Goal: Task Accomplishment & Management: Use online tool/utility

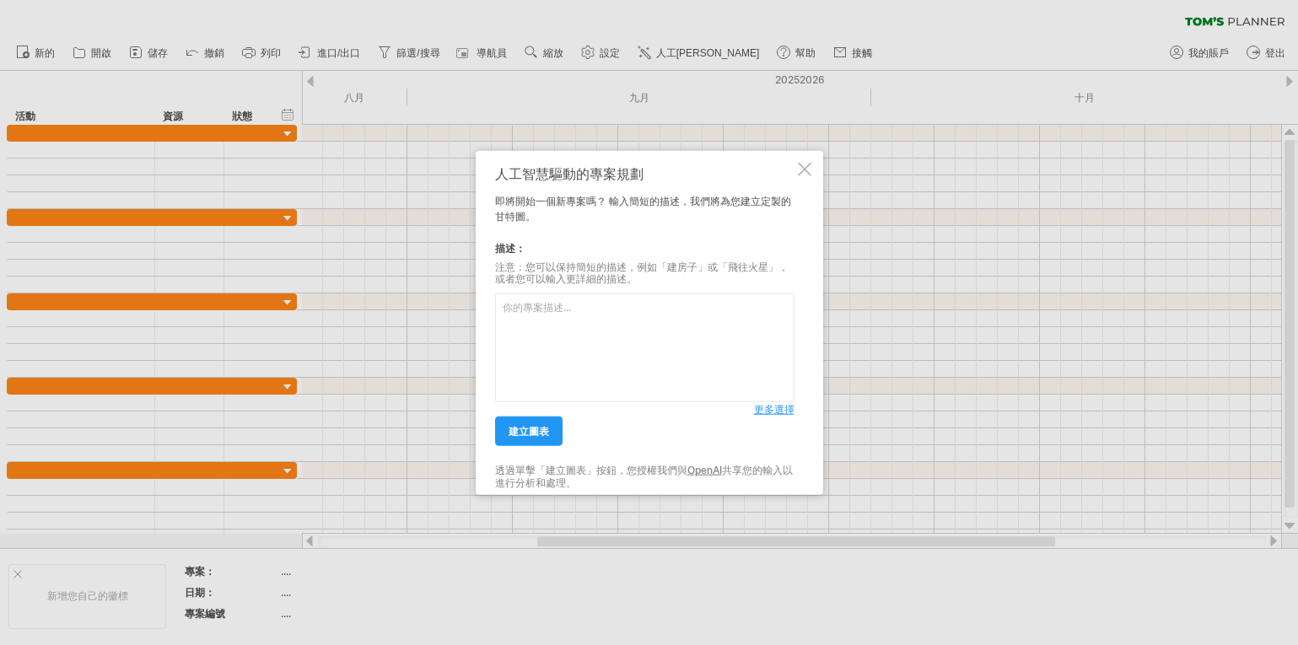
click at [526, 312] on textarea at bounding box center [644, 348] width 299 height 109
click at [717, 365] on textarea "這是一個大型節目製作項目，我將會將大的標題先給你，你先幫我生成相對應的文檔。然後我再將細部標題給你。" at bounding box center [644, 348] width 299 height 109
click at [531, 352] on textarea "這是一個大型節目製作項目，我將會將大的標題先給你，你先幫我生成相對應的文檔。然後我再將細部標題給你。" at bounding box center [644, 348] width 299 height 109
paste textarea "《八仙山項目製作流程：主流程標題清單（修正版）》 1. 簽約 2. 藍圖規劃 3. 地基平面設計 4. 規劃審批（含建照與法規流程） 5. 劇場設計 6. 節…"
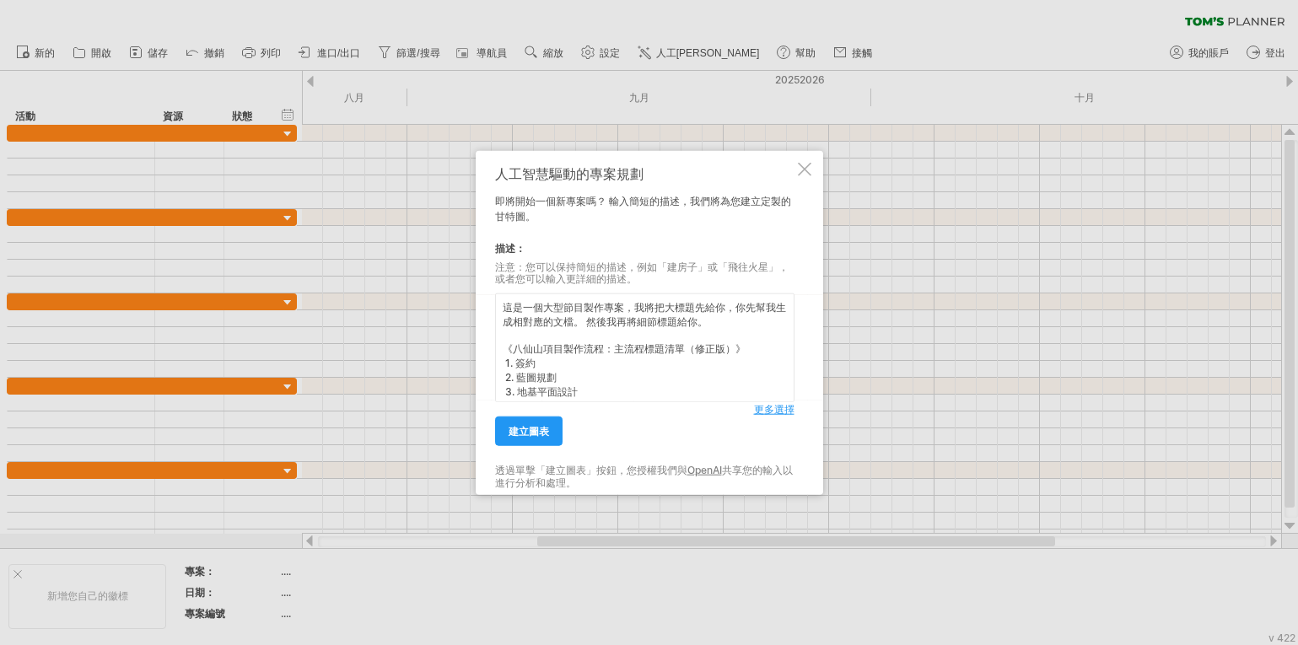
drag, startPoint x: 703, startPoint y: 335, endPoint x: 716, endPoint y: 349, distance: 19.7
click at [705, 336] on textarea "這是一個大型節目製作專案，我將把大標題先給你，你先幫我生成相對應的文檔。 然後我再將細節標題給你。 《八仙山項目製作流程：主流程標題清單（修正版）》 1. 簽…" at bounding box center [644, 348] width 299 height 109
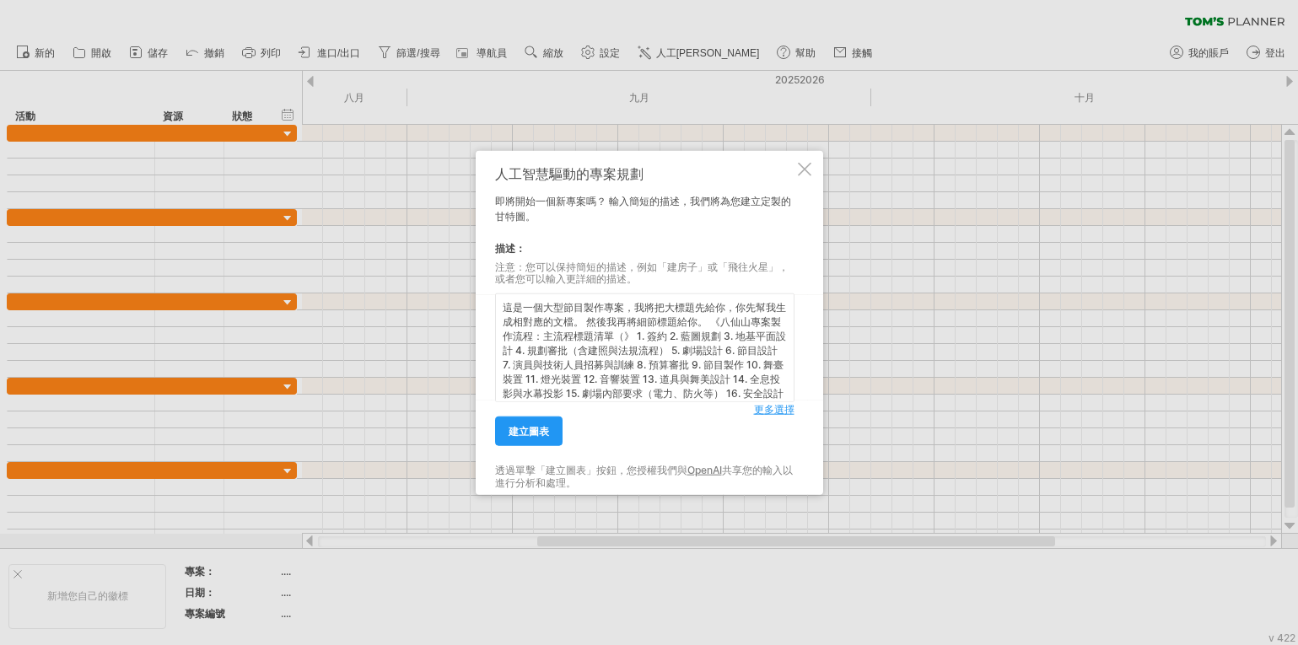
scroll to position [4, 0]
type textarea "這是一個大型節目製作專案，我將把大標題先給你，你先幫我生成相對應的文檔。 然後我再將細節標題給你。 《八仙山專案製作流程：主流程標題清單》 1. 簽約 2. …"
click at [634, 434] on div "建立圖表" at bounding box center [624, 423] width 259 height 43
click at [538, 427] on span "建立圖表" at bounding box center [529, 431] width 40 height 13
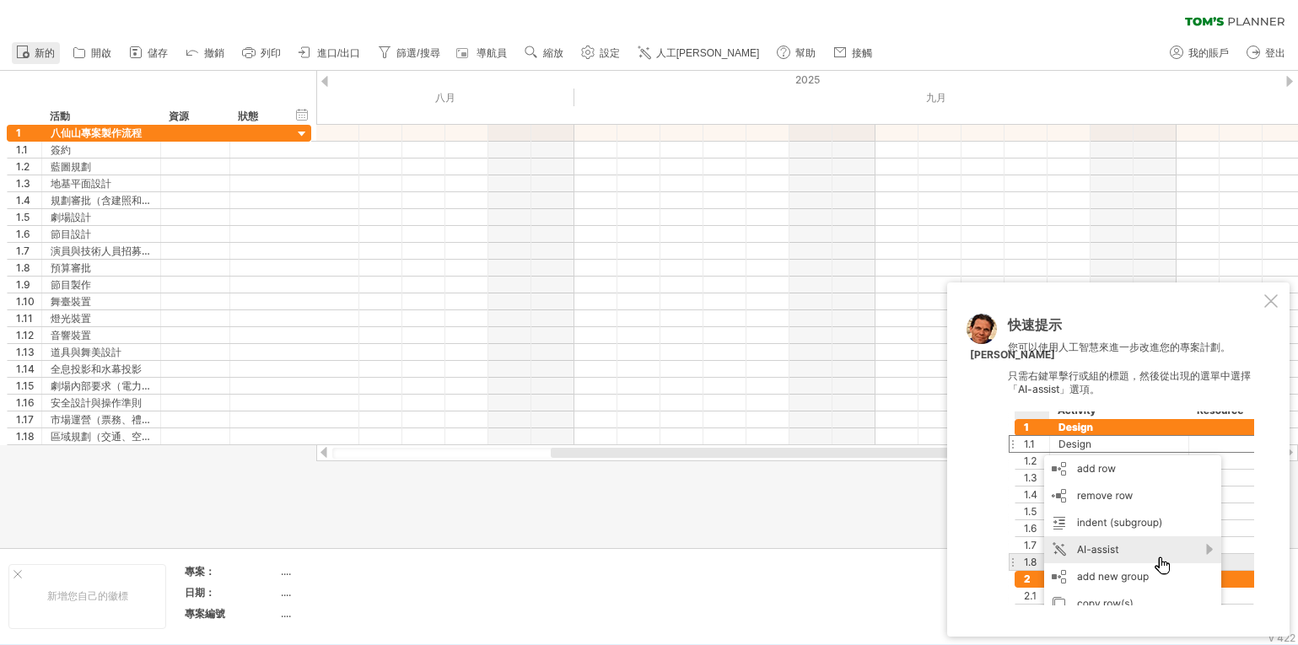
click at [38, 50] on span "新的" at bounding box center [45, 53] width 20 height 12
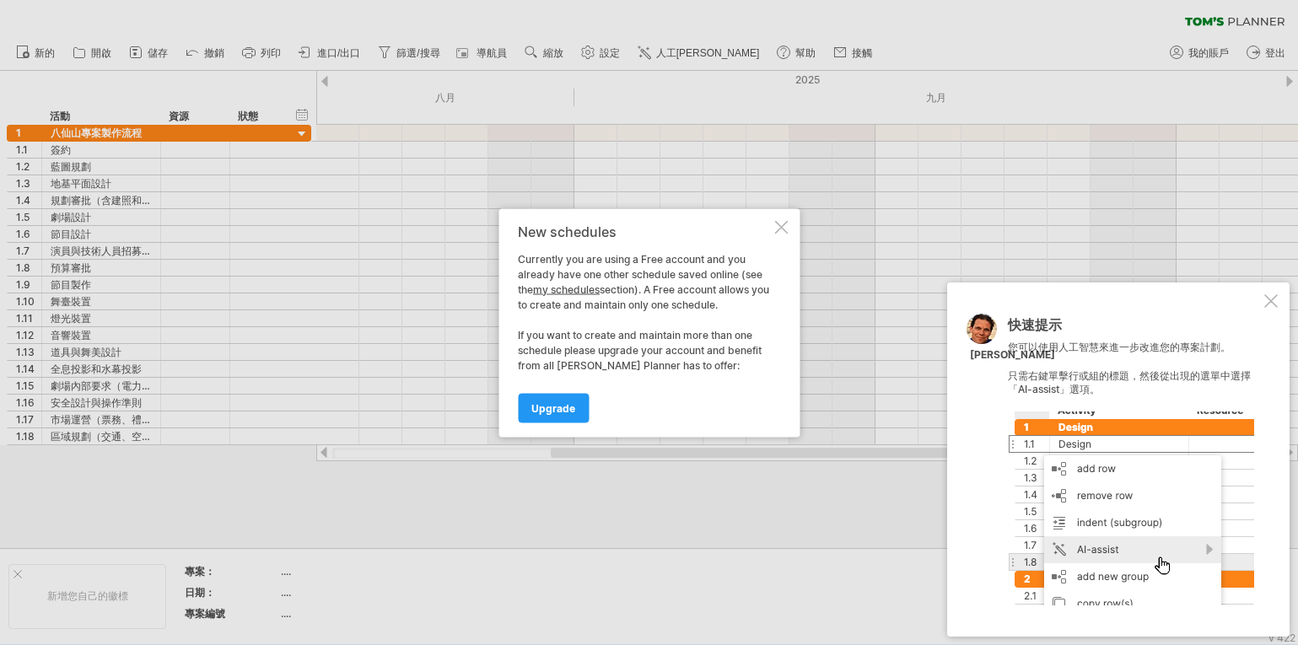
click at [785, 227] on div at bounding box center [780, 226] width 13 height 13
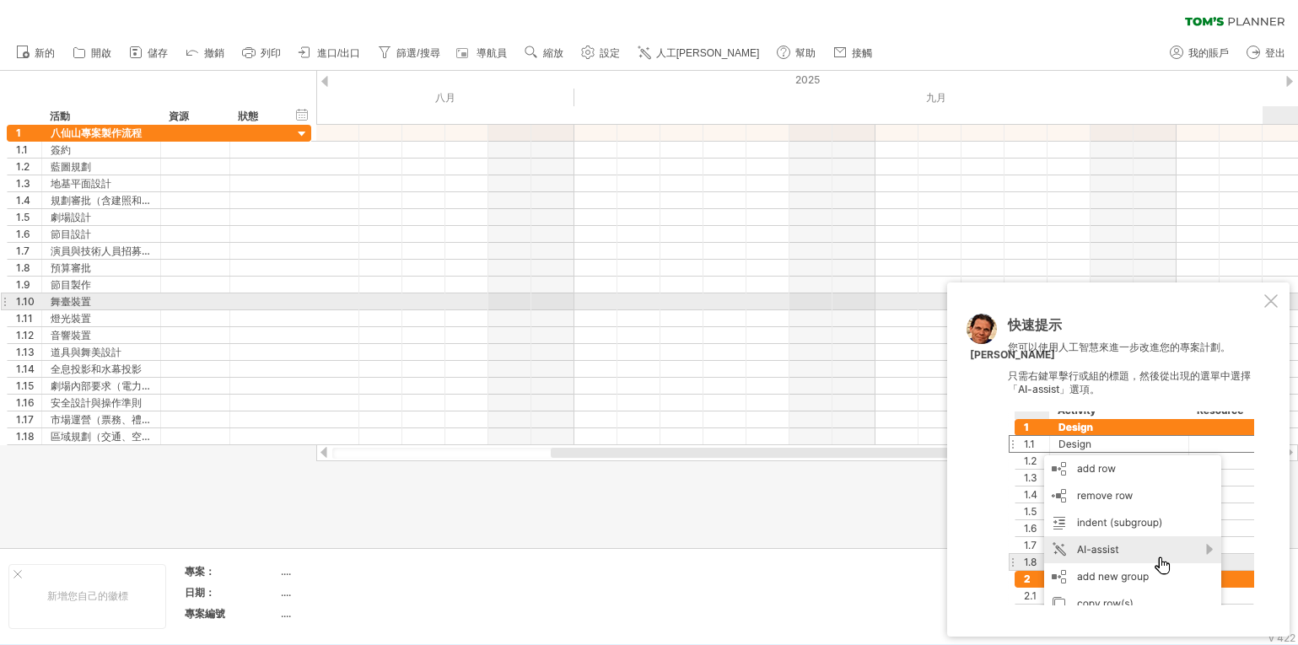
drag, startPoint x: 1270, startPoint y: 304, endPoint x: 1027, endPoint y: 263, distance: 246.3
click at [1271, 304] on div at bounding box center [1271, 300] width 13 height 13
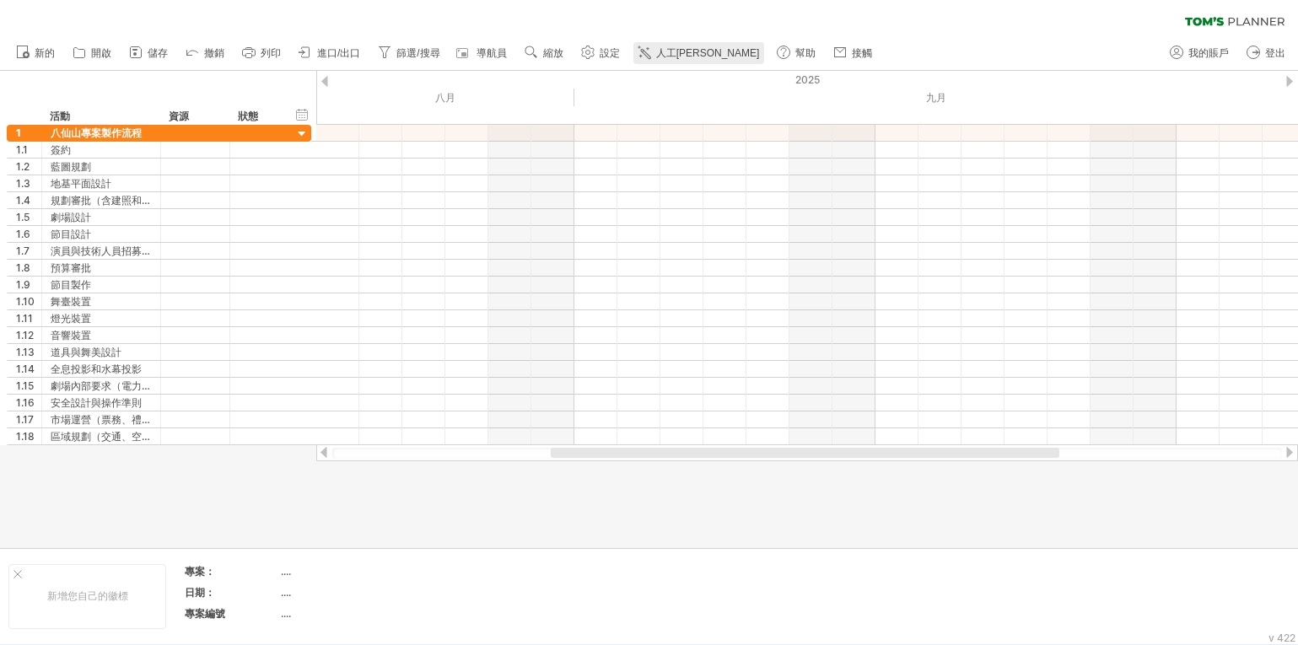
click at [666, 53] on span "人工[PERSON_NAME]" at bounding box center [708, 53] width 104 height 12
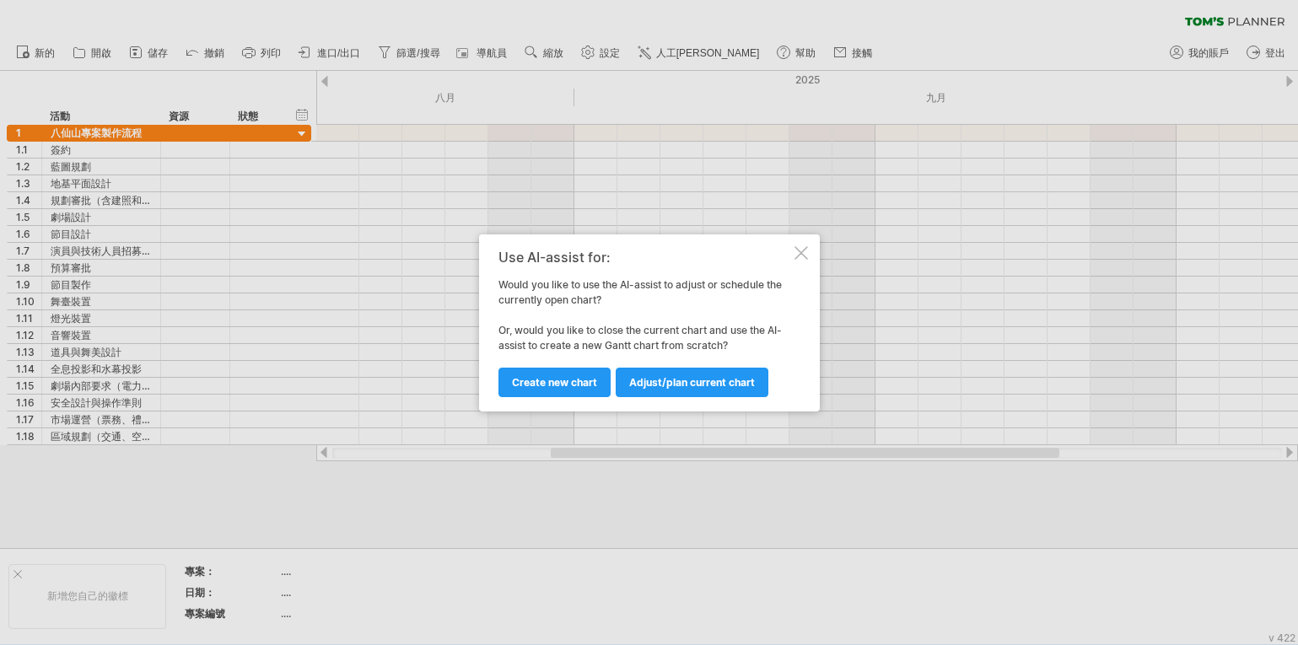
click at [648, 382] on span "Adjust/plan current chart" at bounding box center [692, 382] width 126 height 13
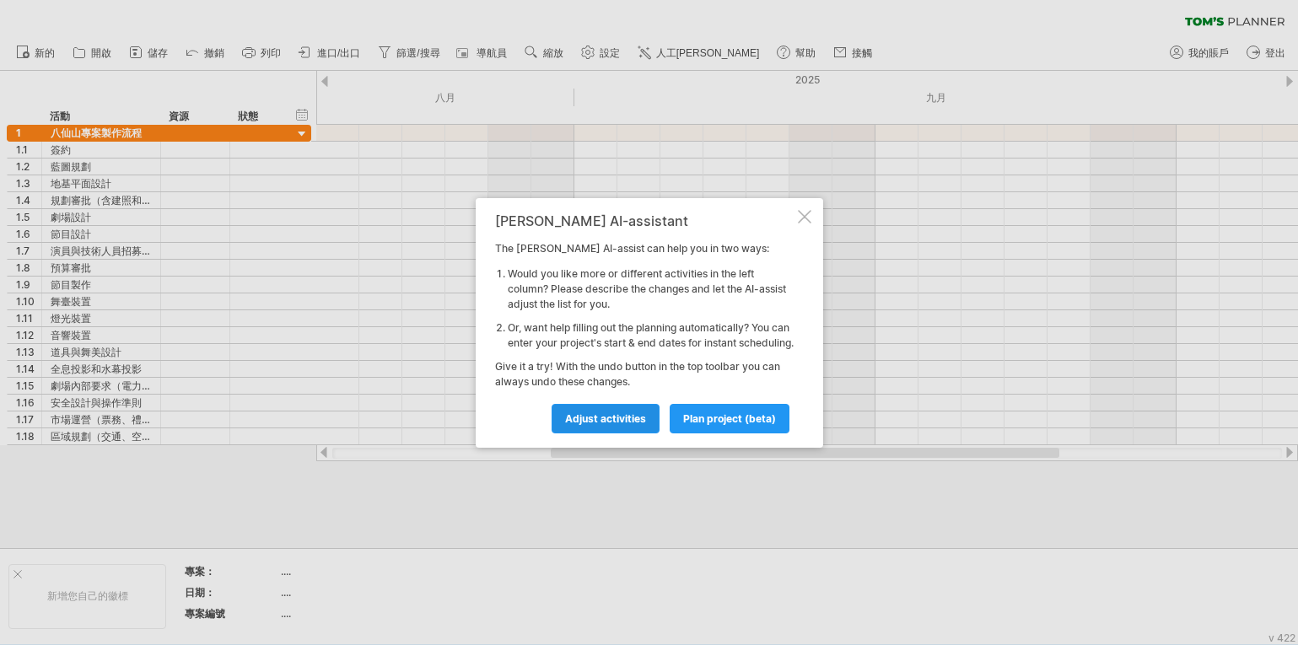
click at [608, 425] on span "Adjust activities" at bounding box center [605, 419] width 81 height 13
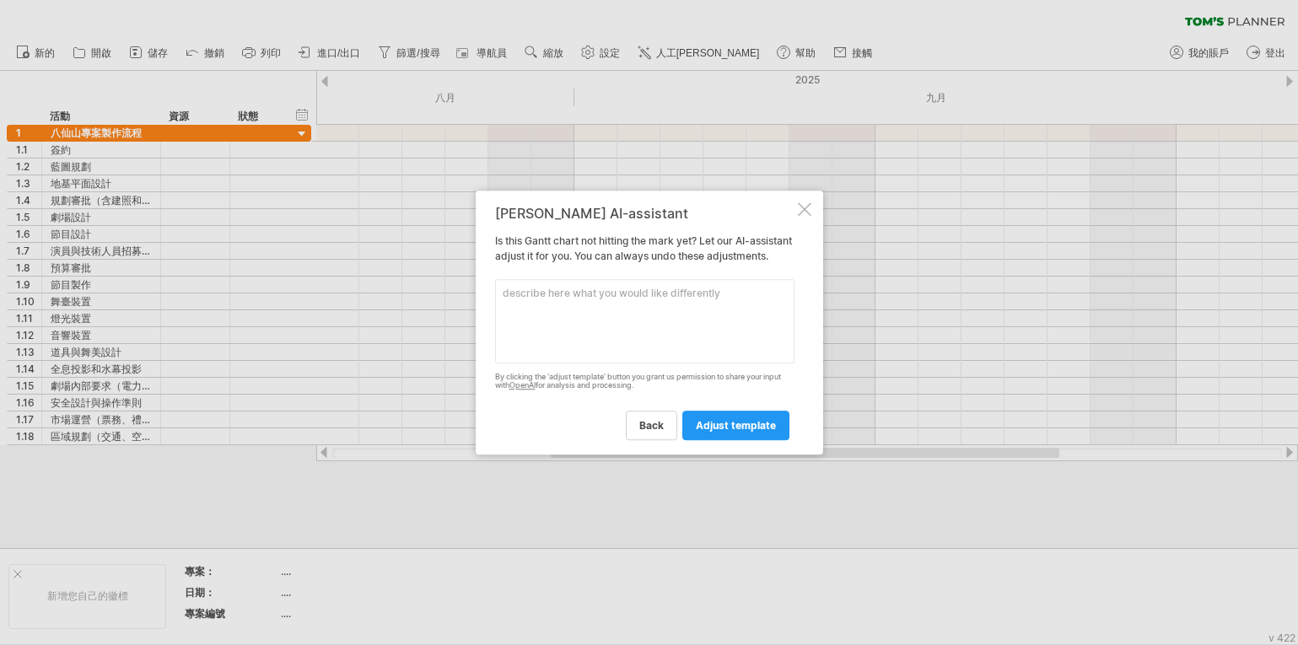
click at [556, 310] on textarea at bounding box center [644, 321] width 299 height 84
paste textarea "《八仙山項目製作流程：主流程標題清單（修正版）》 1. 簽約 2. 藍圖規劃 3. 地基平面設計 4. 規劃審批（含建照與法規流程） 5. 劇場設計 6. 節…"
drag, startPoint x: 559, startPoint y: 318, endPoint x: 572, endPoint y: 331, distance: 17.9
click at [572, 330] on textarea "這是一個新的節目製作。我給你的都是大標題，請你幫我按順序排列。《八仙山項目製作流程：主流程標題清單（修正版）》 1. 簽約 2. 藍圖規劃 3. 地基平面設計…" at bounding box center [644, 321] width 299 height 84
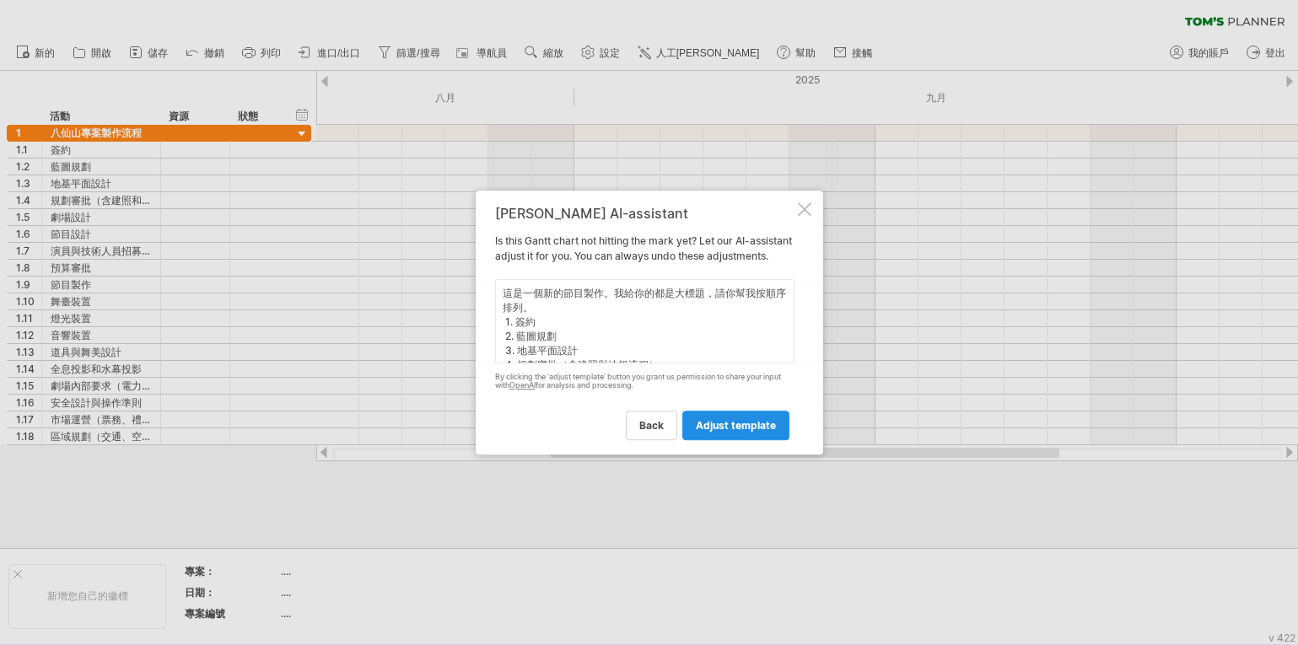
type textarea "這是一個新的節目製作。我給你的都是大標題，請你幫我按順序排列。 1. 簽約 2. 藍圖規劃 3. 地基平面設計 4. 規劃審批（含建照與法規流程） 5. 劇場…"
click at [744, 432] on span "adjust template" at bounding box center [736, 425] width 80 height 13
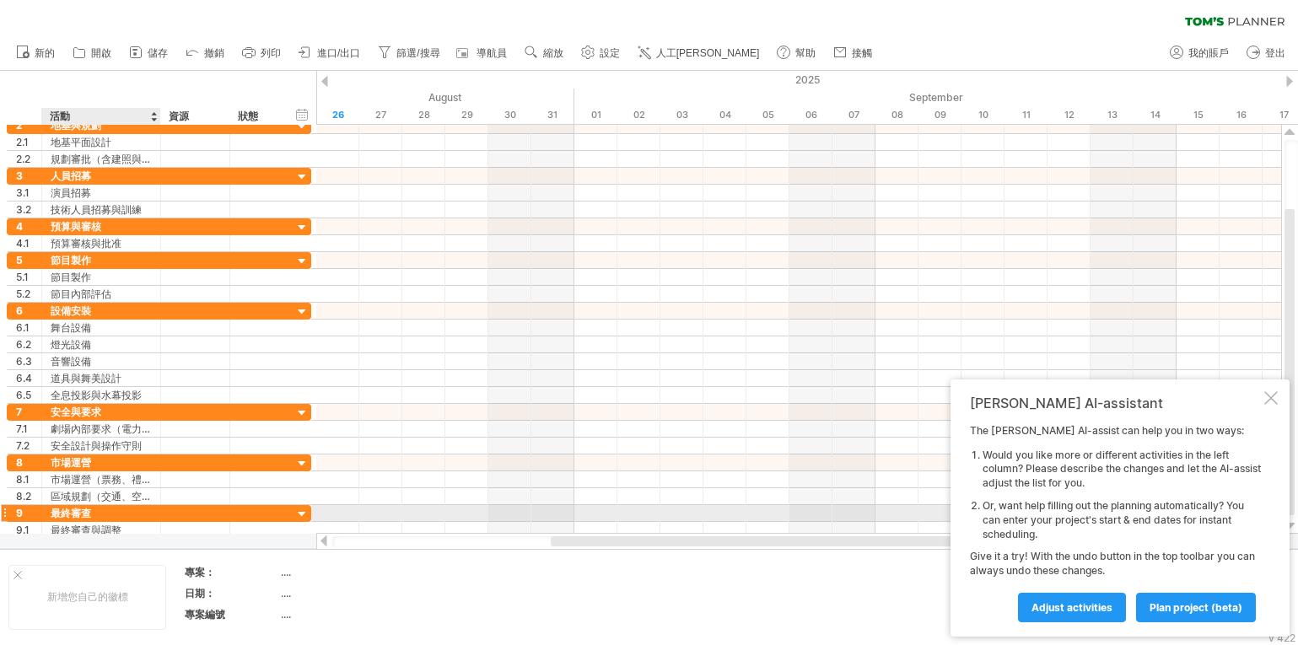
click at [78, 514] on div "最終審查" at bounding box center [101, 513] width 101 height 16
click at [78, 514] on input "****" at bounding box center [101, 513] width 101 height 16
type input "*"
type input "*****"
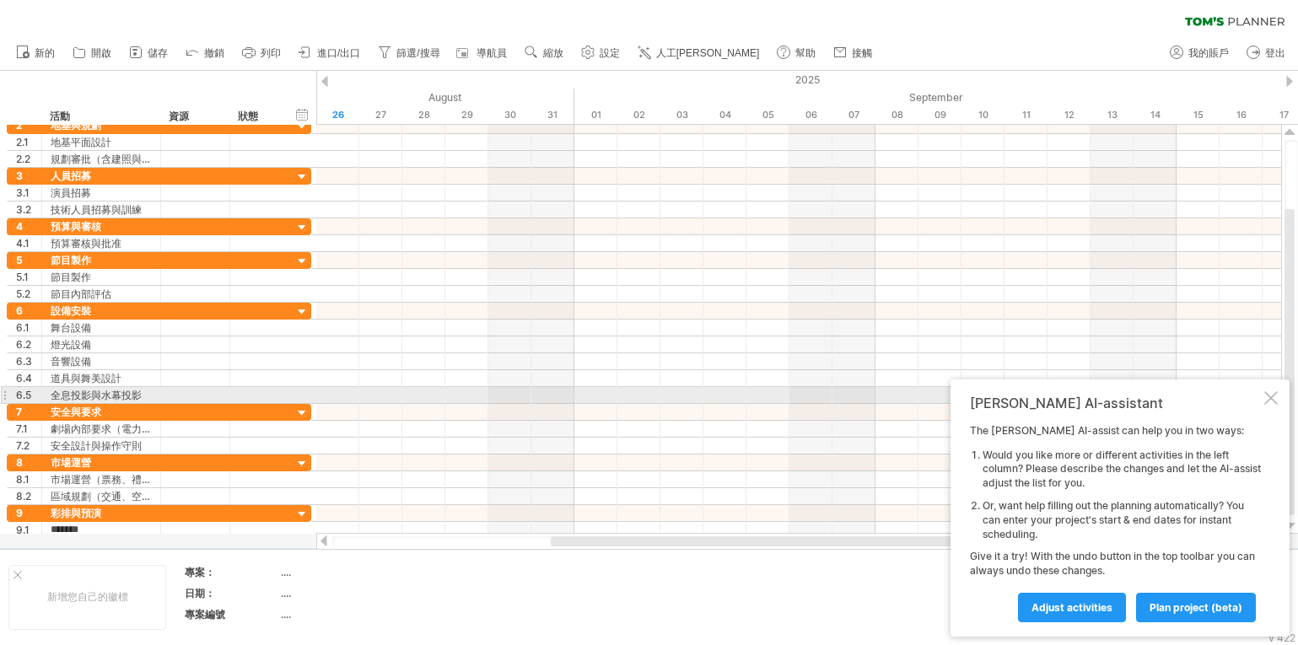
click at [1270, 400] on div at bounding box center [1271, 397] width 13 height 13
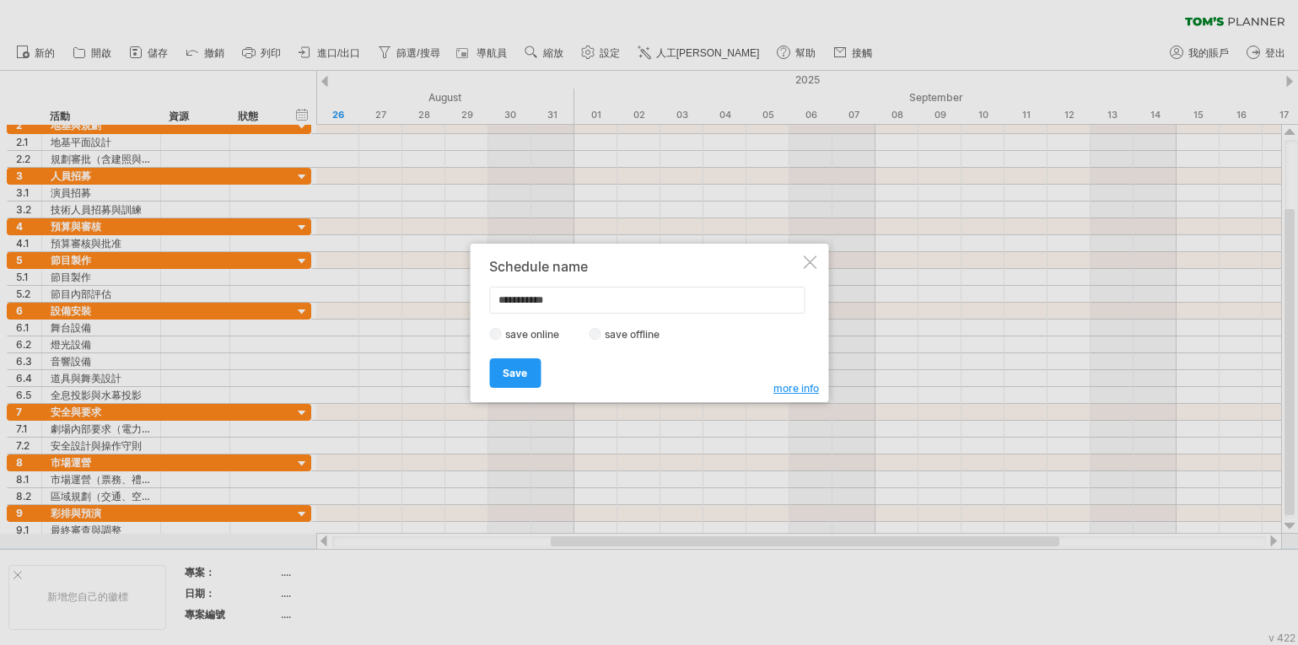
drag, startPoint x: 567, startPoint y: 302, endPoint x: 472, endPoint y: 297, distance: 94.6
click at [472, 297] on div "**********" at bounding box center [649, 323] width 359 height 159
click at [607, 303] on input "******" at bounding box center [646, 300] width 315 height 27
type input "******"
click at [633, 332] on label "save offline" at bounding box center [637, 334] width 73 height 13
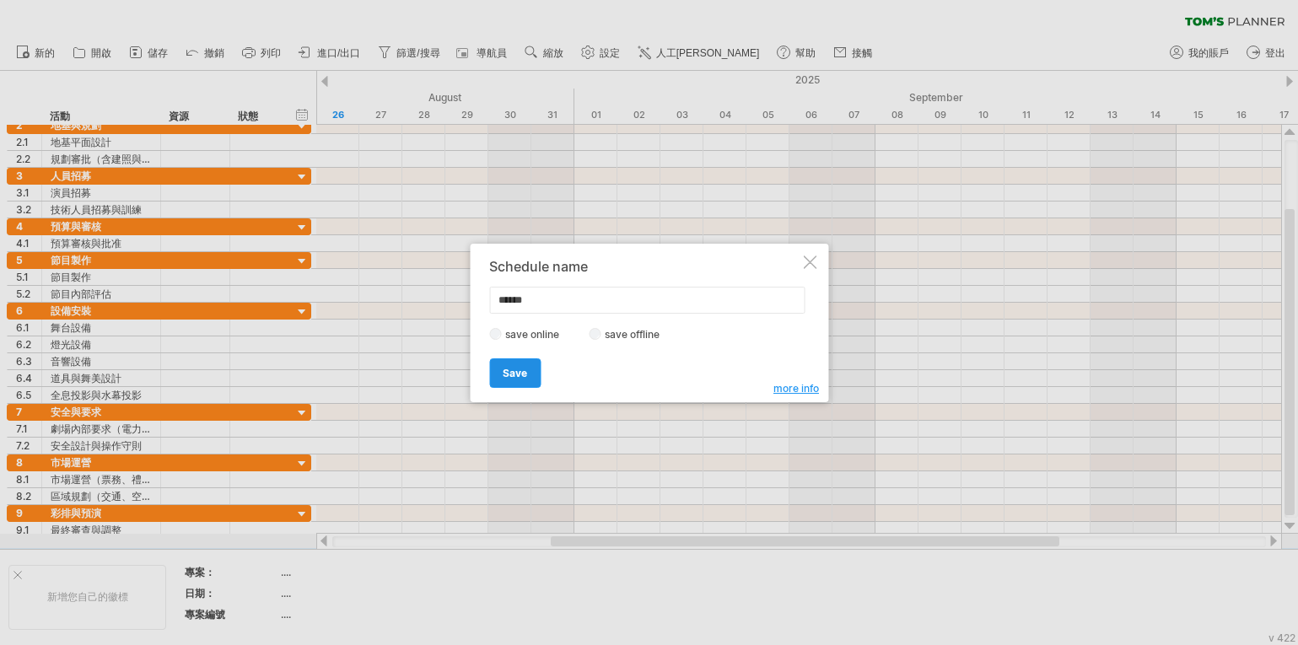
click at [519, 375] on span "Save" at bounding box center [515, 373] width 24 height 13
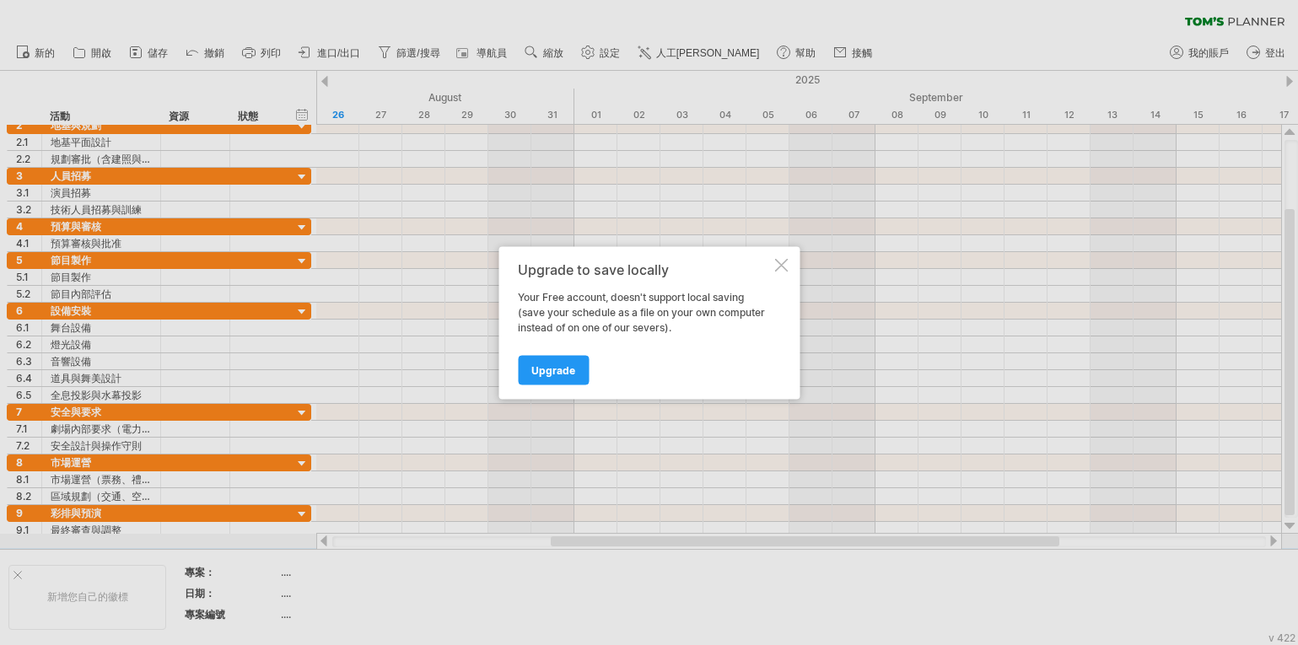
click at [779, 261] on div at bounding box center [780, 264] width 13 height 13
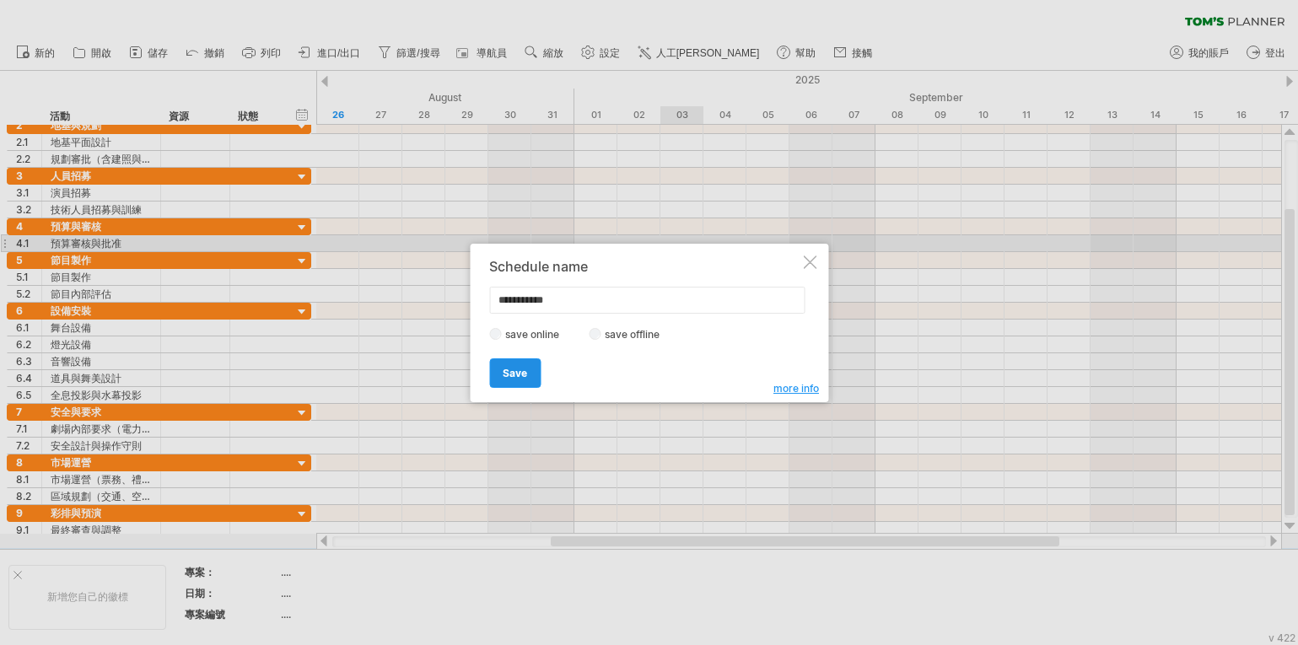
click at [517, 374] on span "Save" at bounding box center [515, 373] width 24 height 13
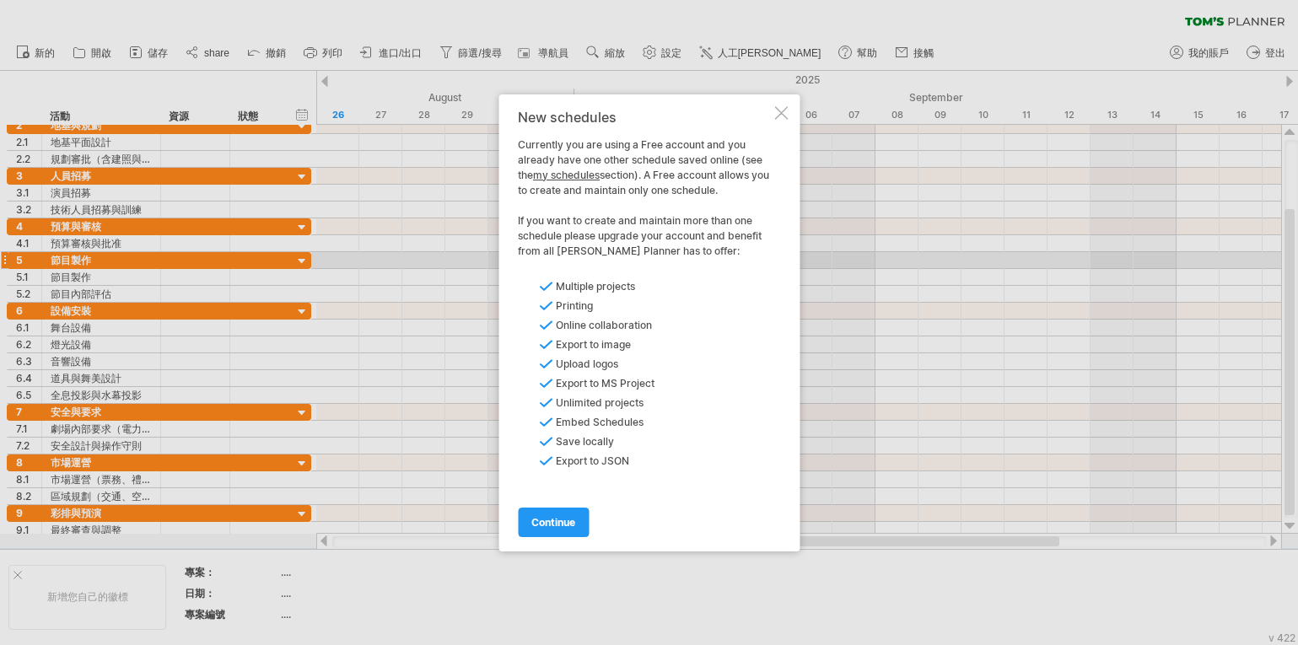
click at [556, 522] on span "continue" at bounding box center [553, 522] width 44 height 13
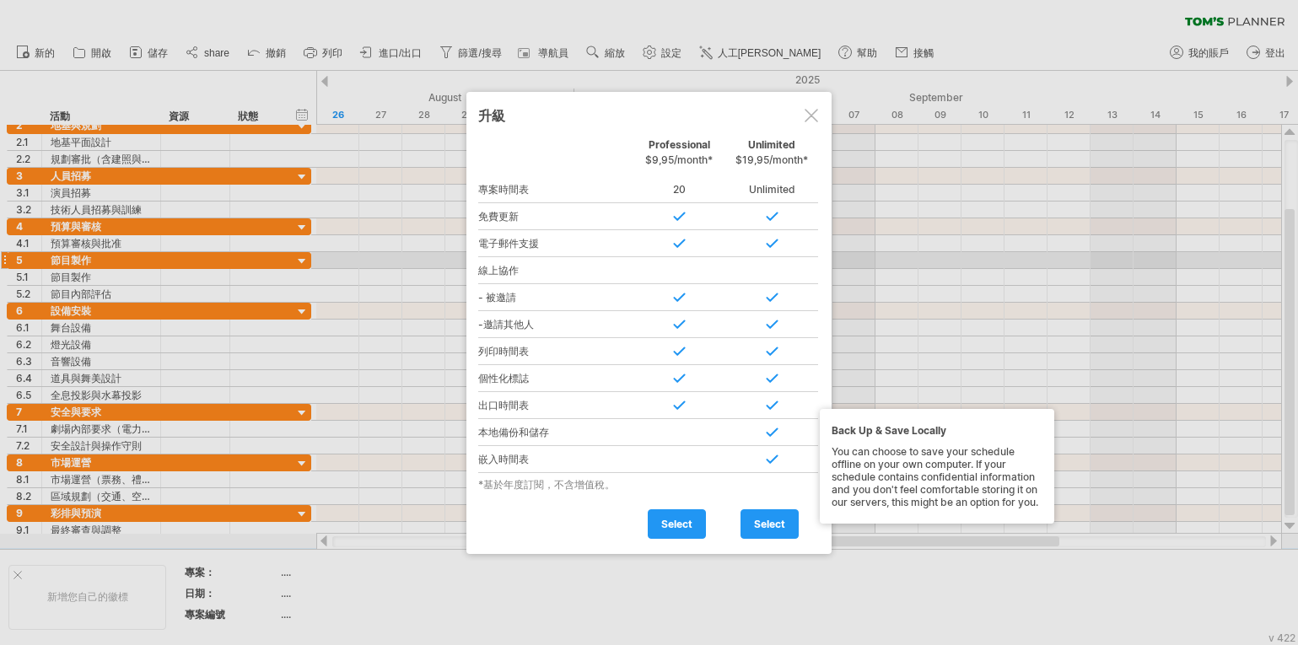
click at [554, 430] on div "本地備份和儲存" at bounding box center [555, 432] width 154 height 27
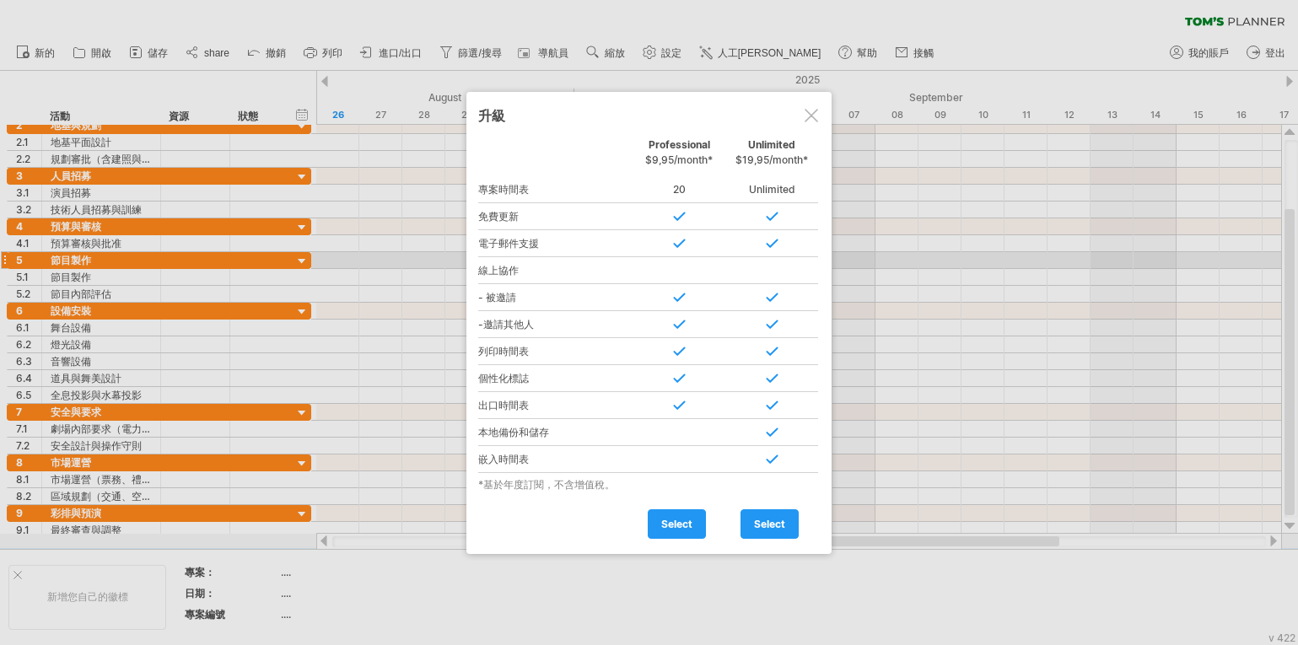
click at [536, 430] on div "本地備份和儲存" at bounding box center [555, 432] width 154 height 27
click at [812, 113] on div at bounding box center [811, 115] width 13 height 13
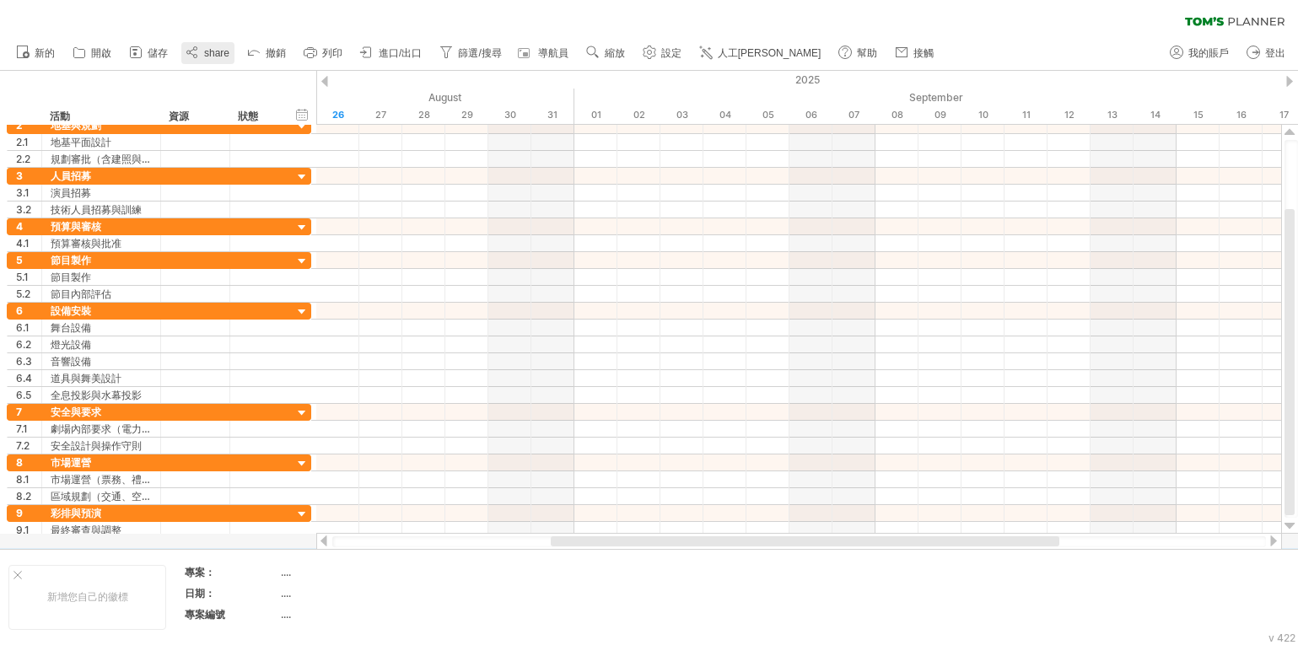
click at [216, 54] on span "share" at bounding box center [216, 53] width 25 height 12
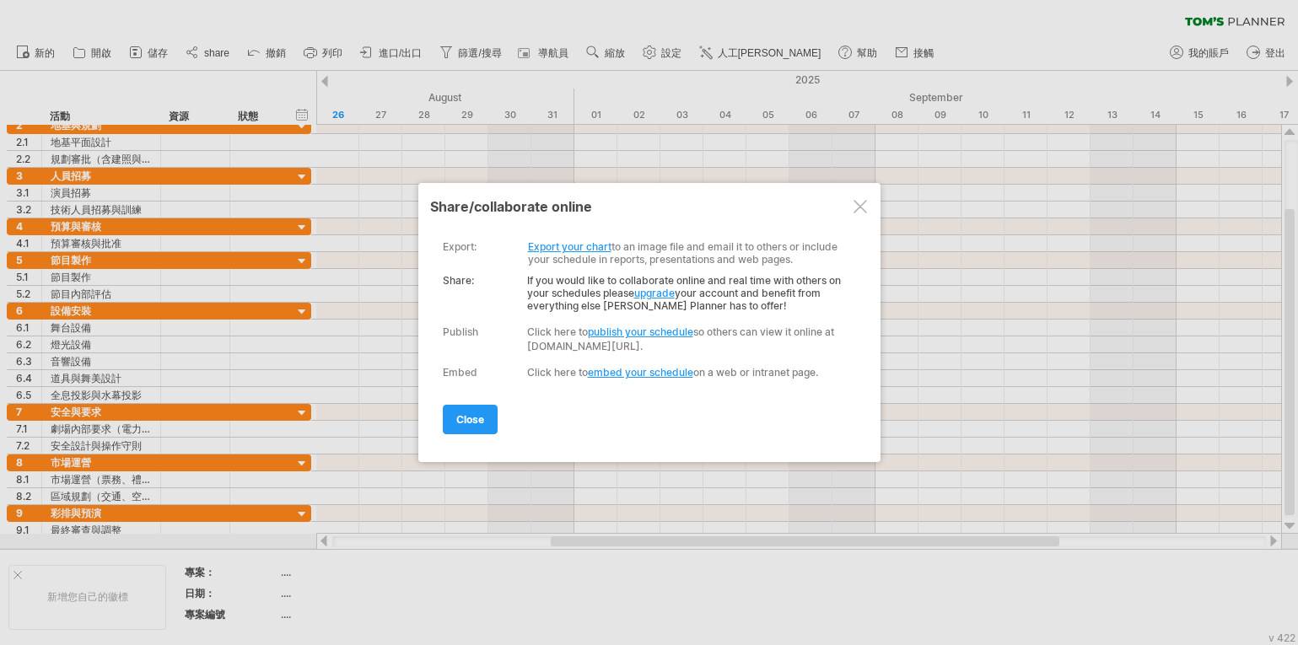
click at [552, 243] on link "Export your chart" at bounding box center [570, 246] width 84 height 13
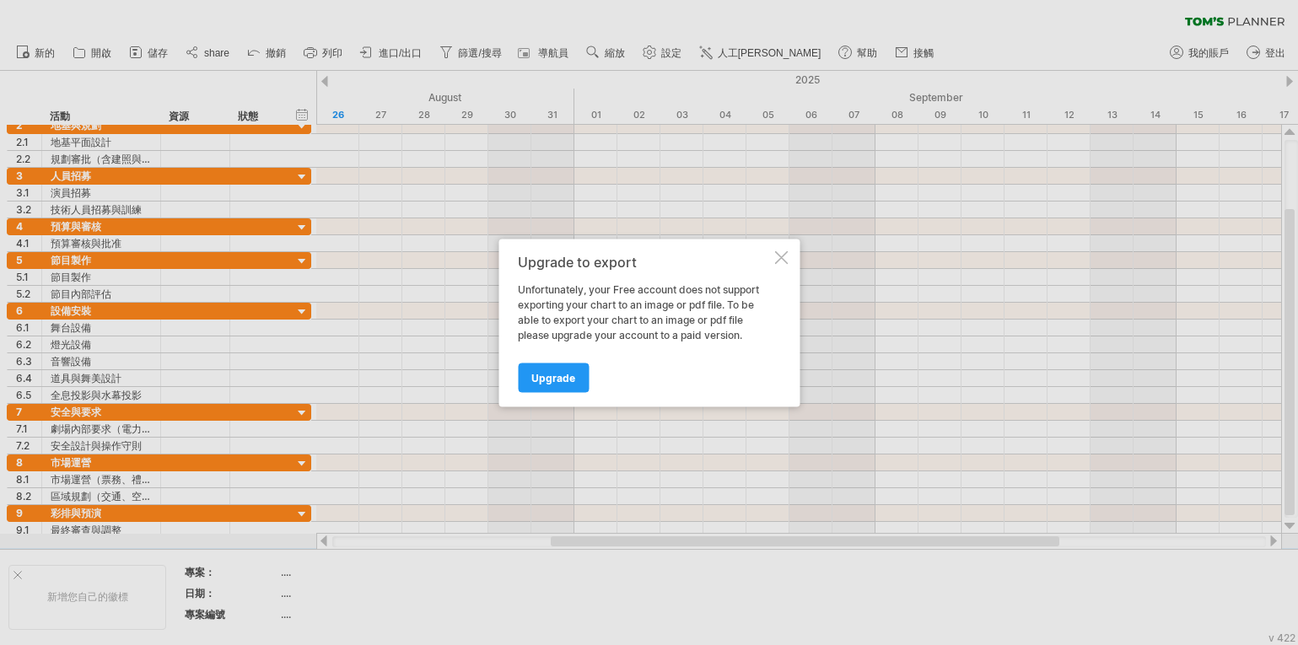
click at [781, 252] on div at bounding box center [780, 257] width 13 height 13
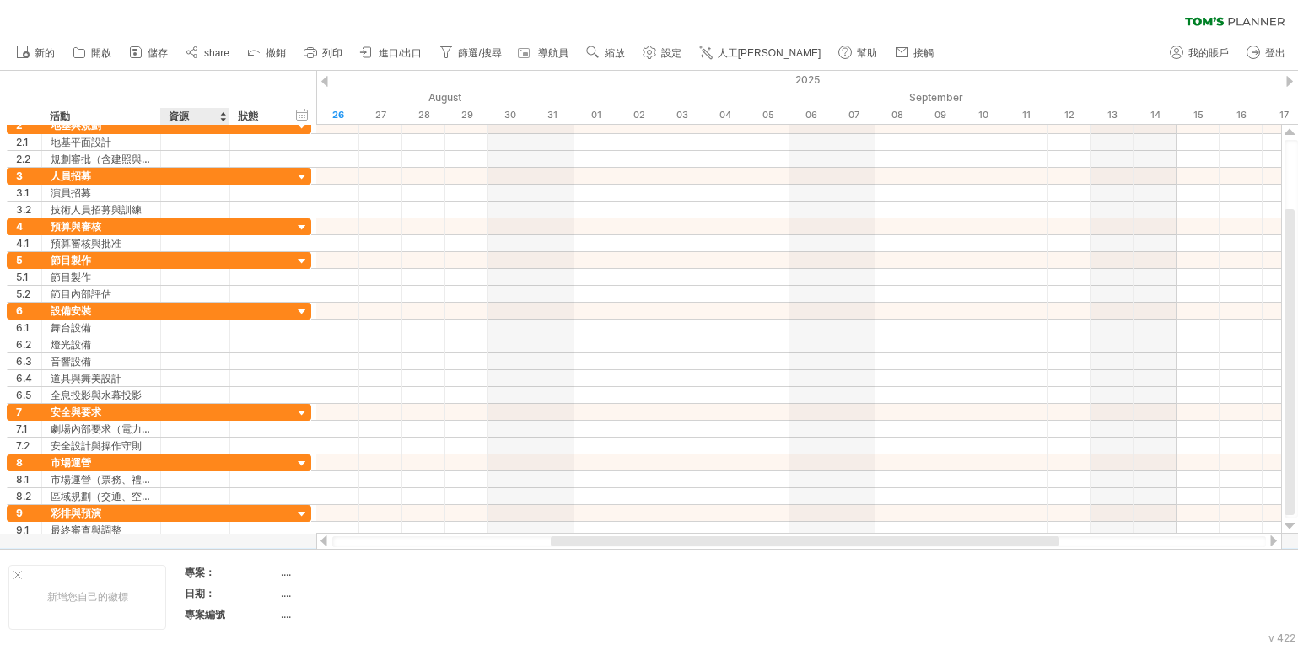
click at [219, 112] on div "資源" at bounding box center [194, 116] width 51 height 17
click at [198, 117] on input "********" at bounding box center [194, 116] width 51 height 17
click at [223, 116] on div at bounding box center [222, 116] width 7 height 17
click at [185, 80] on div "hide start/end/duration 顯示開始/結束/持續時間 ******** 活動 ******** Resource ****** 狀態" at bounding box center [158, 98] width 316 height 54
click at [305, 113] on div "hide start/end/duration 顯示開始/結束/持續時間" at bounding box center [302, 114] width 16 height 18
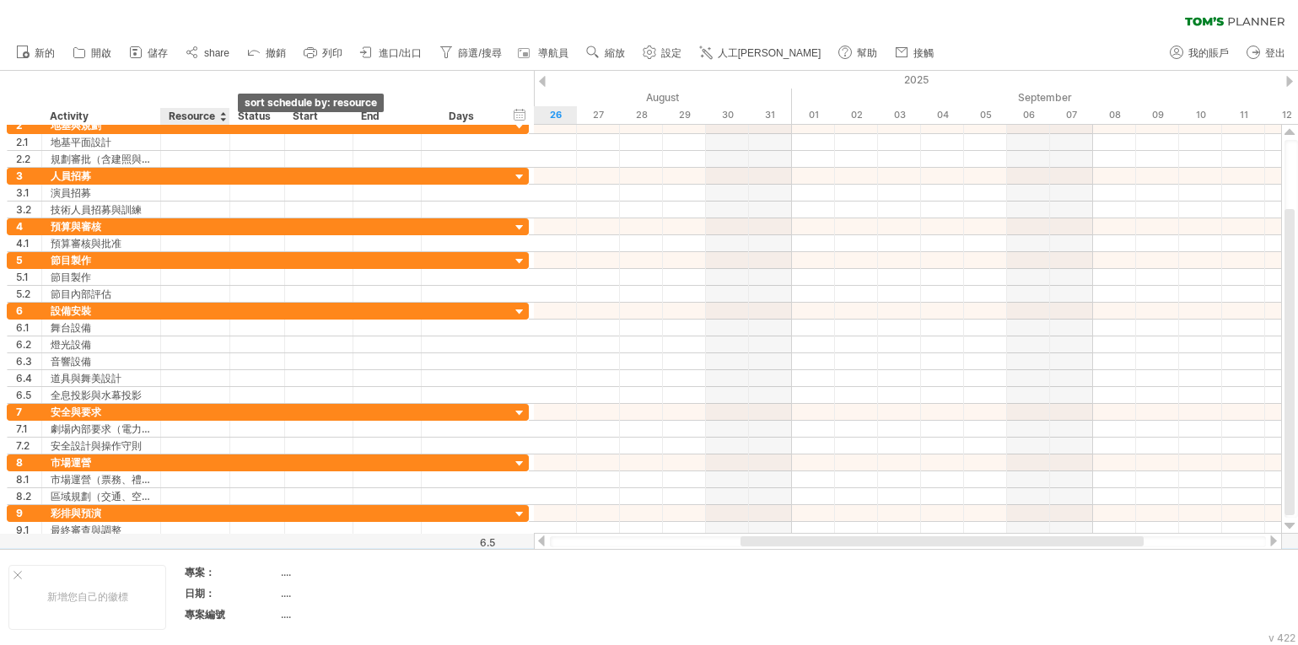
click at [223, 118] on div at bounding box center [222, 116] width 7 height 17
click at [142, 84] on div "hide start/end/duration 顯示開始/結束/持續時間 ******** Activity ******** Resource ******…" at bounding box center [267, 98] width 534 height 54
click at [263, 117] on div "Status" at bounding box center [256, 116] width 37 height 17
click at [280, 118] on div at bounding box center [277, 116] width 7 height 17
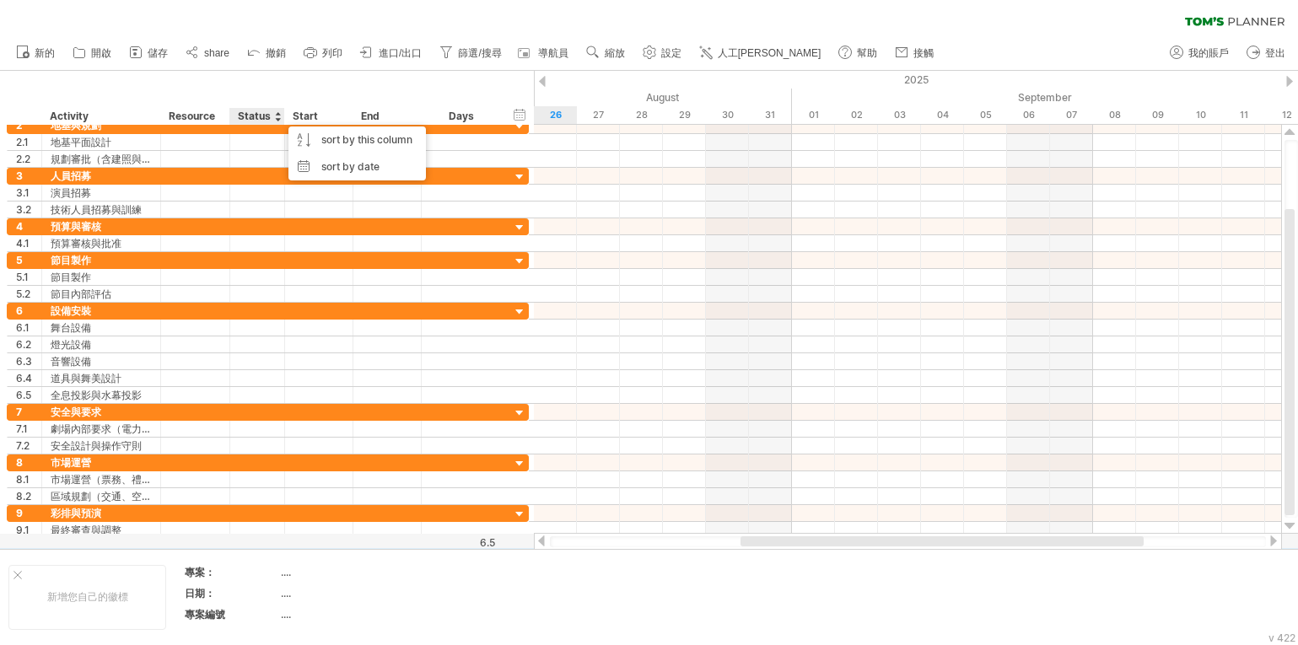
click at [311, 87] on div "hide start/end/duration 顯示開始/結束/持續時間 ******** Activity ******** Resource ******…" at bounding box center [267, 98] width 534 height 54
click at [343, 111] on div at bounding box center [345, 116] width 7 height 17
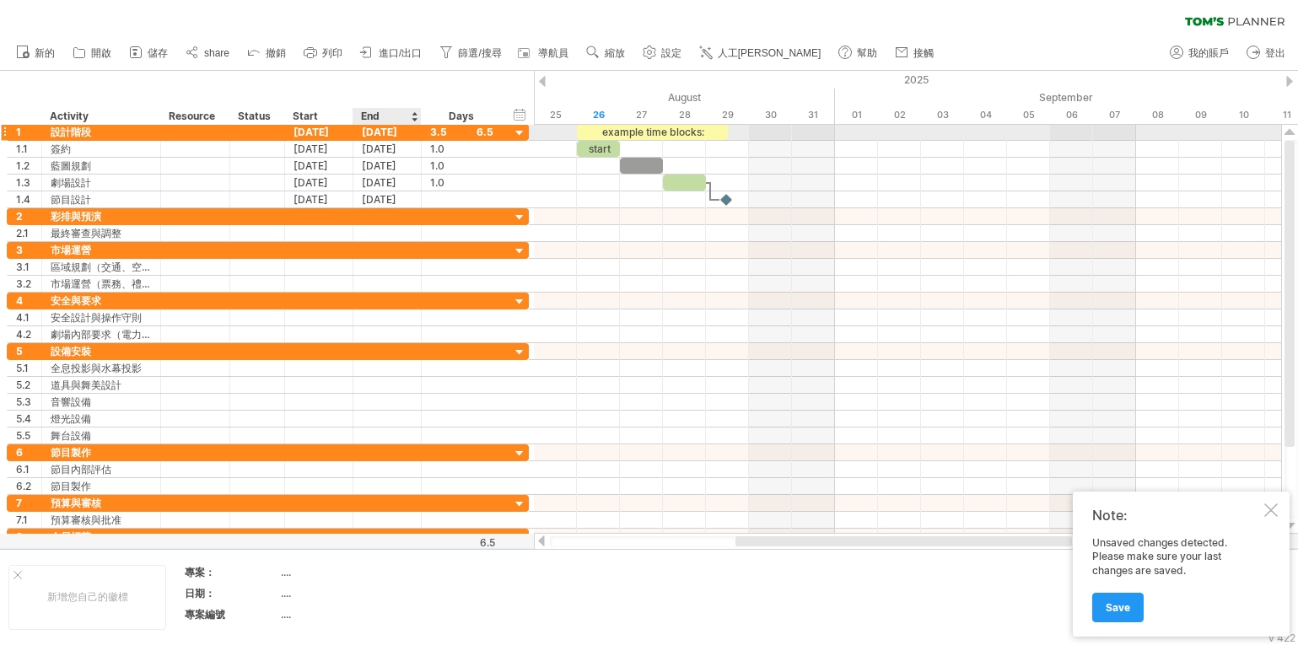
click at [408, 131] on div "[DATE]" at bounding box center [387, 132] width 68 height 16
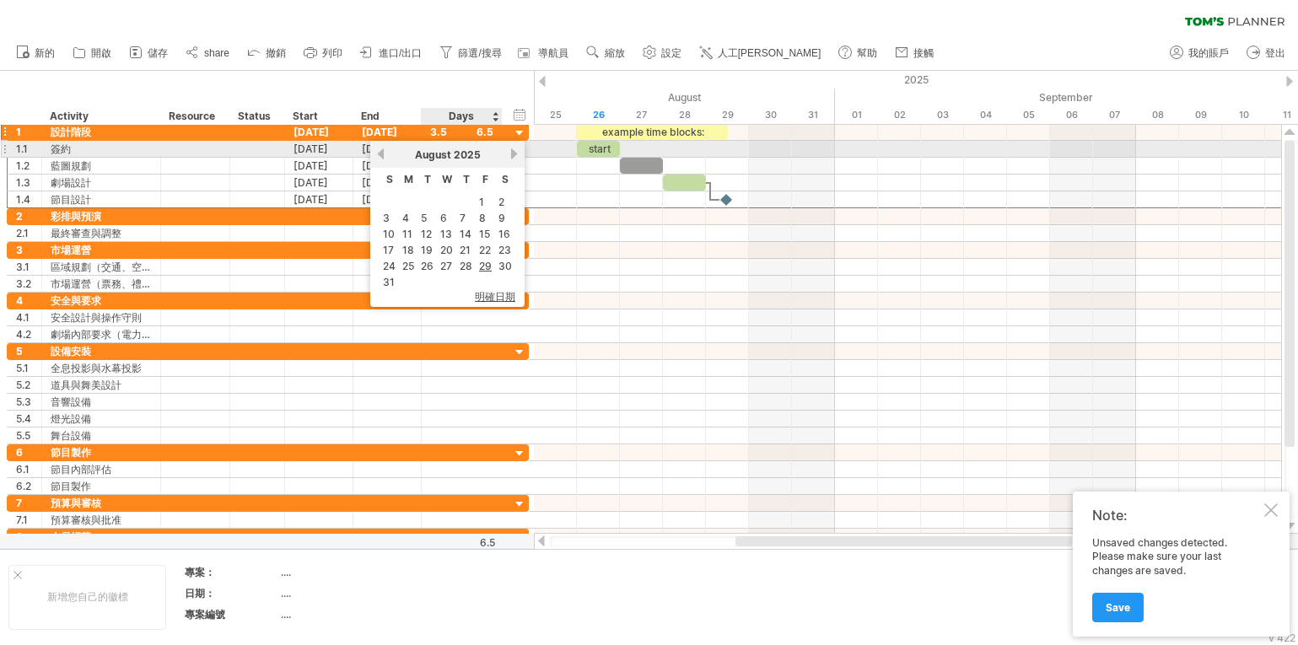
click at [511, 149] on link "next" at bounding box center [514, 154] width 13 height 13
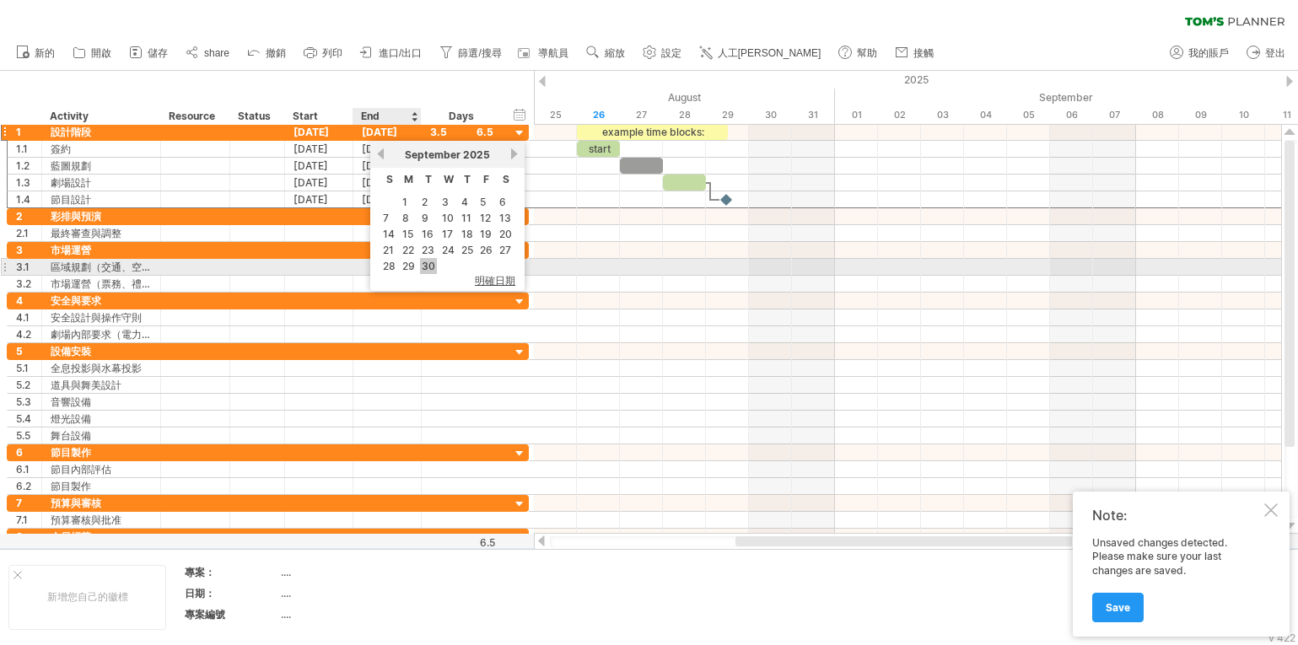
click at [430, 265] on link "30" at bounding box center [428, 266] width 17 height 16
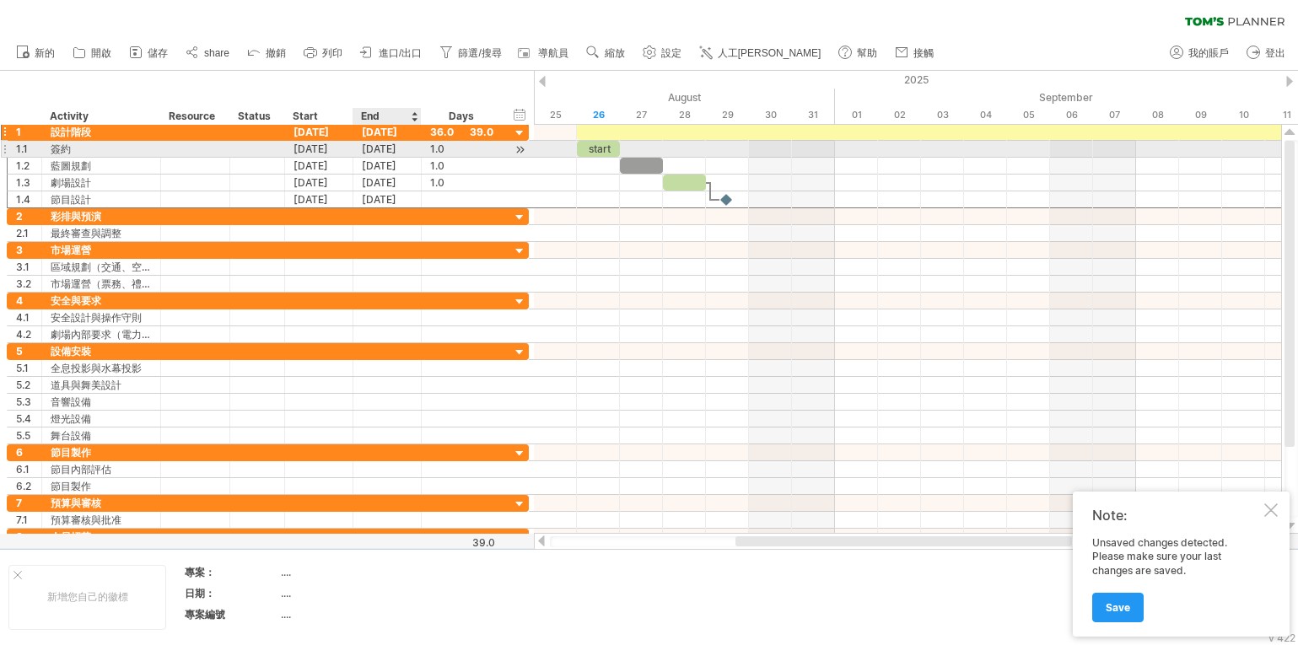
click at [386, 145] on div "[DATE]" at bounding box center [387, 149] width 68 height 16
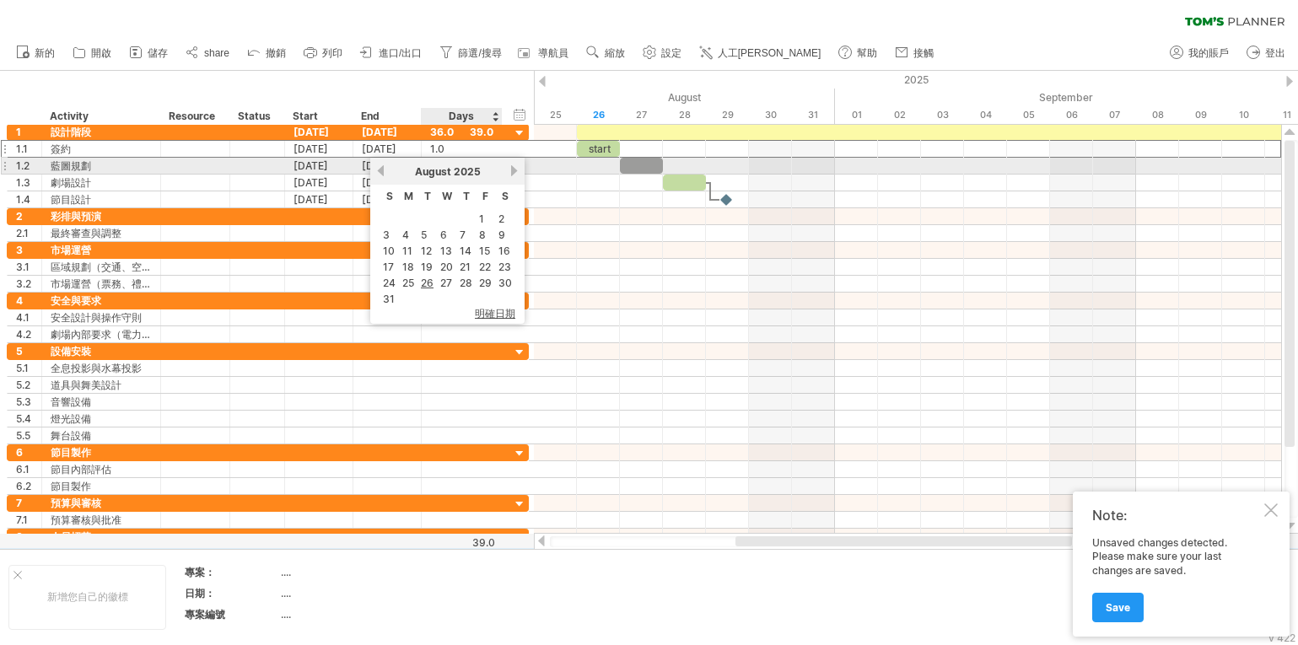
click at [511, 168] on link "next" at bounding box center [514, 170] width 13 height 13
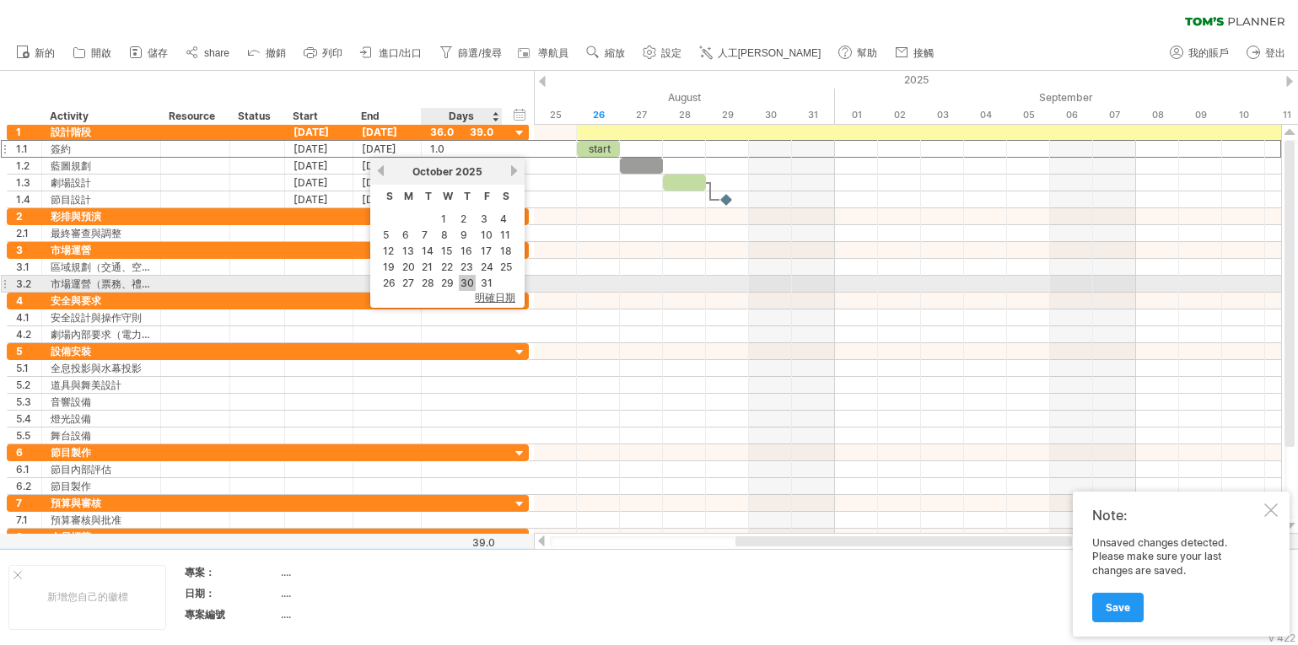
click at [467, 279] on link "30" at bounding box center [467, 283] width 17 height 16
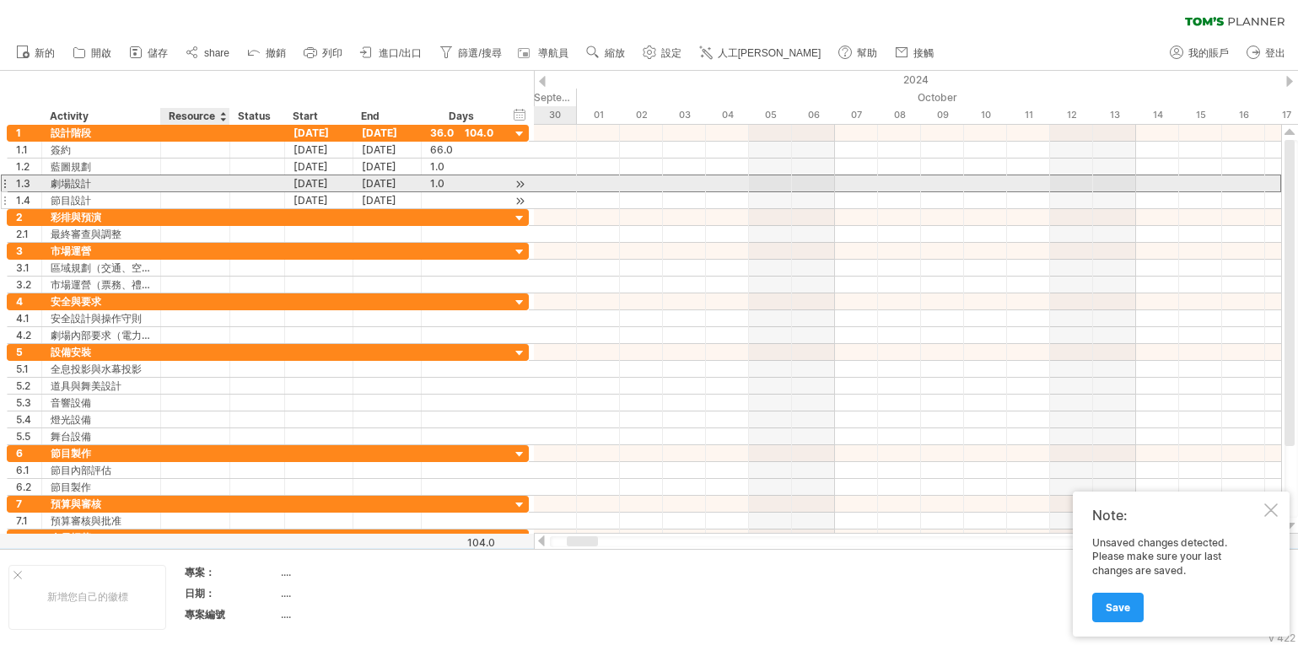
drag, startPoint x: 179, startPoint y: 187, endPoint x: 197, endPoint y: 208, distance: 27.5
click at [180, 188] on div at bounding box center [195, 183] width 51 height 16
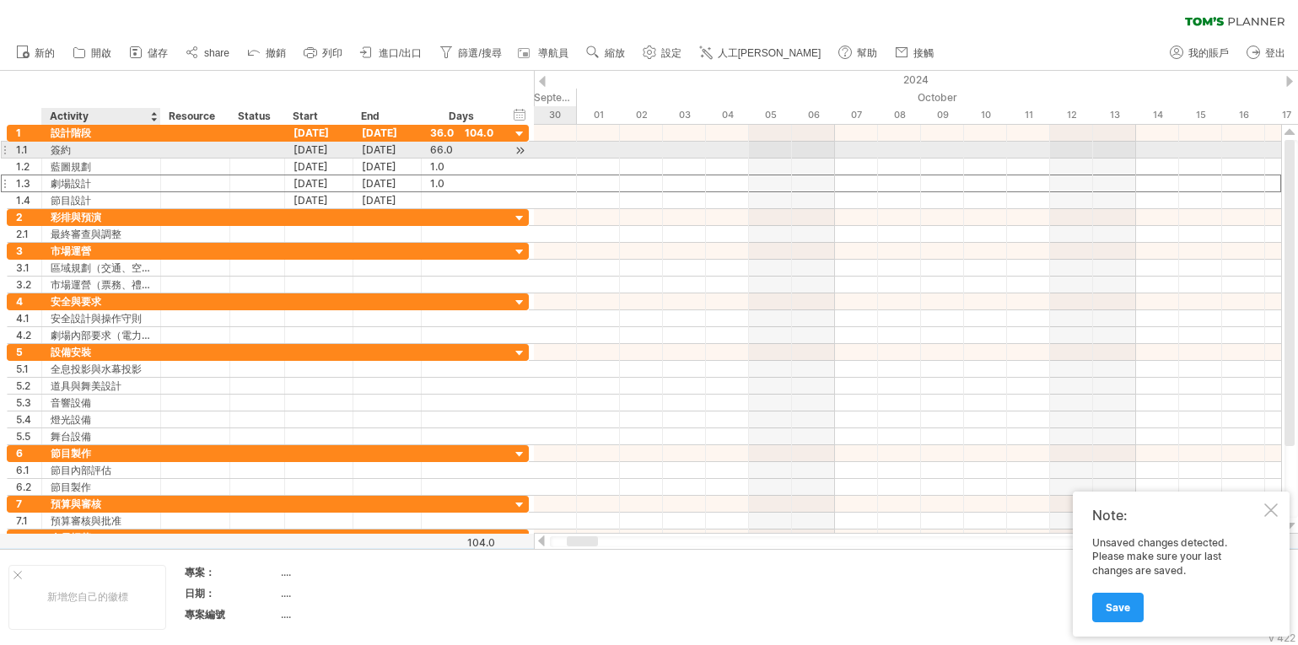
click at [122, 145] on div "簽約" at bounding box center [101, 150] width 101 height 16
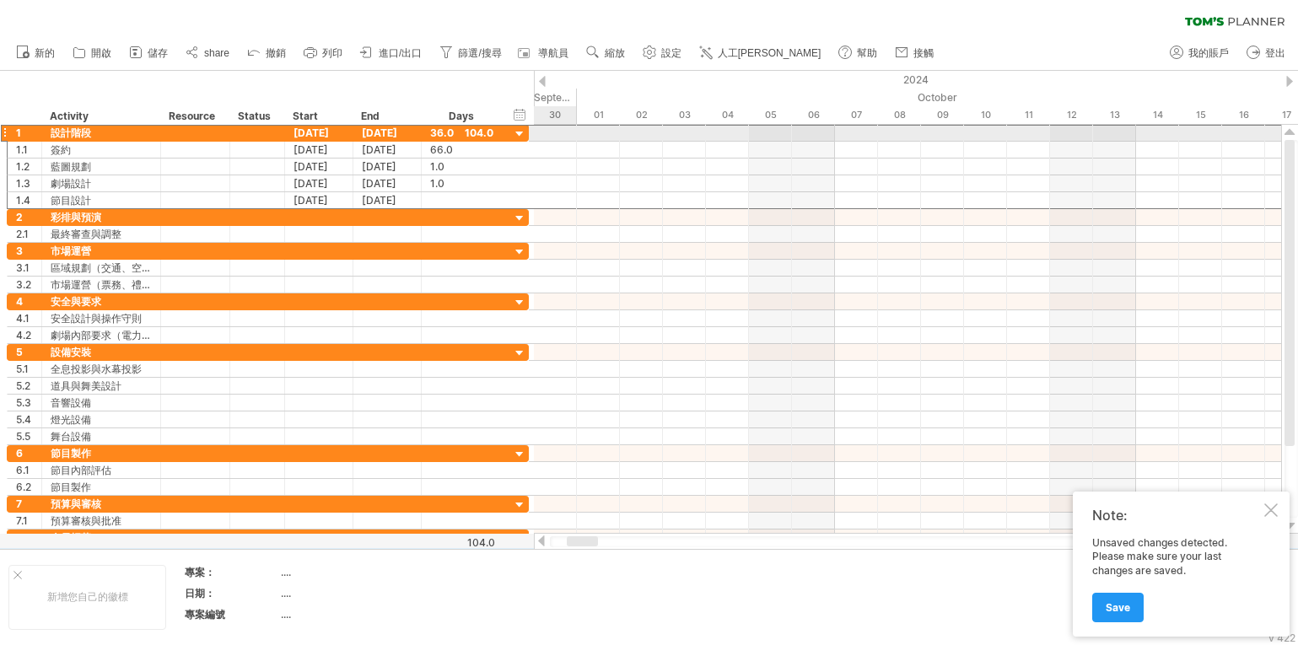
click at [3, 134] on div at bounding box center [4, 133] width 7 height 18
click at [520, 130] on div at bounding box center [520, 135] width 16 height 16
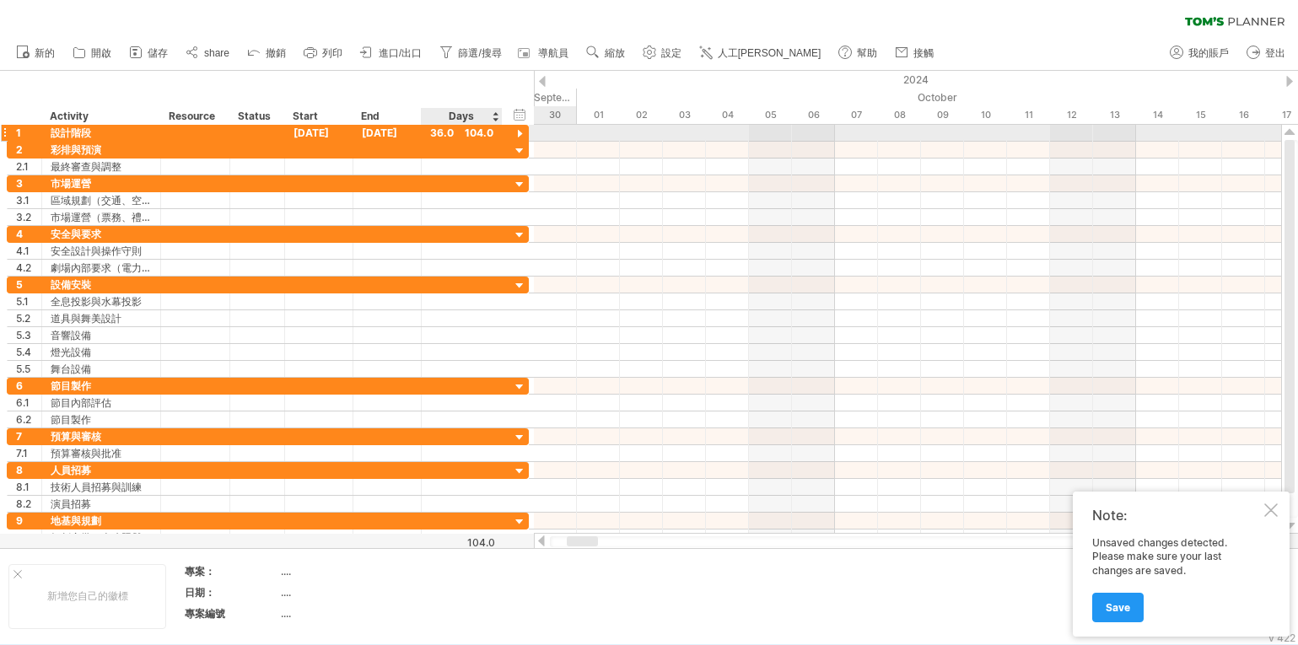
click at [520, 130] on div at bounding box center [520, 135] width 16 height 16
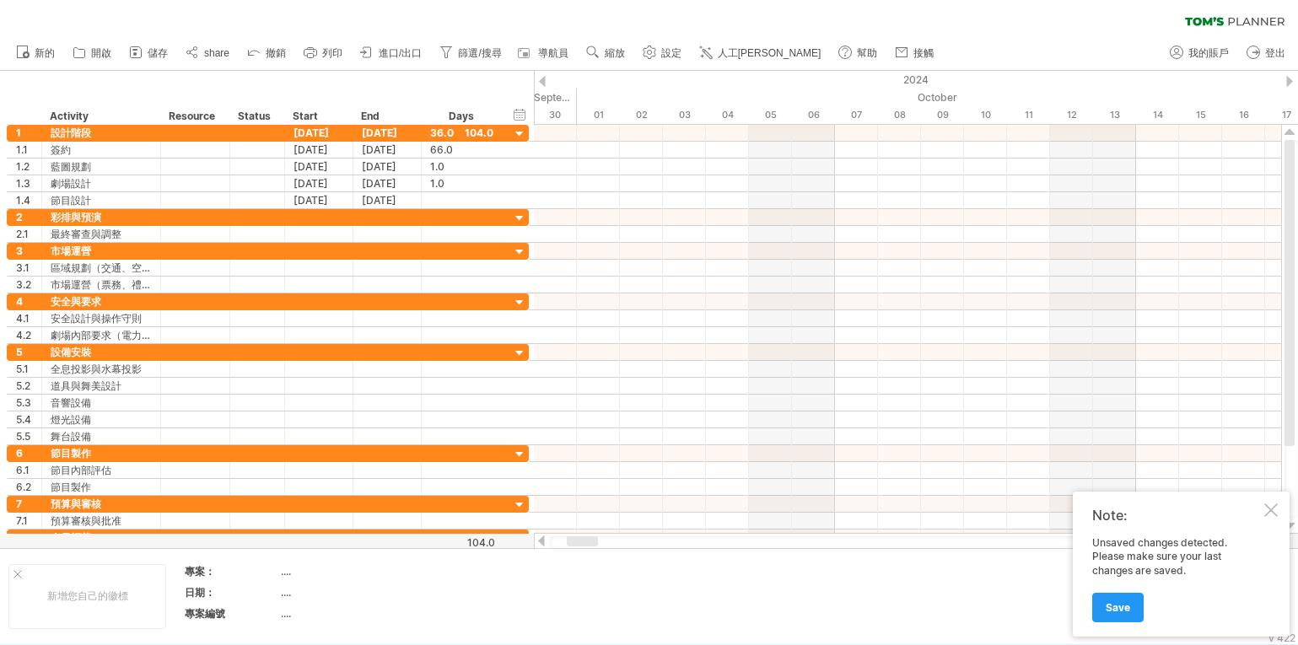
click at [667, 55] on span "設定" at bounding box center [671, 53] width 20 height 12
select select "*"
select select "**"
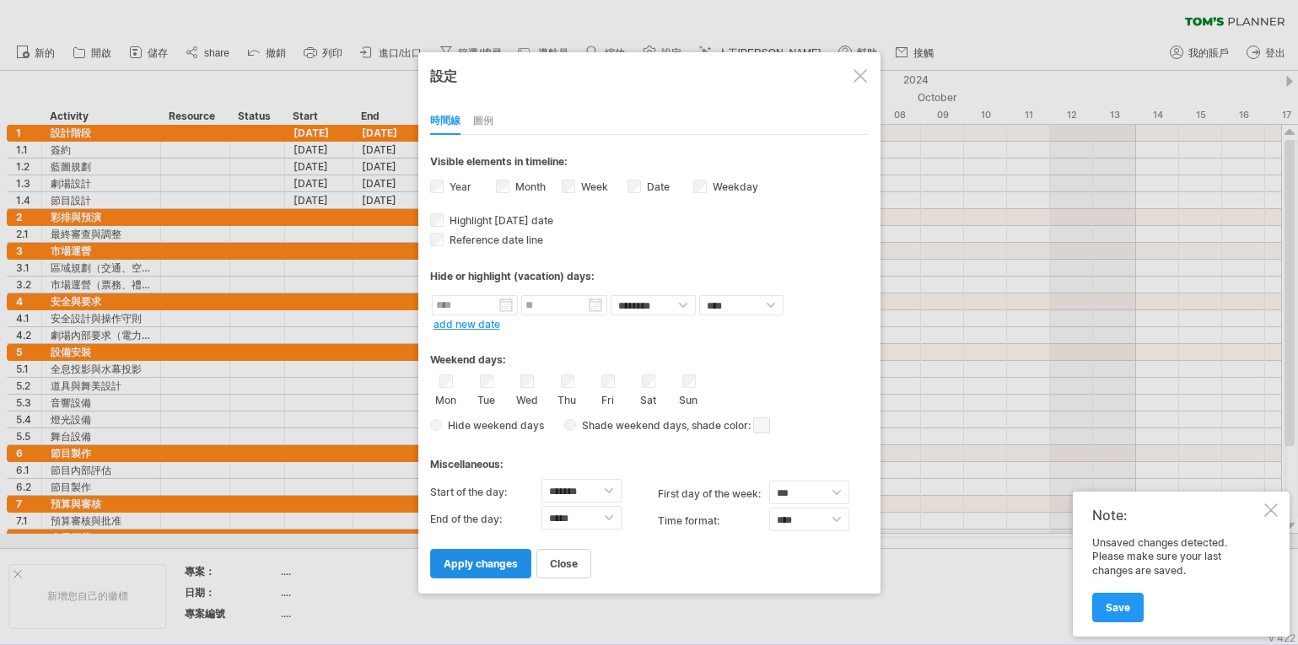
click at [463, 567] on span "apply changes" at bounding box center [481, 564] width 74 height 13
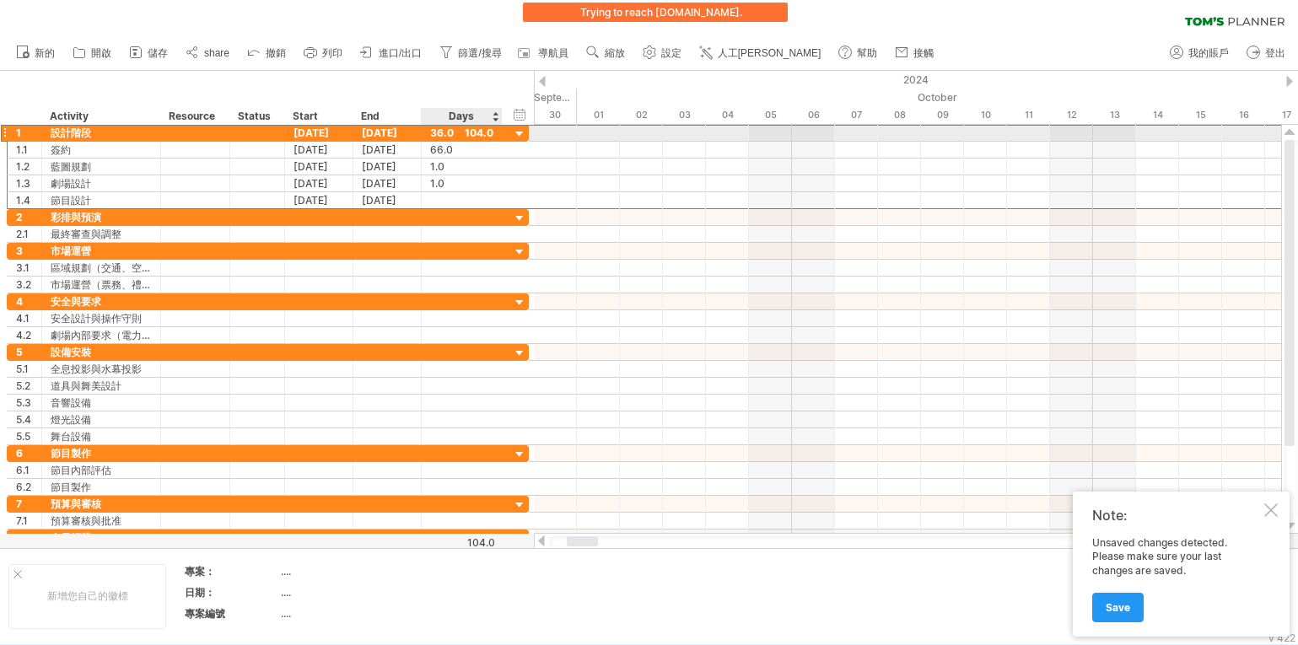
click at [477, 134] on div "36.0" at bounding box center [461, 133] width 63 height 16
click at [488, 132] on div "36.0" at bounding box center [461, 133] width 63 height 16
click at [477, 132] on div "****" at bounding box center [461, 133] width 63 height 16
click at [478, 132] on div "36.0" at bounding box center [461, 133] width 63 height 16
click at [463, 132] on div "36.0" at bounding box center [461, 133] width 63 height 16
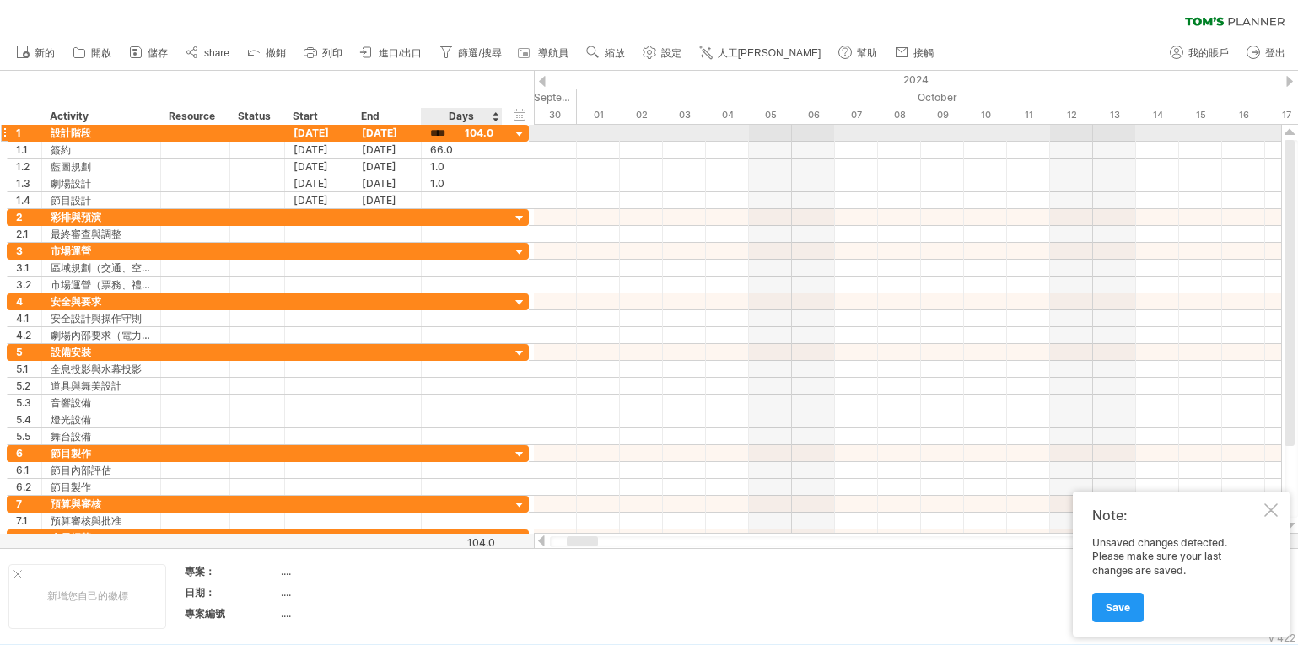
click at [438, 132] on input "****" at bounding box center [446, 134] width 32 height 16
click at [437, 132] on input "****" at bounding box center [446, 134] width 32 height 16
click at [523, 132] on div at bounding box center [520, 135] width 16 height 16
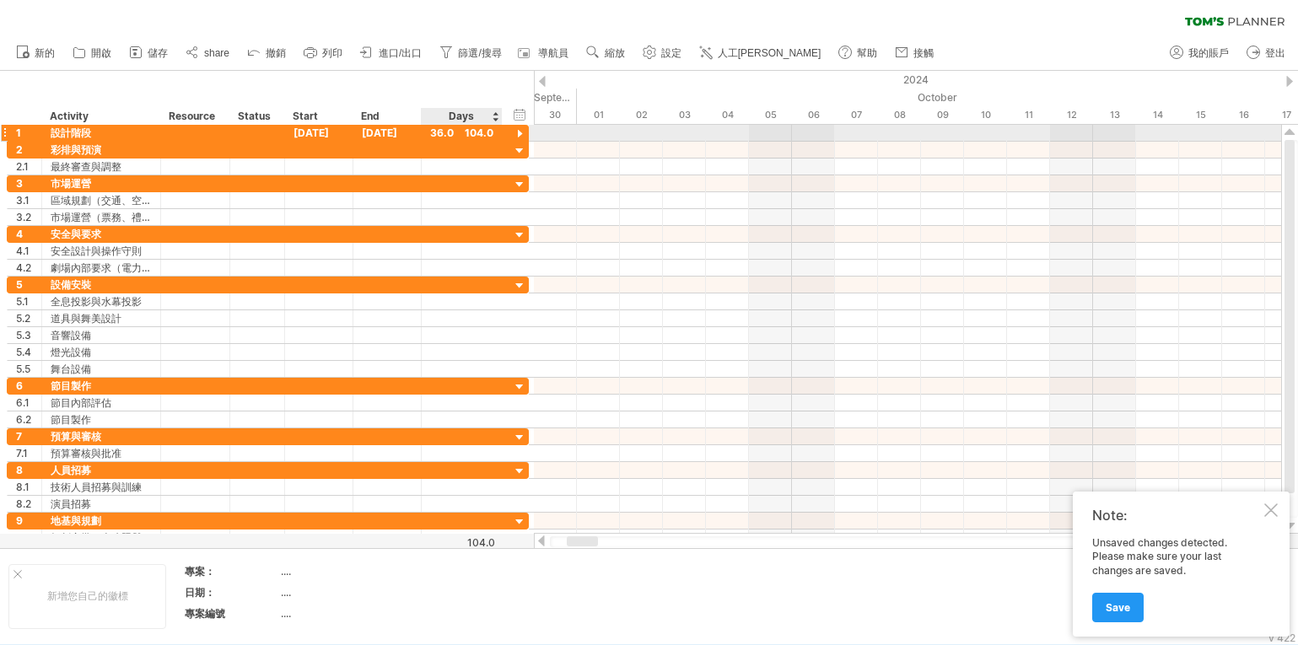
click at [523, 132] on div at bounding box center [520, 135] width 16 height 16
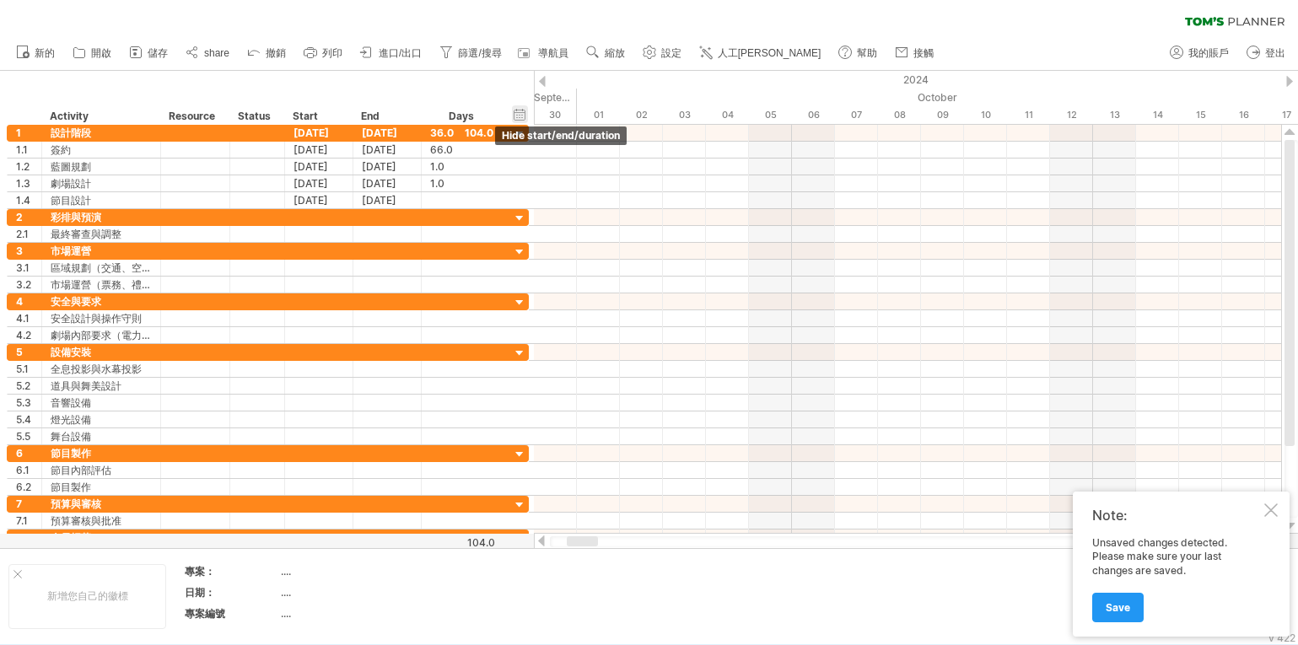
click at [520, 113] on div "hide start/end/duration 顯示開始/結束/持續時間" at bounding box center [520, 114] width 16 height 18
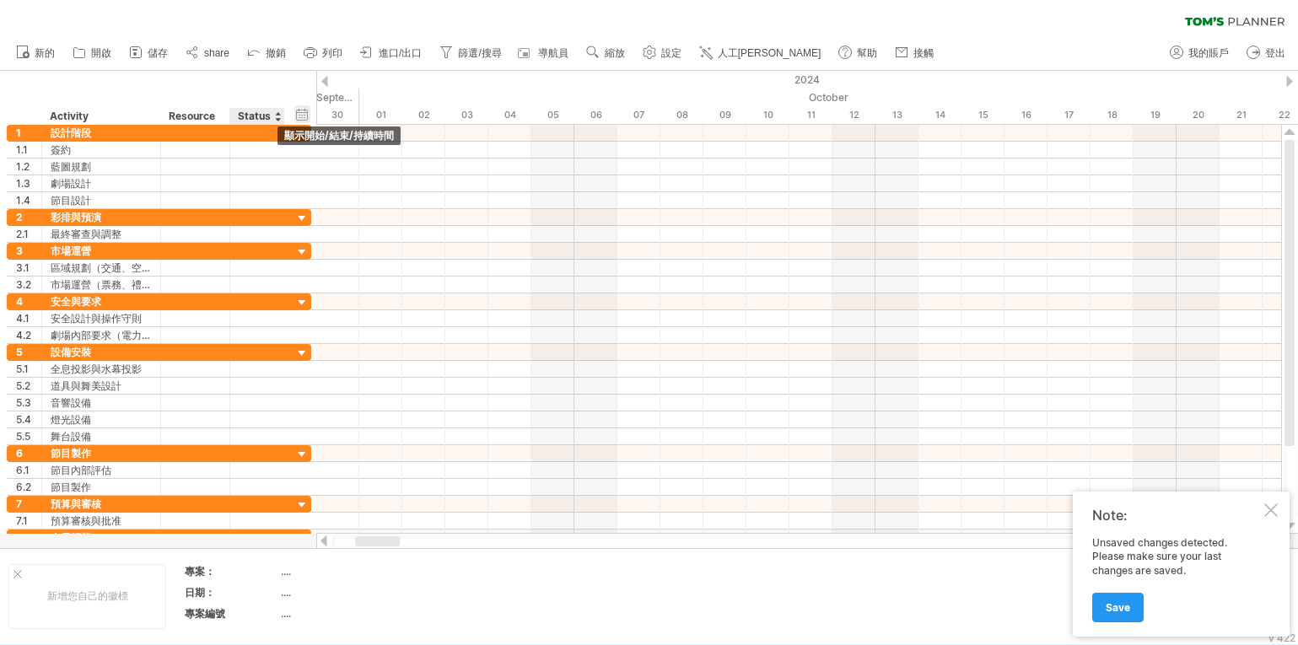
click at [300, 116] on div "hide start/end/duration 顯示開始/結束/持續時間" at bounding box center [302, 114] width 16 height 18
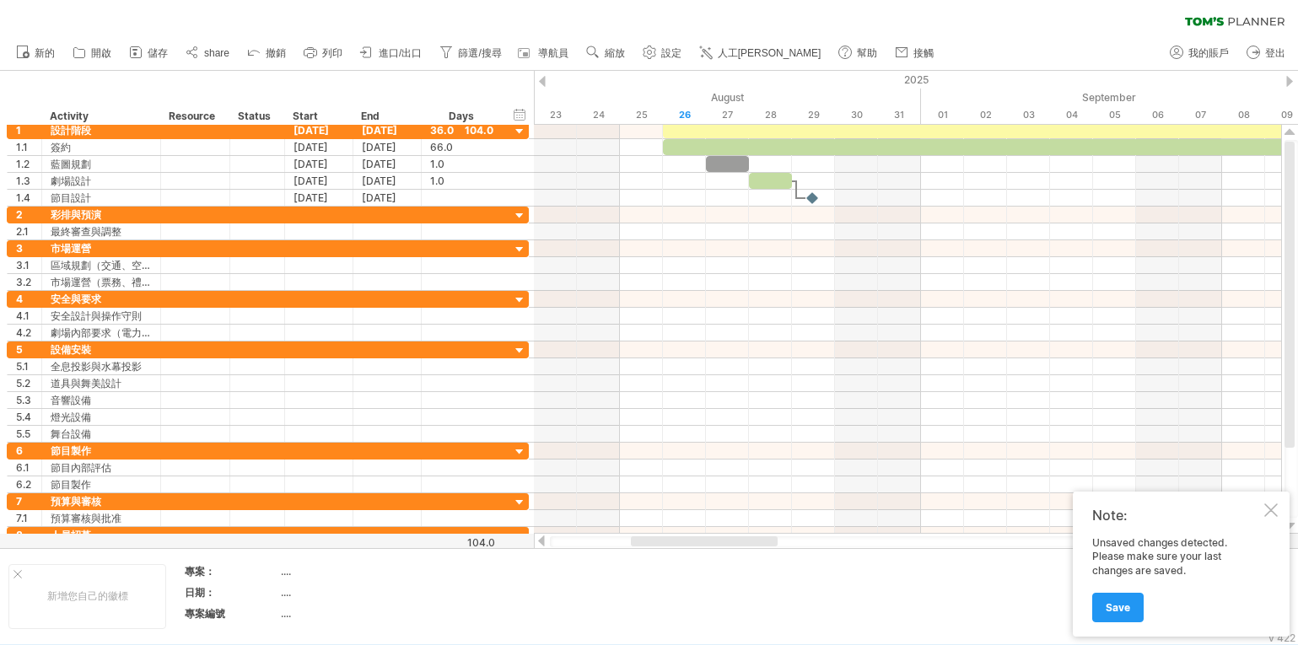
click at [655, 50] on icon at bounding box center [649, 52] width 13 height 13
select select "*"
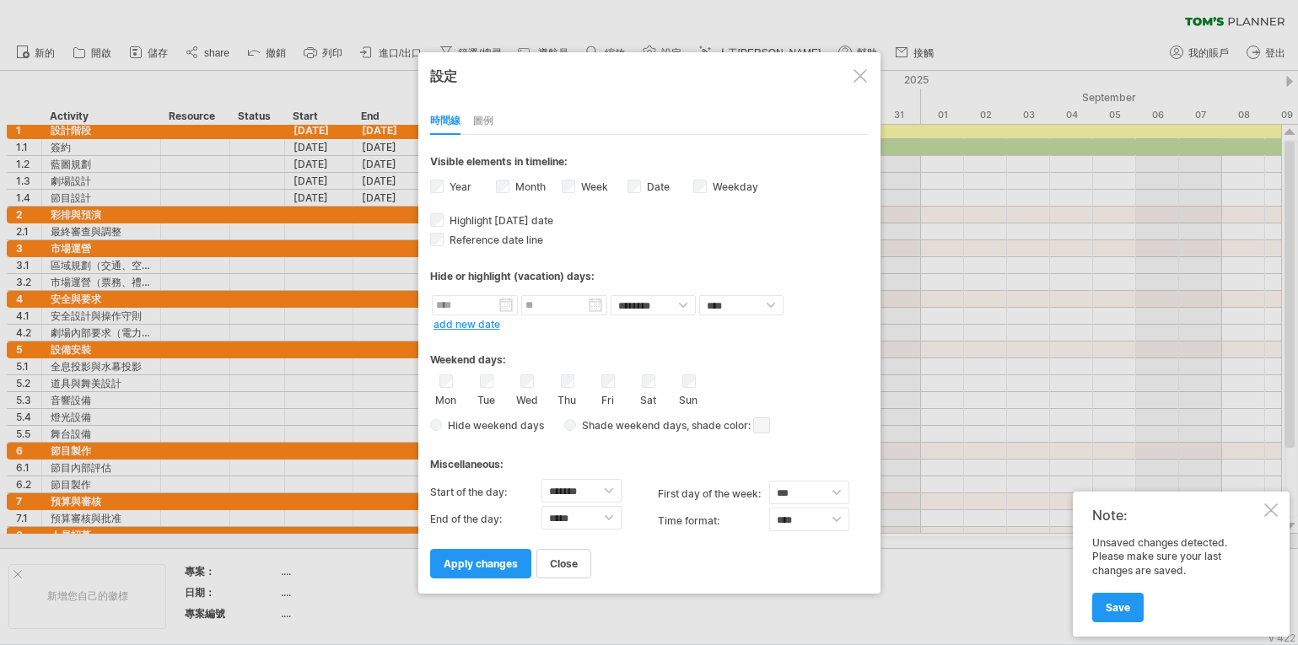
click at [488, 119] on div "圖例" at bounding box center [483, 121] width 20 height 27
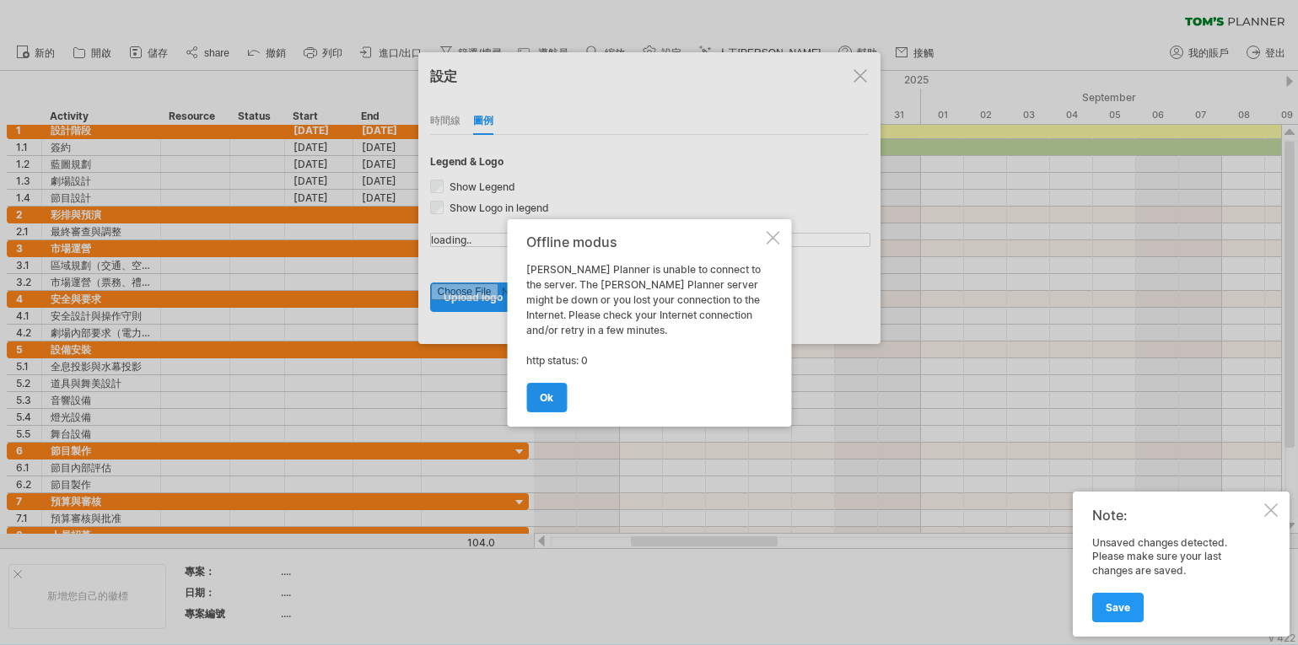
click at [546, 395] on span "ok" at bounding box center [546, 397] width 13 height 13
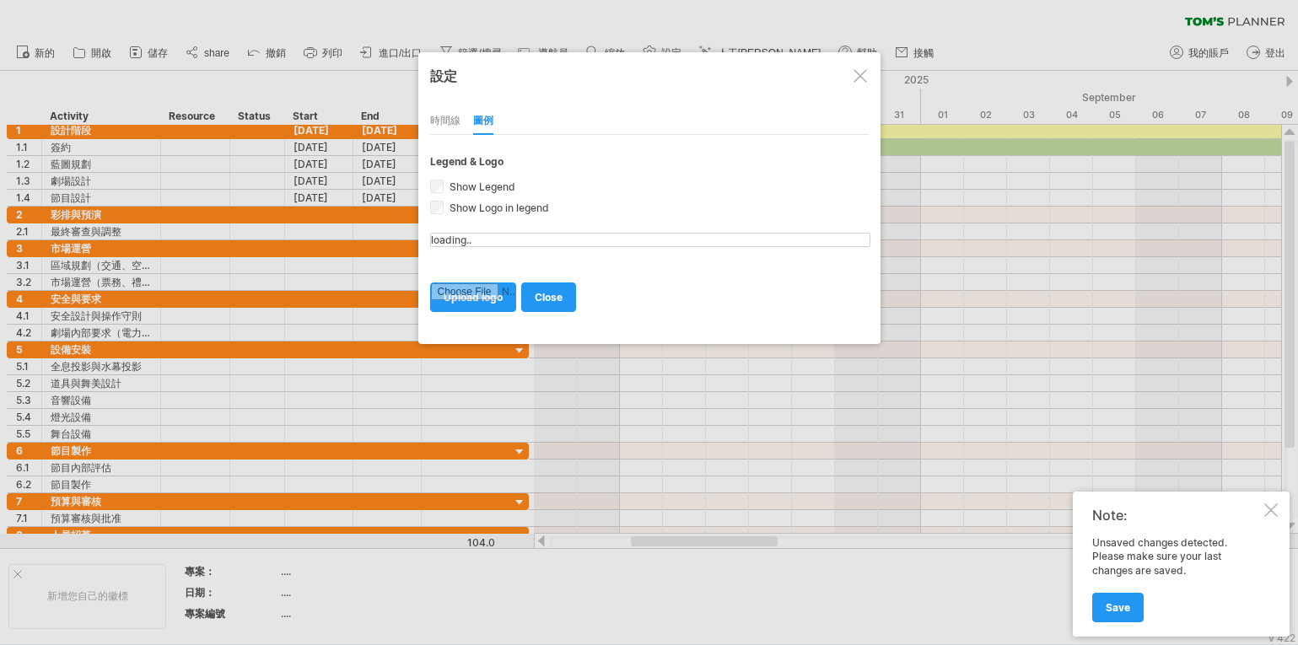
click at [437, 120] on div "時間線" at bounding box center [445, 121] width 30 height 27
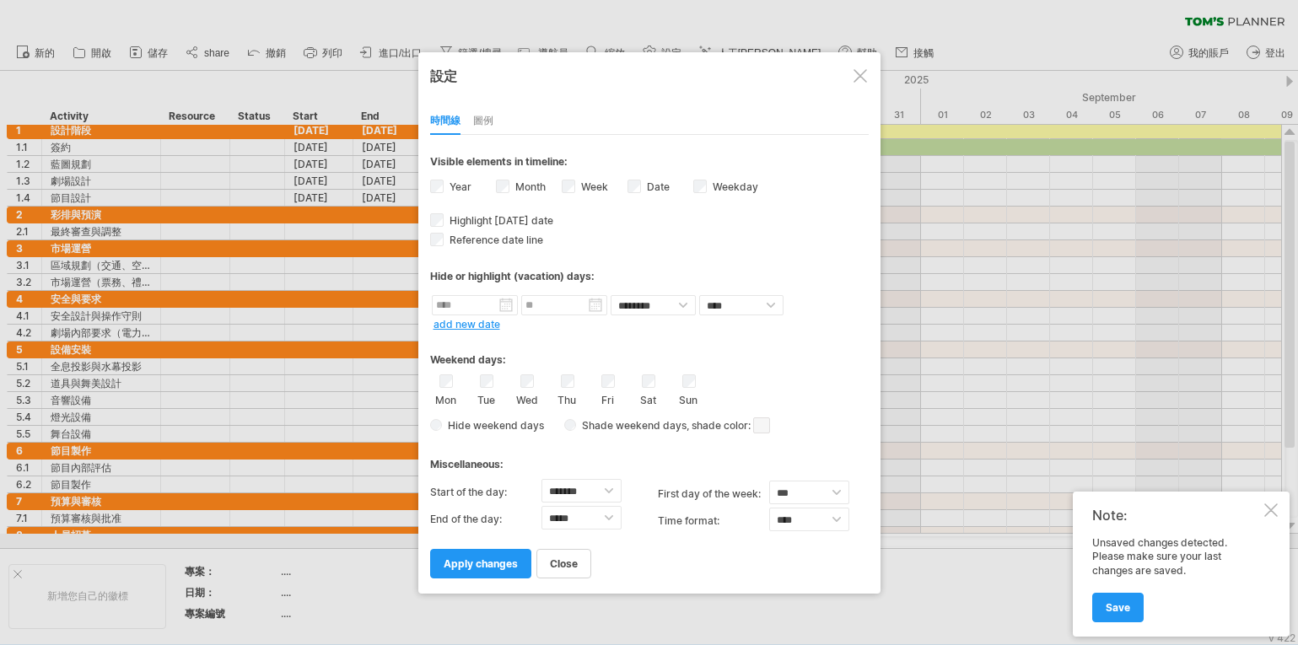
click at [854, 76] on div at bounding box center [860, 75] width 13 height 13
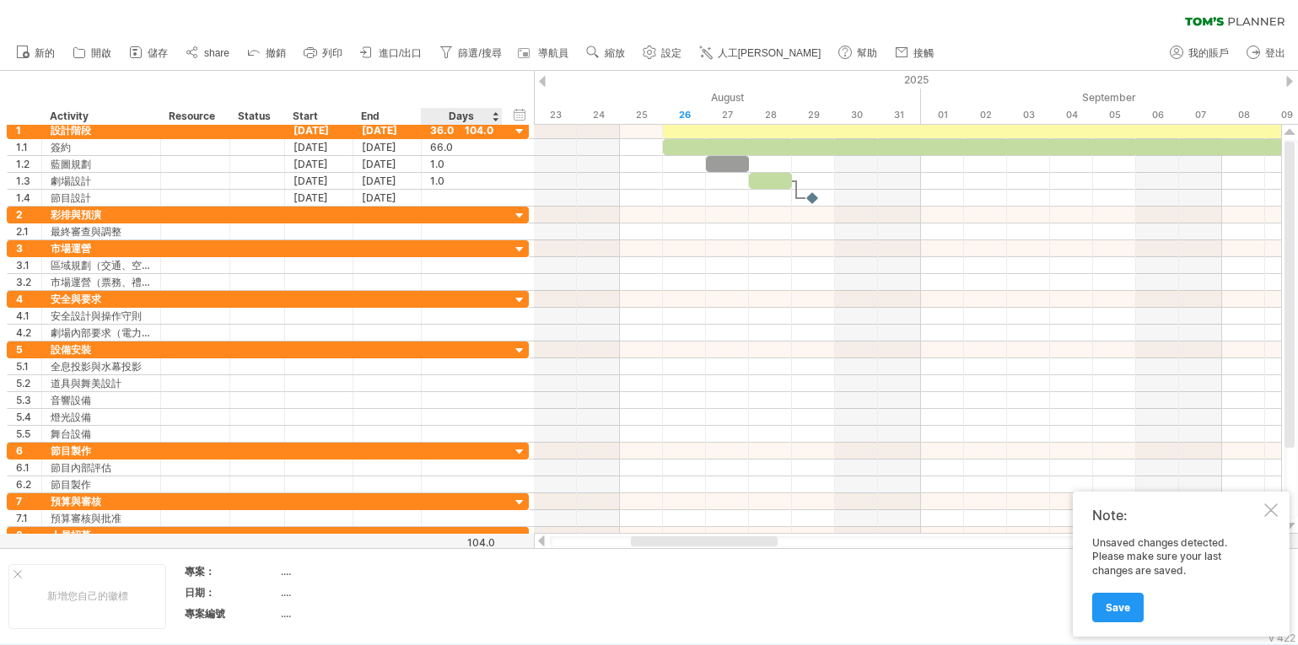
click at [495, 110] on div "Days" at bounding box center [461, 116] width 80 height 17
click at [495, 116] on div "Days" at bounding box center [461, 116] width 80 height 17
click at [495, 118] on div "Days" at bounding box center [461, 116] width 80 height 17
click at [494, 112] on div "Days" at bounding box center [461, 116] width 80 height 17
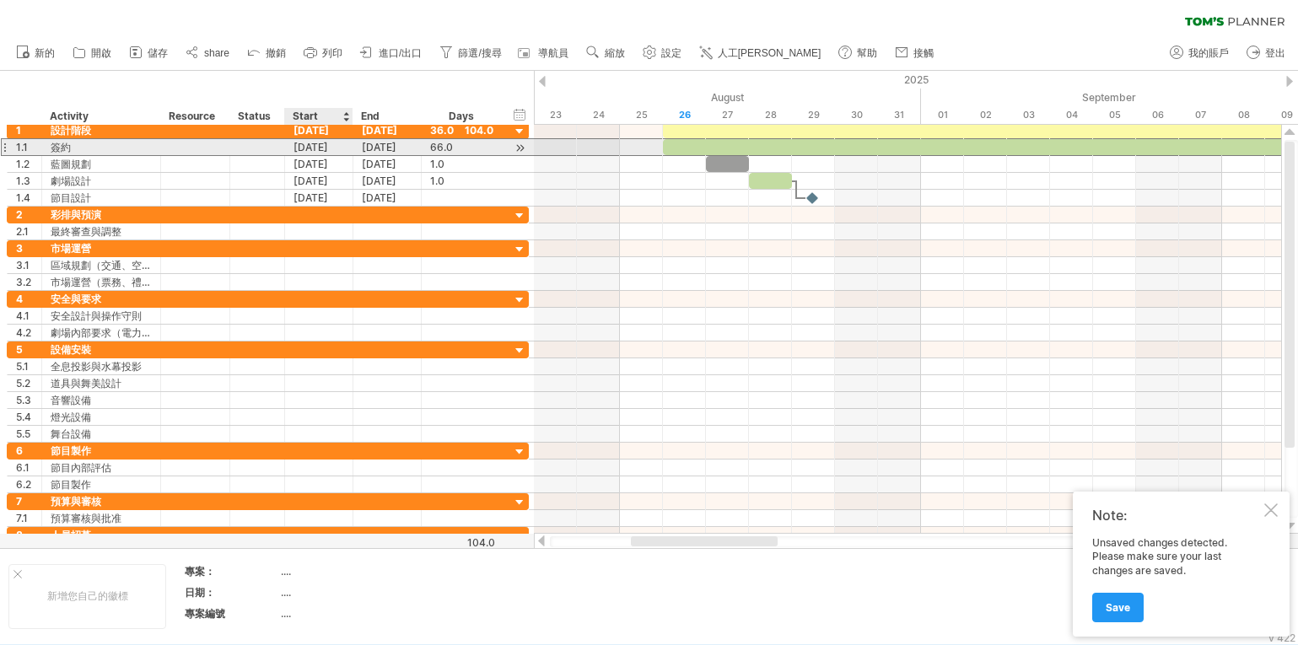
click at [304, 142] on div "[DATE]" at bounding box center [319, 147] width 68 height 16
click at [304, 141] on div "[DATE]" at bounding box center [319, 147] width 68 height 16
click at [305, 141] on div "[DATE]" at bounding box center [319, 147] width 68 height 16
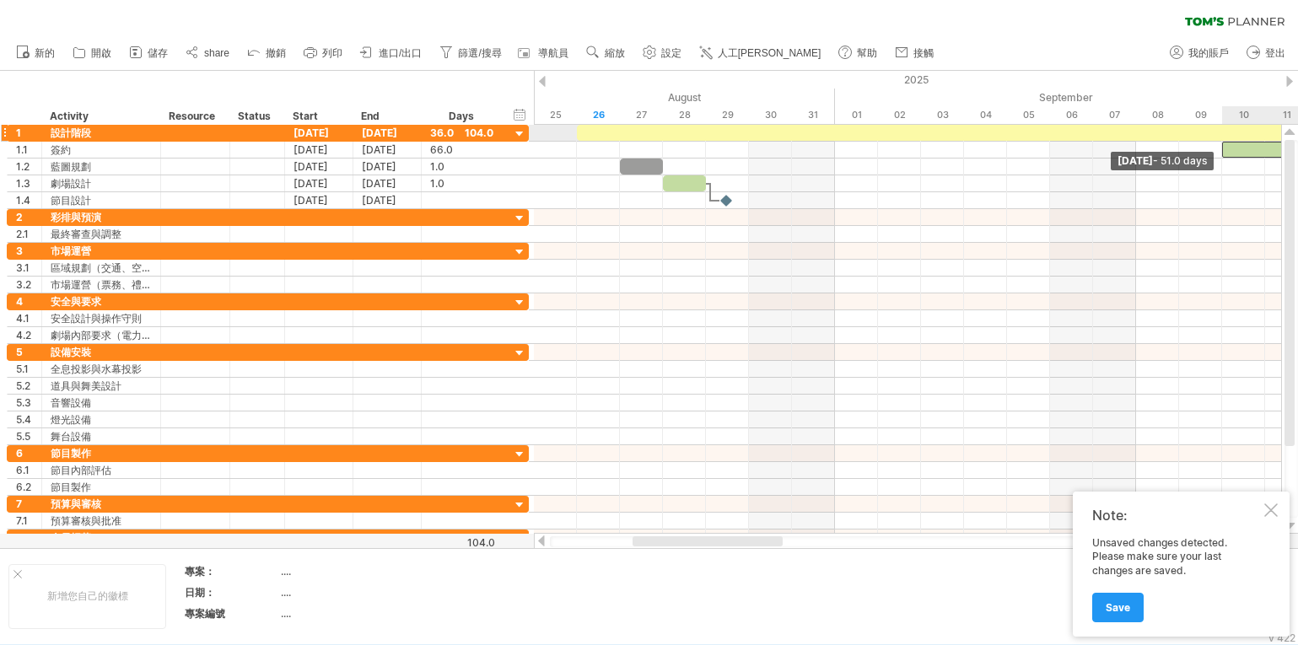
drag, startPoint x: 580, startPoint y: 143, endPoint x: 1228, endPoint y: 136, distance: 648.7
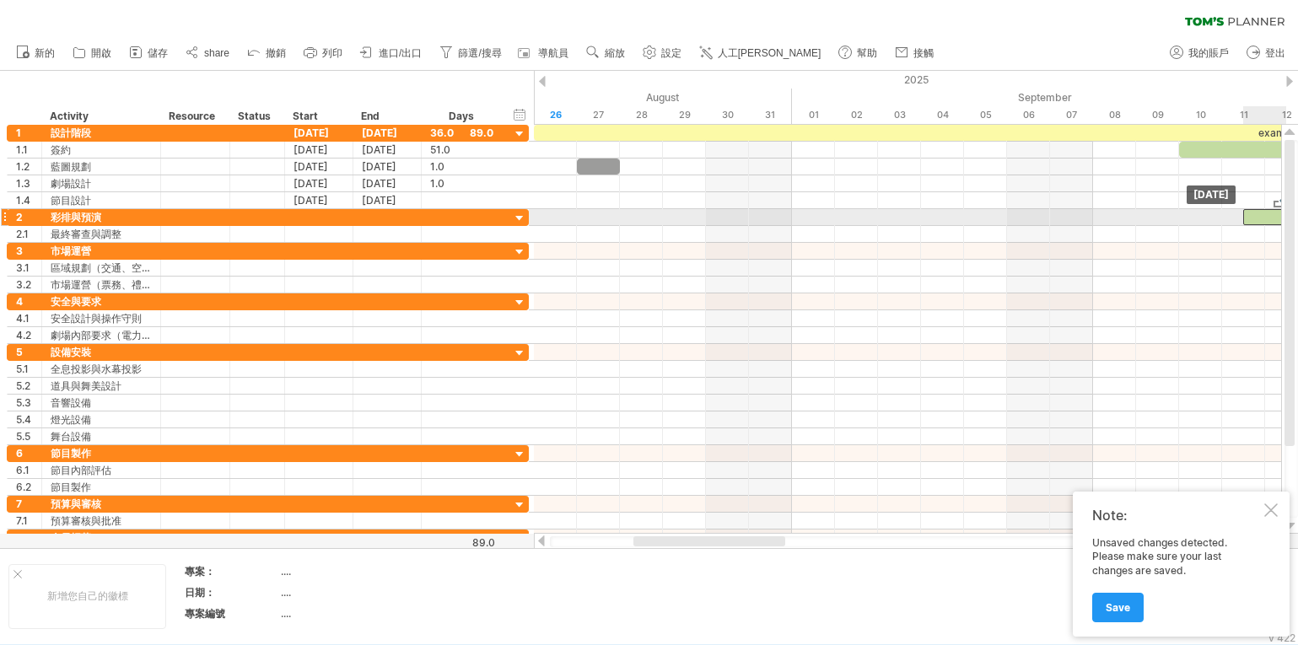
drag, startPoint x: 648, startPoint y: 183, endPoint x: 1273, endPoint y: 217, distance: 626.0
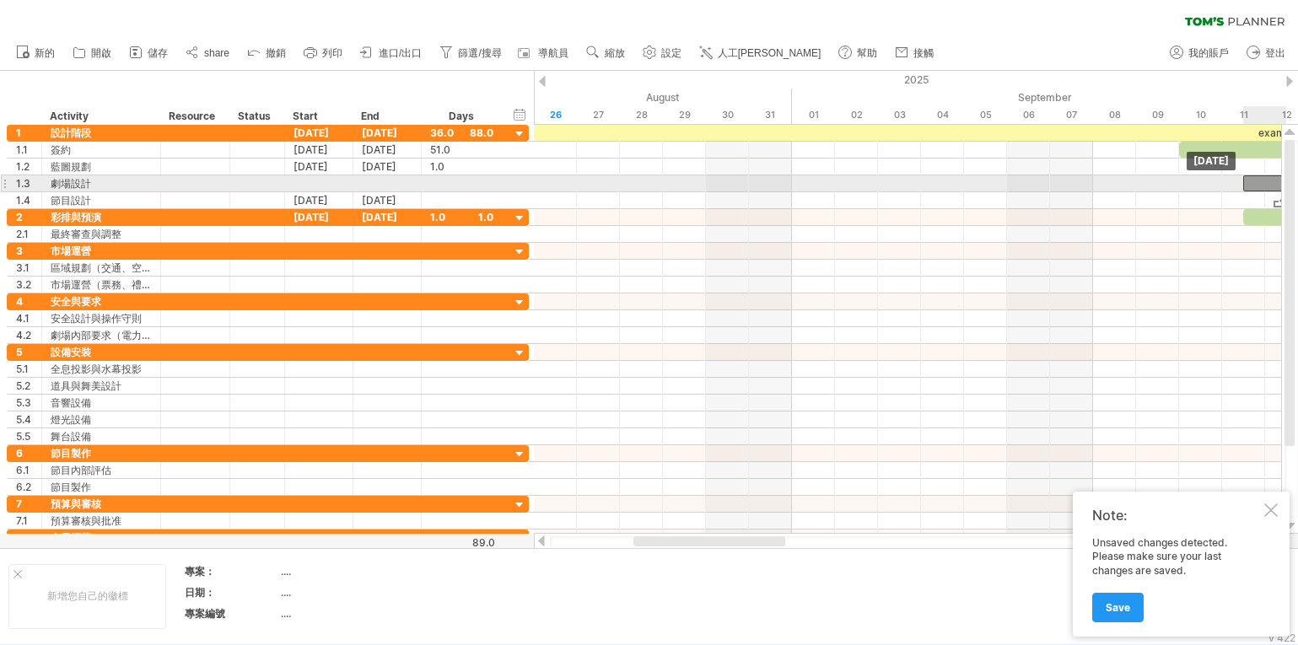
drag, startPoint x: 601, startPoint y: 163, endPoint x: 1259, endPoint y: 180, distance: 657.4
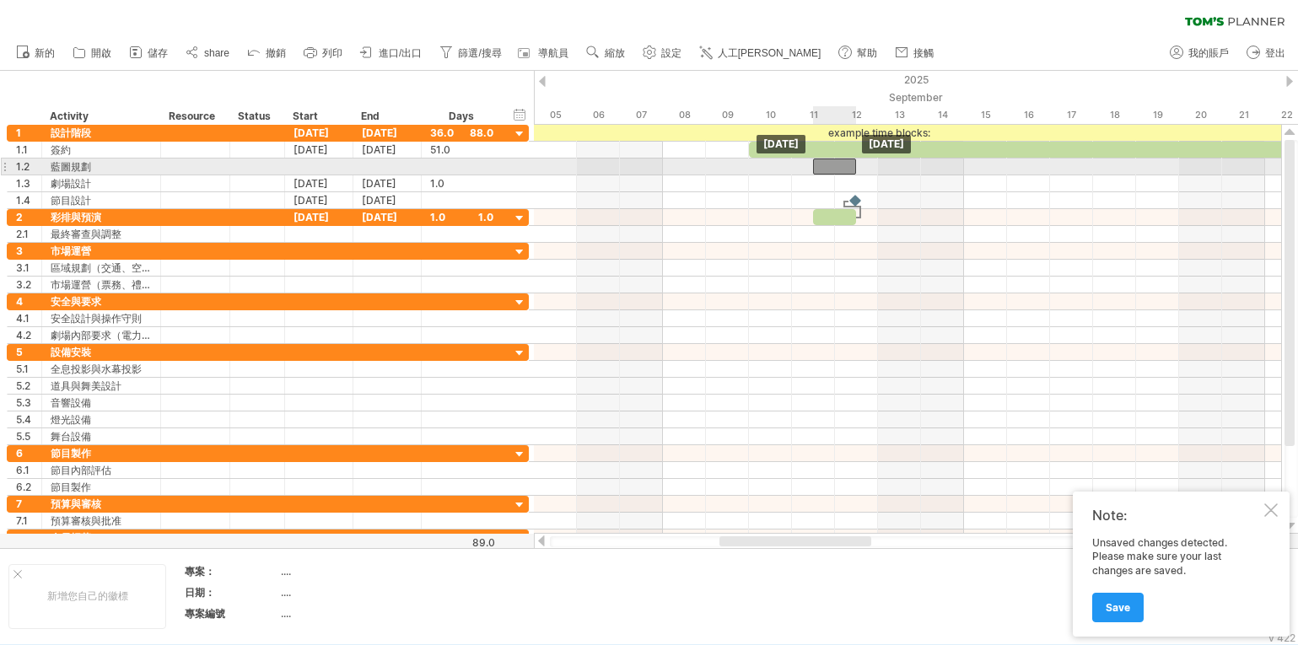
drag, startPoint x: 832, startPoint y: 181, endPoint x: 830, endPoint y: 171, distance: 10.3
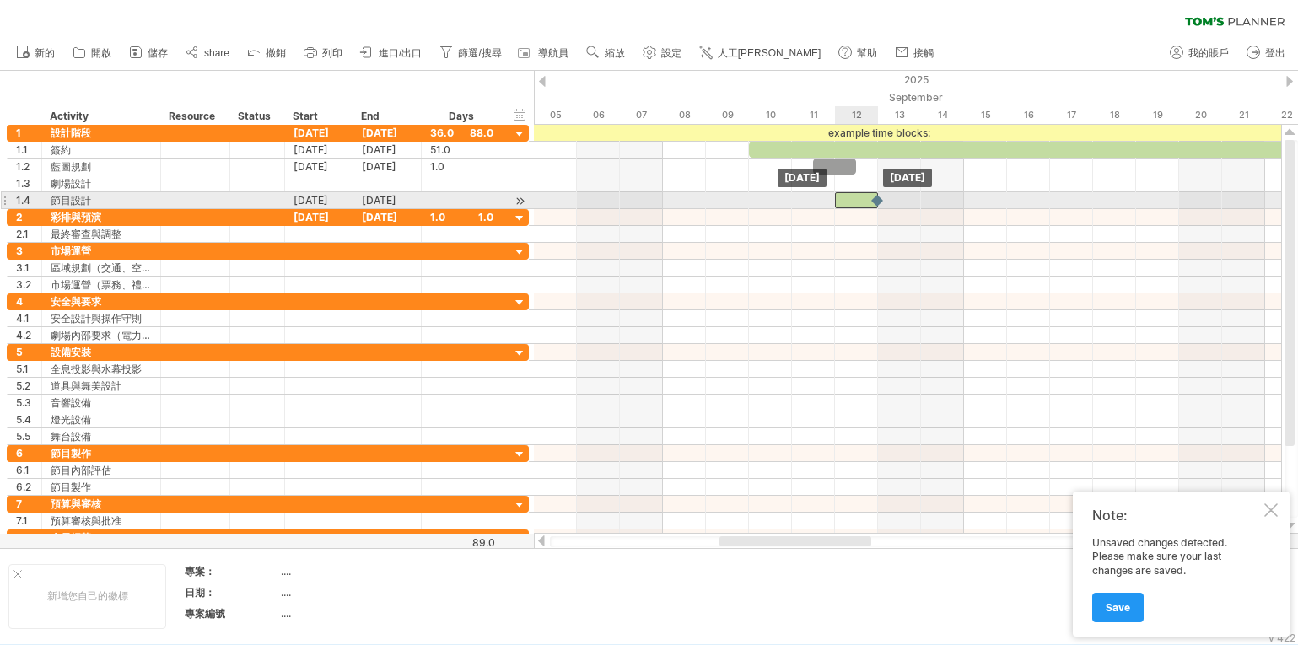
drag, startPoint x: 833, startPoint y: 213, endPoint x: 841, endPoint y: 204, distance: 12.5
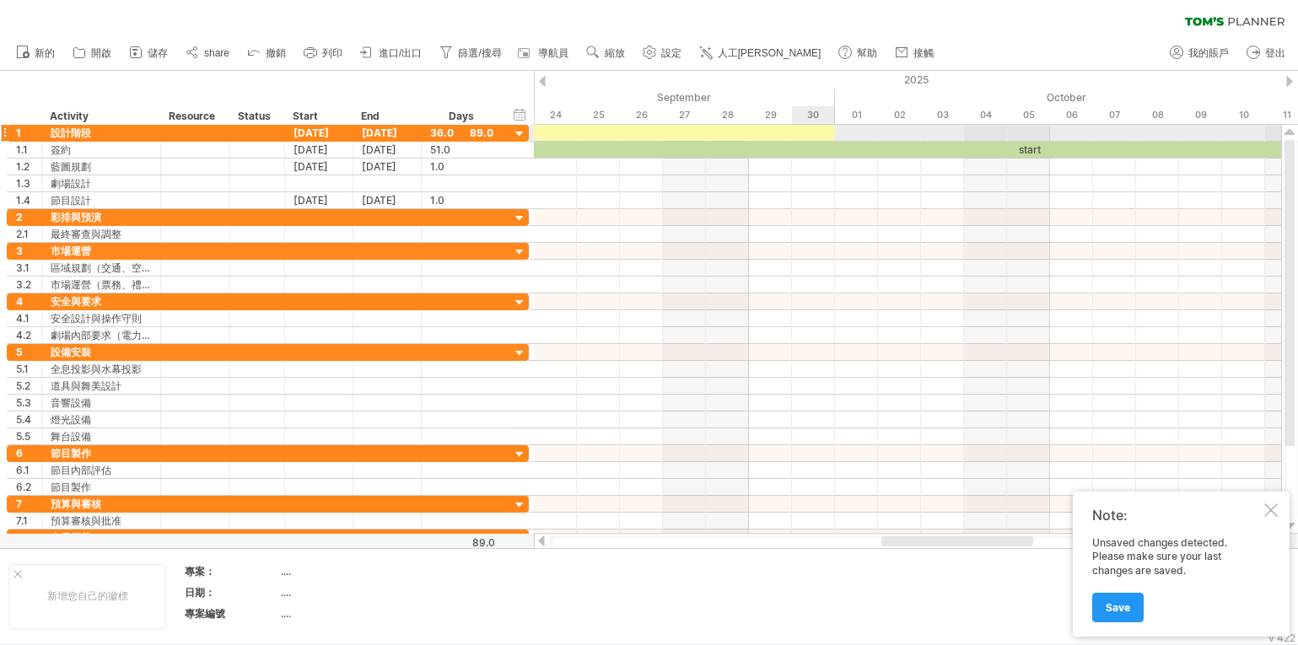
click at [821, 132] on div "example time blocks:" at bounding box center [60, 133] width 1549 height 16
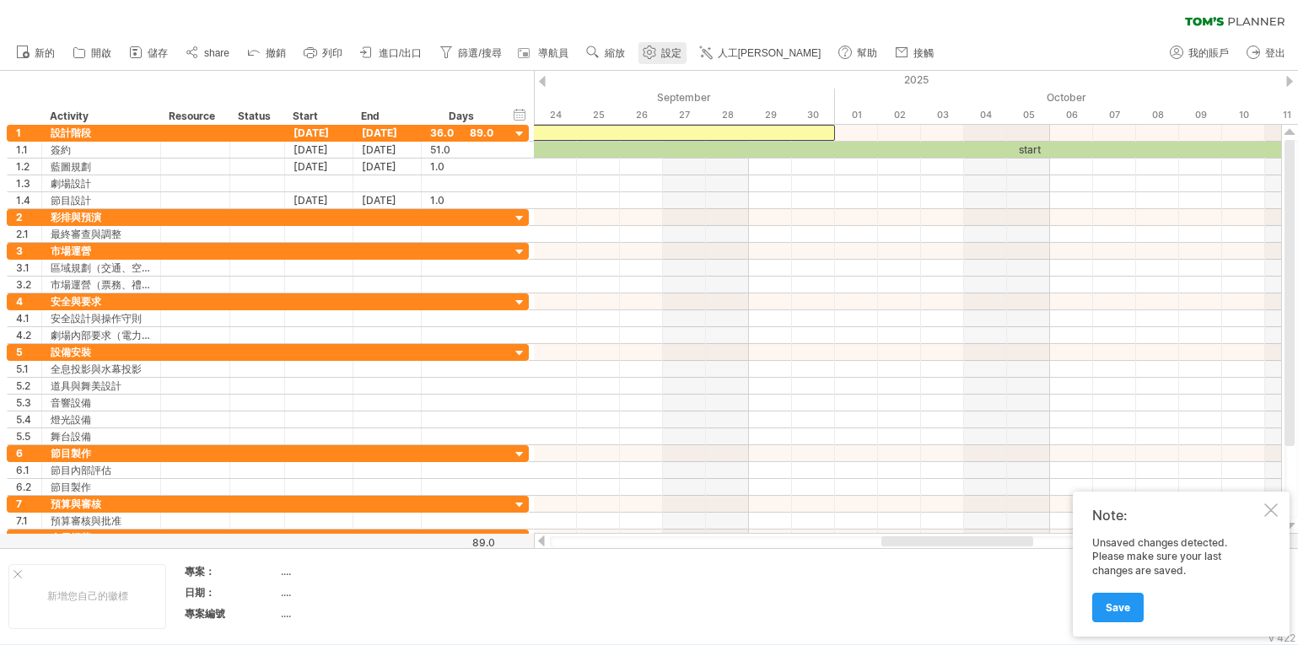
click at [661, 53] on link "設定" at bounding box center [663, 53] width 48 height 22
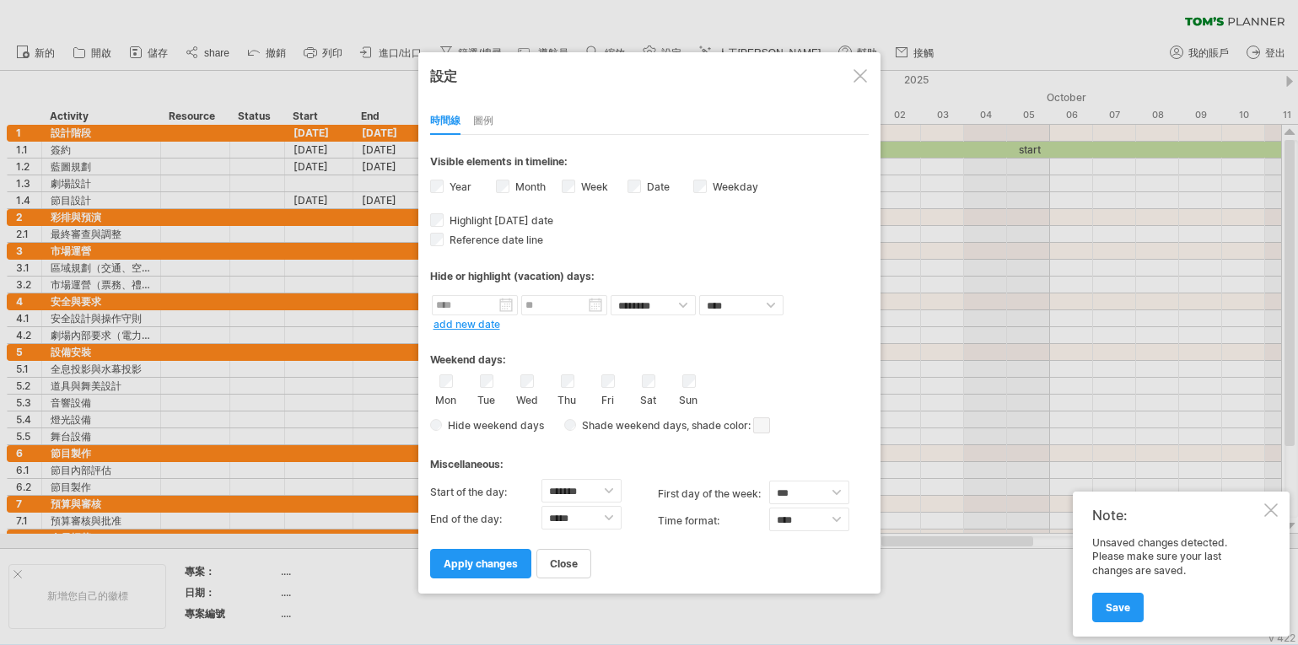
click at [476, 562] on span "apply changes" at bounding box center [481, 564] width 74 height 13
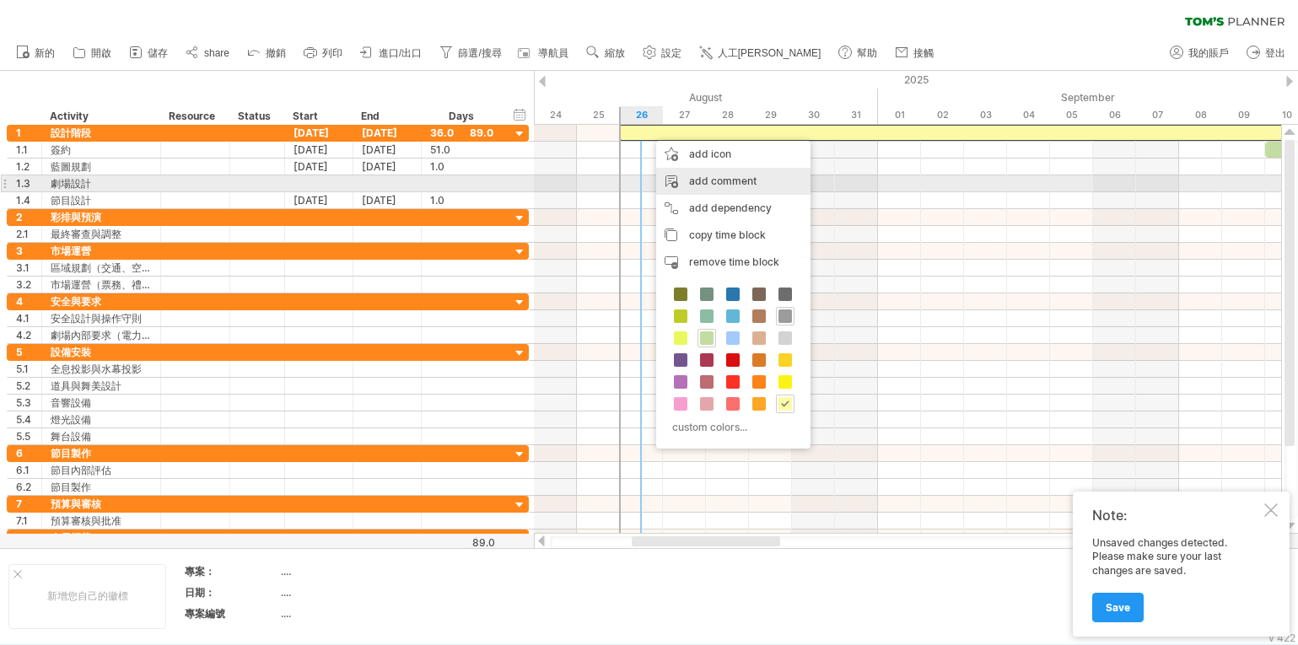
click at [732, 183] on div "add comment" at bounding box center [733, 181] width 154 height 27
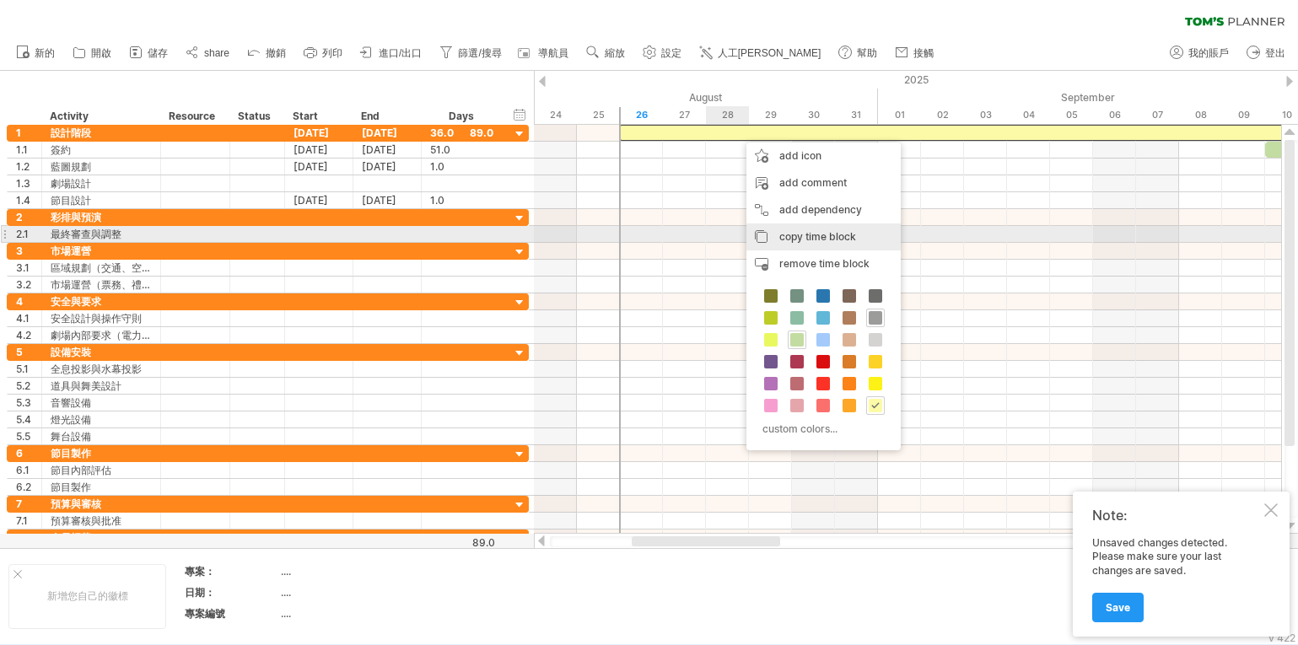
click at [803, 233] on span "copy time block" at bounding box center [817, 236] width 77 height 13
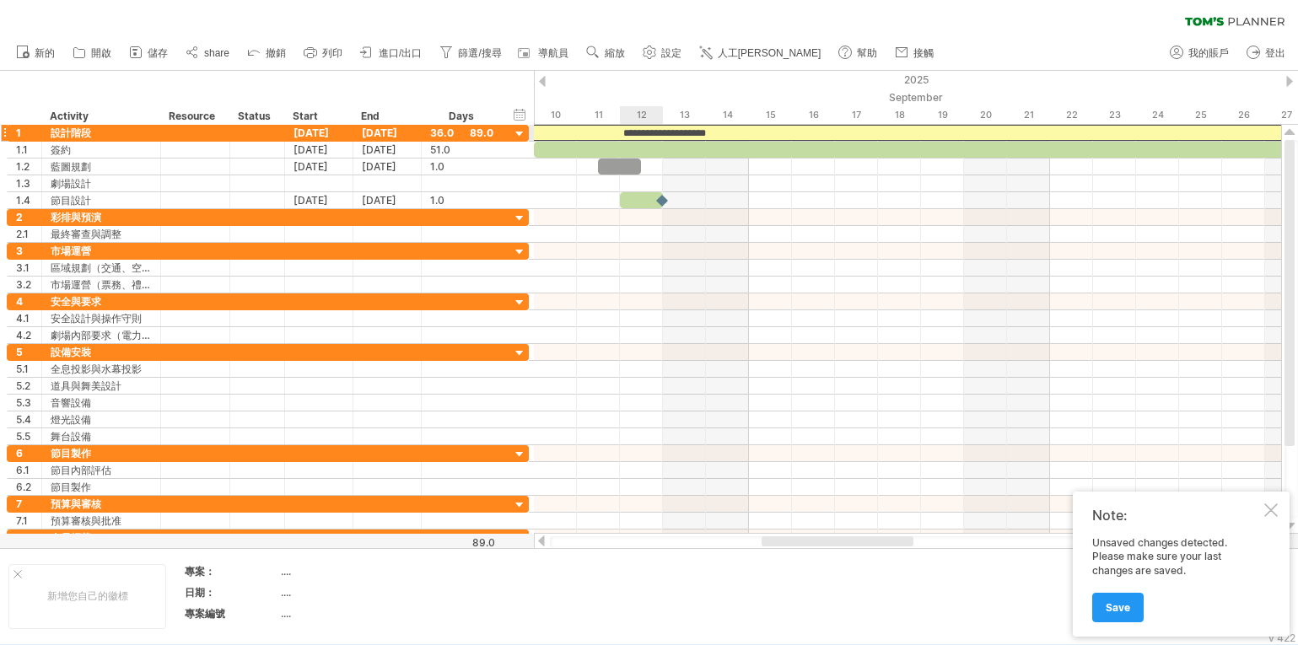
click at [661, 127] on div "**********" at bounding box center [663, 133] width 1549 height 16
click at [715, 130] on div "**********" at bounding box center [663, 133] width 1549 height 16
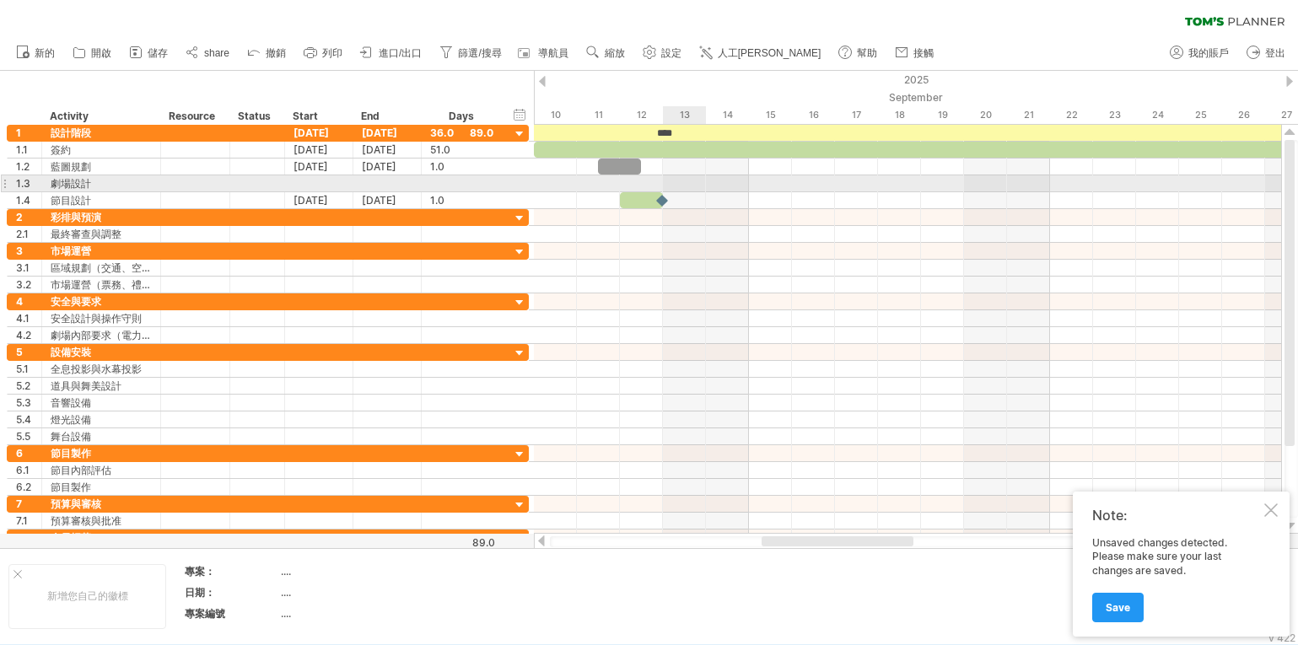
click at [695, 178] on div at bounding box center [907, 183] width 747 height 17
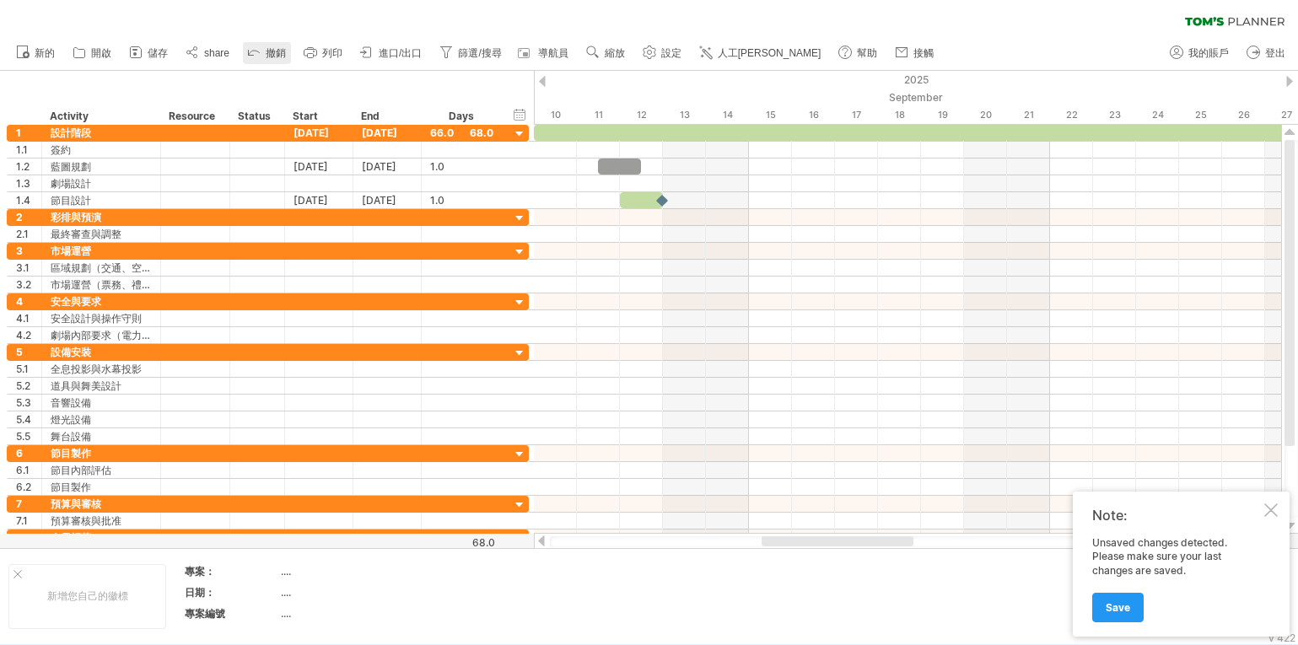
click at [275, 53] on span "撤銷" at bounding box center [276, 53] width 20 height 12
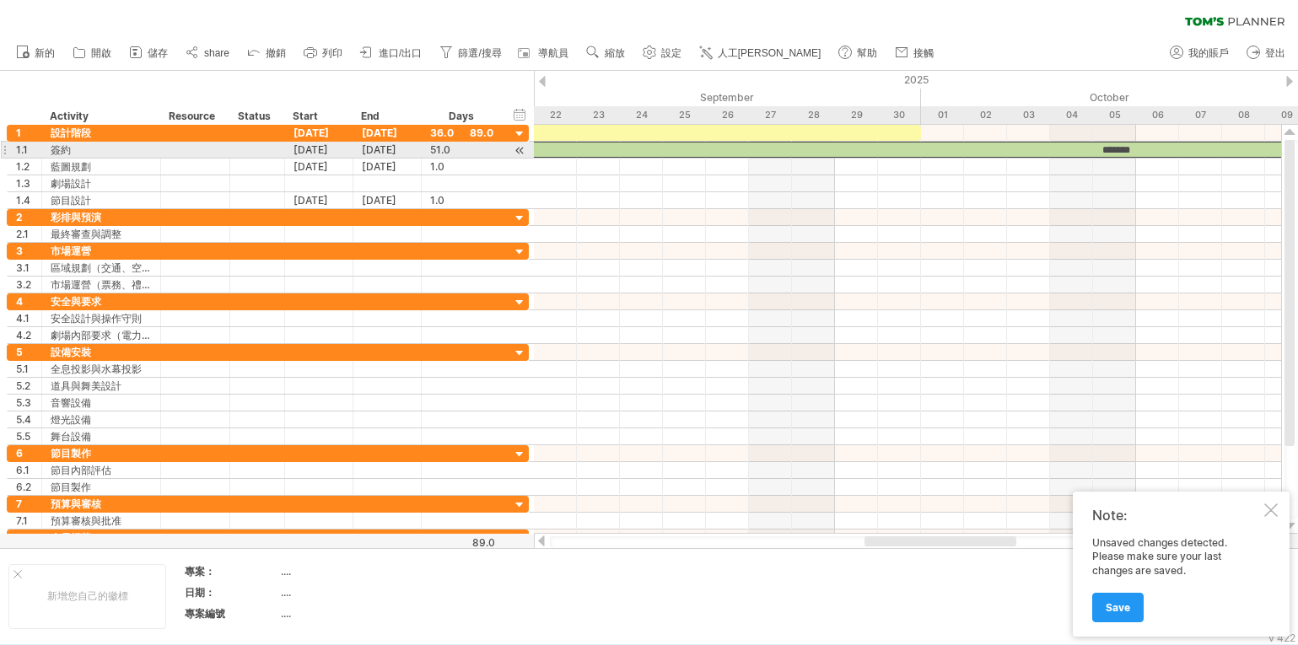
click at [1157, 146] on div "*******" at bounding box center [1115, 150] width 2194 height 16
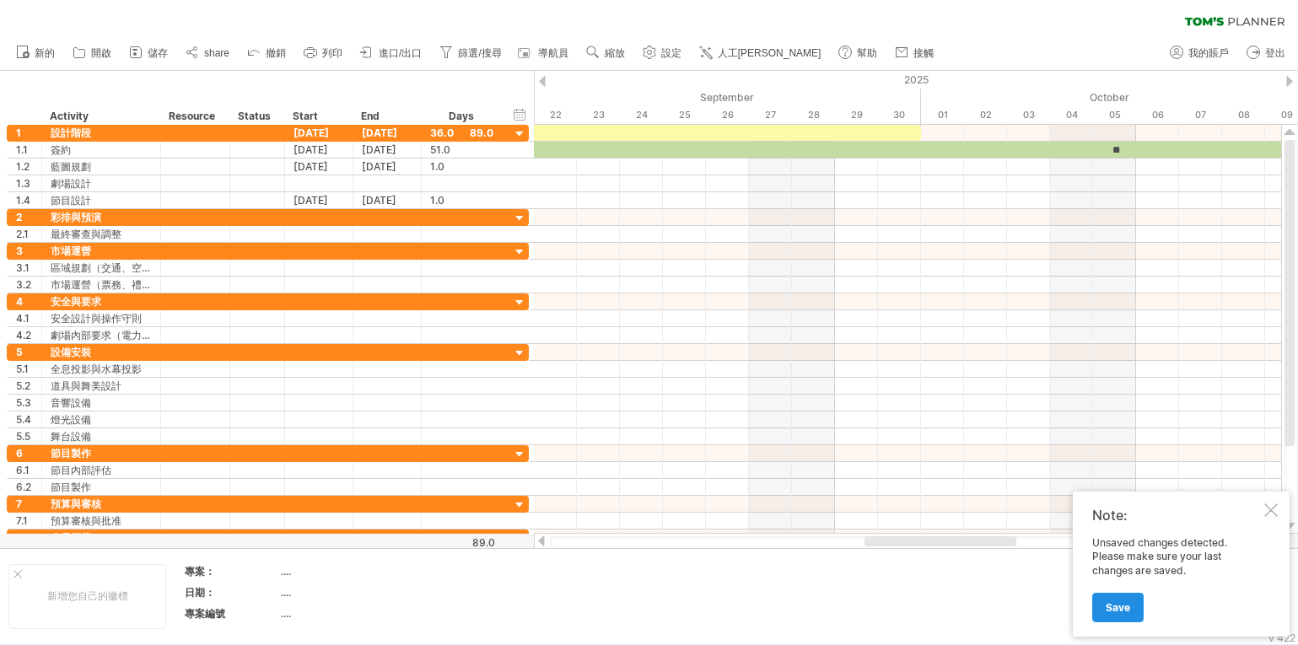
click at [1118, 608] on span "Save" at bounding box center [1118, 607] width 24 height 13
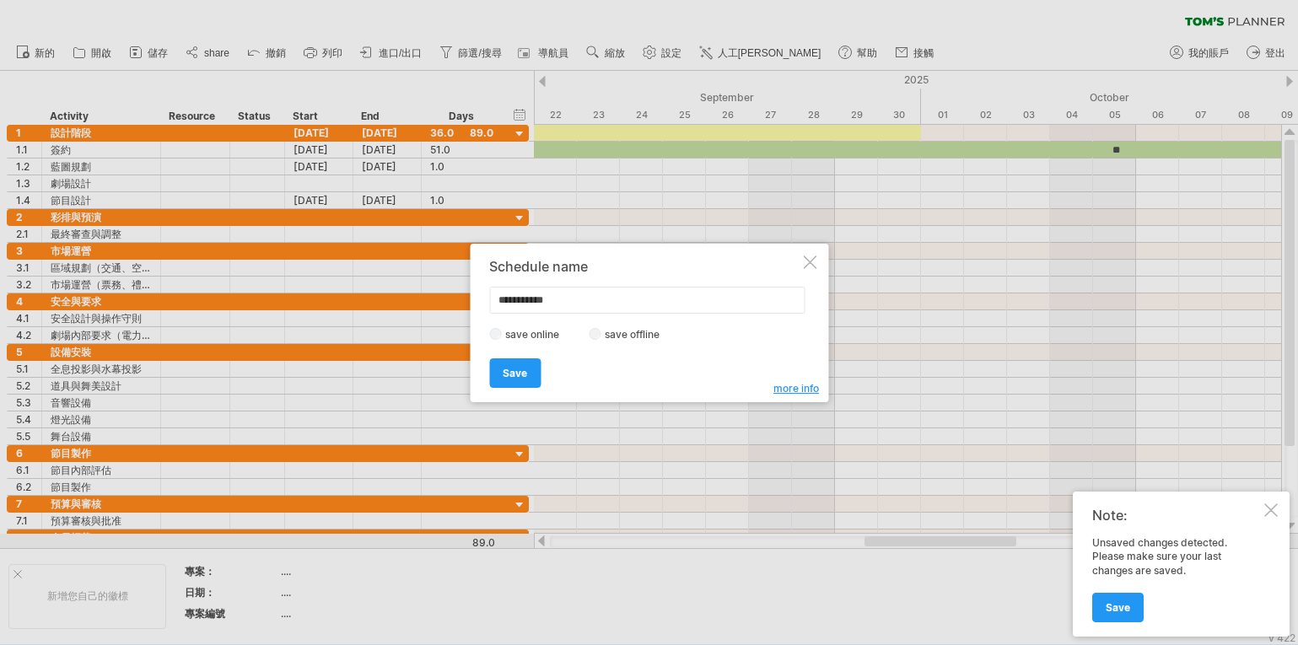
drag, startPoint x: 576, startPoint y: 295, endPoint x: 452, endPoint y: 284, distance: 124.5
click at [458, 293] on div "Trying to reach [DOMAIN_NAME] .. Connected again... 0% clear filter" at bounding box center [649, 322] width 1298 height 645
type input "****"
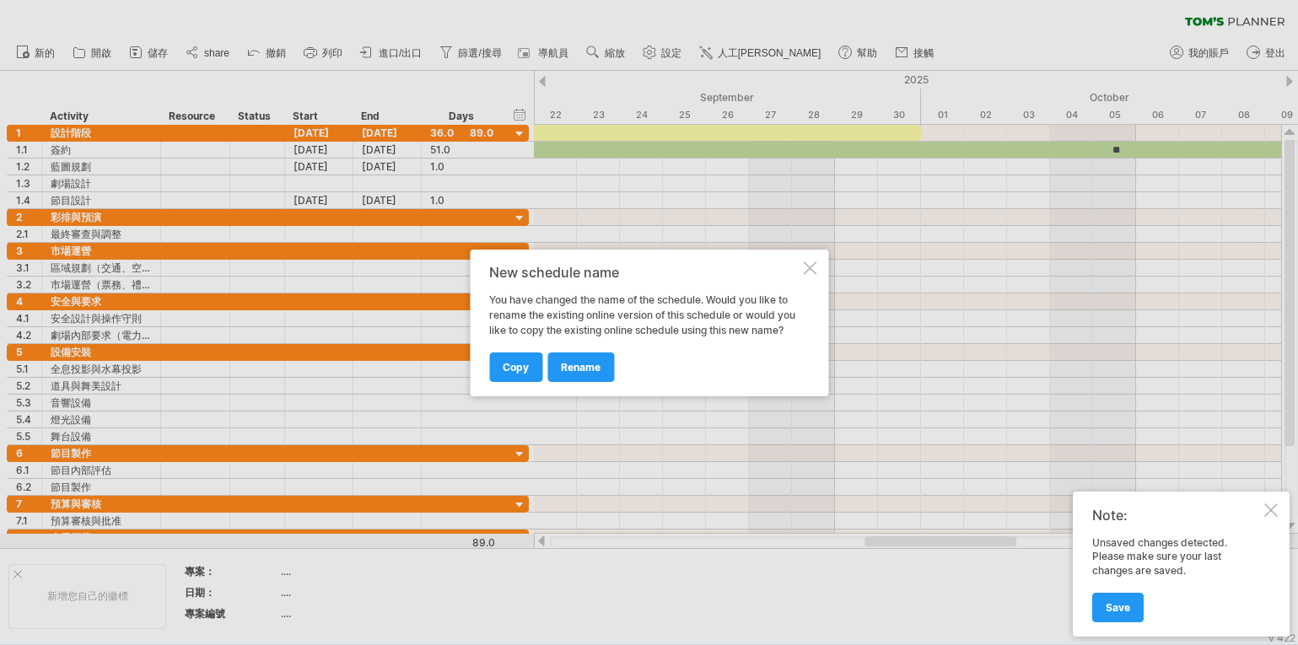
click at [813, 268] on div at bounding box center [809, 268] width 13 height 13
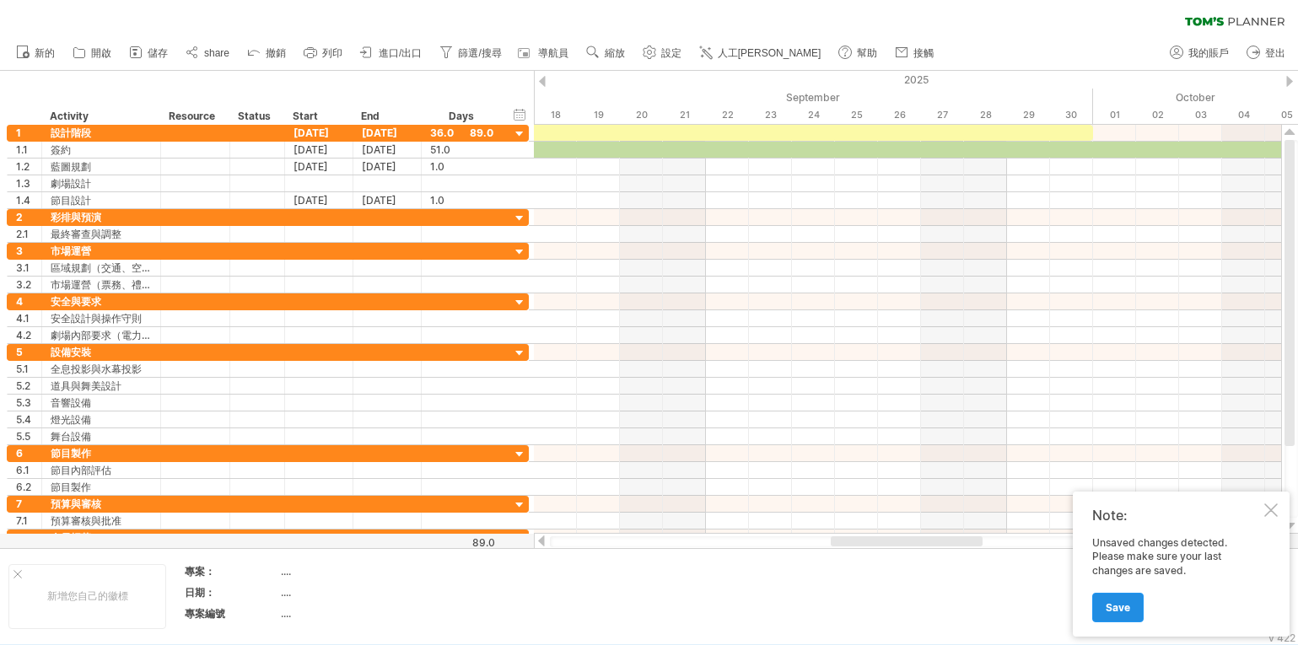
click at [1114, 604] on span "Save" at bounding box center [1118, 607] width 24 height 13
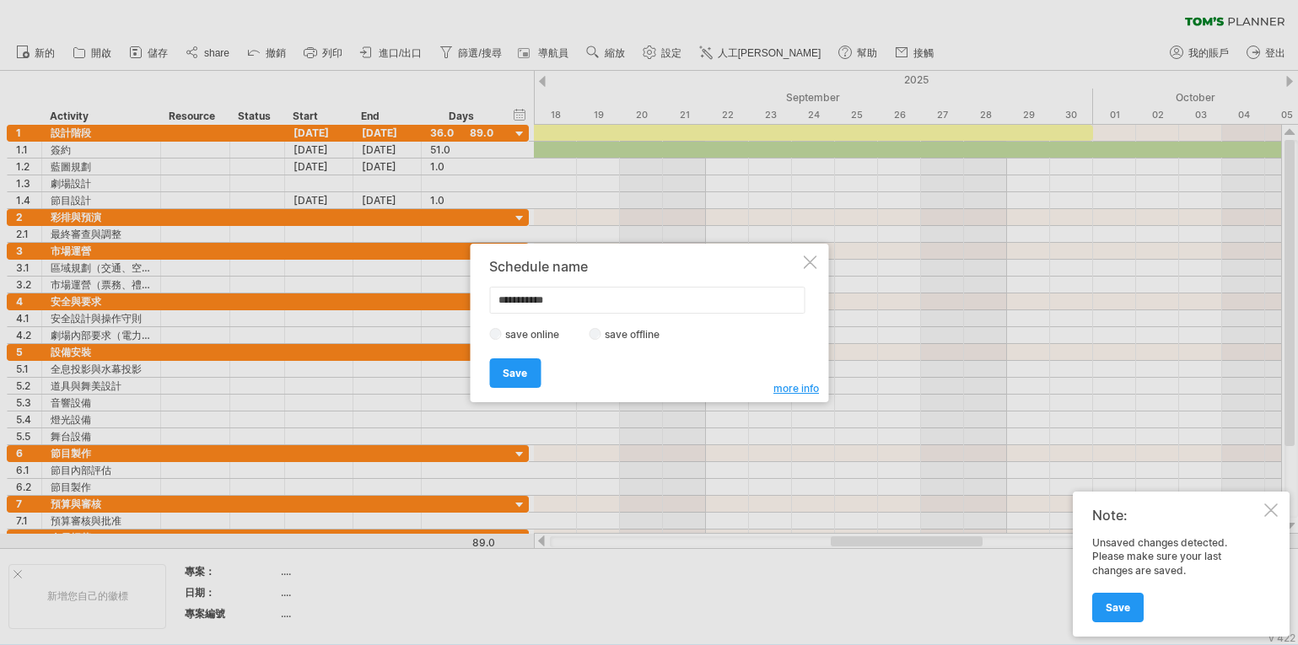
click at [807, 261] on div at bounding box center [809, 262] width 13 height 13
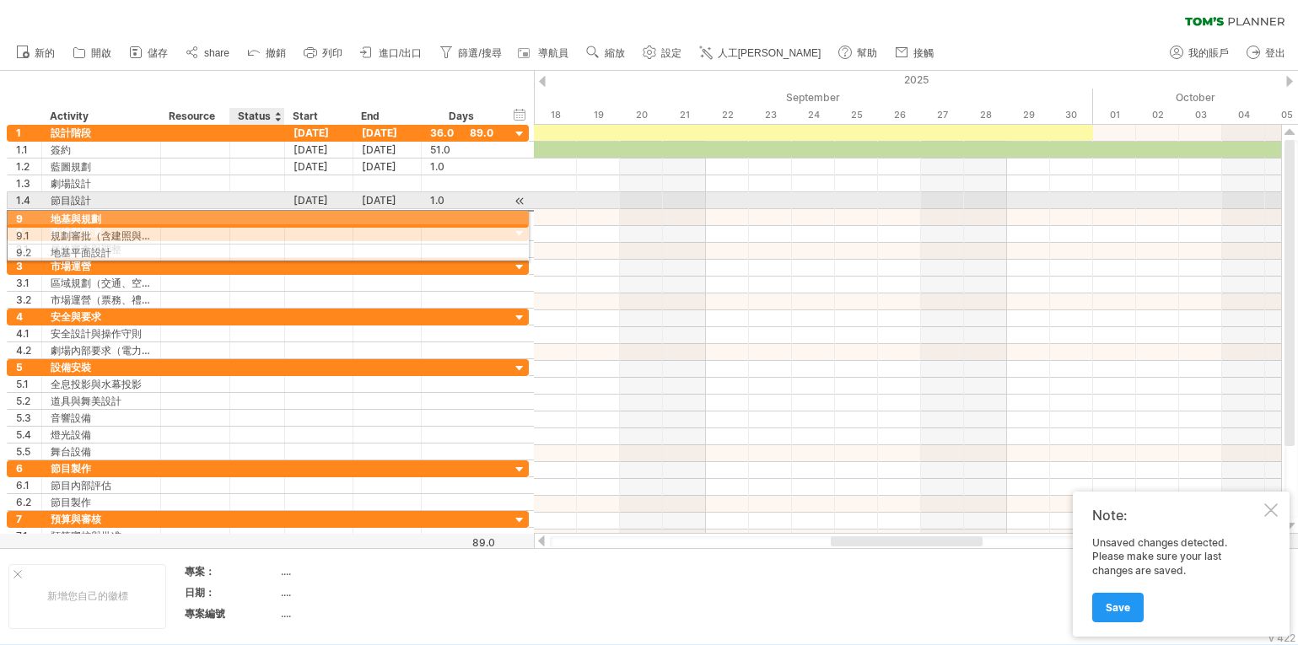
drag, startPoint x: 274, startPoint y: 489, endPoint x: 269, endPoint y: 216, distance: 273.4
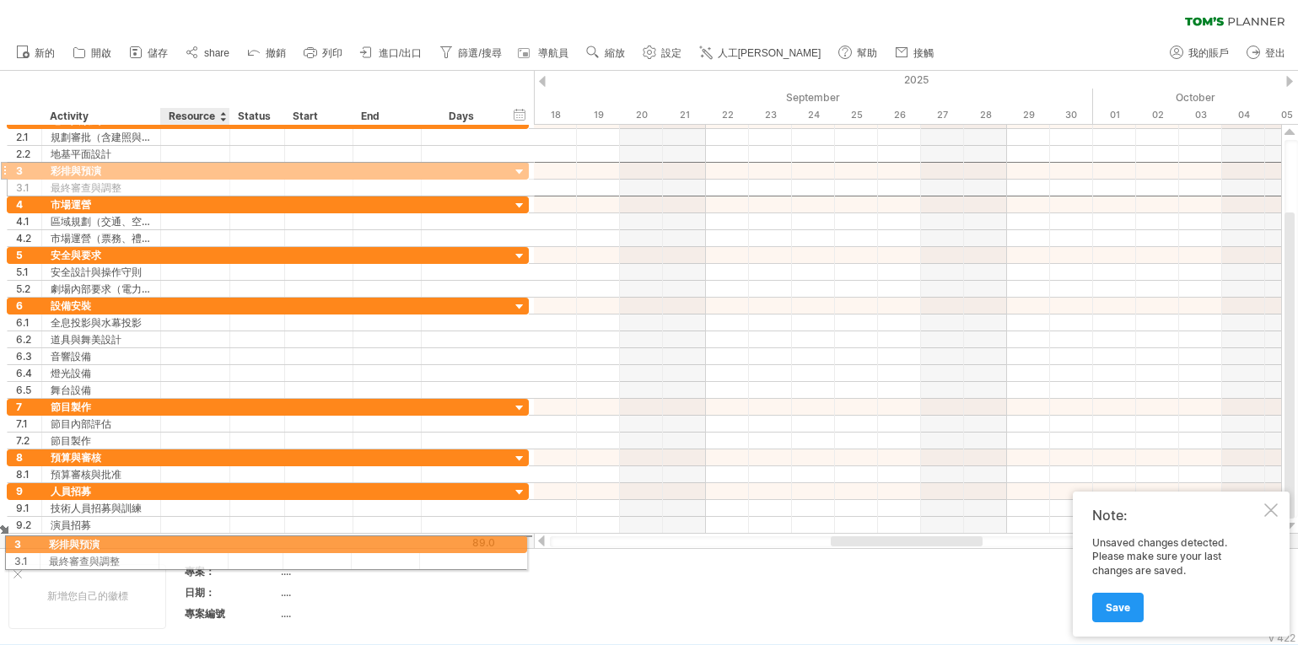
drag, startPoint x: 217, startPoint y: 266, endPoint x: 210, endPoint y: 542, distance: 275.9
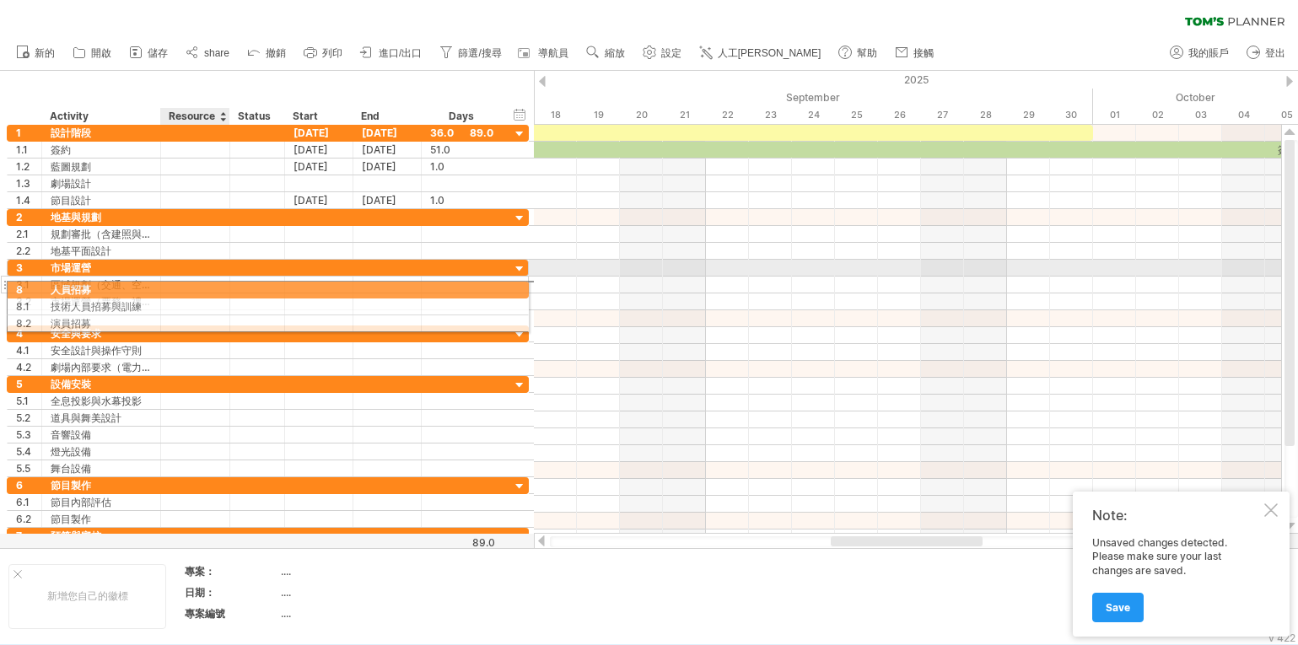
drag, startPoint x: 234, startPoint y: 456, endPoint x: 233, endPoint y: 287, distance: 169.6
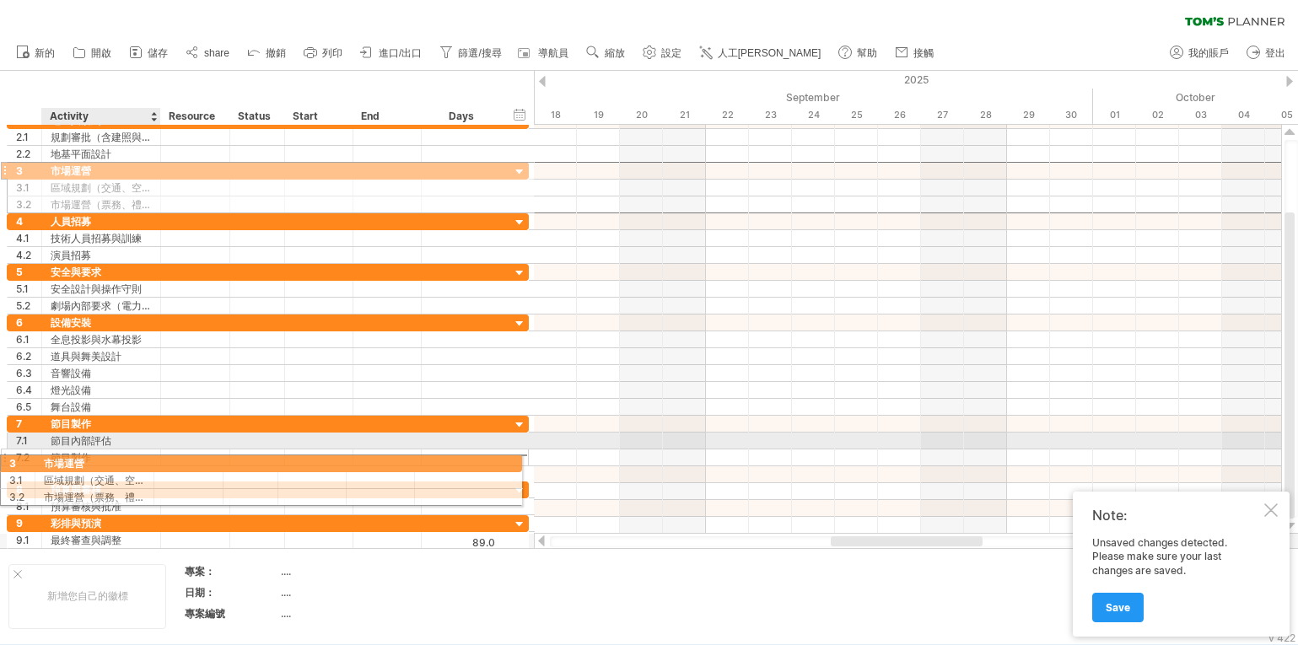
drag, startPoint x: 170, startPoint y: 267, endPoint x: 160, endPoint y: 461, distance: 193.4
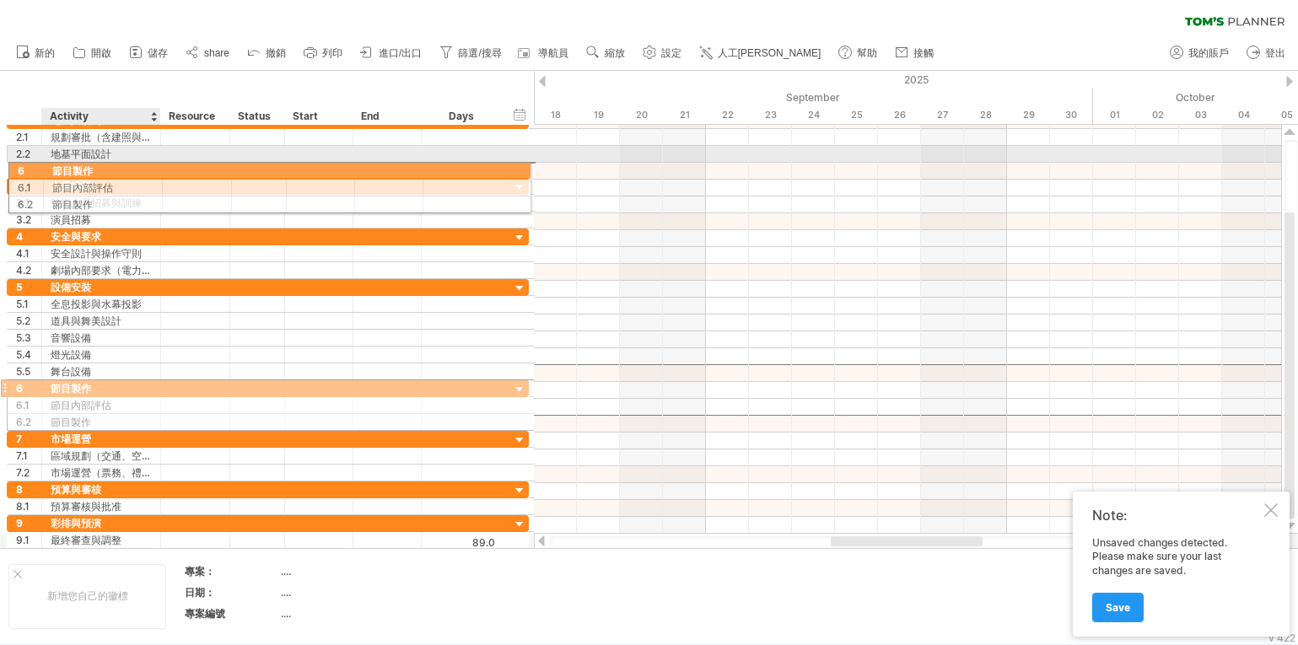
drag, startPoint x: 108, startPoint y: 372, endPoint x: 108, endPoint y: 168, distance: 204.1
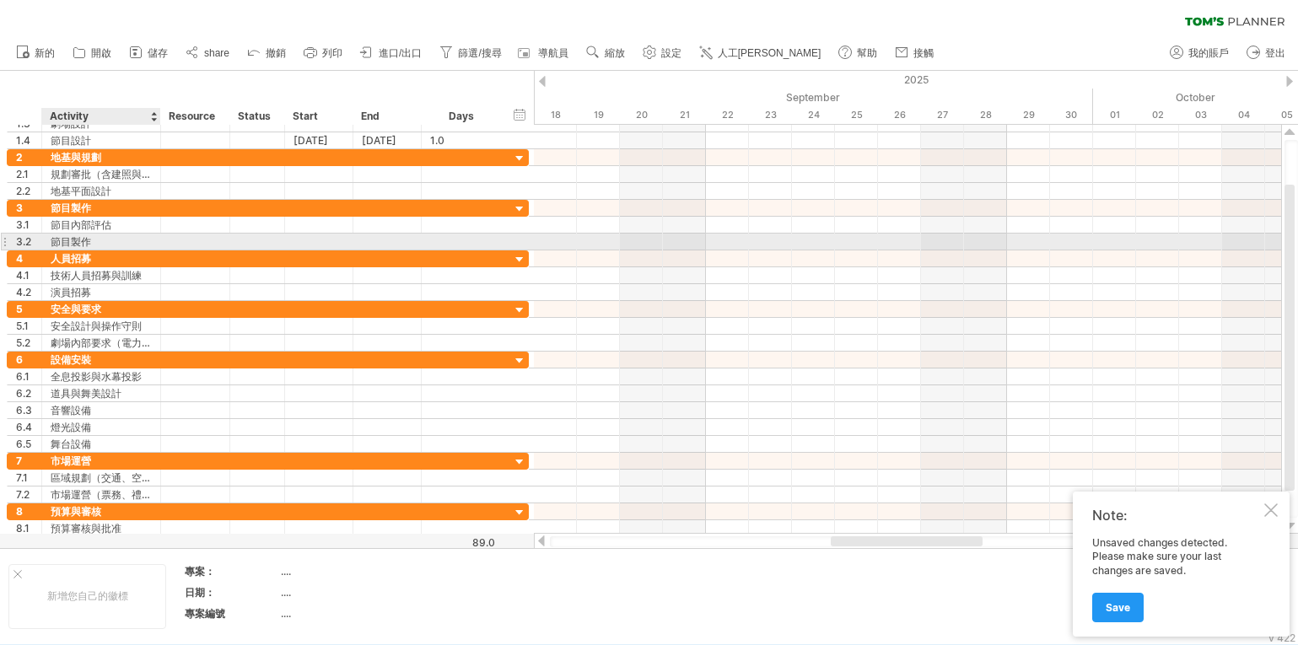
click at [117, 237] on div "節目製作" at bounding box center [101, 242] width 101 height 16
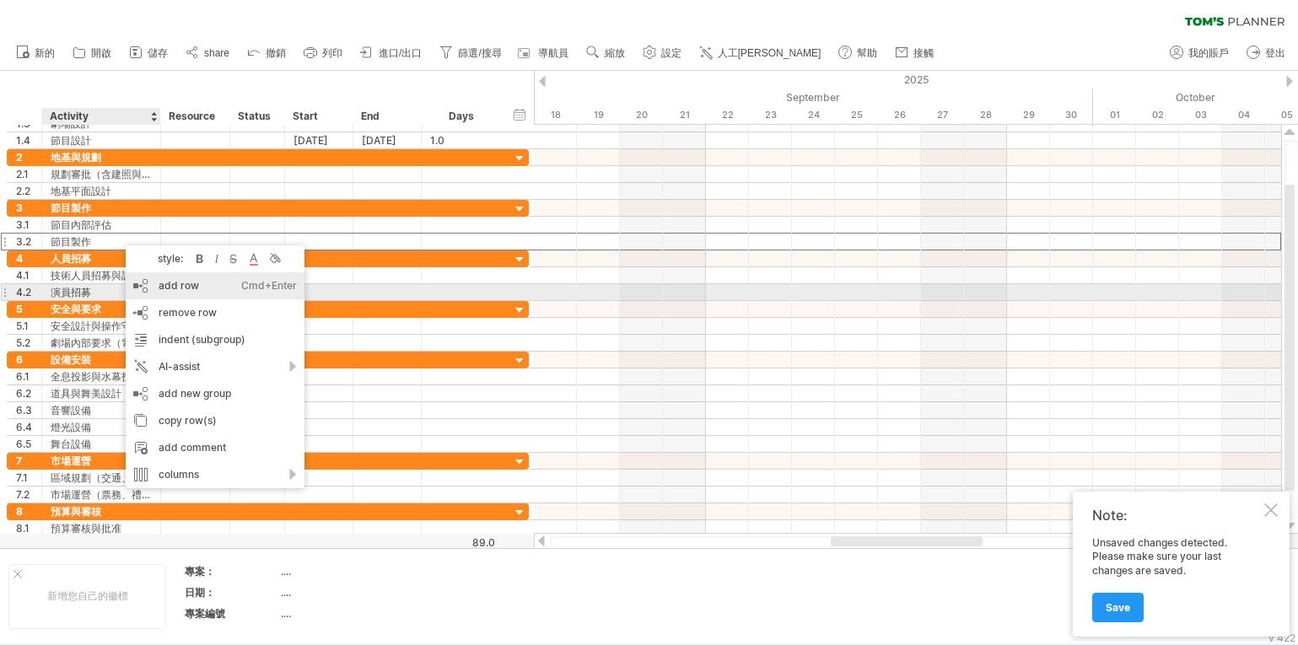
click at [179, 286] on div "add row Ctrl+Enter Cmd+Enter" at bounding box center [215, 285] width 179 height 27
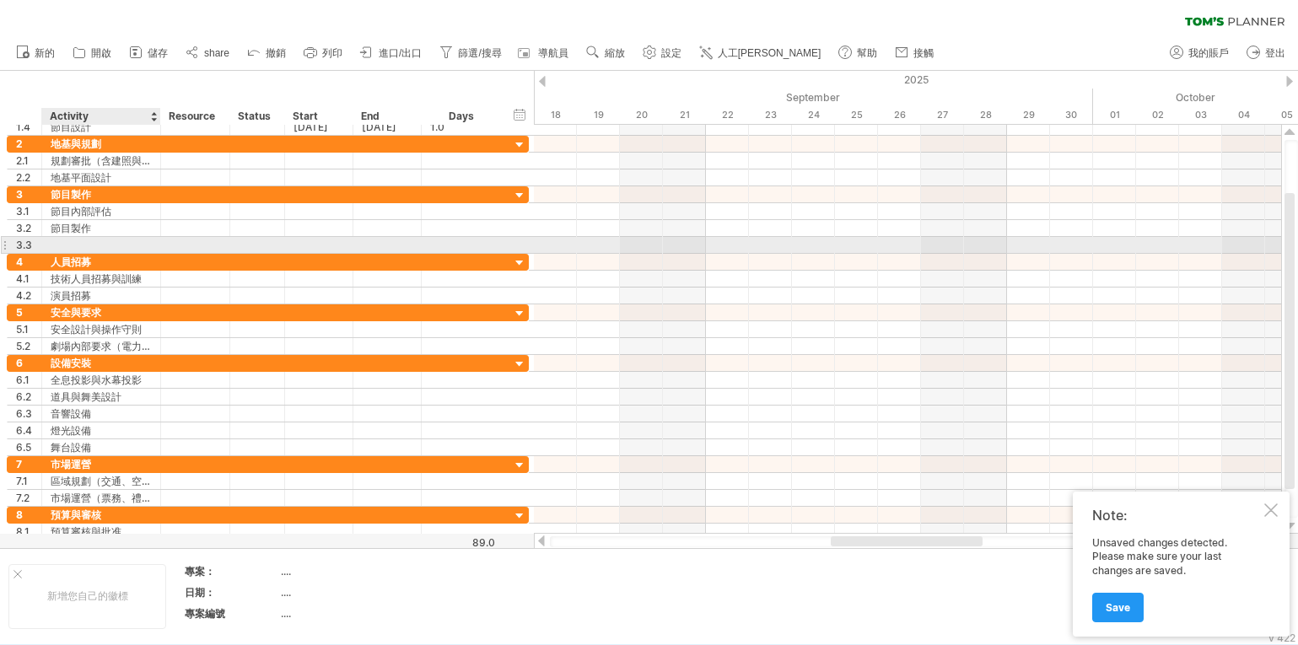
click at [73, 240] on div at bounding box center [101, 245] width 101 height 16
click at [73, 240] on input "text" at bounding box center [101, 245] width 101 height 16
type input "****"
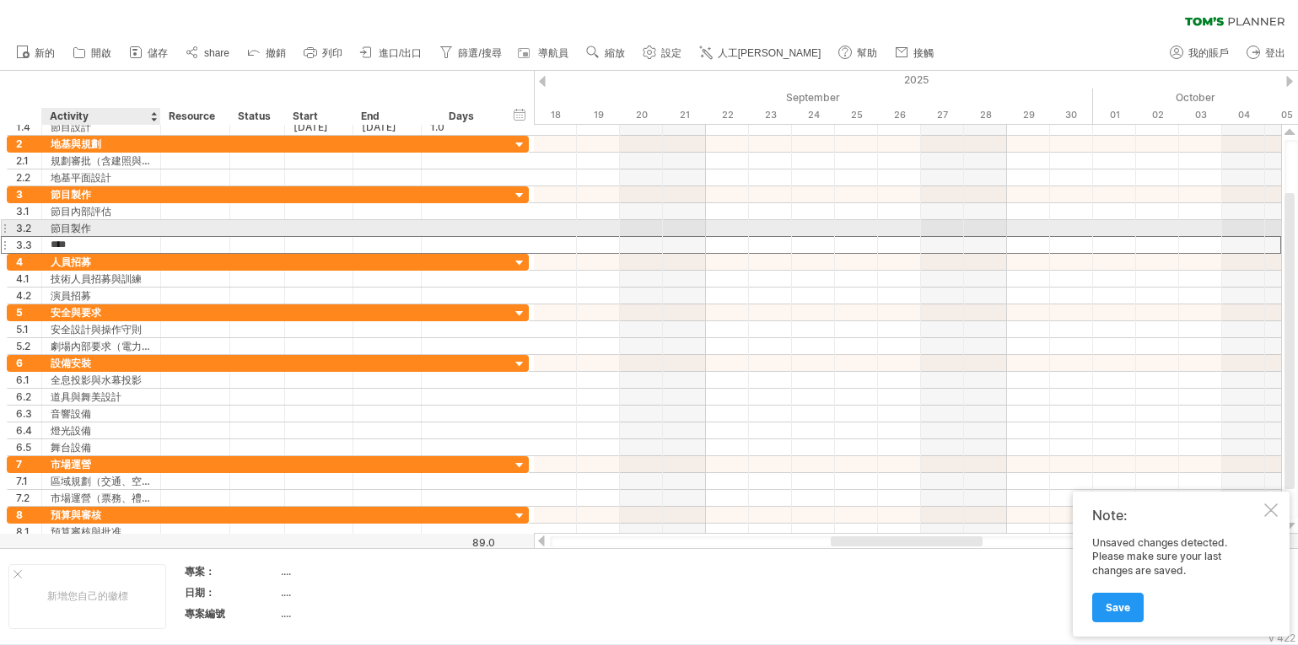
drag, startPoint x: 63, startPoint y: 240, endPoint x: 64, endPoint y: 225, distance: 15.2
click at [65, 225] on div "3 **** 節目製作 3.1 ****** 節目內部評估 3.2 **** 節目製作 3.3 ****" at bounding box center [268, 219] width 522 height 67
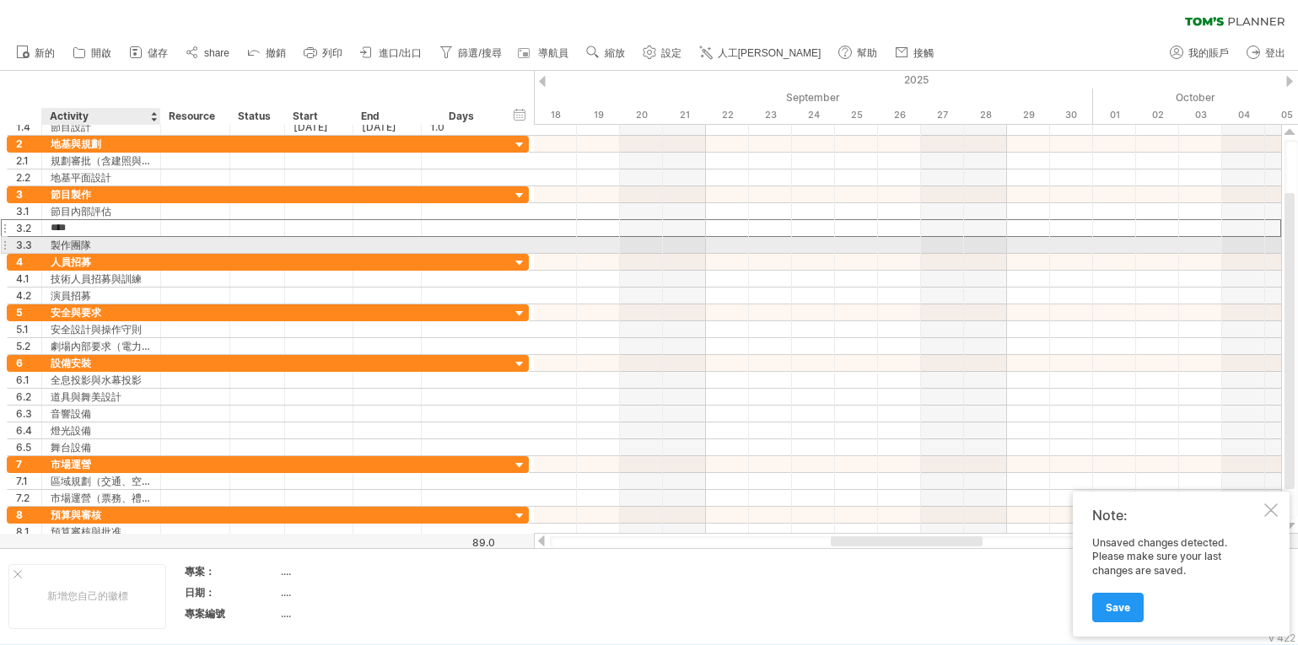
drag, startPoint x: 89, startPoint y: 224, endPoint x: 78, endPoint y: 234, distance: 14.3
click at [89, 235] on input "****" at bounding box center [101, 228] width 101 height 16
click at [99, 236] on div "3.2 **** 節目製作" at bounding box center [268, 228] width 522 height 18
drag, startPoint x: 130, startPoint y: 226, endPoint x: 129, endPoint y: 240, distance: 13.5
click at [129, 240] on div "3 **** 節目製作 3.1 ****** 節目內部評估 3.2 **** 節目製作 3.3 **** 製作團隊" at bounding box center [268, 219] width 522 height 67
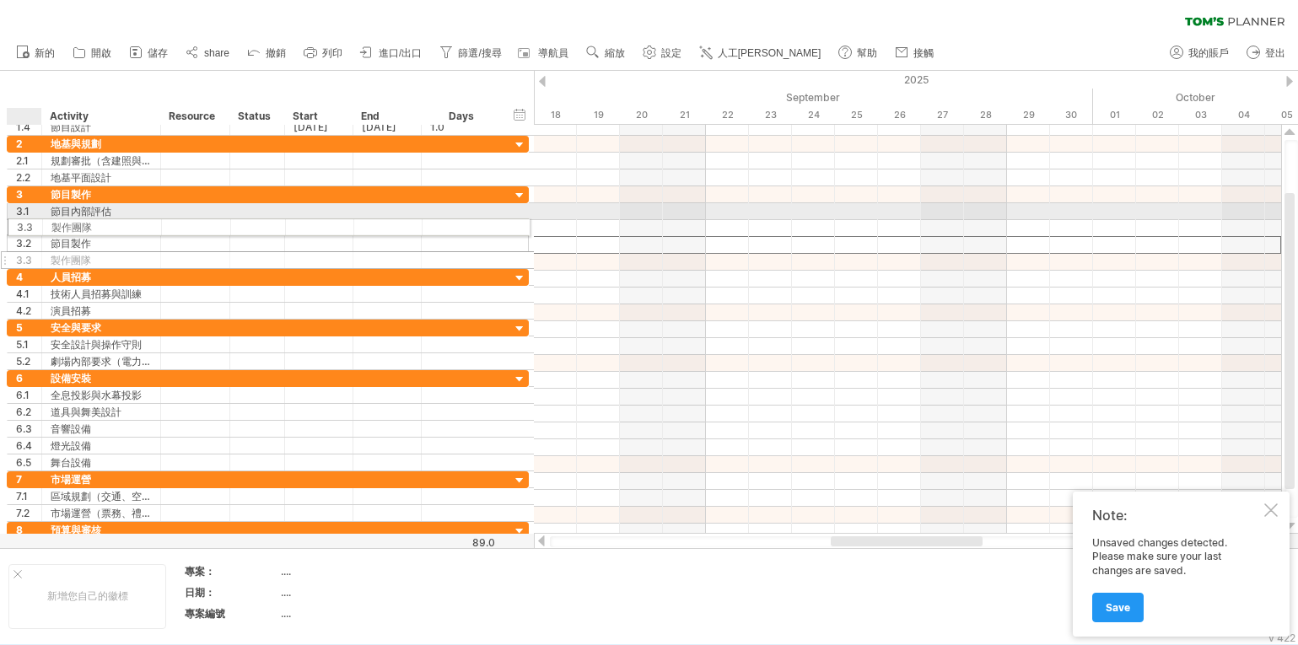
drag, startPoint x: 25, startPoint y: 241, endPoint x: 23, endPoint y: 224, distance: 17.1
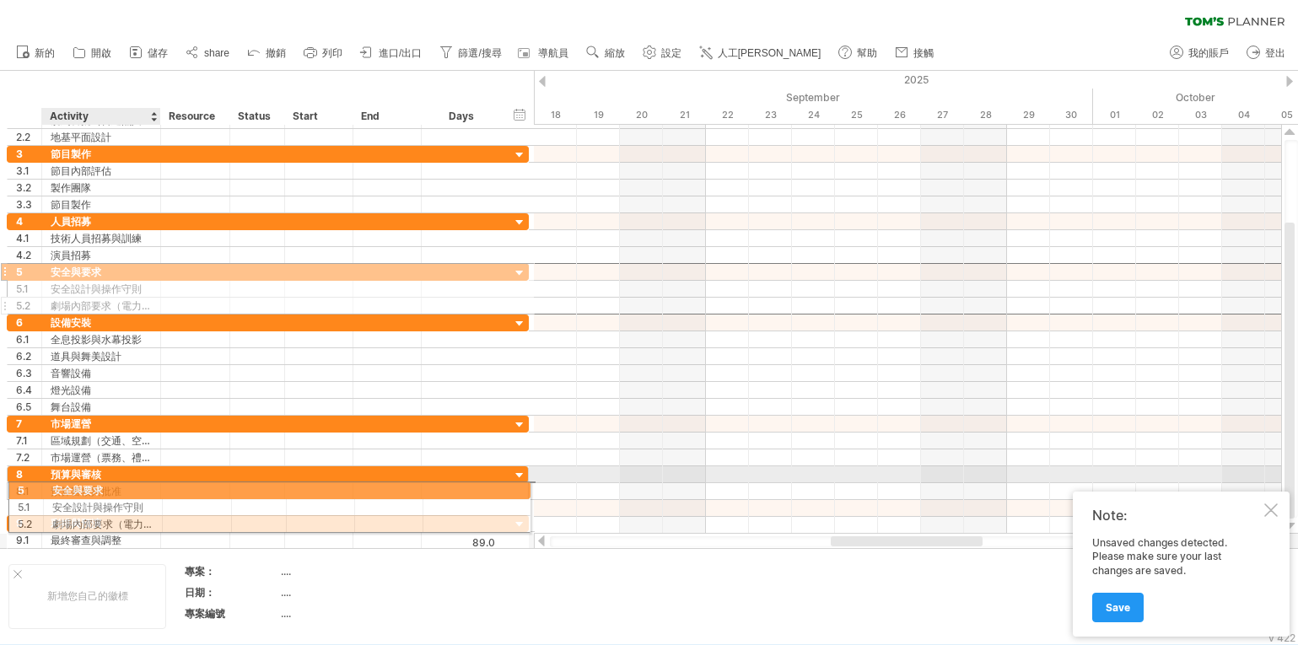
drag, startPoint x: 59, startPoint y: 308, endPoint x: 56, endPoint y: 488, distance: 179.7
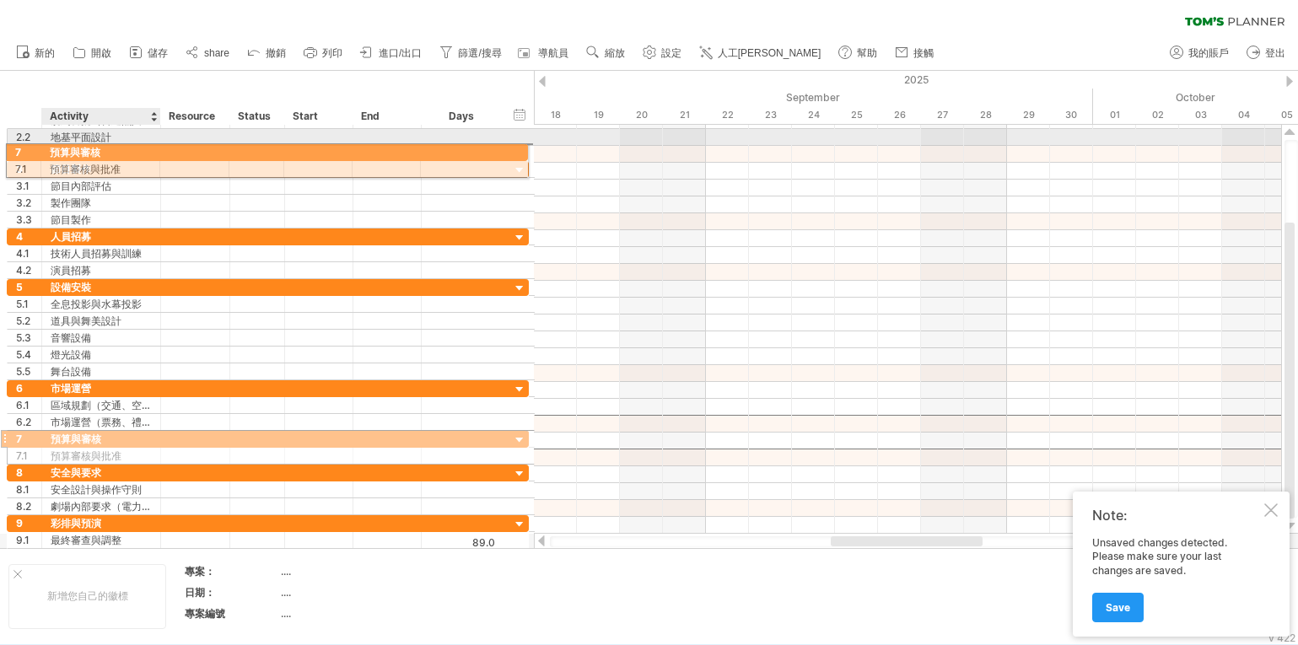
drag, startPoint x: 80, startPoint y: 422, endPoint x: 75, endPoint y: 148, distance: 273.4
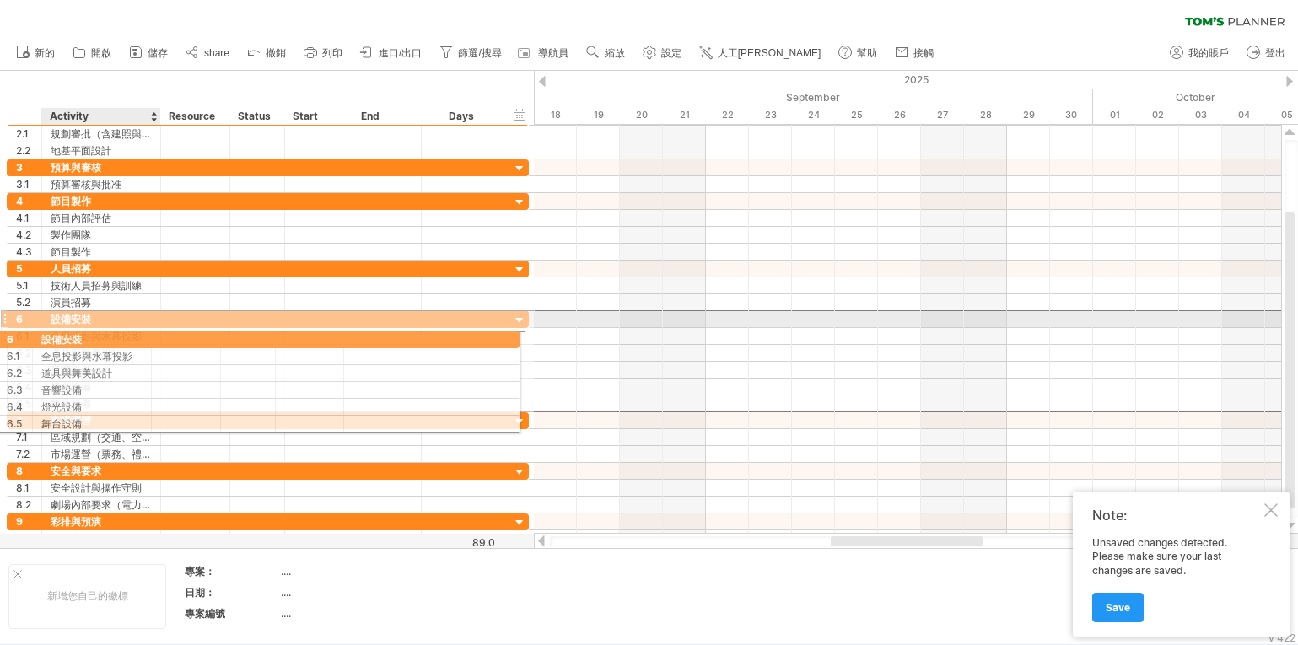
drag, startPoint x: 71, startPoint y: 315, endPoint x: 57, endPoint y: 337, distance: 25.5
click at [57, 337] on div "6 **** 設備安裝 6.1 ********* 全息投影與水幕投影 6.2 ******* 道具與舞美設計 6.3 **** 音響設備 6.4 **** …" at bounding box center [268, 361] width 522 height 102
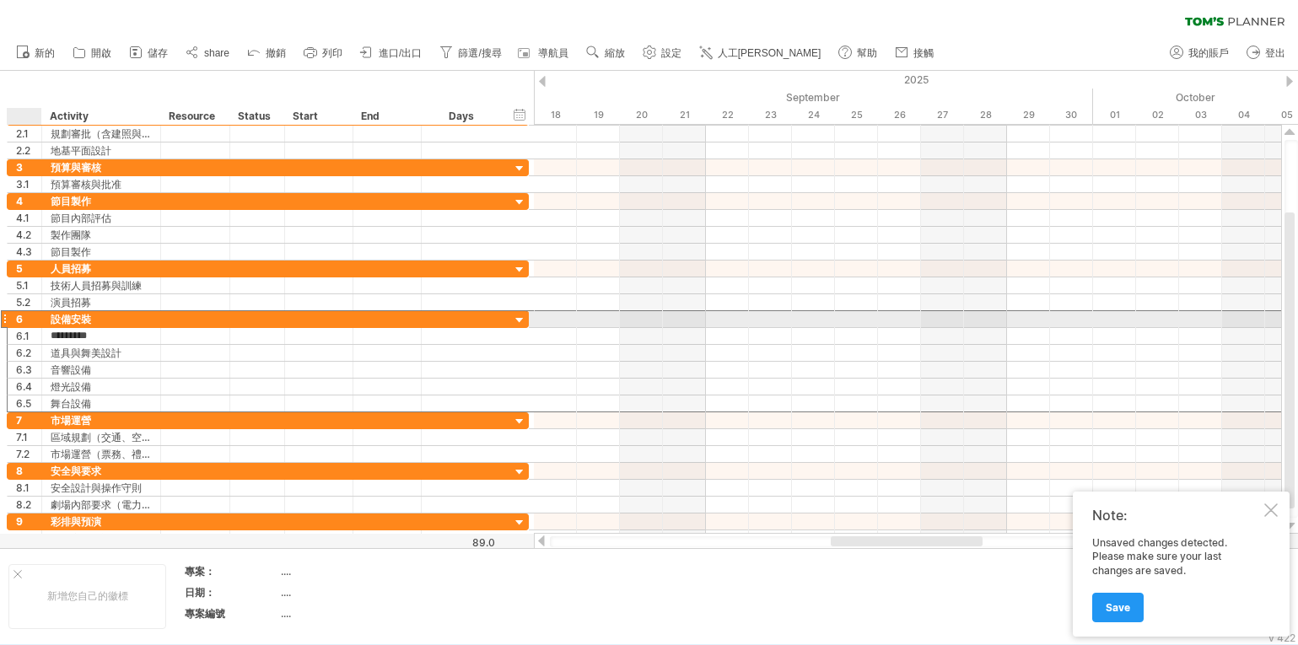
click at [48, 315] on div "**** 設備安裝" at bounding box center [101, 319] width 119 height 16
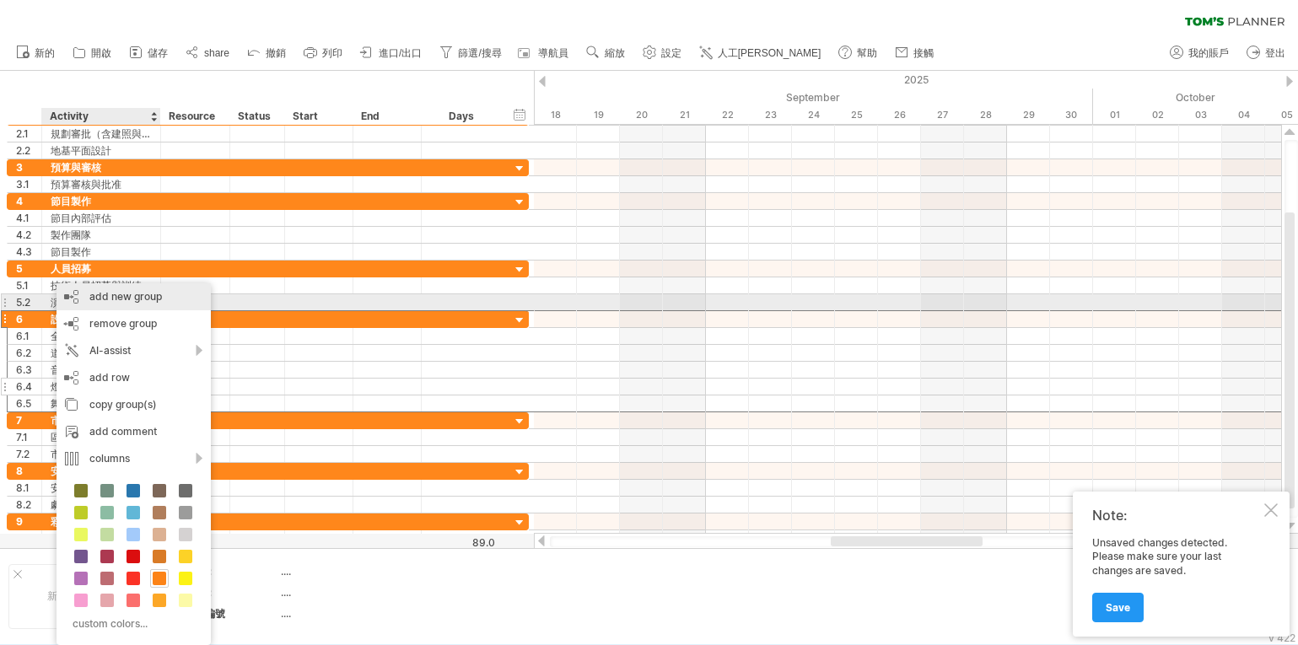
click at [141, 298] on div "add new group" at bounding box center [134, 296] width 154 height 27
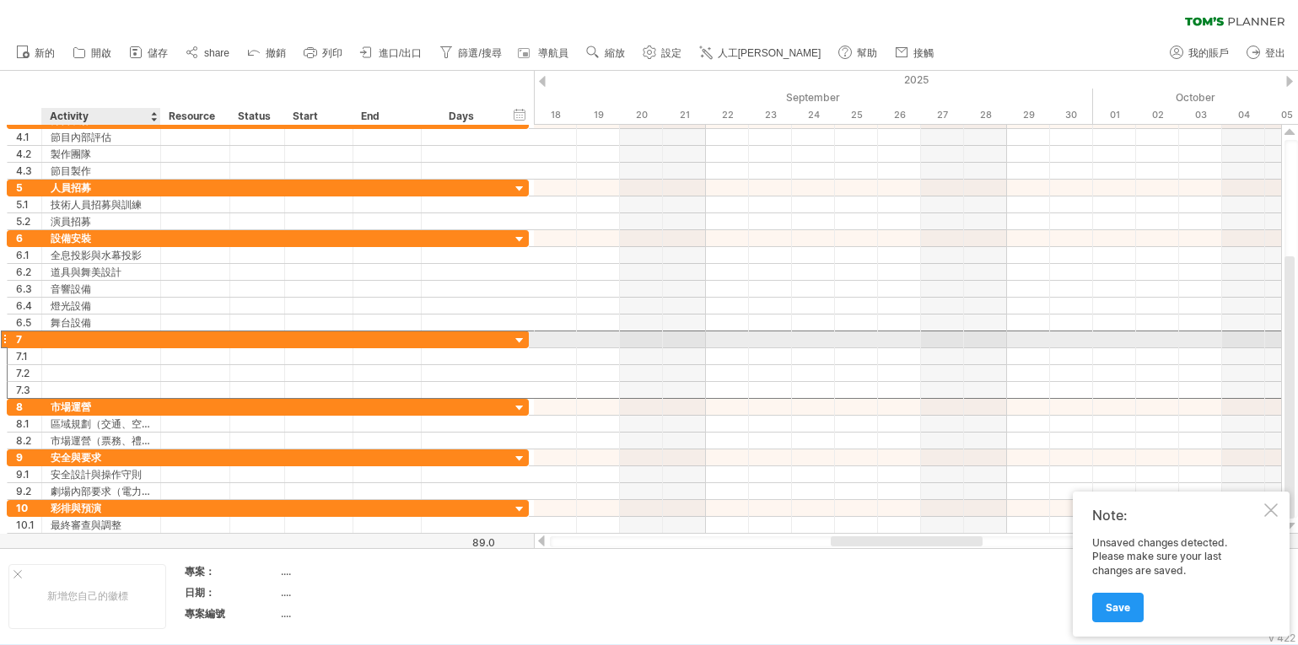
click at [61, 339] on div at bounding box center [101, 340] width 101 height 16
click at [61, 339] on input "text" at bounding box center [101, 340] width 101 height 16
click at [63, 337] on div at bounding box center [101, 340] width 119 height 16
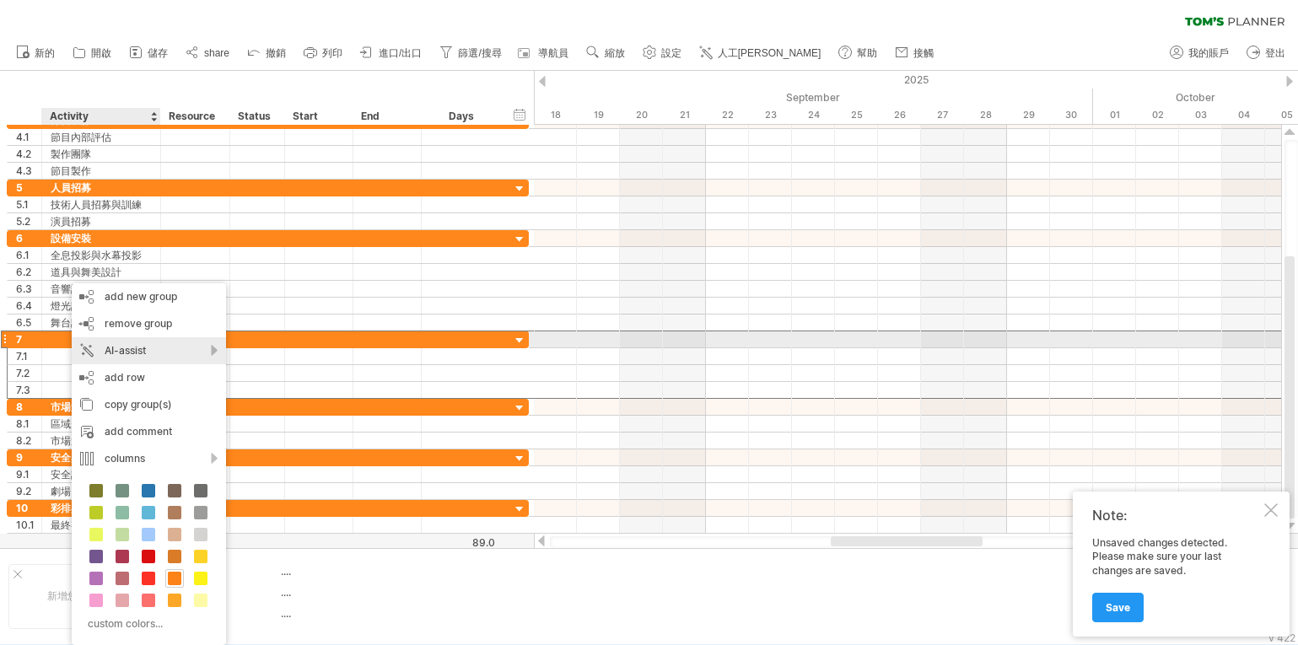
click at [111, 345] on div "AI-assist" at bounding box center [149, 350] width 154 height 27
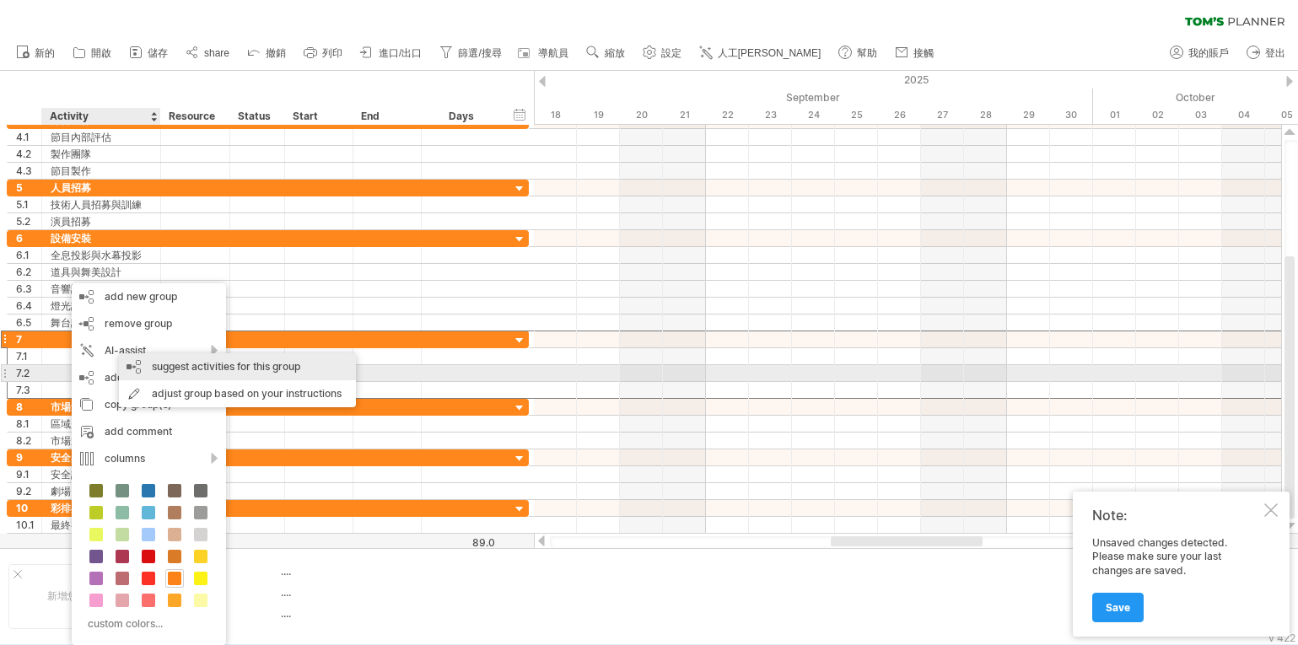
click at [228, 369] on div "suggest activities for this group" at bounding box center [237, 366] width 237 height 27
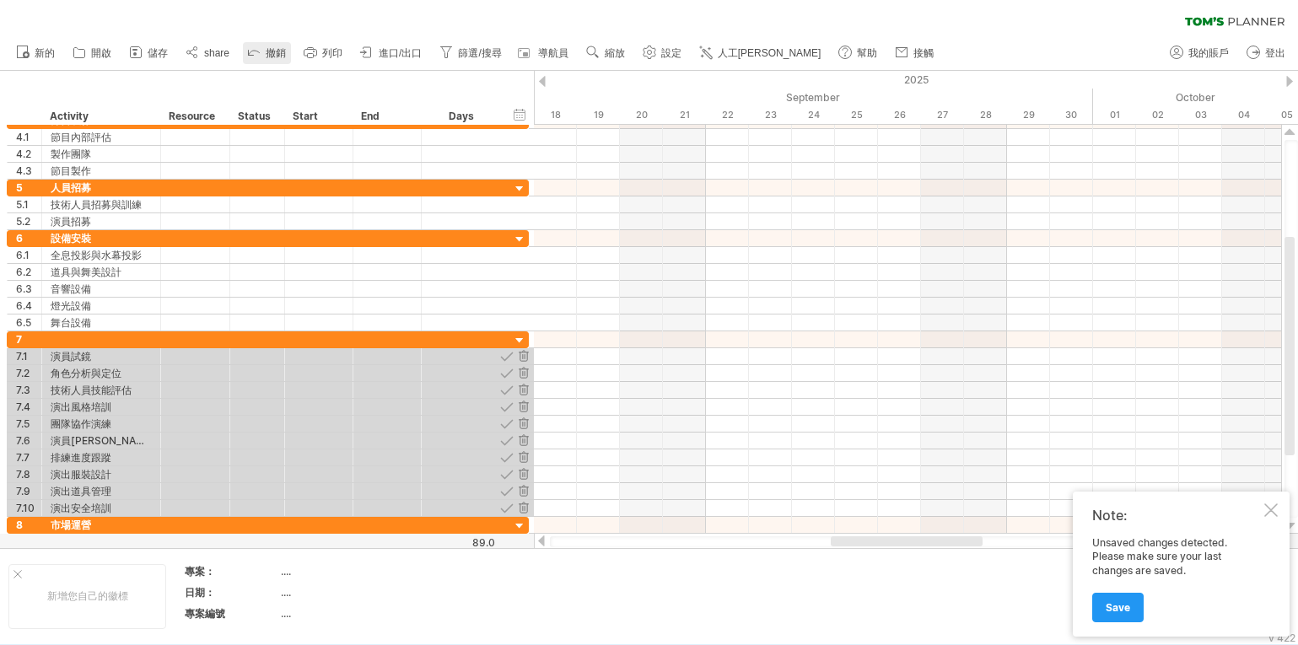
click at [262, 52] on icon at bounding box center [253, 51] width 17 height 17
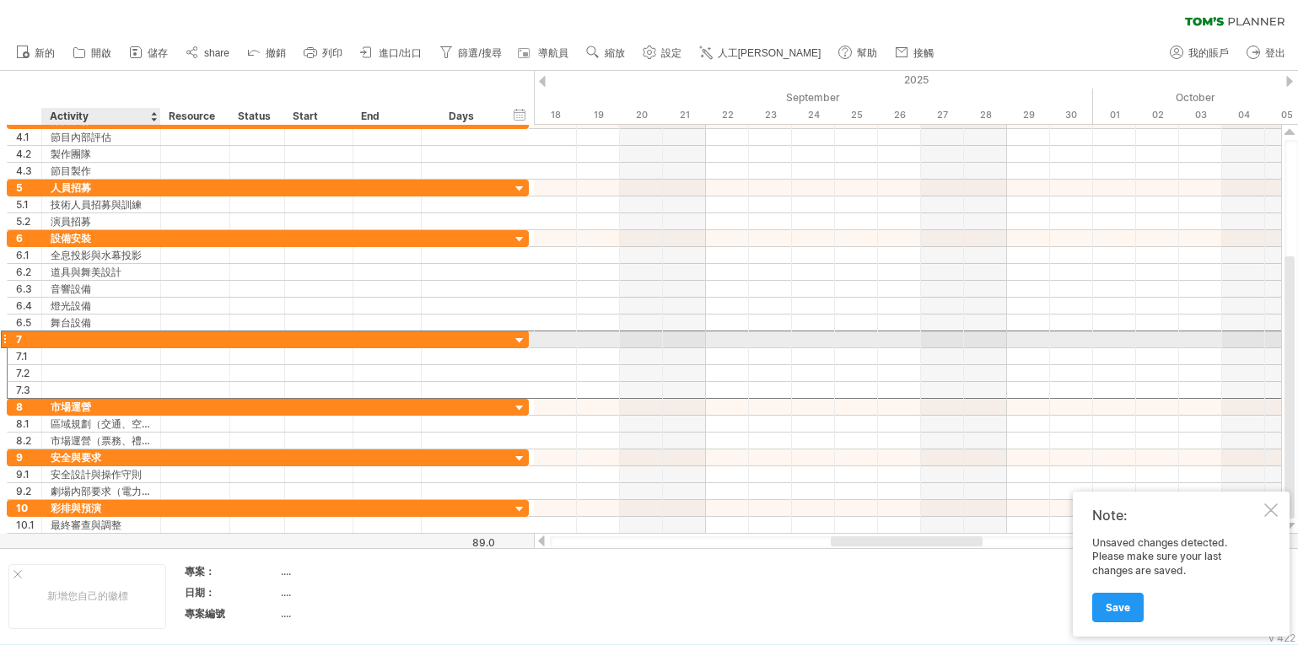
click at [67, 336] on div at bounding box center [101, 340] width 101 height 16
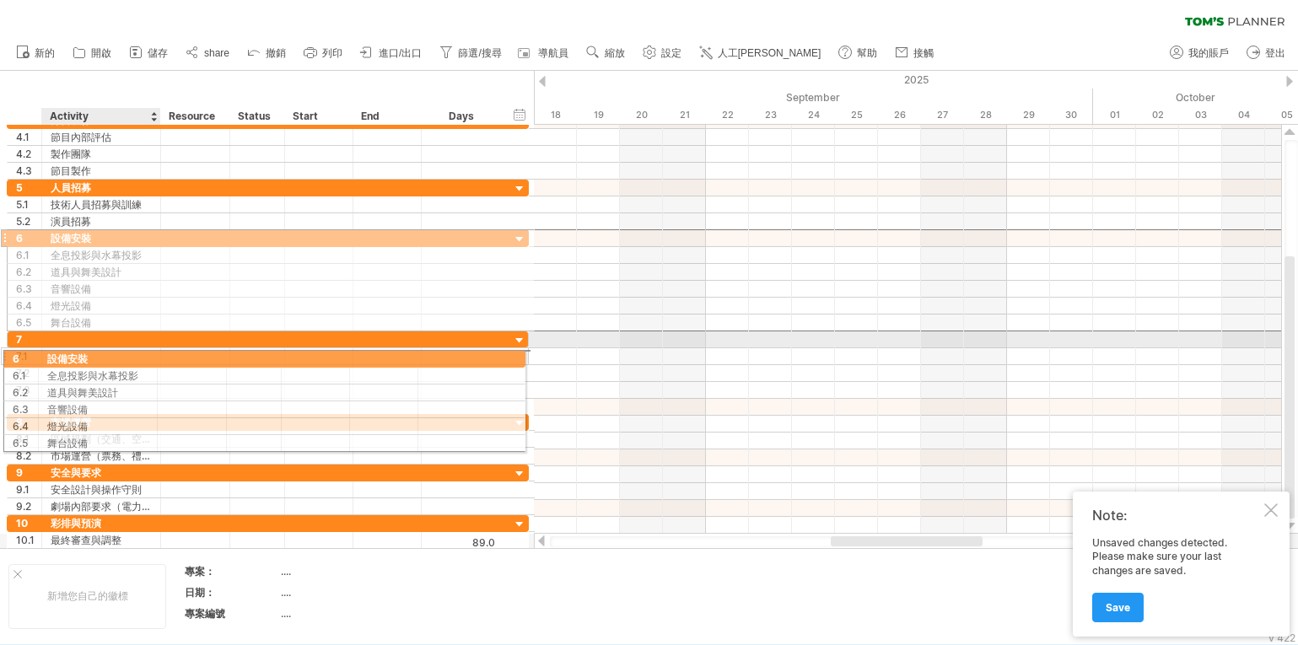
drag, startPoint x: 110, startPoint y: 235, endPoint x: 101, endPoint y: 355, distance: 120.1
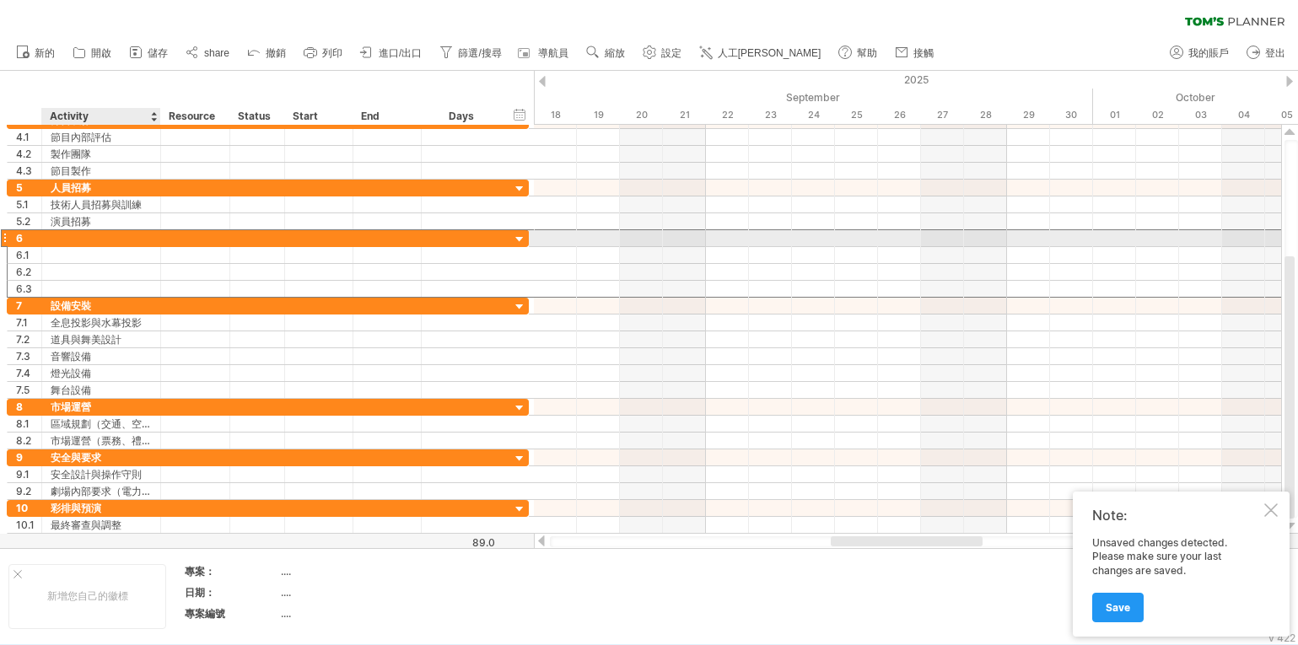
click at [84, 239] on div at bounding box center [101, 238] width 101 height 16
click at [84, 239] on input "text" at bounding box center [101, 238] width 101 height 16
click at [67, 237] on input "****" at bounding box center [101, 238] width 101 height 16
type input "********"
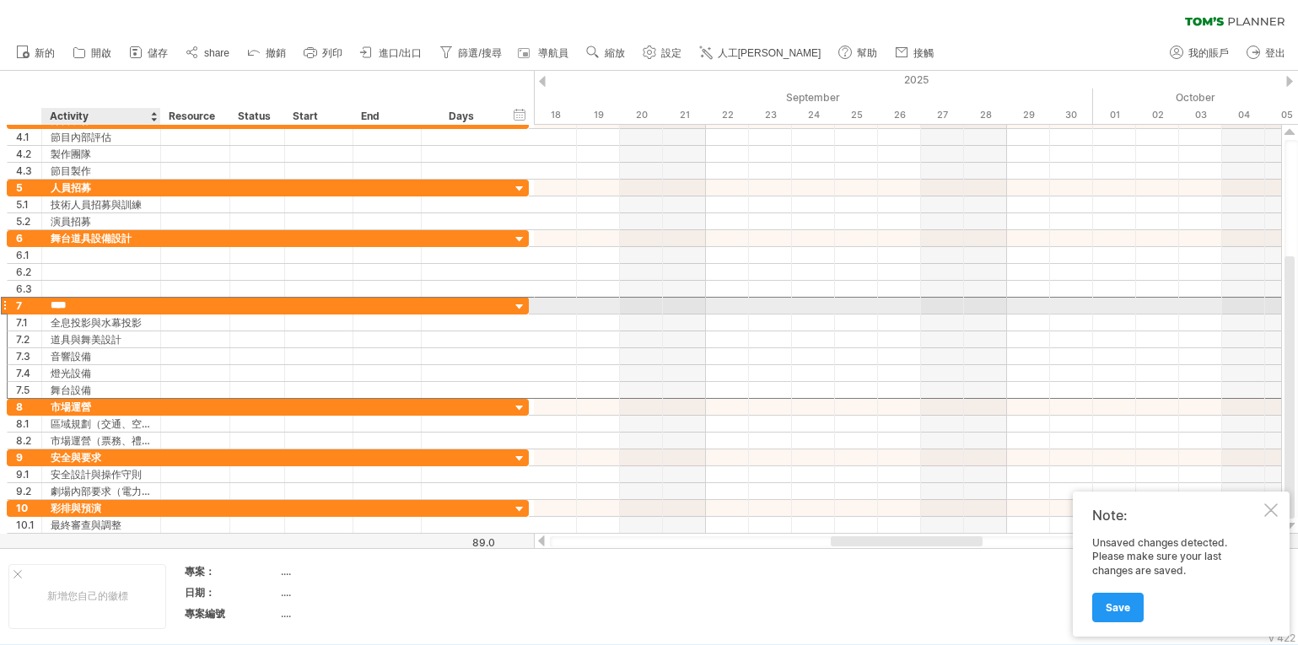
click at [67, 302] on input "****" at bounding box center [101, 306] width 101 height 16
click at [71, 306] on input "****" at bounding box center [101, 306] width 101 height 16
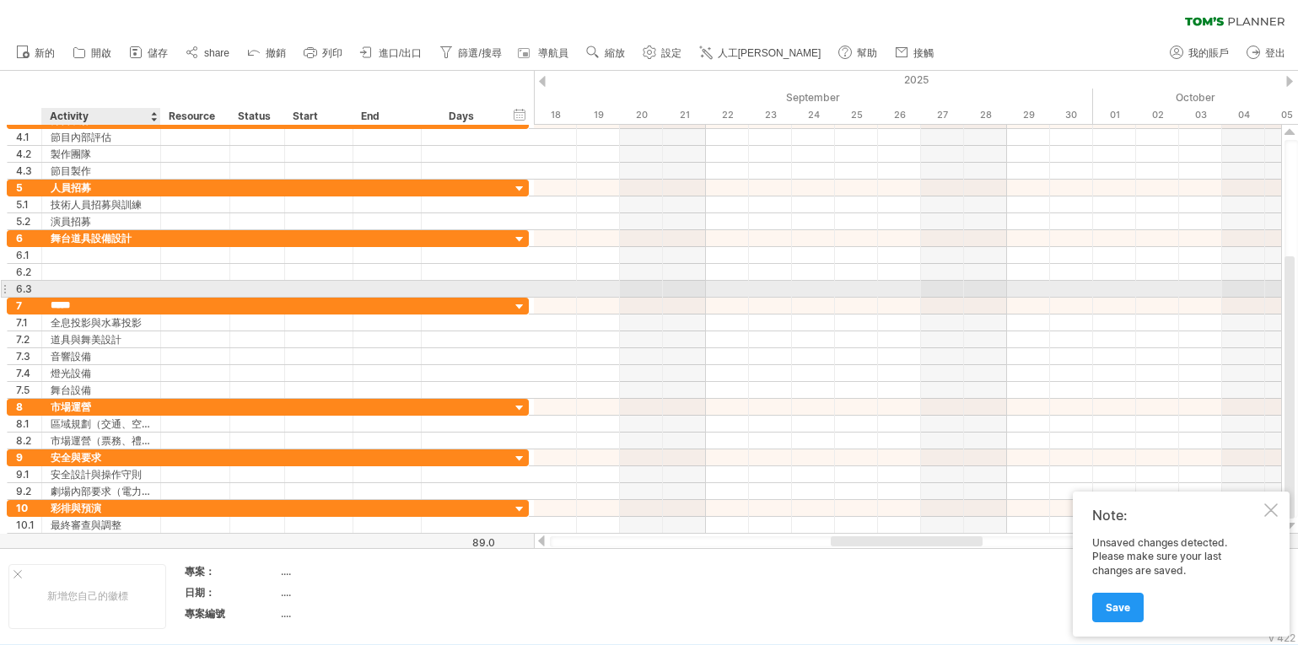
type input "******"
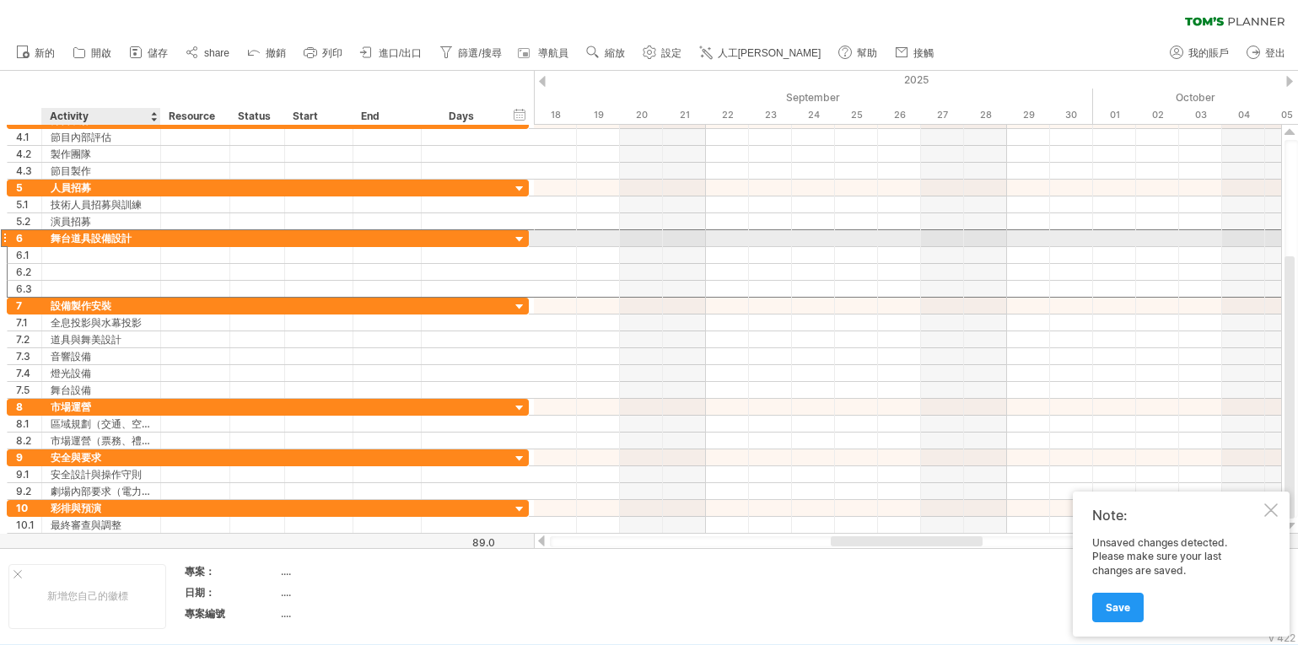
click at [80, 236] on div "舞台道具設備設計" at bounding box center [101, 238] width 101 height 16
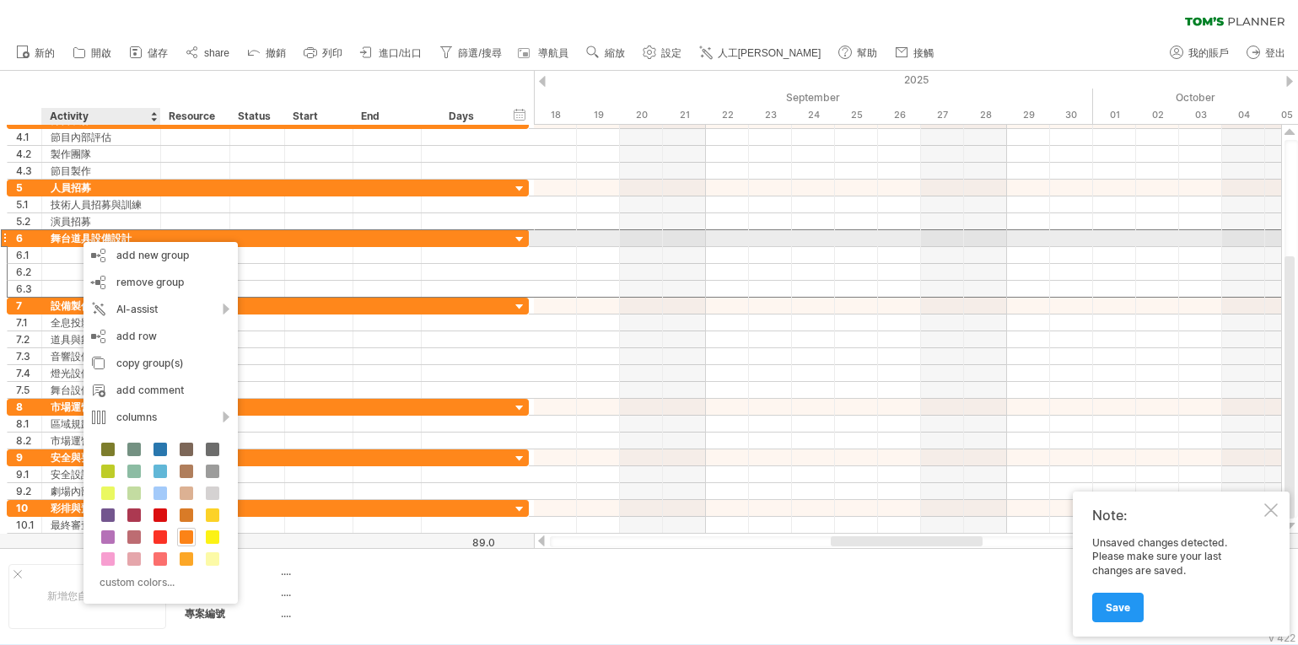
click at [75, 234] on div "******** 舞台道具設備設計" at bounding box center [101, 238] width 119 height 16
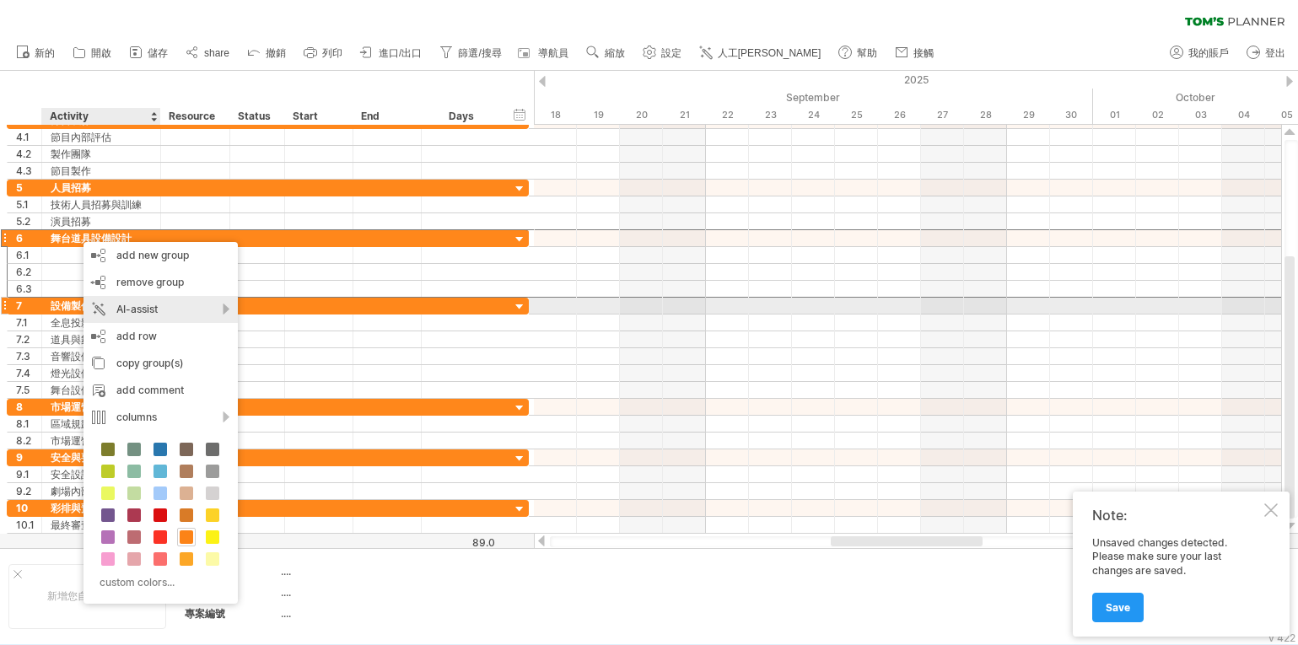
click at [150, 306] on div "AI-assist" at bounding box center [161, 309] width 154 height 27
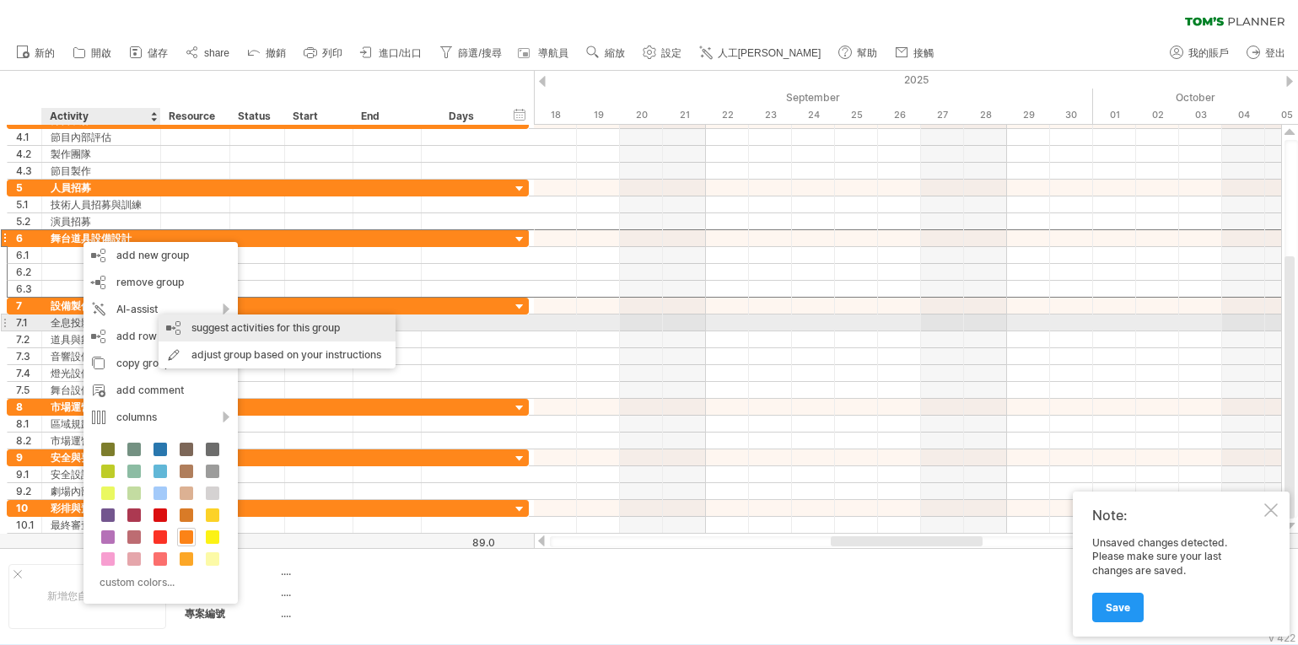
click at [249, 326] on div "suggest activities for this group" at bounding box center [277, 328] width 237 height 27
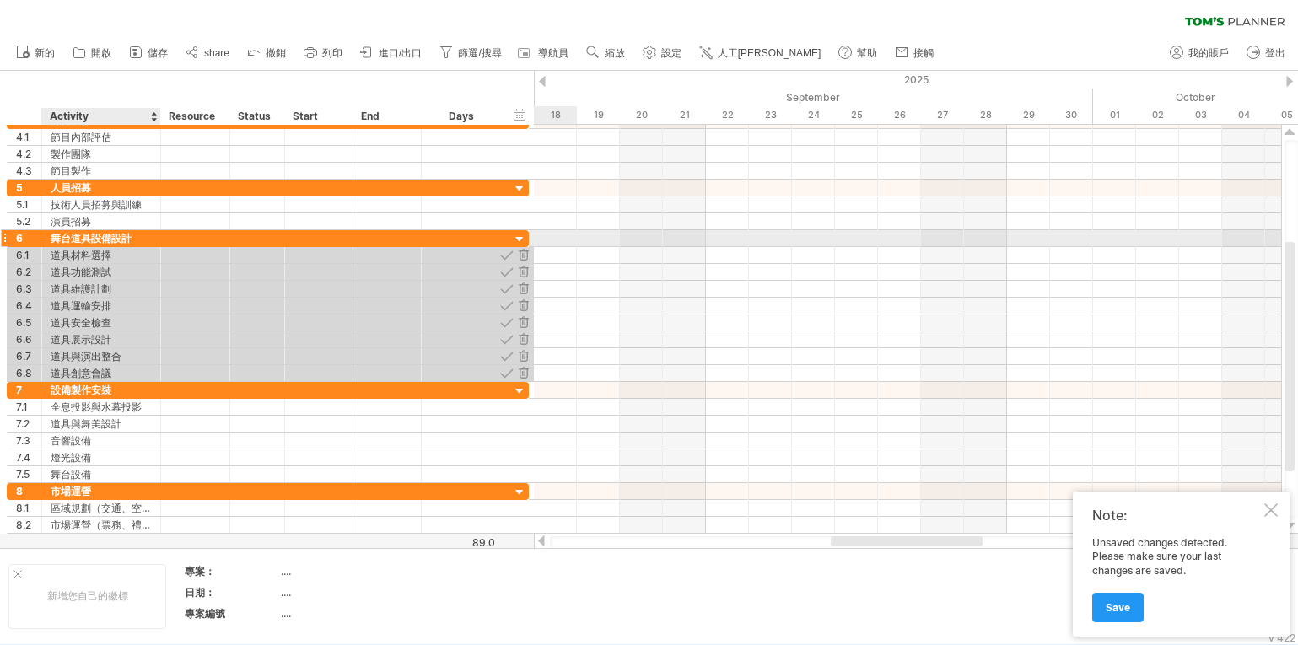
click at [80, 235] on div "舞台道具設備設計" at bounding box center [101, 238] width 101 height 16
click at [89, 237] on input "********" at bounding box center [101, 238] width 101 height 16
click at [109, 240] on input "********" at bounding box center [101, 238] width 101 height 16
type input "*******"
click at [523, 240] on div at bounding box center [520, 240] width 16 height 16
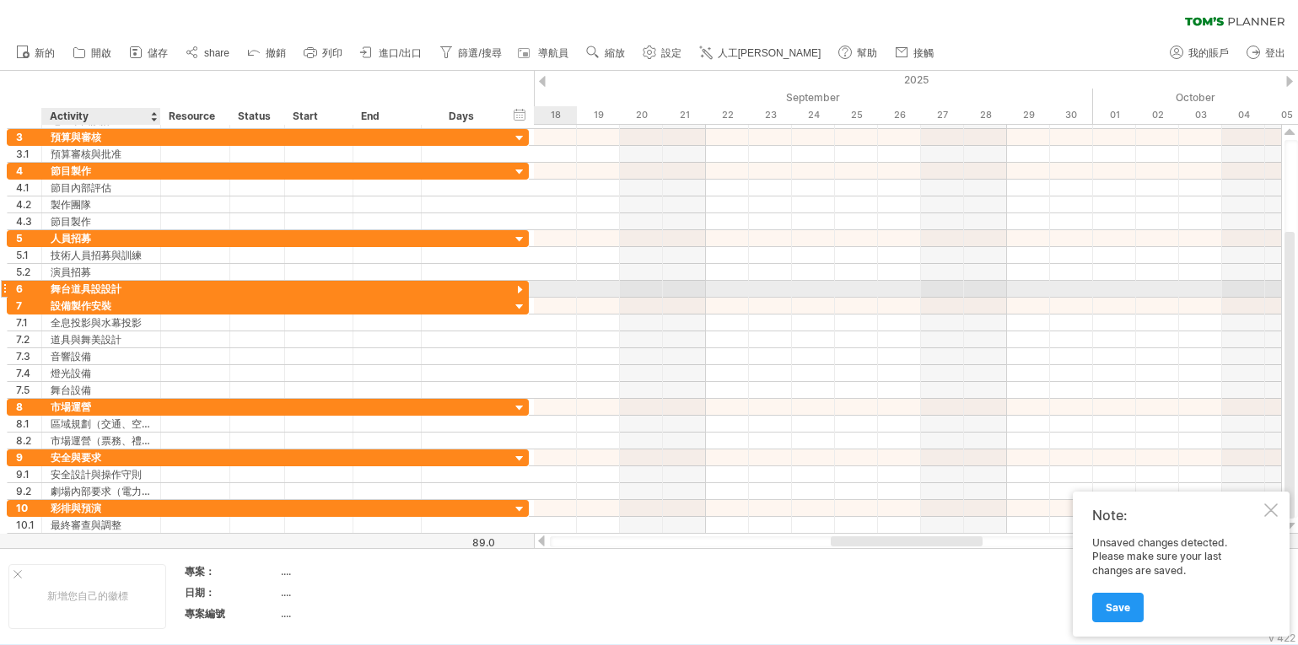
click at [82, 285] on div "舞台道具設設計" at bounding box center [101, 289] width 101 height 16
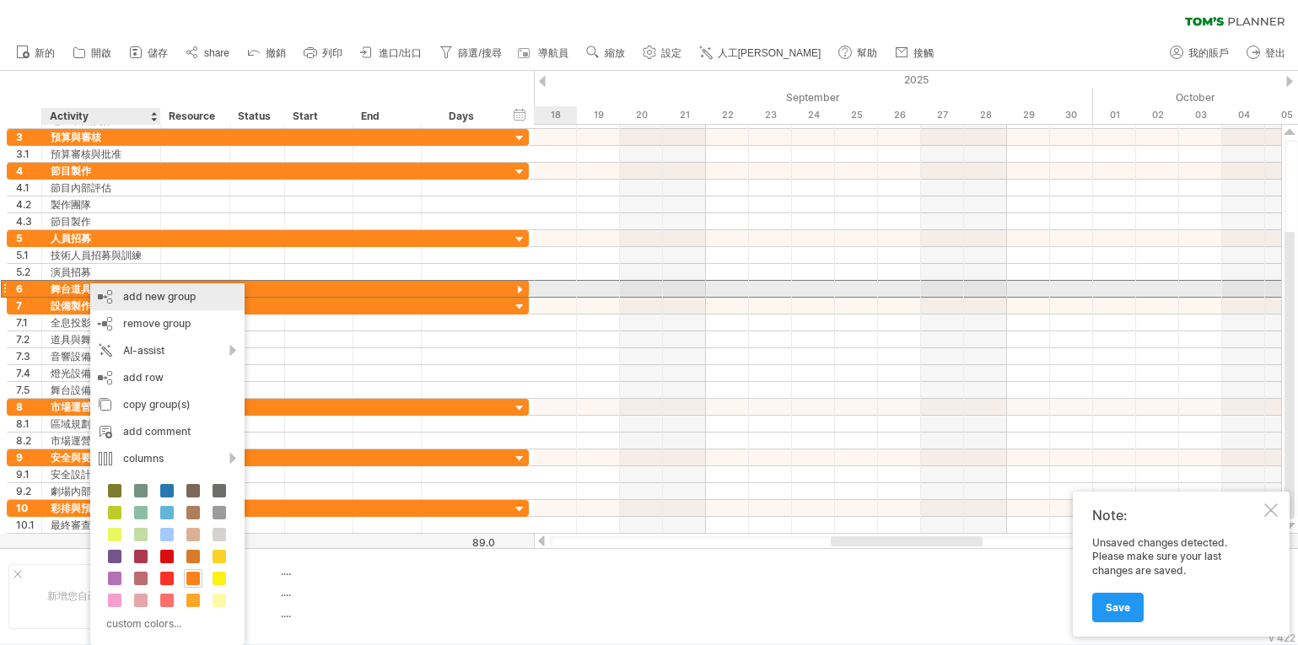
click at [148, 297] on div "add new group" at bounding box center [167, 296] width 154 height 27
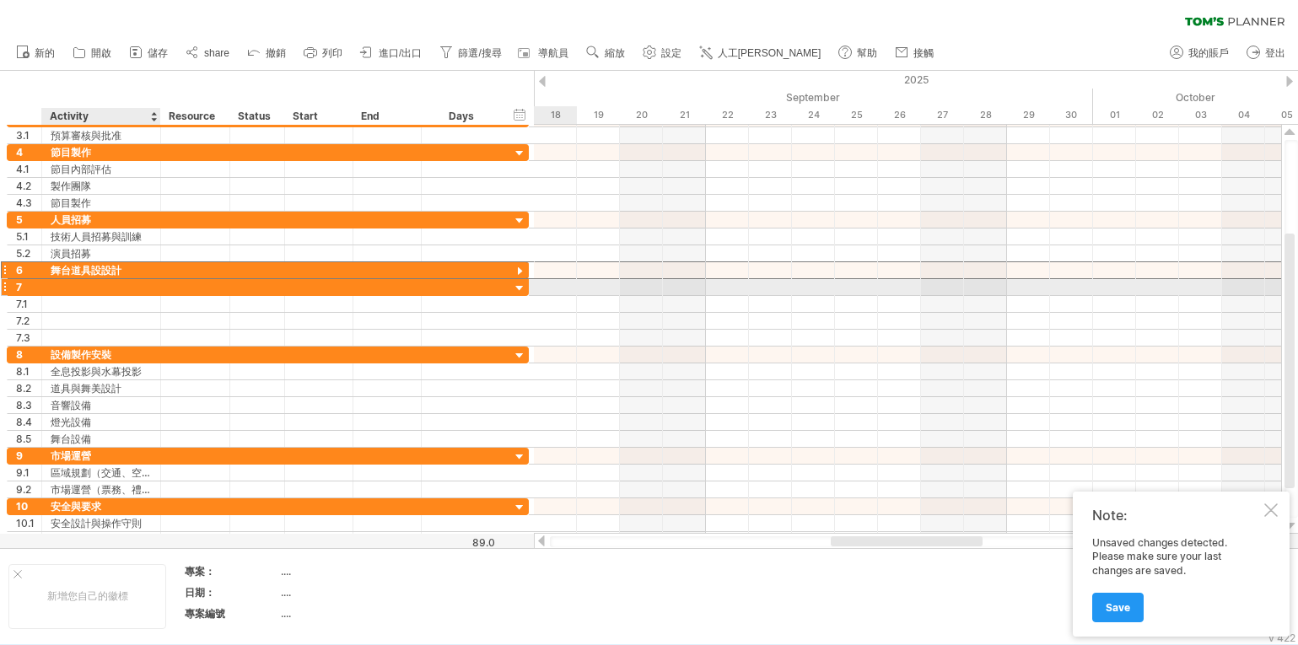
click at [67, 285] on div at bounding box center [101, 287] width 101 height 16
type input "******"
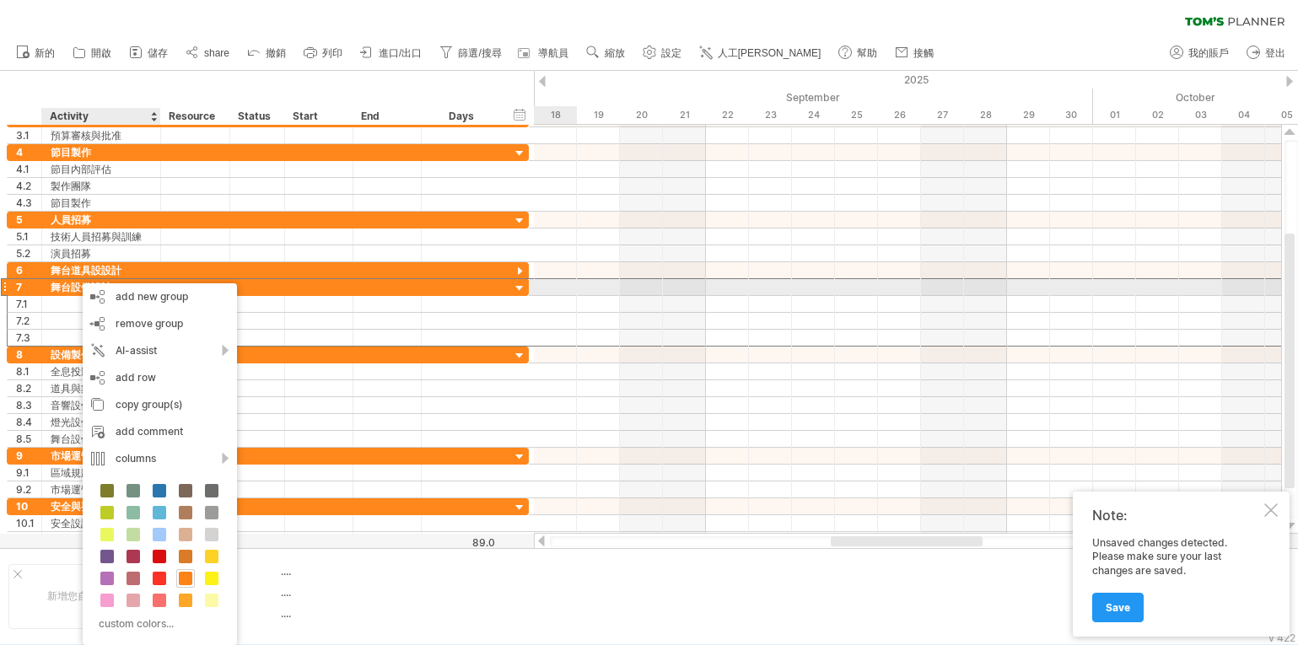
click at [74, 285] on div "舞台設備設計" at bounding box center [101, 287] width 101 height 16
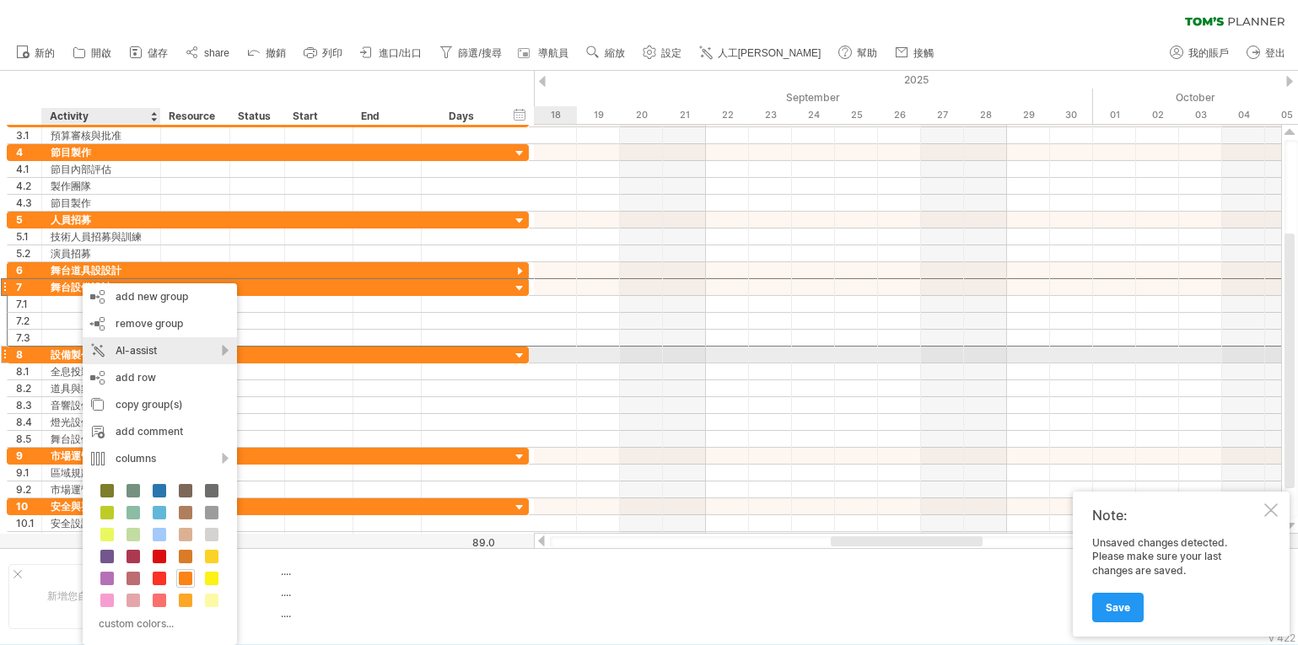
click at [208, 350] on div "AI-assist" at bounding box center [160, 350] width 154 height 27
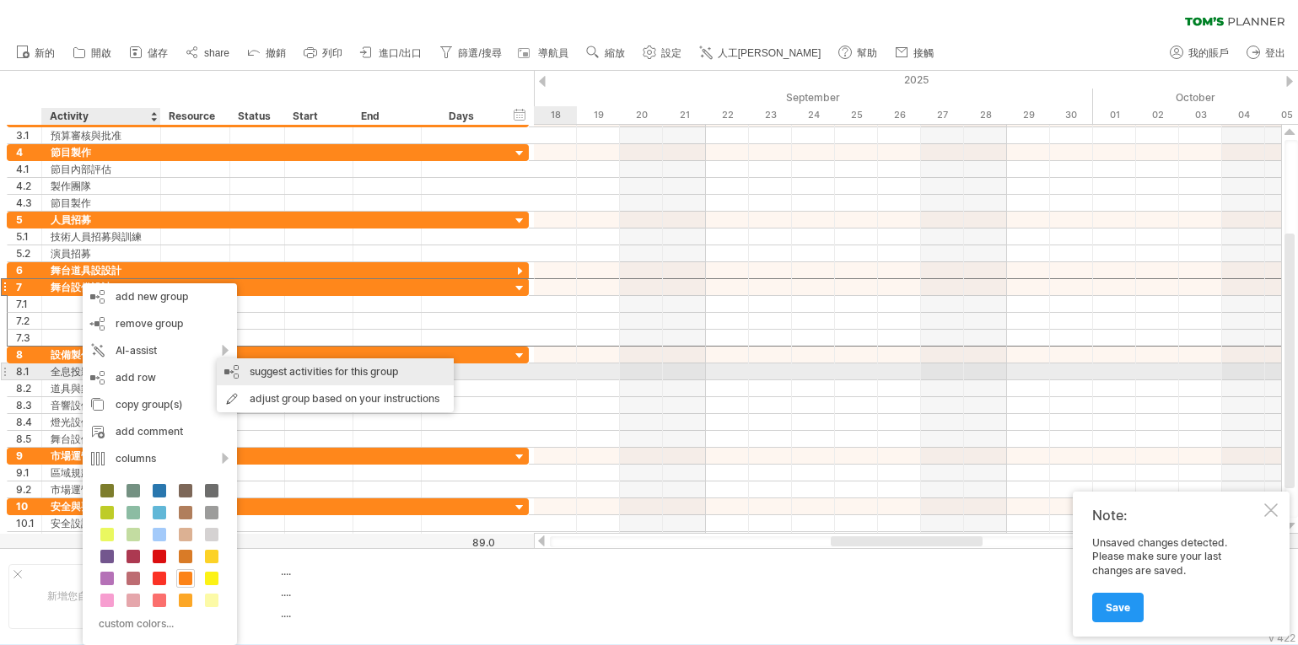
click at [282, 366] on div "suggest activities for this group" at bounding box center [335, 372] width 237 height 27
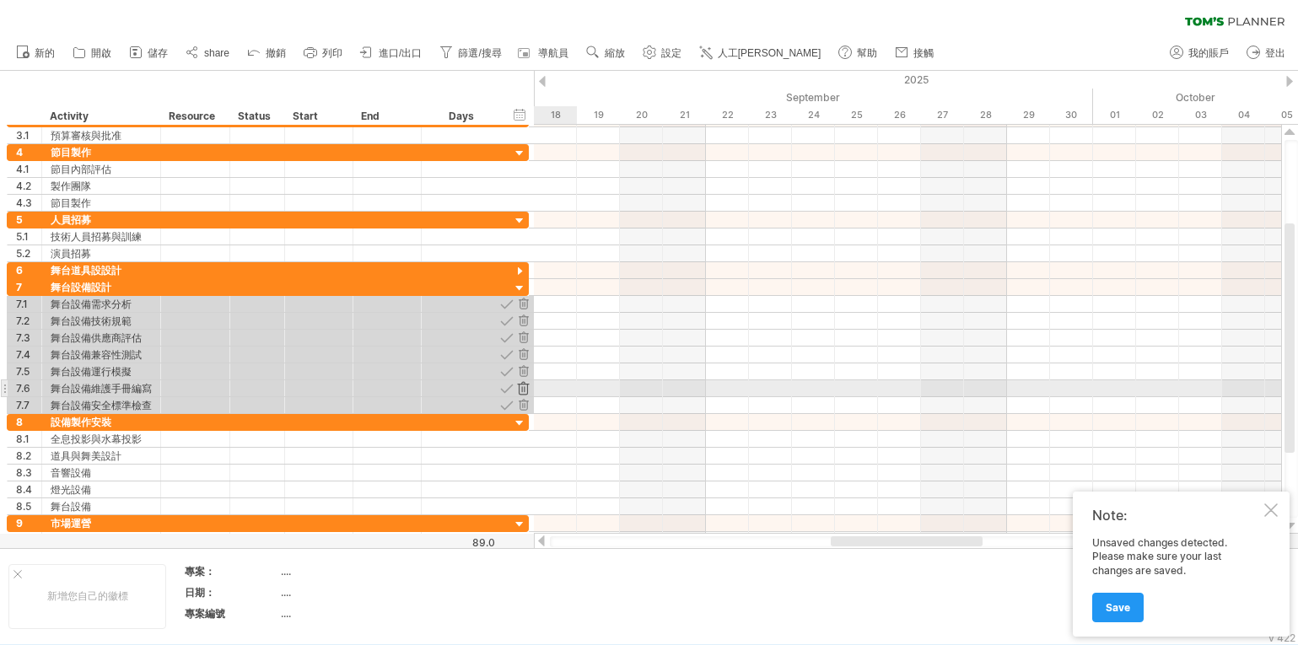
click at [524, 387] on div at bounding box center [523, 388] width 16 height 16
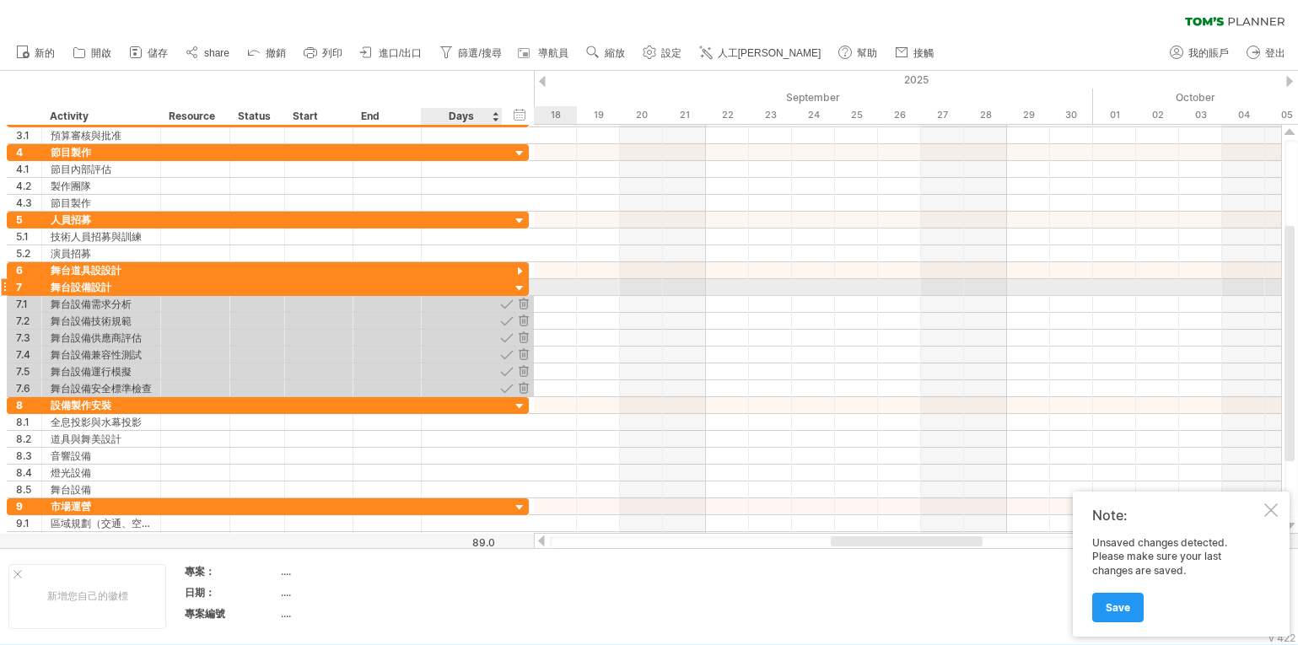
click at [520, 288] on div at bounding box center [520, 289] width 16 height 16
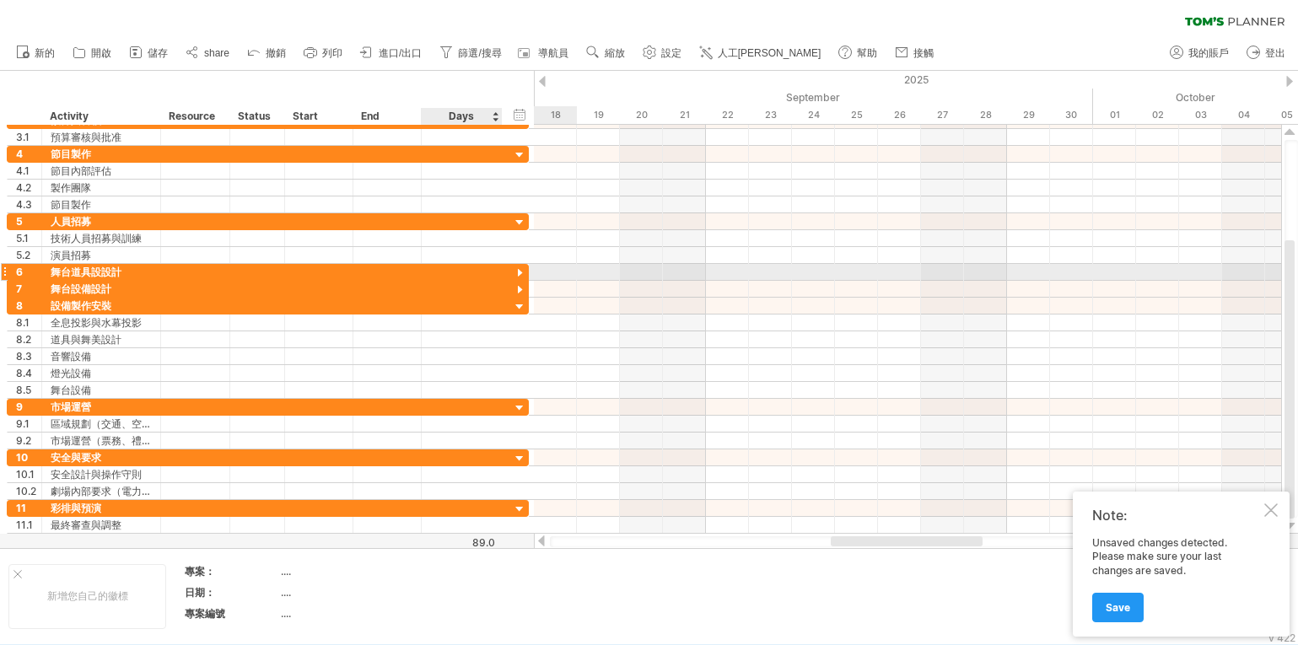
click at [520, 272] on div at bounding box center [520, 274] width 16 height 16
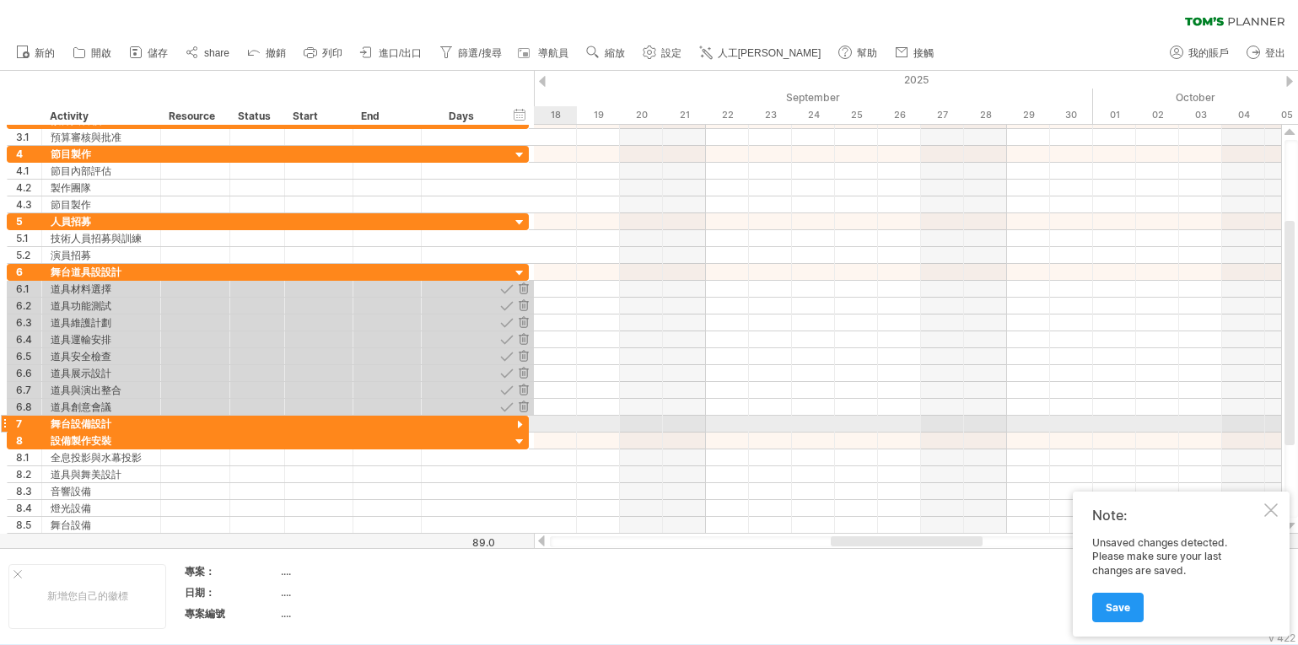
click at [520, 427] on div at bounding box center [520, 426] width 16 height 16
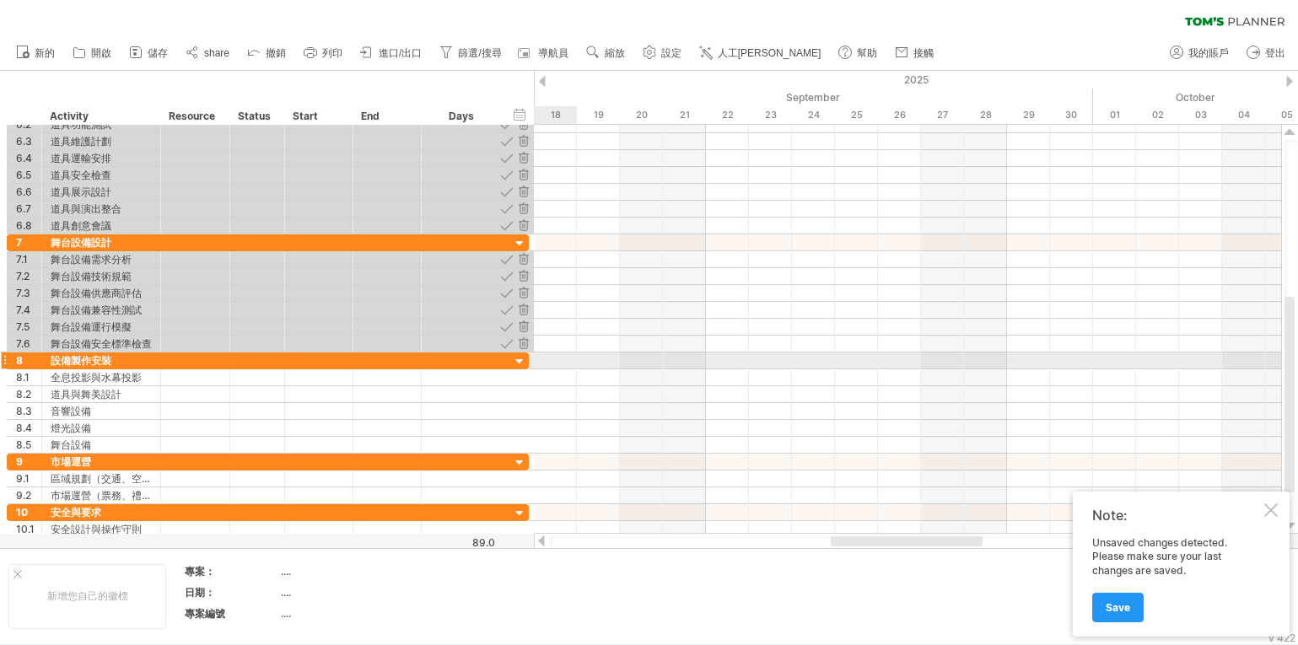
click at [519, 360] on div at bounding box center [520, 362] width 16 height 16
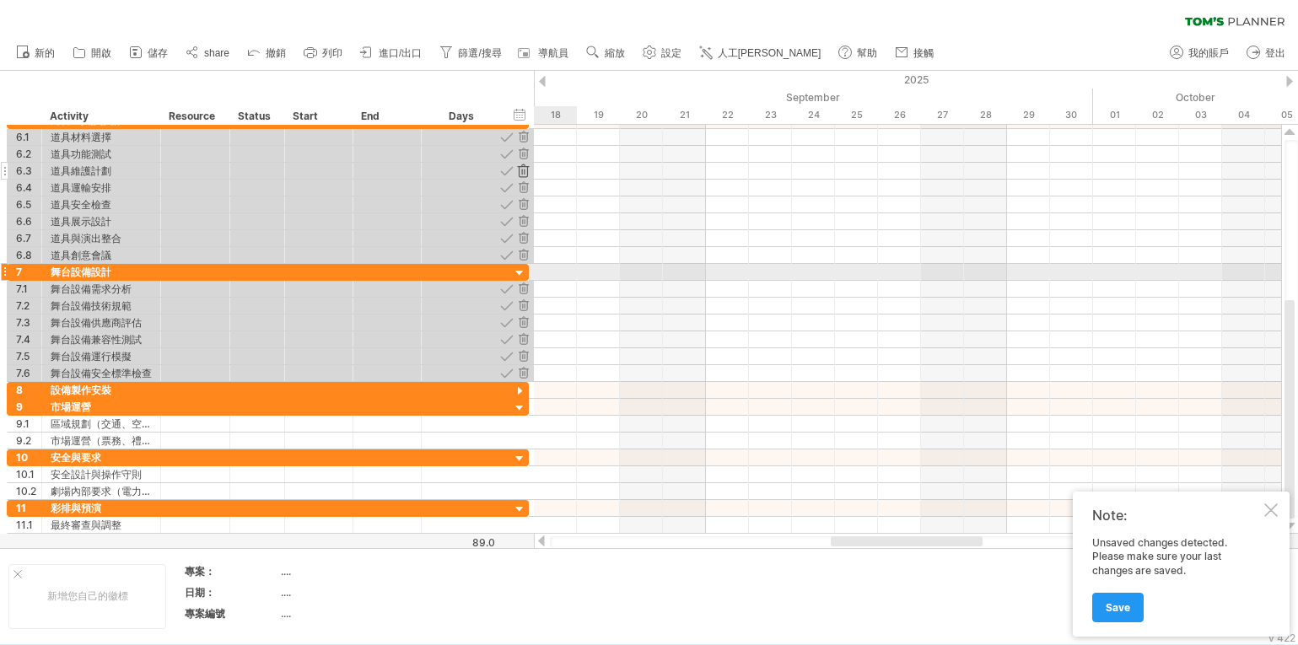
click at [521, 271] on div at bounding box center [520, 274] width 16 height 16
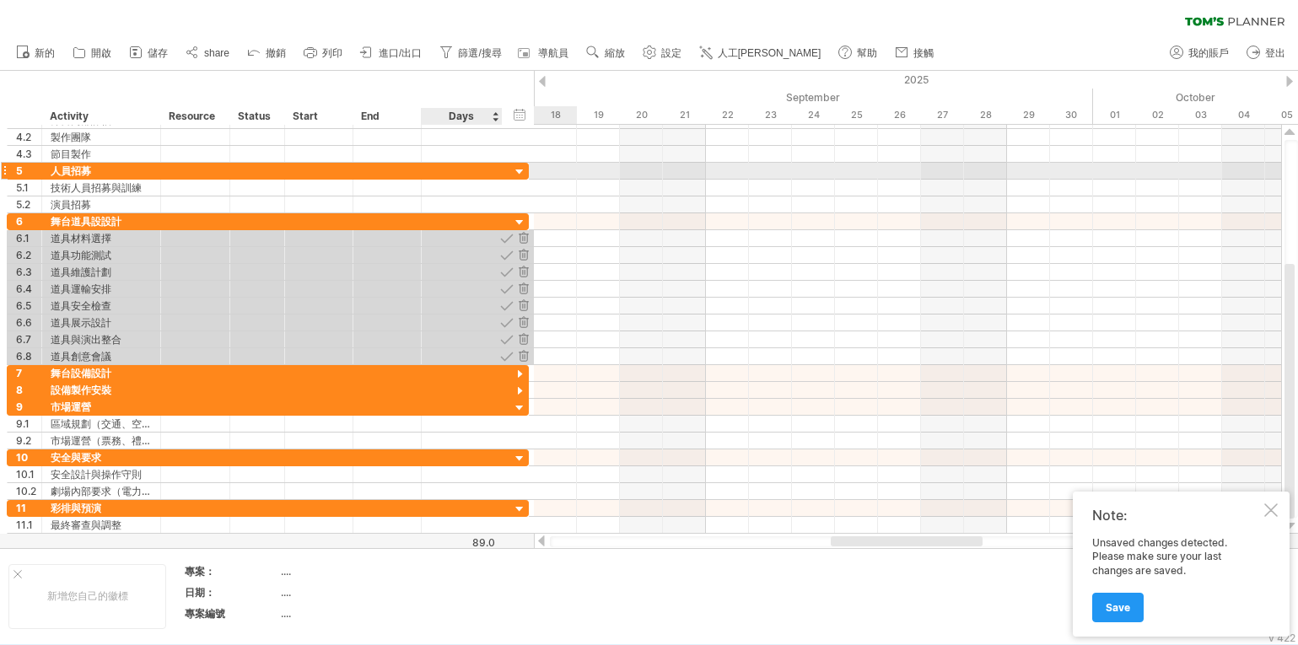
click at [519, 170] on div at bounding box center [520, 172] width 16 height 16
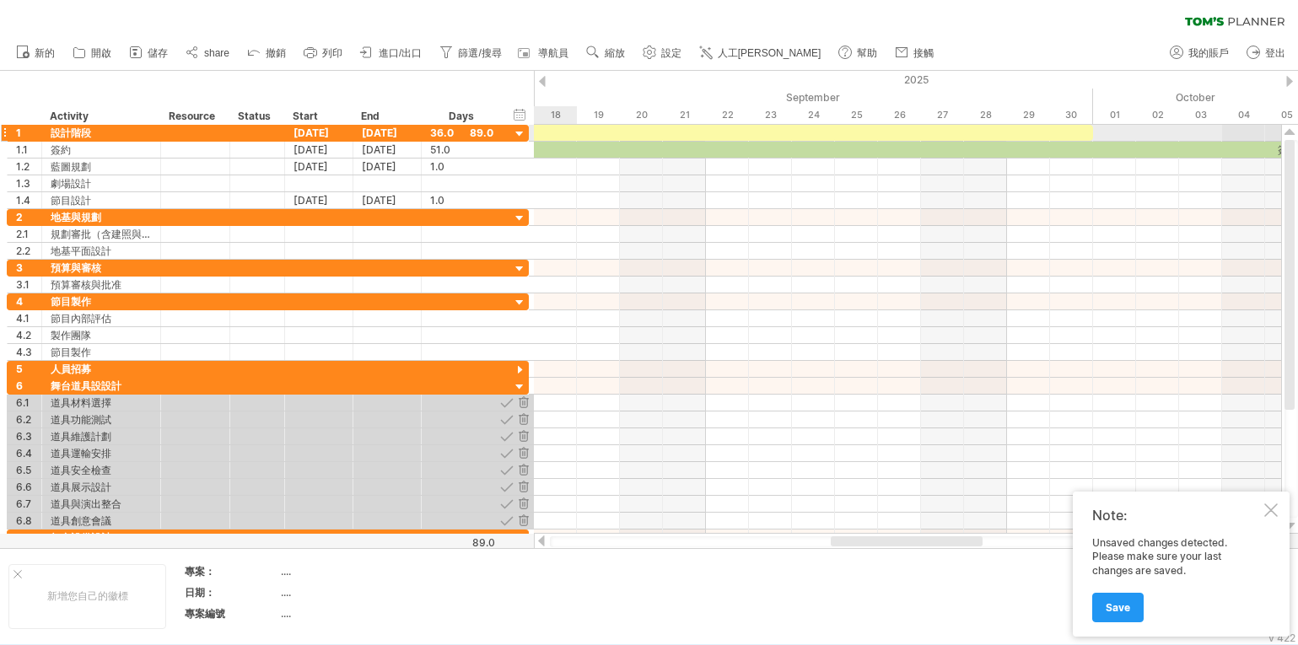
click at [518, 133] on div at bounding box center [520, 135] width 16 height 16
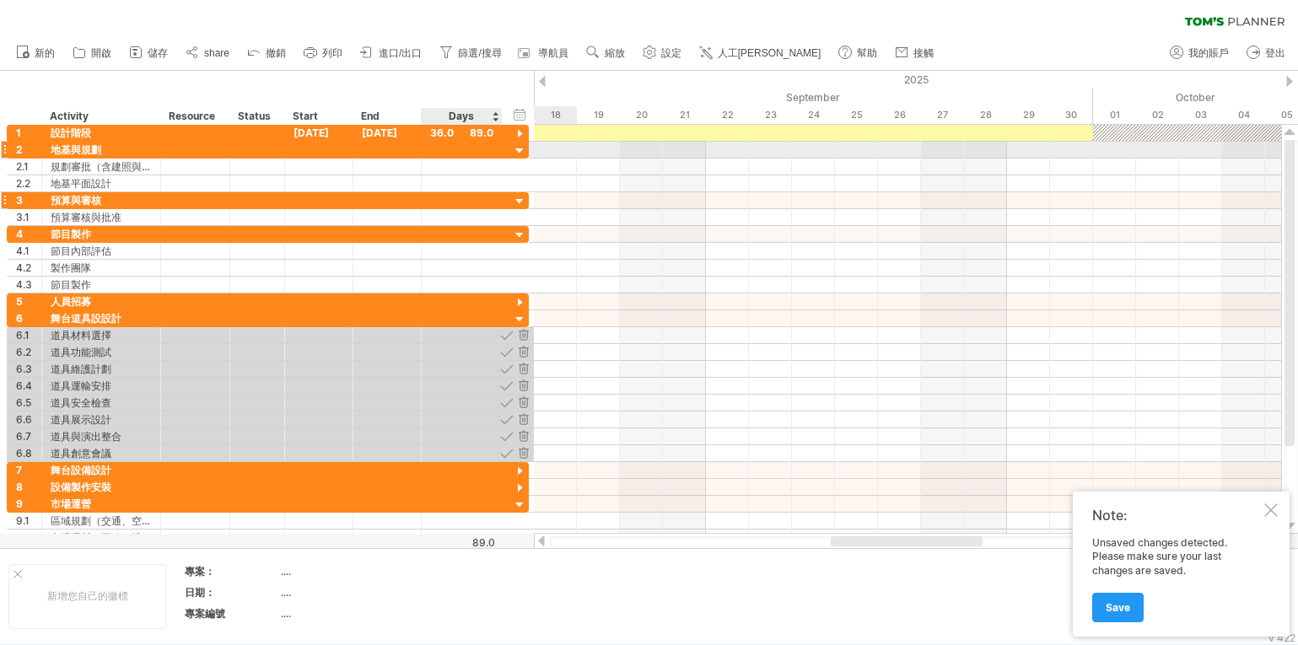
drag, startPoint x: 520, startPoint y: 154, endPoint x: 523, endPoint y: 164, distance: 9.6
click at [521, 155] on div at bounding box center [520, 151] width 16 height 16
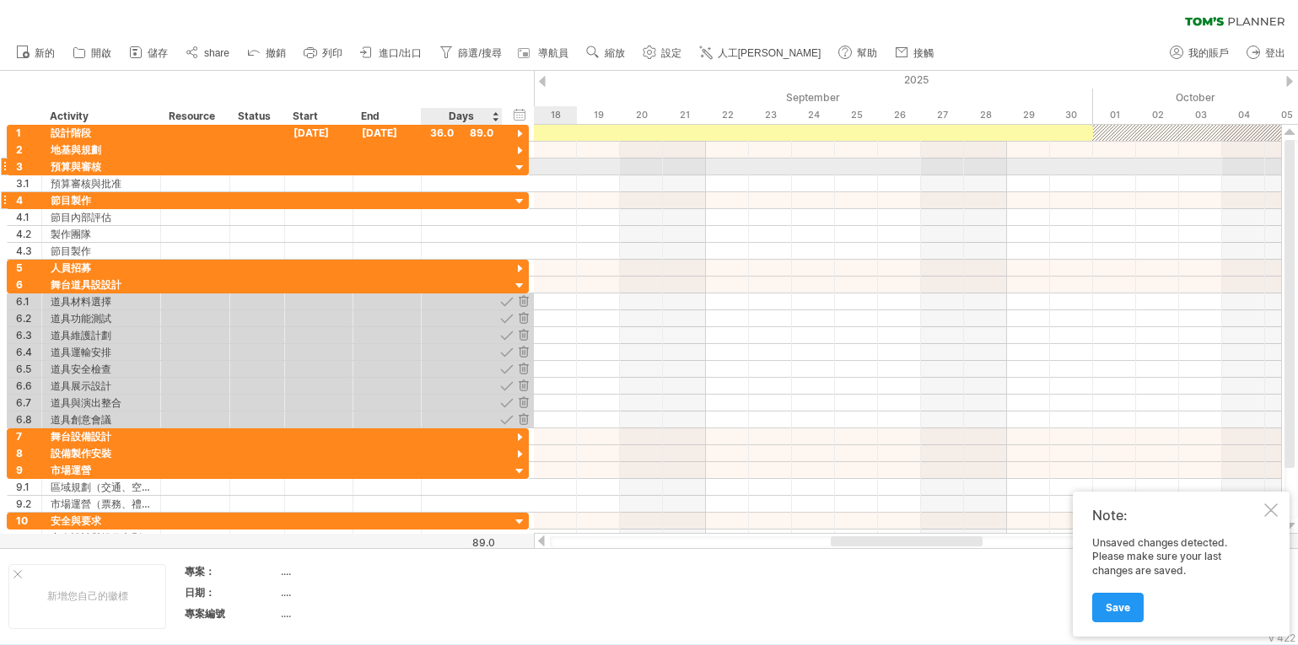
drag, startPoint x: 520, startPoint y: 169, endPoint x: 519, endPoint y: 181, distance: 12.7
click at [520, 172] on div at bounding box center [520, 168] width 16 height 16
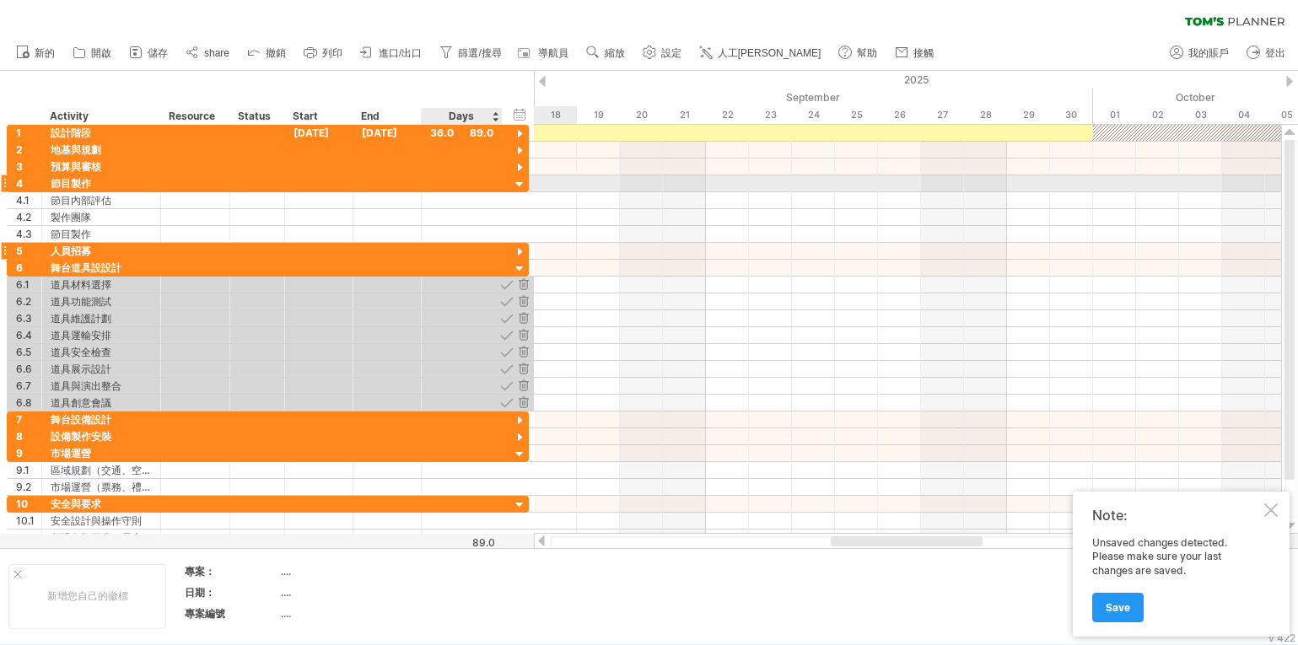
drag, startPoint x: 518, startPoint y: 185, endPoint x: 525, endPoint y: 208, distance: 23.8
click at [518, 187] on div at bounding box center [520, 185] width 16 height 16
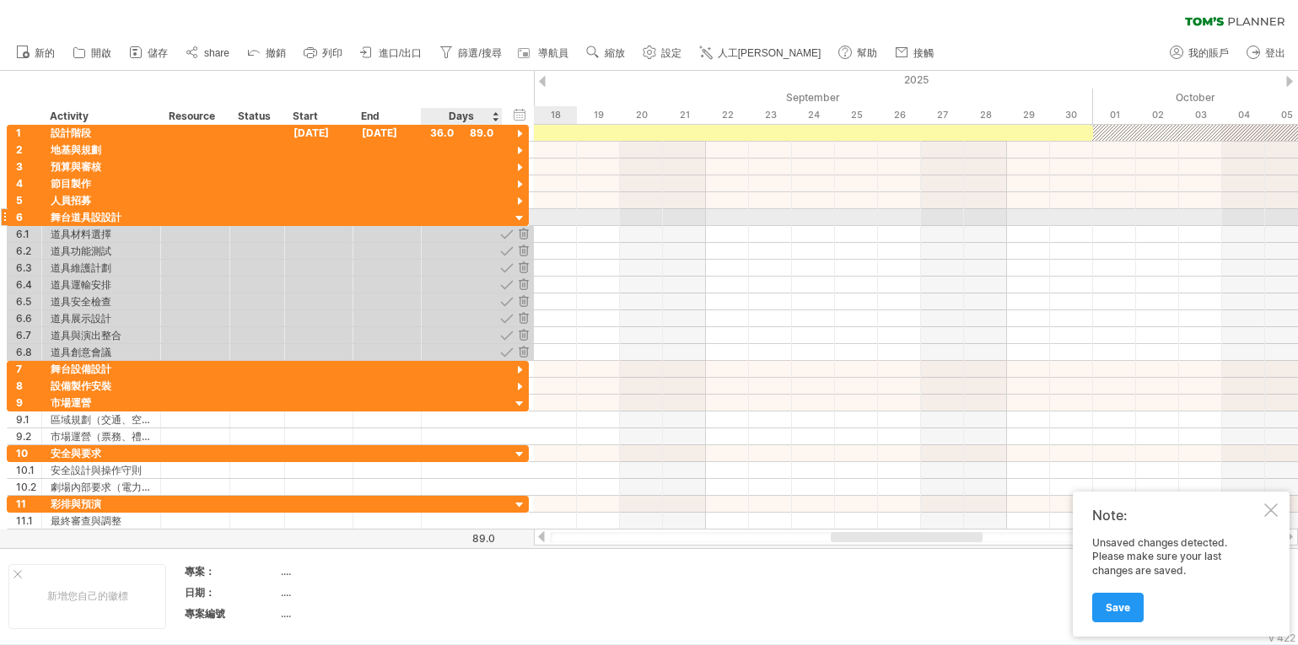
click at [522, 218] on div at bounding box center [520, 219] width 16 height 16
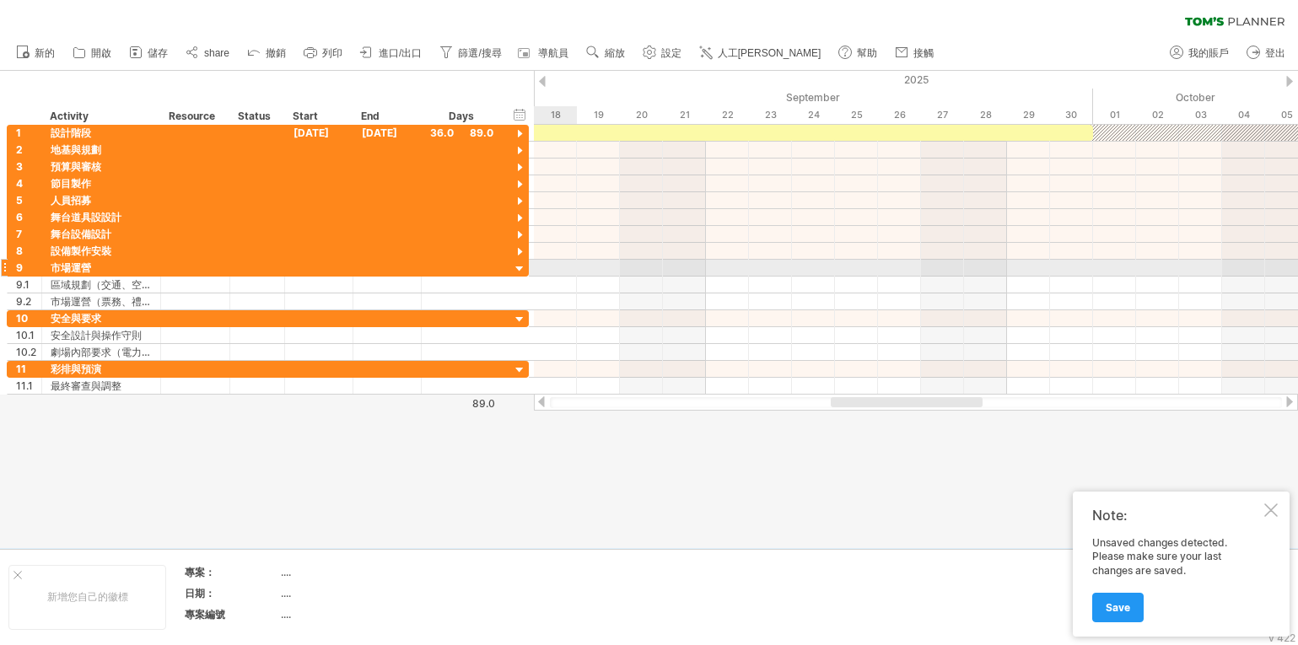
click at [521, 269] on div at bounding box center [520, 270] width 16 height 16
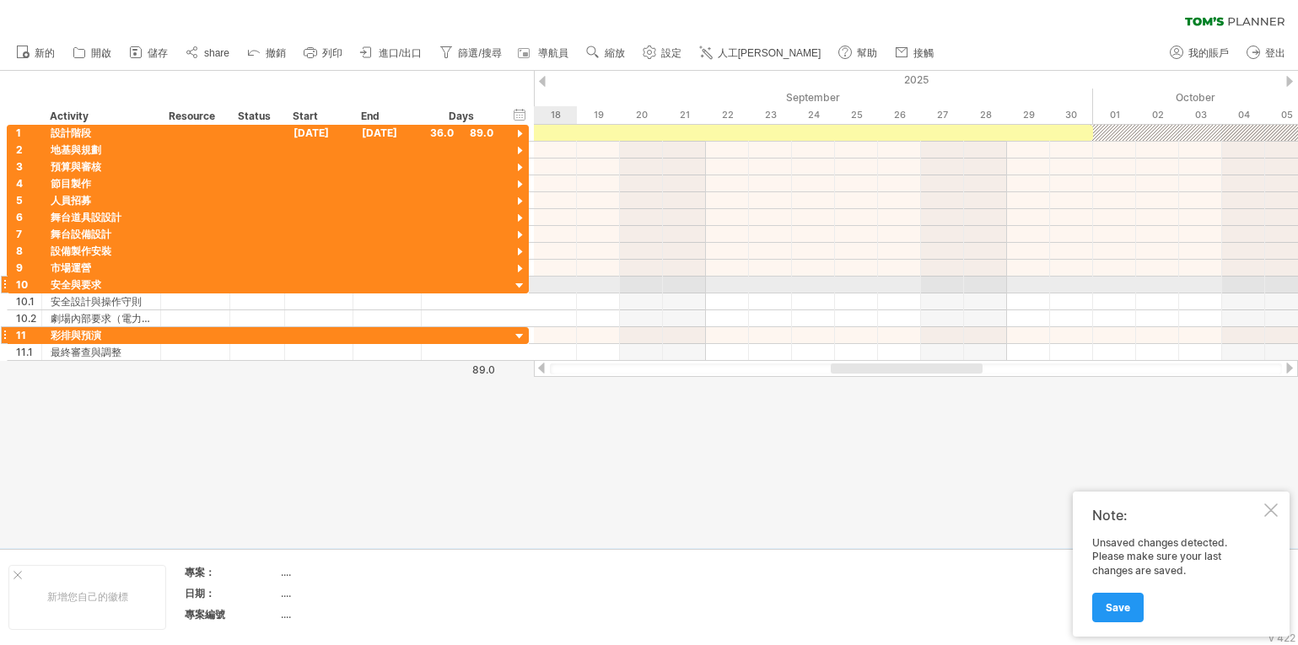
drag, startPoint x: 520, startPoint y: 287, endPoint x: 526, endPoint y: 309, distance: 22.5
click at [521, 291] on div at bounding box center [520, 286] width 16 height 16
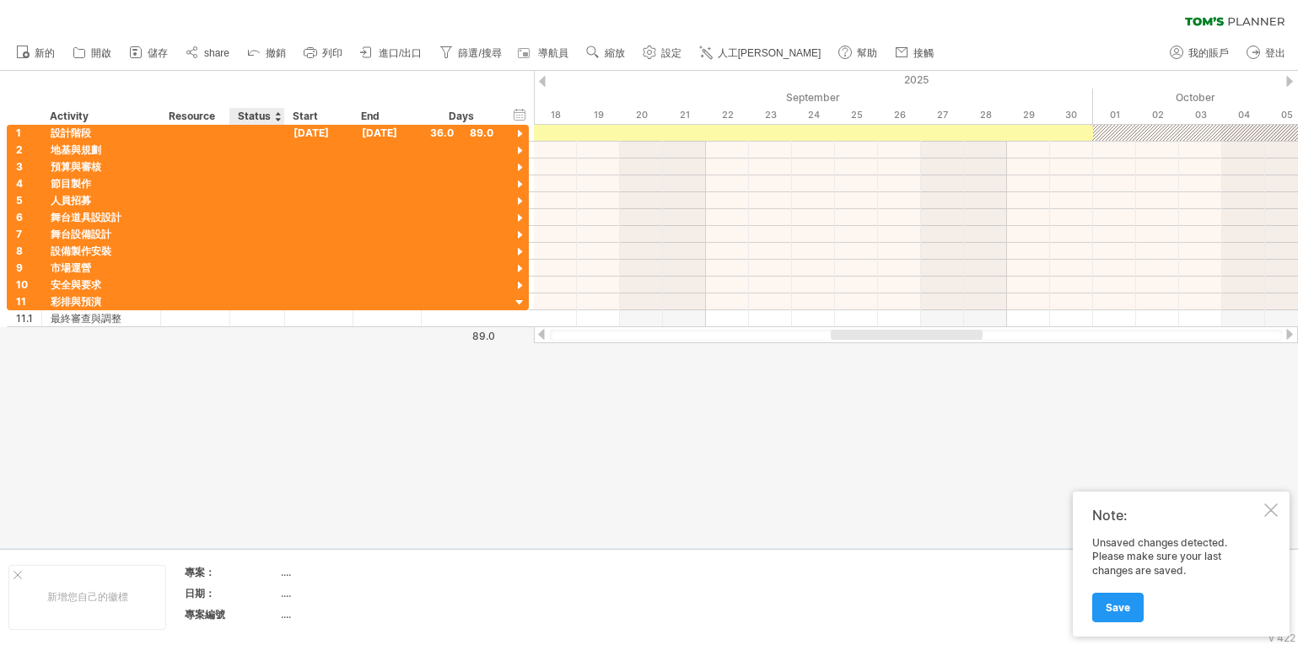
click at [276, 352] on div at bounding box center [649, 309] width 1298 height 477
drag, startPoint x: 224, startPoint y: 289, endPoint x: 235, endPoint y: 283, distance: 12.9
click at [224, 289] on div at bounding box center [228, 285] width 8 height 17
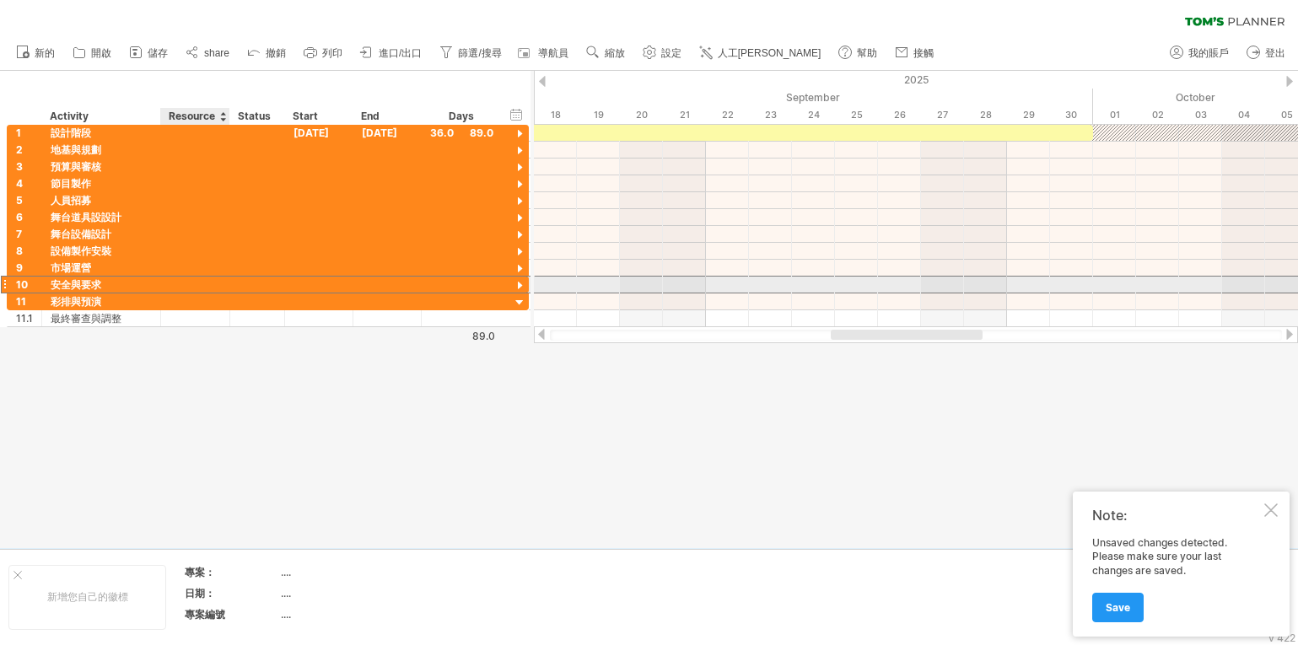
click at [184, 283] on div at bounding box center [195, 285] width 51 height 16
click at [520, 304] on div at bounding box center [520, 303] width 16 height 16
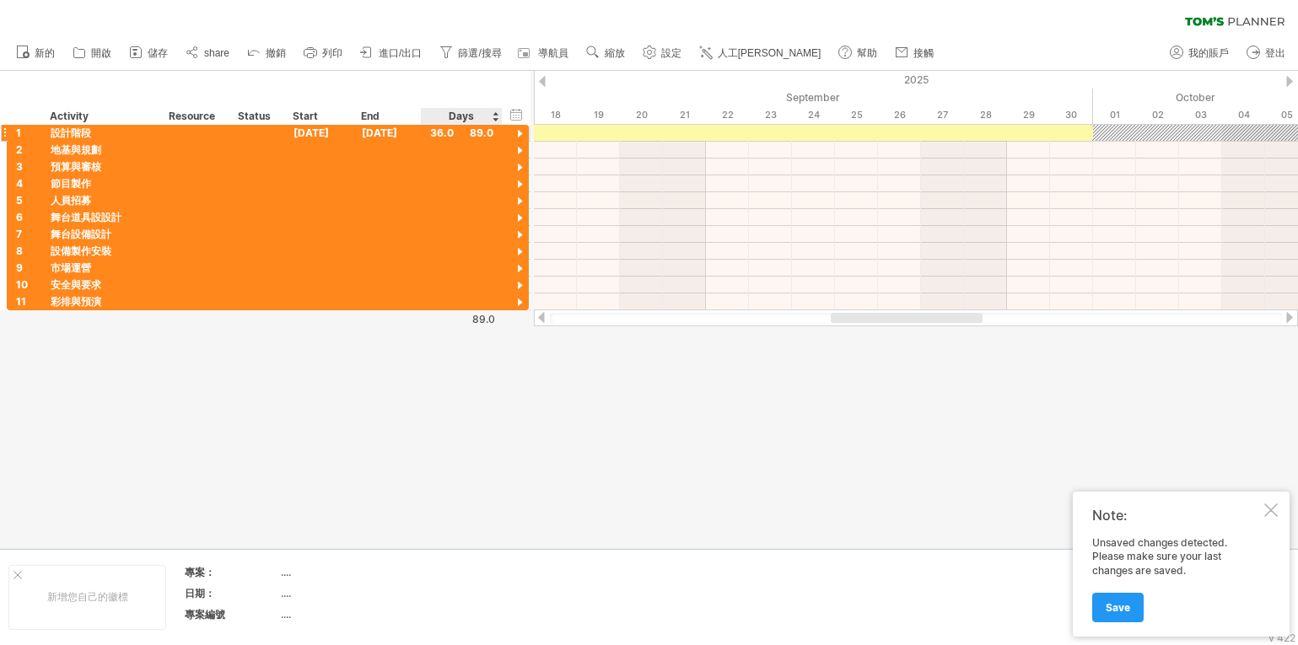
click at [520, 132] on div at bounding box center [520, 135] width 16 height 16
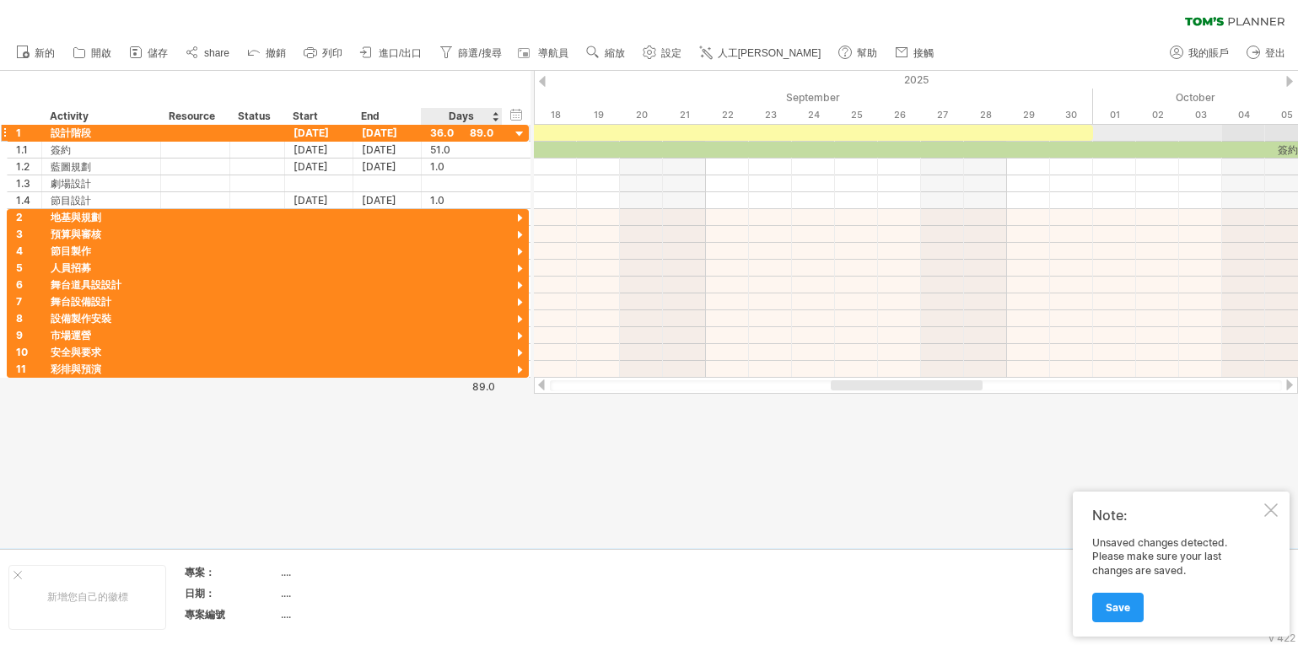
click at [520, 132] on div at bounding box center [520, 135] width 16 height 16
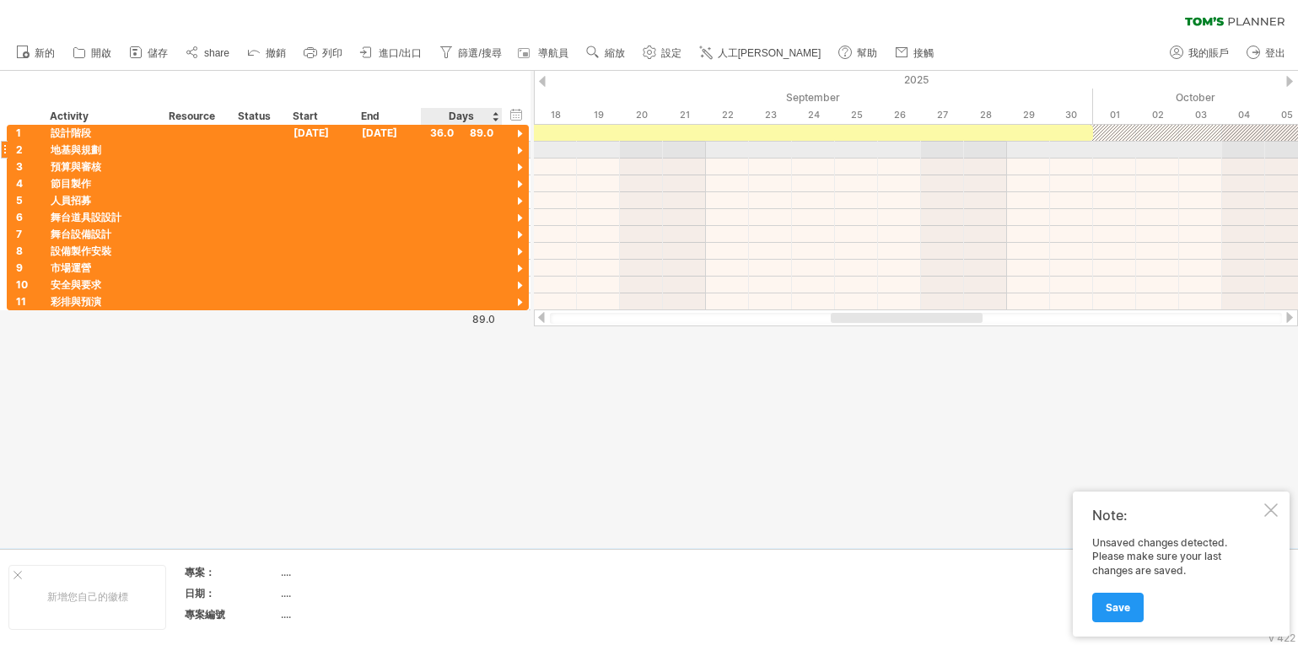
click at [521, 151] on div at bounding box center [520, 151] width 16 height 16
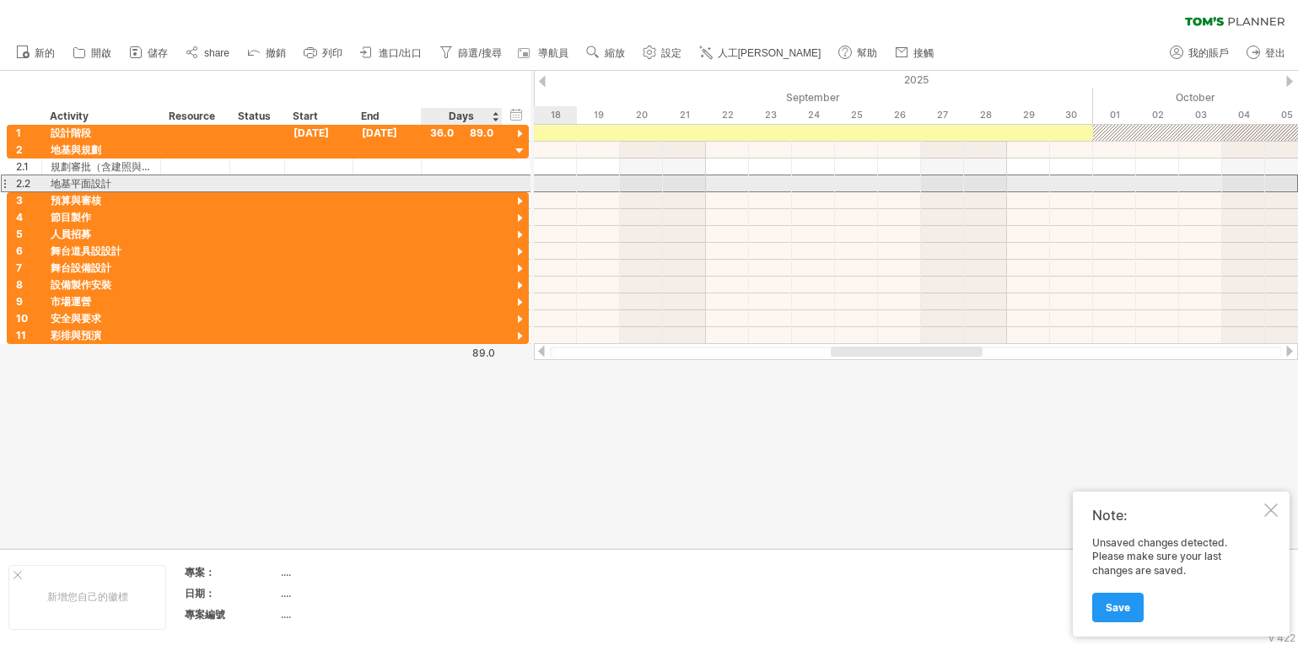
click at [467, 178] on div at bounding box center [461, 183] width 63 height 16
click at [309, 179] on div at bounding box center [319, 183] width 68 height 16
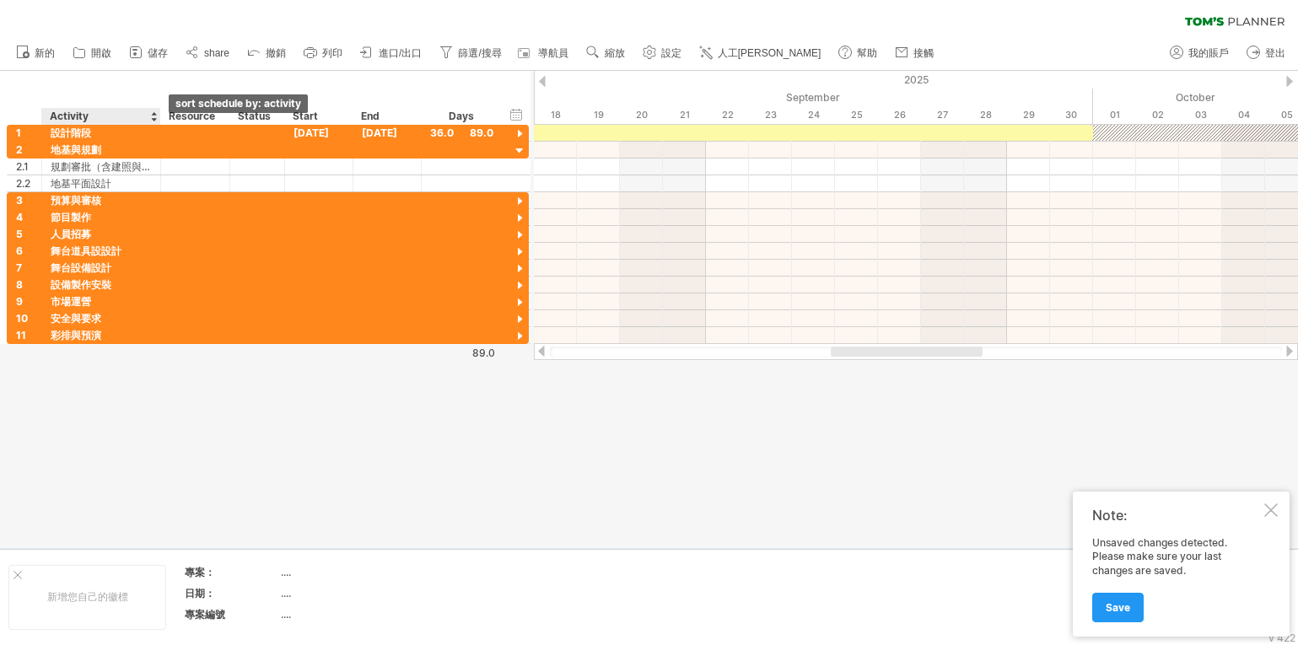
click at [154, 117] on div at bounding box center [153, 116] width 7 height 17
click at [121, 114] on div "Activity" at bounding box center [100, 116] width 101 height 17
click at [156, 84] on div "hide start/end/duration 顯示開始/結束/持續時間 ******** Activity ******** Resource ******…" at bounding box center [265, 98] width 531 height 54
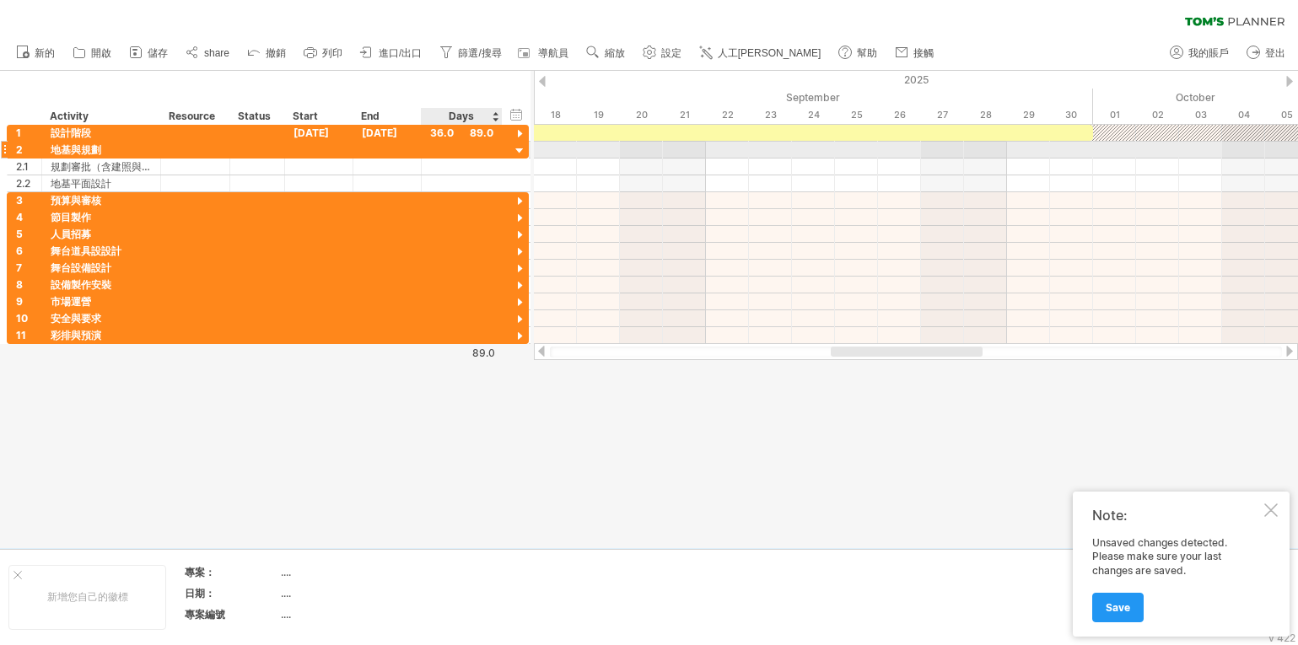
click at [519, 150] on div at bounding box center [520, 151] width 16 height 16
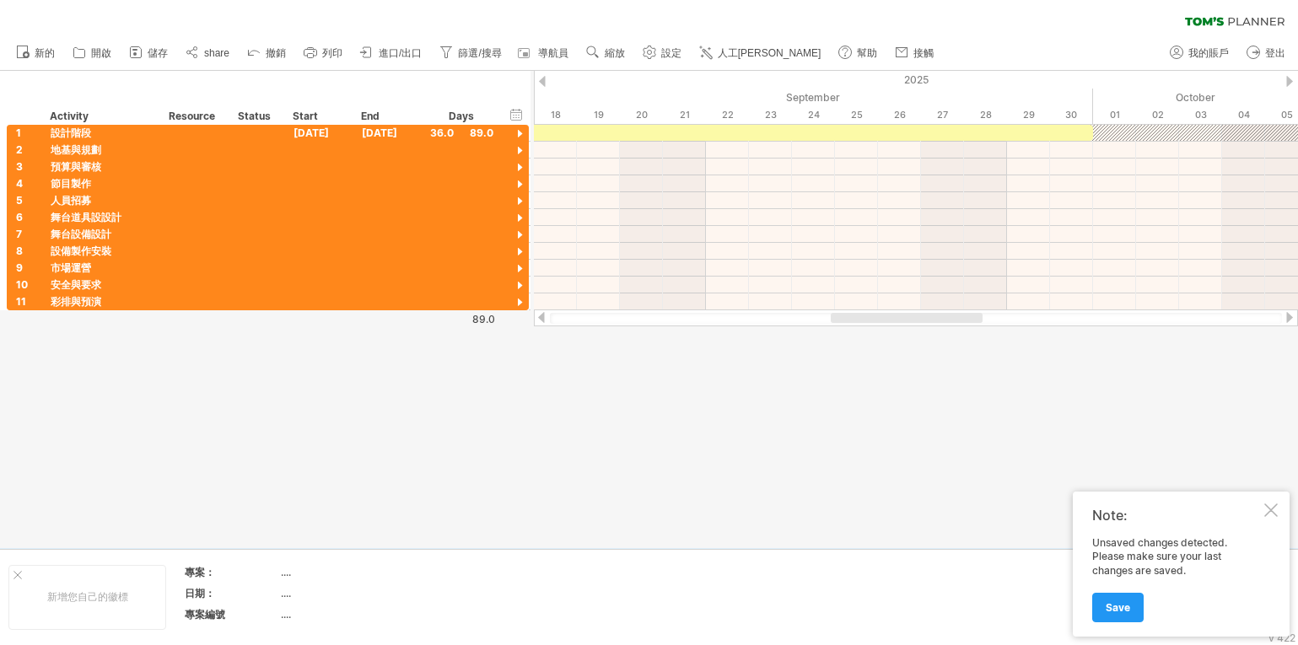
click at [1266, 507] on div at bounding box center [1271, 510] width 13 height 13
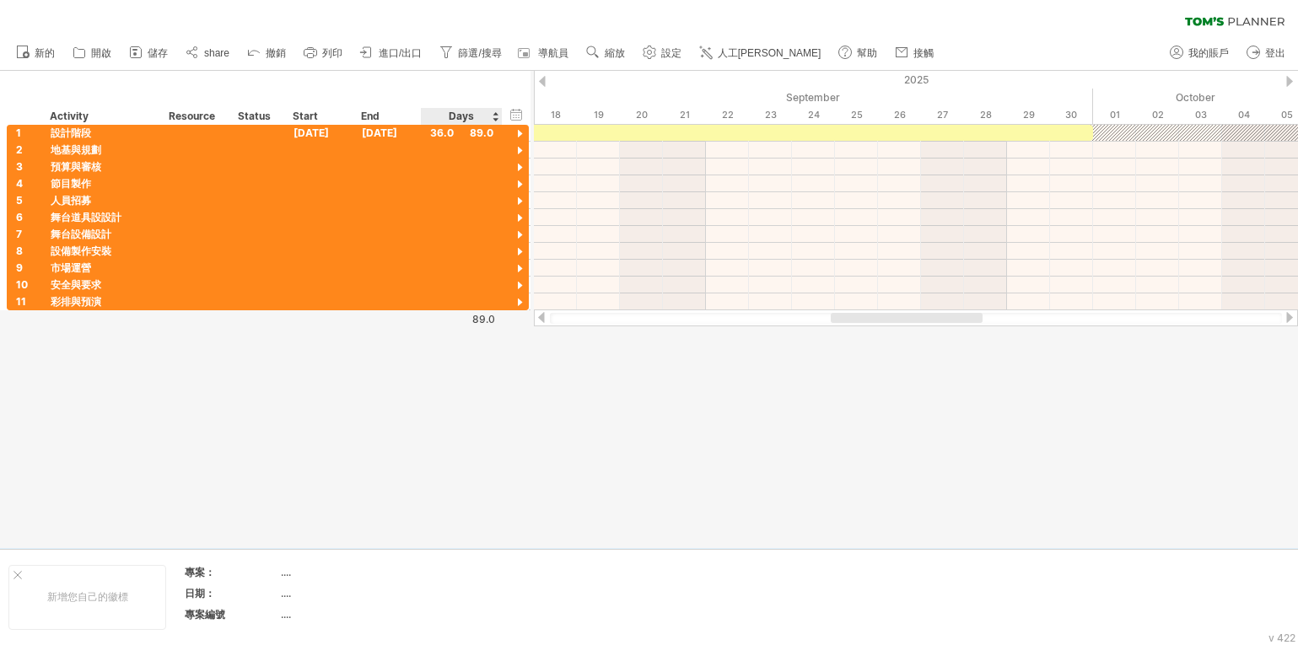
click at [483, 324] on div "89.0" at bounding box center [459, 319] width 73 height 13
click at [476, 132] on div "36.0" at bounding box center [461, 133] width 63 height 16
click at [479, 130] on div "36.0" at bounding box center [461, 133] width 63 height 16
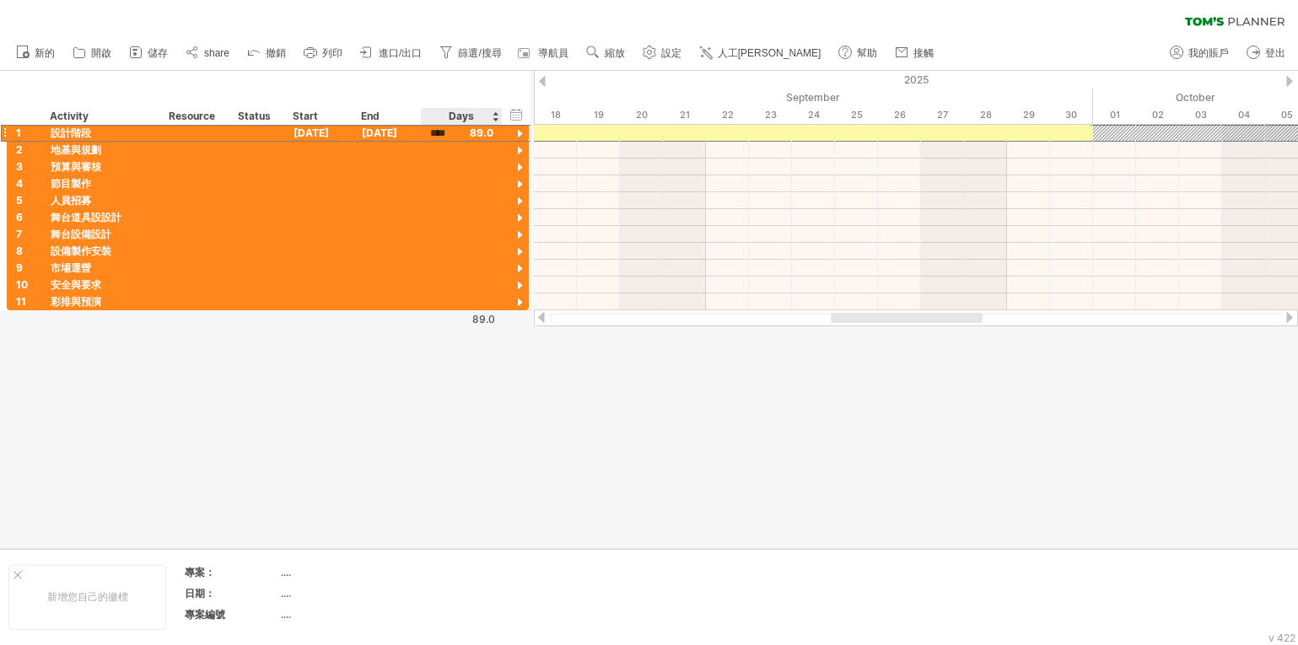
click at [519, 132] on div at bounding box center [520, 135] width 16 height 16
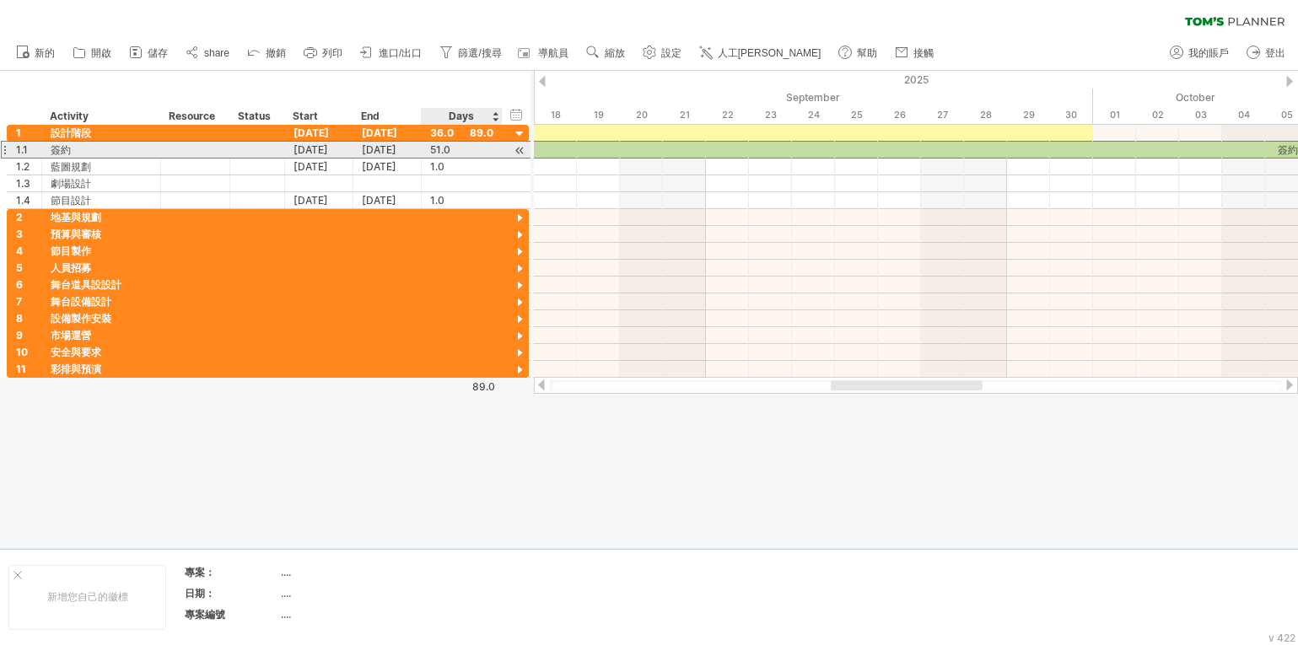
click at [485, 148] on div "51.0" at bounding box center [461, 150] width 63 height 16
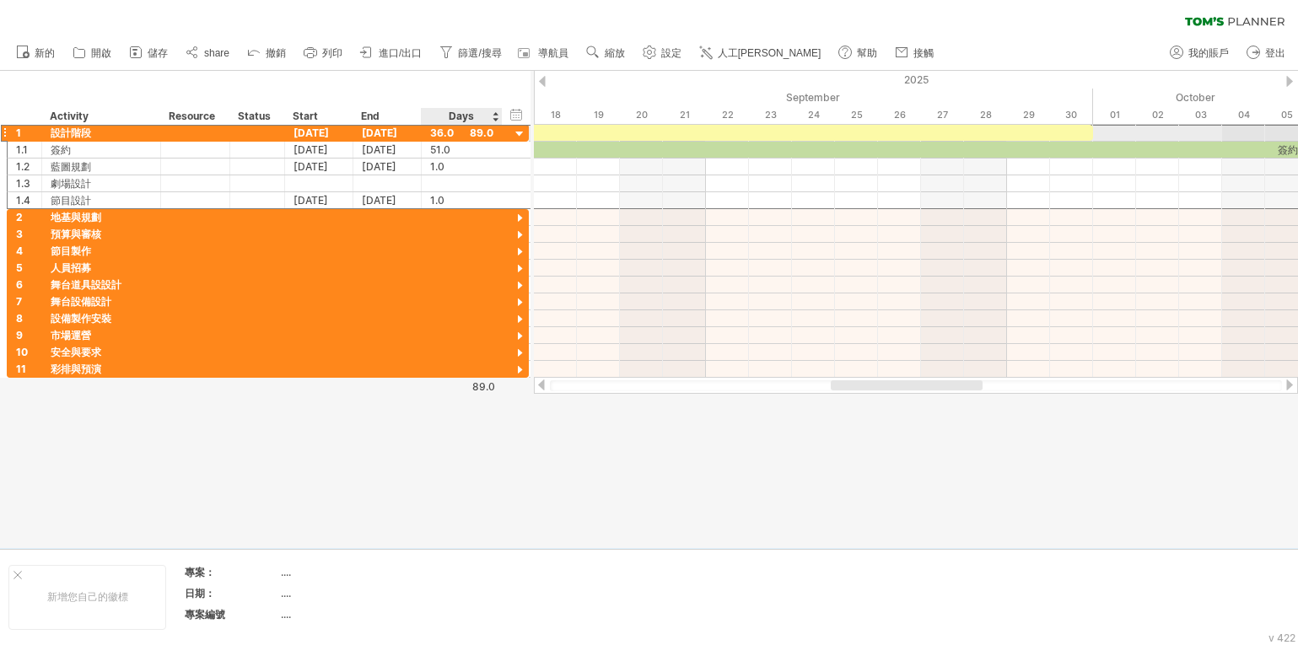
click at [476, 133] on div "36.0" at bounding box center [461, 133] width 63 height 16
click at [483, 132] on div "36.0" at bounding box center [461, 133] width 63 height 16
click at [478, 129] on div "****" at bounding box center [461, 133] width 63 height 16
click at [495, 114] on div "Days" at bounding box center [461, 116] width 80 height 17
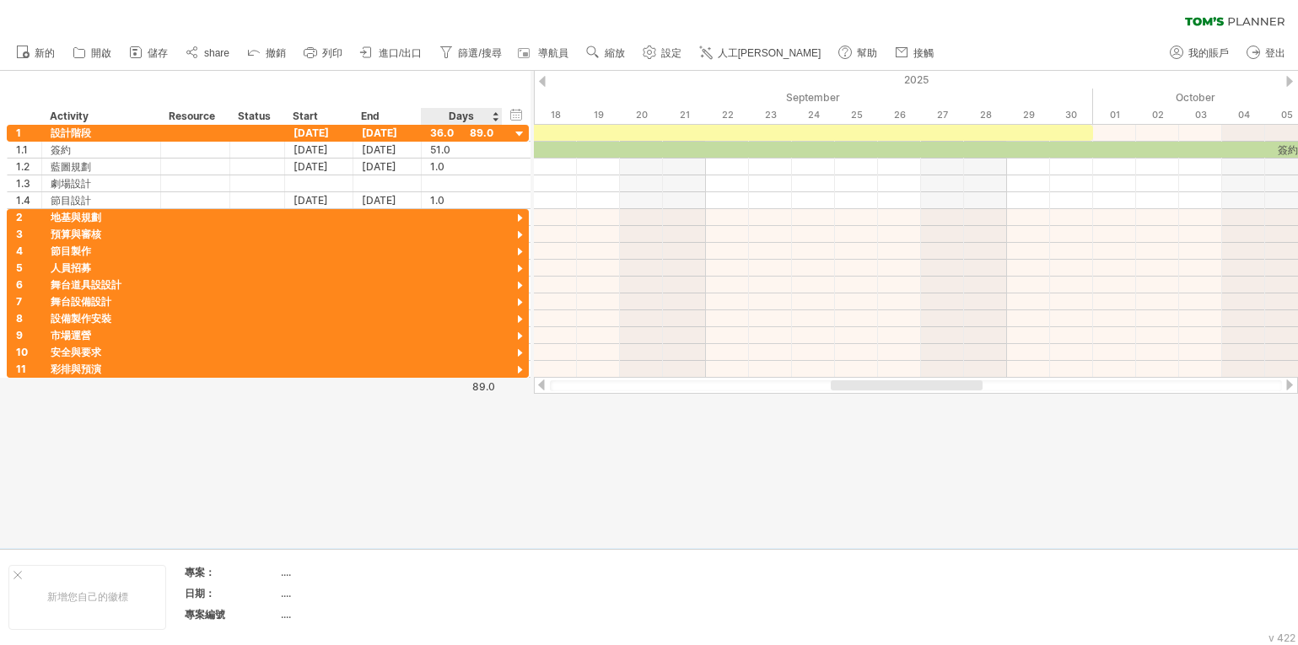
click at [495, 117] on div "Days" at bounding box center [461, 116] width 80 height 17
click at [520, 148] on div at bounding box center [520, 151] width 16 height 18
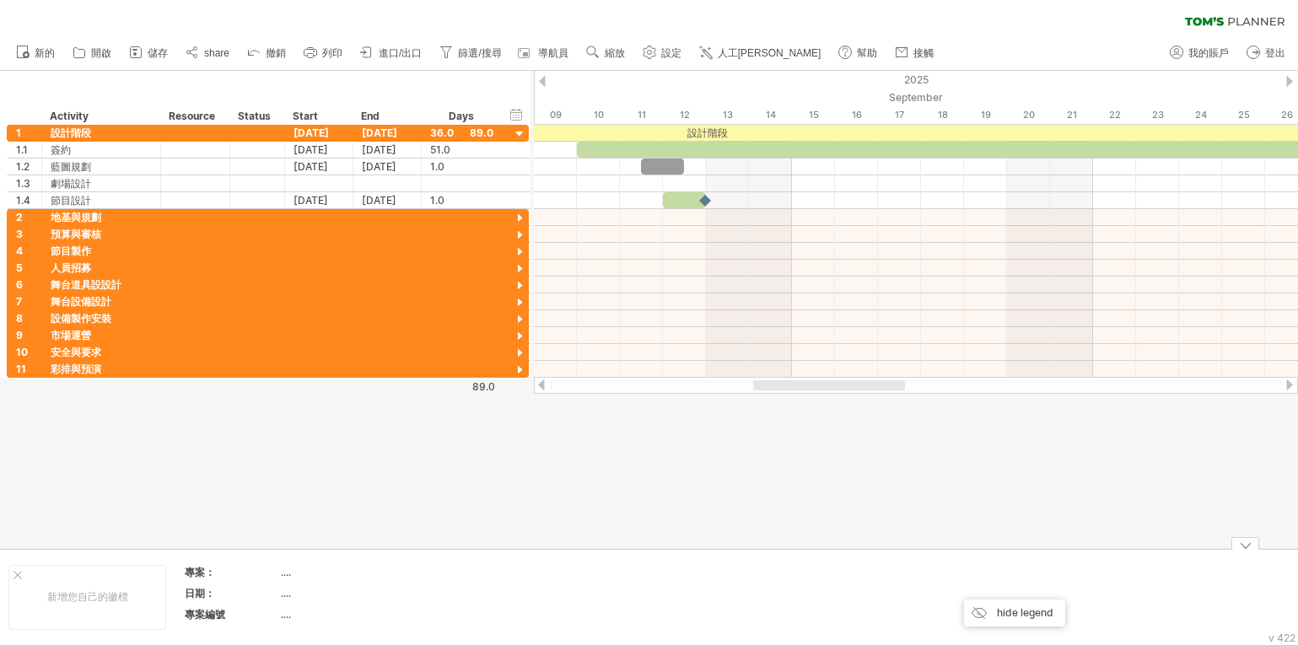
click at [1248, 547] on div at bounding box center [1246, 543] width 28 height 13
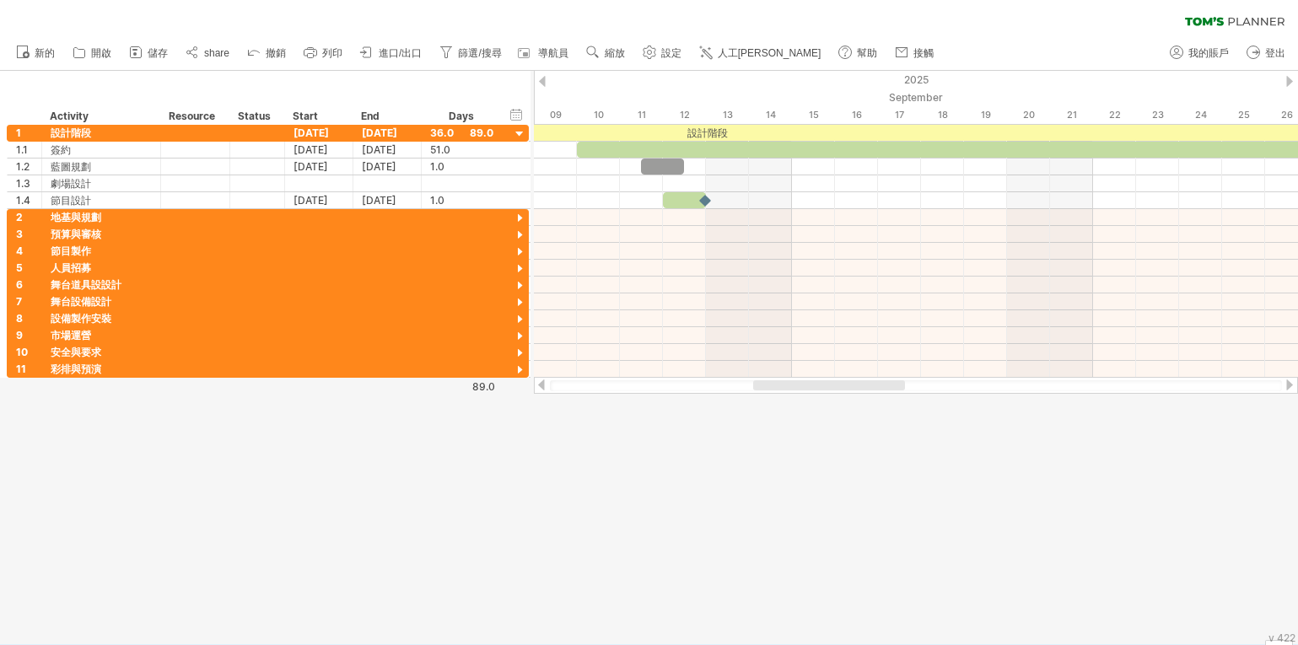
click at [833, 503] on div at bounding box center [649, 358] width 1298 height 574
click at [1281, 635] on div "v 422" at bounding box center [1282, 638] width 27 height 13
click at [1270, 636] on div "v 422" at bounding box center [1282, 638] width 27 height 13
click at [830, 488] on div at bounding box center [649, 358] width 1298 height 574
drag, startPoint x: 536, startPoint y: 471, endPoint x: 543, endPoint y: 458, distance: 14.8
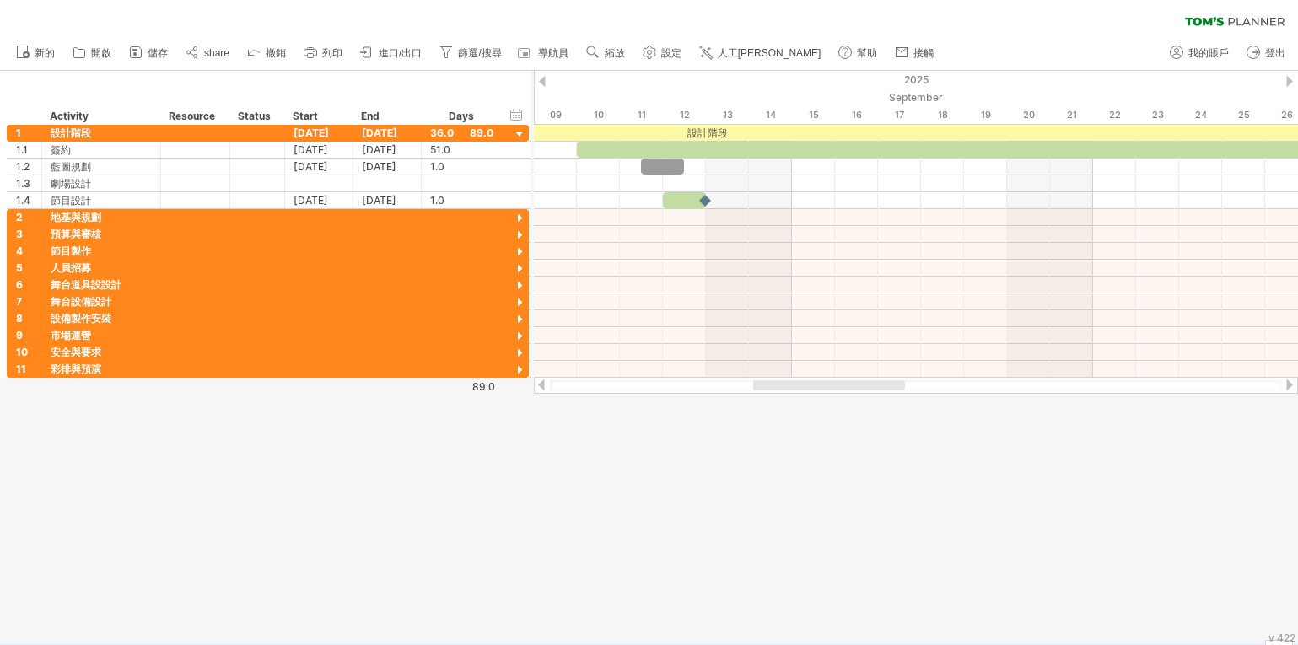
click at [537, 468] on div at bounding box center [649, 358] width 1298 height 574
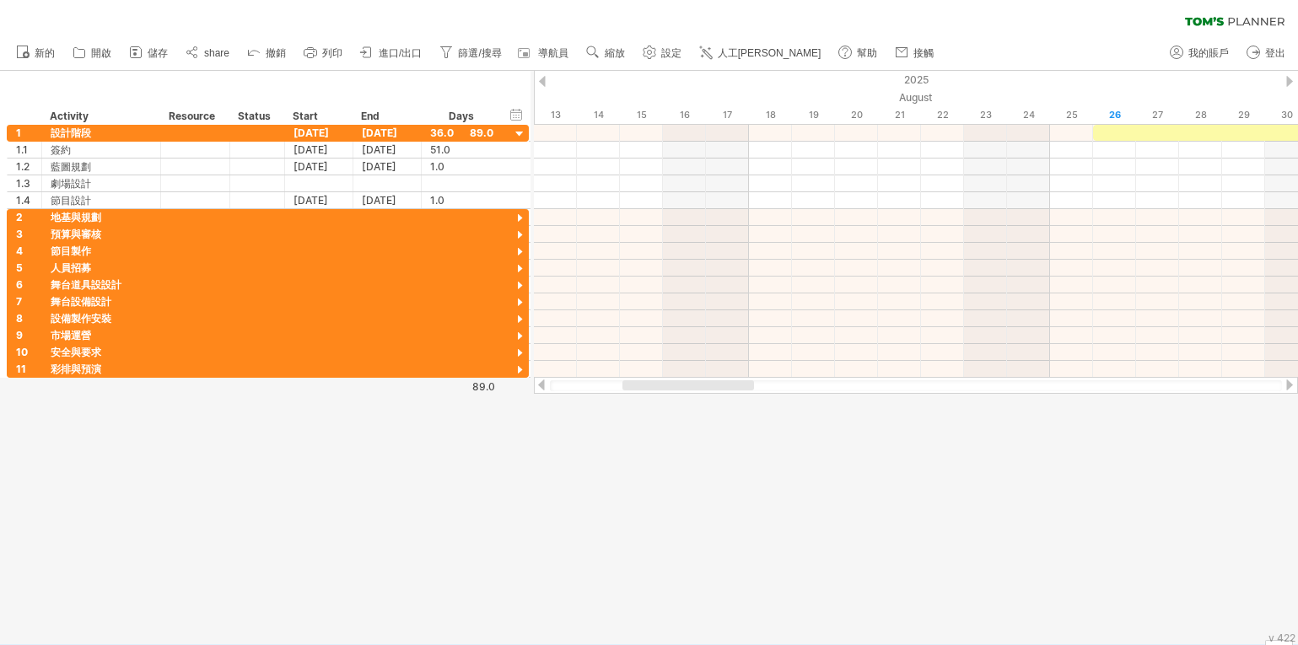
click at [893, 51] on g at bounding box center [901, 52] width 17 height 17
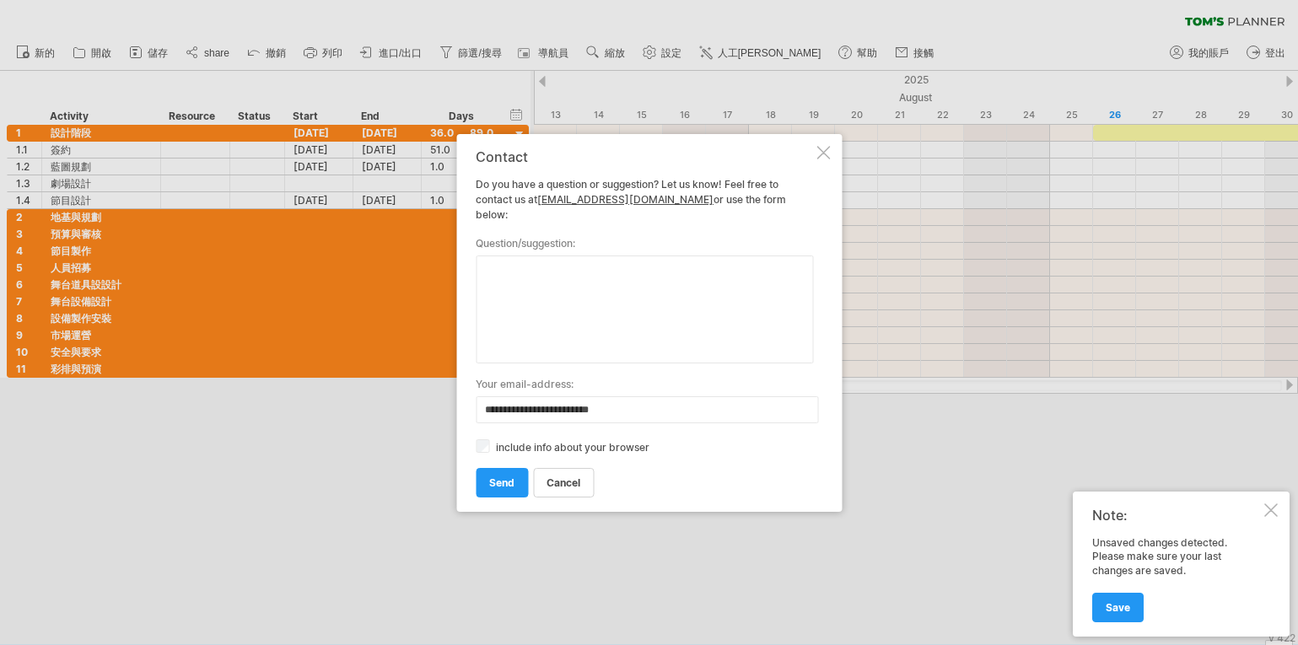
click at [824, 159] on div at bounding box center [823, 152] width 13 height 13
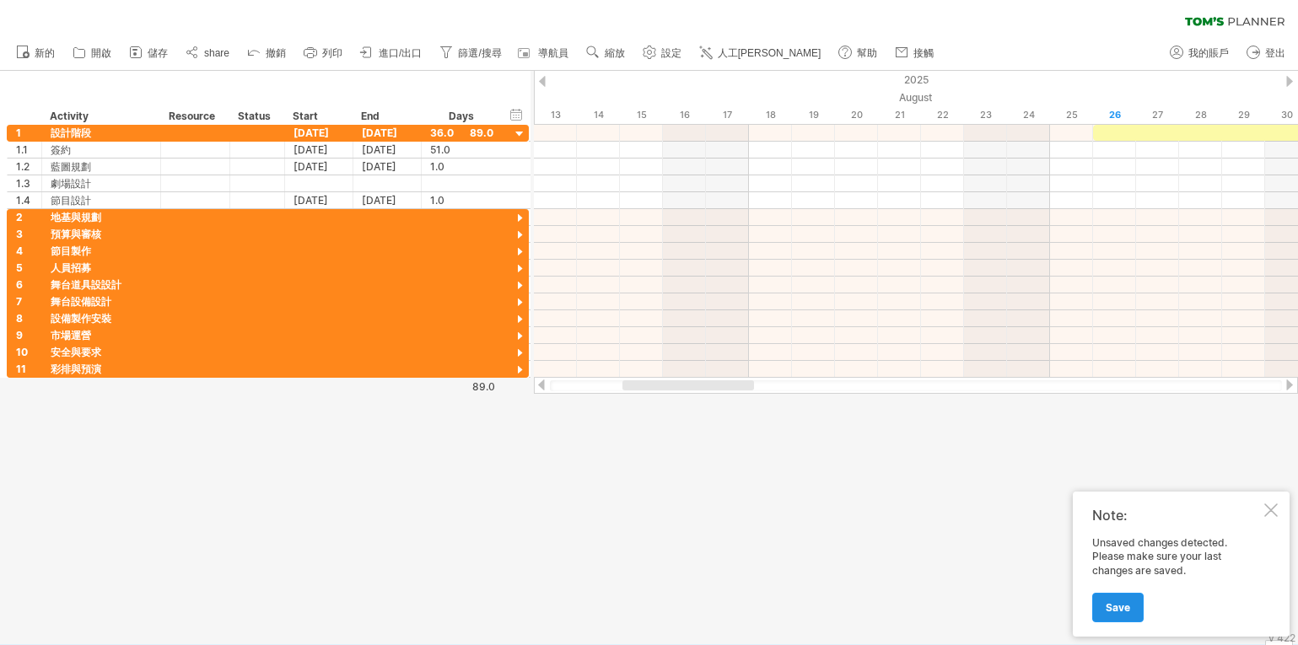
click at [1115, 601] on link "Save" at bounding box center [1117, 608] width 51 height 30
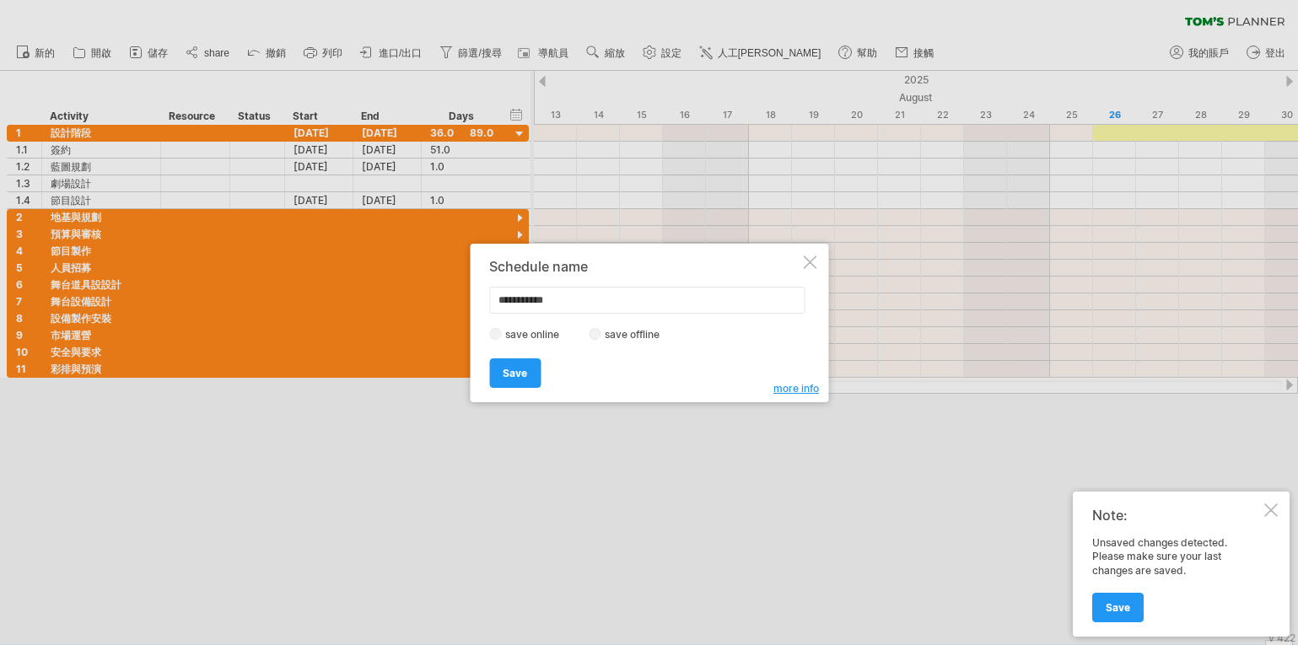
drag, startPoint x: 548, startPoint y: 303, endPoint x: 446, endPoint y: 309, distance: 102.2
click at [446, 309] on div "Trying to reach [DOMAIN_NAME] .. Connected again... 0% clear filter" at bounding box center [649, 322] width 1298 height 645
click at [515, 299] on input "text" at bounding box center [646, 300] width 315 height 27
type input "******"
click at [523, 380] on link "Save" at bounding box center [514, 374] width 51 height 30
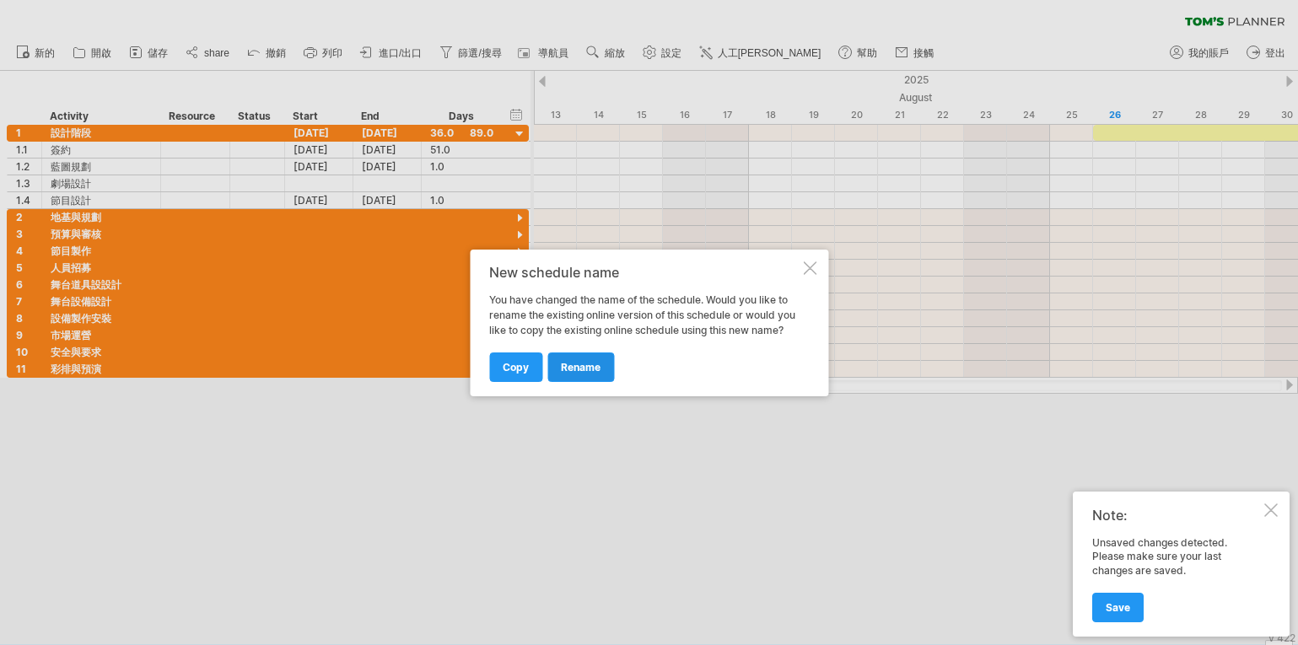
click at [579, 372] on span "rename" at bounding box center [581, 367] width 40 height 13
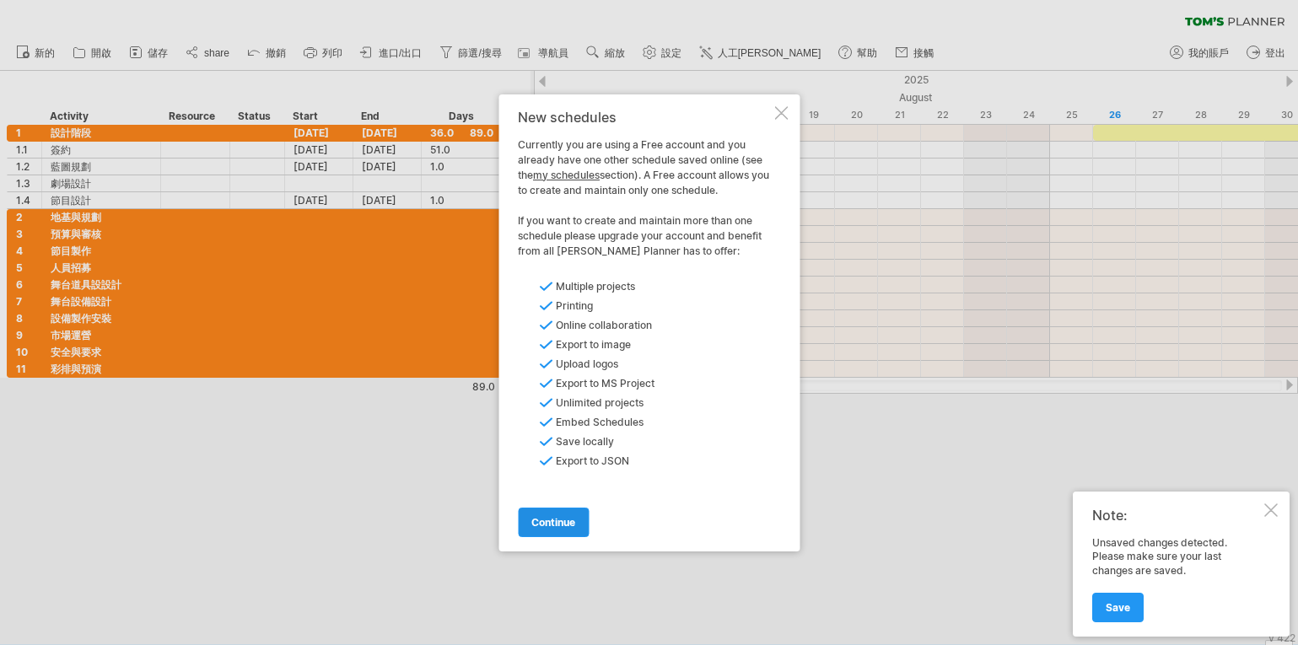
click at [553, 526] on span "continue" at bounding box center [553, 522] width 44 height 13
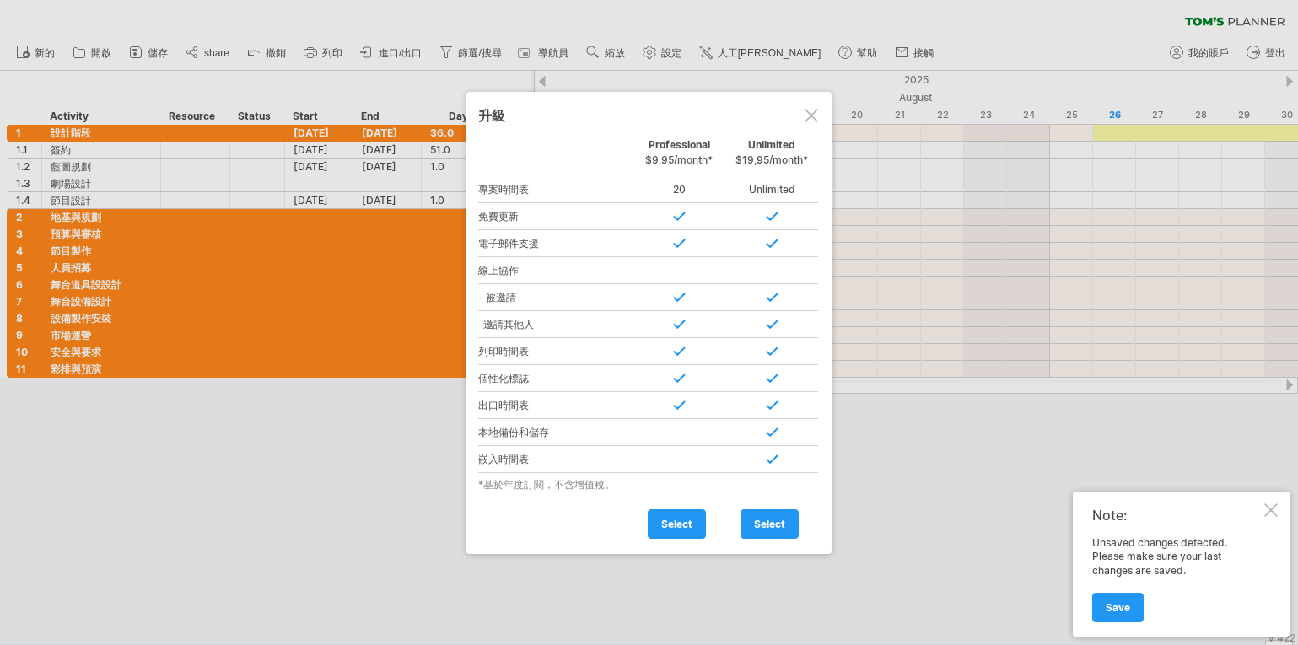
click at [672, 428] on div at bounding box center [679, 432] width 93 height 27
click at [673, 428] on div at bounding box center [679, 432] width 93 height 27
drag, startPoint x: 673, startPoint y: 428, endPoint x: 620, endPoint y: 435, distance: 53.7
click at [673, 428] on div at bounding box center [679, 432] width 93 height 27
click at [677, 530] on span "select" at bounding box center [676, 524] width 31 height 13
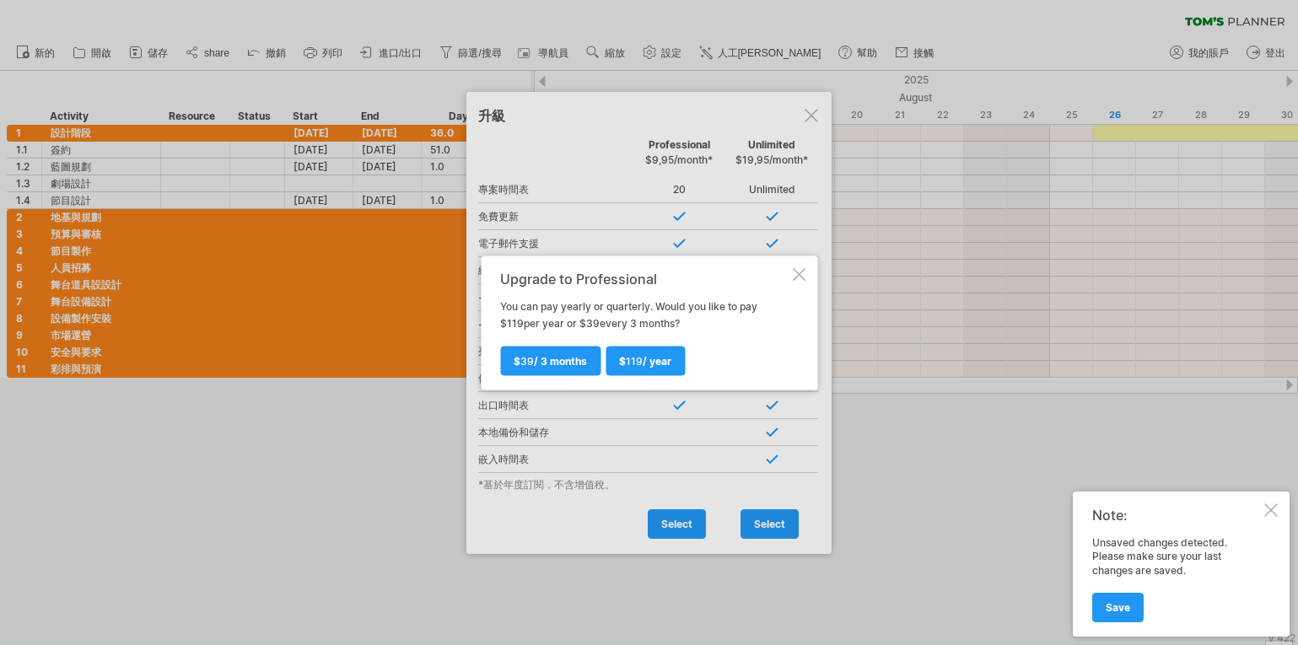
drag, startPoint x: 718, startPoint y: 480, endPoint x: 739, endPoint y: 431, distance: 53.3
click at [719, 479] on div at bounding box center [649, 322] width 1298 height 645
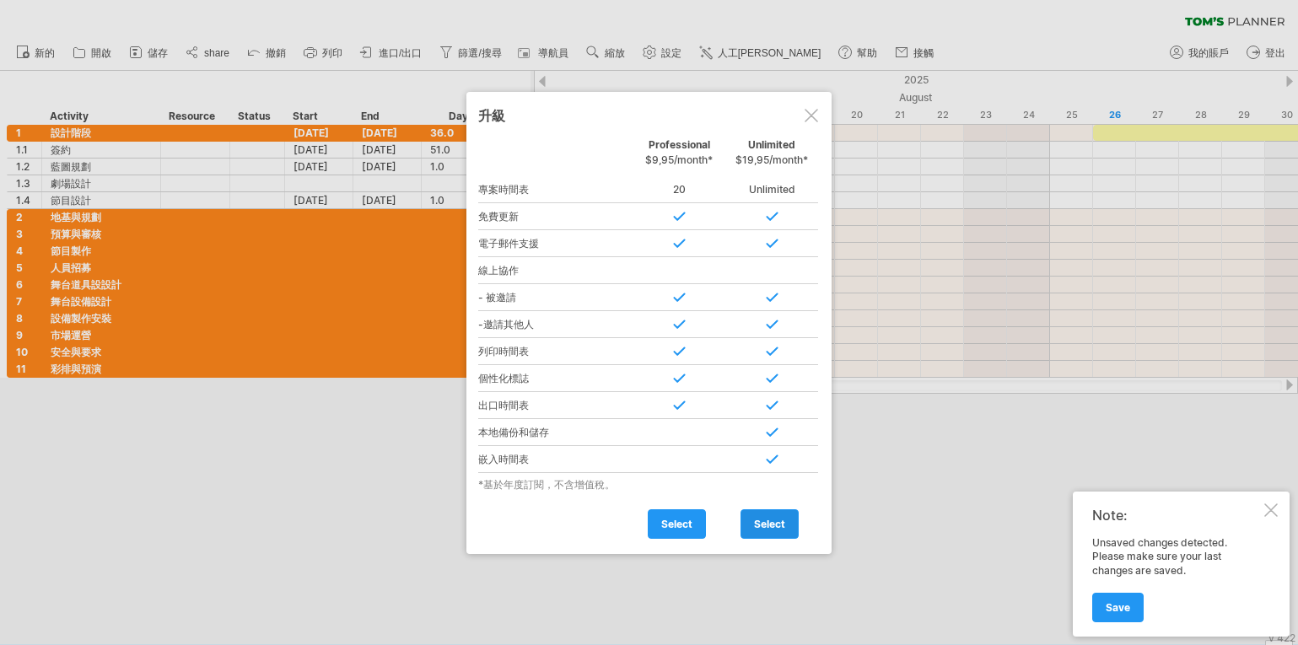
click at [776, 522] on span "select" at bounding box center [769, 524] width 31 height 13
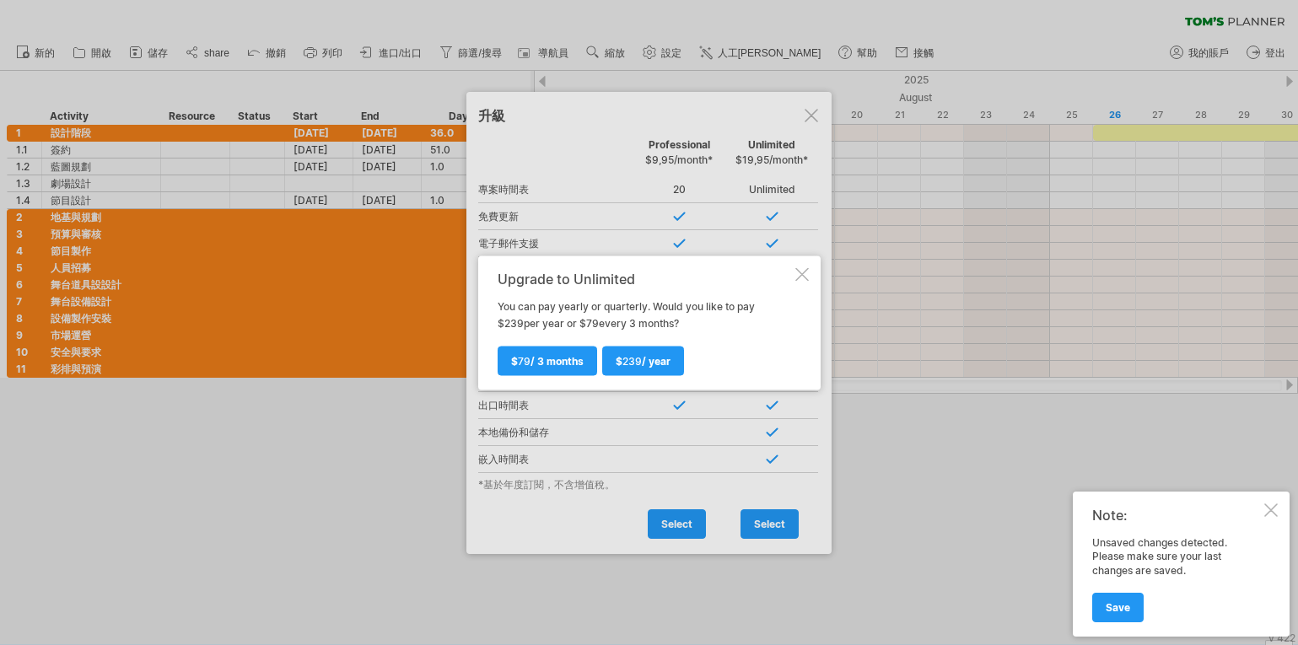
click at [749, 339] on div "$ 239 / year $ 79 / 3 months" at bounding box center [645, 353] width 294 height 43
click at [805, 272] on div at bounding box center [801, 273] width 13 height 13
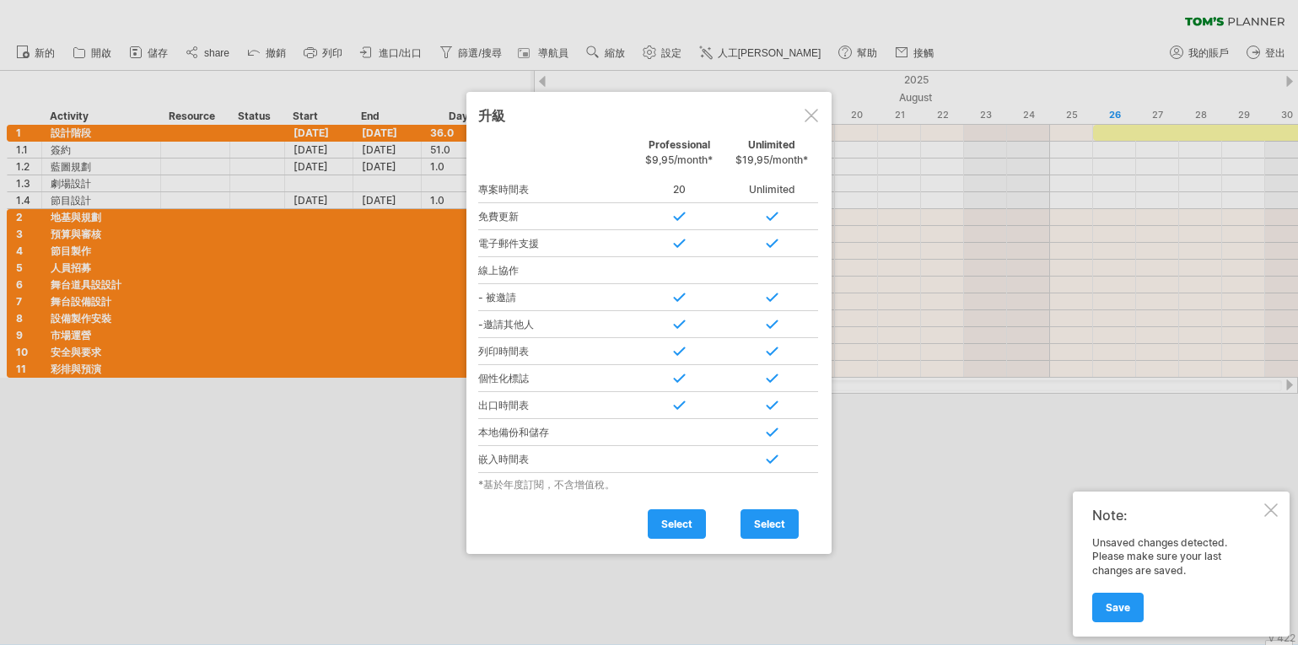
drag, startPoint x: 607, startPoint y: 522, endPoint x: 670, endPoint y: 457, distance: 90.1
click at [607, 521] on div at bounding box center [555, 514] width 154 height 26
click at [810, 118] on div at bounding box center [811, 115] width 13 height 13
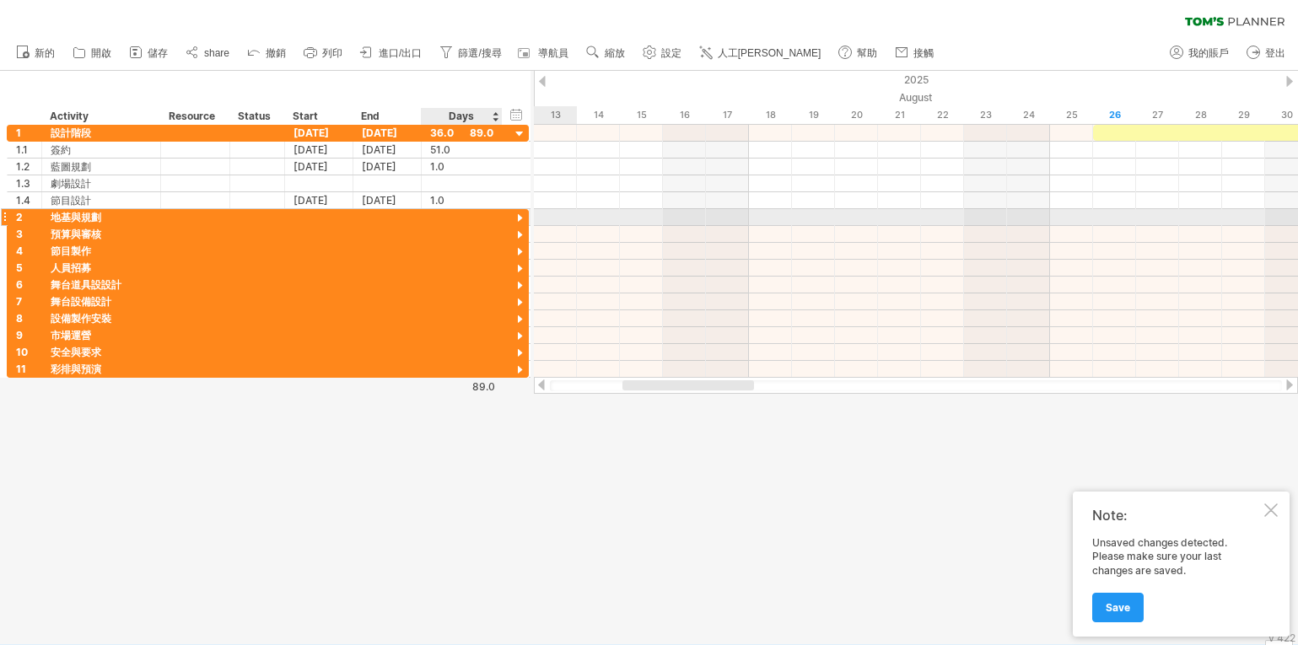
click at [521, 218] on div at bounding box center [520, 219] width 16 height 16
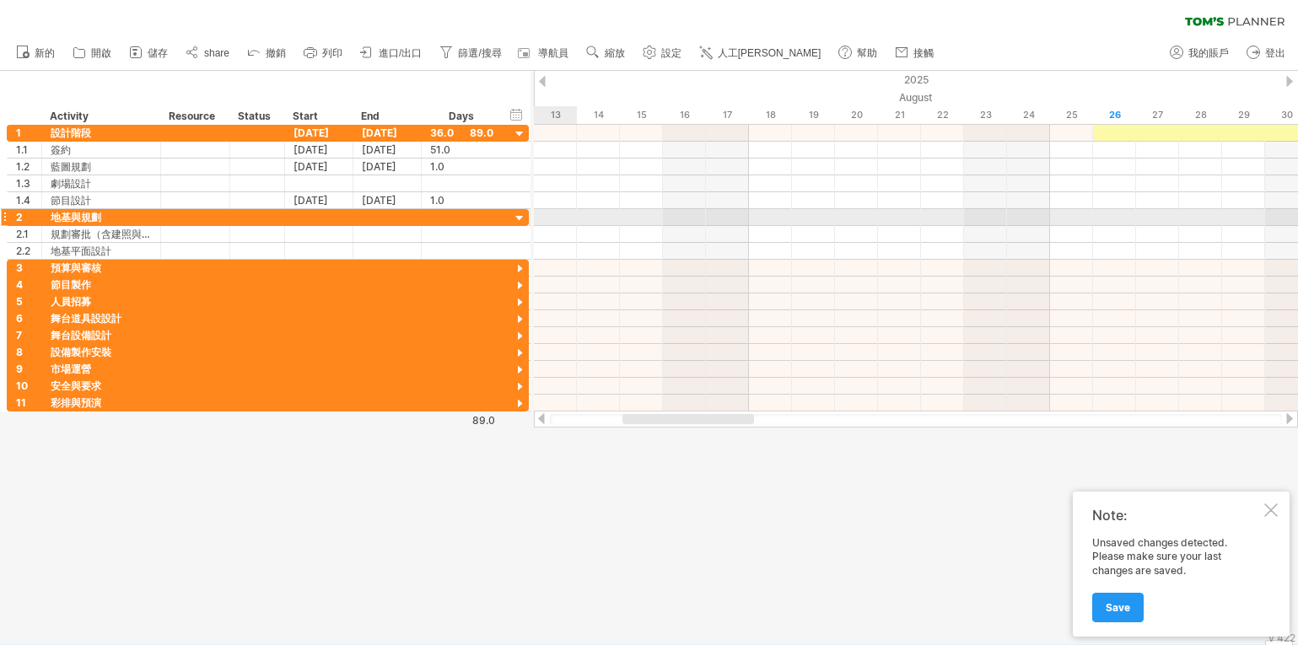
click at [521, 219] on div at bounding box center [520, 219] width 16 height 16
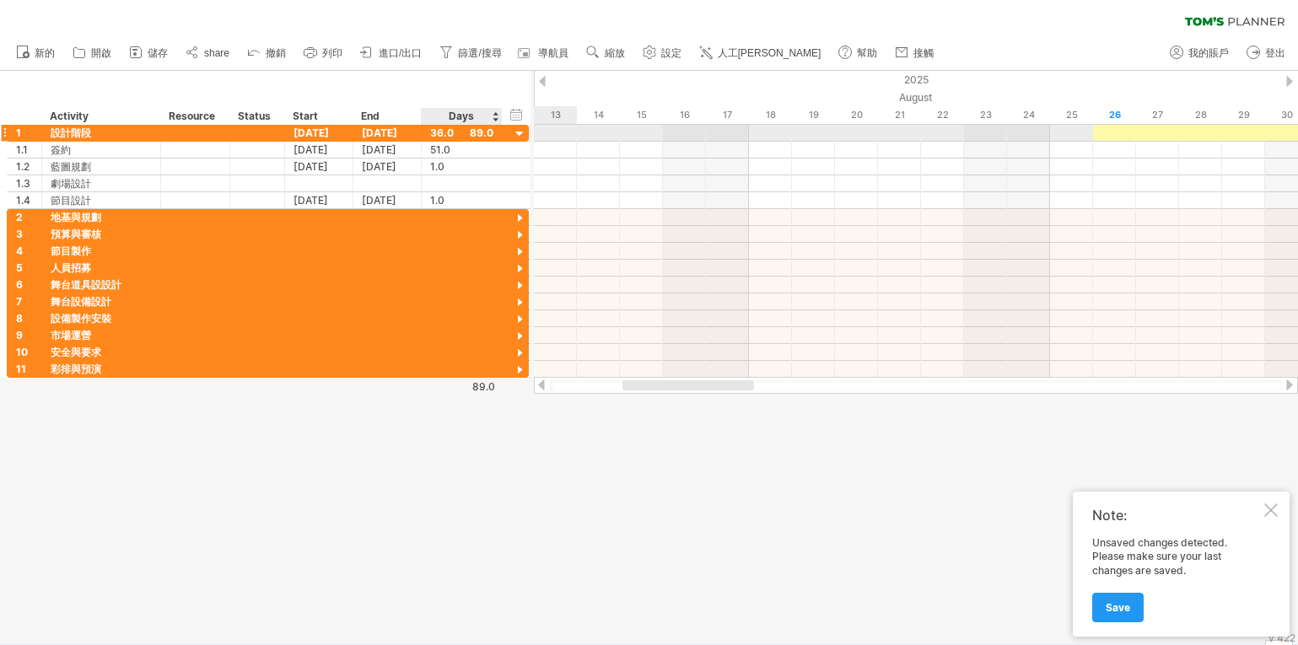
click at [519, 134] on div at bounding box center [520, 135] width 16 height 16
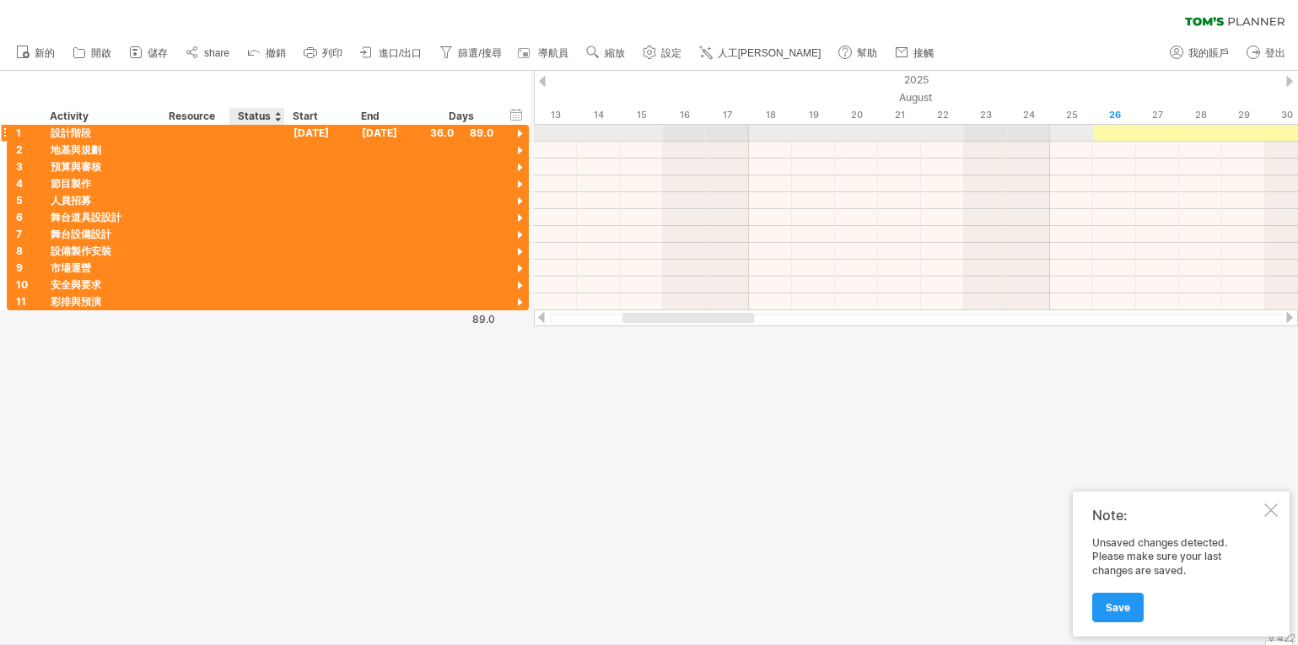
click at [251, 133] on div at bounding box center [257, 133] width 37 height 16
click at [275, 112] on div at bounding box center [277, 116] width 7 height 17
click at [251, 132] on div at bounding box center [257, 133] width 37 height 16
click at [256, 111] on div "Status" at bounding box center [256, 116] width 37 height 17
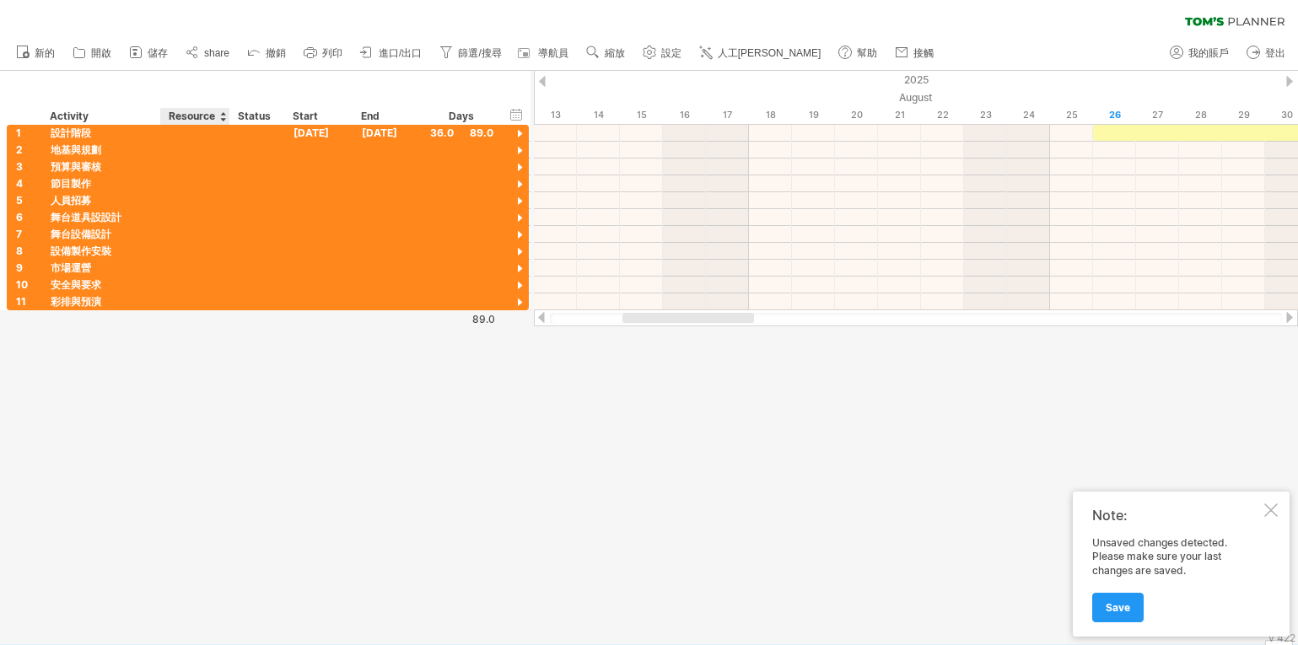
drag, startPoint x: 274, startPoint y: 81, endPoint x: 216, endPoint y: 74, distance: 58.6
click at [216, 74] on div "hide start/end/duration 顯示開始/結束/持續時間 ******** Activity ******** Resource ******…" at bounding box center [265, 98] width 531 height 54
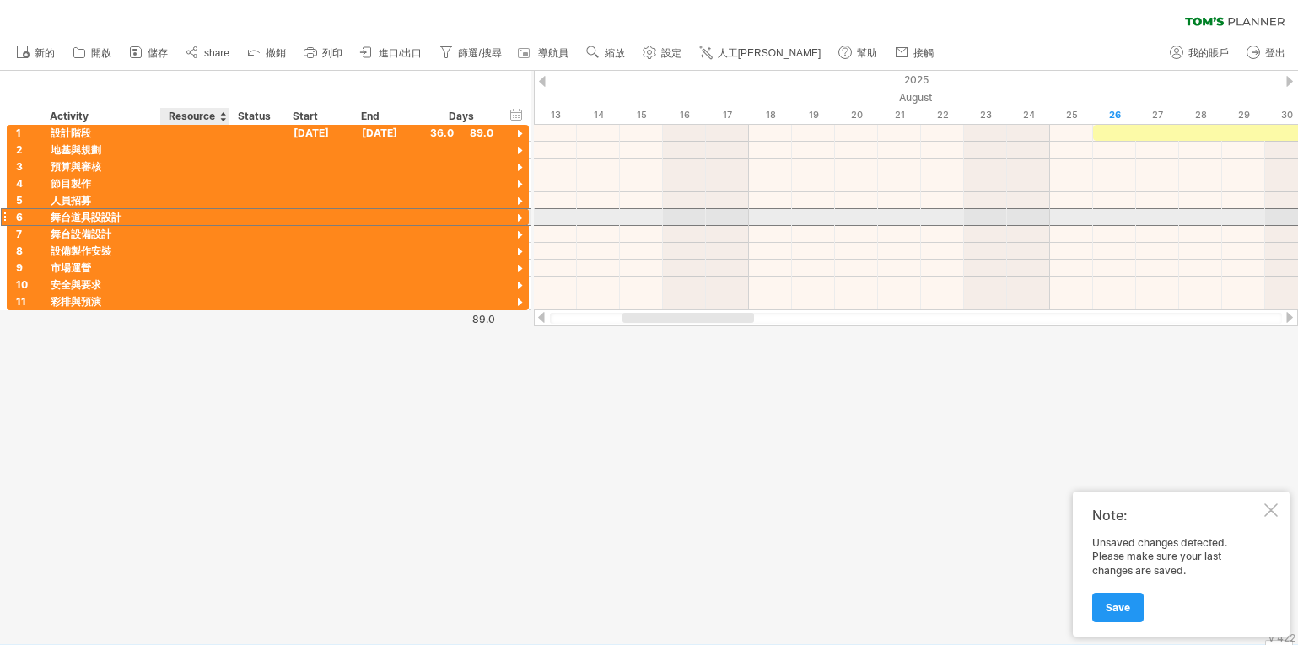
drag, startPoint x: 262, startPoint y: 224, endPoint x: 232, endPoint y: 222, distance: 29.6
click at [232, 222] on div "6 ******* 舞台道具設設計" at bounding box center [268, 217] width 522 height 18
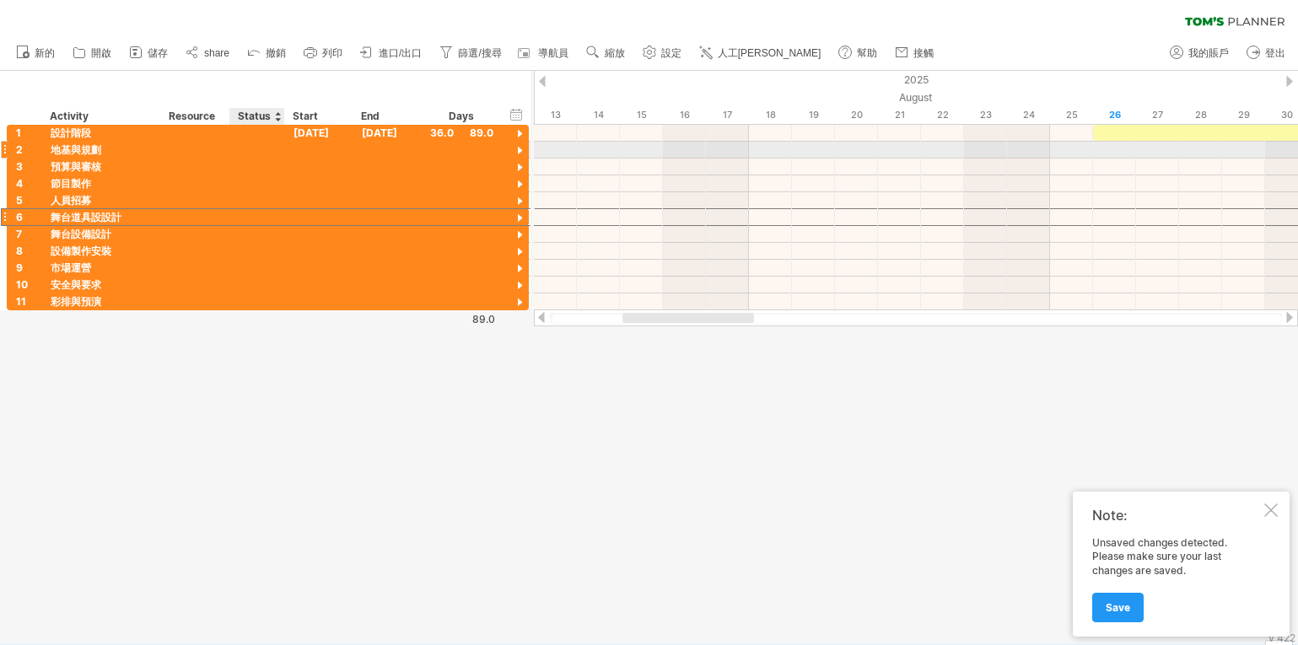
drag, startPoint x: 268, startPoint y: 150, endPoint x: 244, endPoint y: 124, distance: 35.8
click at [267, 149] on div at bounding box center [257, 150] width 37 height 16
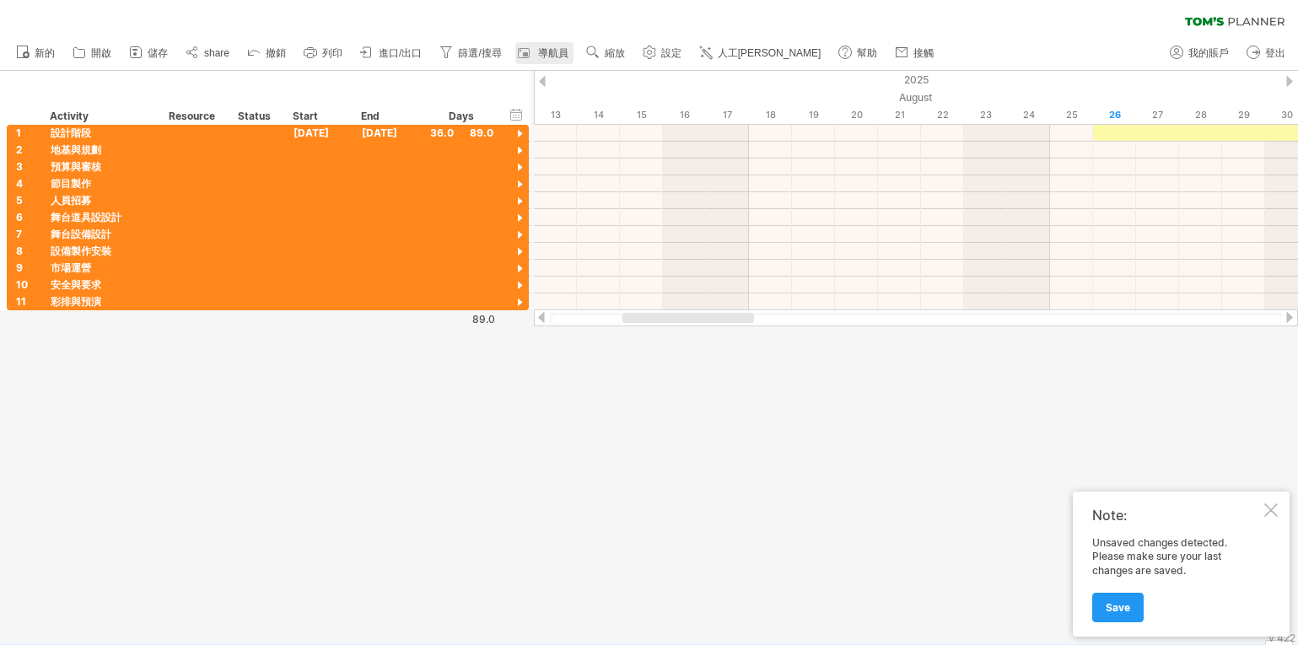
click at [549, 51] on span "導航員" at bounding box center [553, 53] width 30 height 12
click at [1268, 507] on div at bounding box center [1271, 510] width 13 height 13
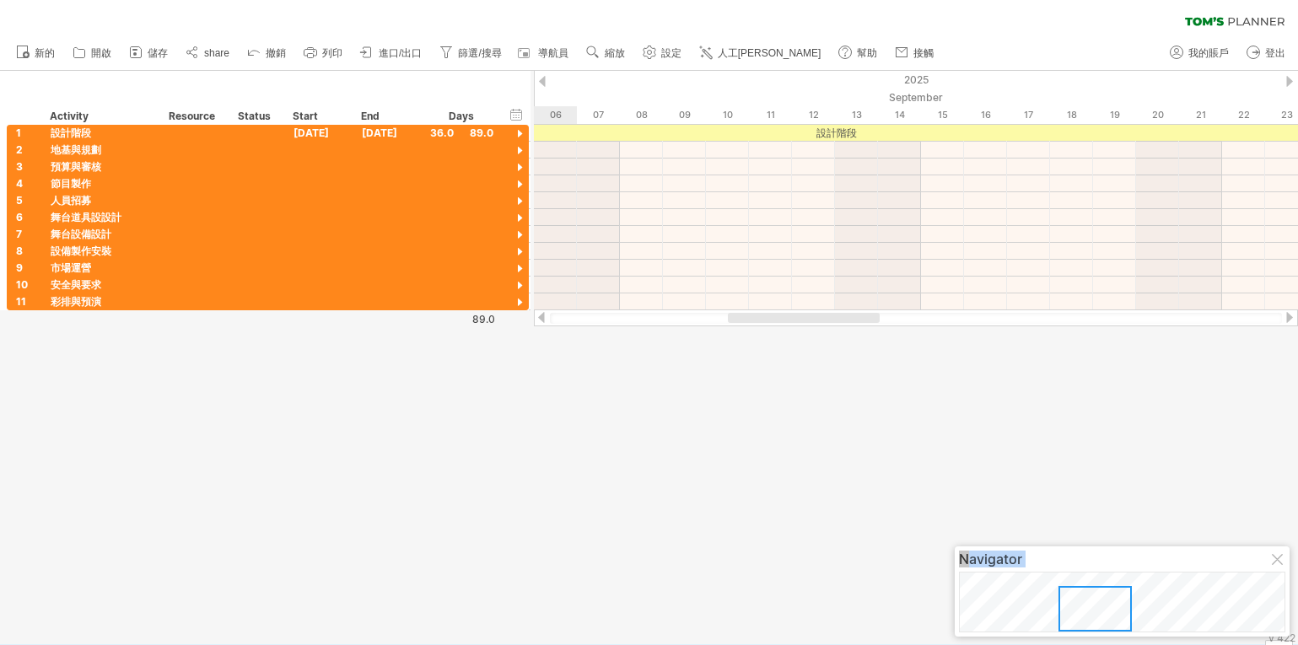
drag, startPoint x: 1032, startPoint y: 615, endPoint x: 1122, endPoint y: 629, distance: 91.4
click at [1122, 633] on div "Navigator" at bounding box center [1122, 592] width 335 height 90
drag, startPoint x: 531, startPoint y: 89, endPoint x: 517, endPoint y: 79, distance: 17.6
click at [517, 79] on div "Trying to reach [DOMAIN_NAME] .. Connected again... 0% loading... clear filter" at bounding box center [649, 322] width 1298 height 645
drag, startPoint x: 531, startPoint y: 79, endPoint x: 469, endPoint y: 76, distance: 62.5
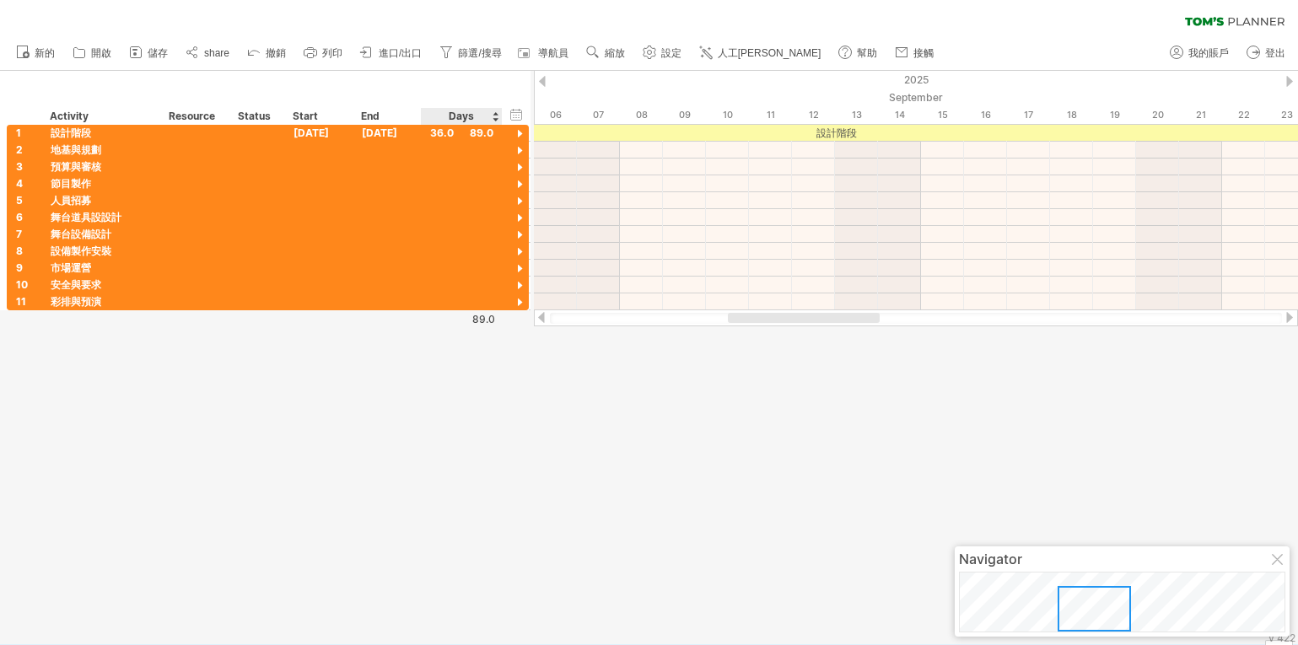
click at [468, 77] on div "Trying to reach [DOMAIN_NAME] .. Connected again... 0% loading... clear filter" at bounding box center [649, 322] width 1298 height 645
click at [387, 132] on div "[DATE]" at bounding box center [387, 133] width 68 height 16
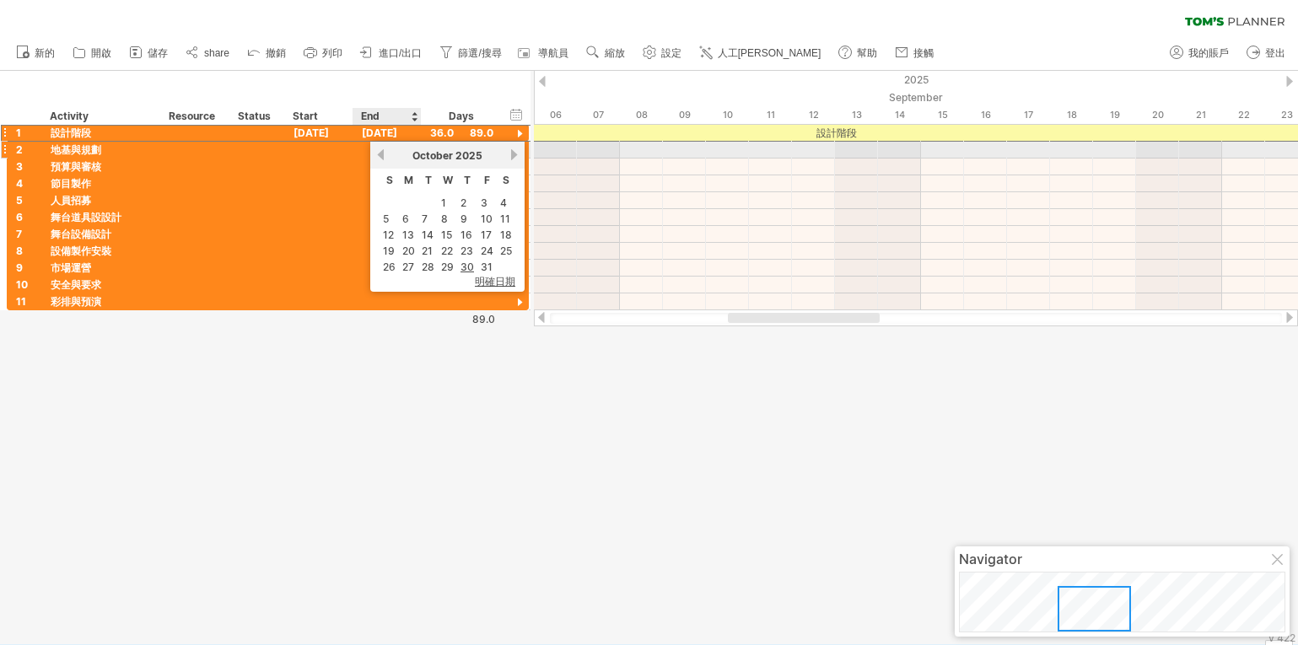
click at [382, 151] on link "previous" at bounding box center [381, 154] width 13 height 13
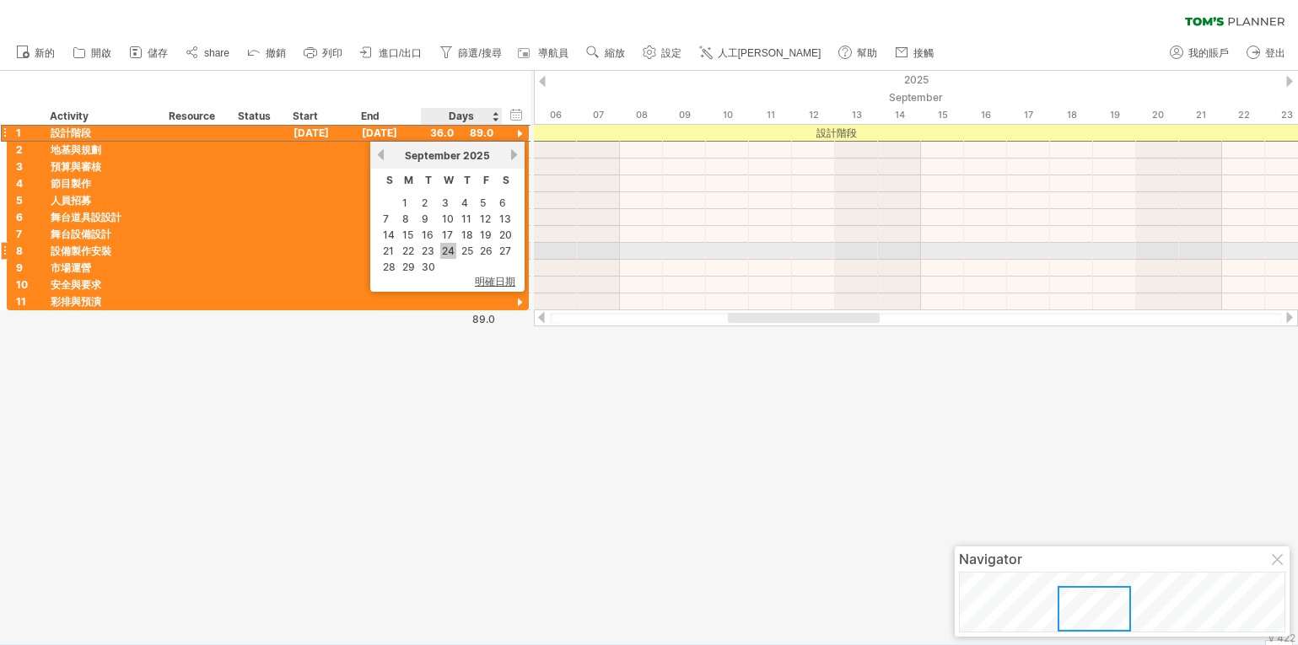
click at [447, 251] on link "24" at bounding box center [448, 251] width 16 height 16
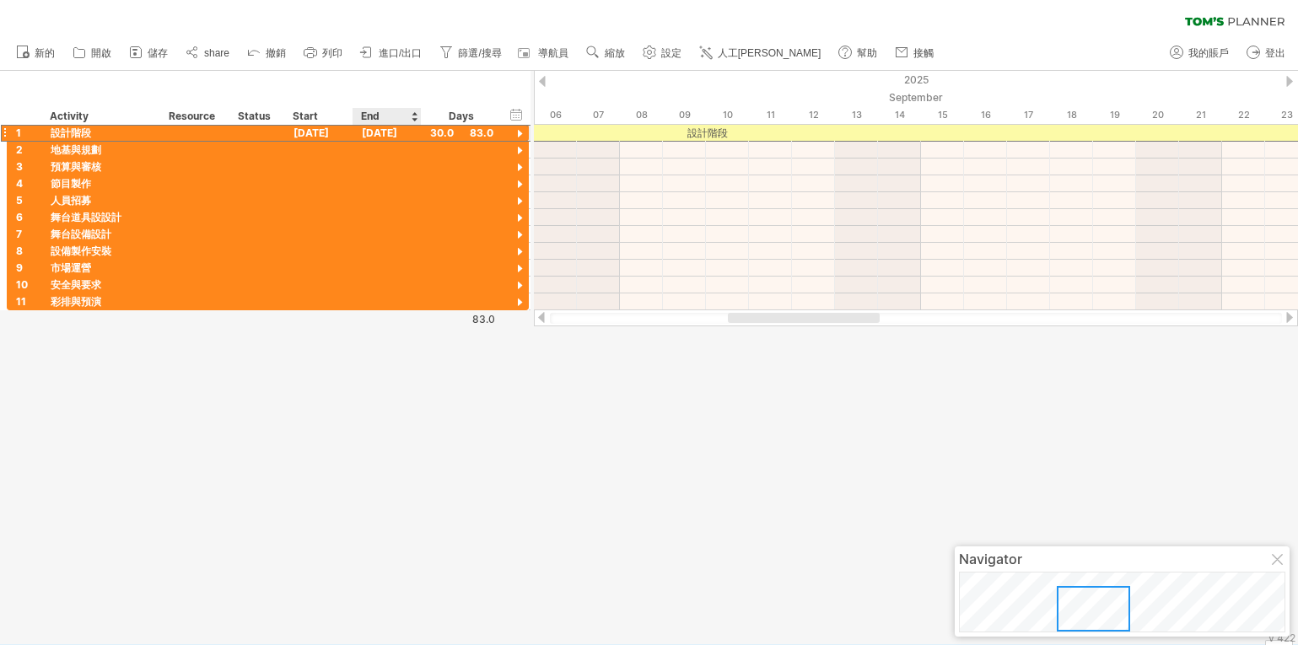
click at [390, 132] on div "[DATE]" at bounding box center [387, 133] width 68 height 16
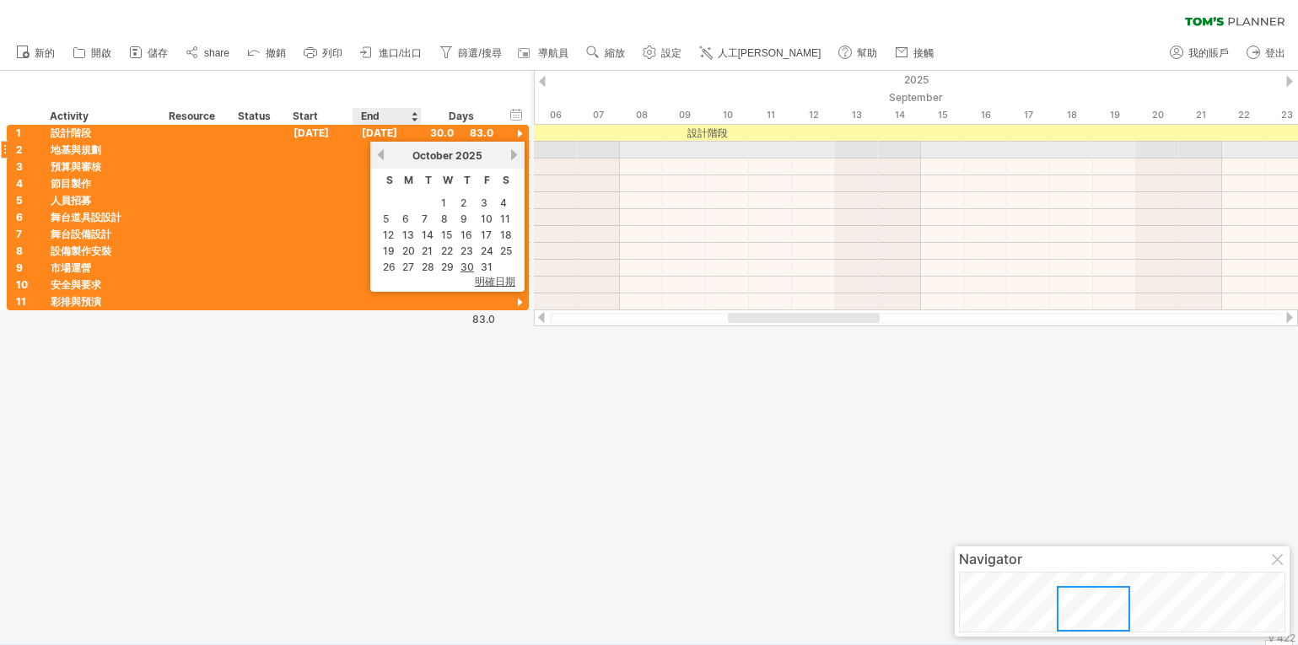
click at [381, 152] on link "previous" at bounding box center [381, 154] width 13 height 13
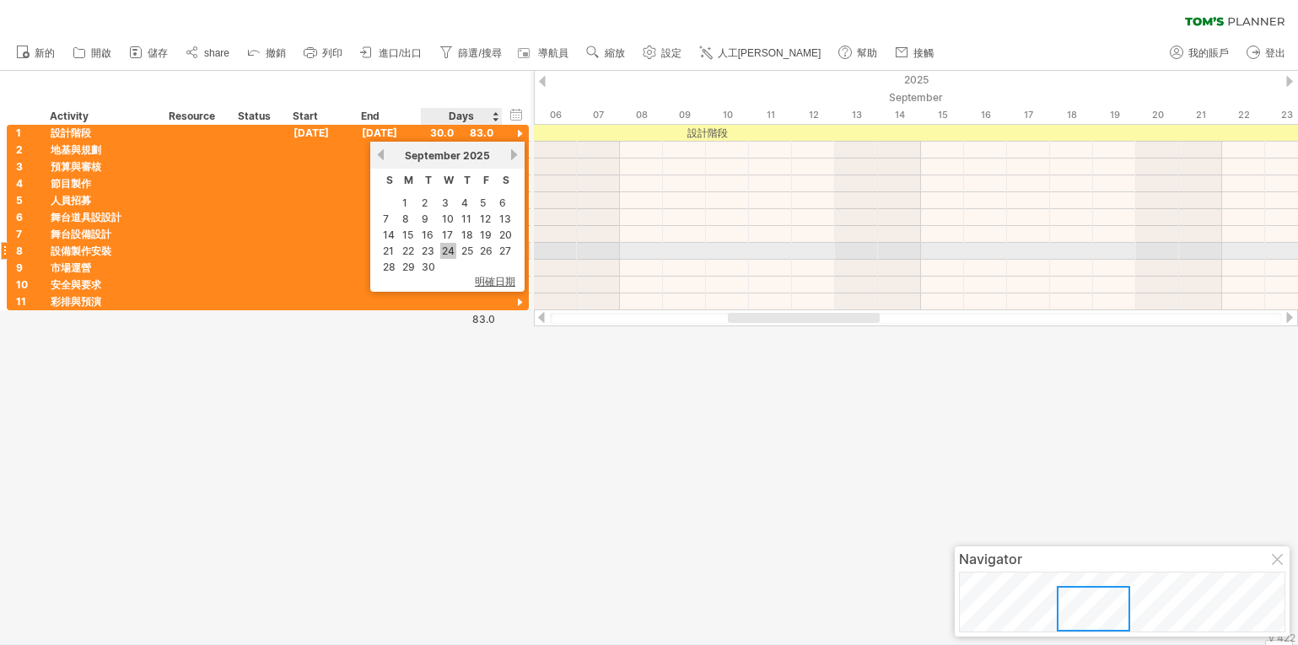
click at [450, 253] on link "24" at bounding box center [448, 251] width 16 height 16
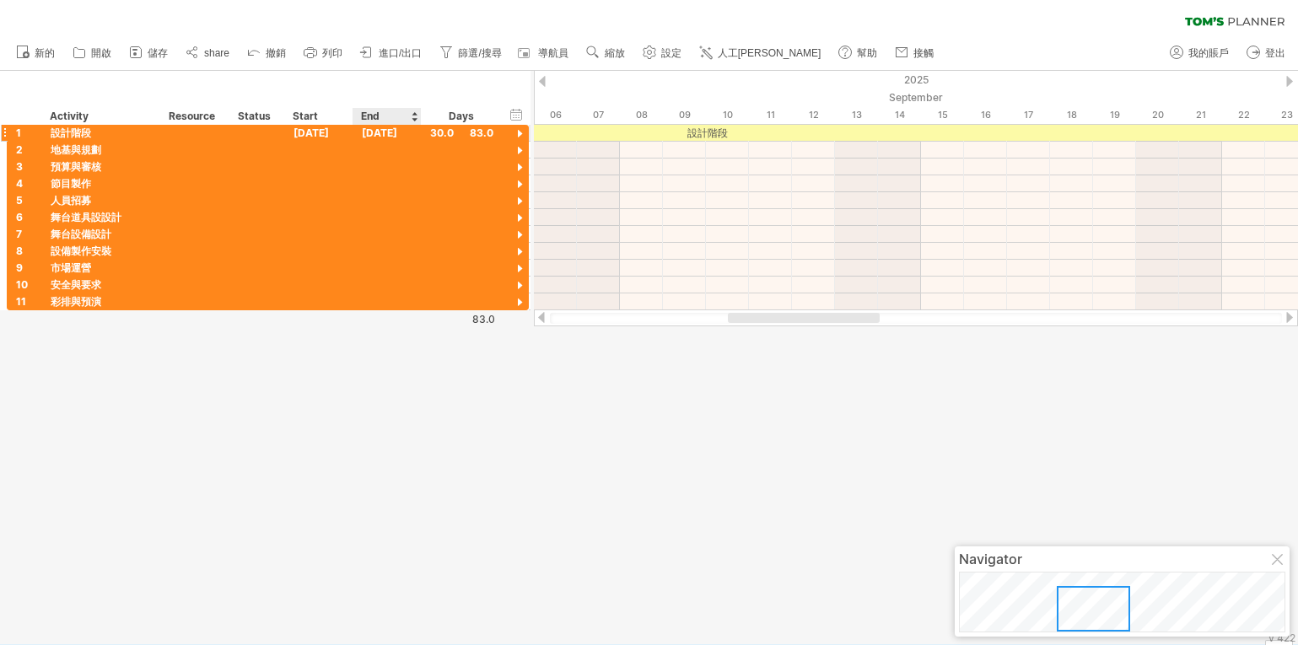
click at [381, 131] on div "[DATE]" at bounding box center [387, 133] width 68 height 16
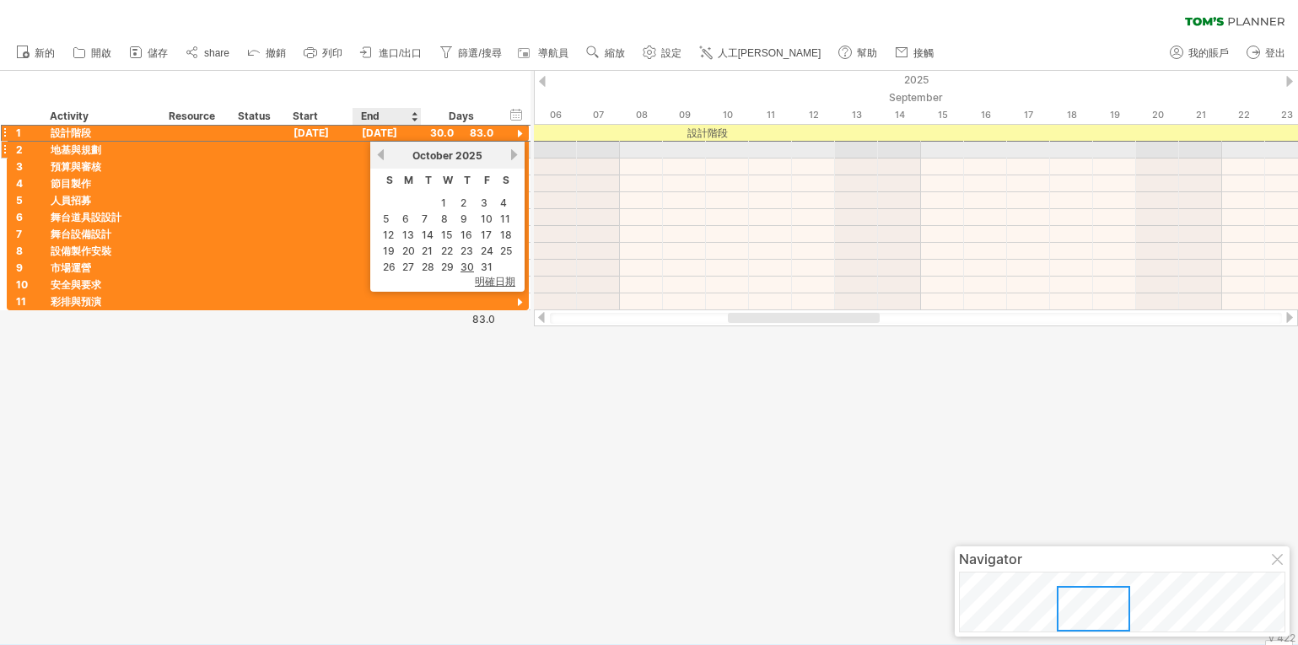
click at [381, 154] on link "previous" at bounding box center [381, 154] width 13 height 13
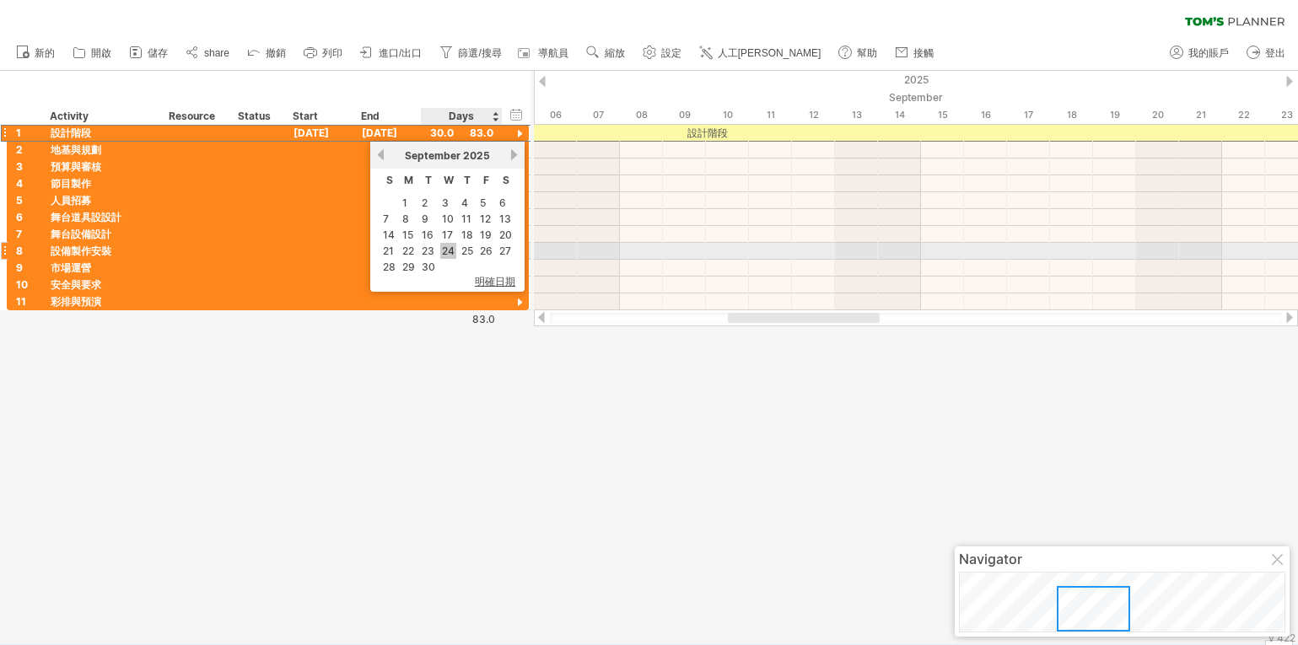
click at [448, 251] on link "24" at bounding box center [448, 251] width 16 height 16
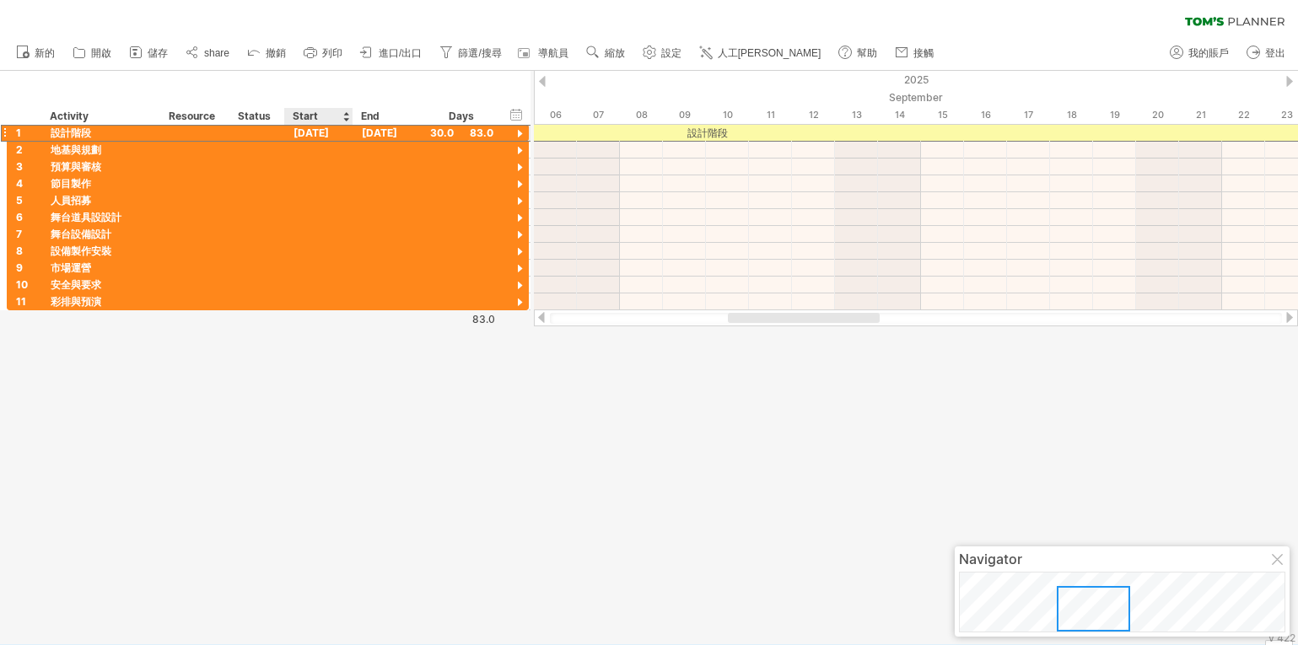
click at [322, 132] on div "[DATE]" at bounding box center [319, 133] width 68 height 16
click at [385, 132] on div "[DATE]" at bounding box center [387, 133] width 68 height 16
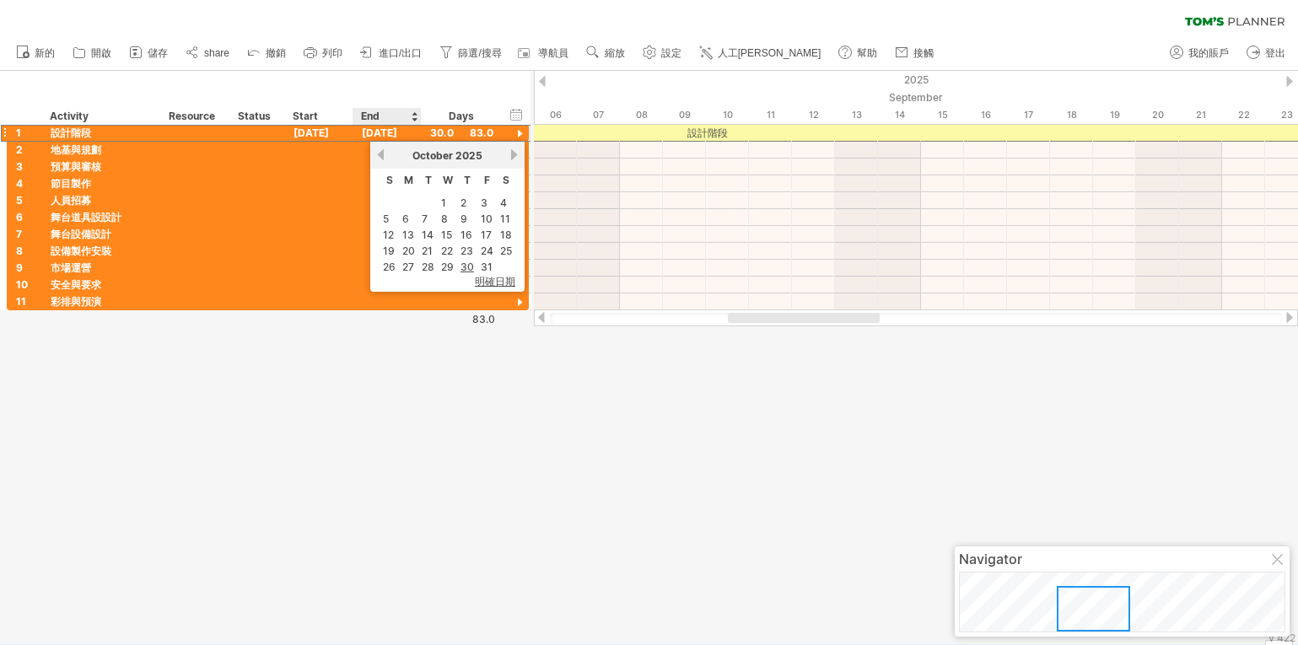
click at [385, 132] on div "[DATE]" at bounding box center [387, 133] width 68 height 16
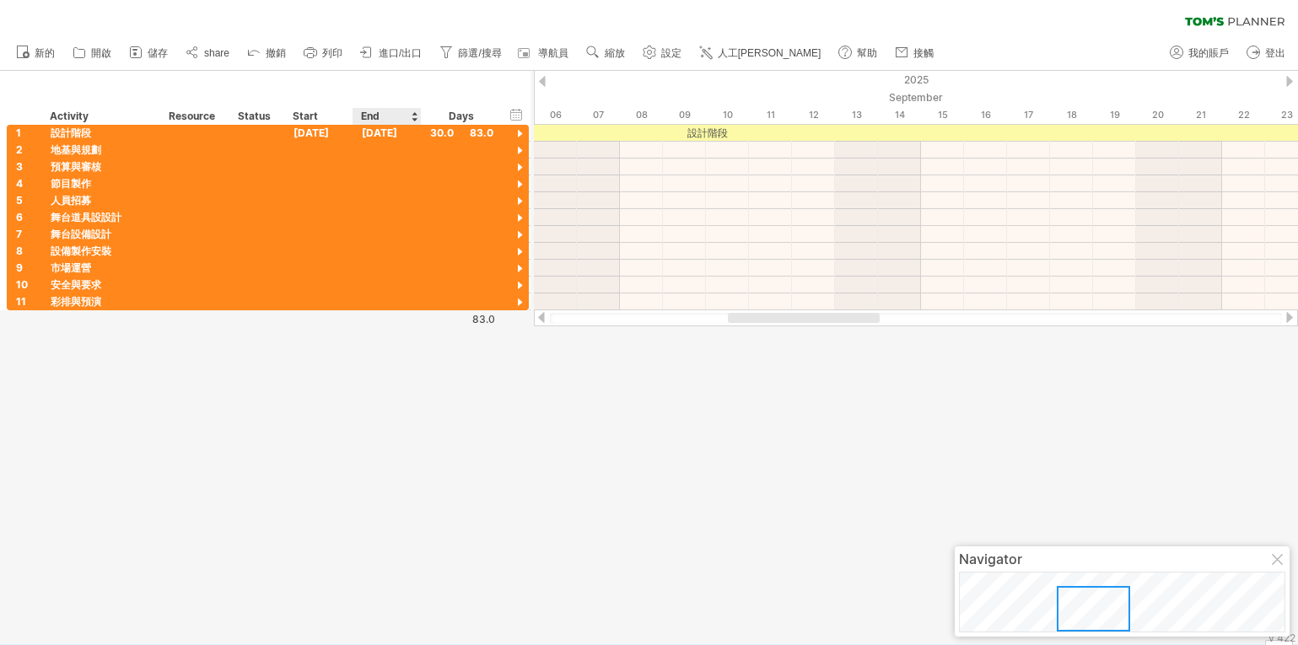
click at [391, 115] on div "End" at bounding box center [386, 116] width 51 height 17
click at [413, 115] on div at bounding box center [414, 116] width 7 height 17
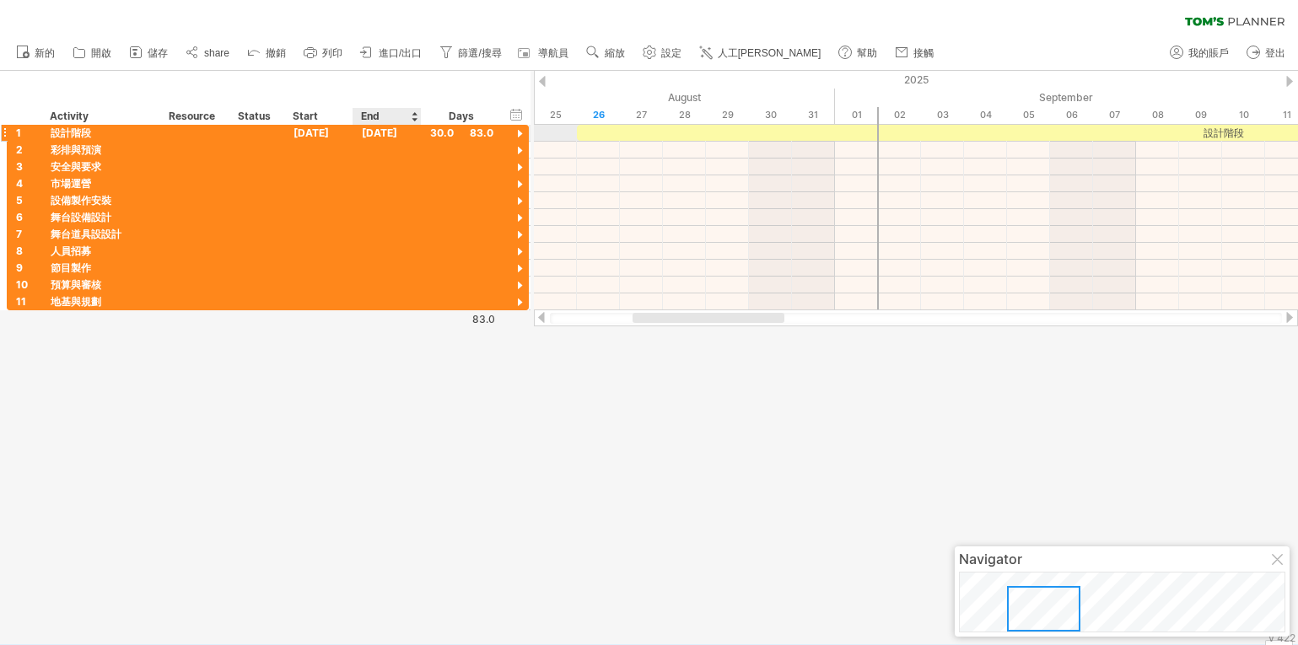
click at [388, 130] on div "[DATE]" at bounding box center [387, 133] width 68 height 16
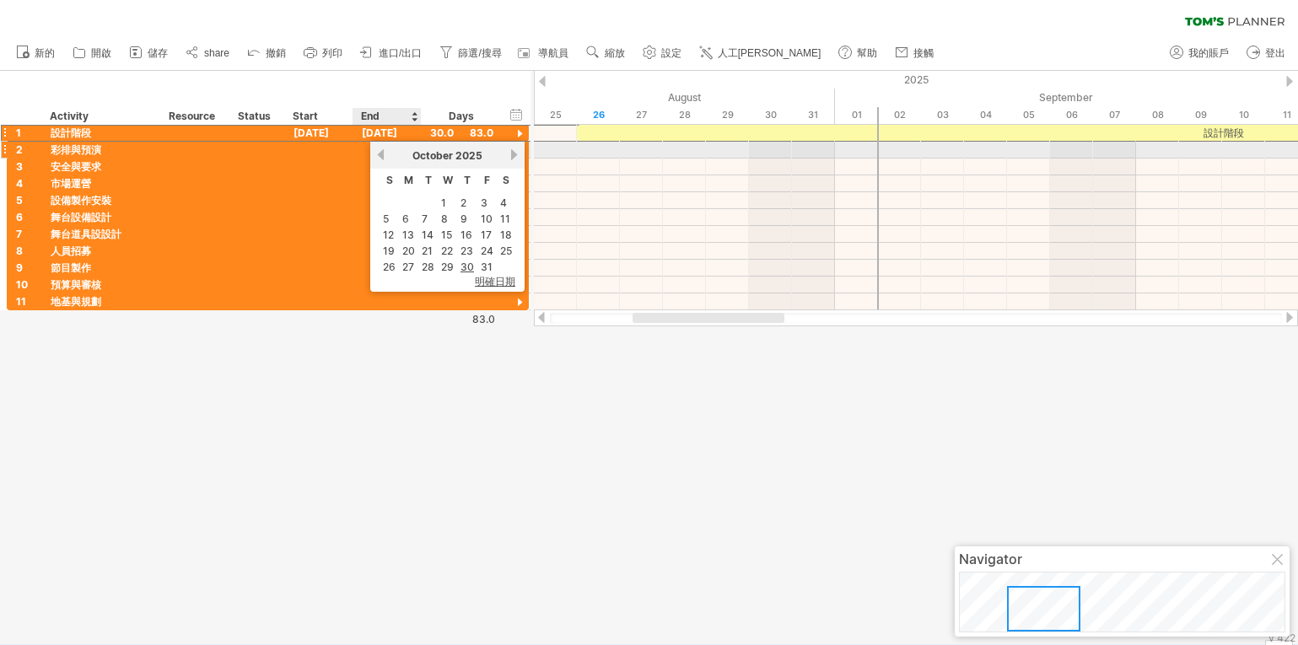
click at [382, 154] on link "previous" at bounding box center [381, 154] width 13 height 13
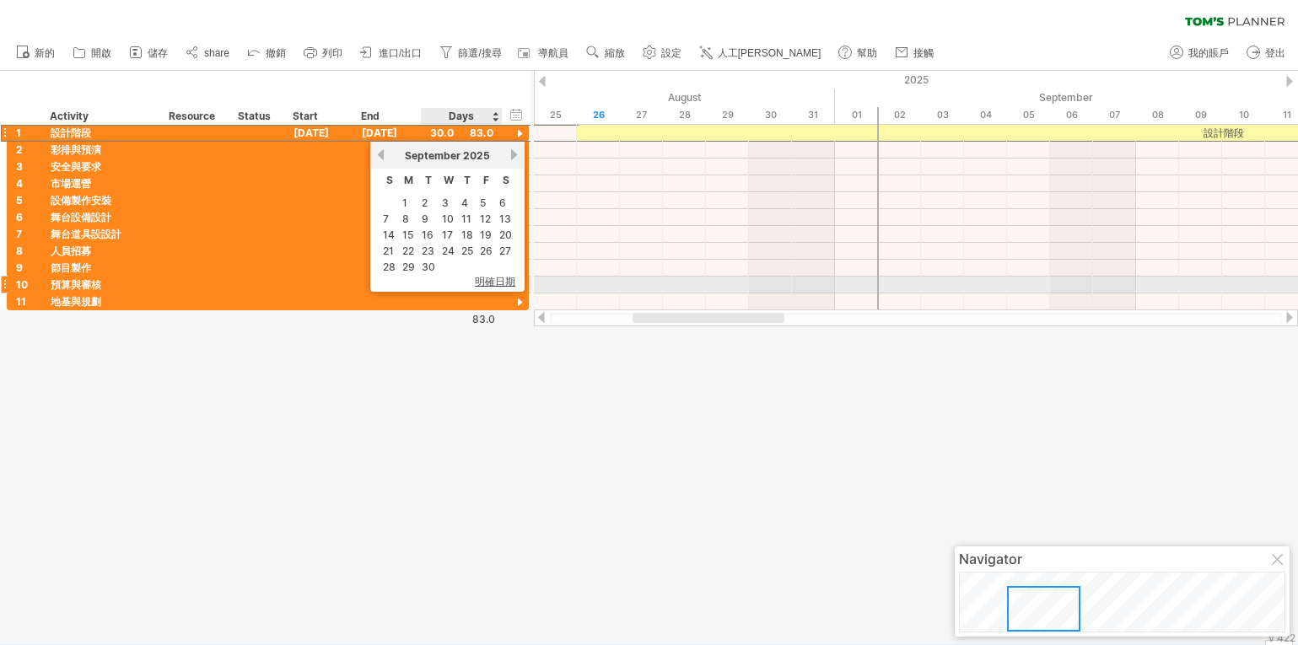
click at [496, 283] on span "明確日期" at bounding box center [495, 282] width 40 height 14
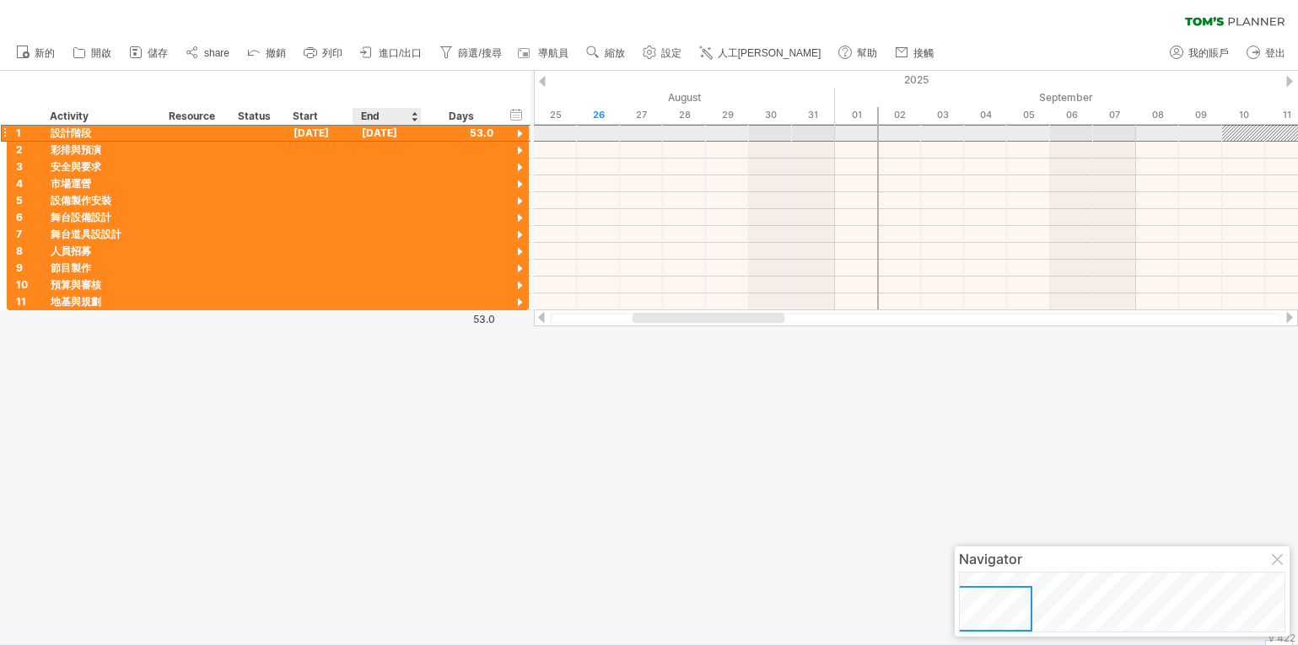
click at [376, 131] on div "[DATE]" at bounding box center [387, 133] width 68 height 16
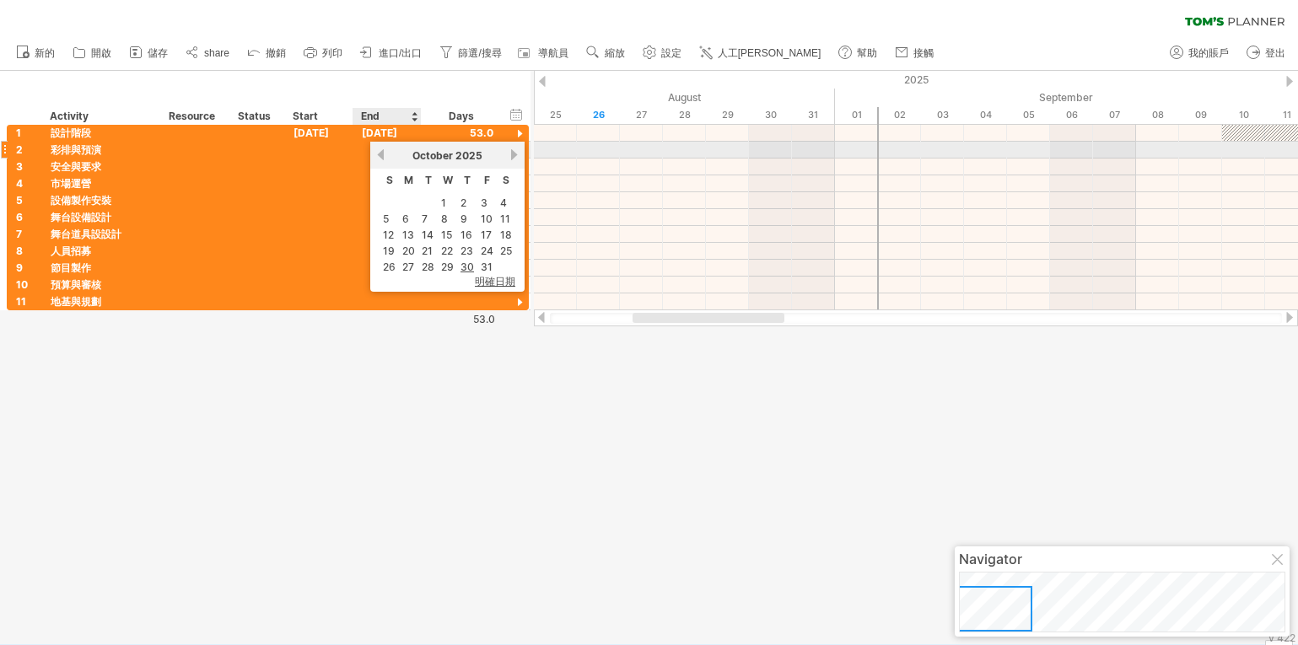
click at [380, 154] on link "previous" at bounding box center [381, 154] width 13 height 13
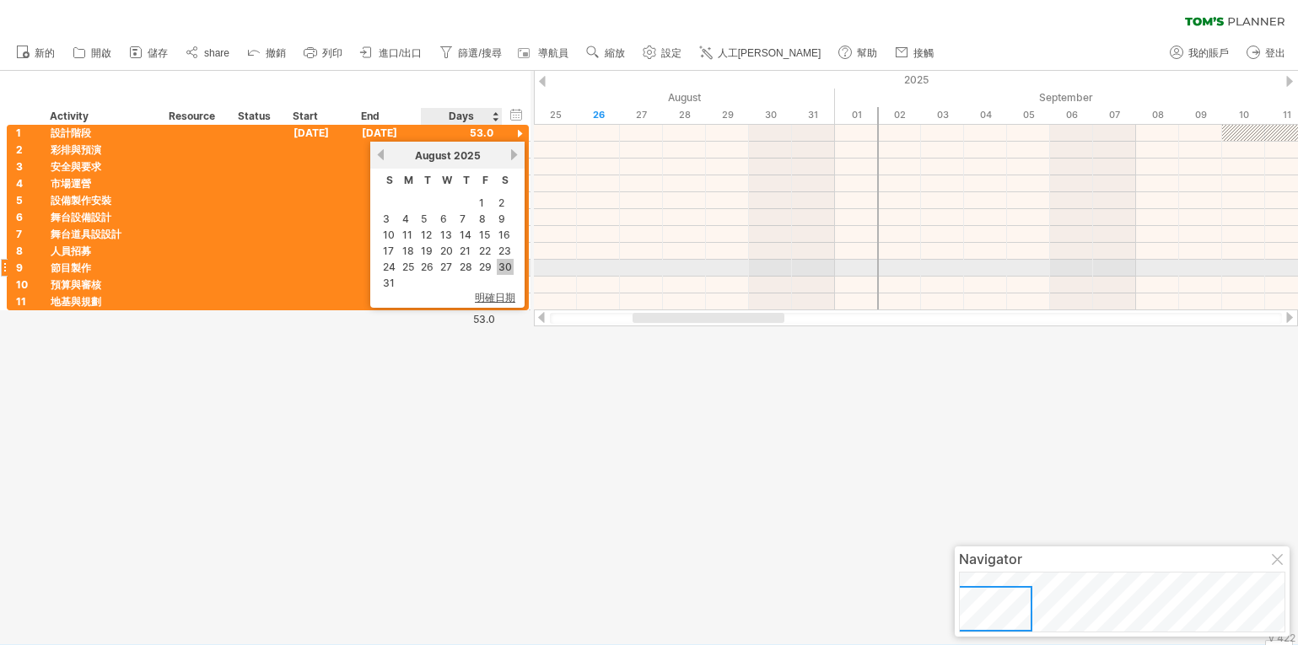
click at [505, 267] on link "30" at bounding box center [505, 267] width 17 height 16
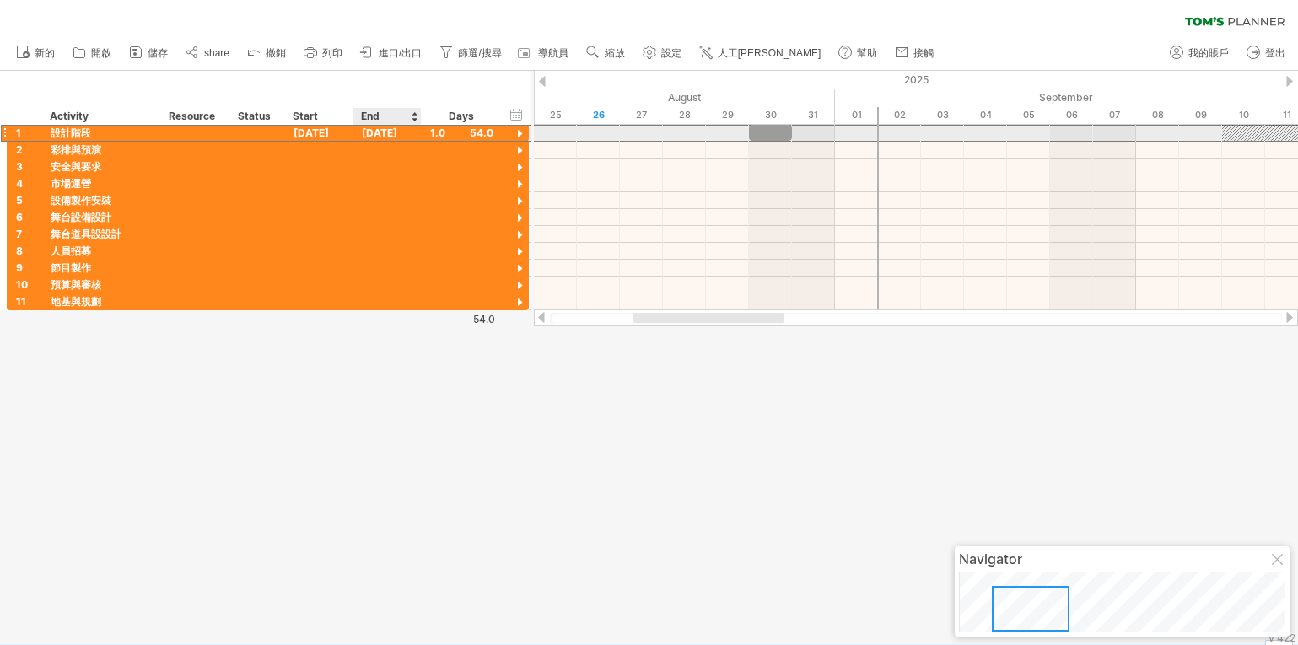
drag, startPoint x: 374, startPoint y: 130, endPoint x: 389, endPoint y: 139, distance: 17.8
click at [374, 130] on div "[DATE]" at bounding box center [387, 133] width 68 height 16
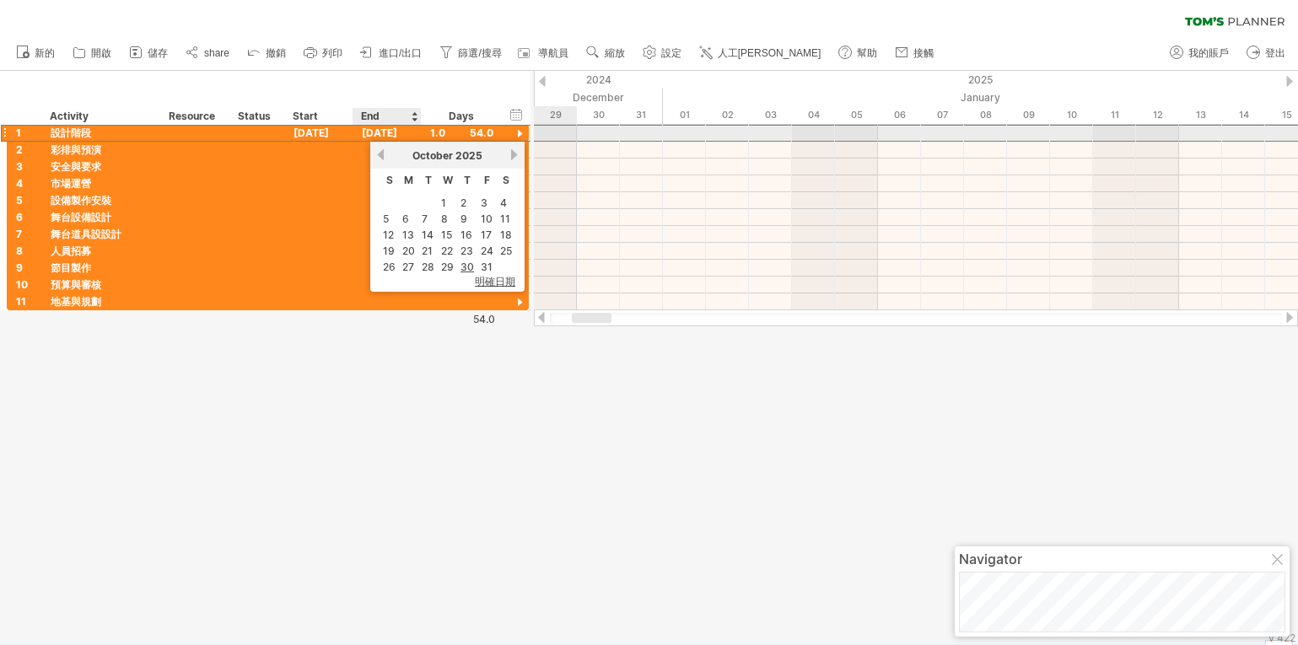
drag, startPoint x: 387, startPoint y: 132, endPoint x: 420, endPoint y: 140, distance: 34.0
click at [389, 132] on div "[DATE]" at bounding box center [387, 133] width 68 height 16
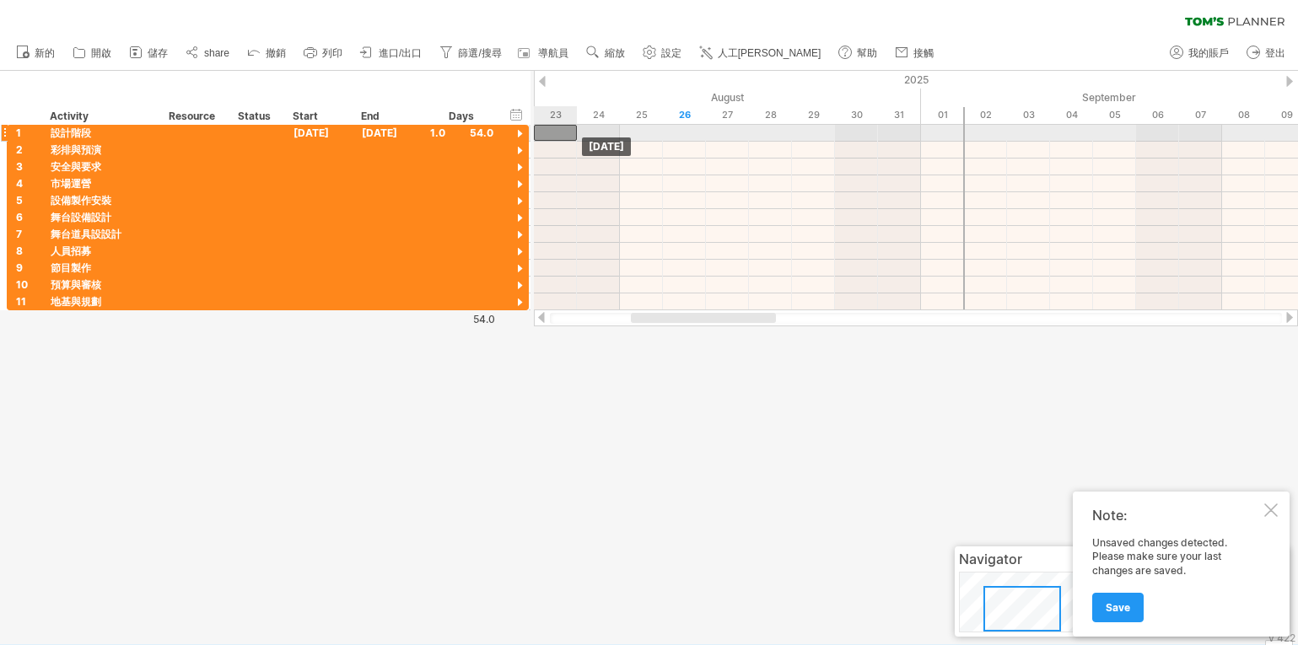
drag, startPoint x: 853, startPoint y: 135, endPoint x: 556, endPoint y: 137, distance: 296.9
click at [556, 137] on div at bounding box center [555, 133] width 43 height 16
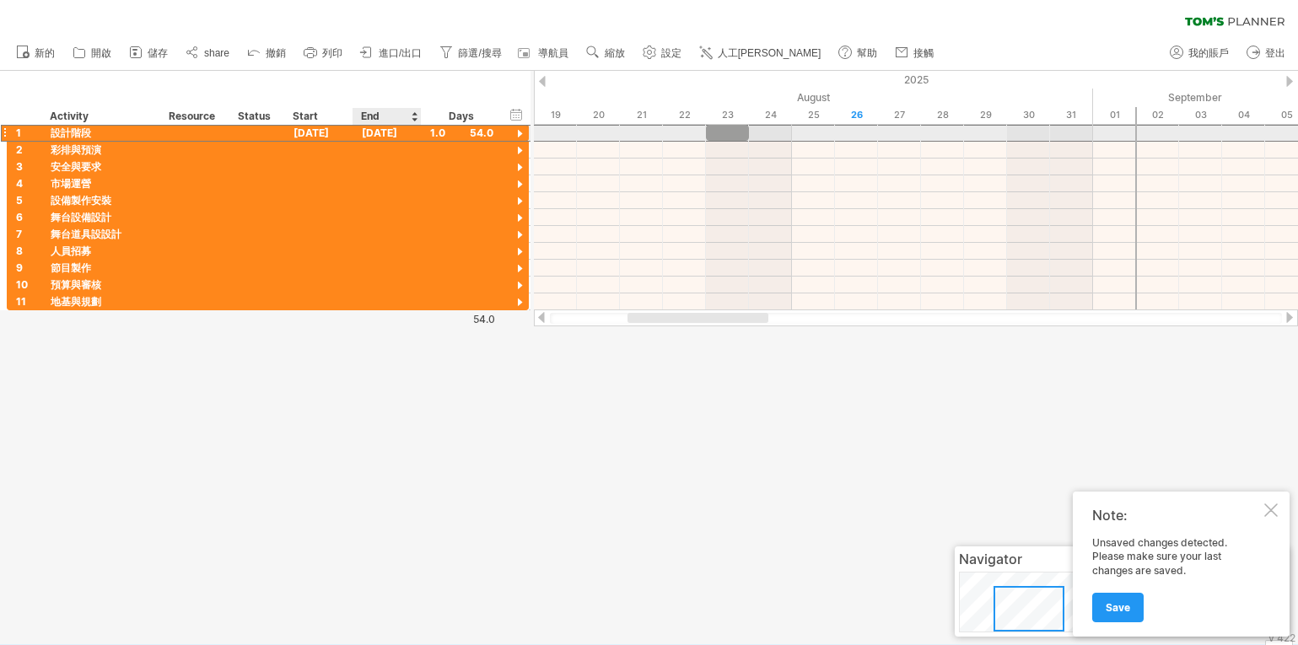
click at [412, 132] on div "[DATE]" at bounding box center [387, 133] width 68 height 16
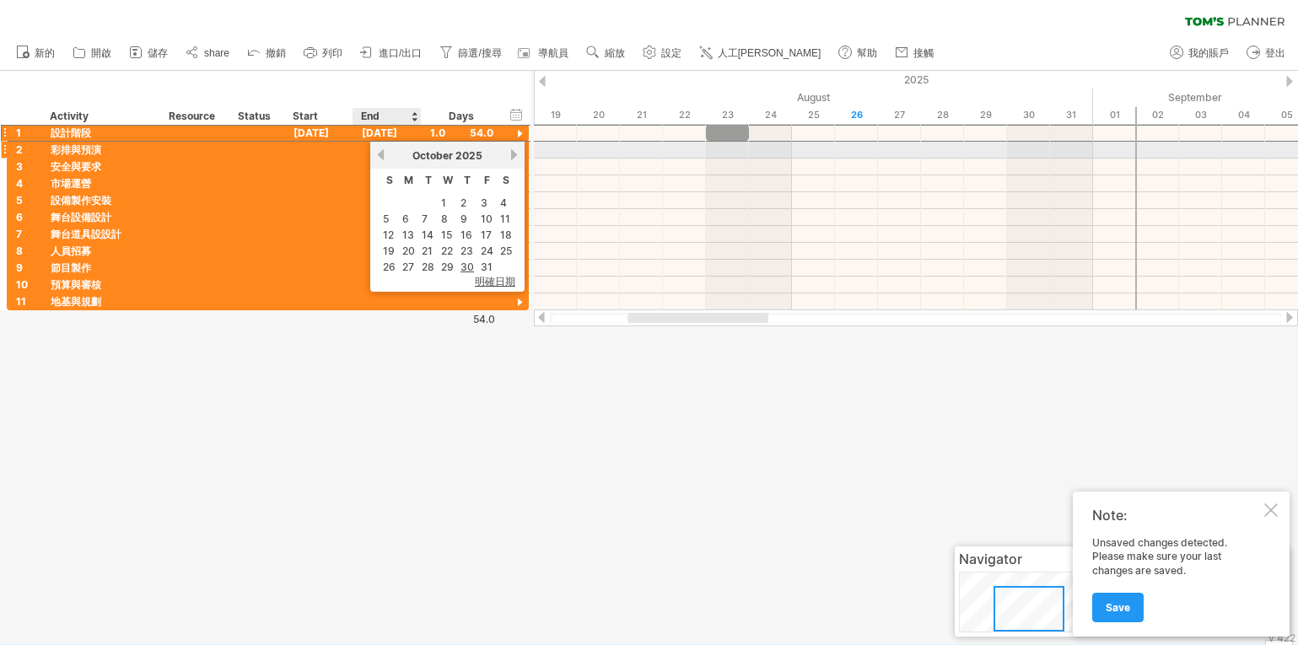
click at [380, 152] on link "previous" at bounding box center [381, 154] width 13 height 13
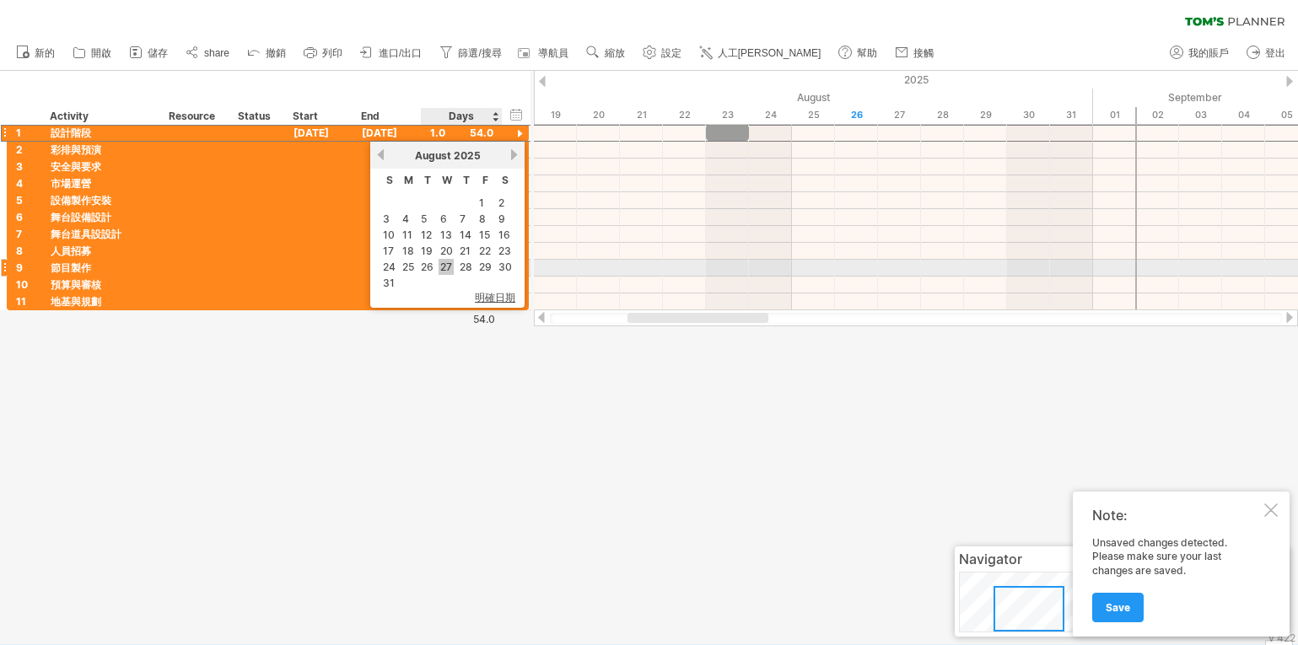
click at [448, 265] on link "27" at bounding box center [446, 267] width 15 height 16
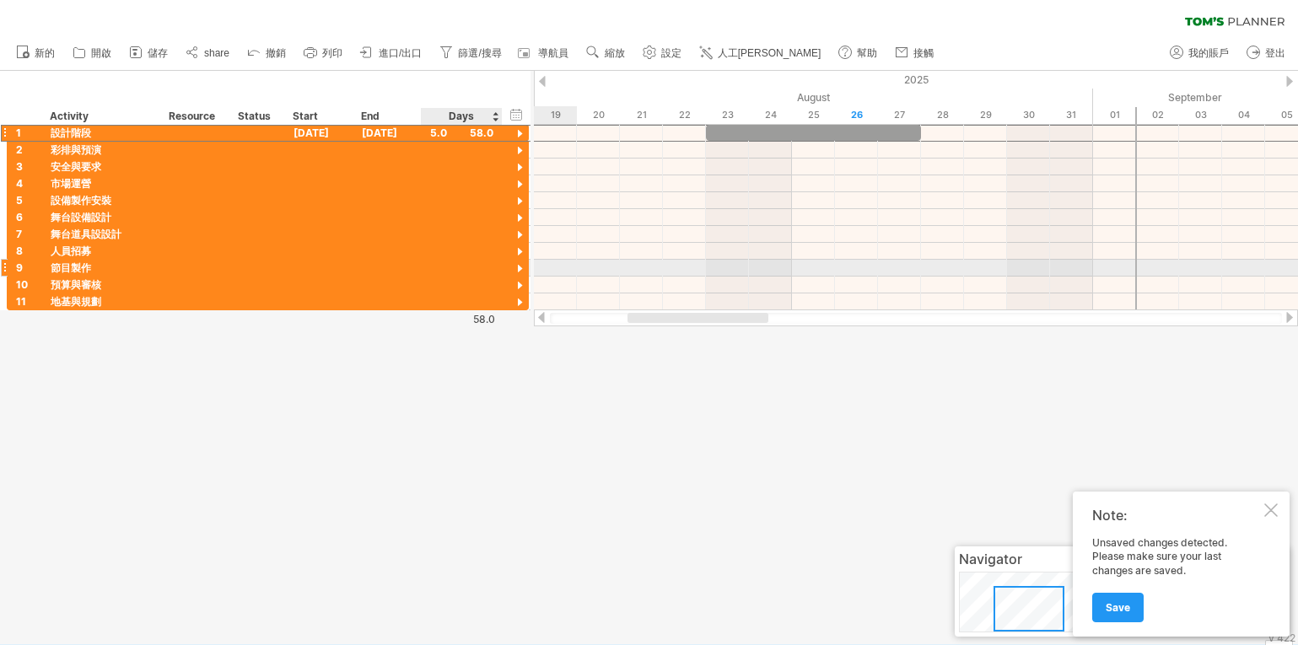
click at [517, 269] on div at bounding box center [520, 270] width 16 height 16
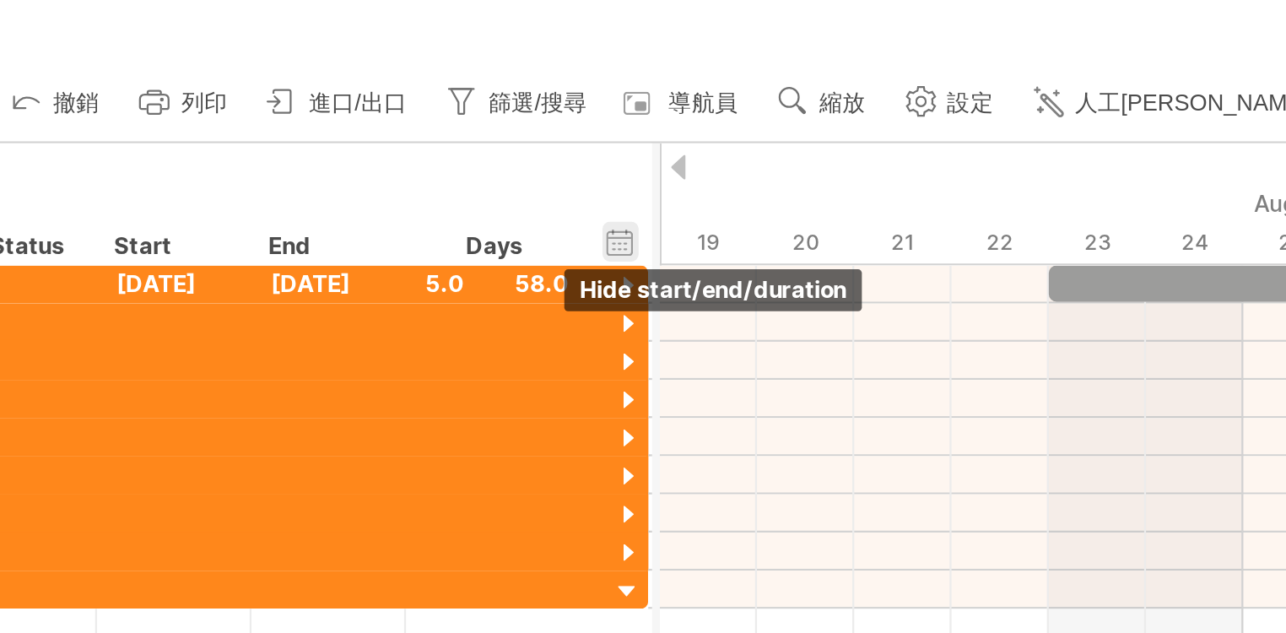
click at [509, 106] on div "hide start/end/duration 顯示開始/結束/持續時間" at bounding box center [517, 114] width 16 height 18
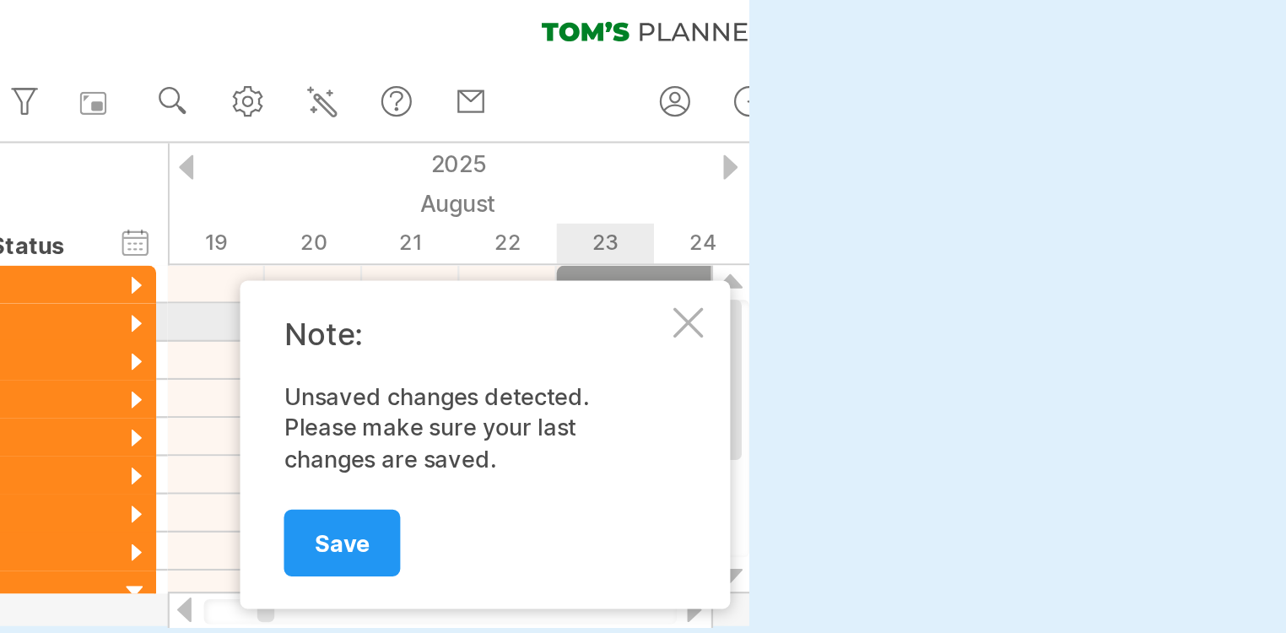
click at [540, 146] on div at bounding box center [546, 149] width 13 height 13
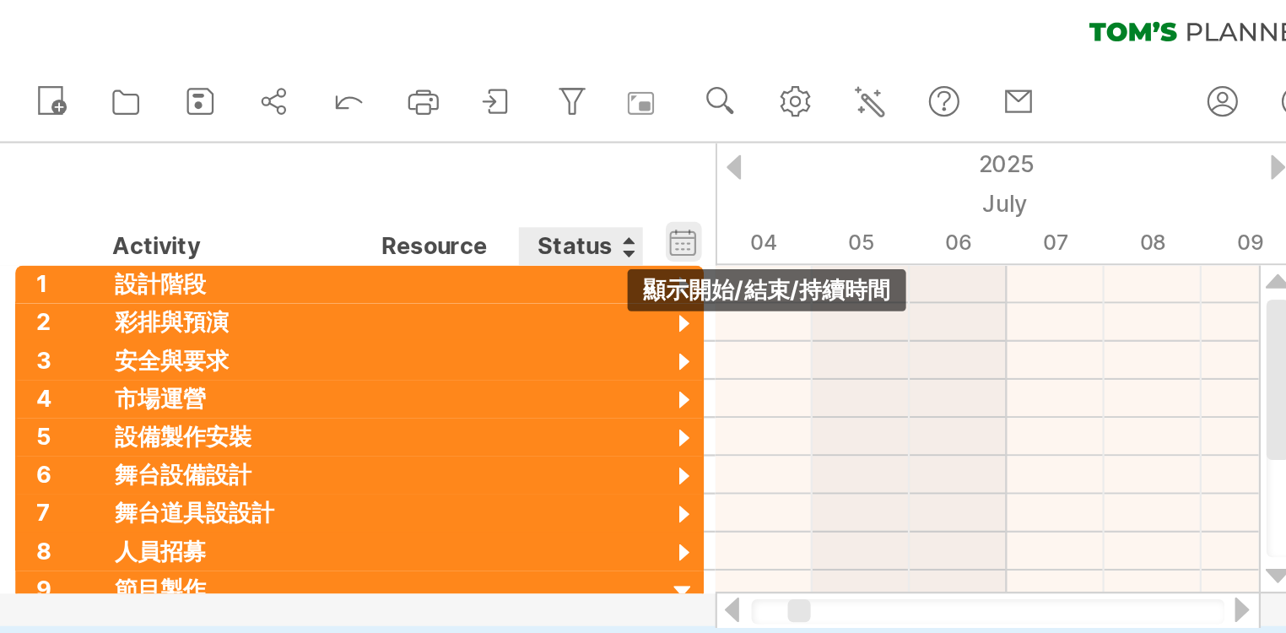
click at [301, 107] on div "hide start/end/duration 顯示開始/結束/持續時間" at bounding box center [302, 114] width 16 height 18
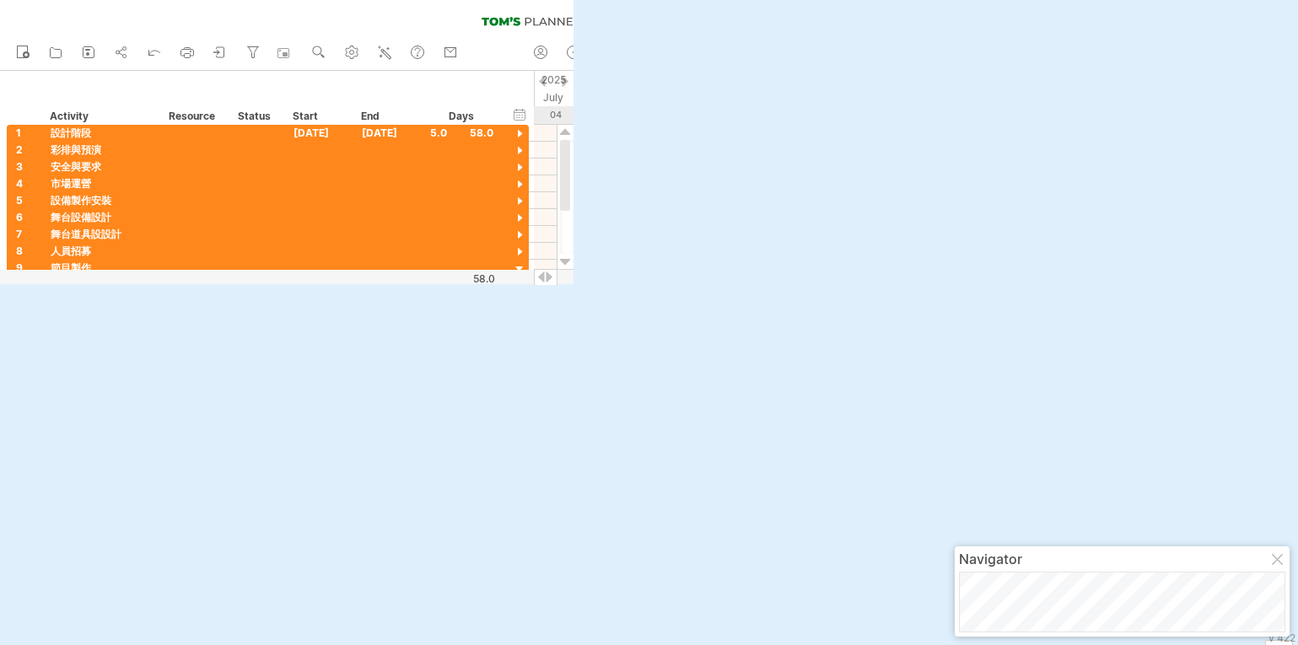
click at [564, 275] on div at bounding box center [287, 177] width 574 height 213
click at [547, 279] on div at bounding box center [548, 277] width 13 height 11
drag, startPoint x: 565, startPoint y: 272, endPoint x: 591, endPoint y: 225, distance: 53.3
click at [612, 288] on html "progress(100%) Trying to reach [DOMAIN_NAME] .. Connected again... 0% loading..…" at bounding box center [649, 144] width 1298 height 288
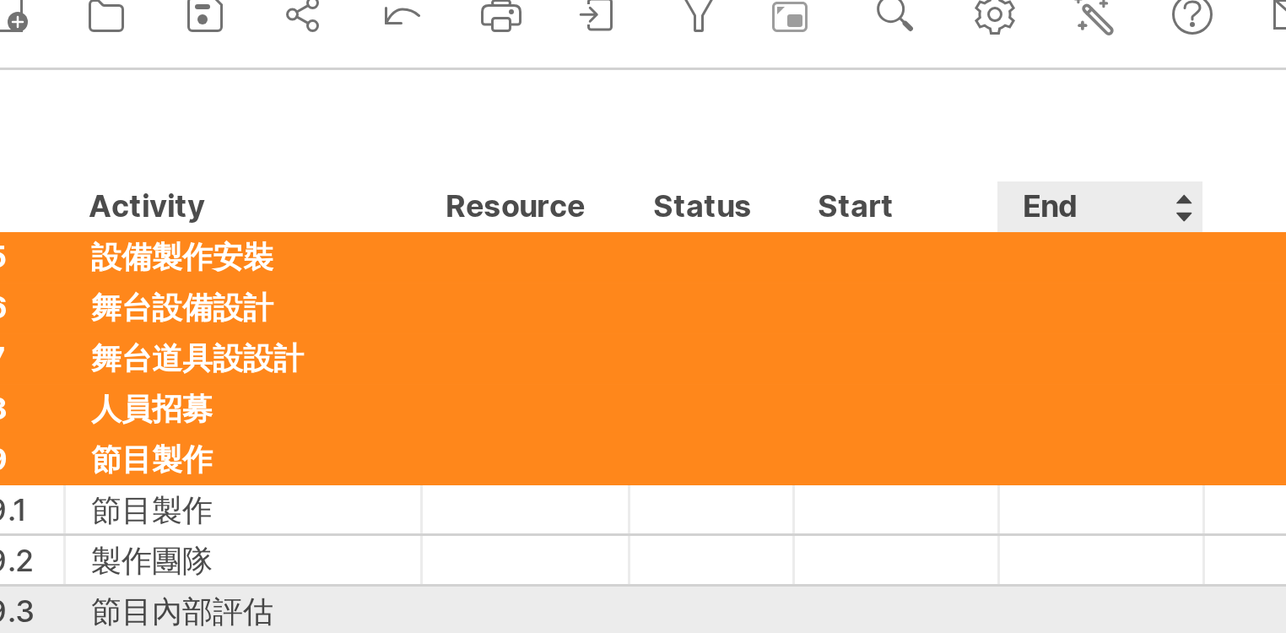
drag, startPoint x: 402, startPoint y: 210, endPoint x: 55, endPoint y: 31, distance: 390.9
click at [53, 71] on div "hide start/end/duration 顯示開始/結束/持續時間 ******** Activity ******** Resource ******…" at bounding box center [267, 98] width 534 height 54
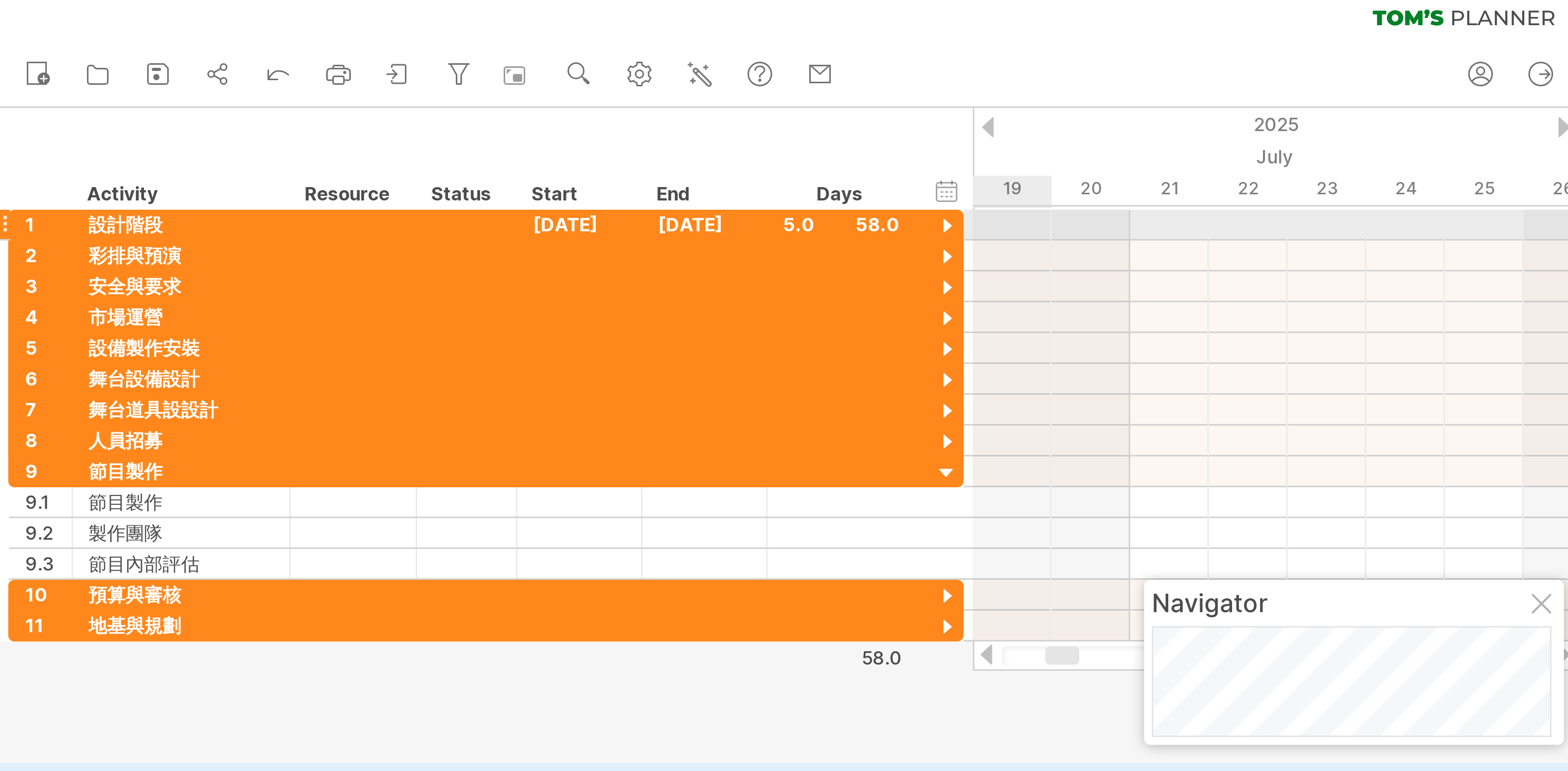
drag, startPoint x: 315, startPoint y: 75, endPoint x: 320, endPoint y: 81, distance: 7.8
click at [316, 78] on div at bounding box center [317, 83] width 10 height 10
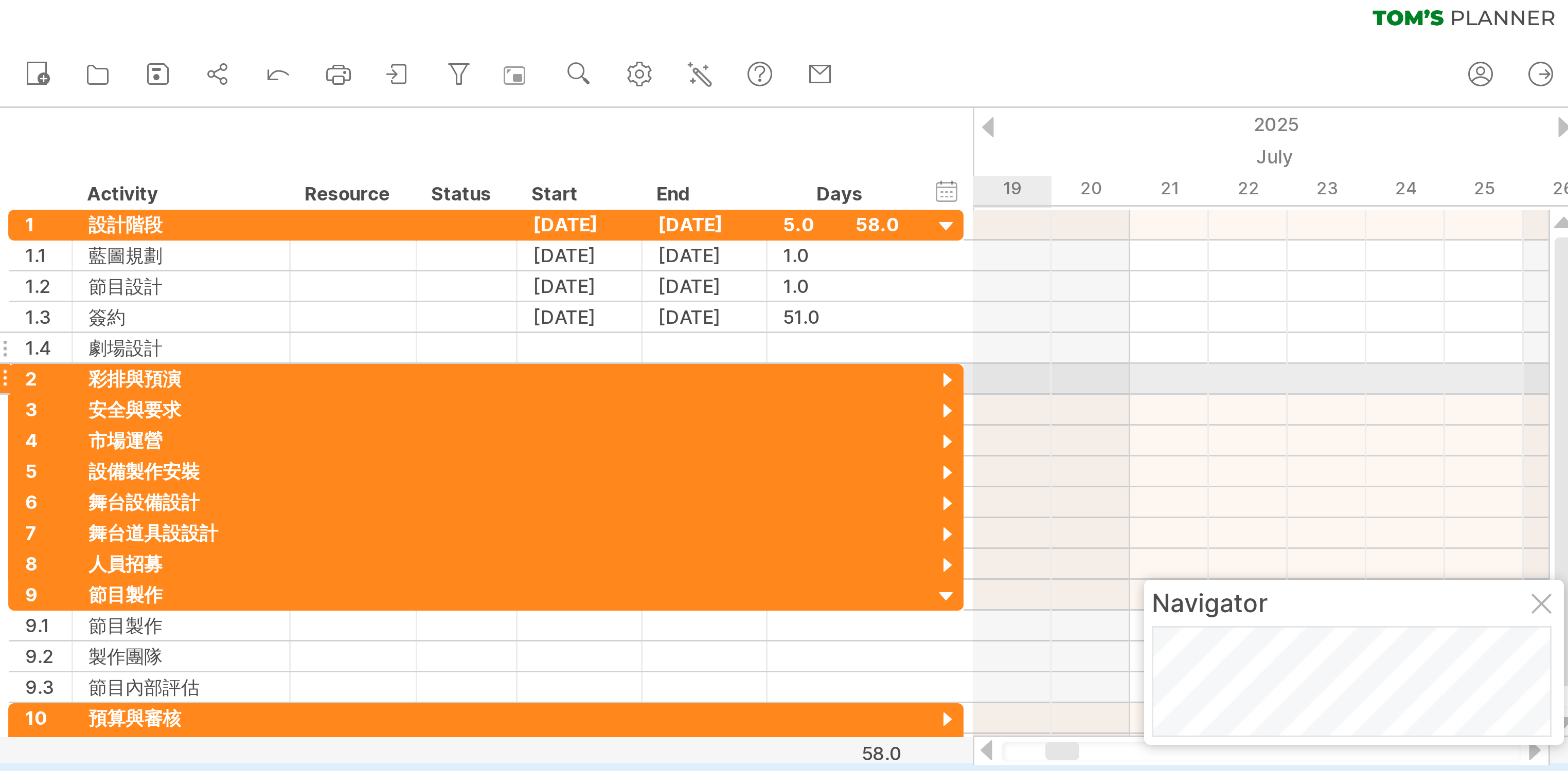
drag, startPoint x: 315, startPoint y: 129, endPoint x: 321, endPoint y: 120, distance: 10.8
click at [316, 130] on div at bounding box center [317, 135] width 10 height 10
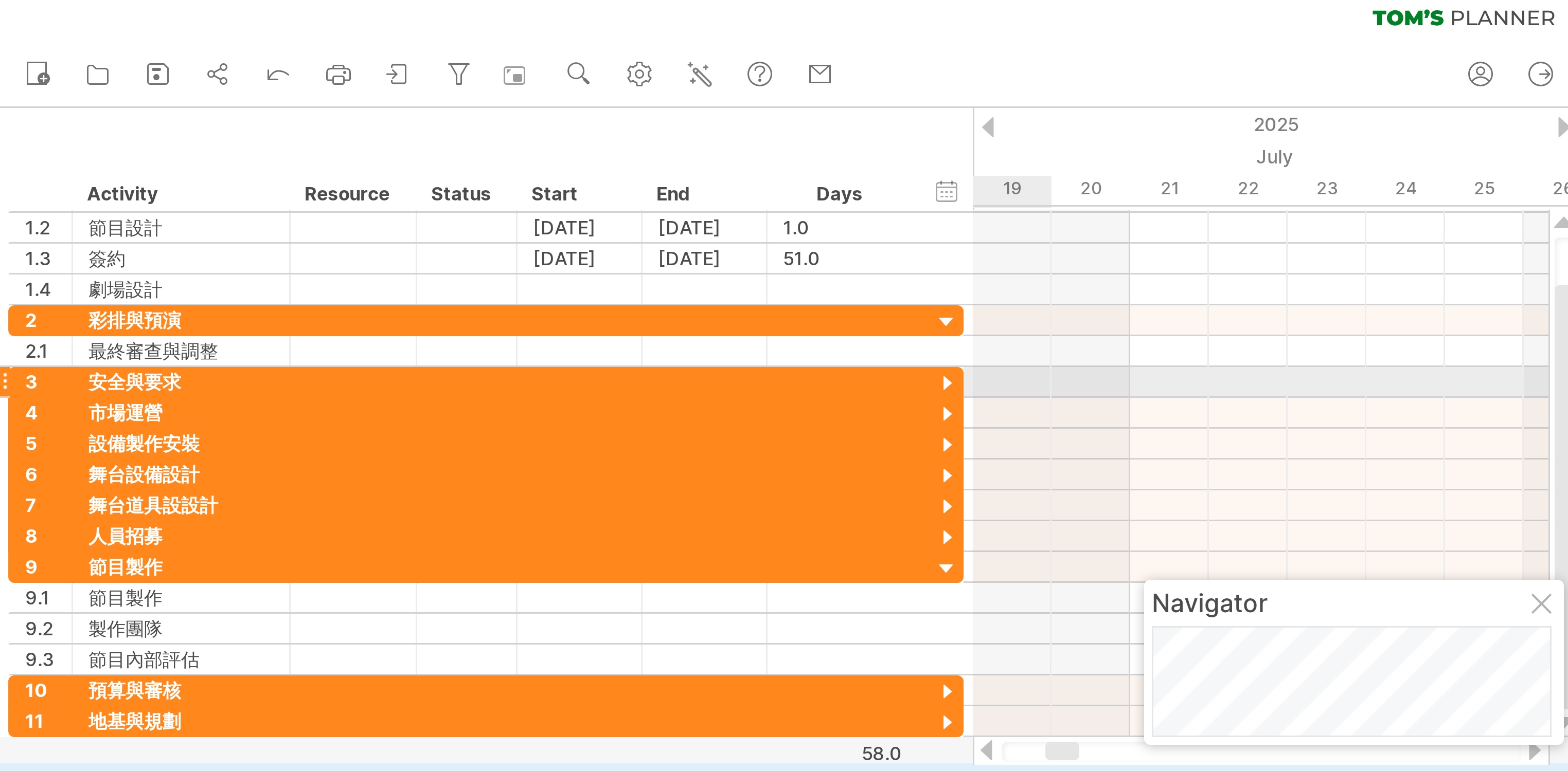
drag, startPoint x: 316, startPoint y: 130, endPoint x: 318, endPoint y: 136, distance: 6.3
click at [317, 130] on div at bounding box center [317, 135] width 10 height 10
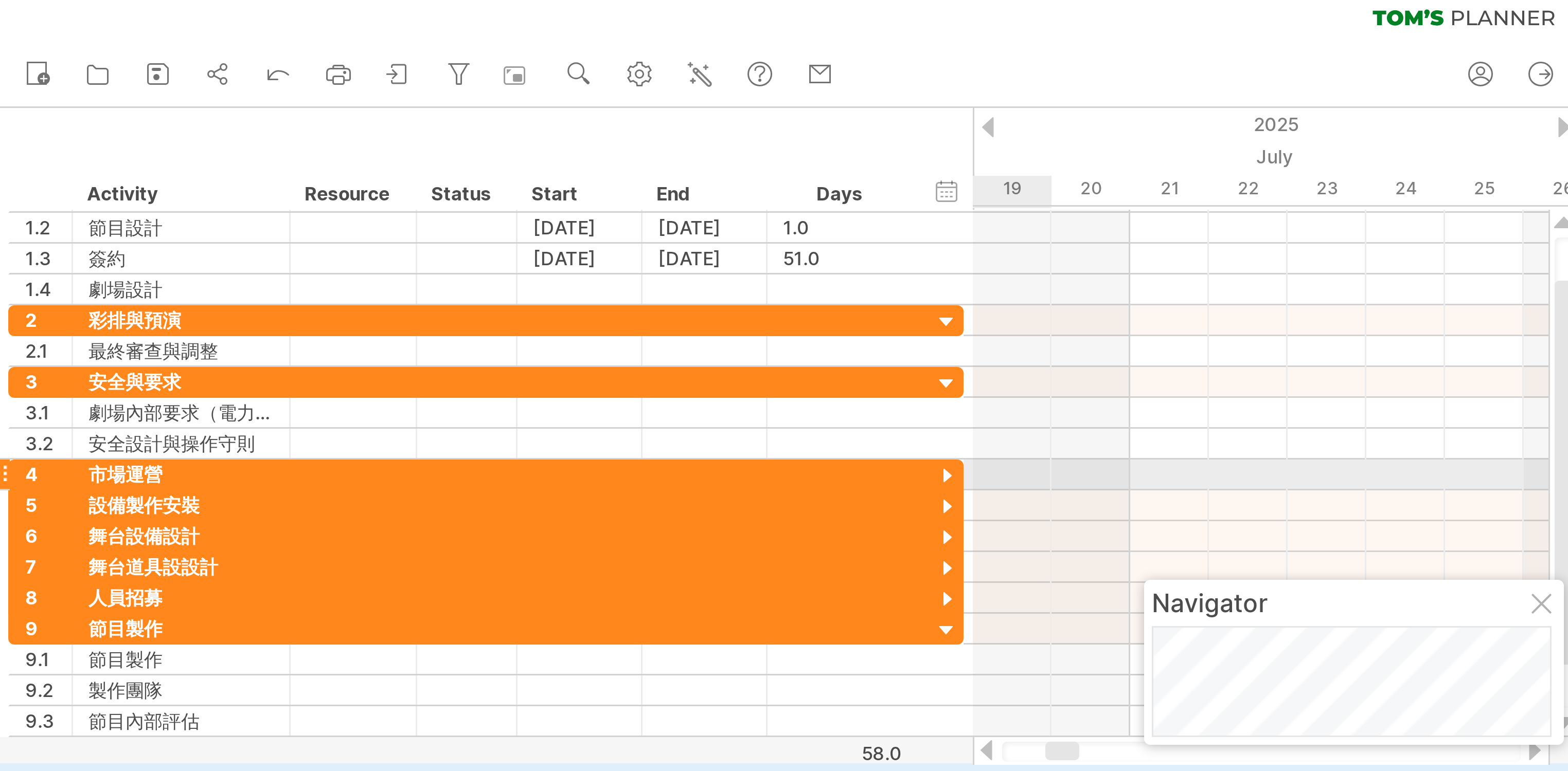
drag, startPoint x: 317, startPoint y: 162, endPoint x: 329, endPoint y: 146, distance: 20.0
click at [317, 162] on div at bounding box center [317, 166] width 10 height 10
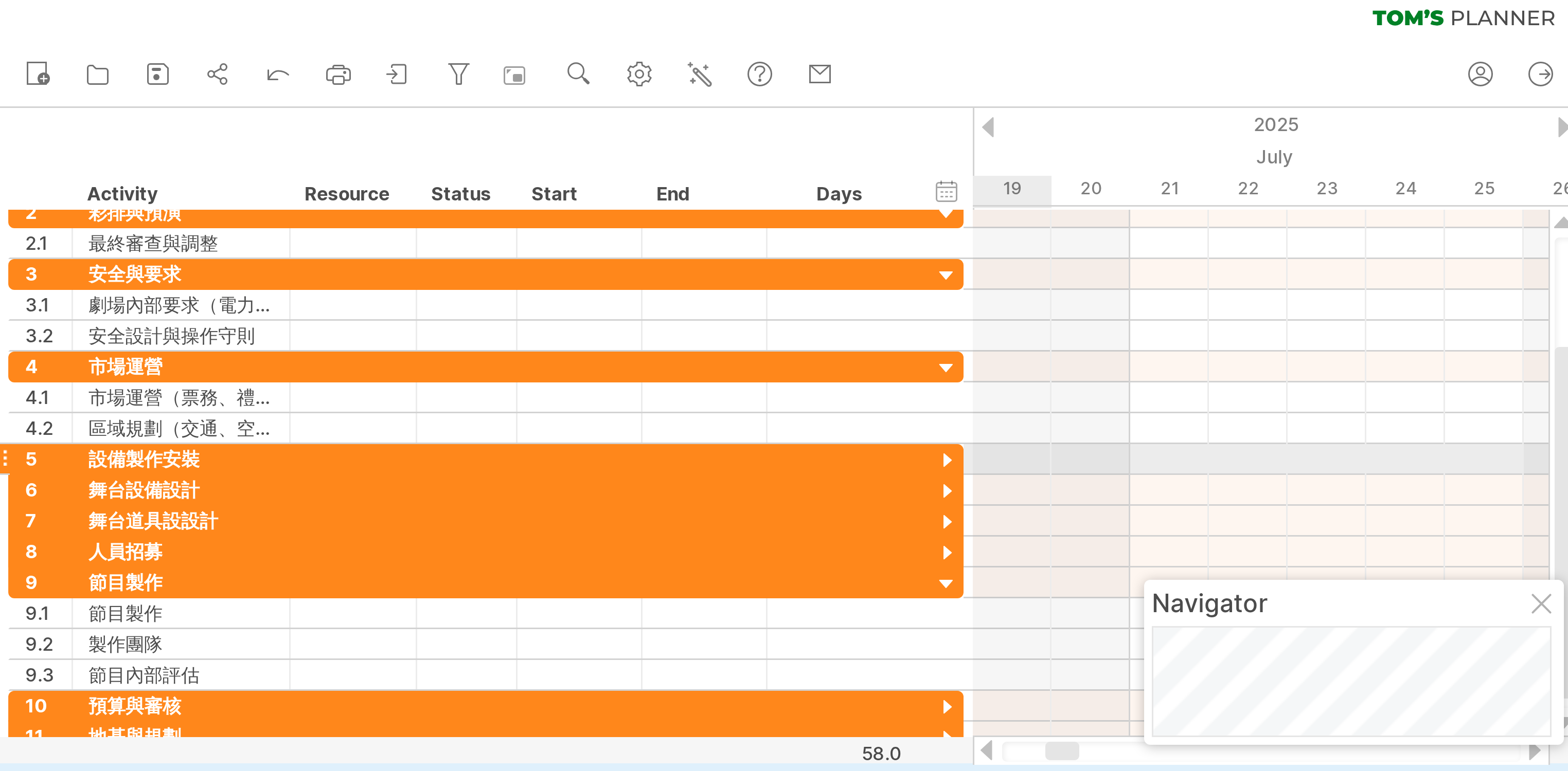
click at [317, 156] on div at bounding box center [317, 161] width 10 height 10
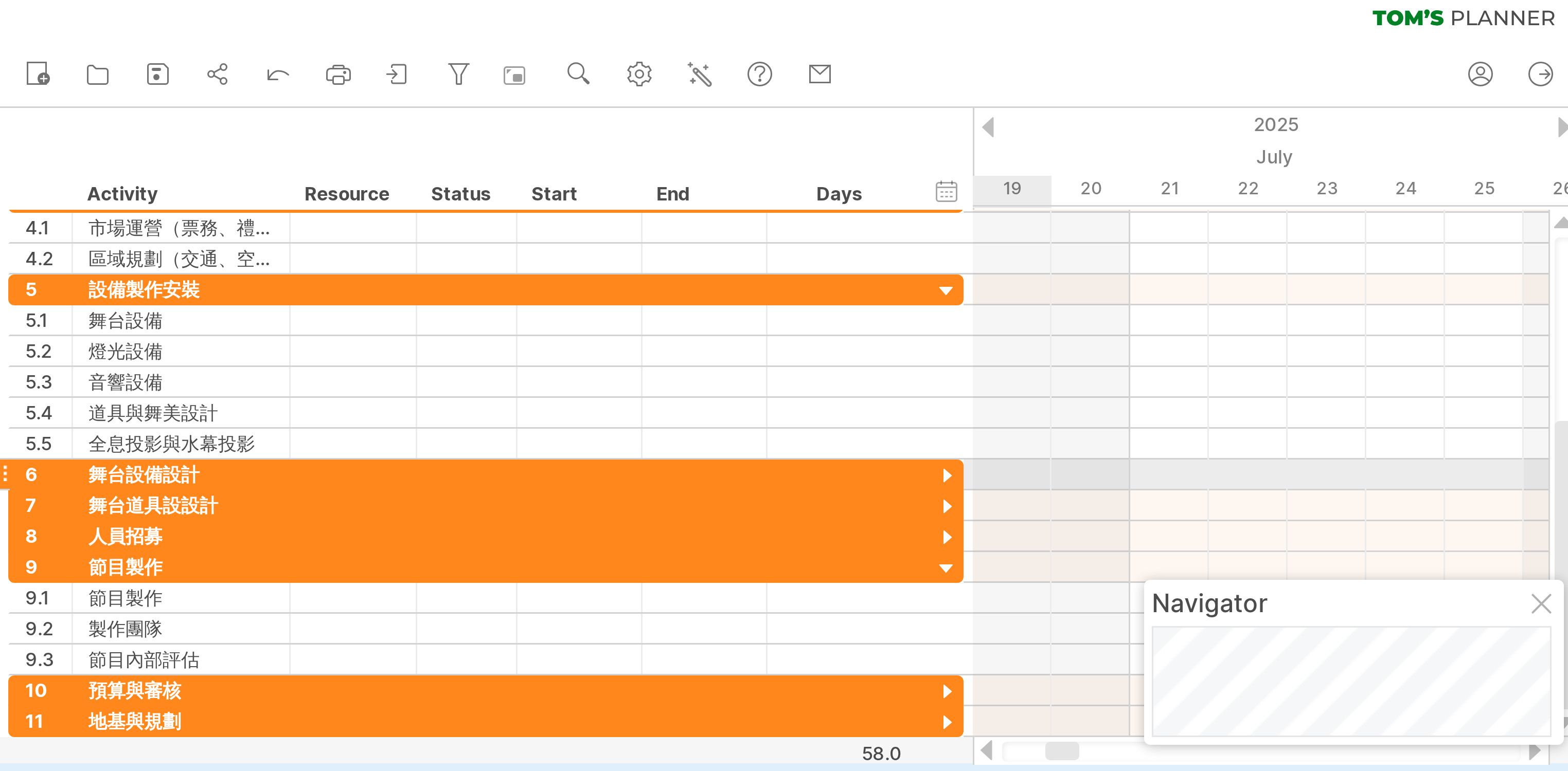
click at [317, 163] on div at bounding box center [317, 166] width 10 height 10
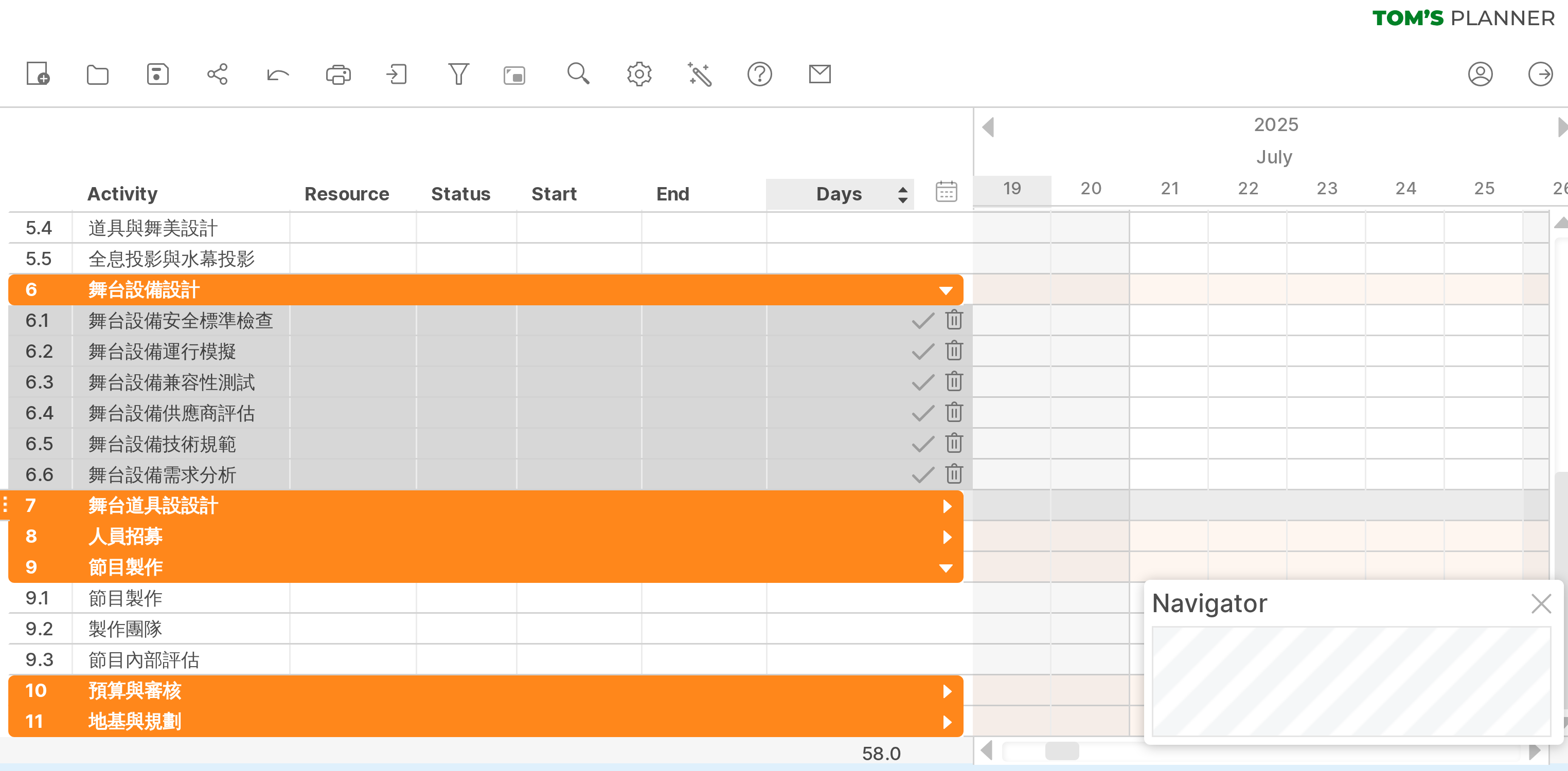
click at [316, 174] on div at bounding box center [317, 177] width 10 height 10
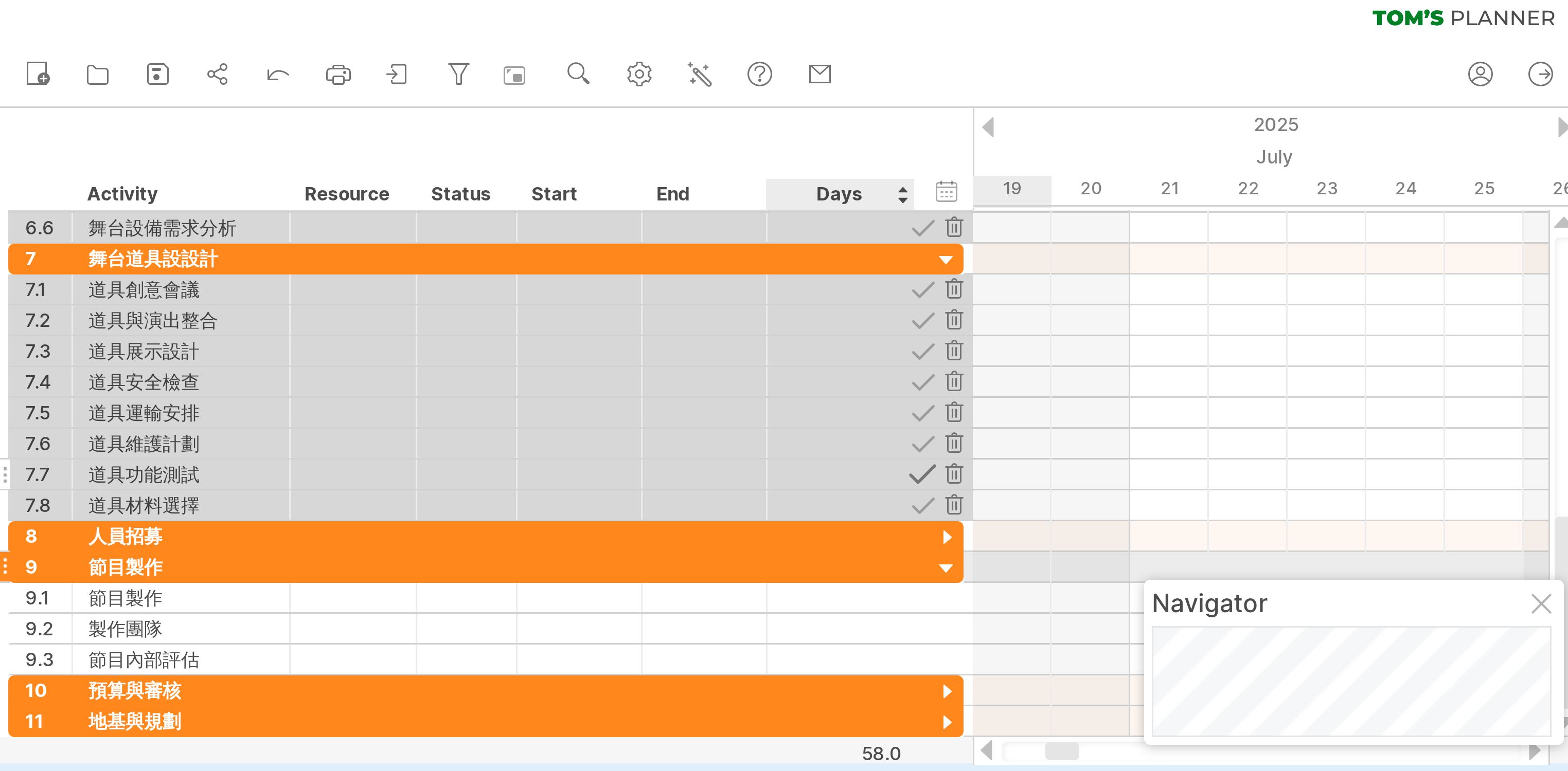
drag, startPoint x: 317, startPoint y: 184, endPoint x: 310, endPoint y: 160, distance: 25.0
click at [317, 183] on div at bounding box center [317, 187] width 10 height 10
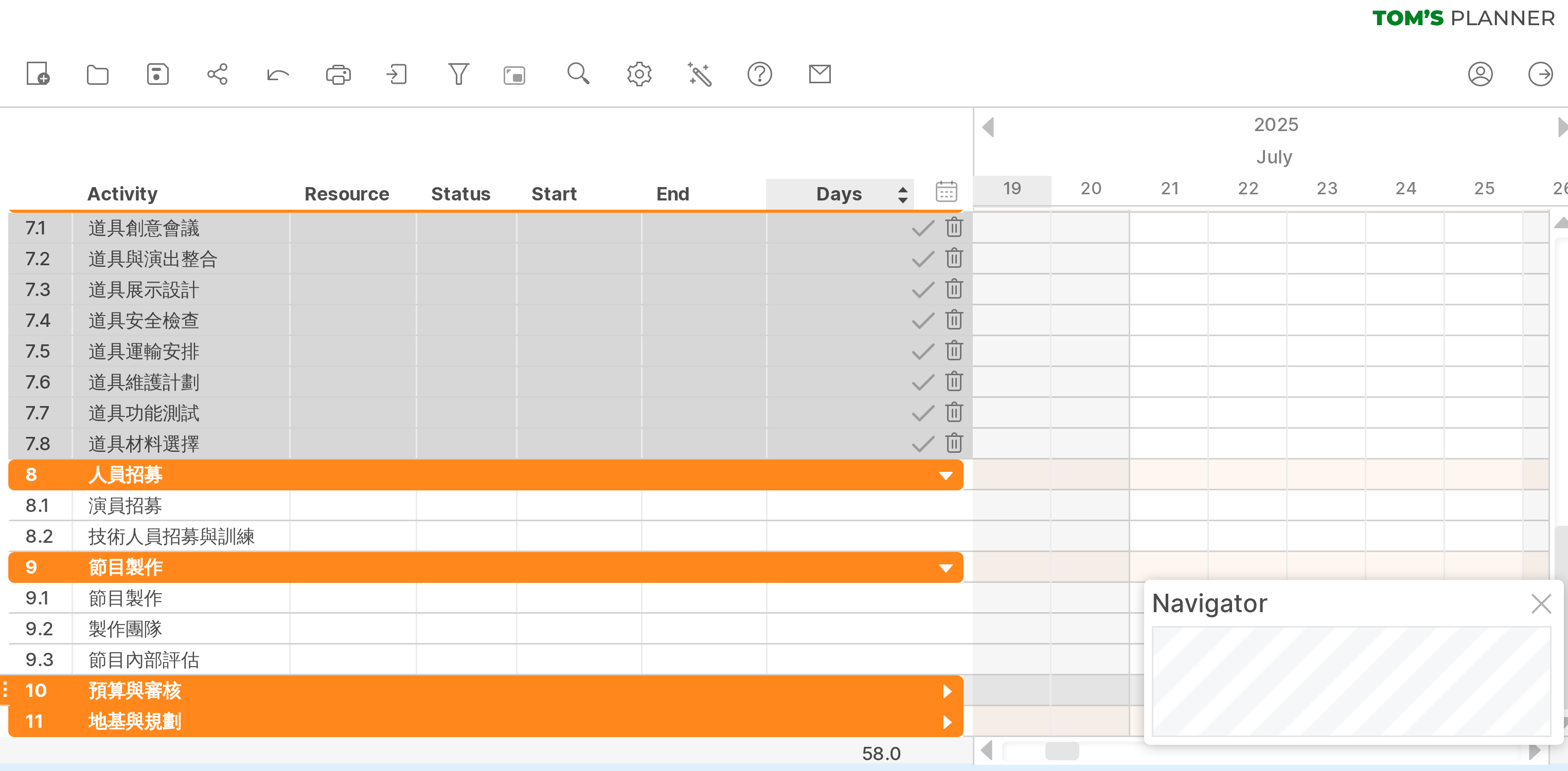
click at [317, 235] on div at bounding box center [317, 238] width 10 height 10
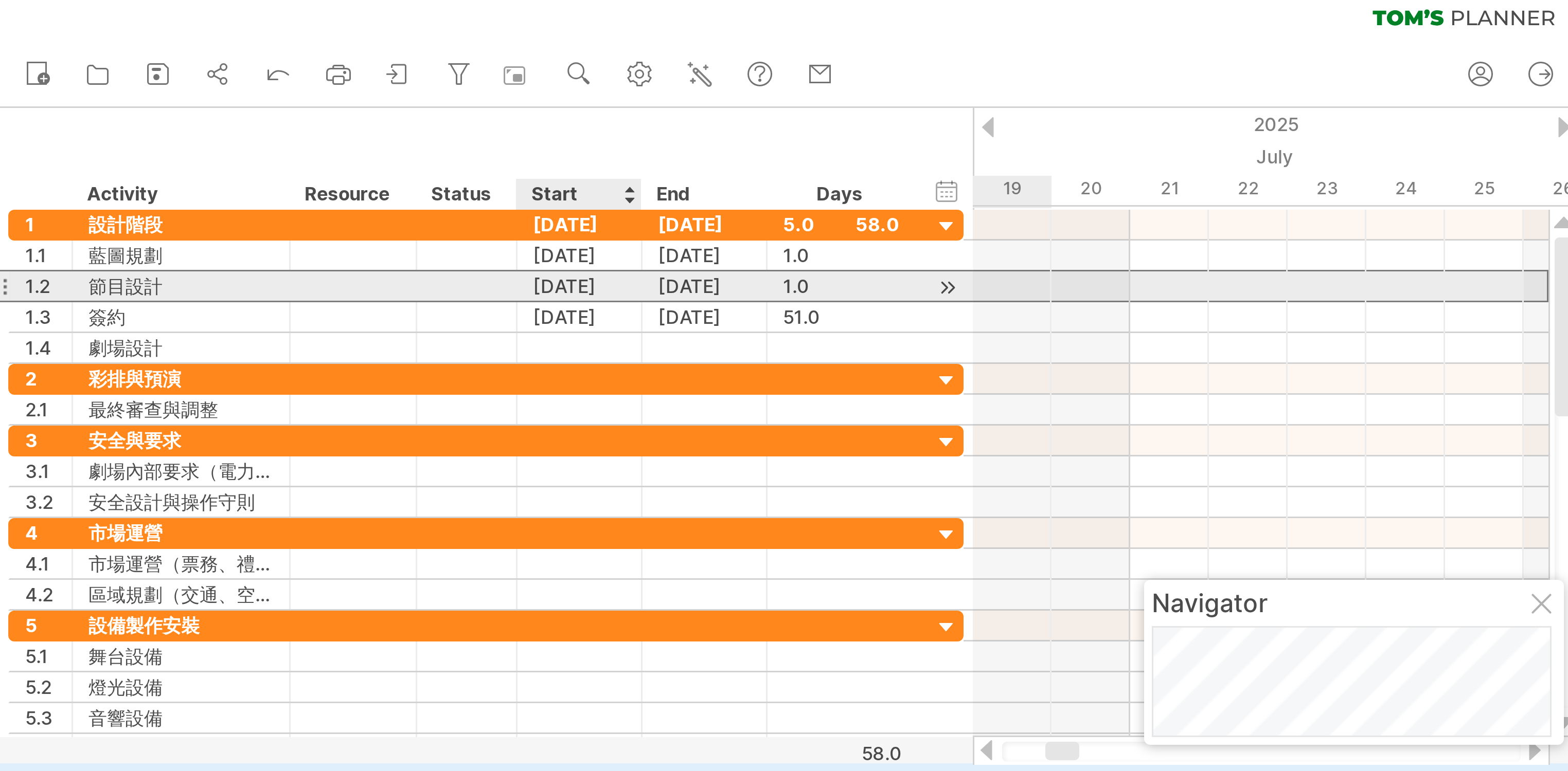
click at [187, 98] on div "[DATE]" at bounding box center [195, 102] width 41 height 10
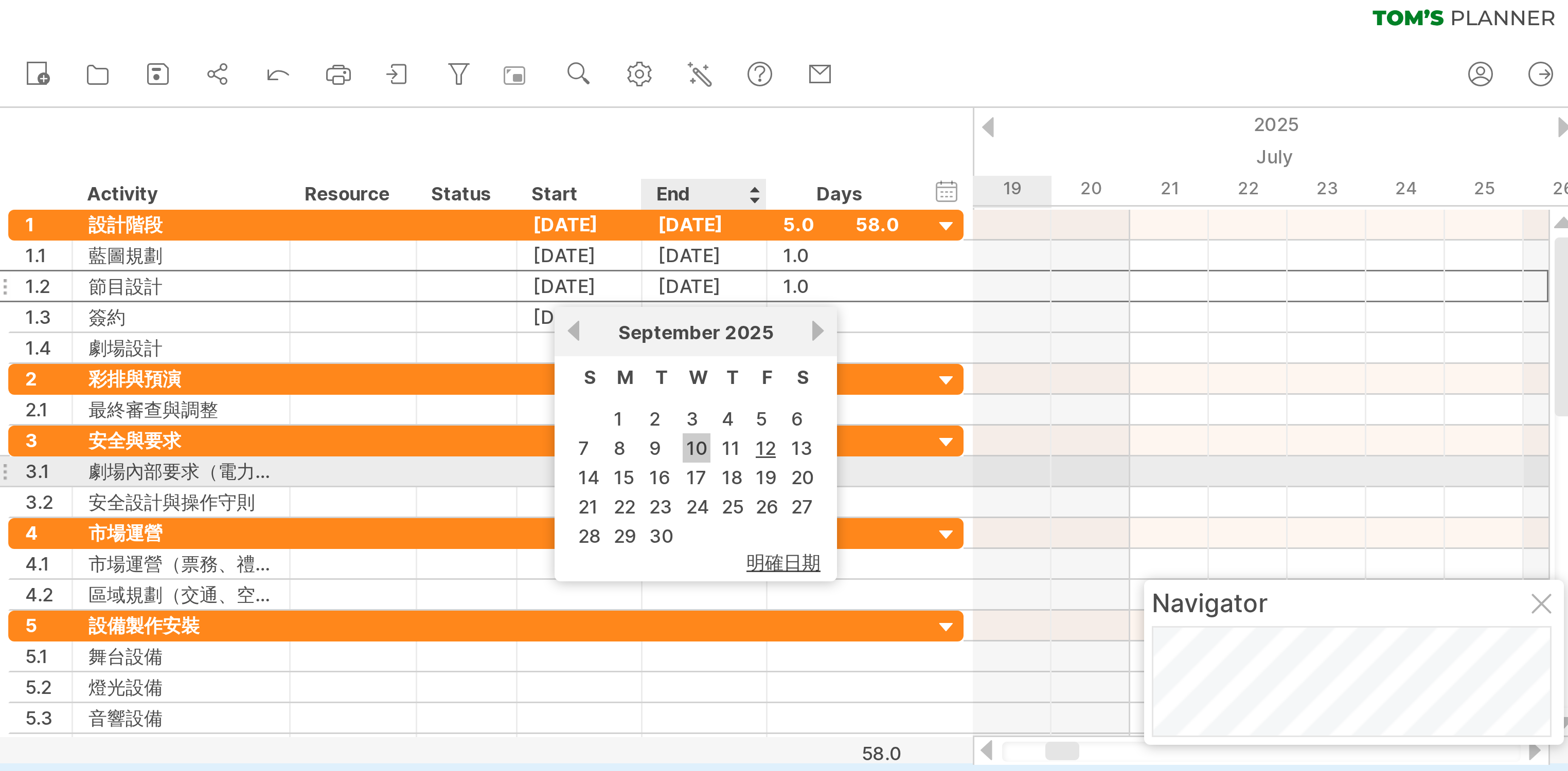
click at [238, 157] on link "10" at bounding box center [233, 157] width 9 height 10
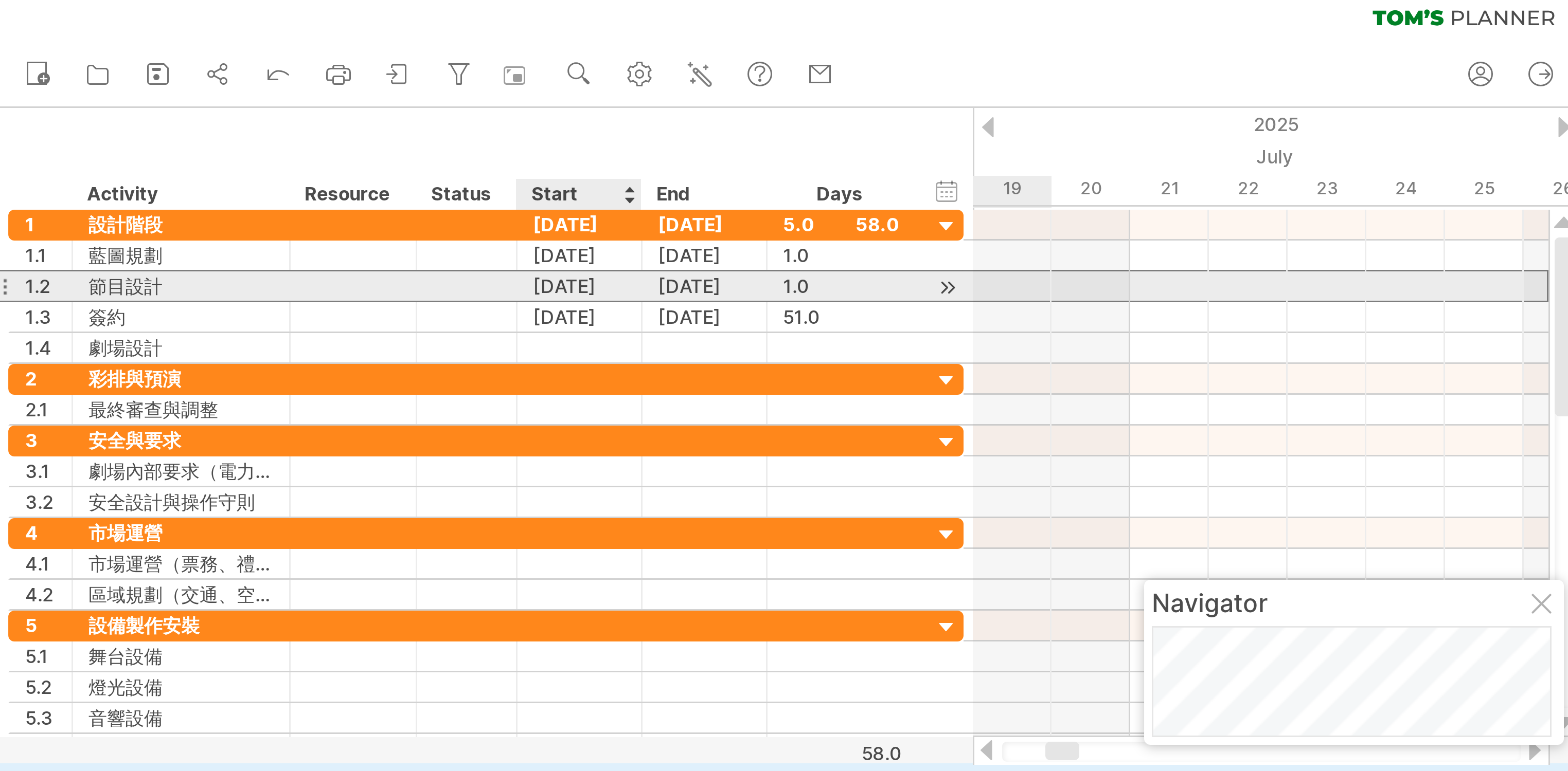
click at [206, 98] on div "[DATE]" at bounding box center [195, 102] width 41 height 10
click at [207, 99] on div "[DATE]" at bounding box center [195, 102] width 41 height 10
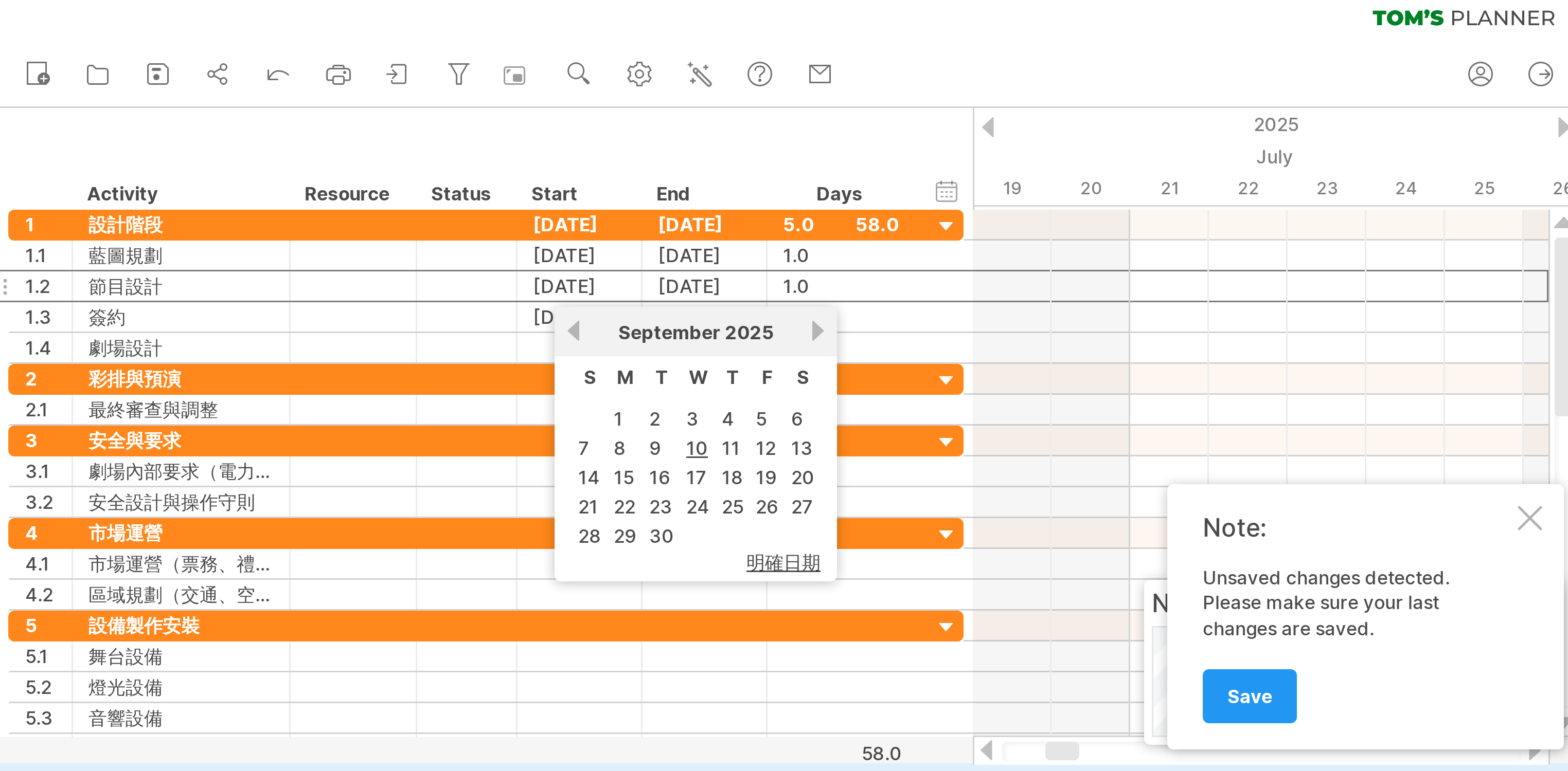
click at [348, 24] on div "新的 share" at bounding box center [263, 32] width 528 height 21
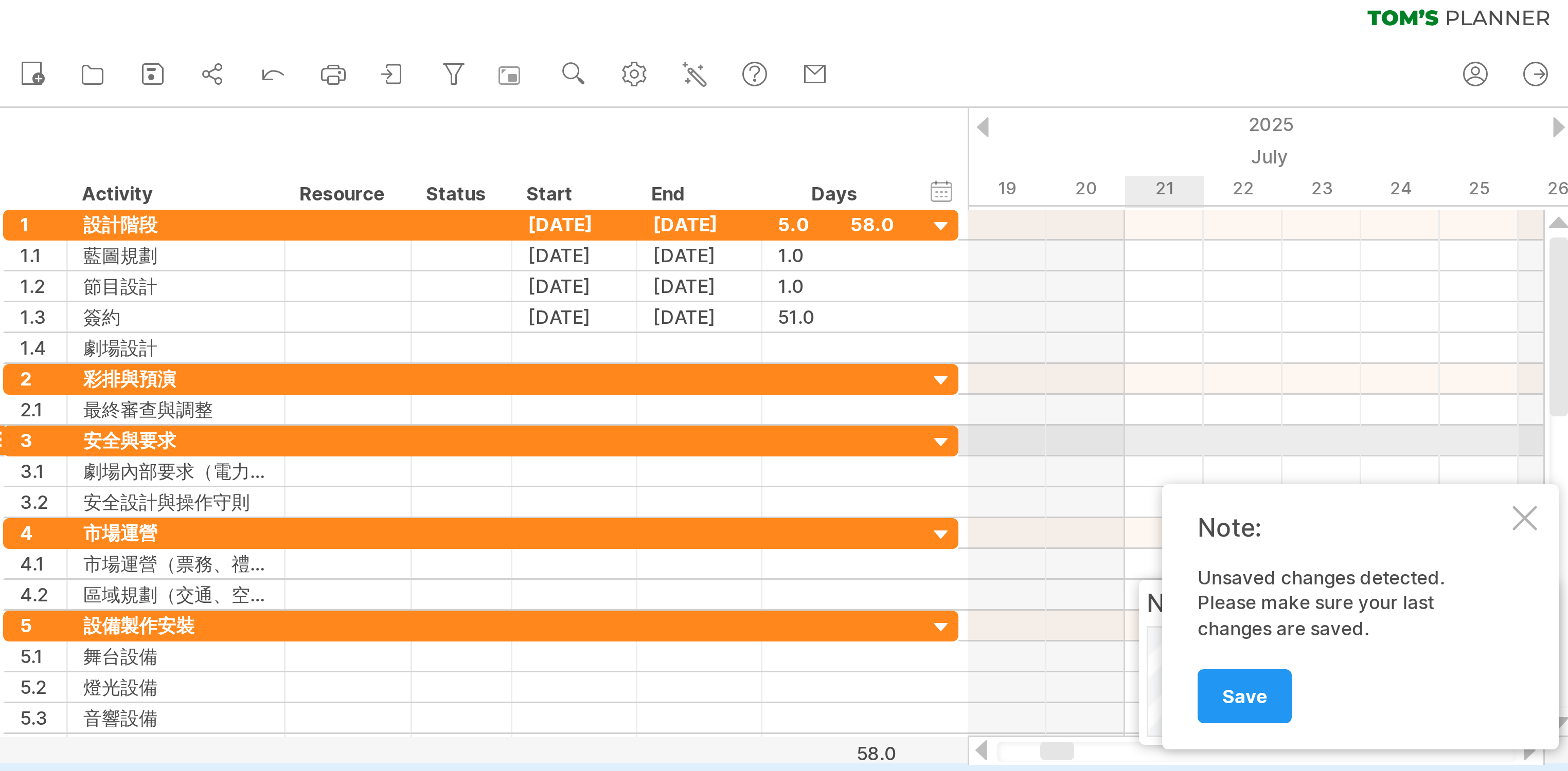
click at [507, 176] on div at bounding box center [511, 179] width 8 height 8
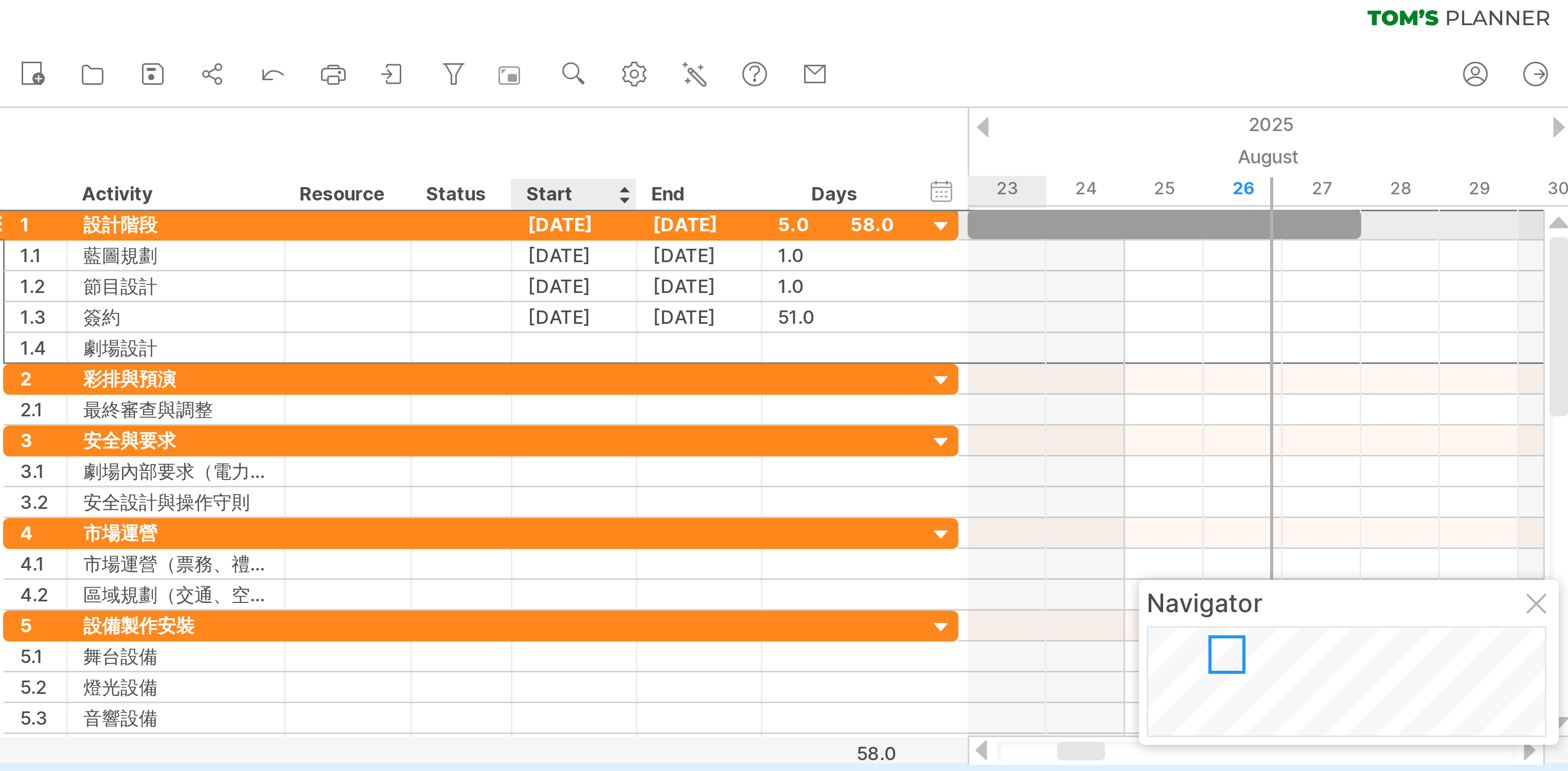
click at [190, 77] on div "[DATE]" at bounding box center [195, 82] width 41 height 10
click at [231, 77] on div "[DATE]" at bounding box center [236, 82] width 41 height 10
click at [188, 77] on div "[DATE]" at bounding box center [195, 82] width 41 height 10
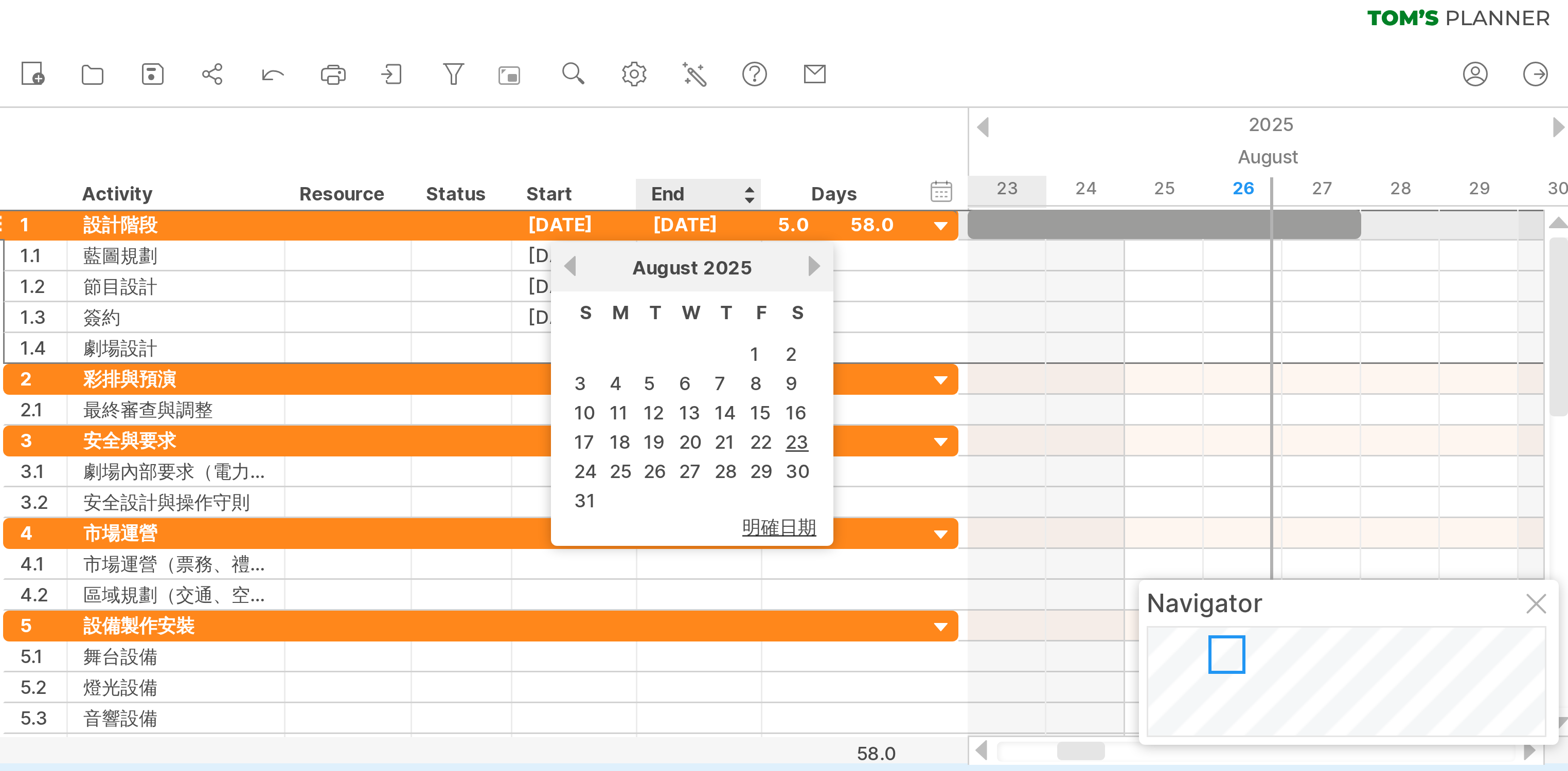
click at [224, 77] on div "[DATE]" at bounding box center [236, 82] width 41 height 10
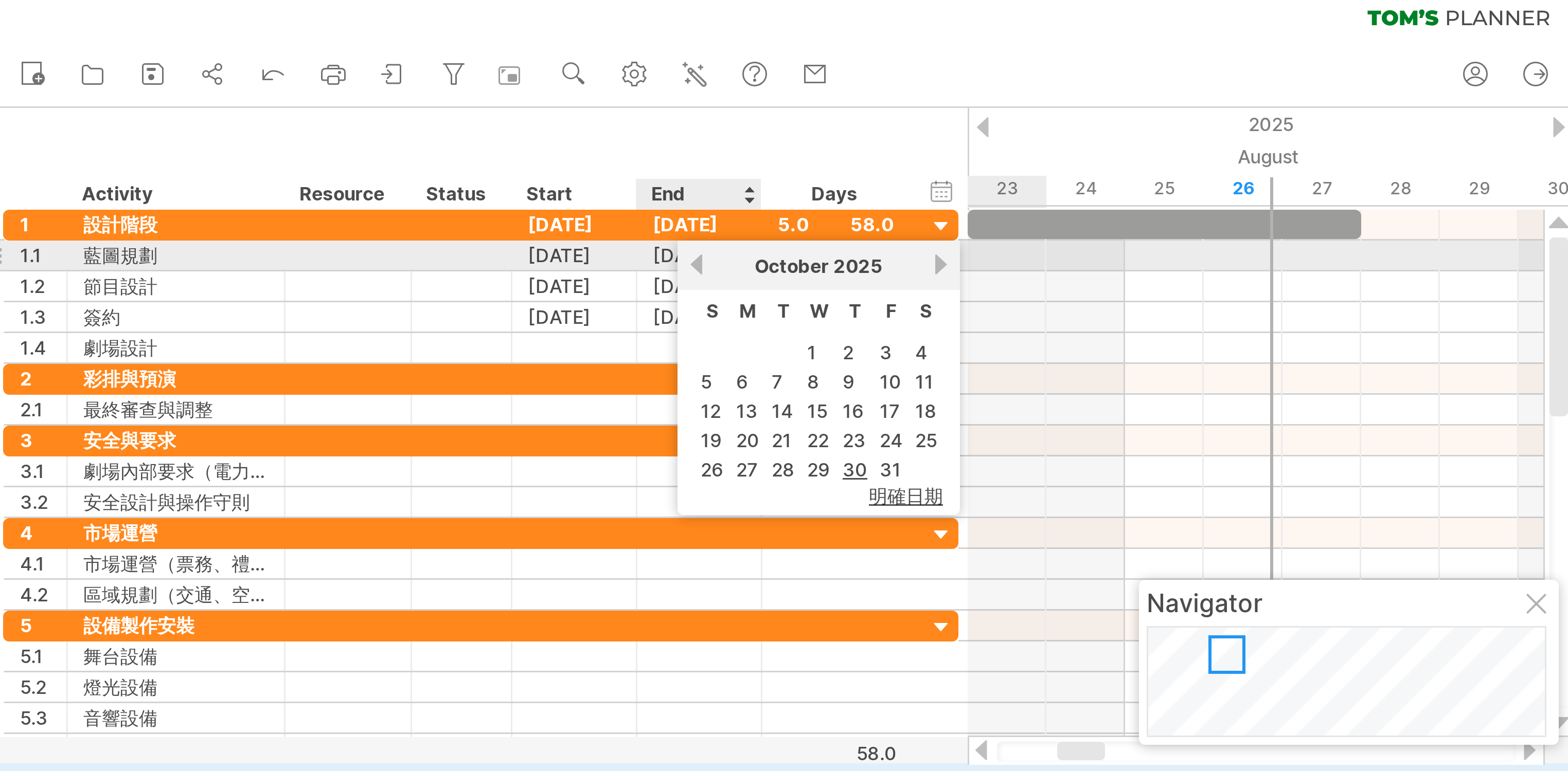
click at [234, 91] on link "previous" at bounding box center [235, 95] width 8 height 8
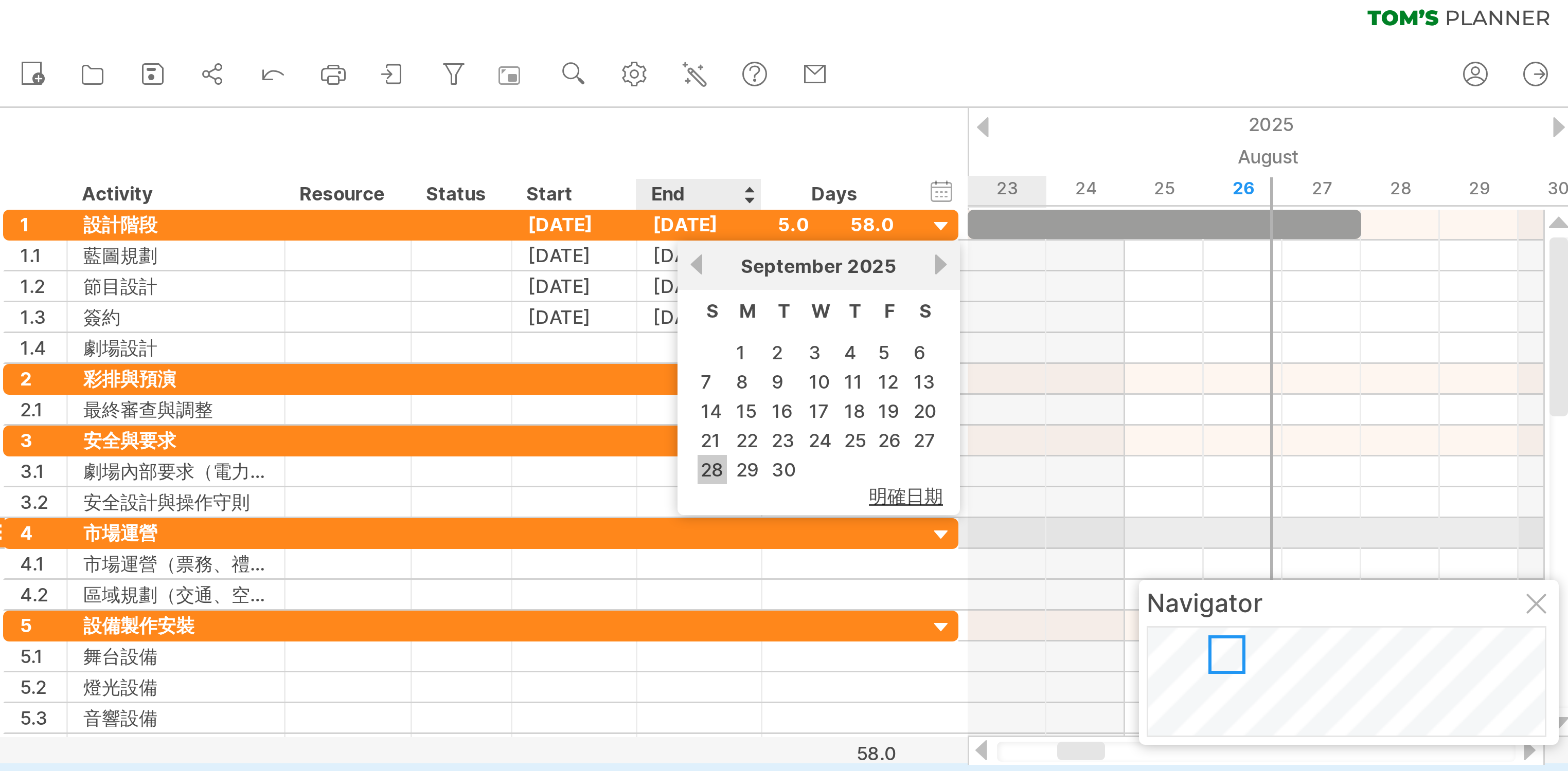
click at [242, 169] on link "28" at bounding box center [240, 164] width 10 height 10
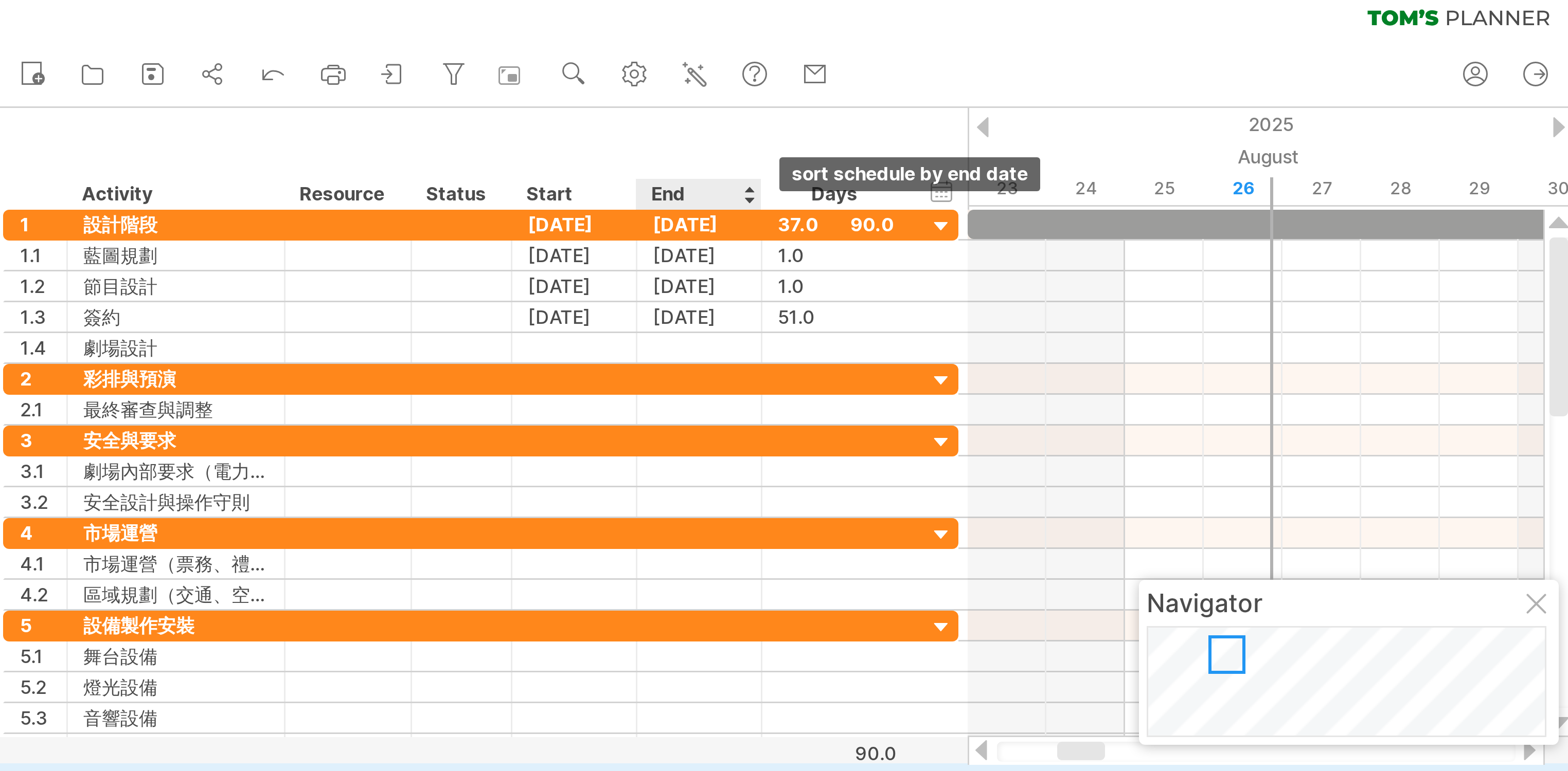
click at [252, 67] on div at bounding box center [252, 72] width 4 height 10
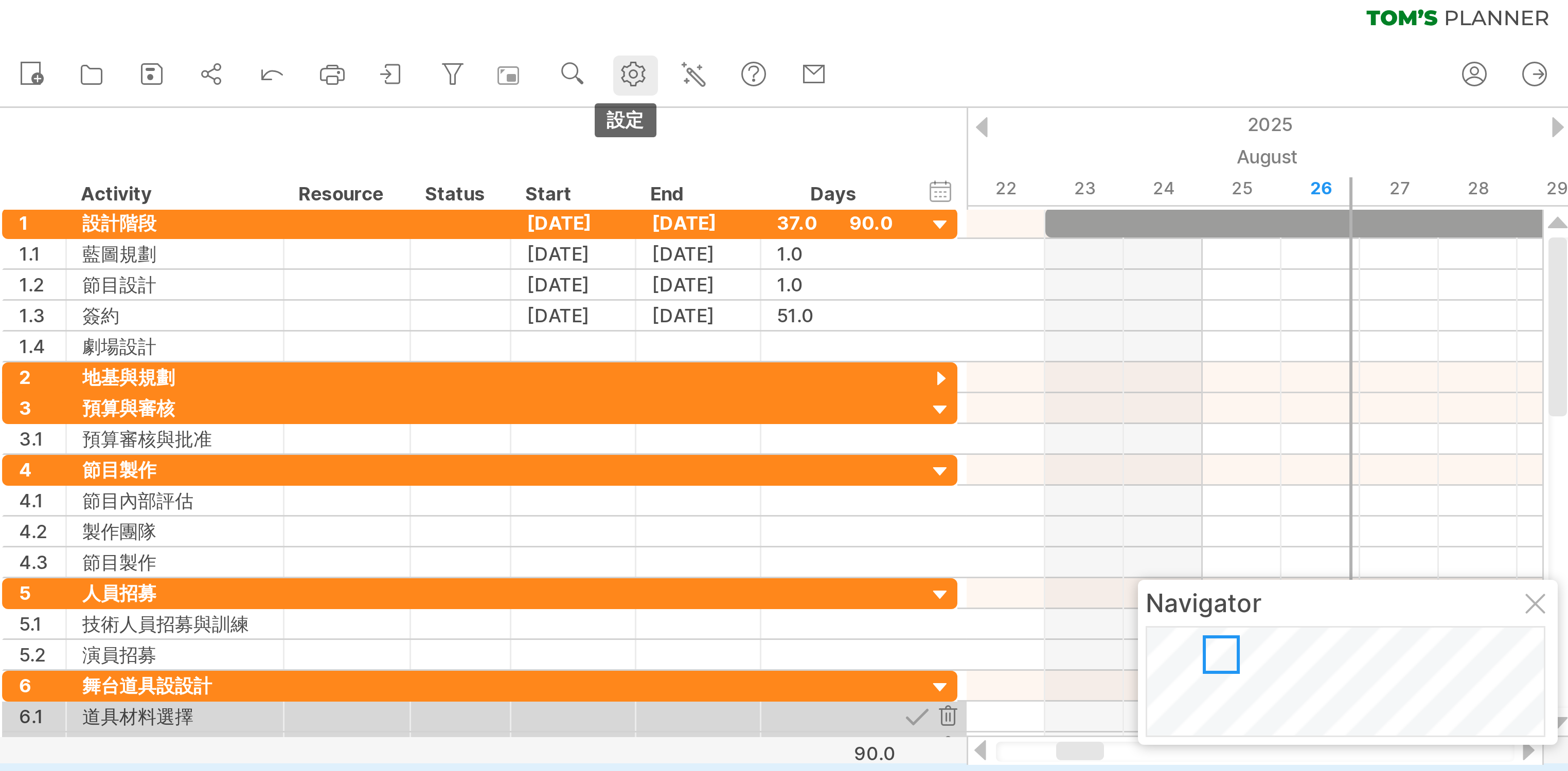
click at [220, 27] on use at bounding box center [214, 32] width 10 height 10
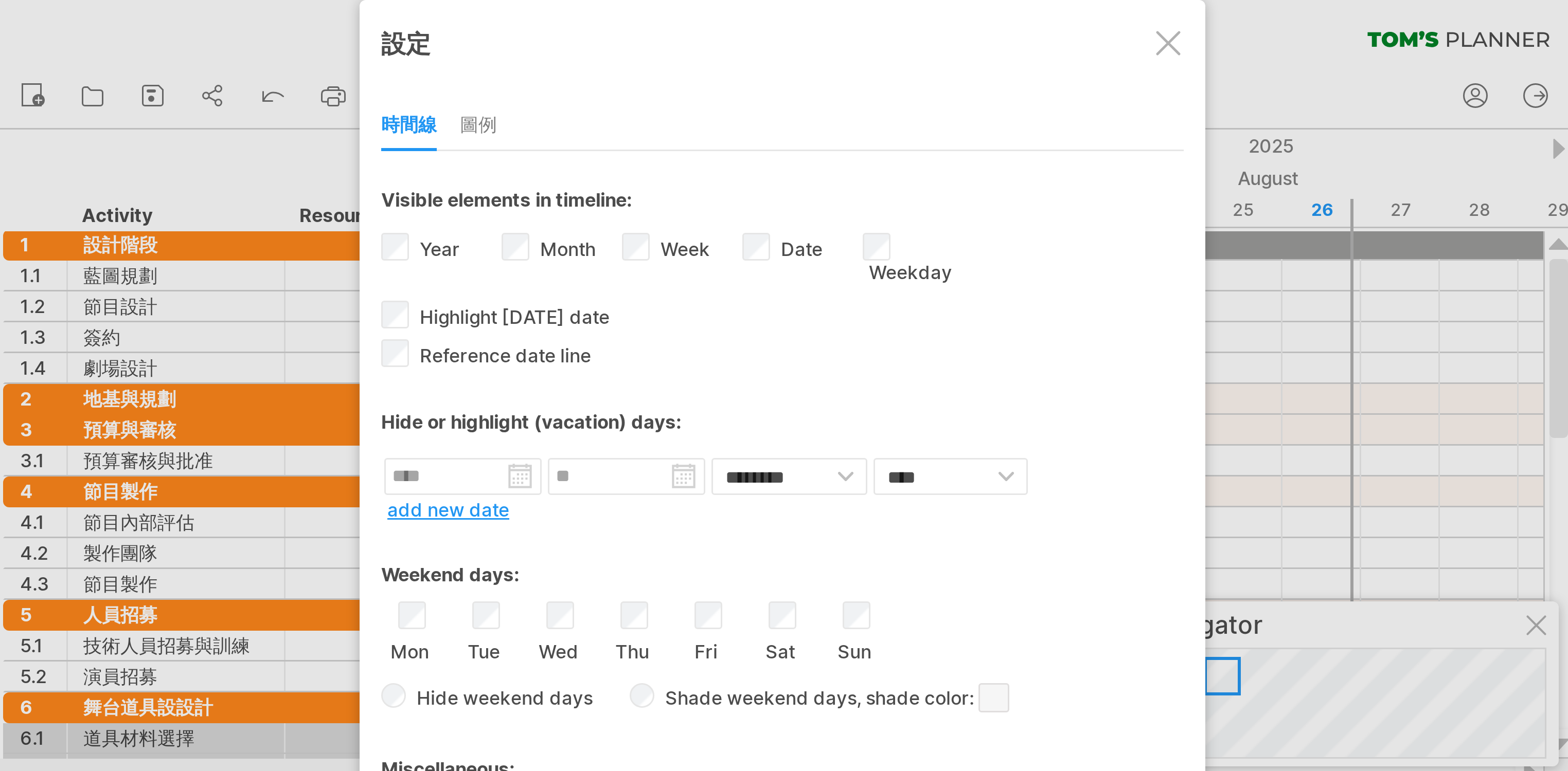
click at [169, 44] on div "圖例" at bounding box center [162, 42] width 12 height 16
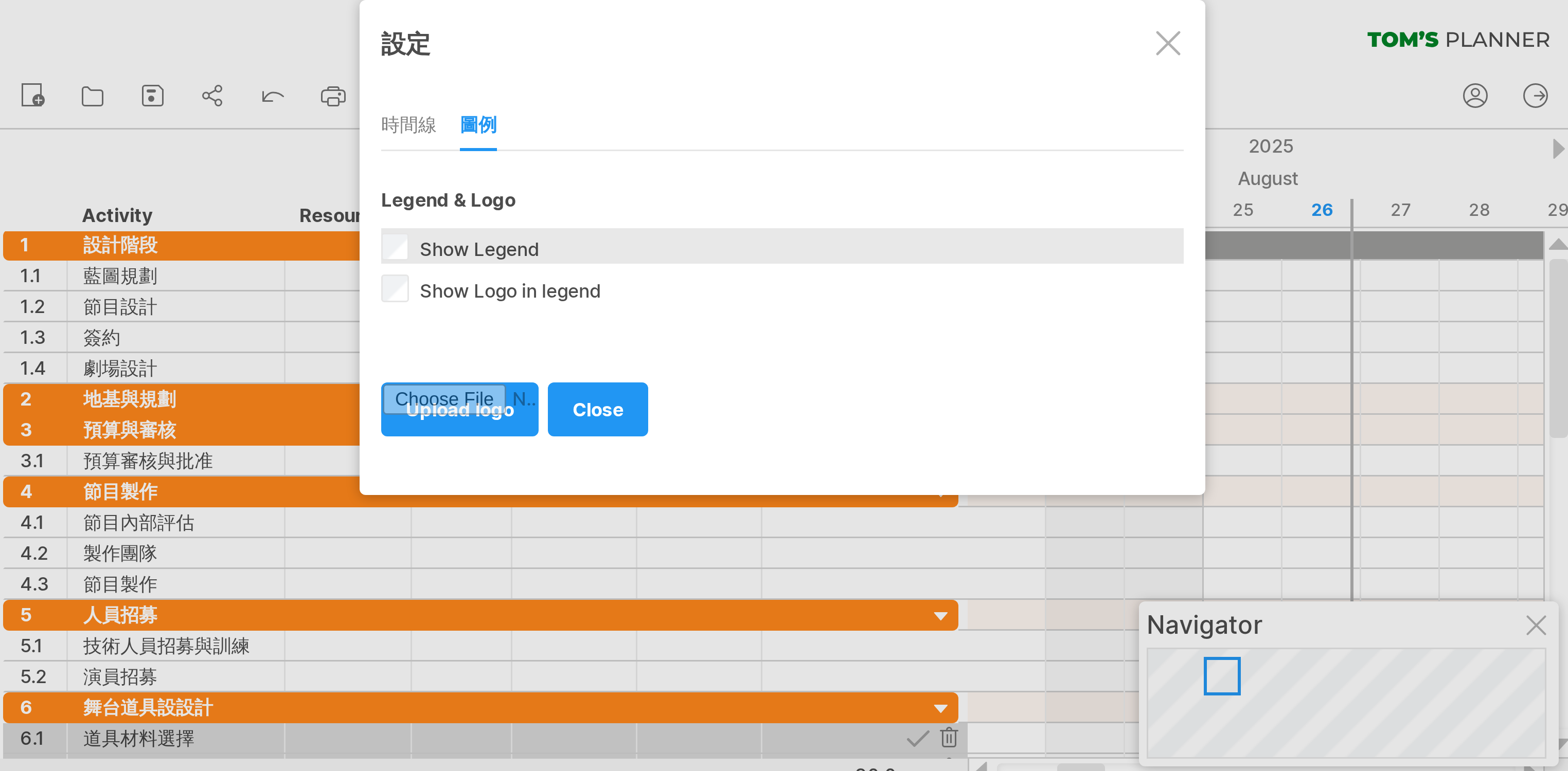
click at [173, 85] on span "Show Legend" at bounding box center [162, 83] width 42 height 8
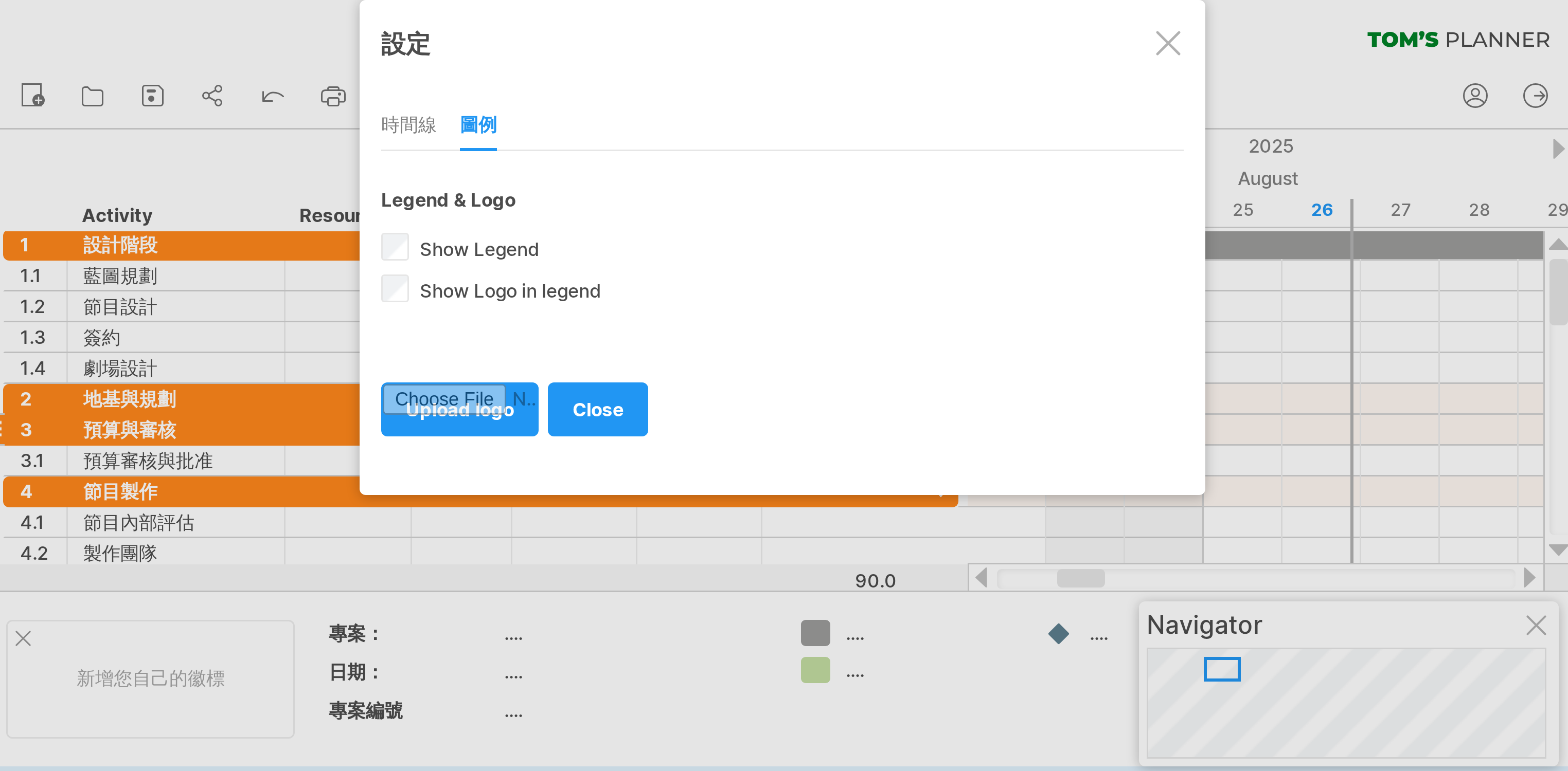
click at [204, 140] on span "close" at bounding box center [202, 137] width 17 height 8
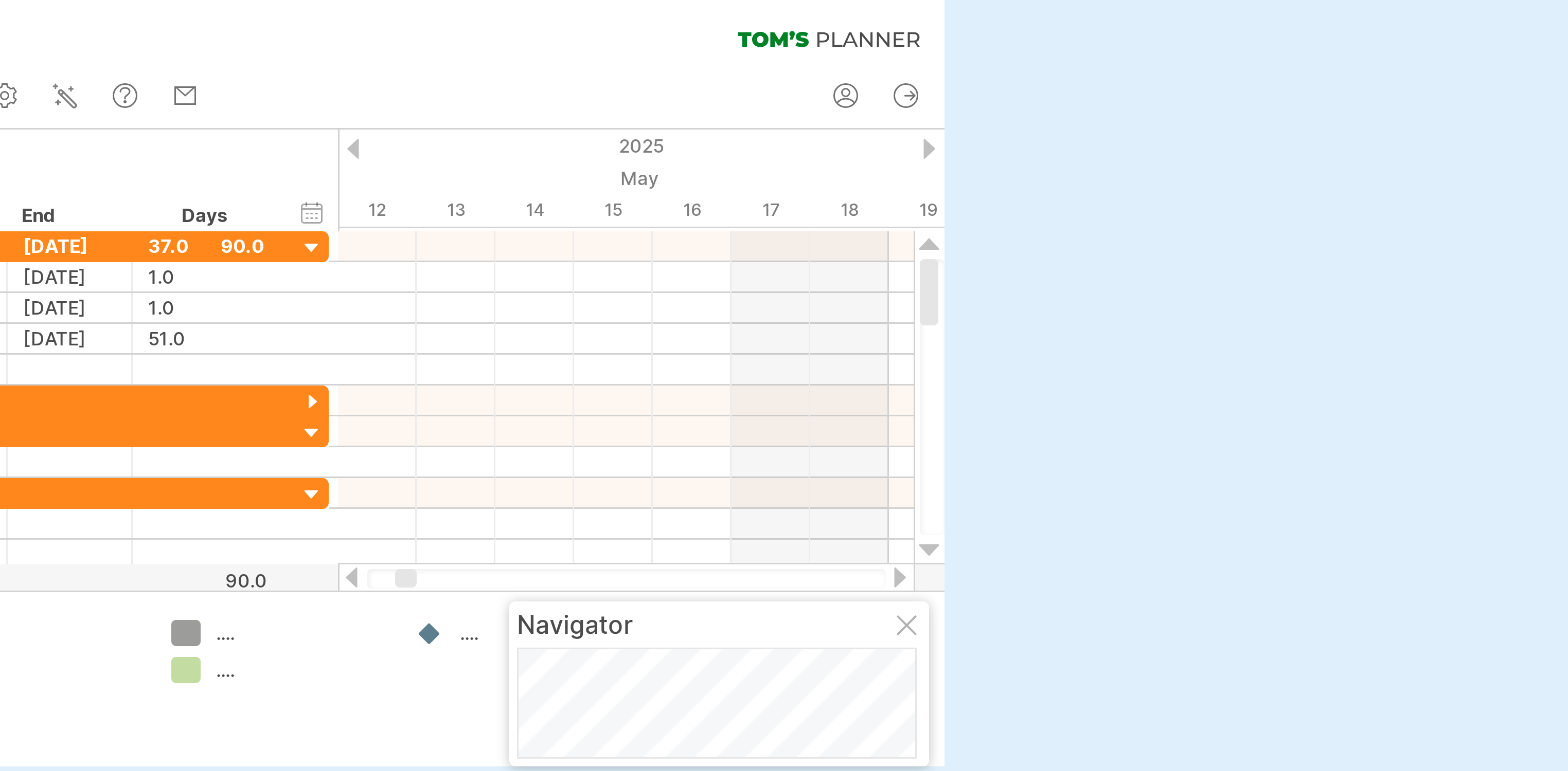
click at [72, 9] on div "clear filter reapply filter" at bounding box center [263, 10] width 528 height 21
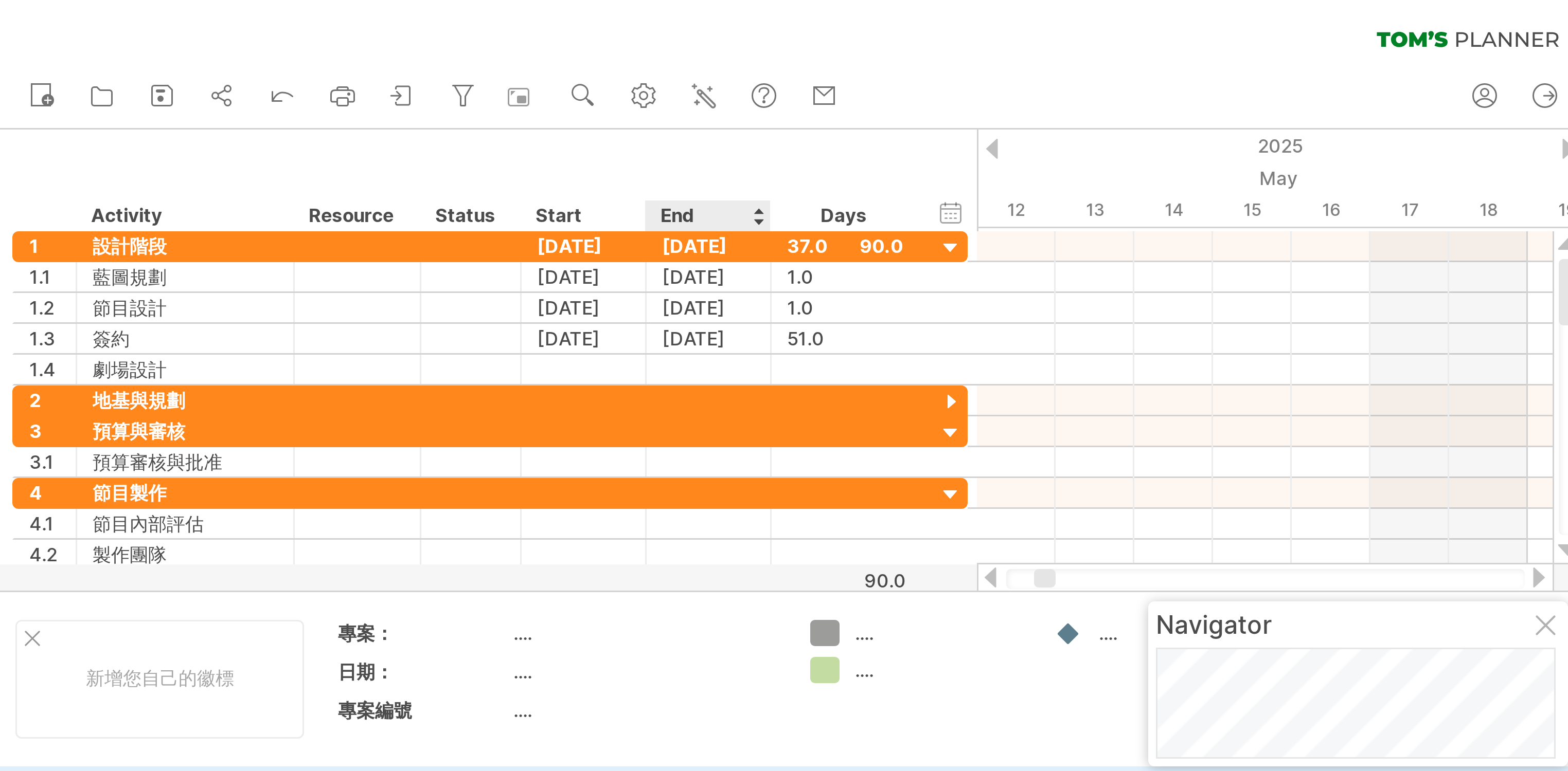
click at [221, 218] on td "...." at bounding box center [215, 212] width 87 height 12
click at [386, 23] on div "新的 share" at bounding box center [263, 32] width 528 height 21
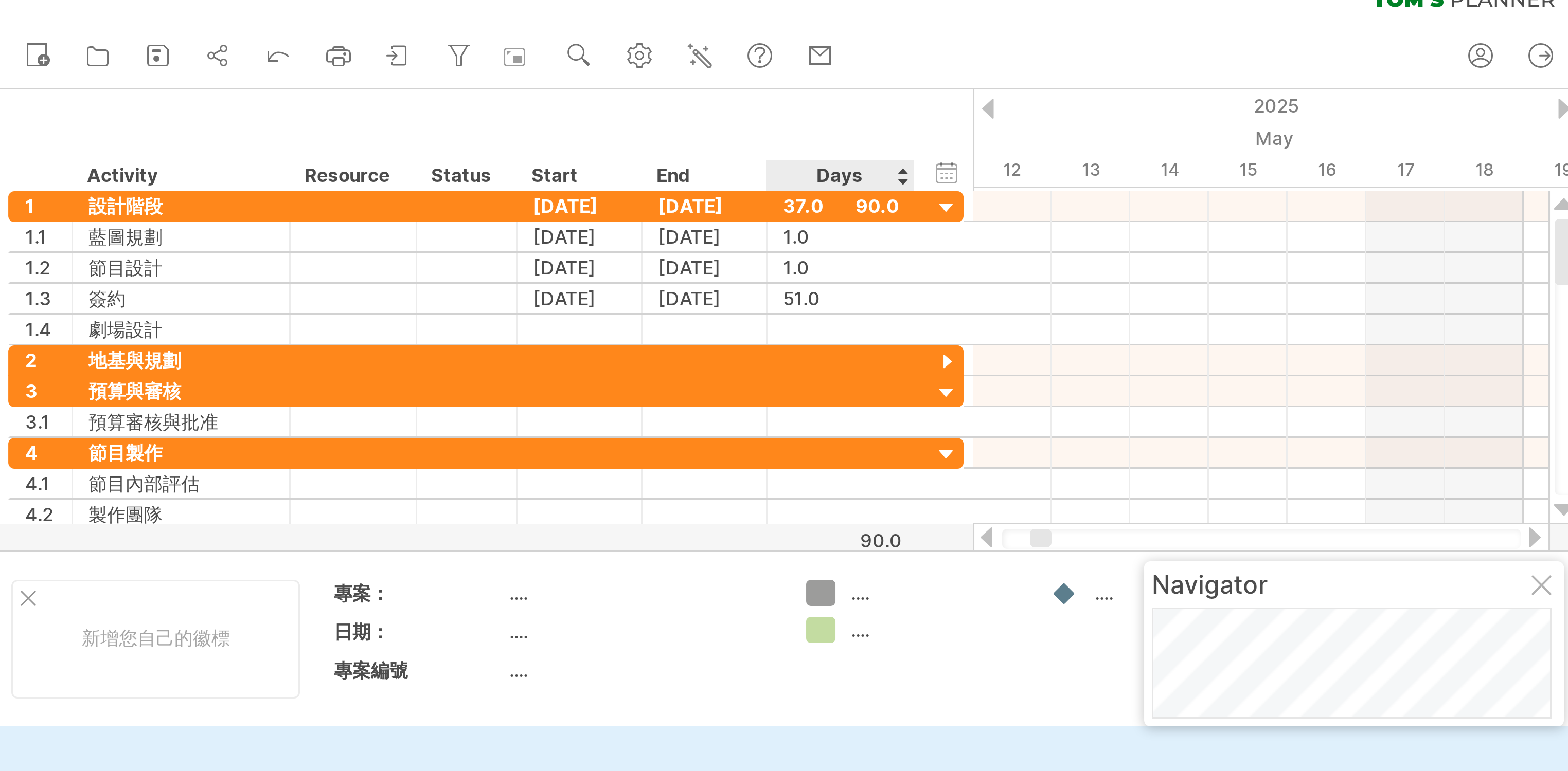
click at [312, 225] on td ".... ...." at bounding box center [305, 226] width 81 height 40
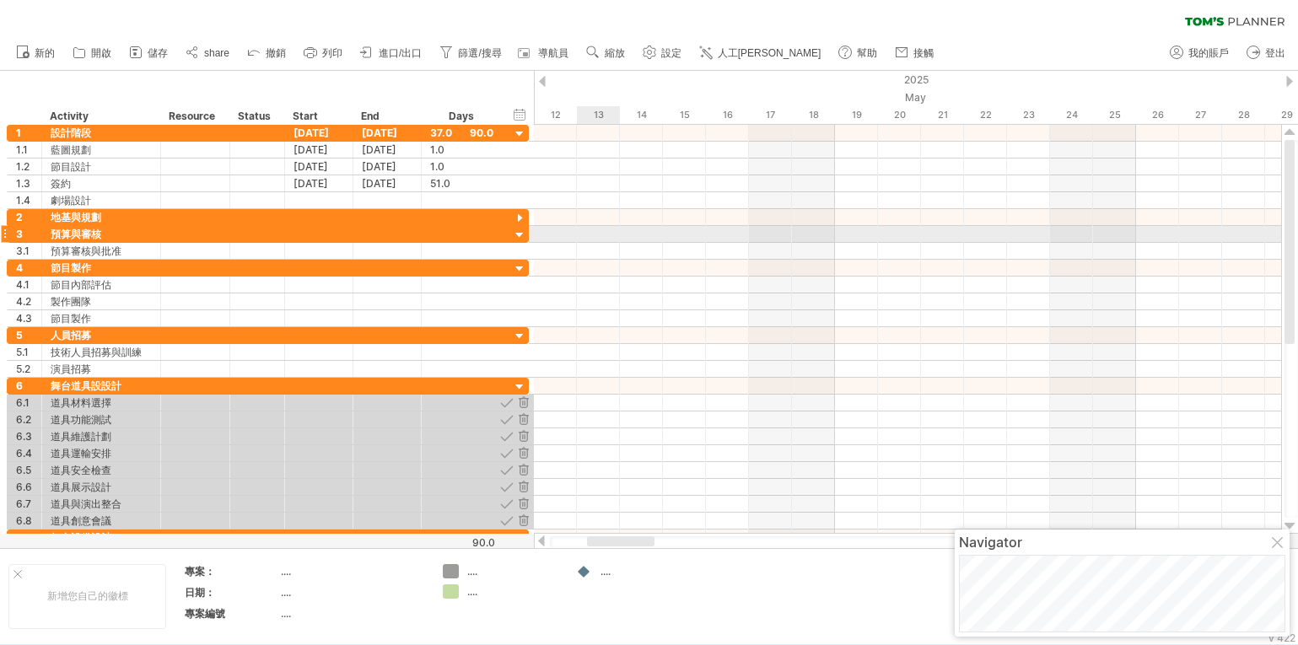
click at [615, 243] on div at bounding box center [907, 251] width 747 height 17
click at [332, 570] on div "...." at bounding box center [352, 571] width 142 height 14
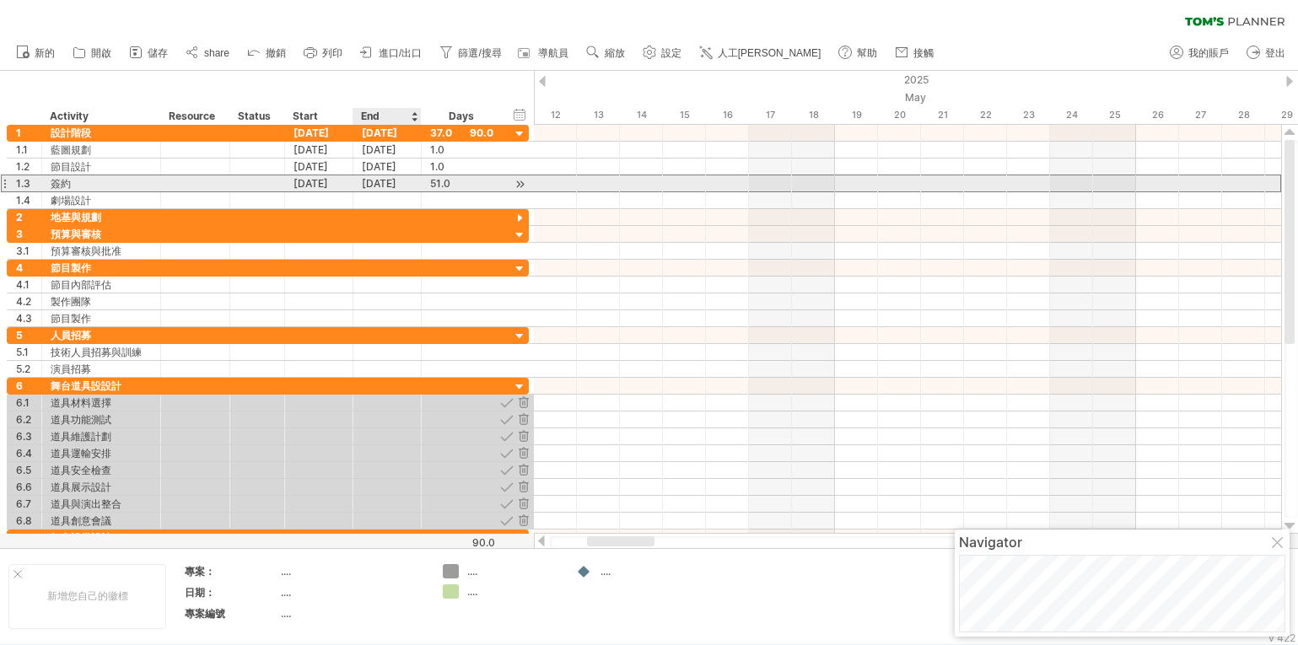
click at [385, 179] on div "[DATE]" at bounding box center [387, 183] width 68 height 16
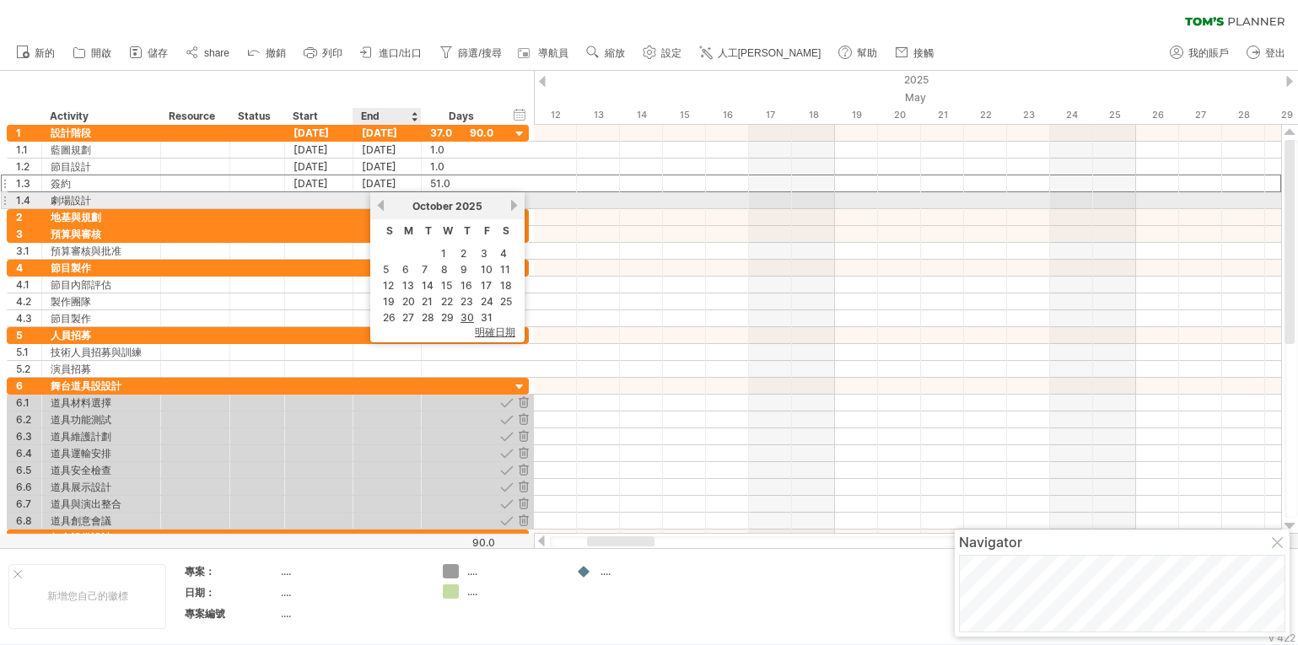
click at [382, 201] on link "previous" at bounding box center [381, 205] width 13 height 13
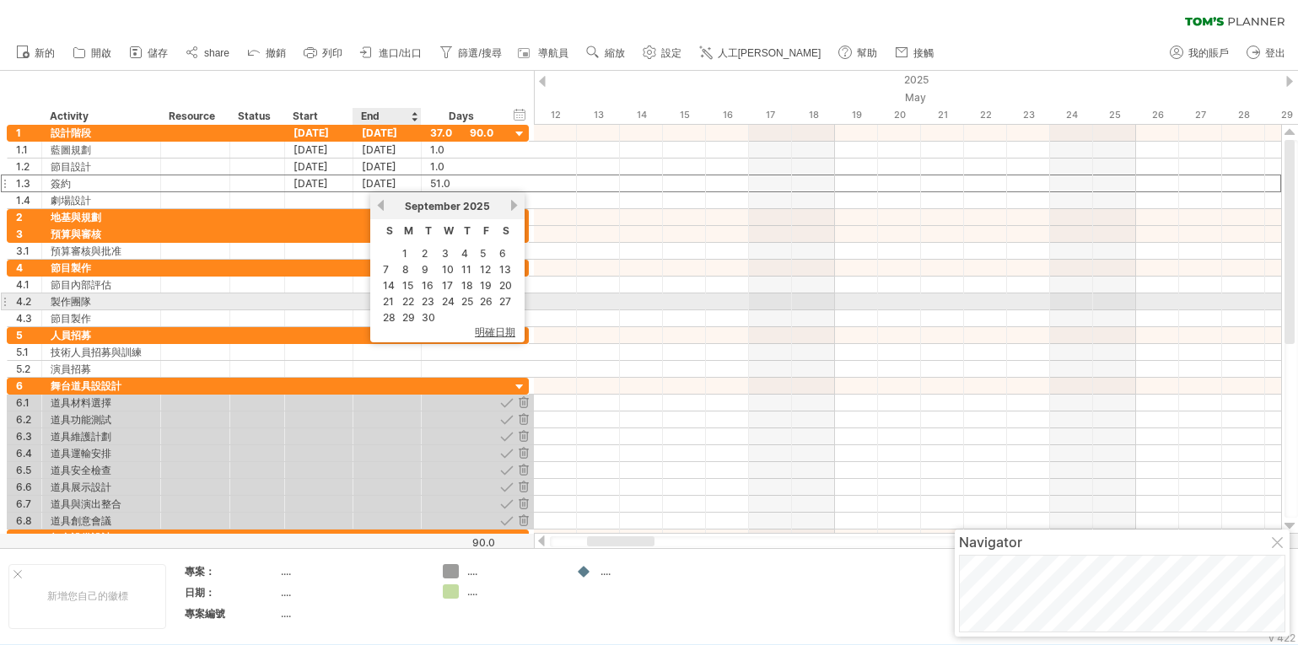
click at [404, 303] on link "22" at bounding box center [408, 302] width 15 height 16
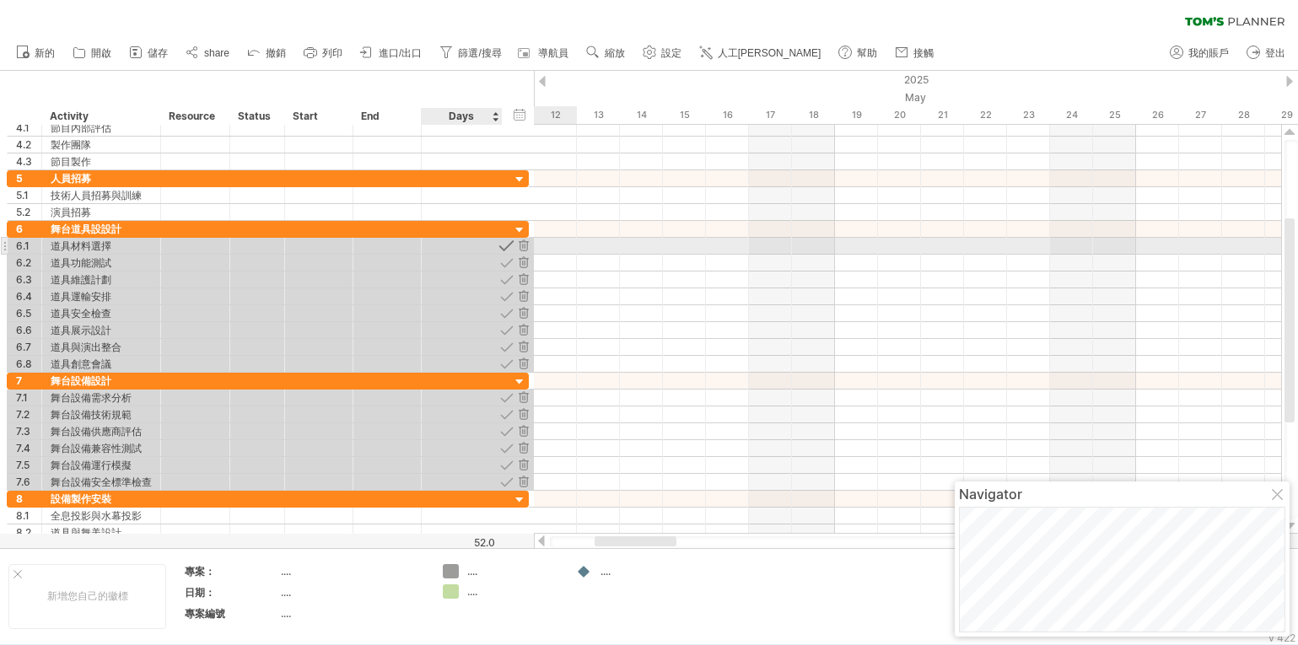
click at [506, 244] on div at bounding box center [507, 246] width 16 height 16
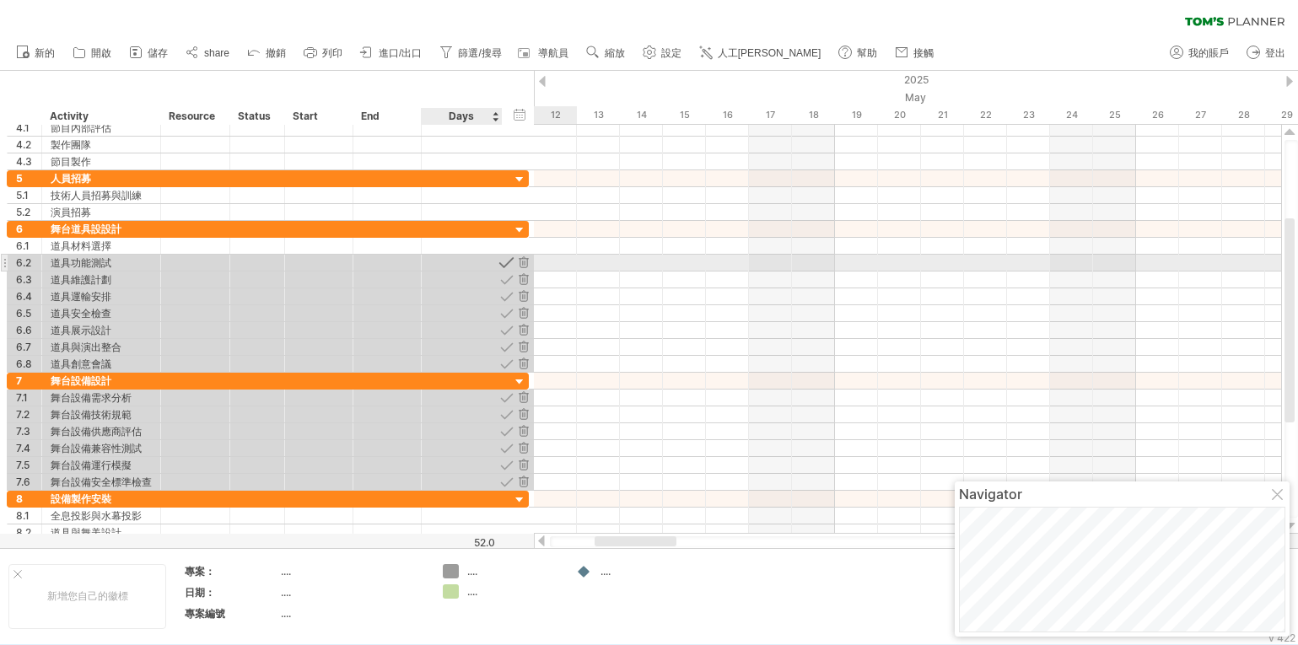
click at [504, 257] on div at bounding box center [507, 263] width 16 height 16
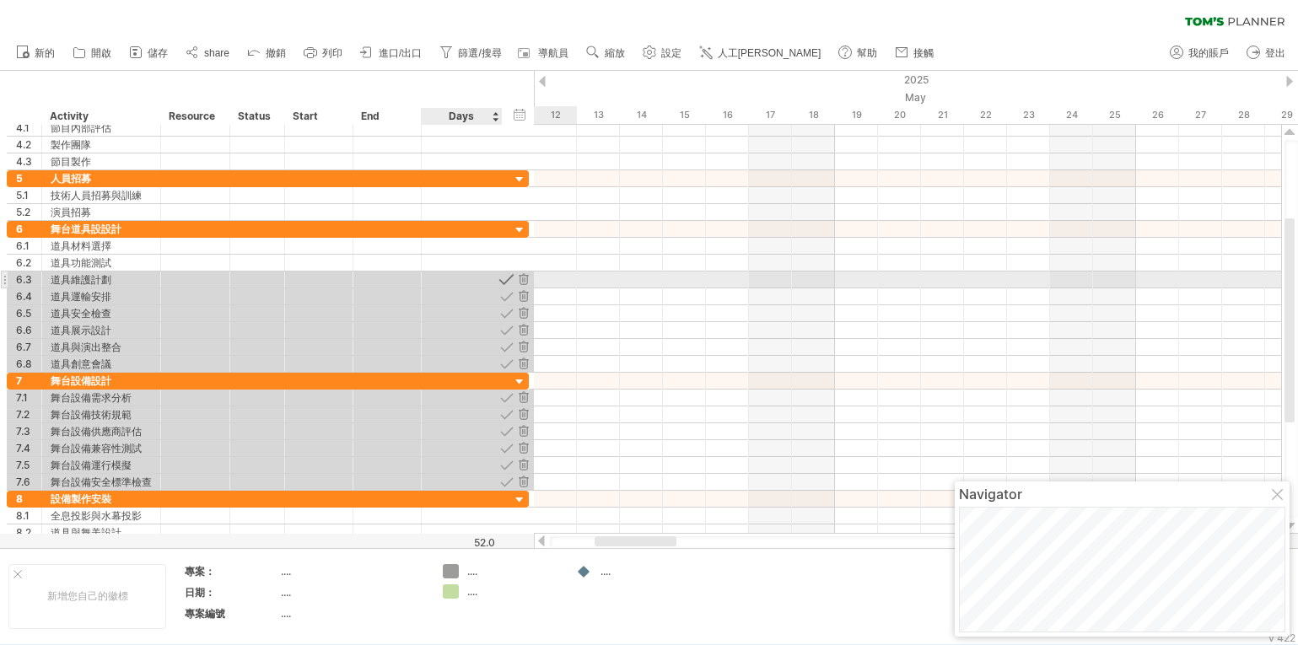
click at [507, 282] on div at bounding box center [507, 280] width 16 height 16
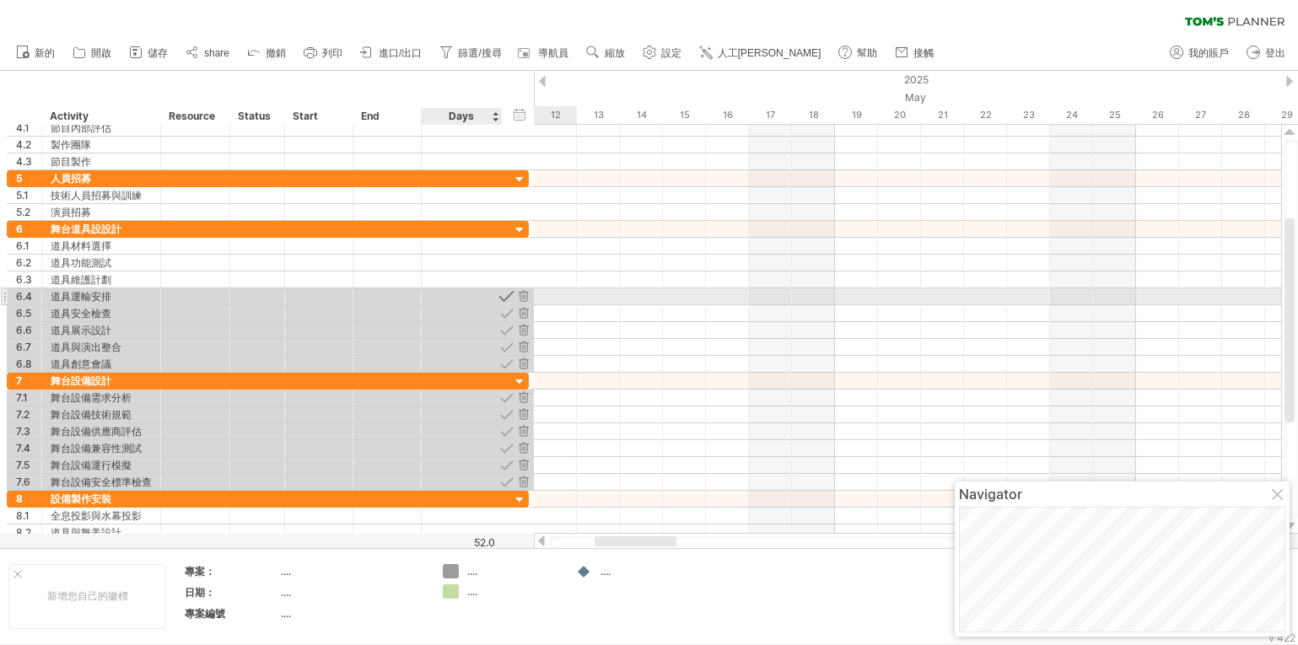
click at [505, 301] on div at bounding box center [507, 296] width 16 height 16
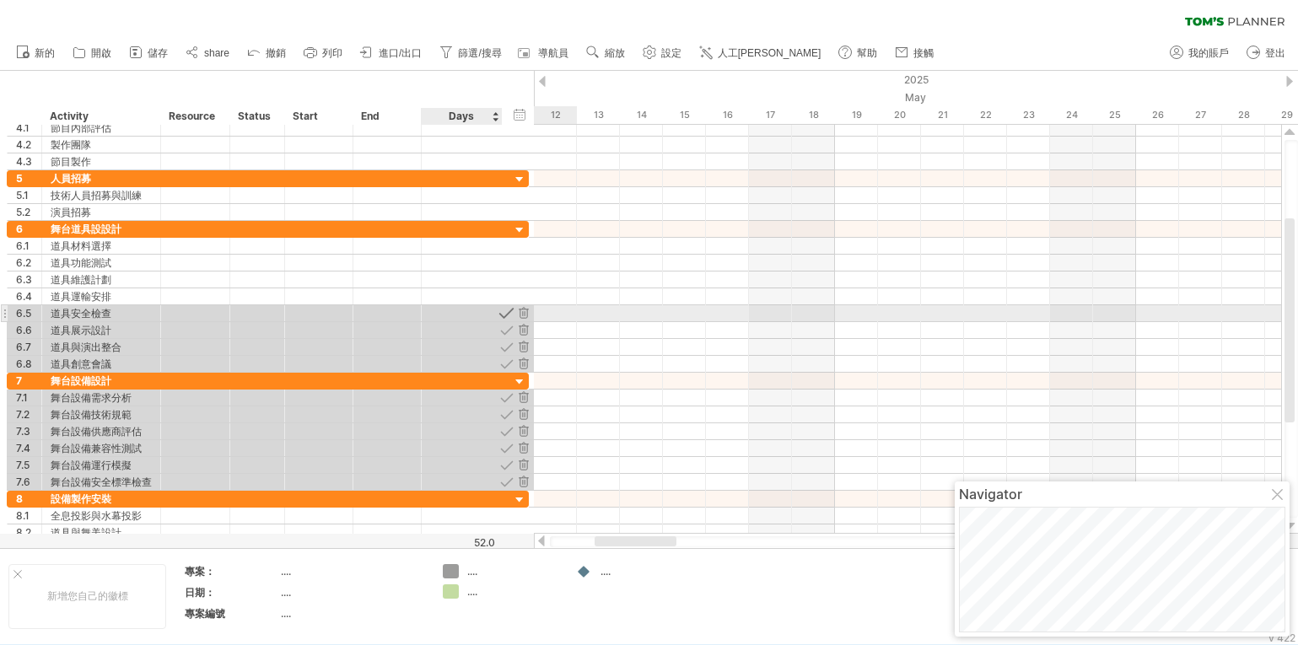
click at [510, 316] on div at bounding box center [507, 313] width 16 height 16
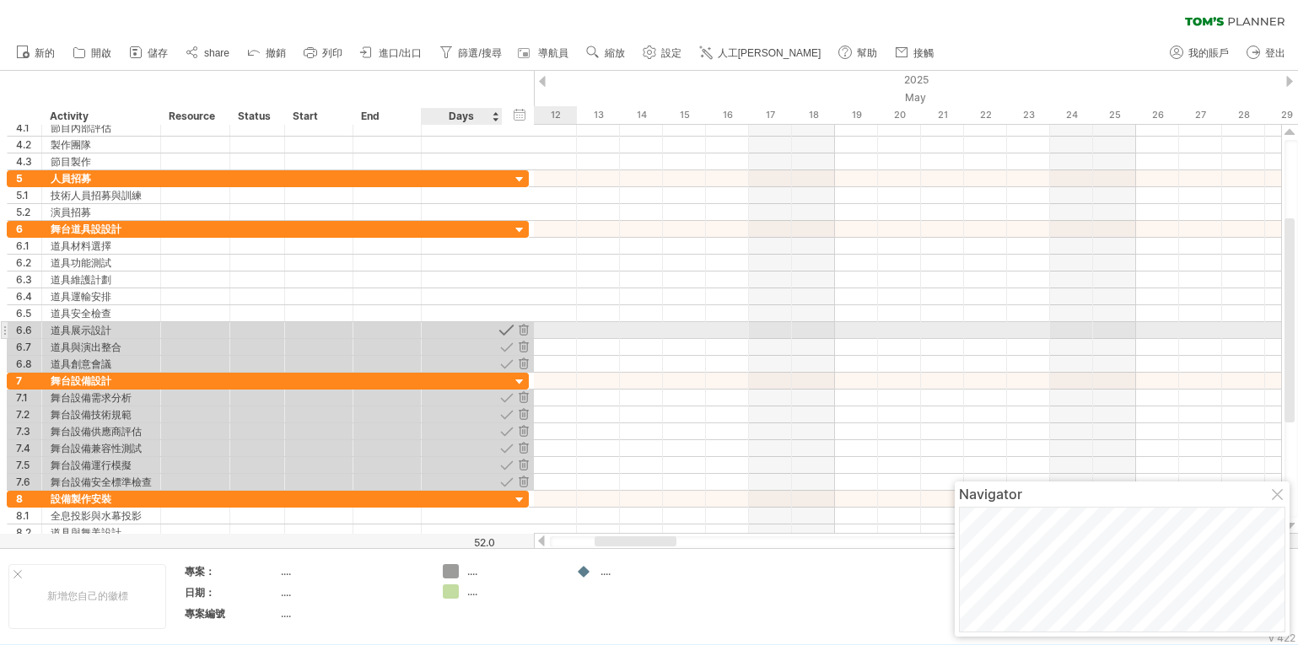
drag, startPoint x: 505, startPoint y: 327, endPoint x: 504, endPoint y: 337, distance: 9.4
click at [504, 337] on div at bounding box center [507, 330] width 16 height 16
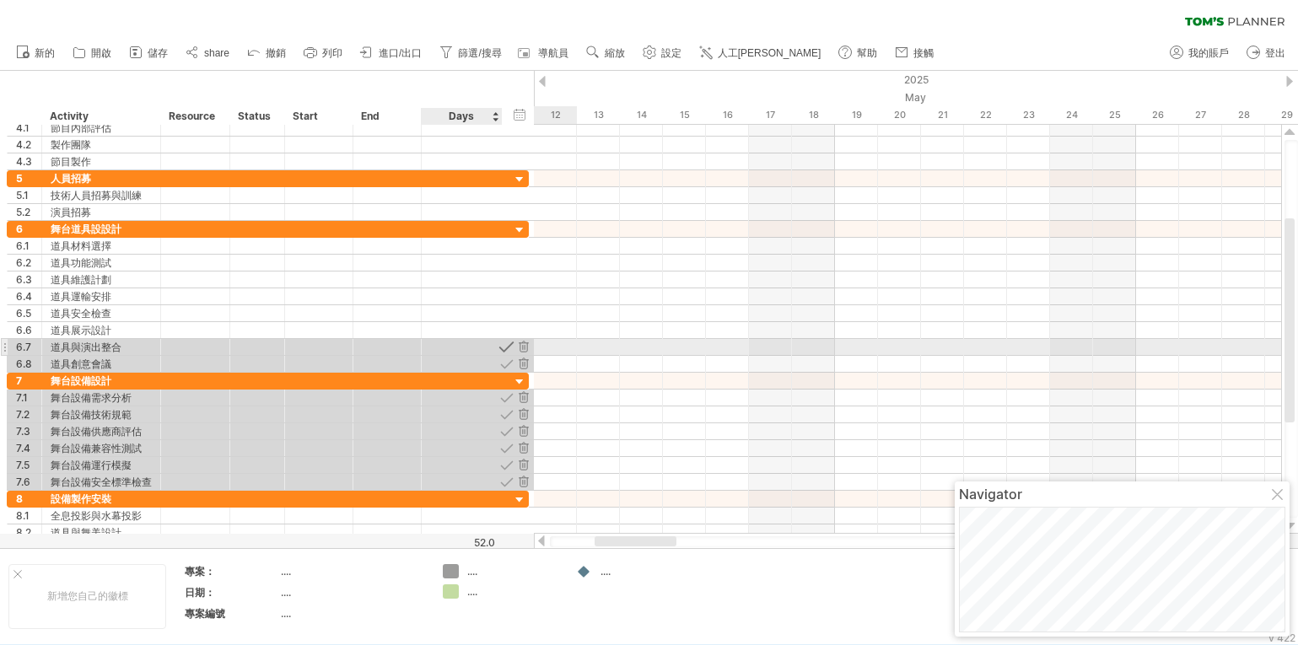
click at [504, 353] on div at bounding box center [507, 347] width 16 height 16
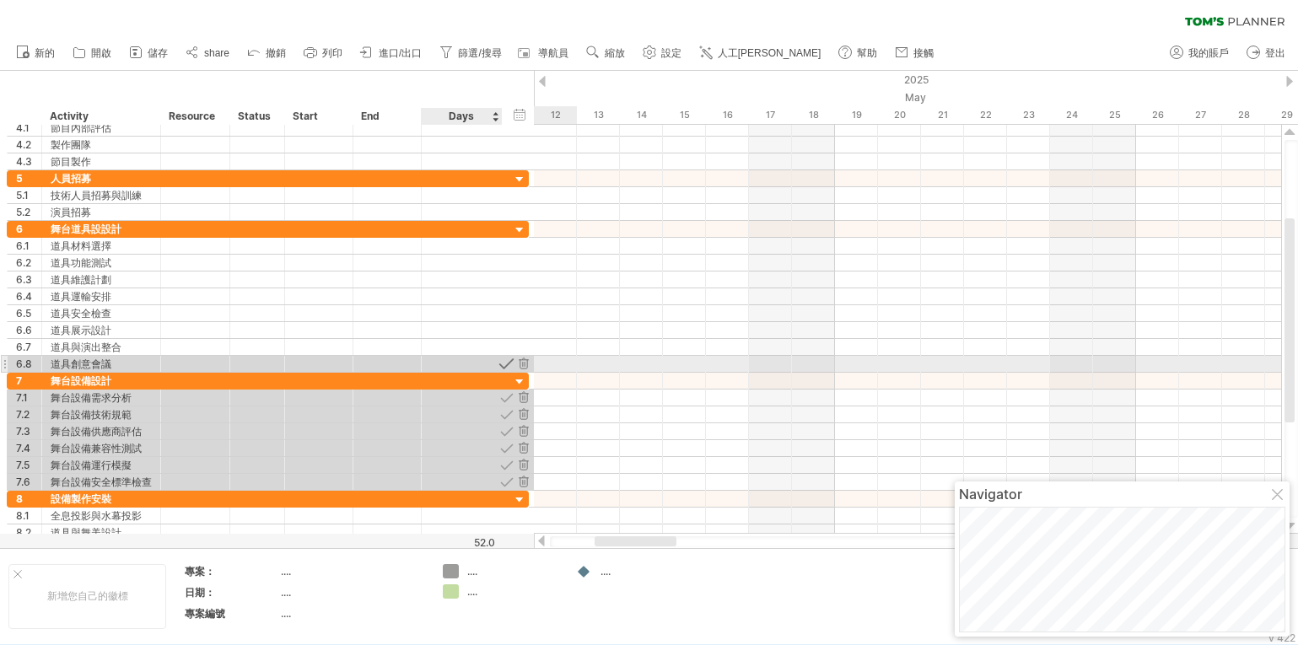
click at [505, 364] on div at bounding box center [507, 364] width 16 height 16
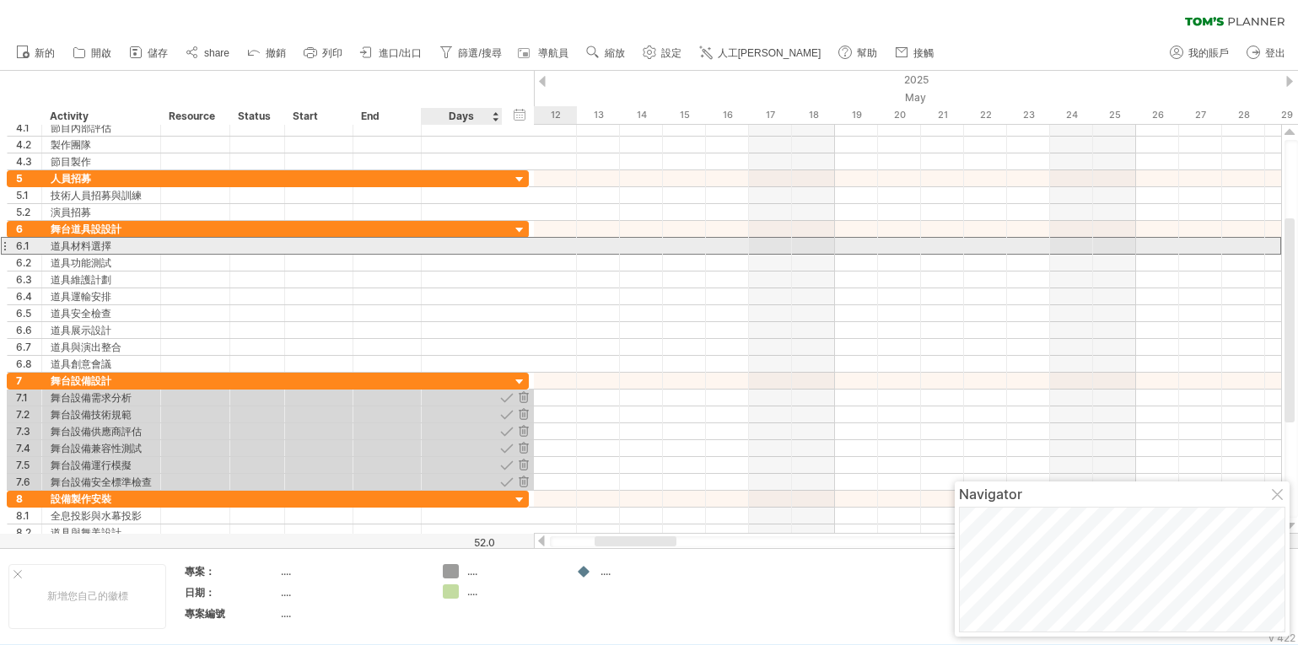
click at [504, 248] on div "6.1 ****** 道具材料選擇" at bounding box center [268, 246] width 522 height 18
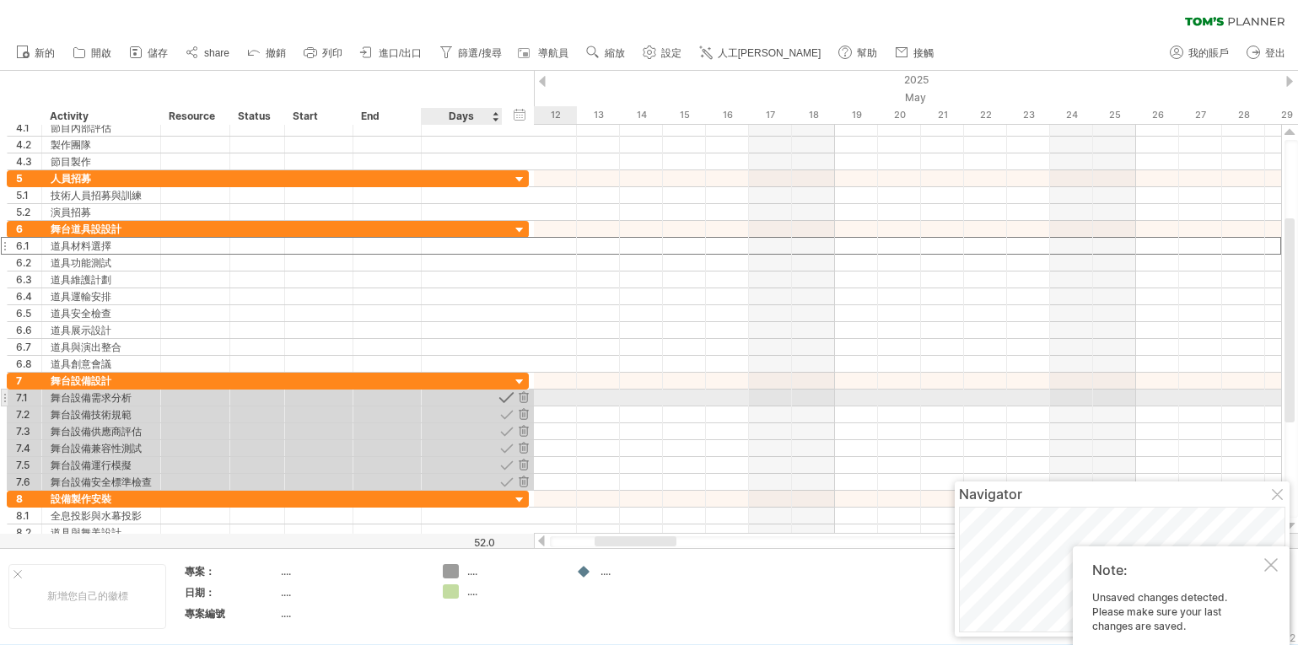
click at [503, 394] on div at bounding box center [507, 398] width 16 height 16
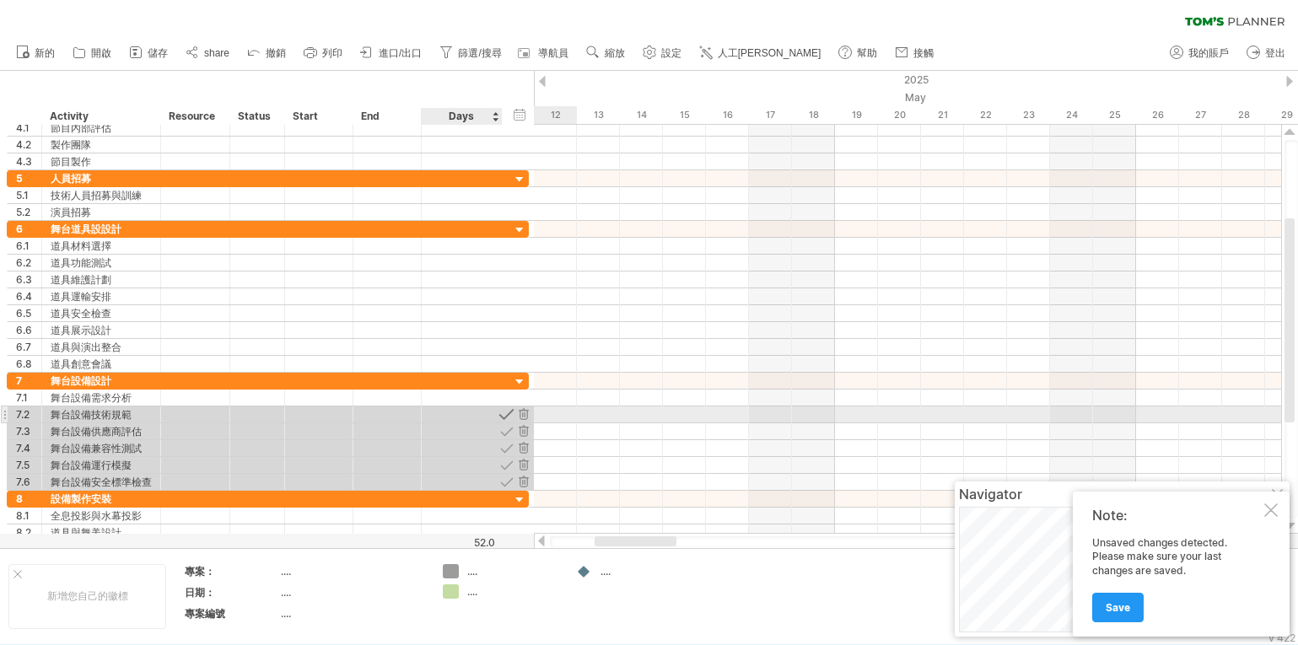
click at [503, 414] on div at bounding box center [507, 415] width 16 height 16
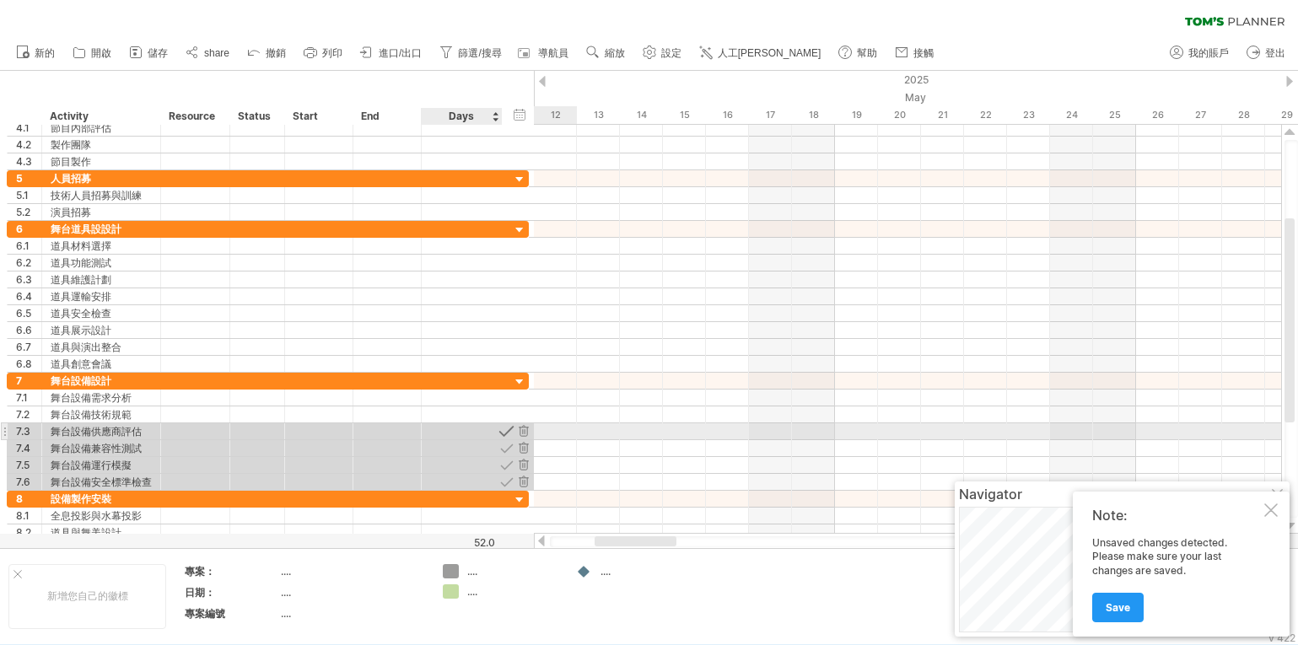
click at [508, 434] on div at bounding box center [507, 431] width 16 height 16
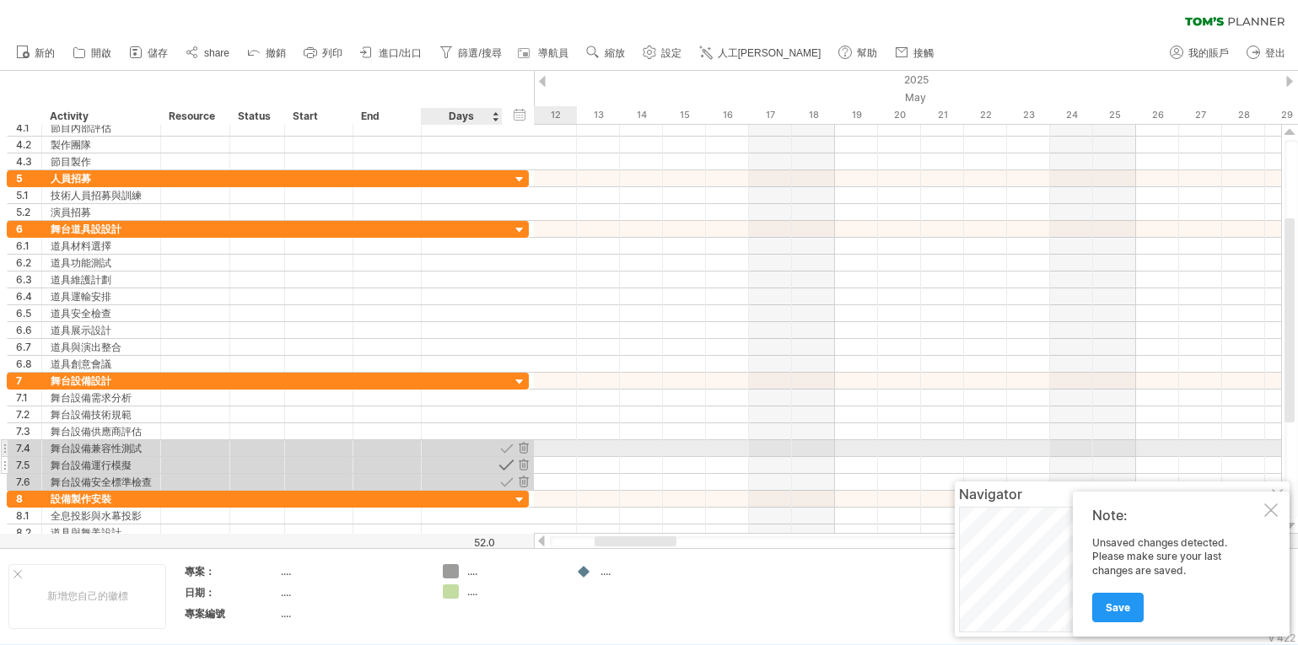
drag, startPoint x: 502, startPoint y: 443, endPoint x: 499, endPoint y: 461, distance: 18.7
click at [500, 459] on div "**********" at bounding box center [268, 432] width 522 height 118
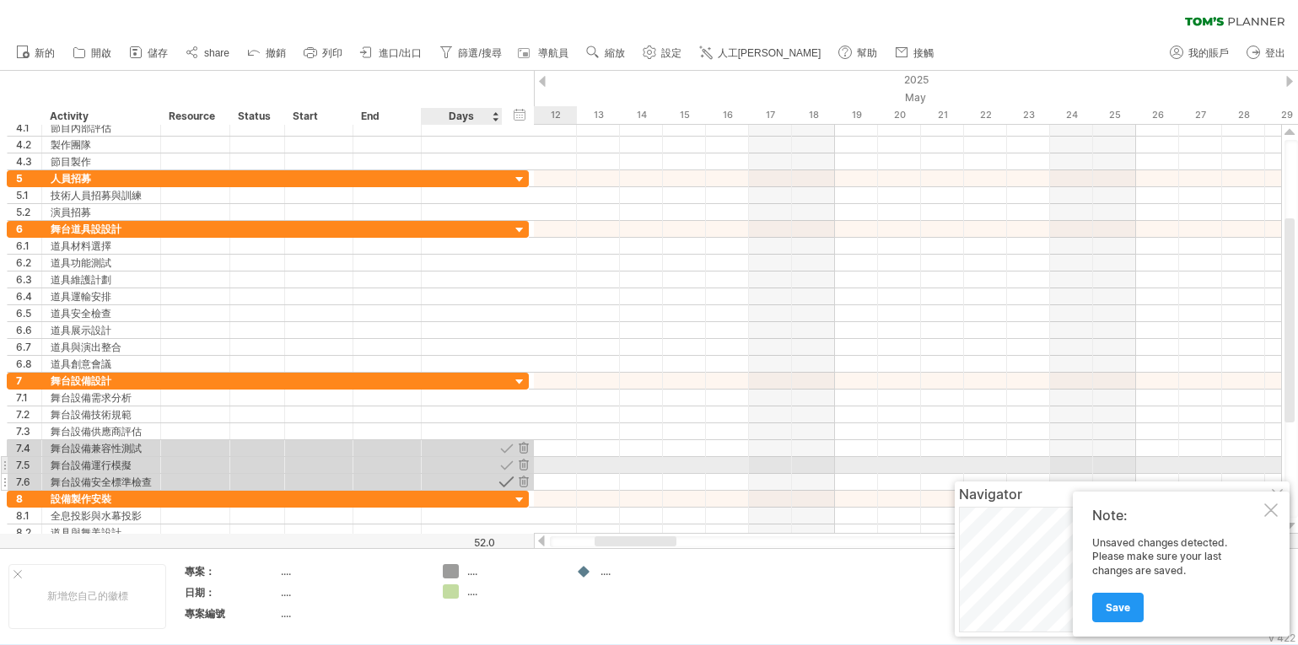
drag, startPoint x: 504, startPoint y: 465, endPoint x: 500, endPoint y: 481, distance: 16.4
click at [500, 477] on div "**********" at bounding box center [268, 432] width 522 height 118
click at [510, 461] on div at bounding box center [507, 465] width 16 height 16
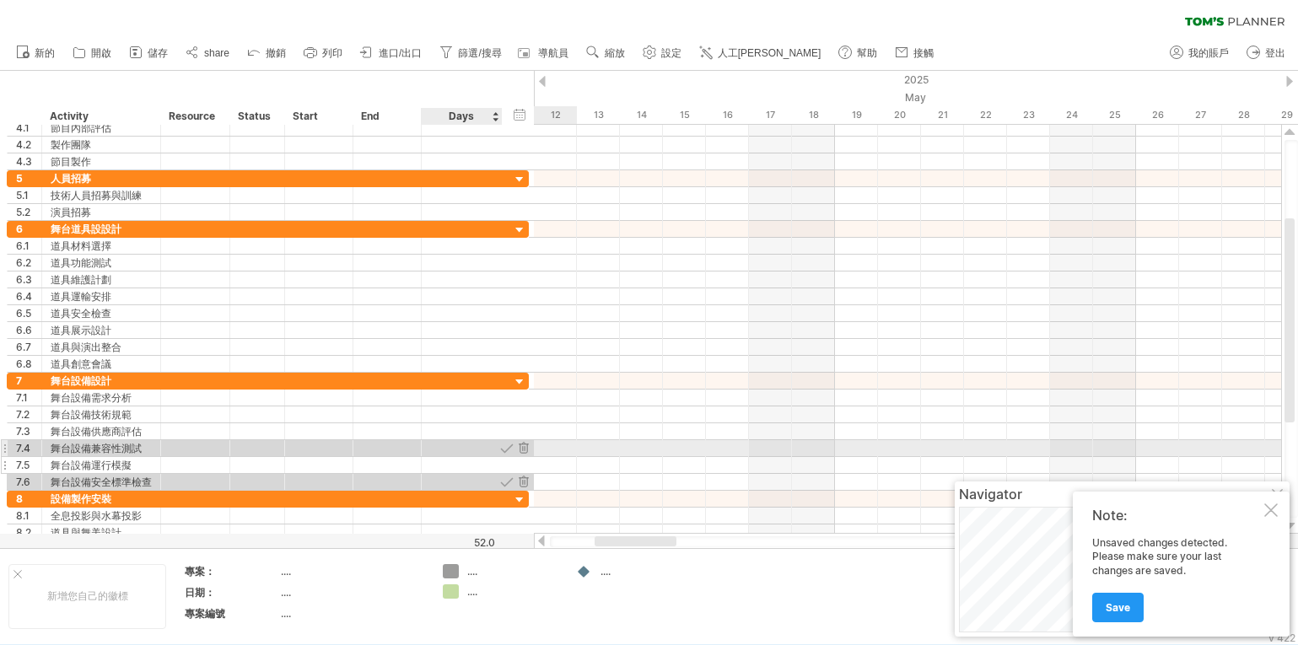
drag, startPoint x: 507, startPoint y: 453, endPoint x: 520, endPoint y: 472, distance: 23.6
click at [520, 470] on div "**********" at bounding box center [268, 432] width 522 height 118
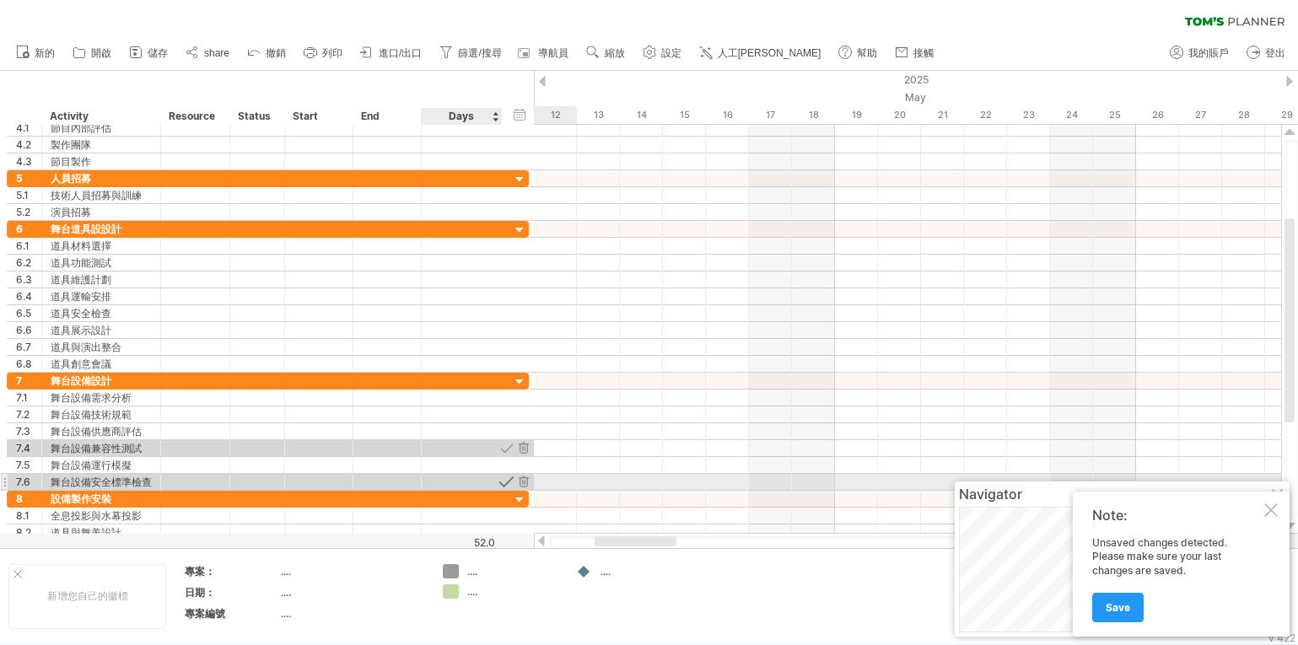
click at [505, 479] on div at bounding box center [507, 482] width 16 height 16
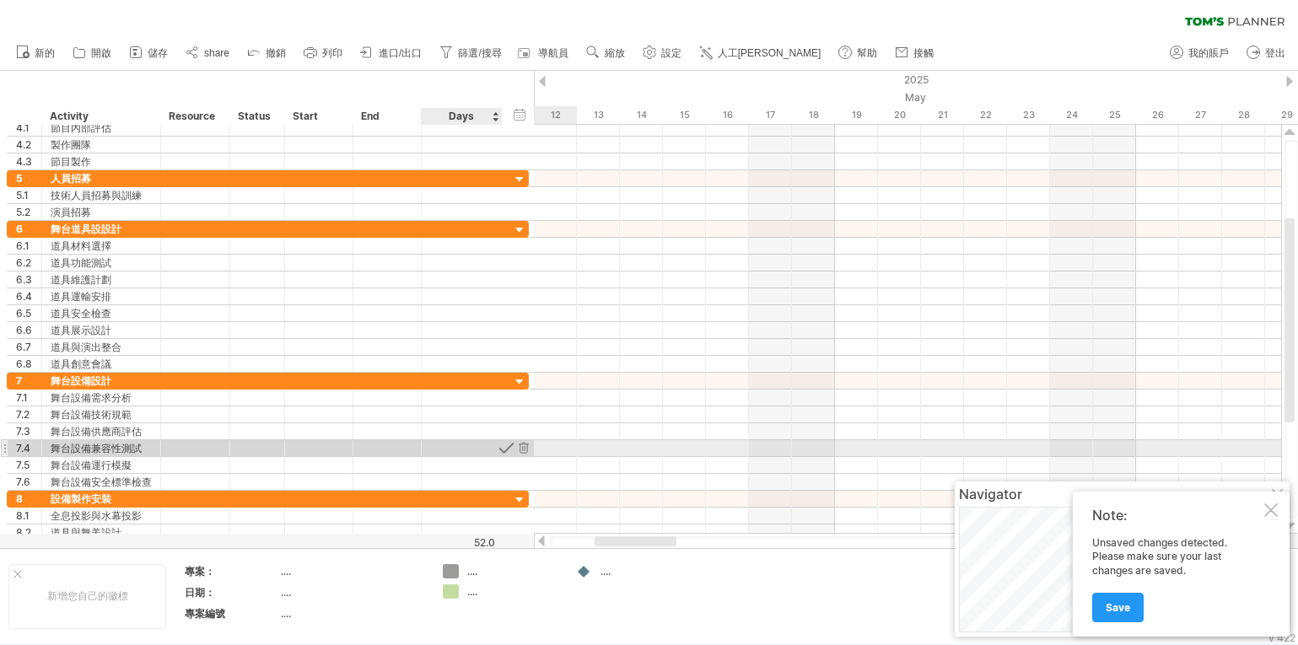
click at [507, 448] on div at bounding box center [507, 448] width 16 height 16
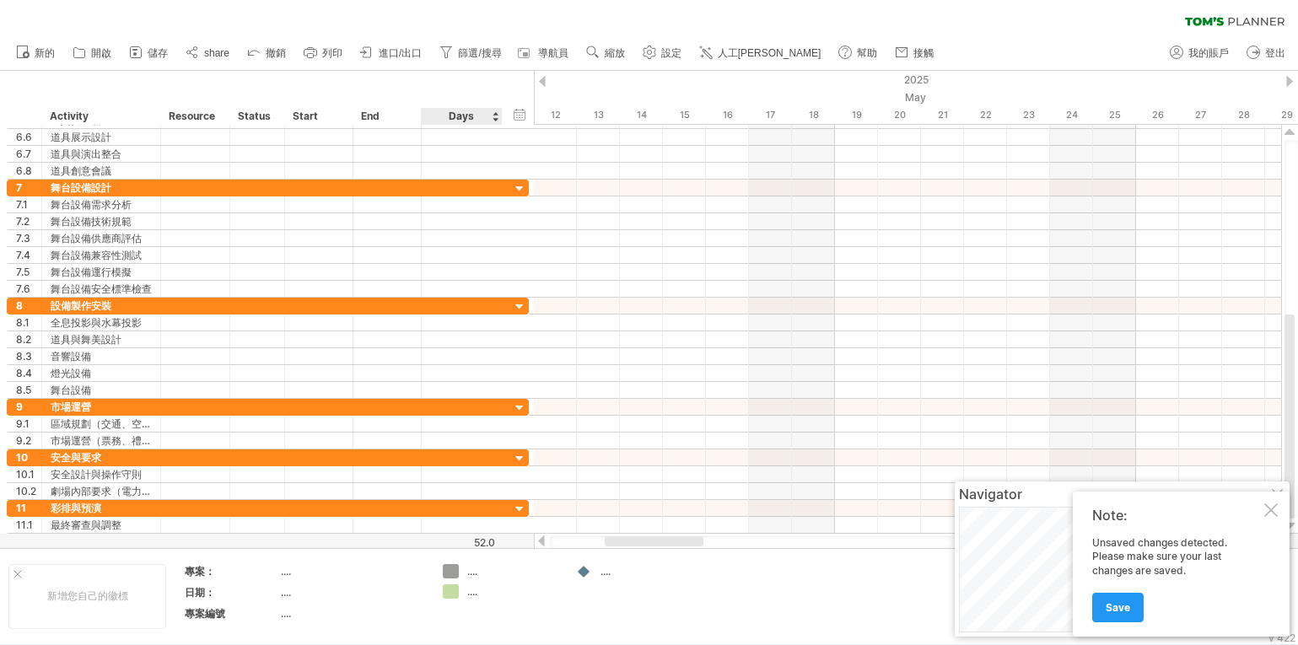
click at [512, 541] on div at bounding box center [649, 309] width 1298 height 477
click at [392, 111] on div "End" at bounding box center [386, 116] width 51 height 17
click at [414, 113] on div at bounding box center [414, 116] width 7 height 17
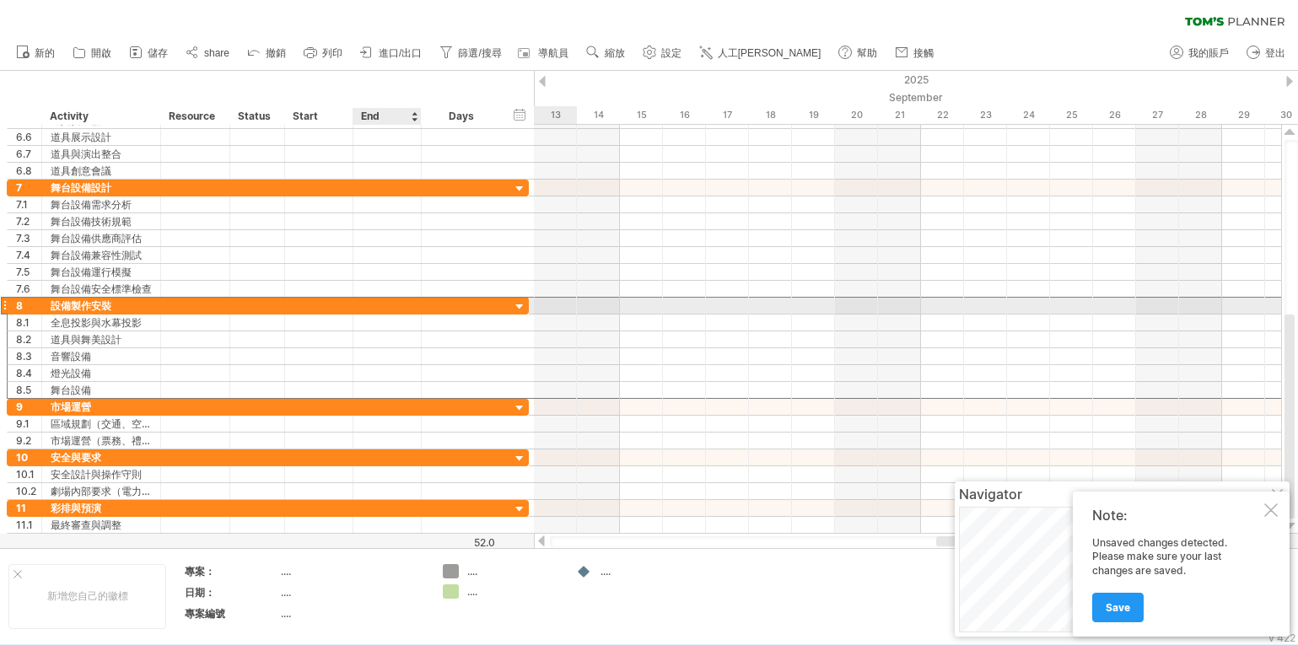
click at [372, 303] on div at bounding box center [387, 306] width 68 height 16
click at [518, 305] on div at bounding box center [520, 307] width 16 height 16
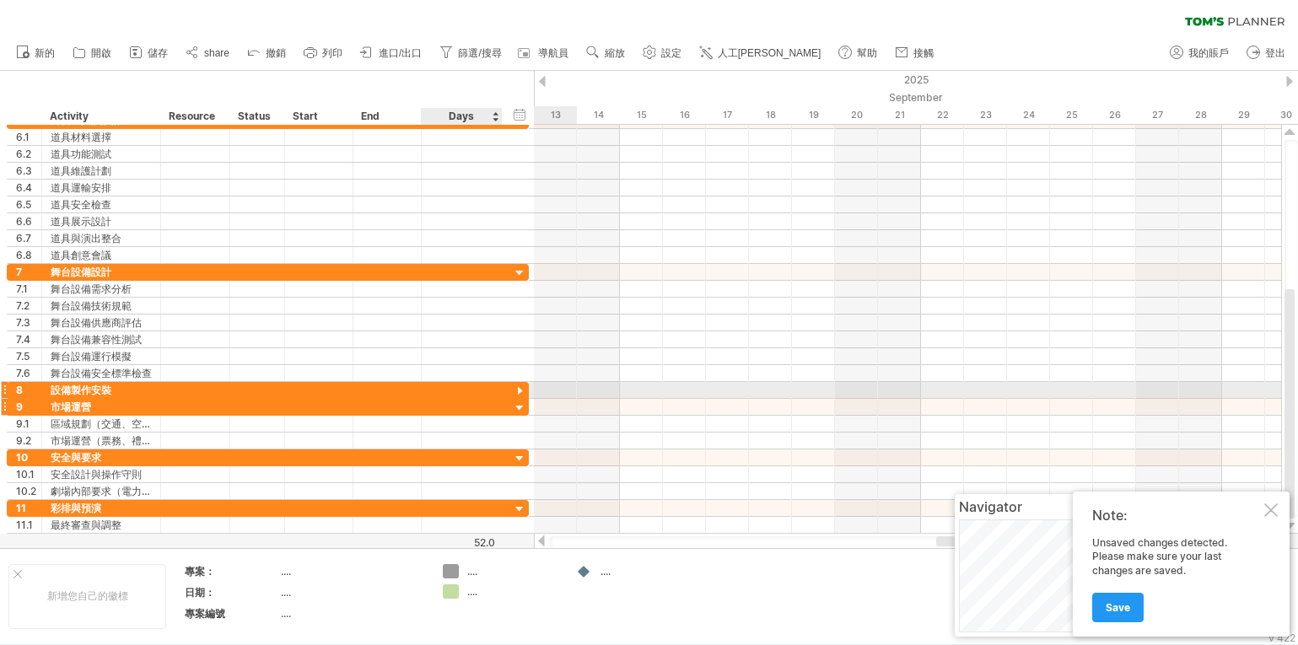
drag, startPoint x: 520, startPoint y: 392, endPoint x: 521, endPoint y: 412, distance: 19.4
click at [520, 402] on div "**********" at bounding box center [268, 323] width 523 height 422
click at [521, 396] on div at bounding box center [520, 392] width 16 height 16
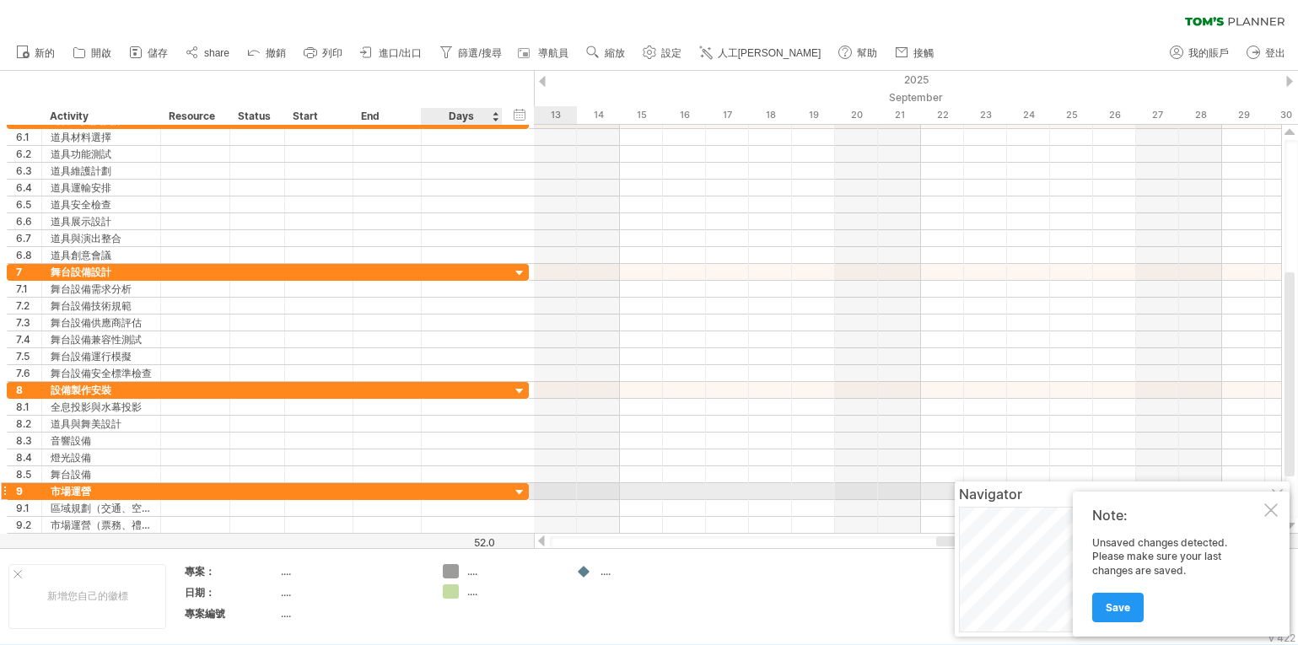
click at [522, 494] on div at bounding box center [520, 493] width 16 height 16
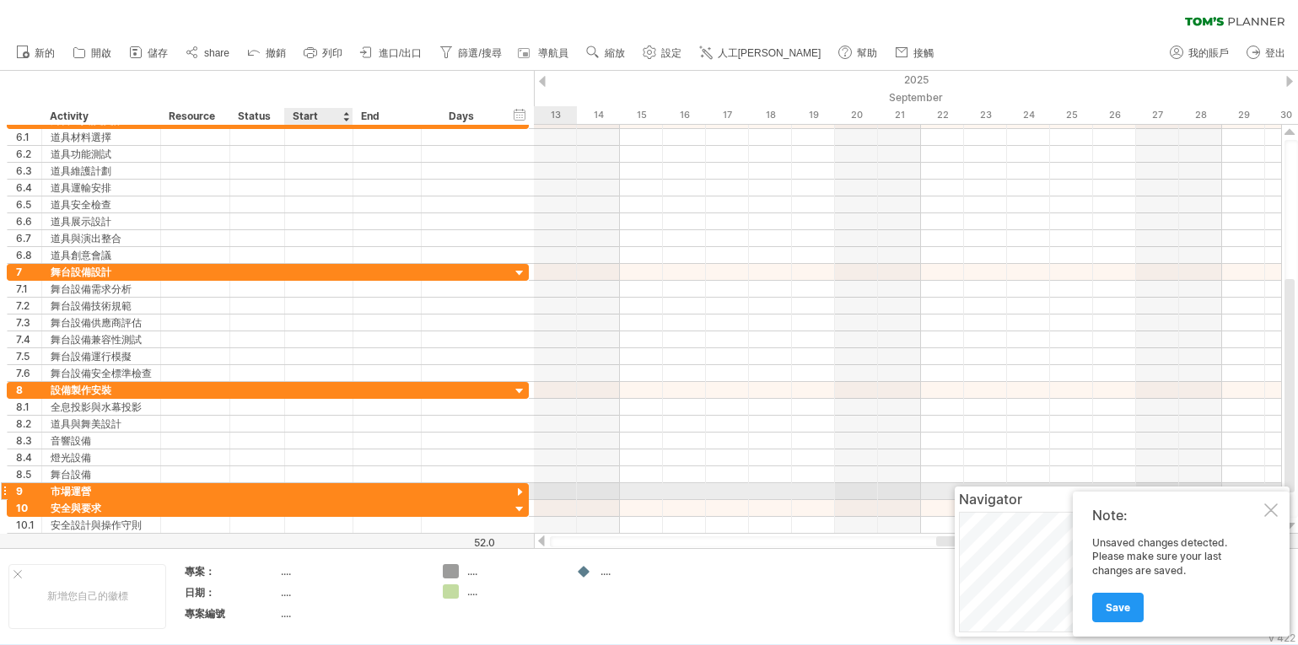
click at [326, 488] on div at bounding box center [319, 491] width 68 height 16
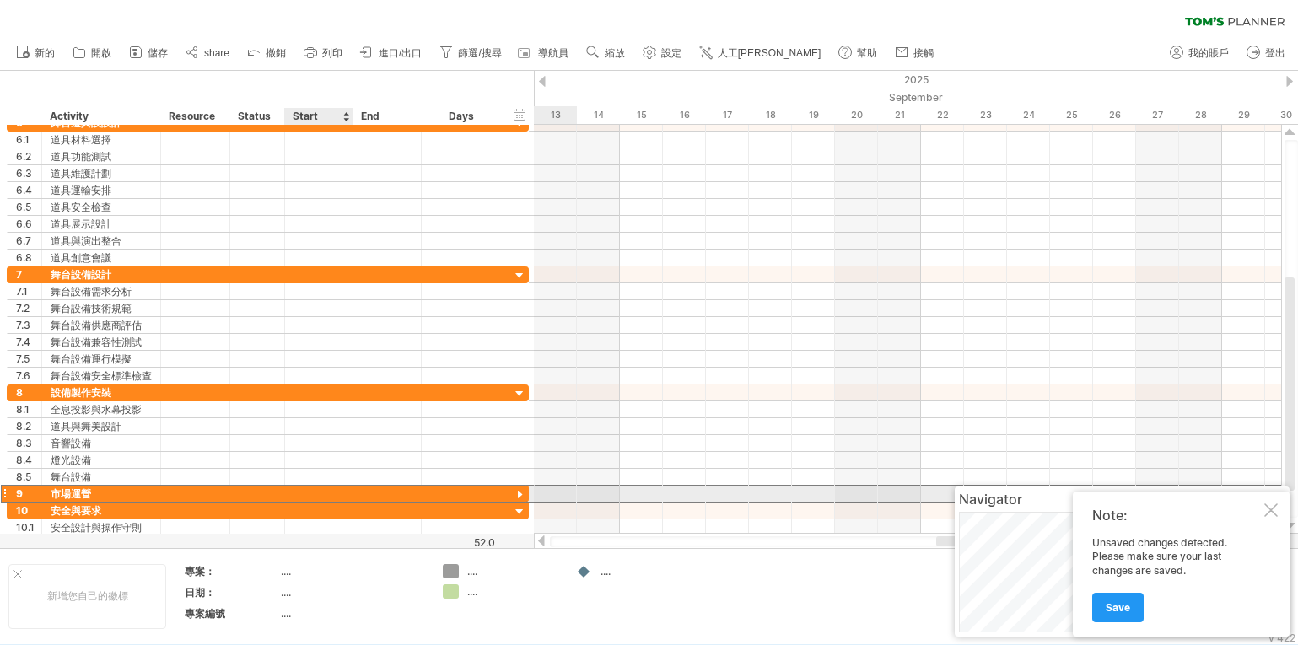
click at [6, 492] on div at bounding box center [4, 494] width 7 height 18
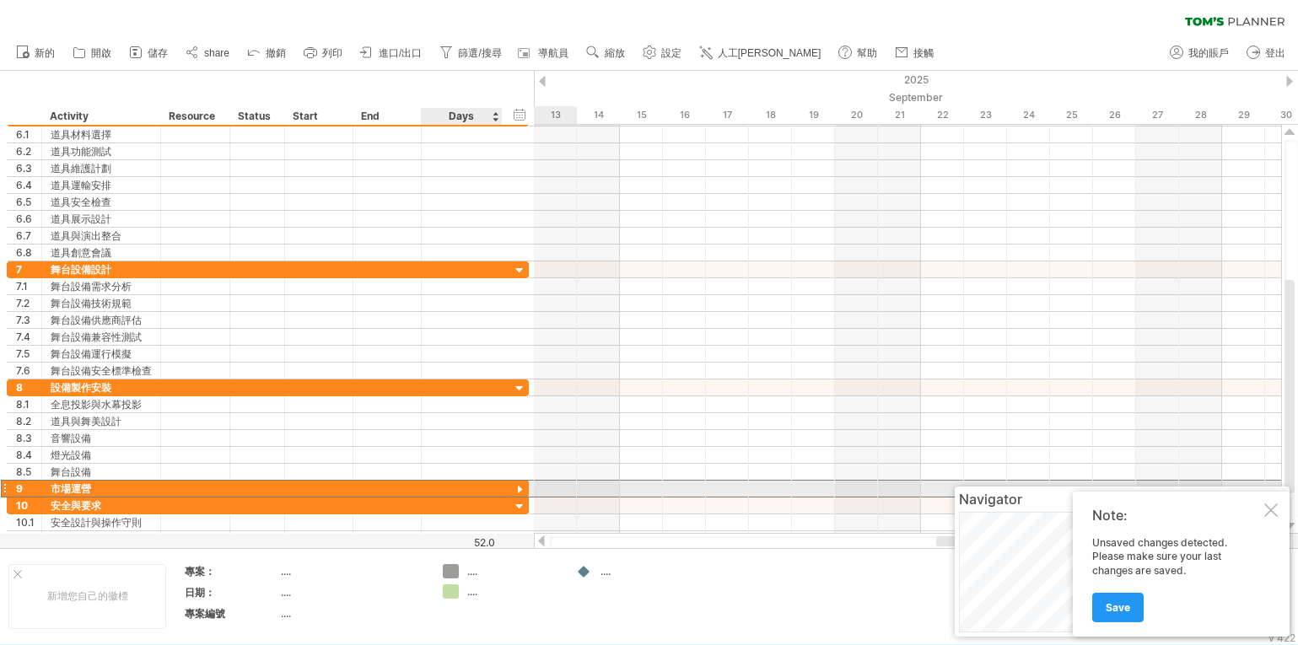
click at [488, 488] on div at bounding box center [461, 489] width 63 height 16
click at [340, 493] on div at bounding box center [319, 489] width 68 height 16
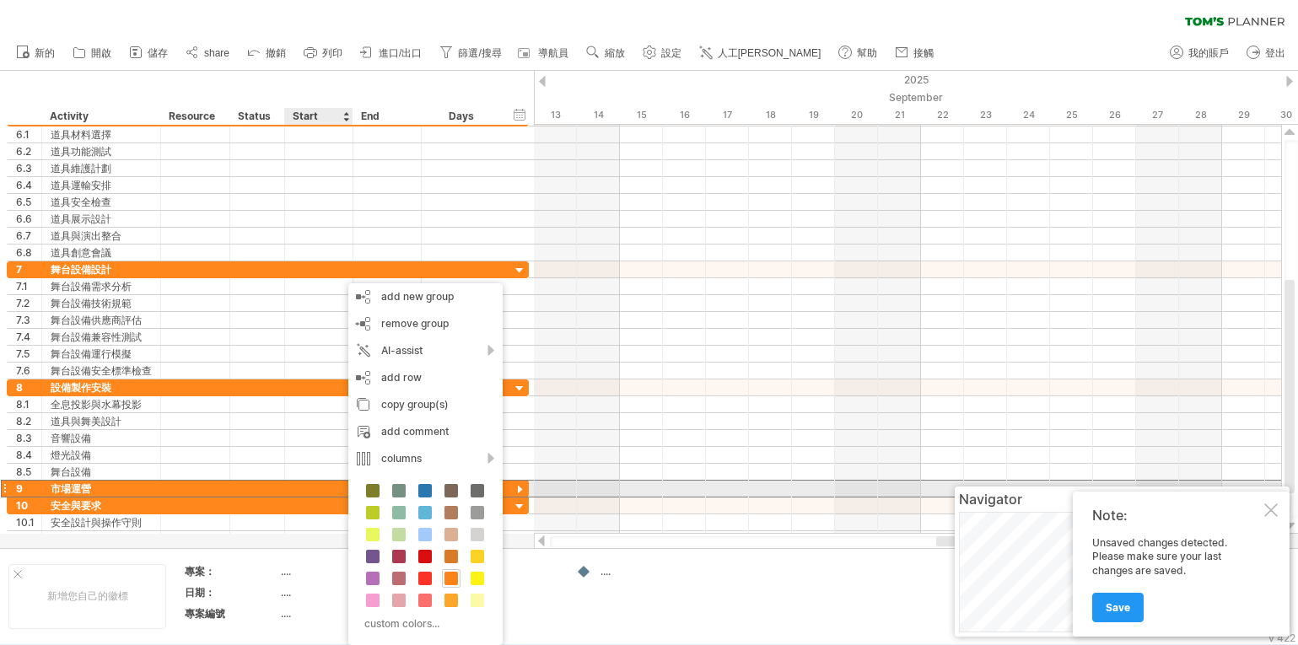
click at [270, 487] on div at bounding box center [257, 489] width 37 height 16
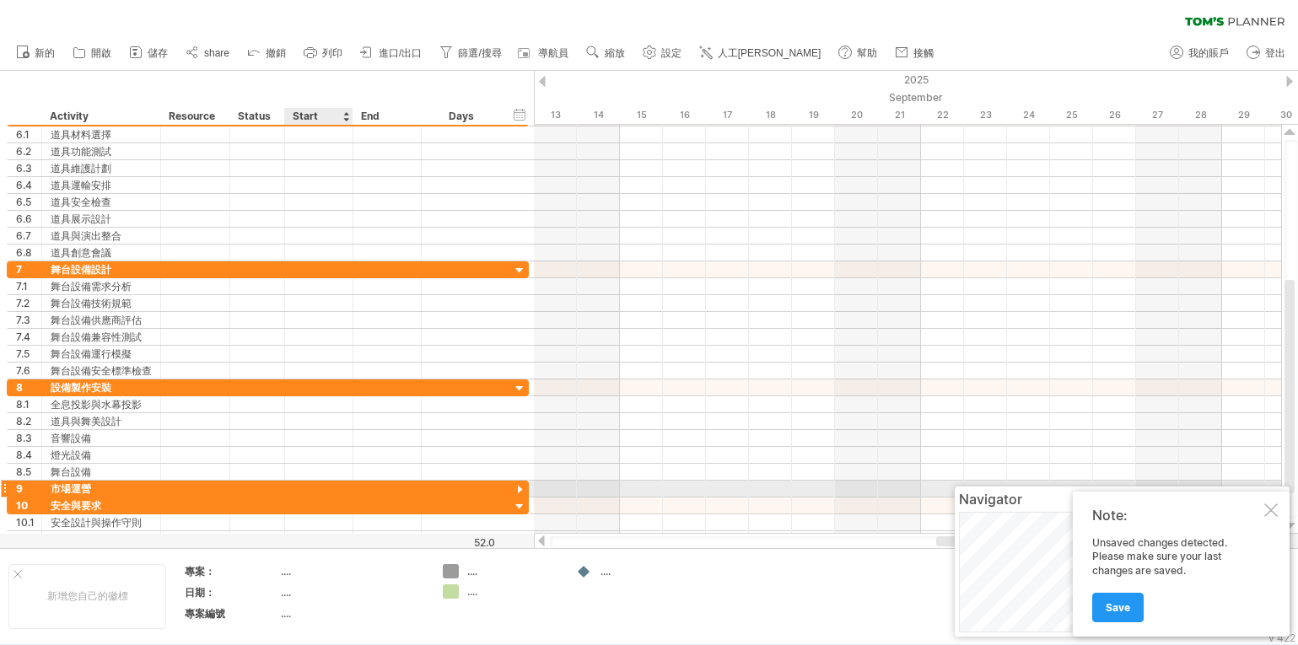
click at [300, 488] on div at bounding box center [319, 489] width 68 height 16
click at [295, 488] on div at bounding box center [319, 489] width 68 height 16
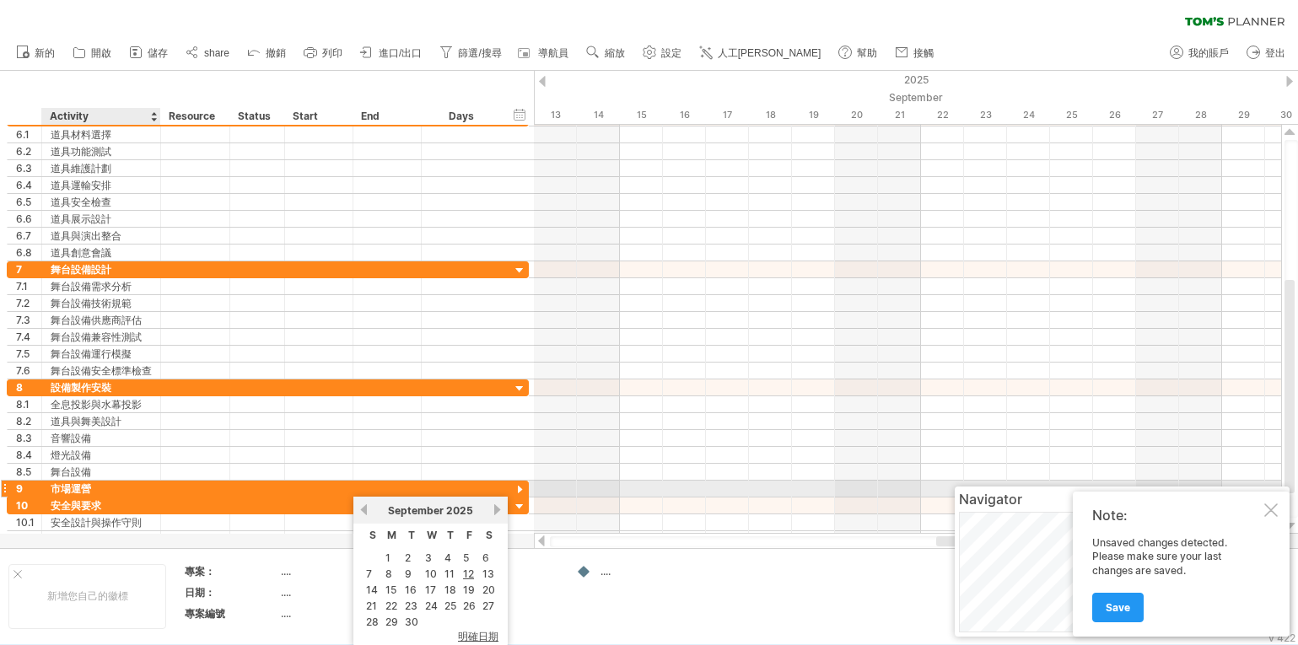
click at [89, 489] on div "市場運營" at bounding box center [101, 489] width 101 height 16
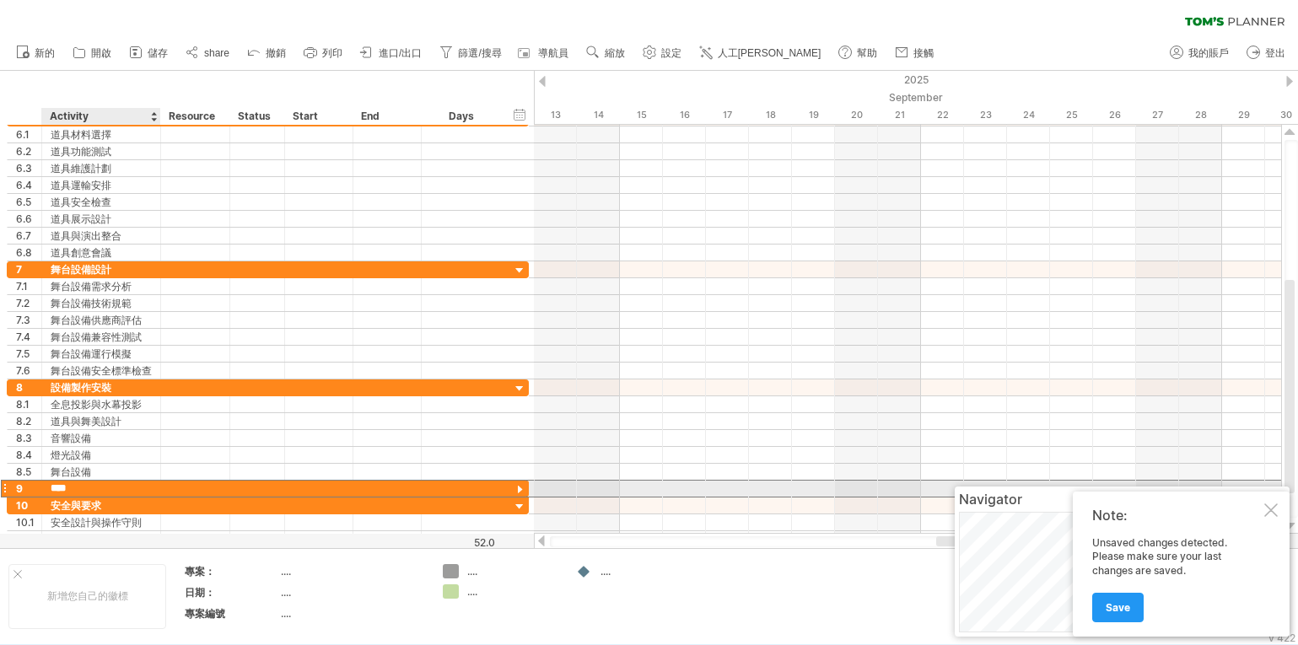
click at [87, 488] on input "****" at bounding box center [101, 489] width 101 height 16
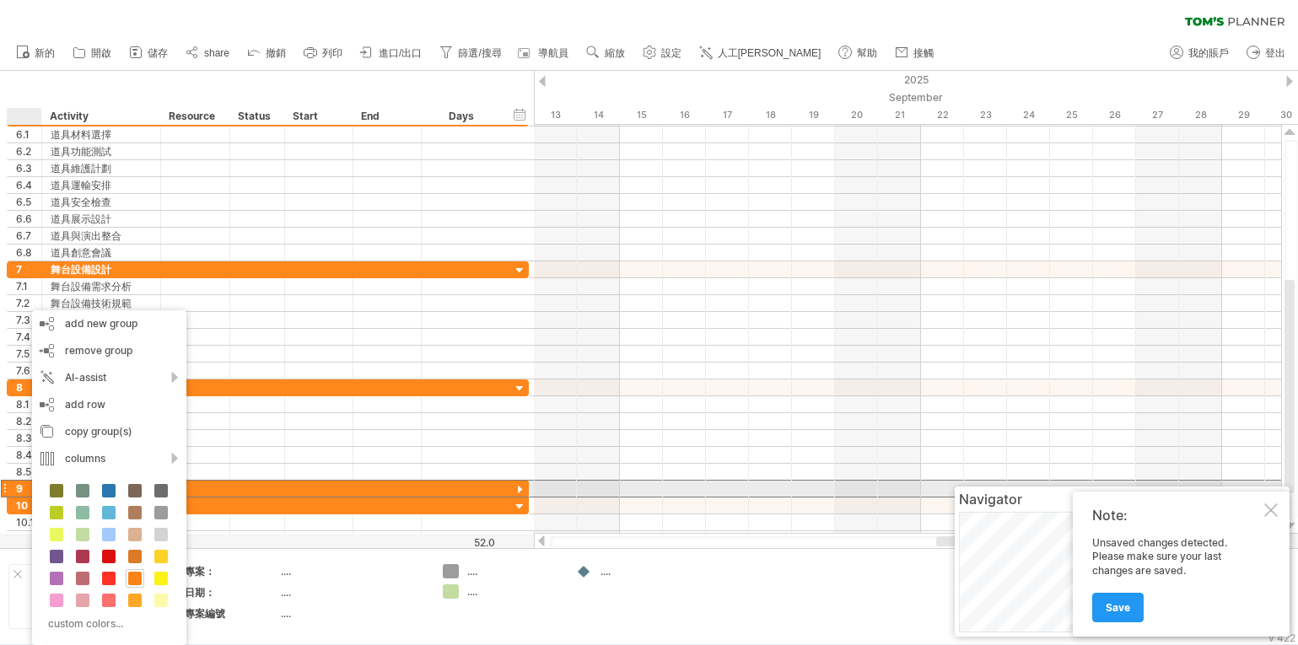
click at [24, 488] on div "9" at bounding box center [28, 489] width 25 height 16
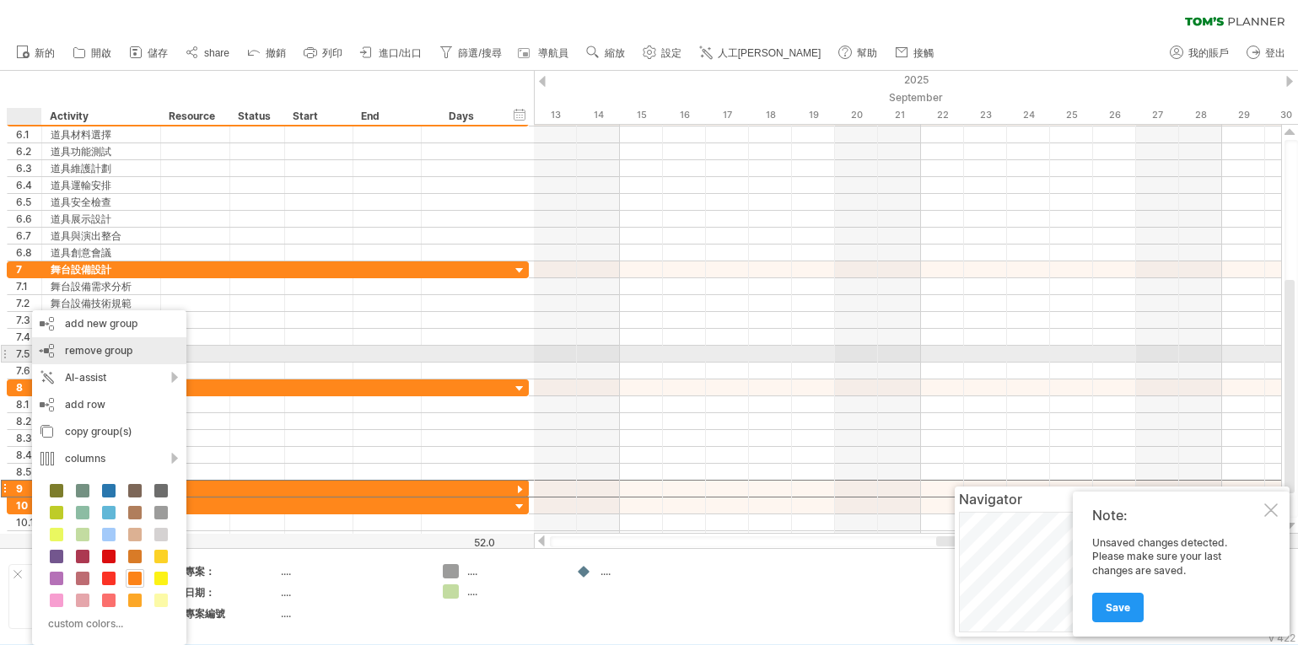
click at [91, 349] on span "remove group" at bounding box center [98, 350] width 67 height 13
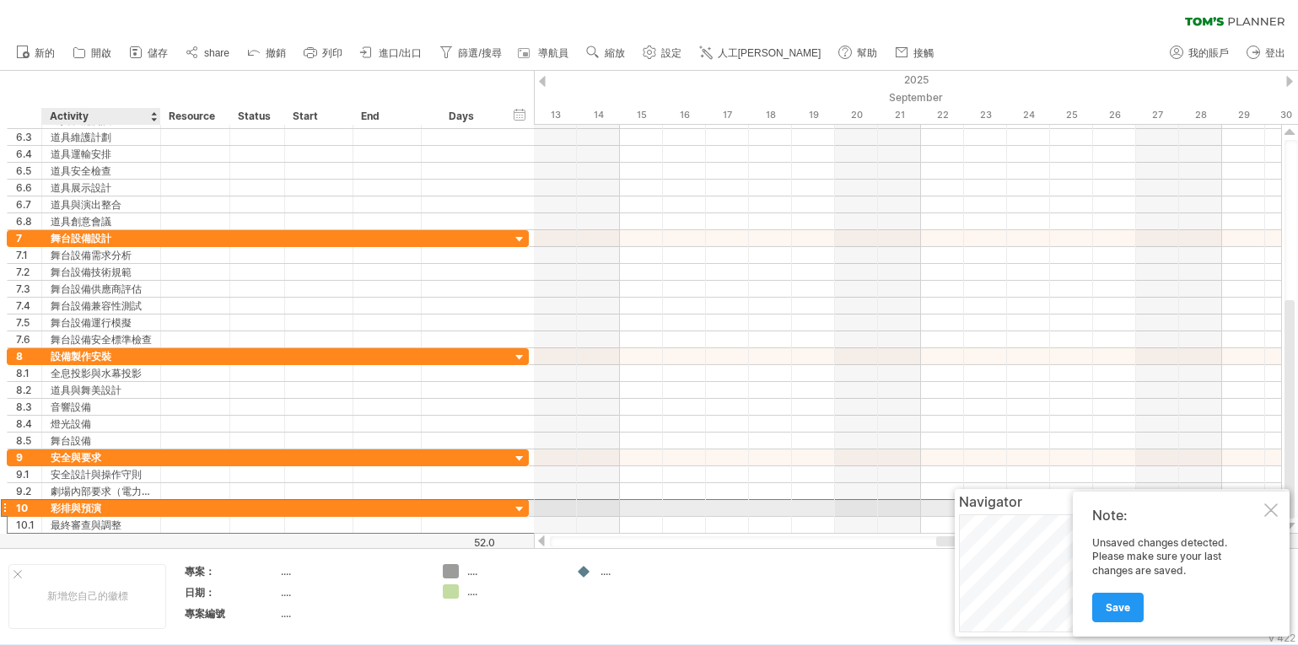
click at [74, 505] on div "彩排與預演" at bounding box center [101, 508] width 101 height 16
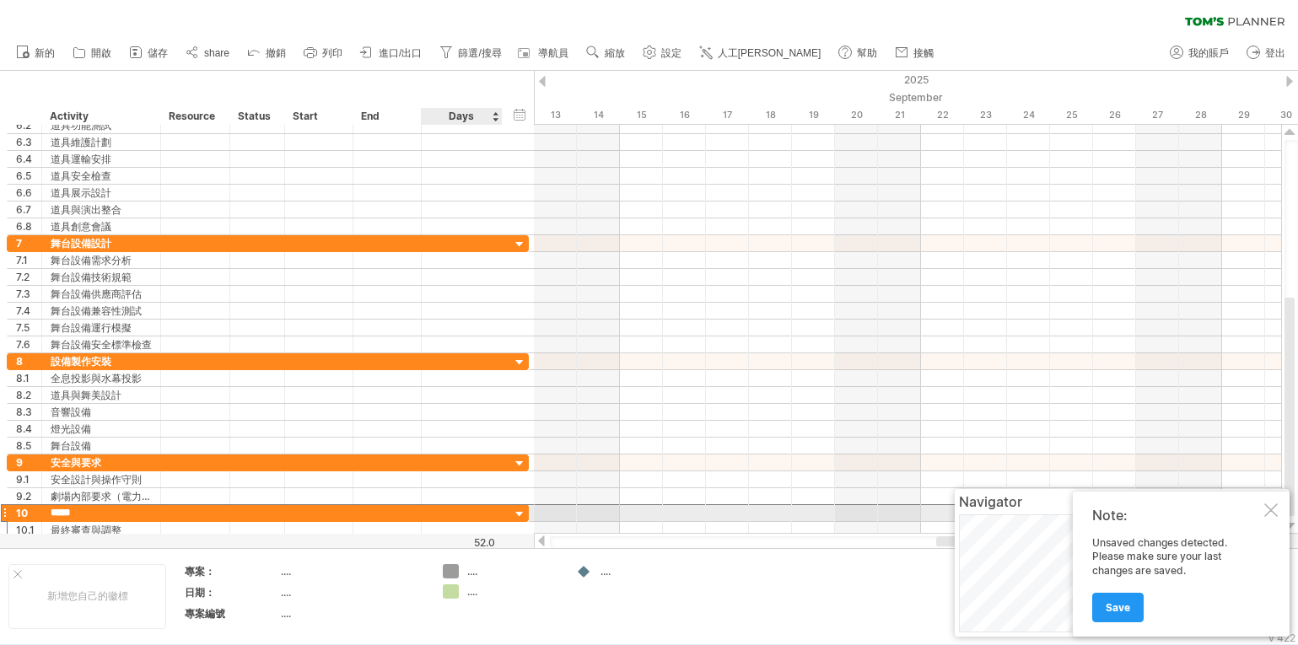
click at [470, 513] on div at bounding box center [461, 513] width 63 height 16
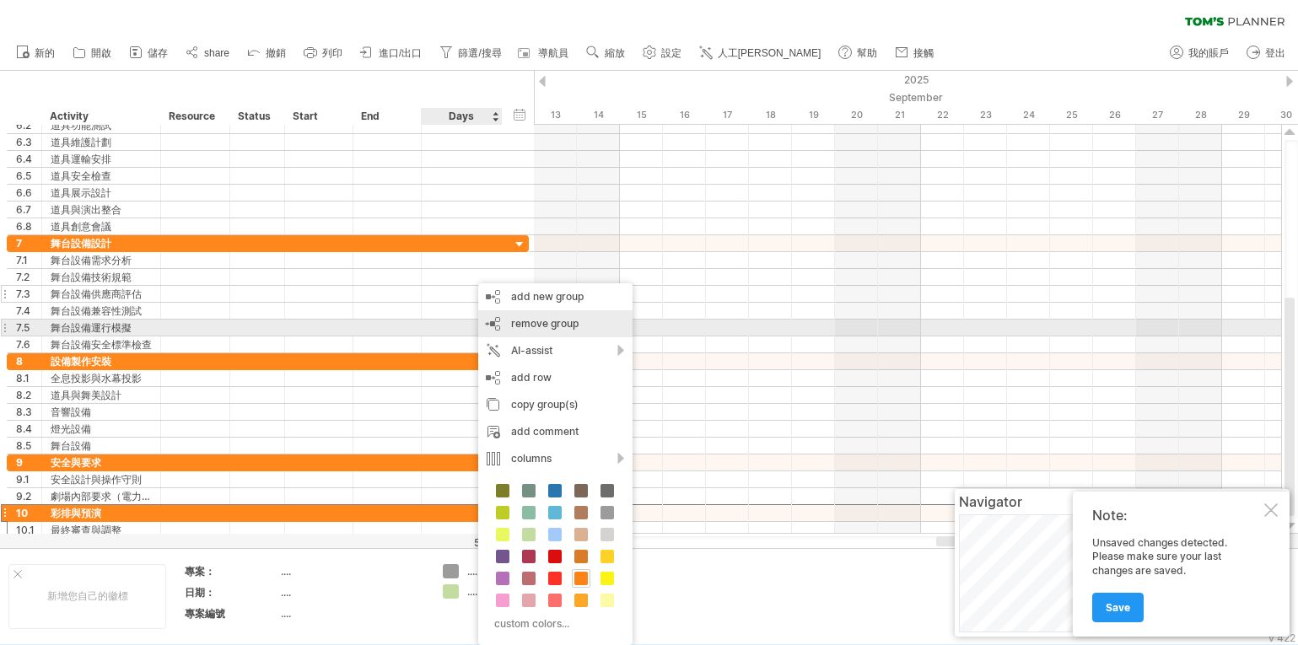
click at [519, 325] on span "remove group" at bounding box center [544, 323] width 67 height 13
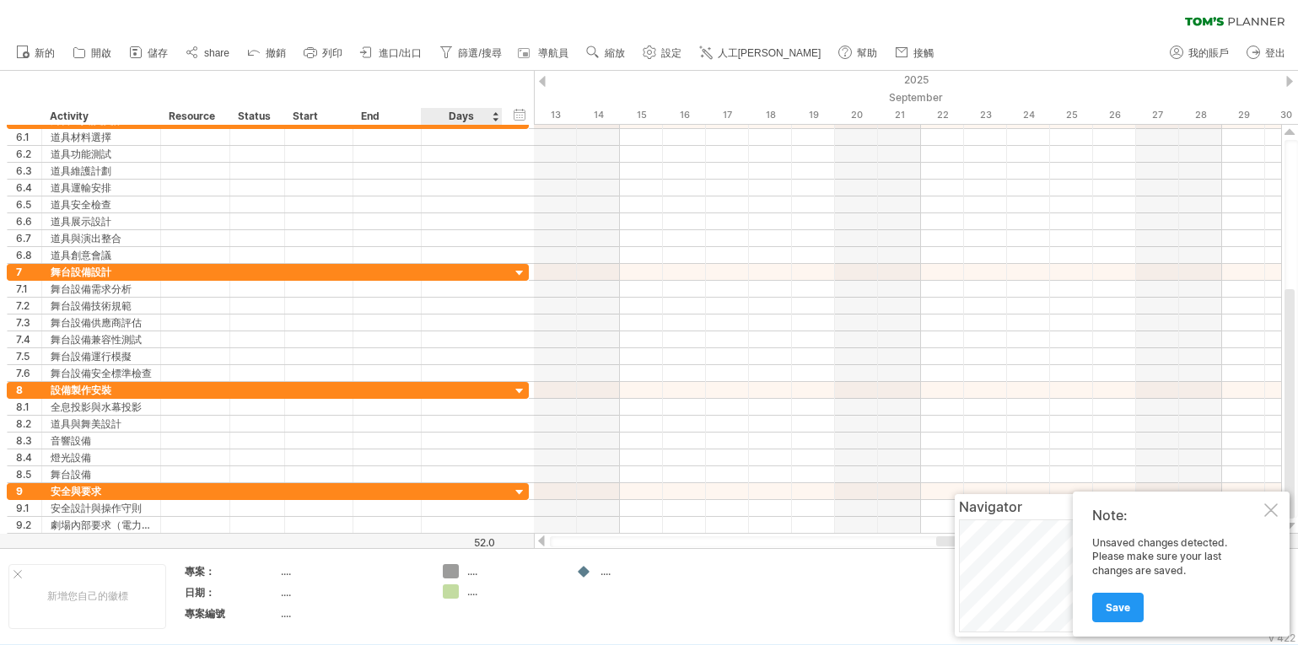
click at [504, 542] on div at bounding box center [649, 309] width 1298 height 477
click at [498, 539] on div at bounding box center [649, 309] width 1298 height 477
click at [500, 539] on div at bounding box center [649, 309] width 1298 height 477
click at [251, 53] on icon at bounding box center [253, 51] width 17 height 17
click at [258, 53] on icon at bounding box center [253, 51] width 17 height 17
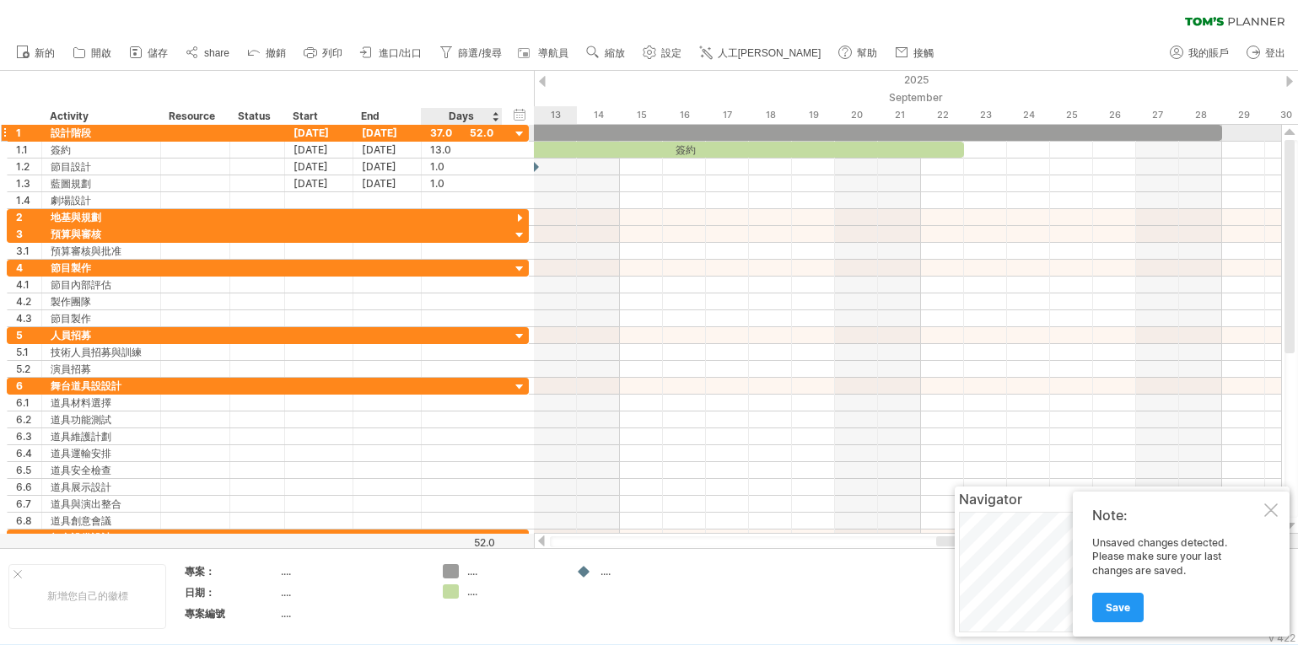
click at [483, 131] on div "37.0" at bounding box center [461, 133] width 63 height 16
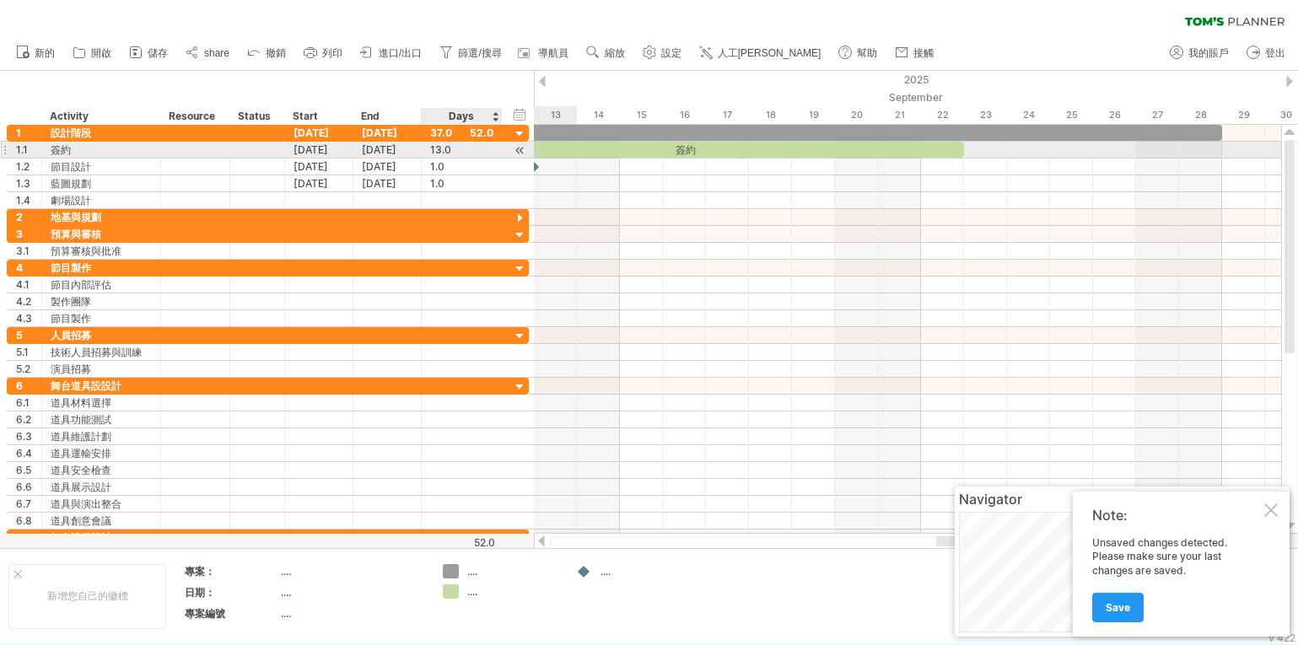
click at [522, 150] on div at bounding box center [520, 151] width 16 height 18
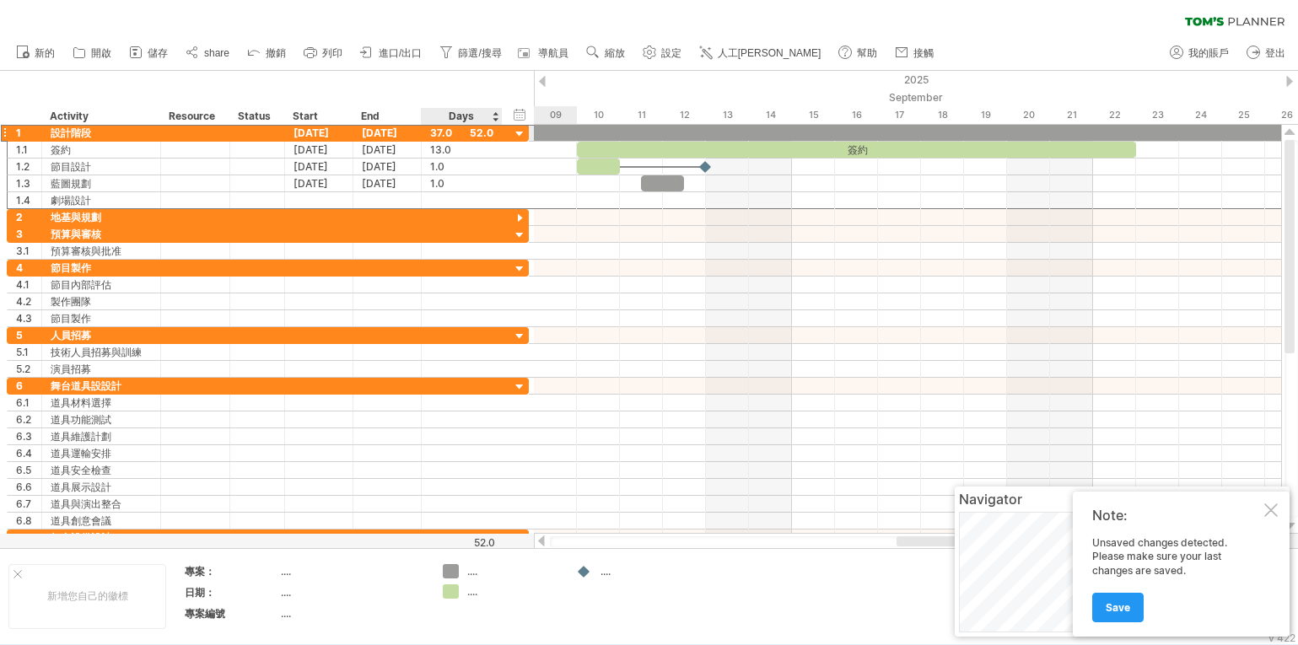
click at [440, 126] on div "37.0" at bounding box center [461, 133] width 63 height 16
click at [655, 50] on use at bounding box center [649, 52] width 17 height 17
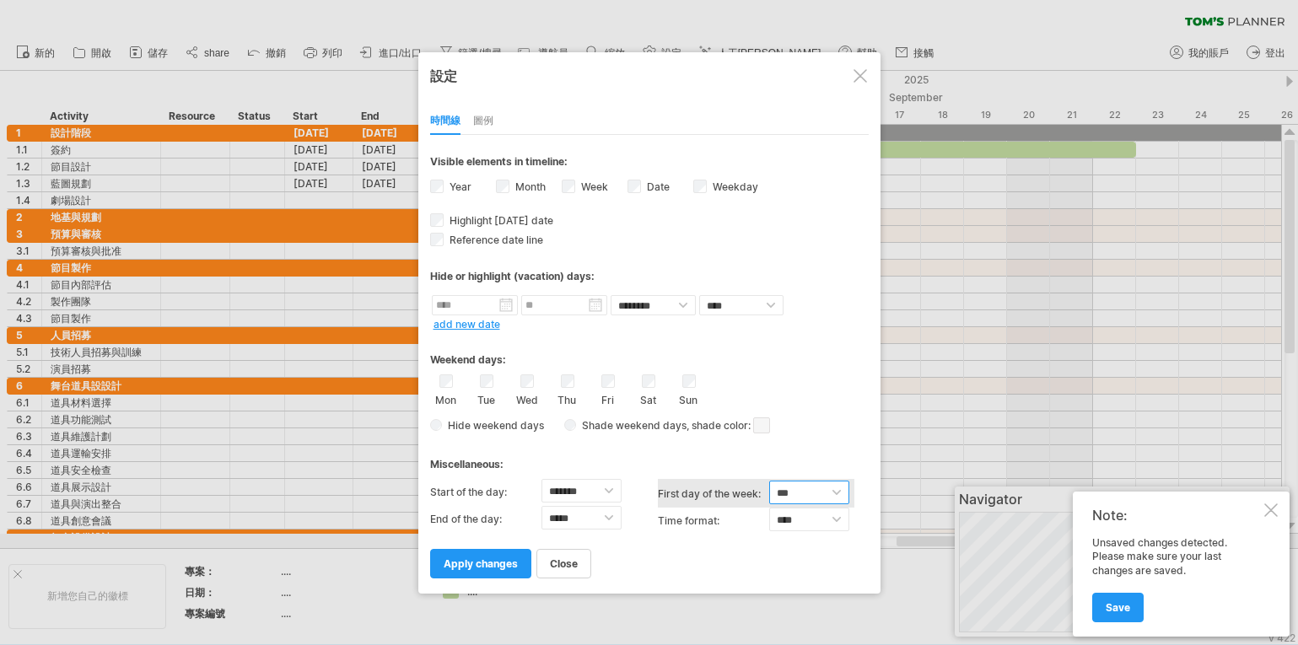
select select "*"
click at [709, 519] on label "Time format:" at bounding box center [713, 521] width 111 height 27
click at [484, 564] on span "apply changes" at bounding box center [481, 564] width 74 height 13
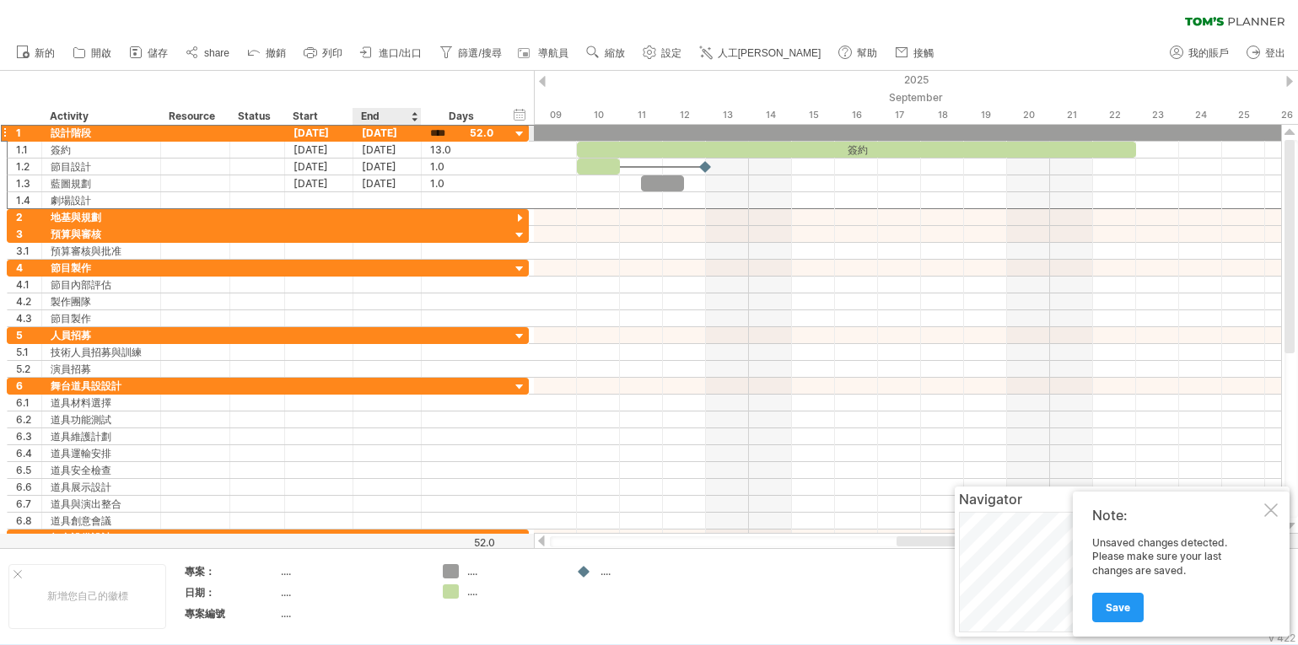
click at [384, 131] on div "[DATE]" at bounding box center [387, 133] width 68 height 16
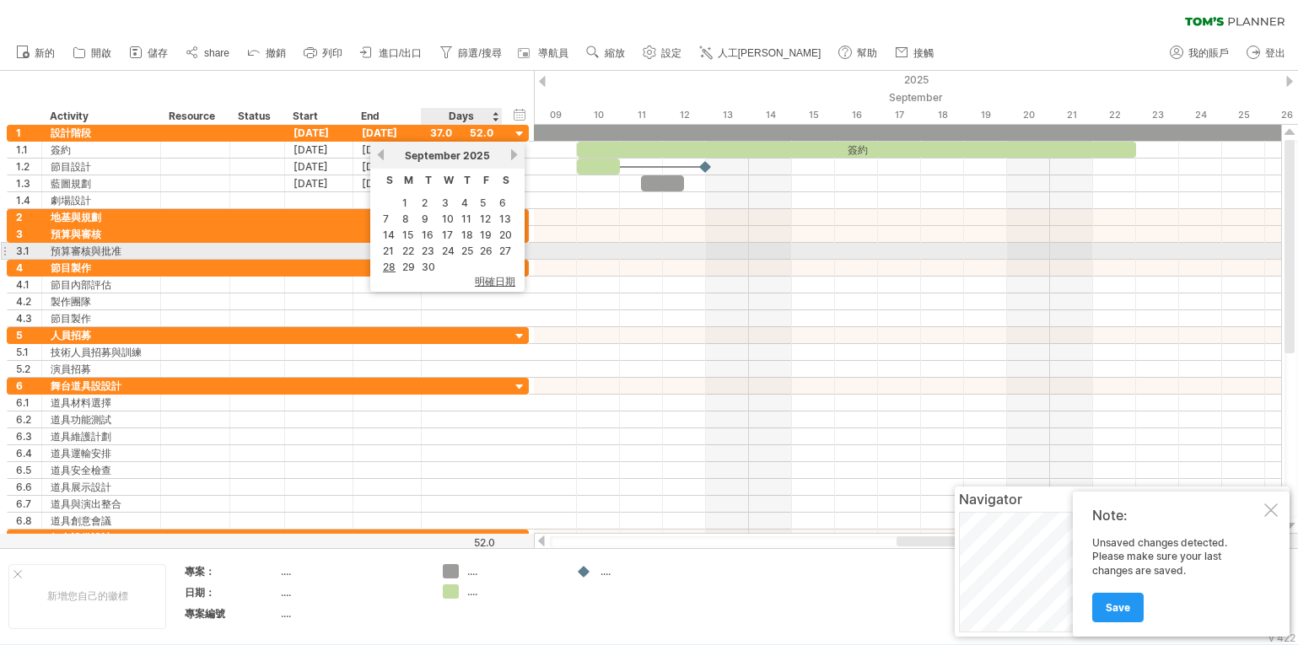
click at [449, 251] on link "24" at bounding box center [448, 251] width 16 height 16
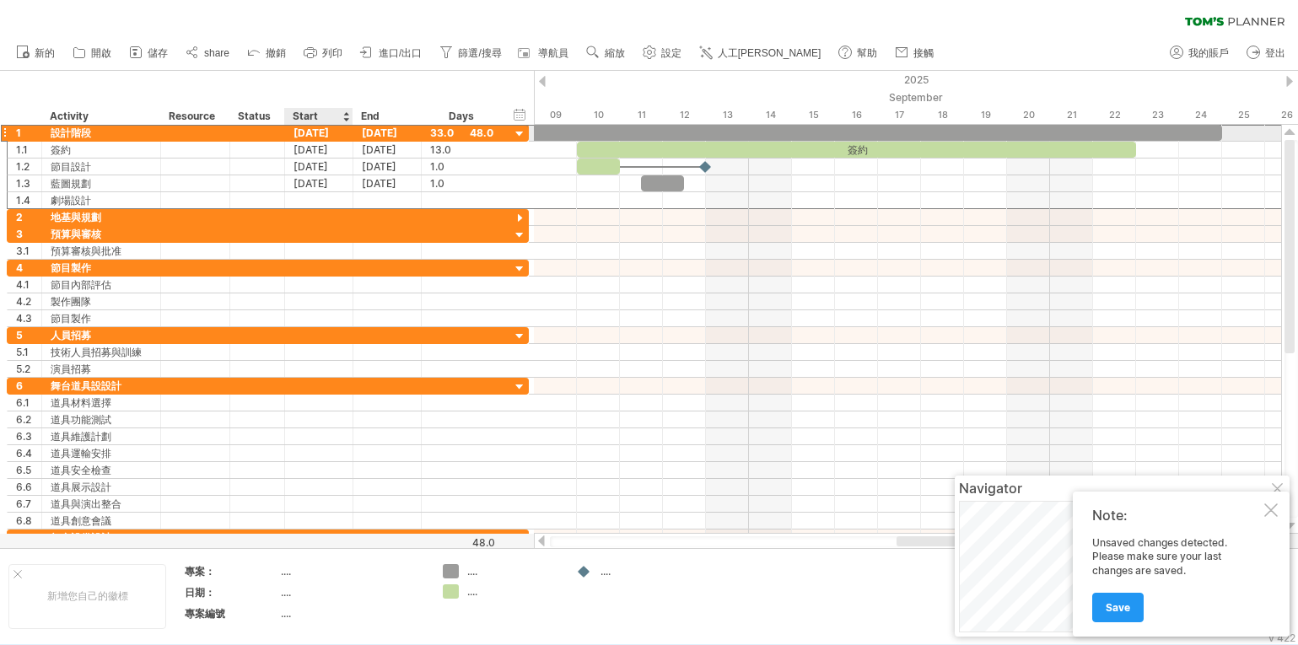
click at [337, 132] on div "[DATE]" at bounding box center [319, 133] width 68 height 16
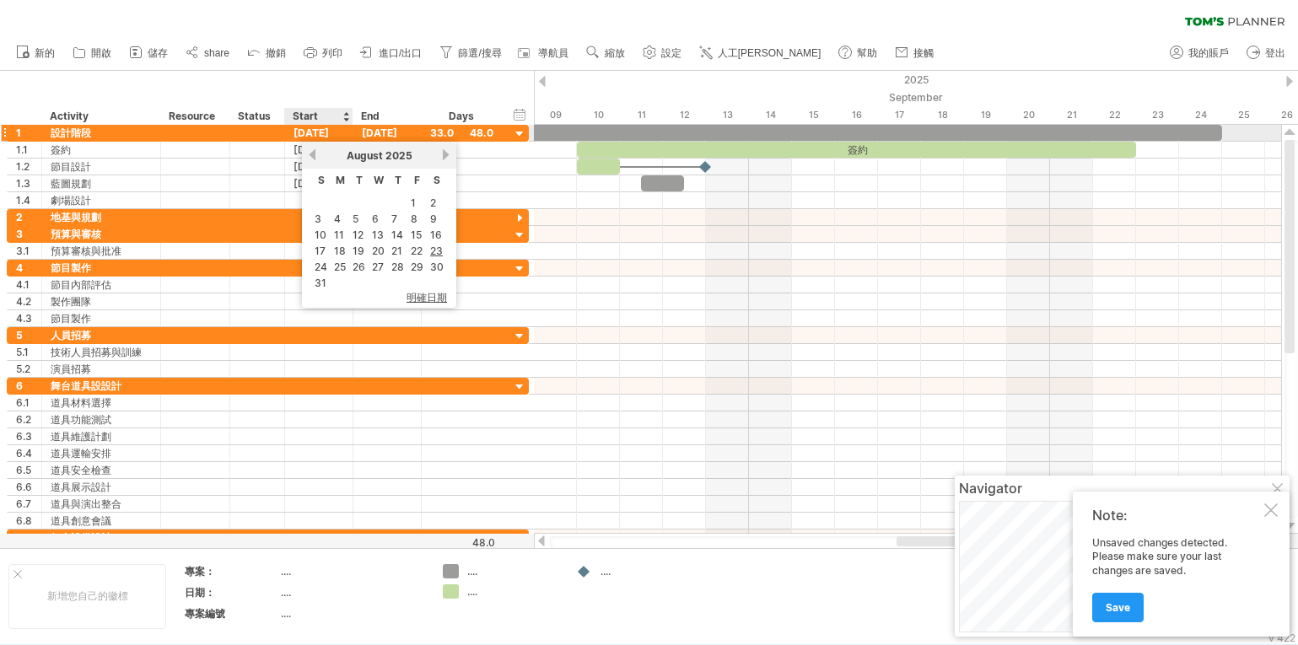
click at [337, 132] on div "[DATE]" at bounding box center [319, 133] width 68 height 16
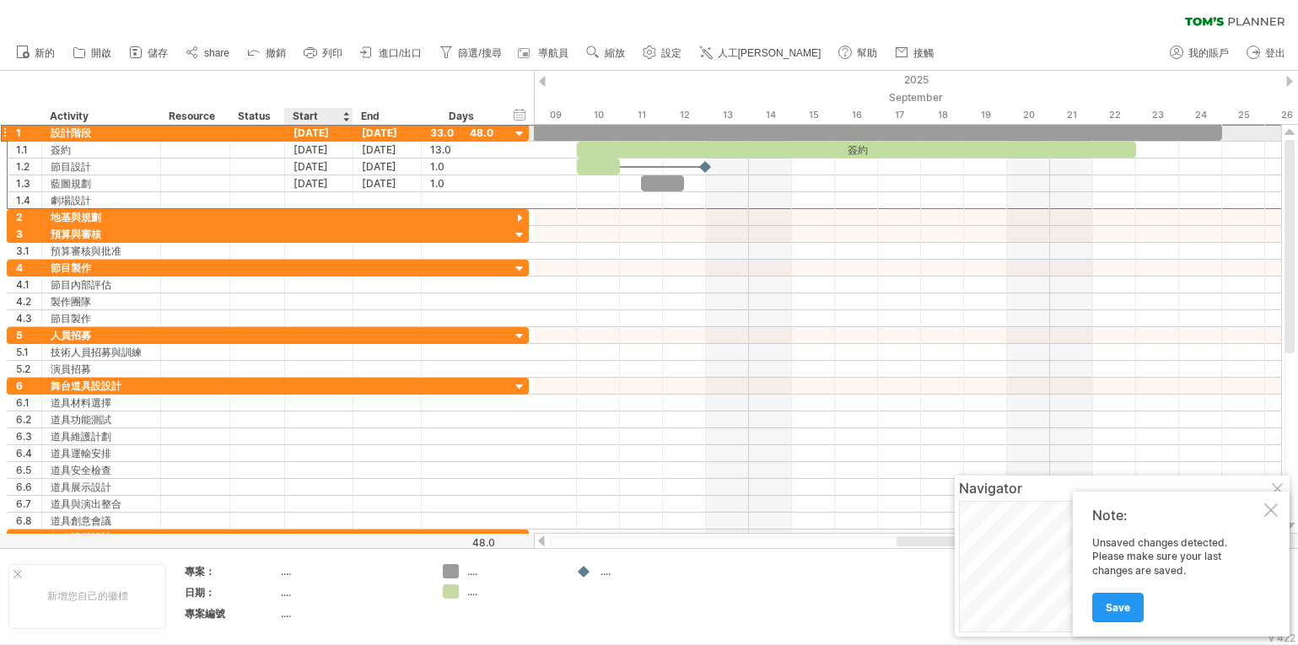
click at [337, 132] on div "[DATE]" at bounding box center [319, 133] width 68 height 16
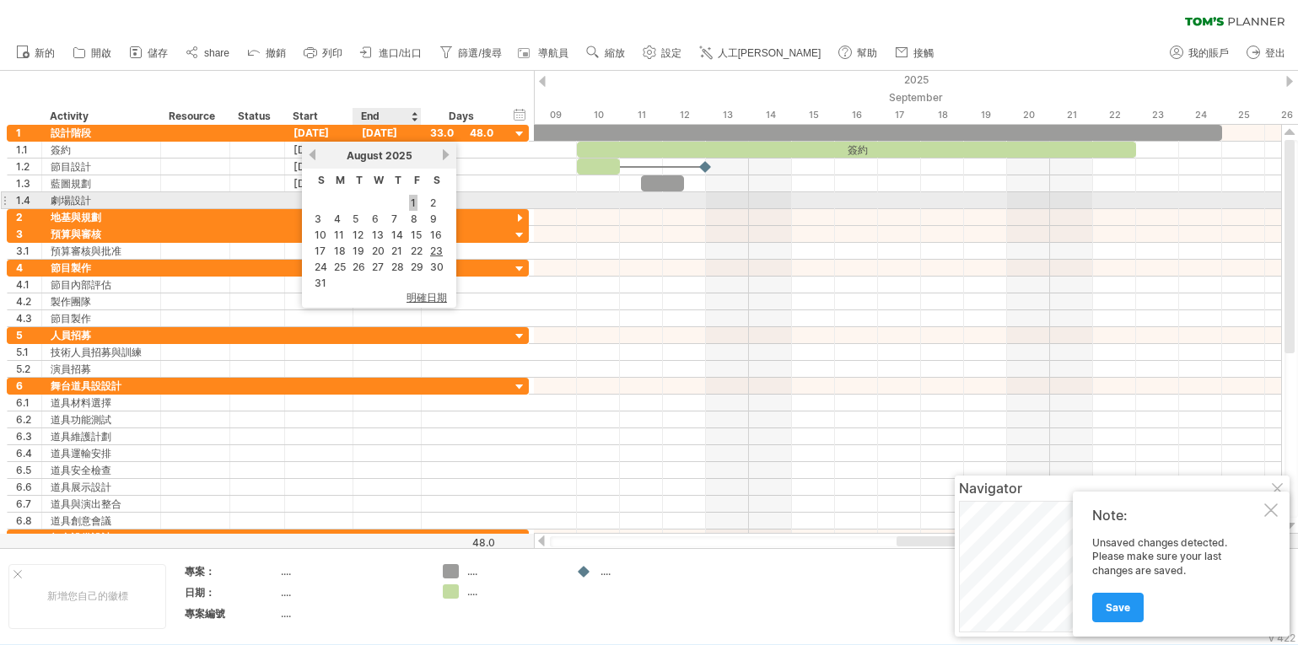
click at [412, 198] on link "1" at bounding box center [413, 203] width 8 height 16
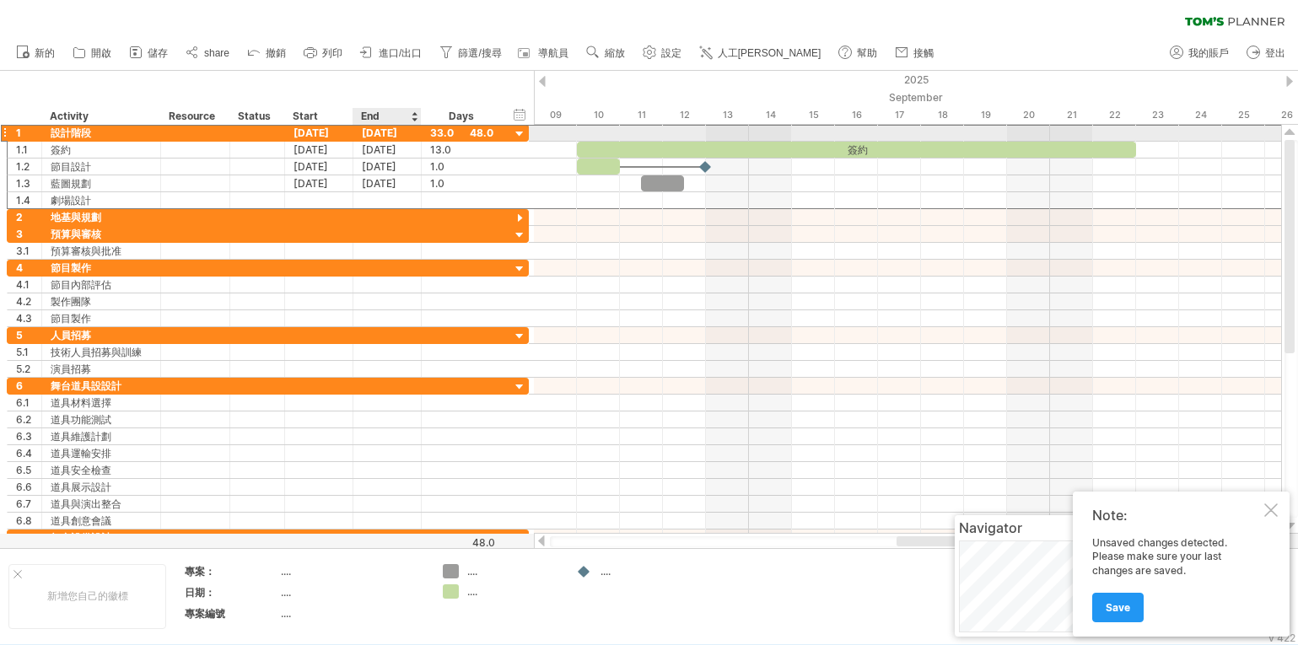
click at [371, 133] on div "[DATE]" at bounding box center [387, 133] width 68 height 16
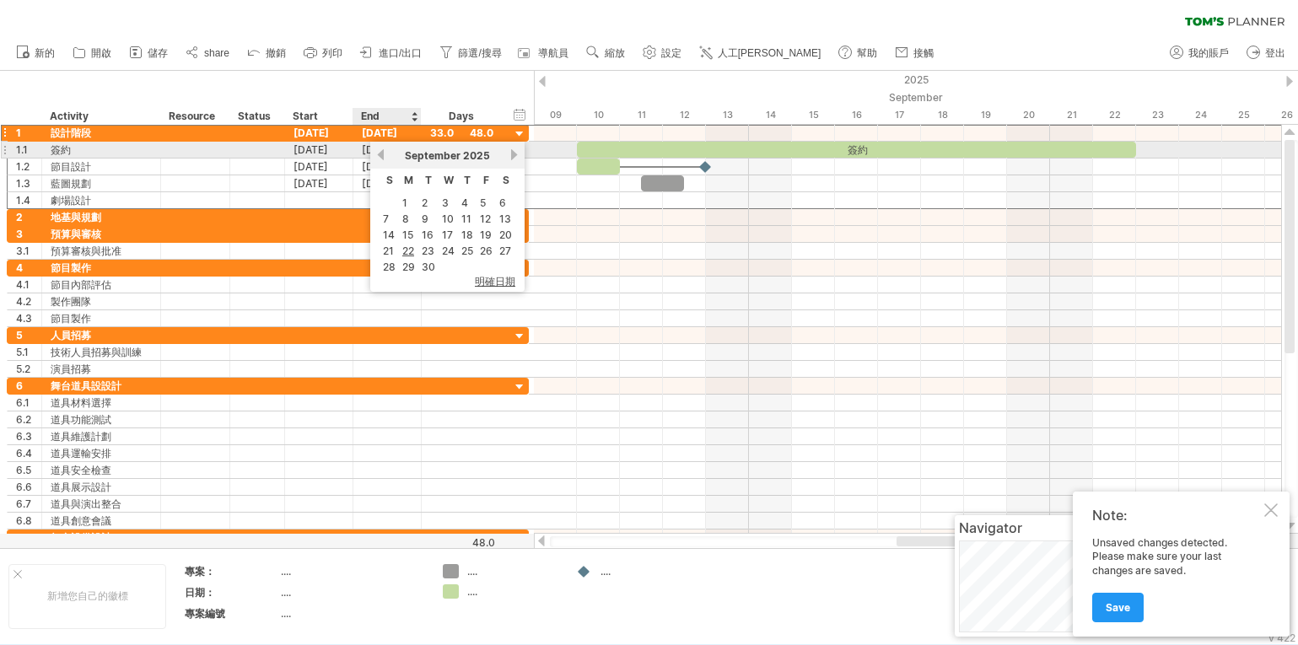
click at [382, 152] on link "previous" at bounding box center [381, 154] width 13 height 13
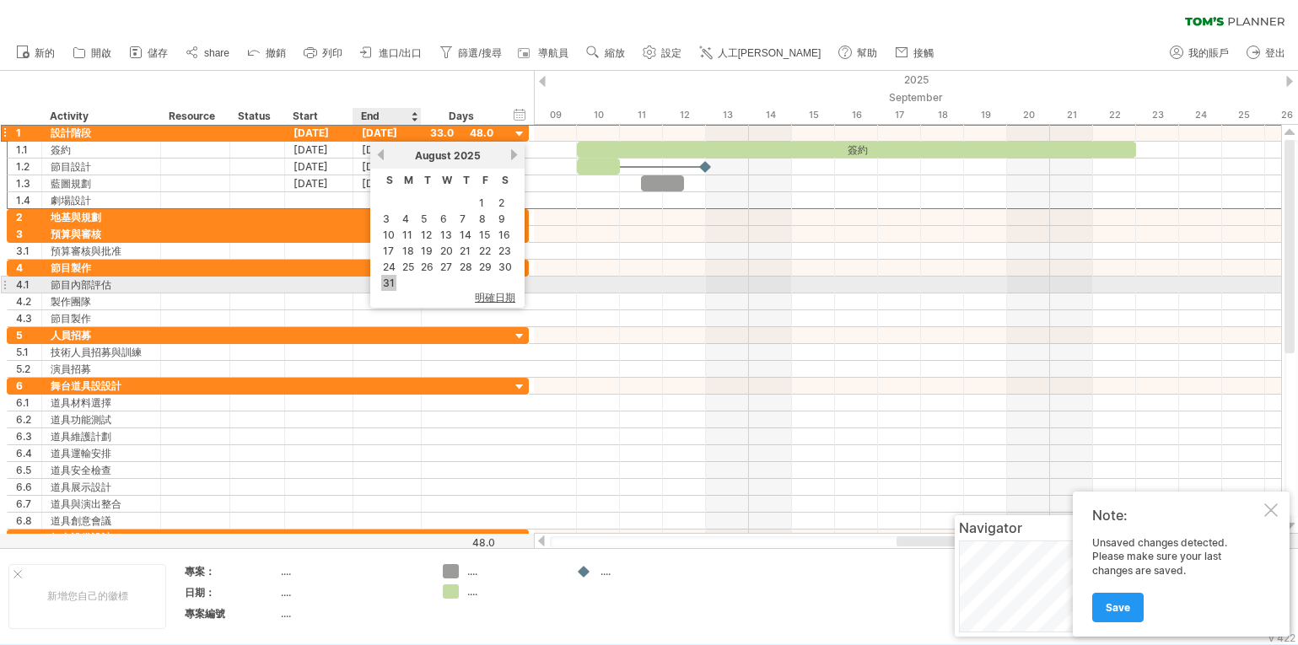
click at [391, 283] on link "31" at bounding box center [388, 283] width 15 height 16
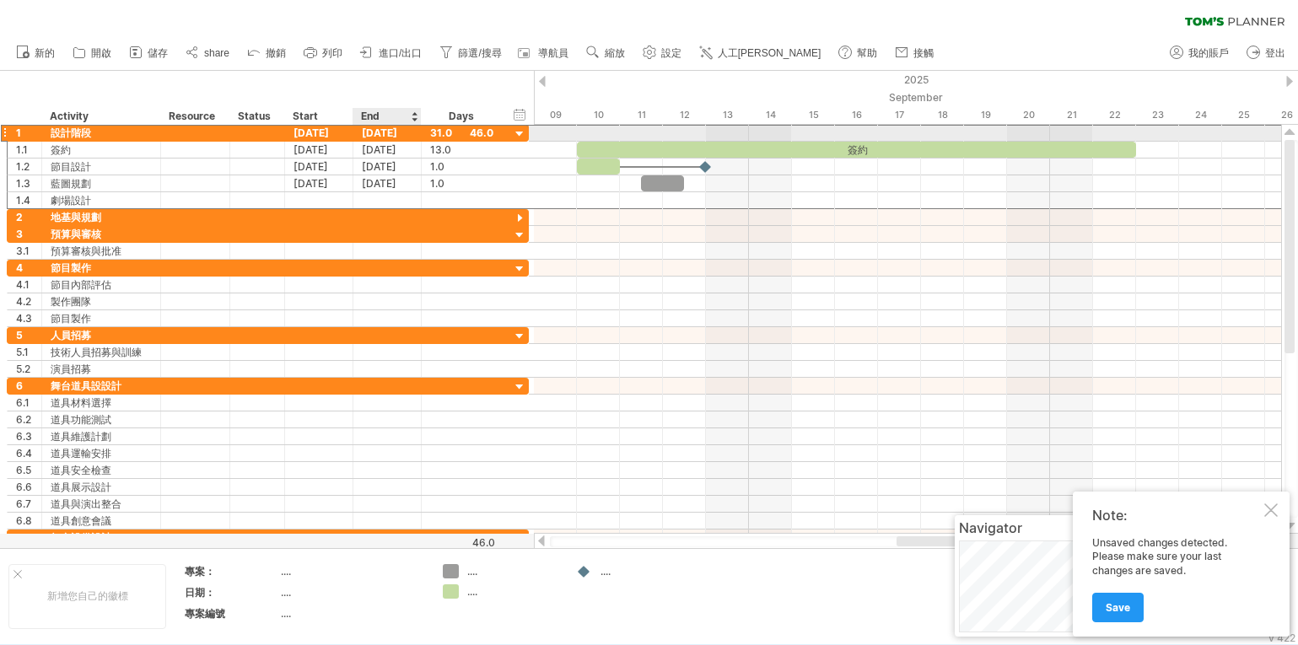
click at [374, 132] on div "[DATE]" at bounding box center [387, 133] width 68 height 16
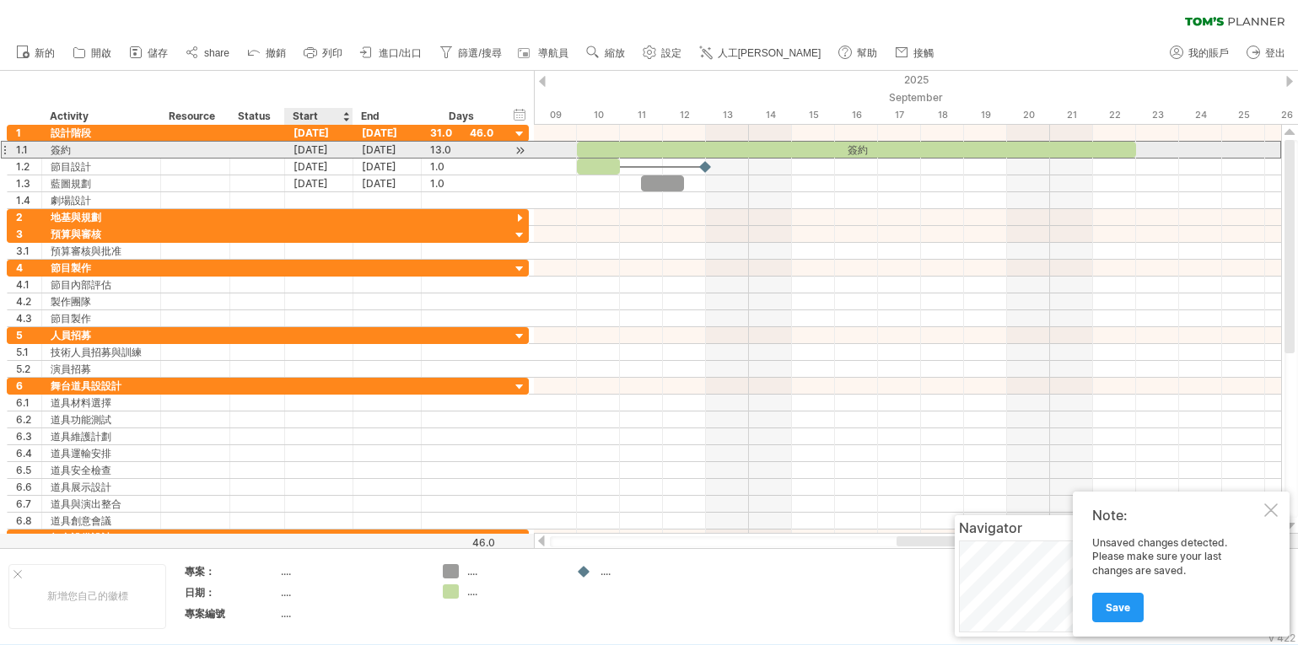
click at [299, 148] on div "[DATE]" at bounding box center [319, 150] width 68 height 16
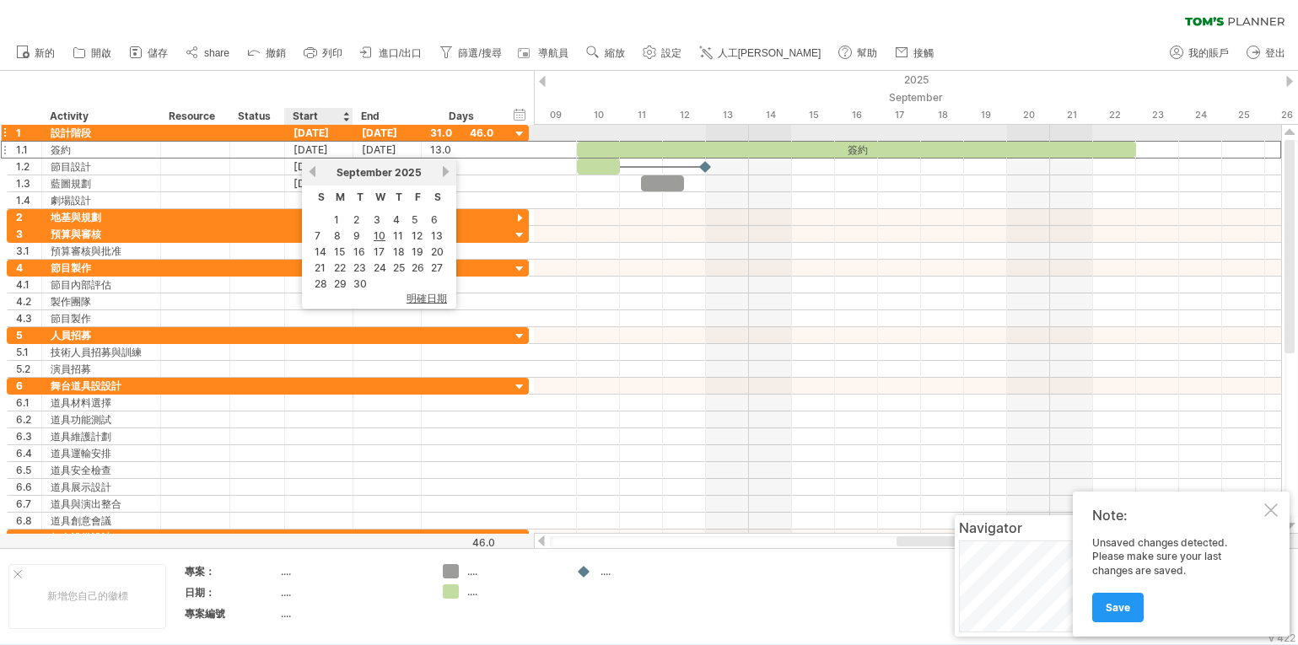
click at [313, 128] on div "[DATE]" at bounding box center [319, 133] width 68 height 16
click at [310, 131] on div "[DATE]" at bounding box center [319, 133] width 68 height 16
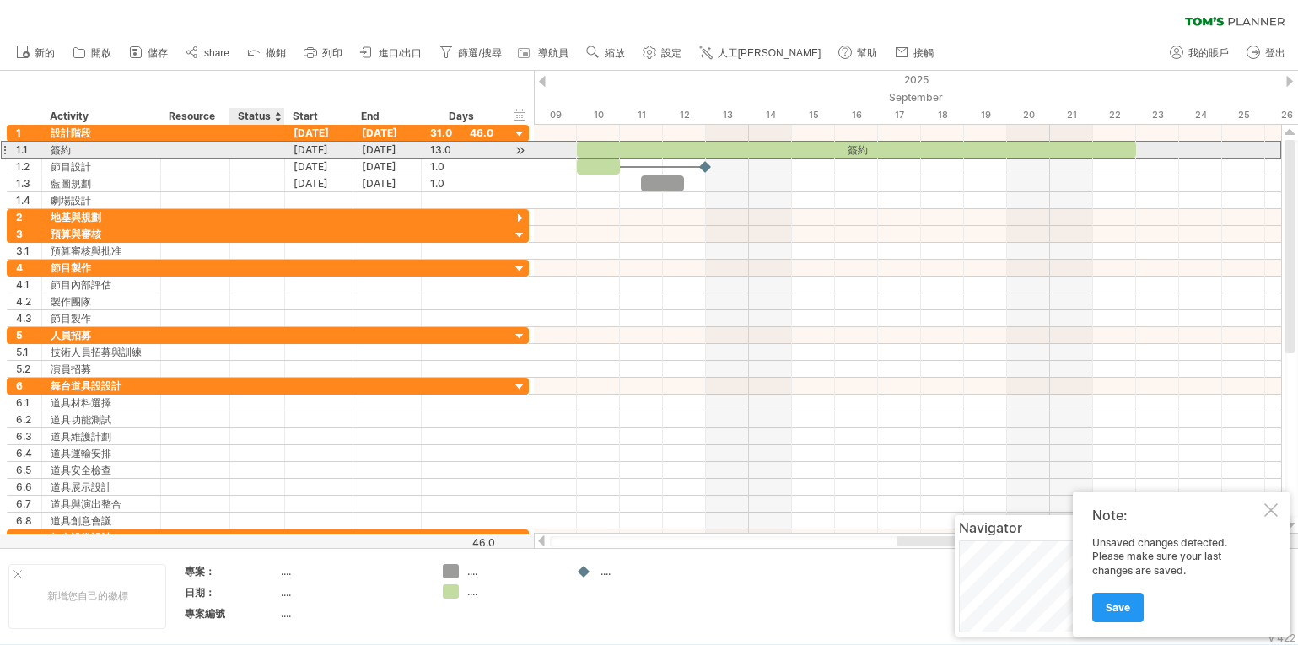
click at [263, 149] on div at bounding box center [257, 150] width 37 height 16
click at [312, 148] on div "[DATE]" at bounding box center [319, 150] width 68 height 16
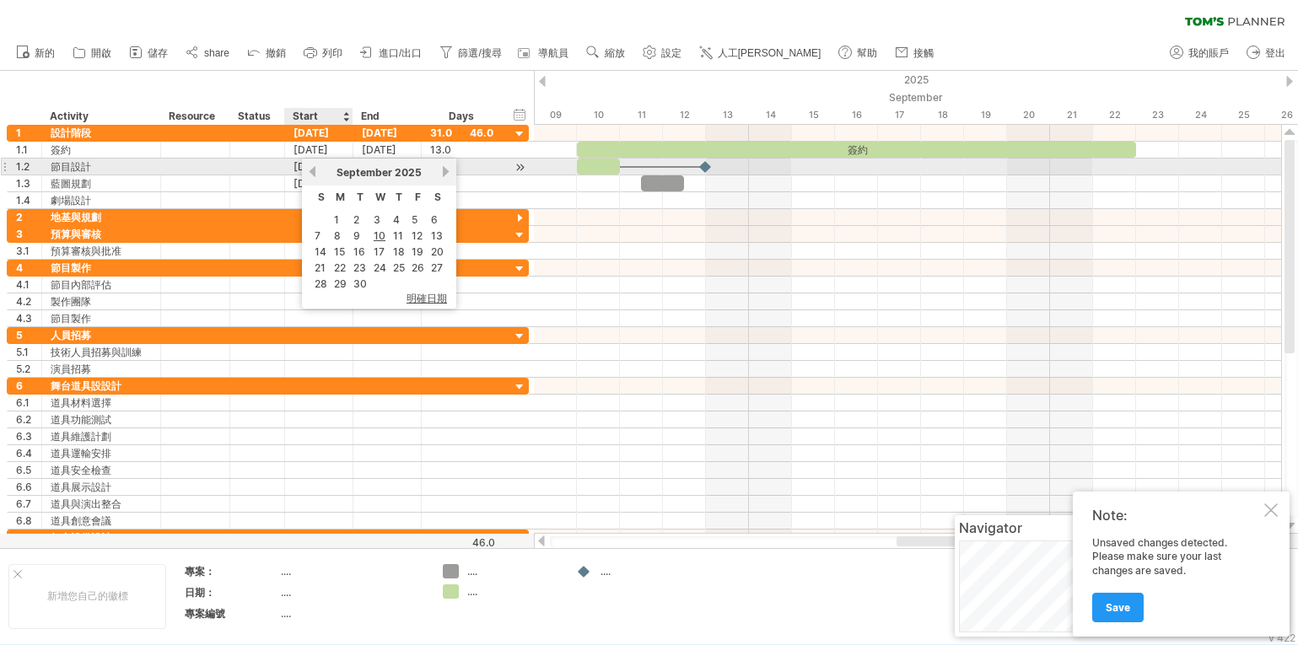
click at [311, 168] on link "previous" at bounding box center [312, 171] width 13 height 13
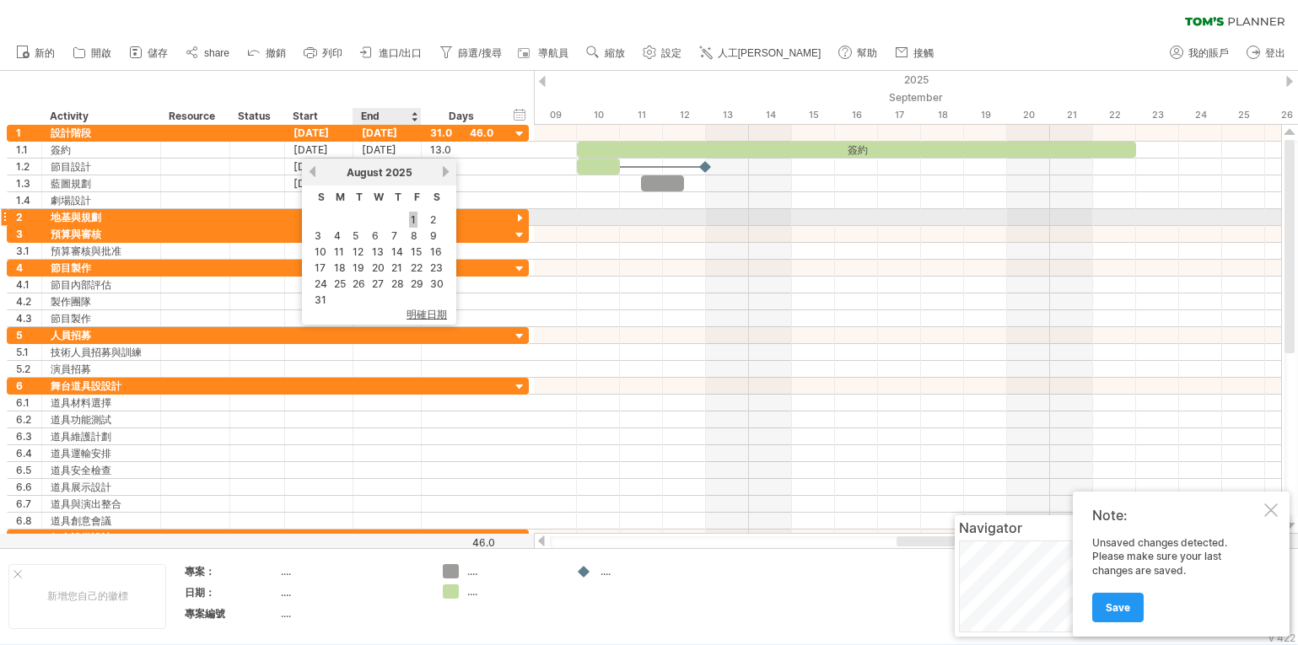
click at [413, 218] on link "1" at bounding box center [413, 220] width 8 height 16
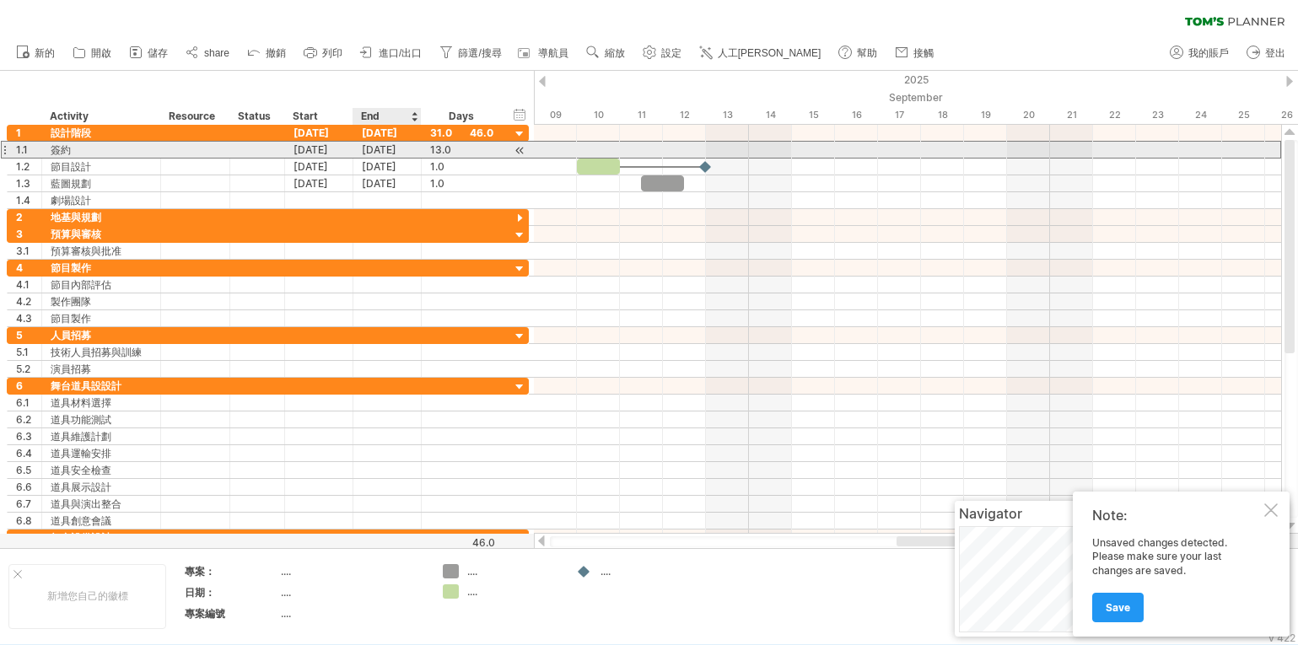
click at [392, 148] on div "[DATE]" at bounding box center [387, 150] width 68 height 16
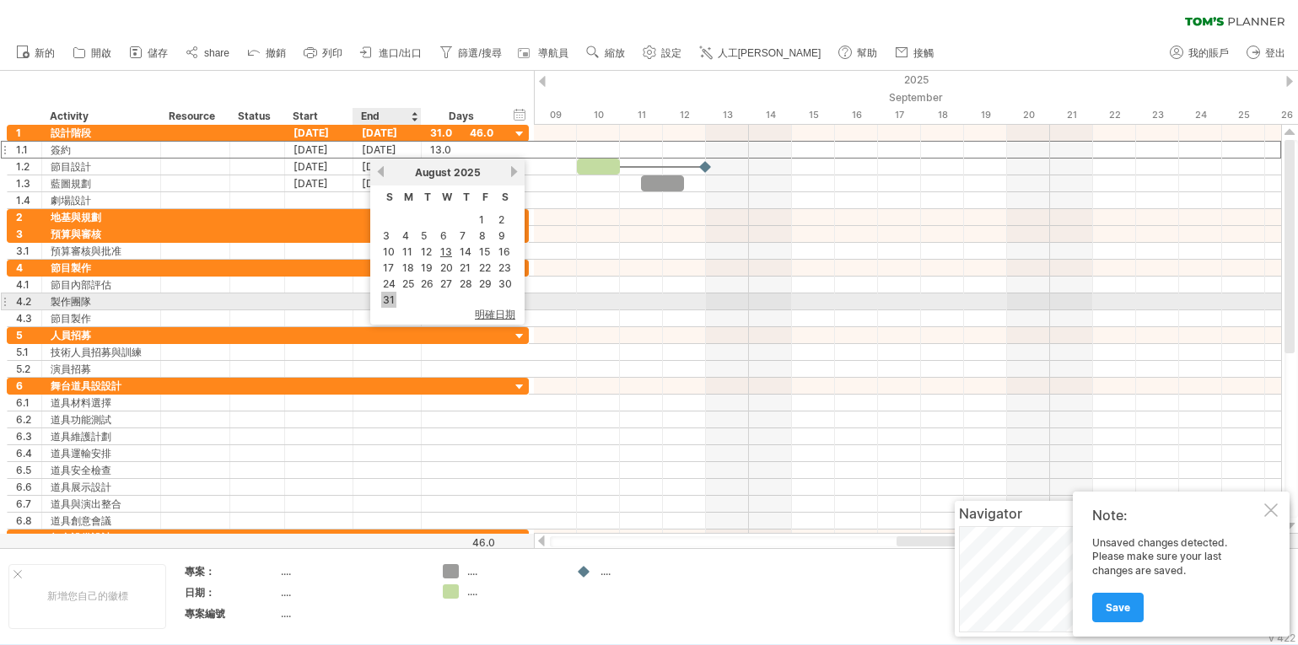
click at [391, 299] on link "31" at bounding box center [388, 300] width 15 height 16
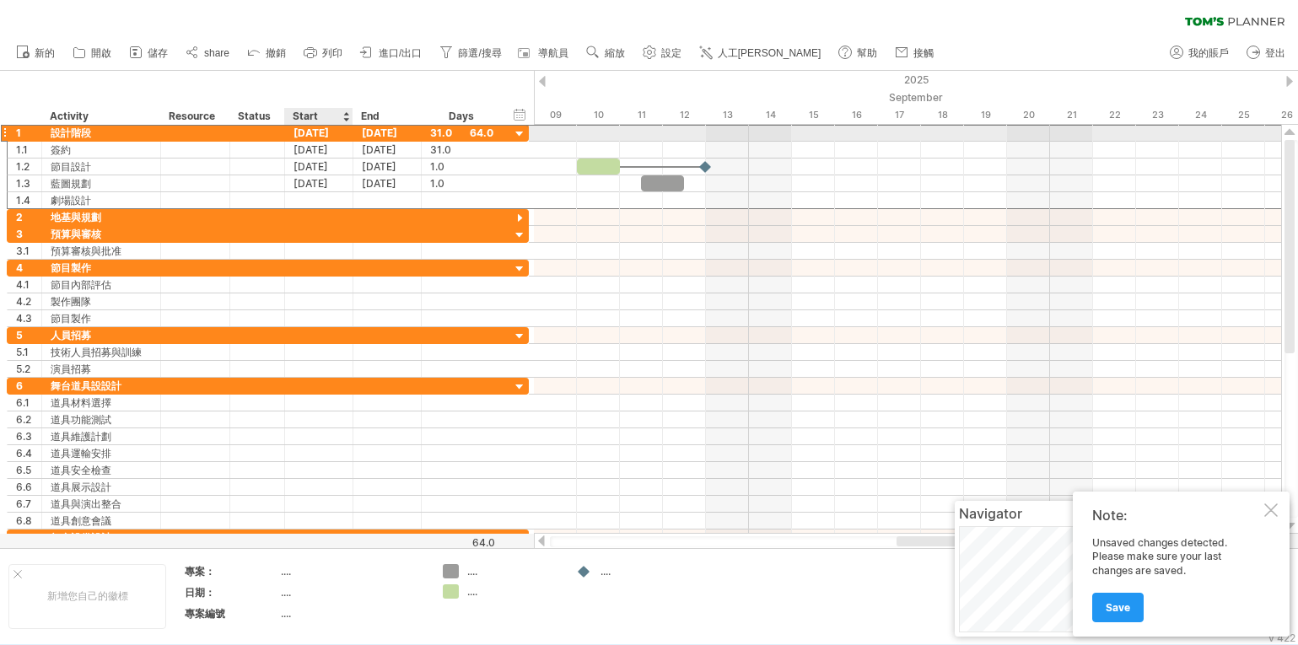
click at [315, 132] on div "[DATE]" at bounding box center [319, 133] width 68 height 16
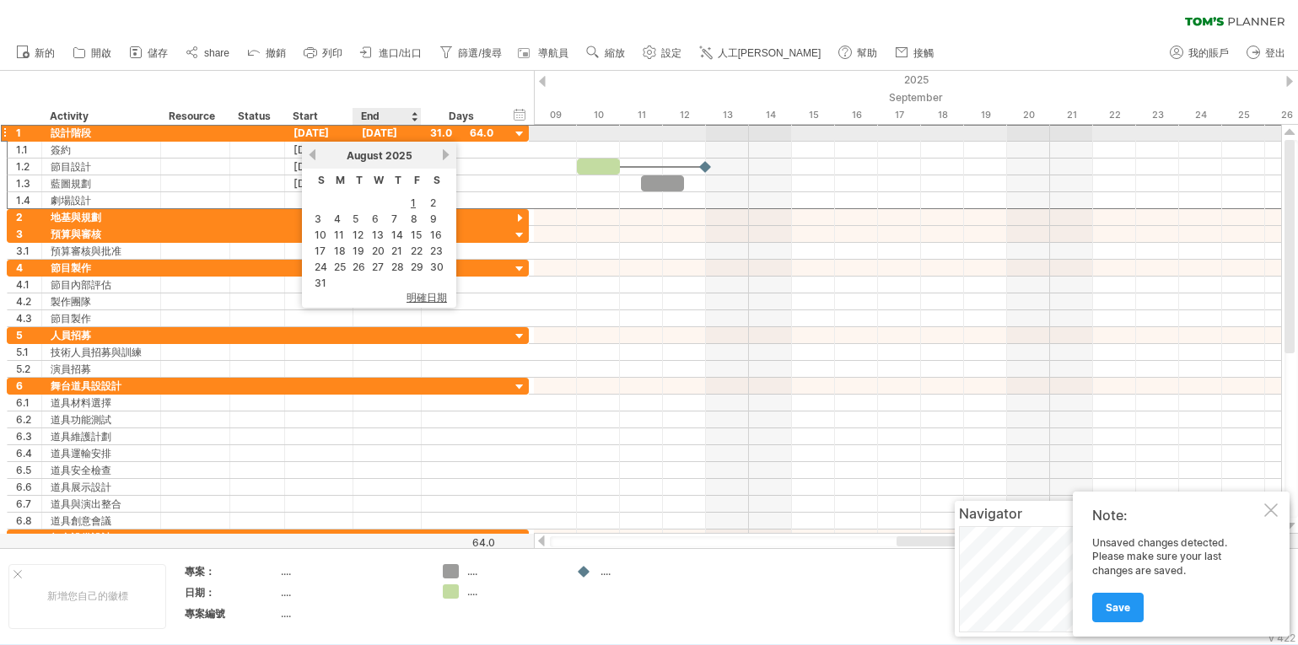
click at [382, 130] on div "[DATE]" at bounding box center [387, 133] width 68 height 16
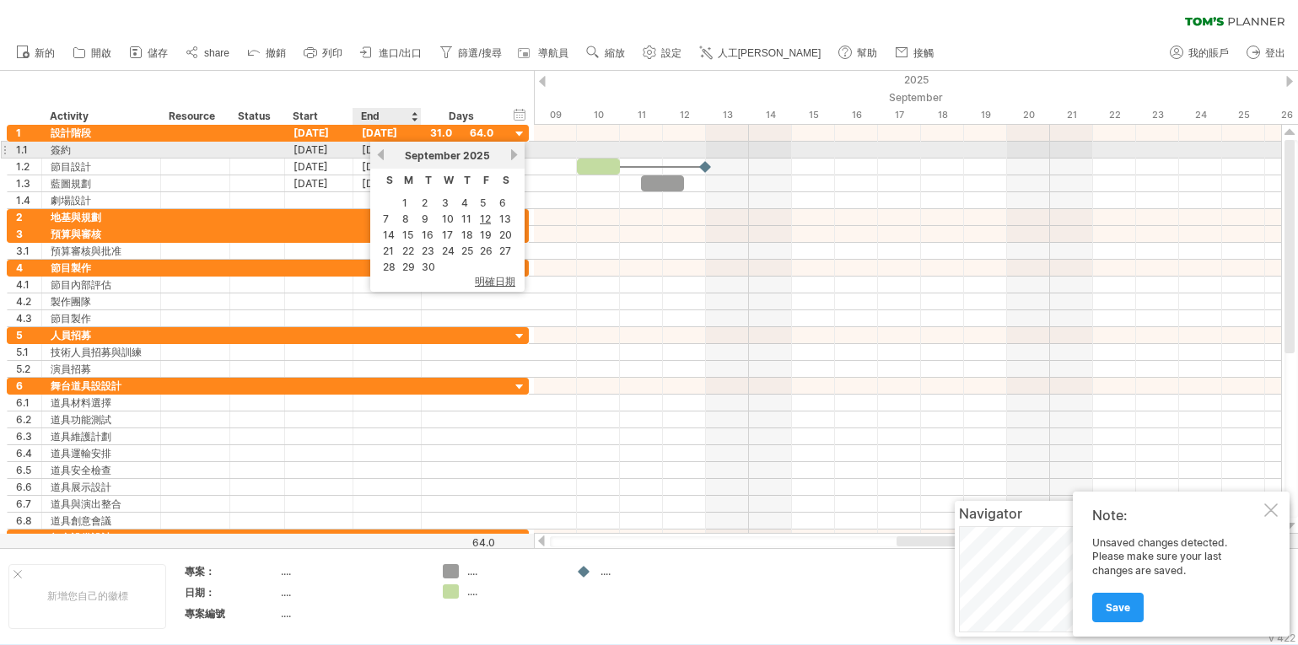
click at [383, 151] on link "previous" at bounding box center [381, 154] width 13 height 13
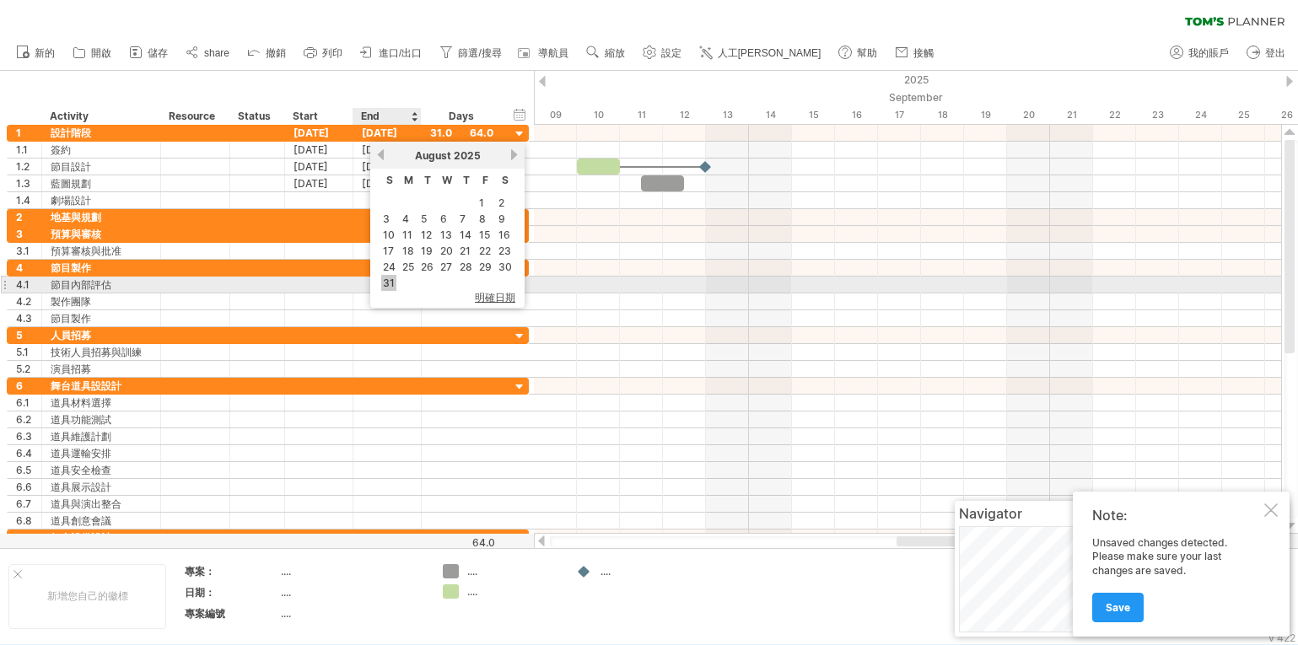
click at [388, 282] on link "31" at bounding box center [388, 283] width 15 height 16
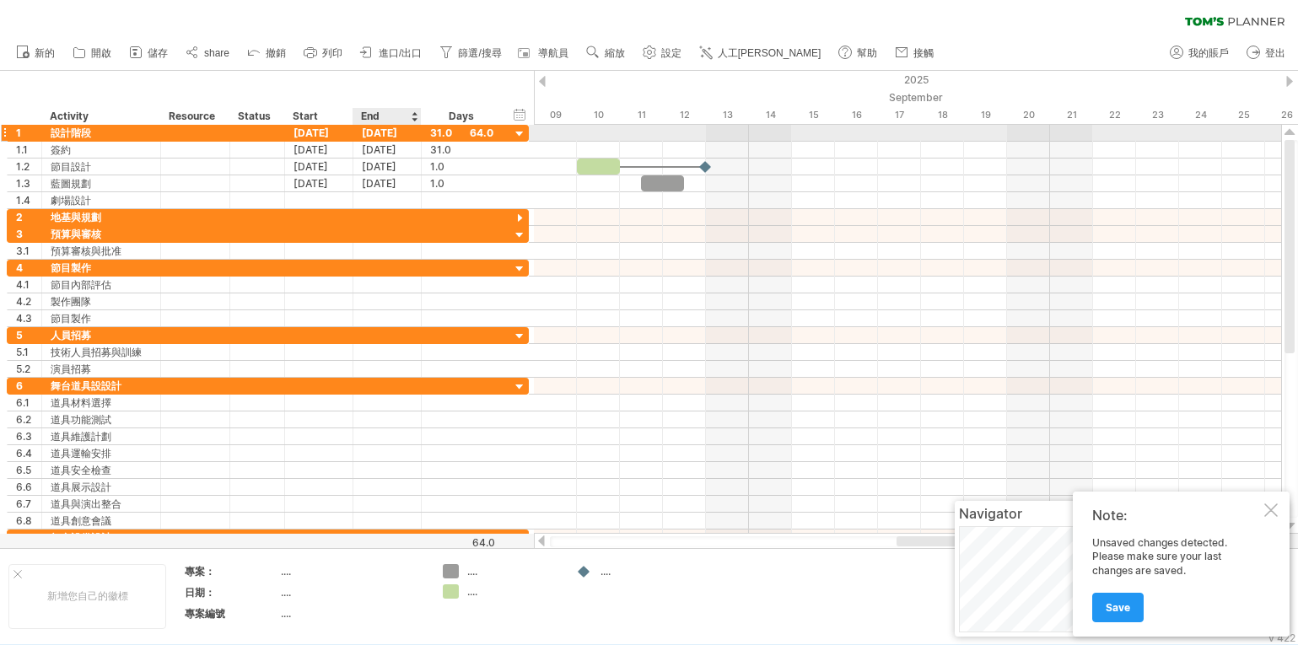
click at [370, 132] on div "[DATE]" at bounding box center [387, 133] width 68 height 16
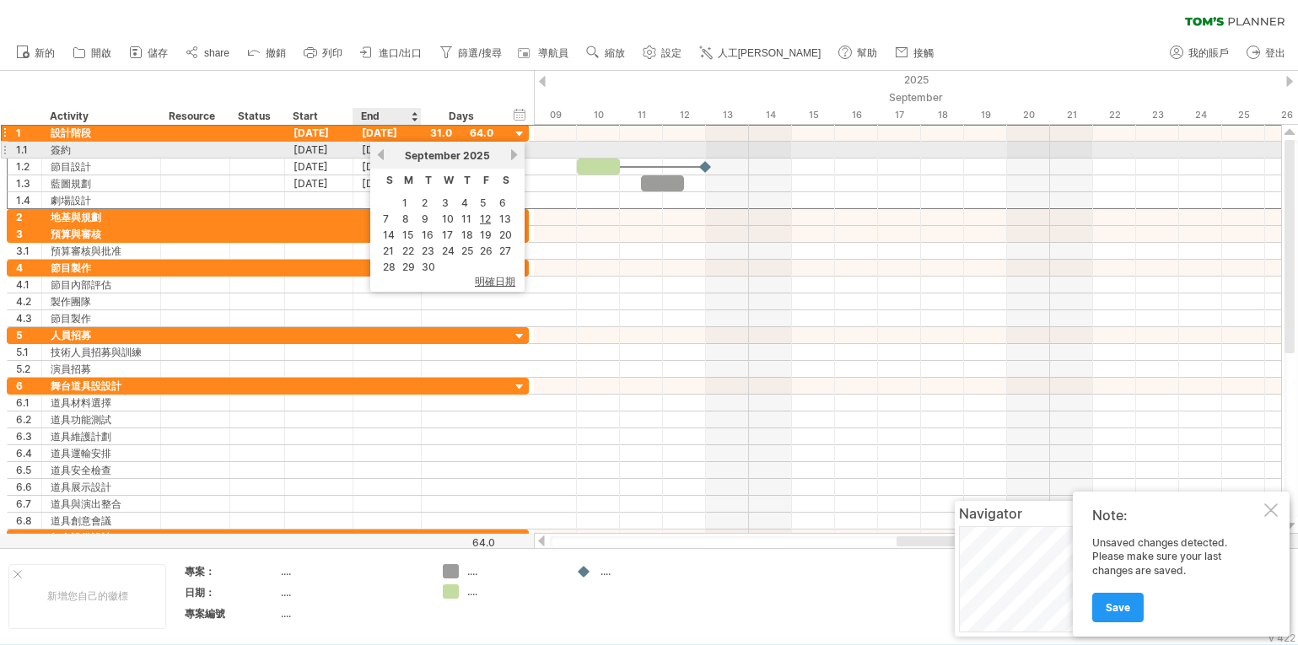
click at [381, 153] on link "previous" at bounding box center [381, 154] width 13 height 13
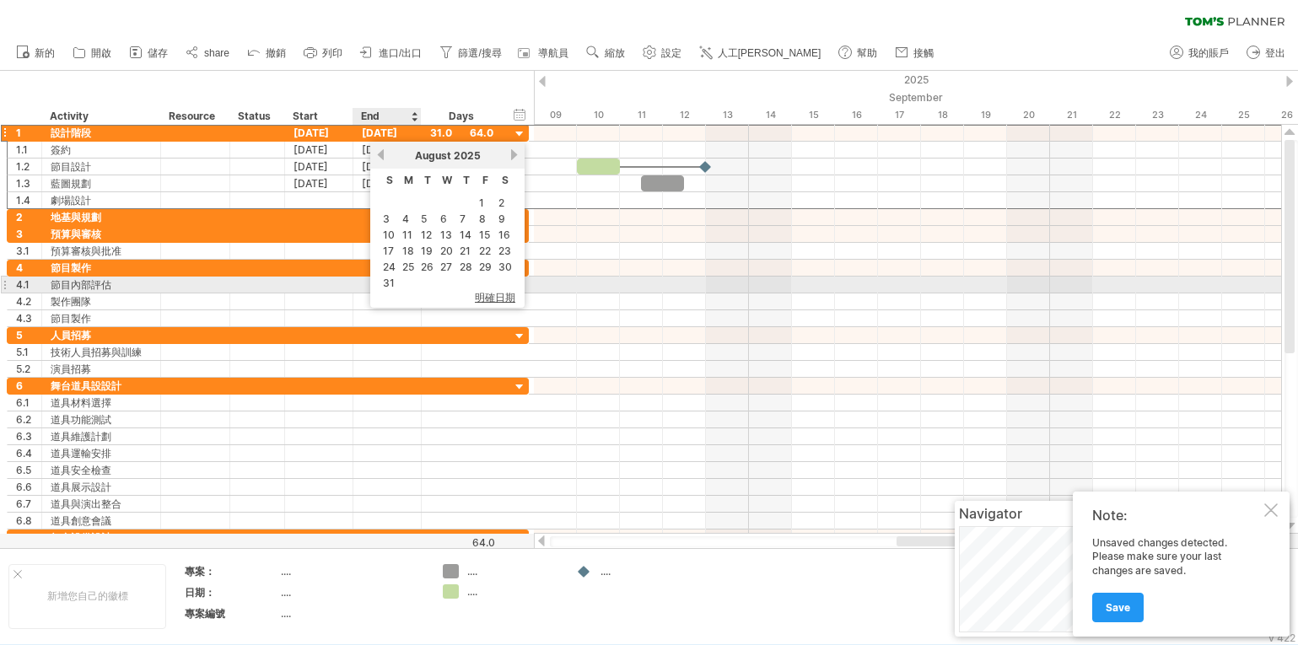
click at [390, 283] on link "31" at bounding box center [388, 283] width 15 height 16
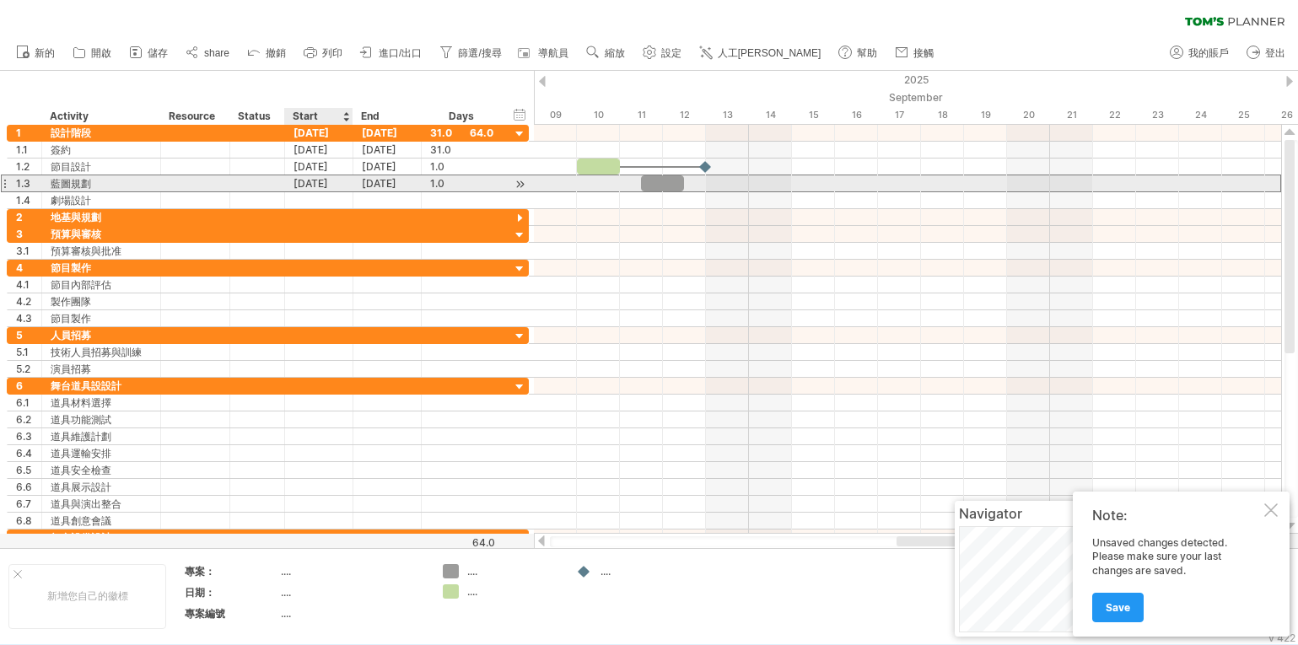
click at [330, 182] on div "[DATE]" at bounding box center [319, 183] width 68 height 16
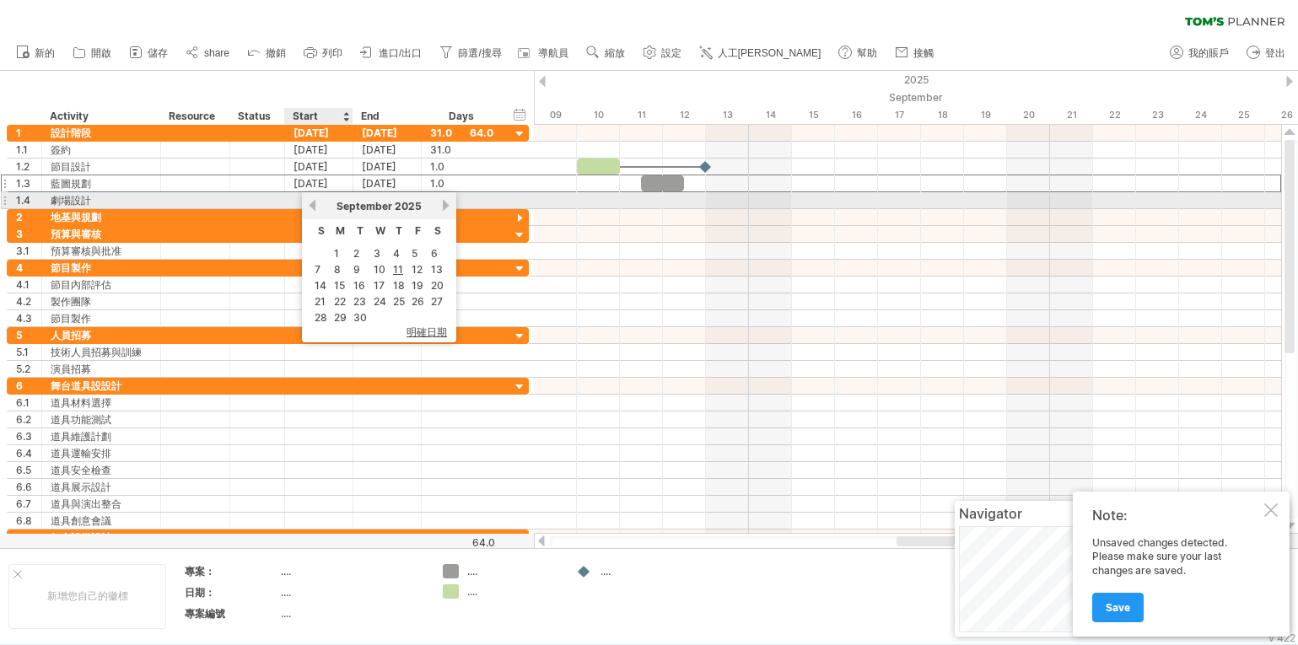
click at [313, 203] on link "previous" at bounding box center [312, 205] width 13 height 13
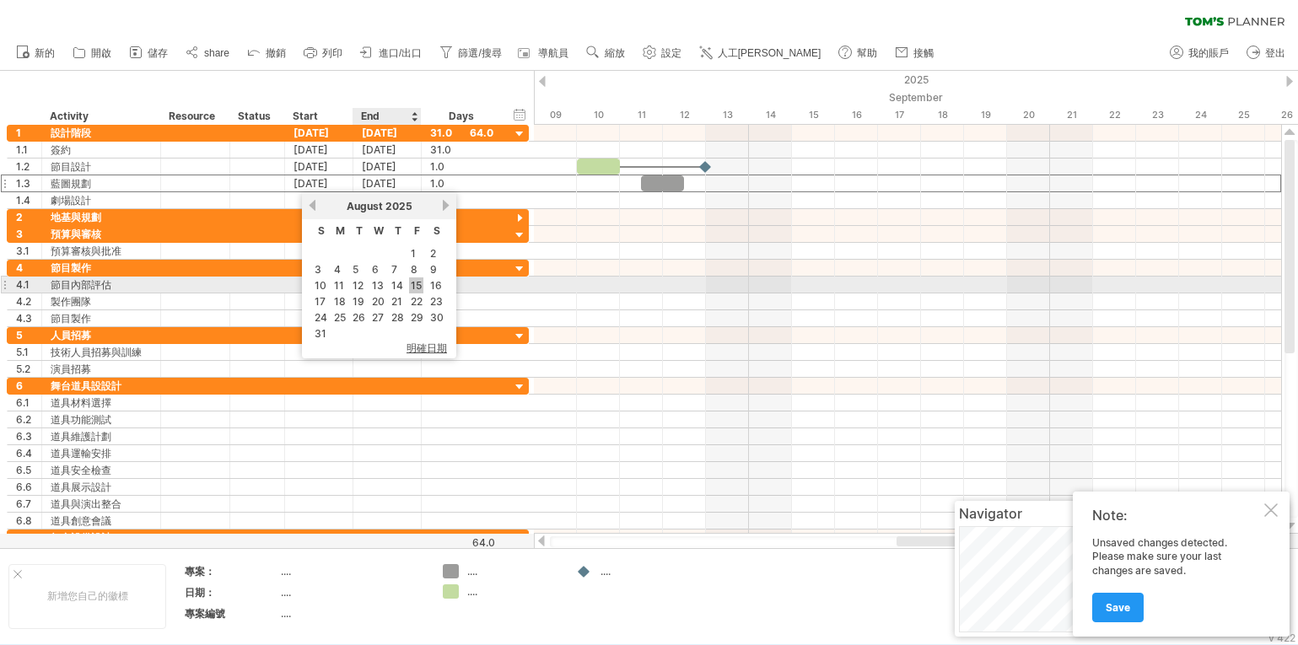
click at [418, 286] on link "15" at bounding box center [416, 286] width 14 height 16
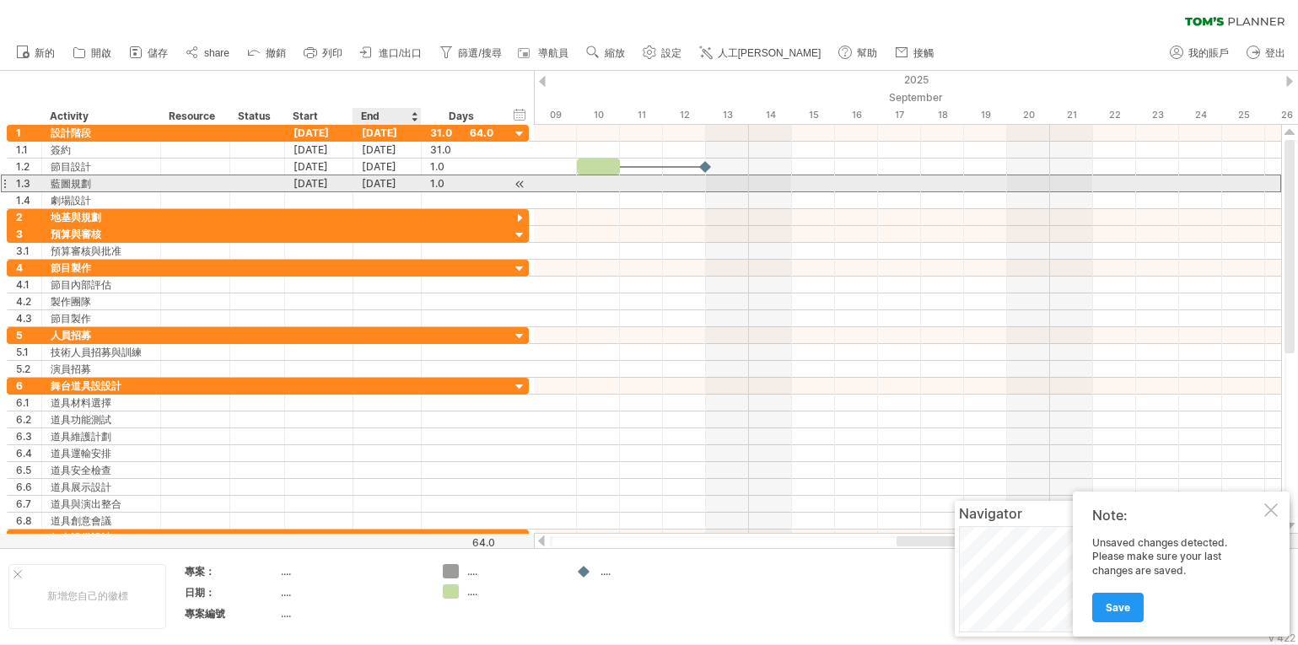
click at [371, 183] on div "[DATE]" at bounding box center [387, 183] width 68 height 16
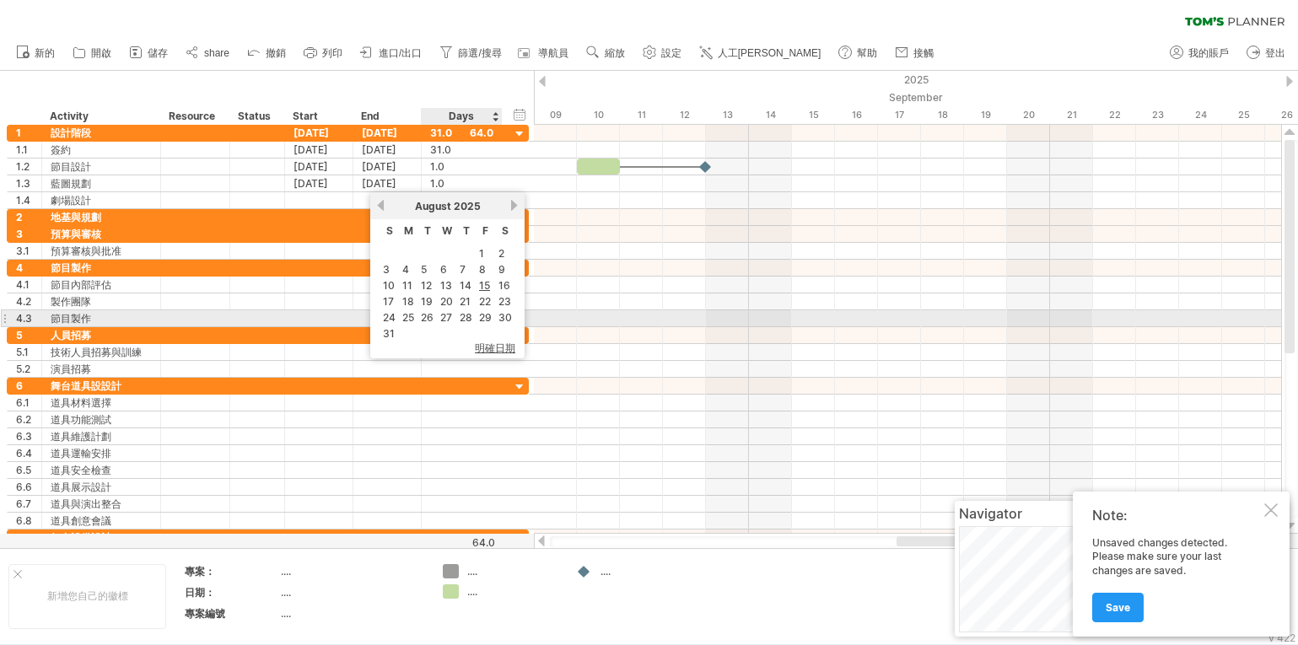
click at [468, 318] on link "28" at bounding box center [466, 318] width 16 height 16
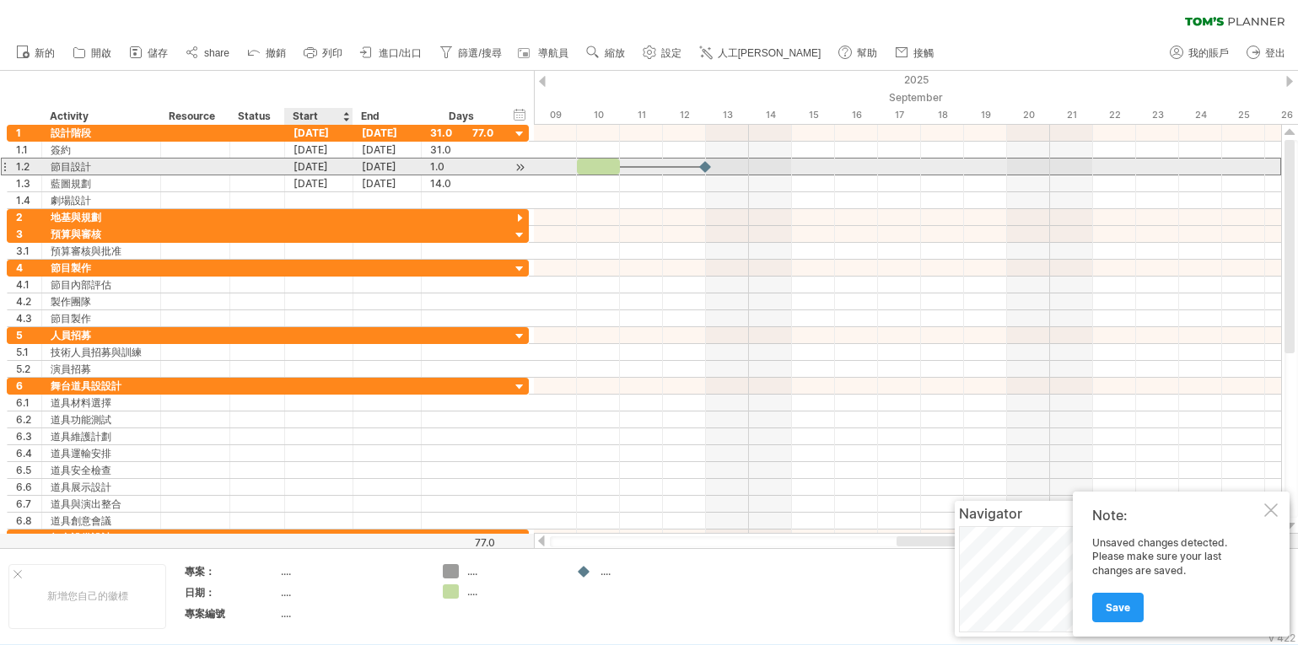
click at [330, 163] on div "[DATE]" at bounding box center [319, 167] width 68 height 16
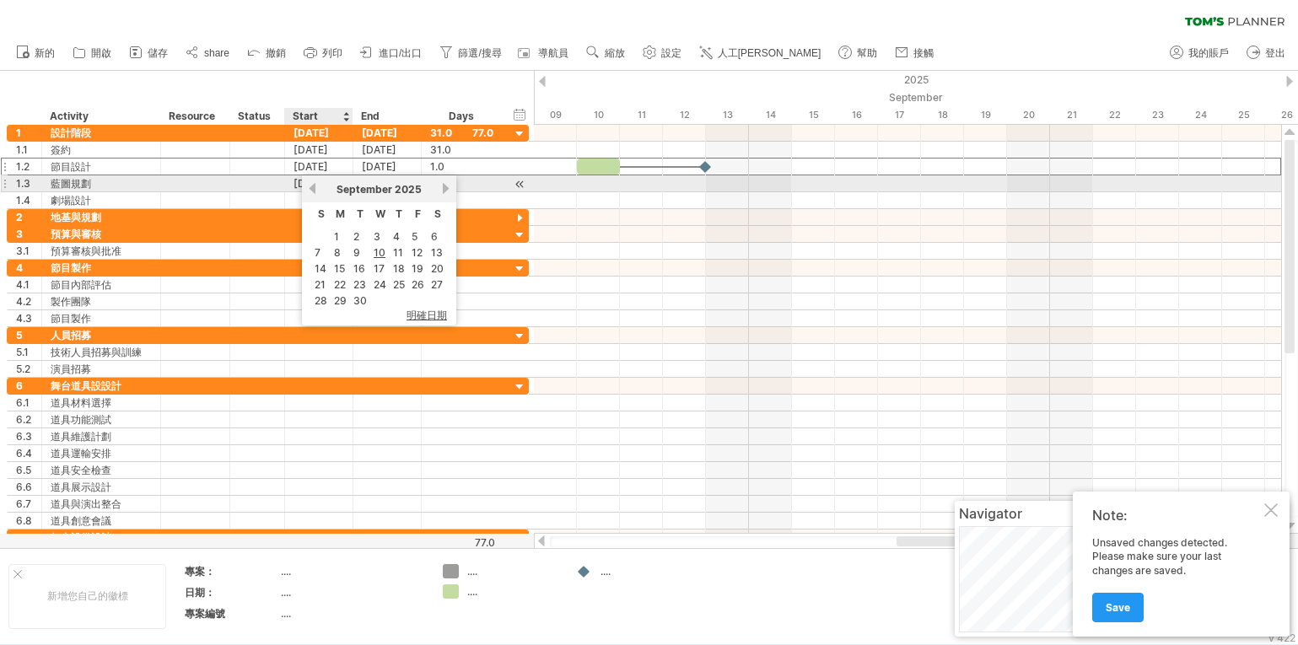
click at [310, 184] on link "previous" at bounding box center [312, 188] width 13 height 13
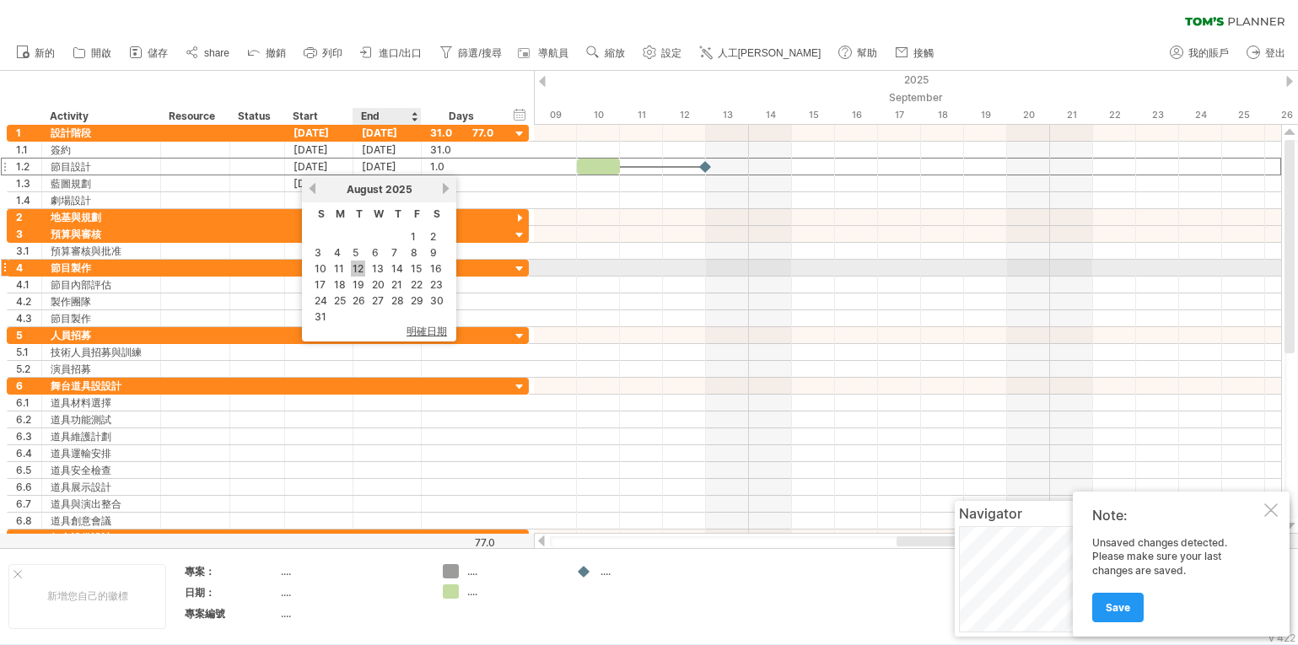
click at [364, 269] on link "12" at bounding box center [358, 269] width 14 height 16
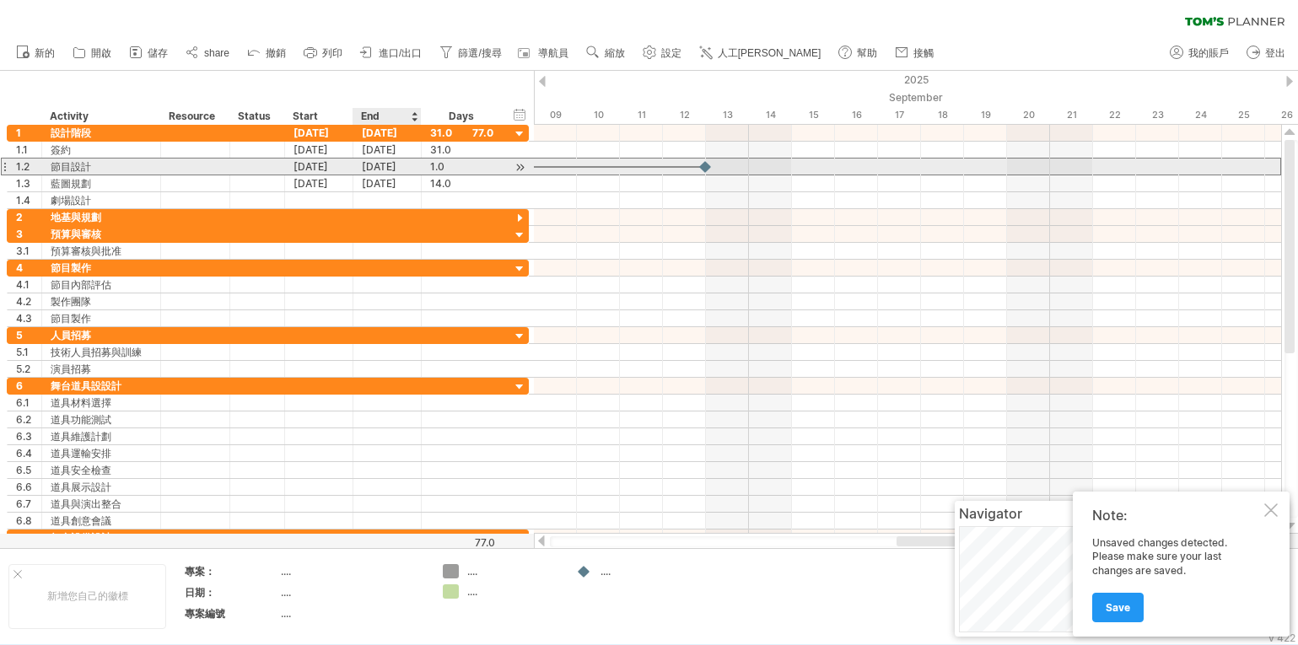
click at [380, 165] on div "[DATE]" at bounding box center [387, 167] width 68 height 16
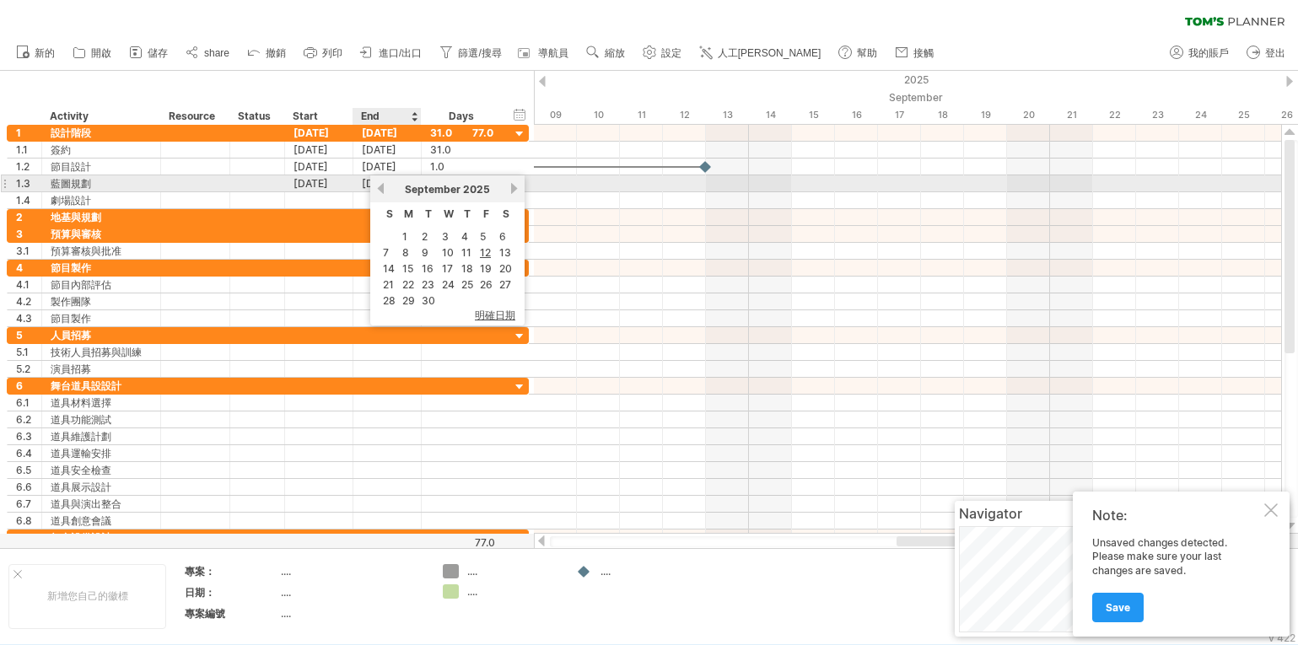
click at [381, 183] on link "previous" at bounding box center [381, 188] width 13 height 13
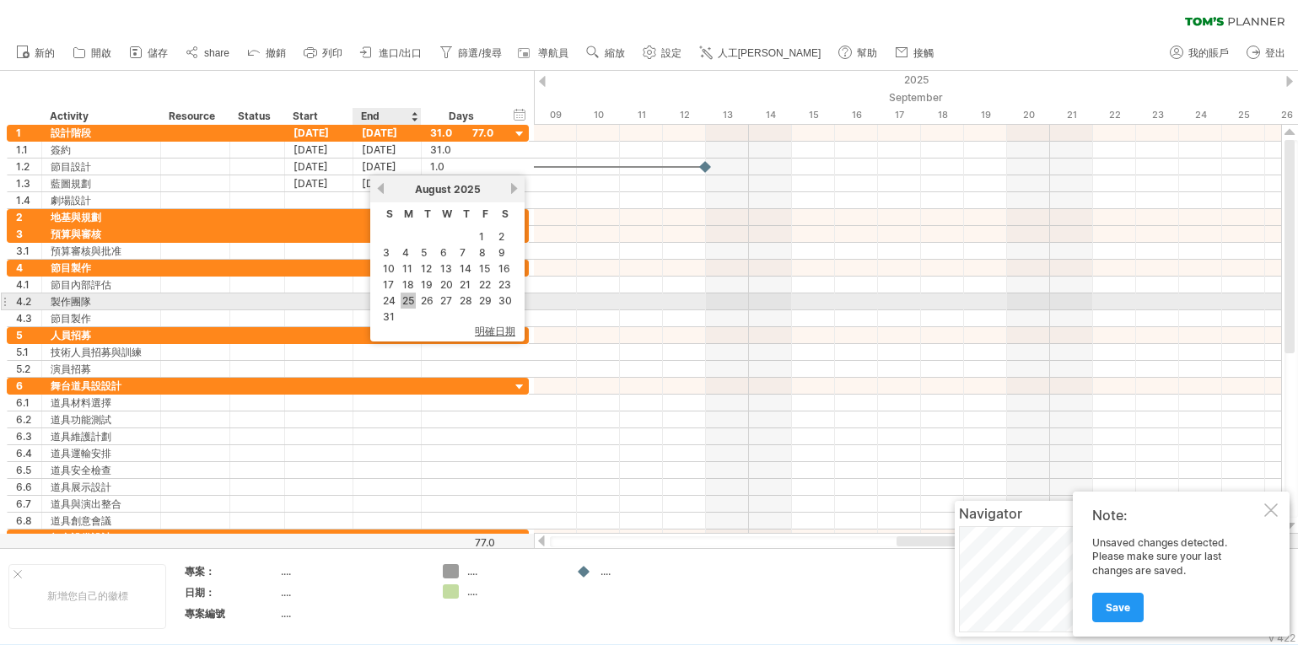
click at [410, 300] on link "25" at bounding box center [408, 301] width 15 height 16
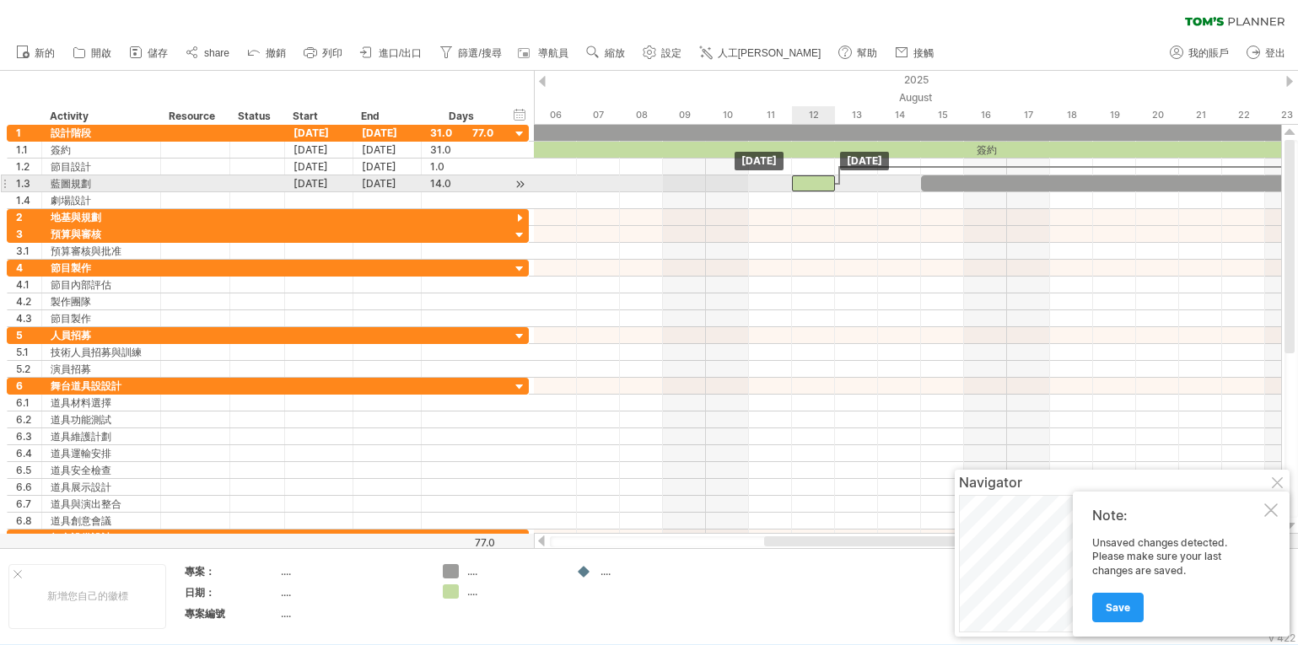
drag, startPoint x: 812, startPoint y: 166, endPoint x: 793, endPoint y: 176, distance: 21.9
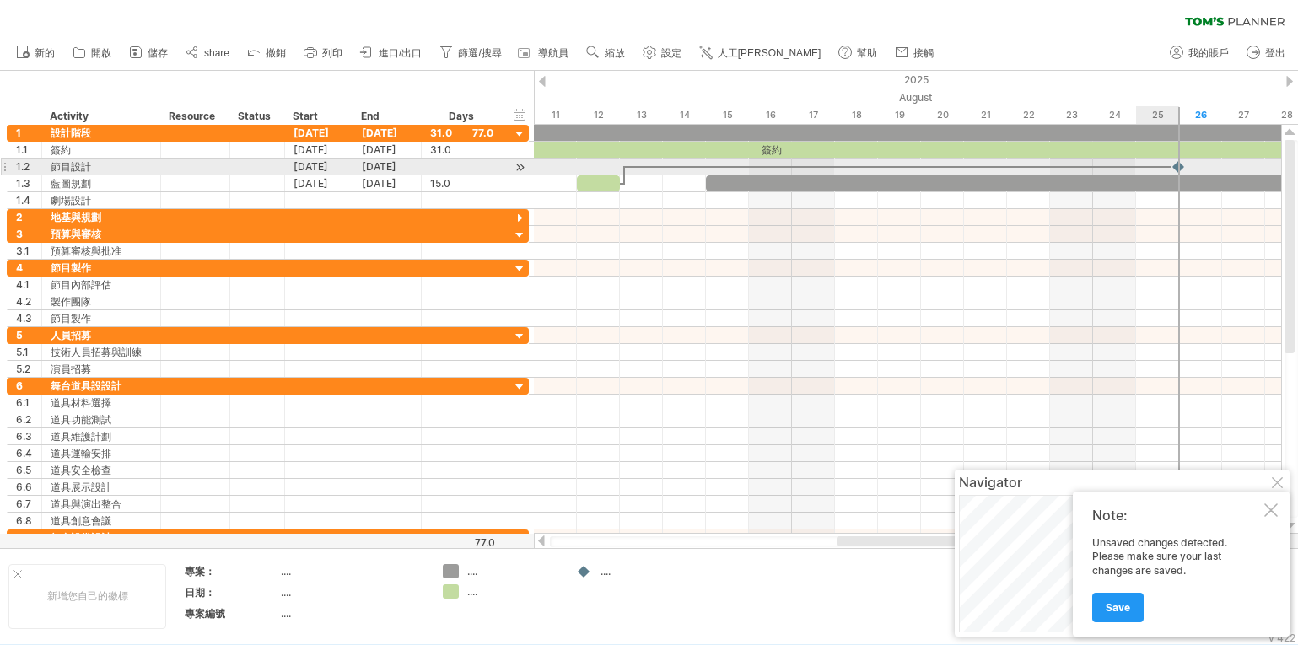
click at [1178, 167] on div at bounding box center [1179, 329] width 2 height 409
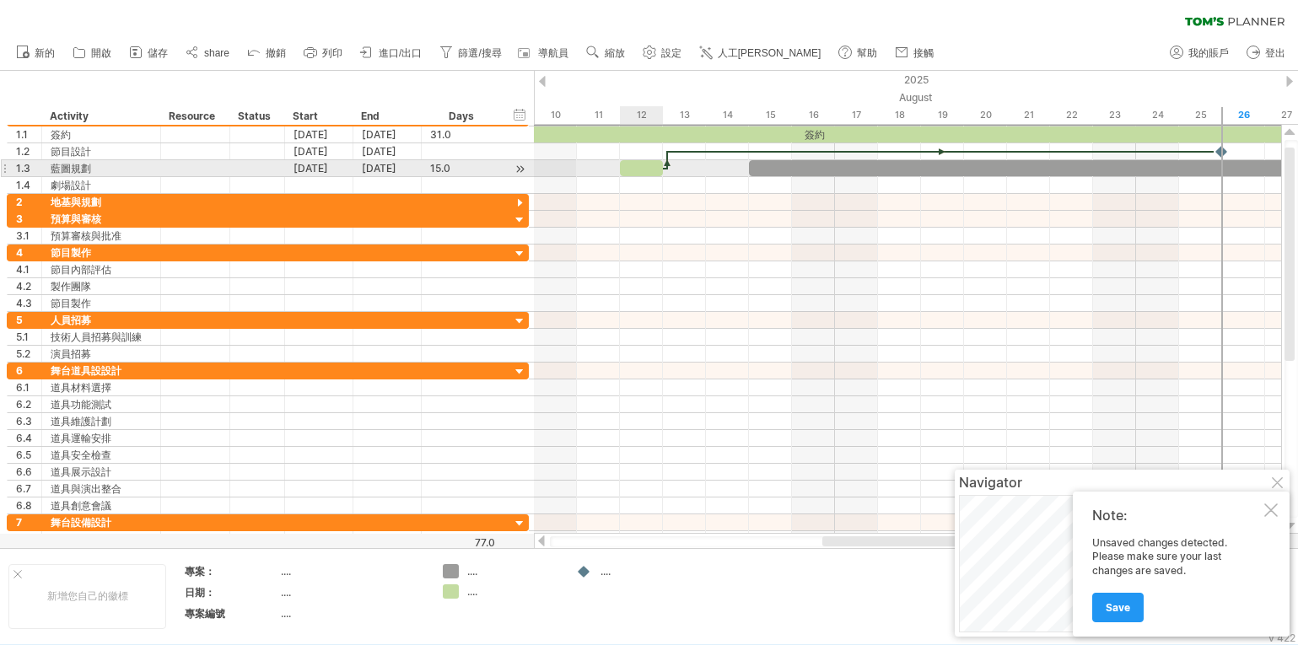
click at [644, 169] on div at bounding box center [641, 168] width 43 height 16
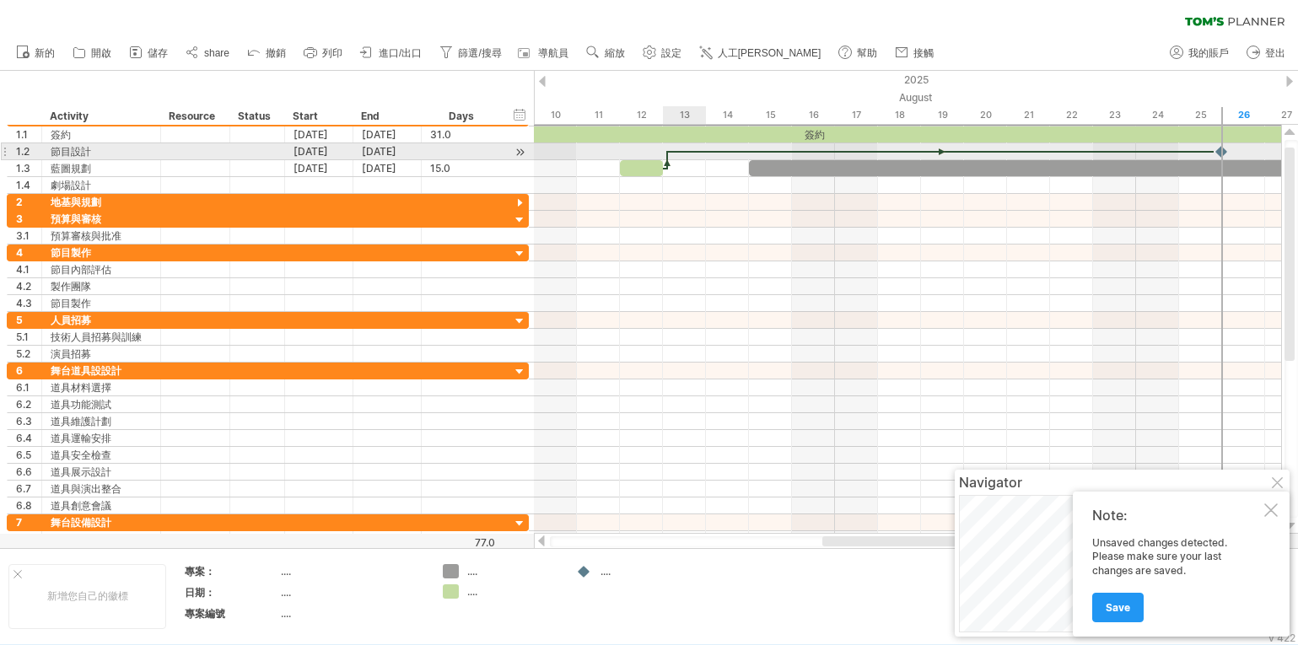
click at [695, 149] on div at bounding box center [941, 151] width 546 height 5
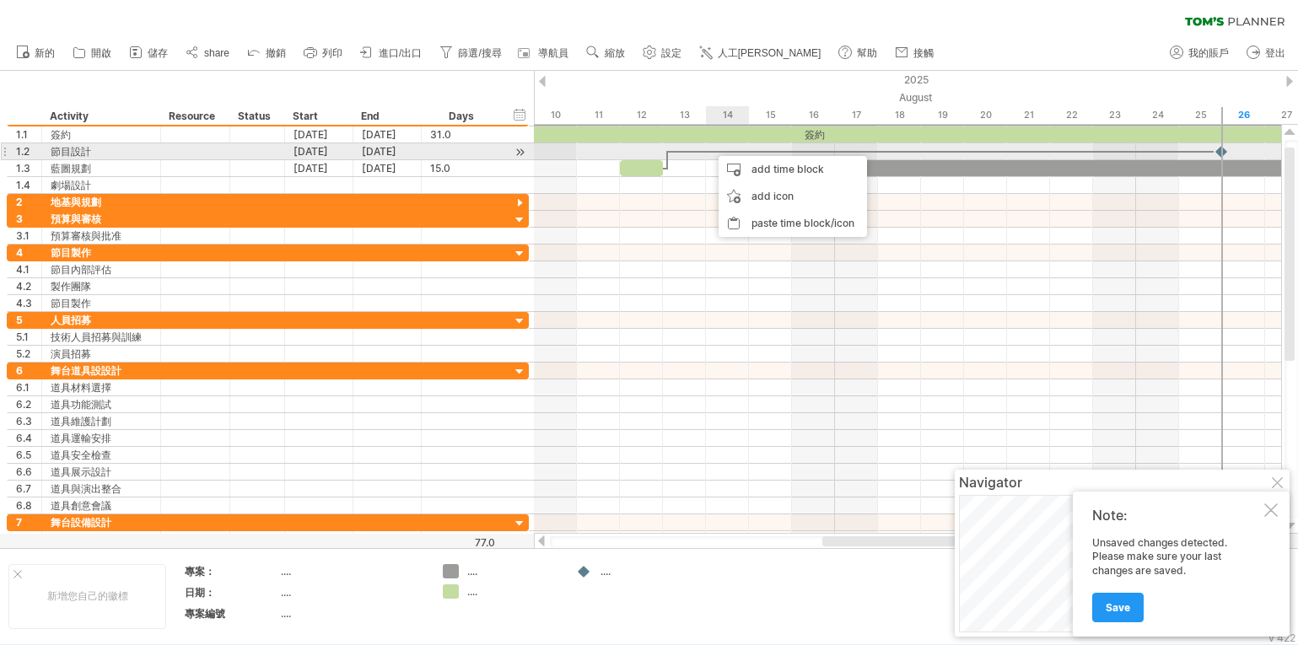
click at [710, 148] on div at bounding box center [907, 151] width 747 height 17
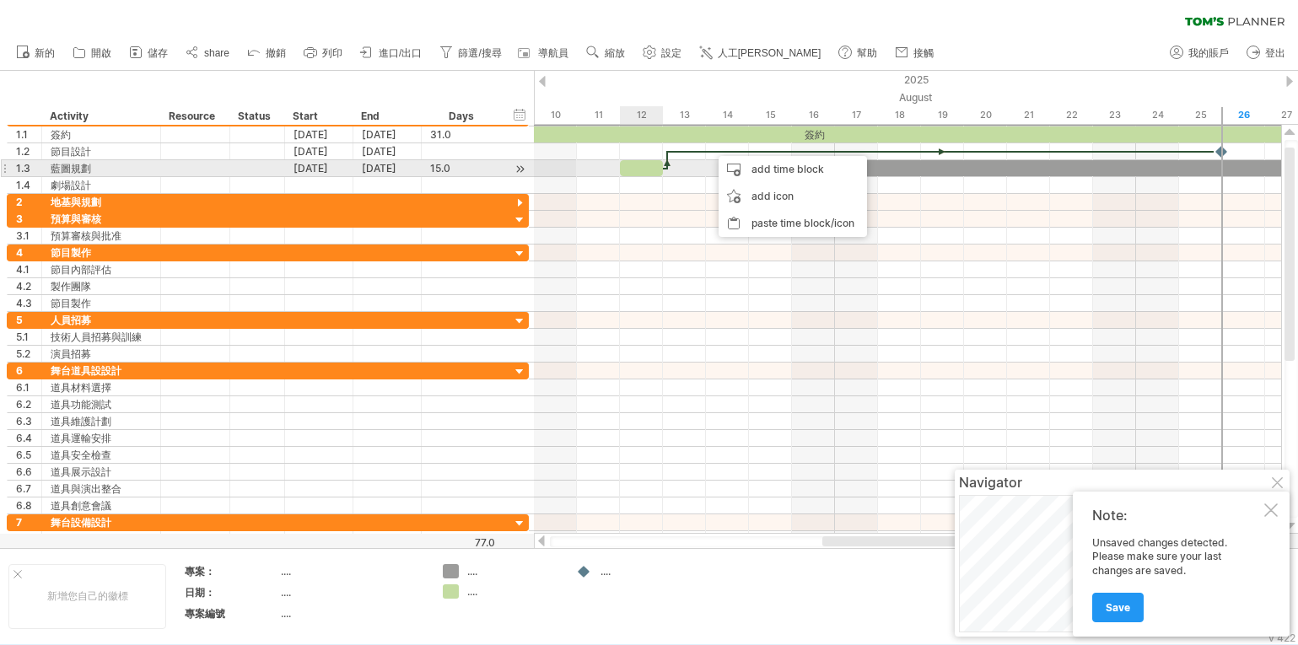
click at [649, 160] on div at bounding box center [641, 168] width 43 height 16
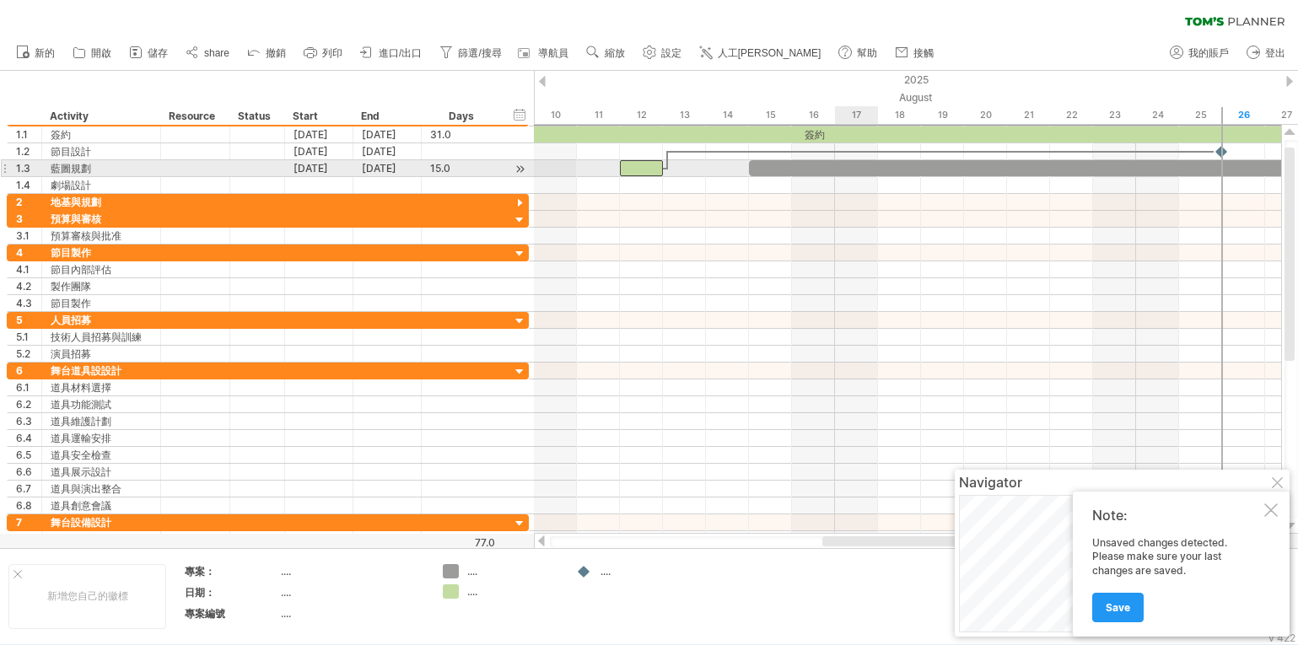
click at [842, 171] on div at bounding box center [1050, 168] width 602 height 16
click at [841, 171] on div at bounding box center [1050, 168] width 602 height 16
click at [634, 165] on div at bounding box center [641, 168] width 43 height 16
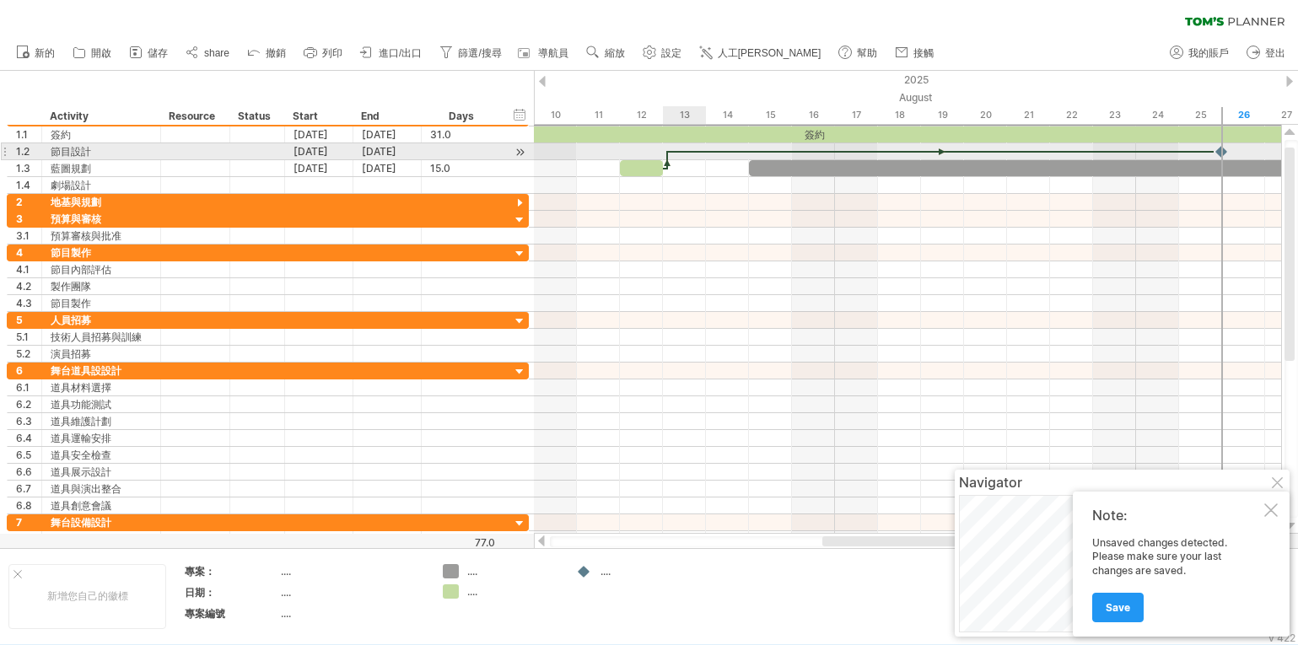
click at [681, 150] on div at bounding box center [941, 151] width 546 height 5
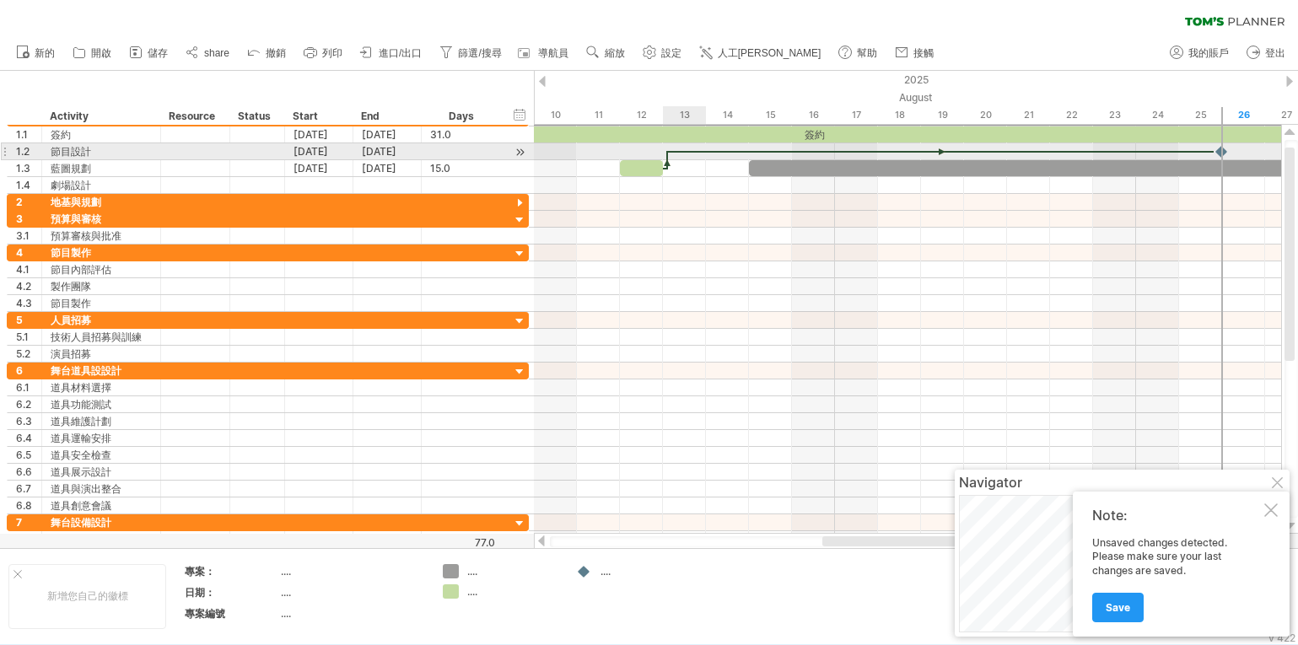
click at [687, 150] on div at bounding box center [941, 151] width 546 height 5
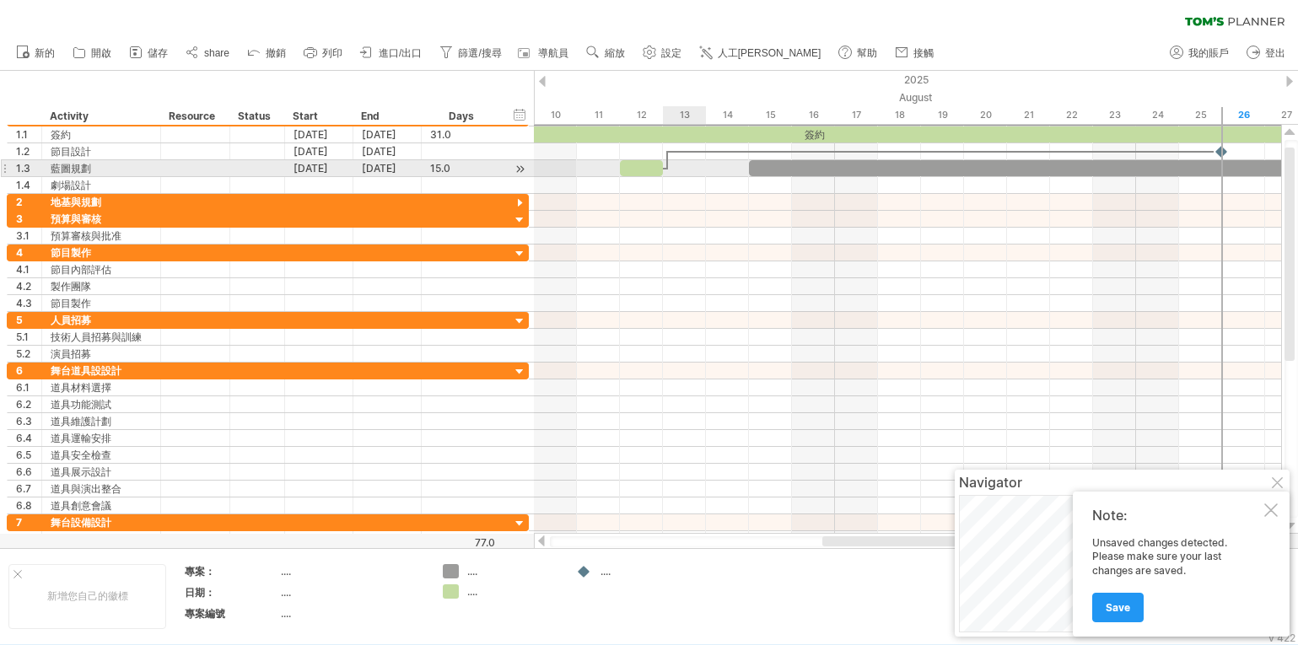
click at [703, 163] on div at bounding box center [907, 168] width 747 height 17
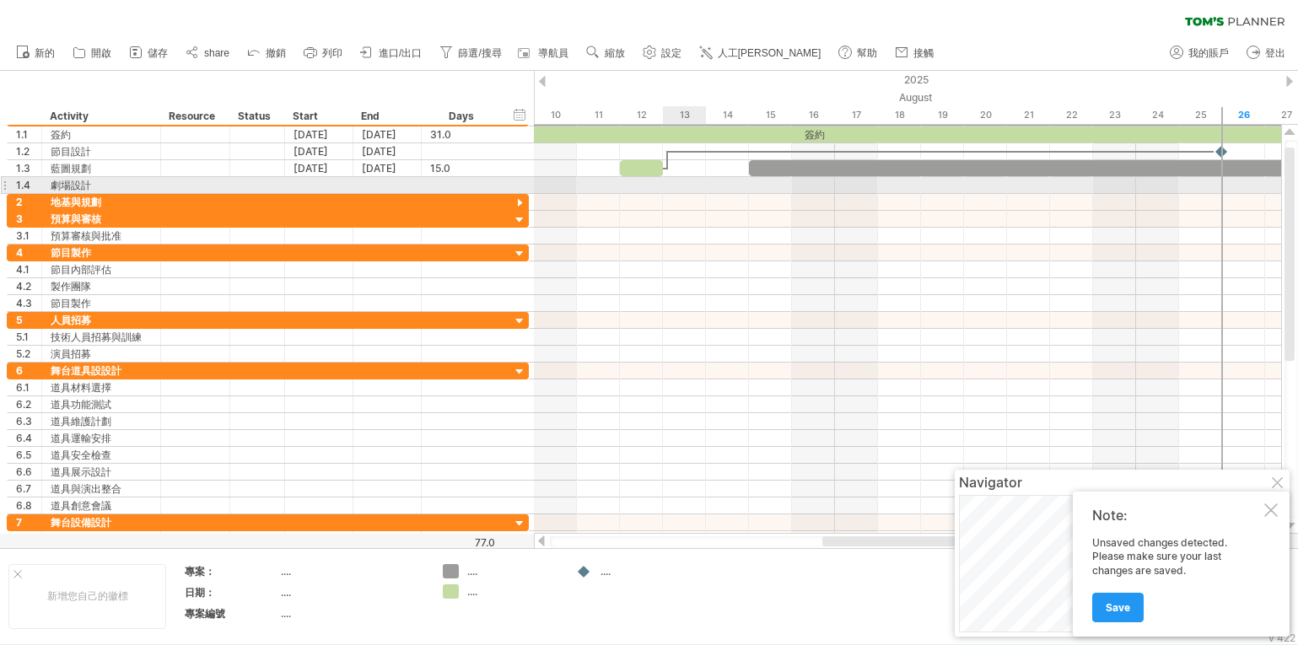
click at [677, 187] on div at bounding box center [907, 185] width 747 height 17
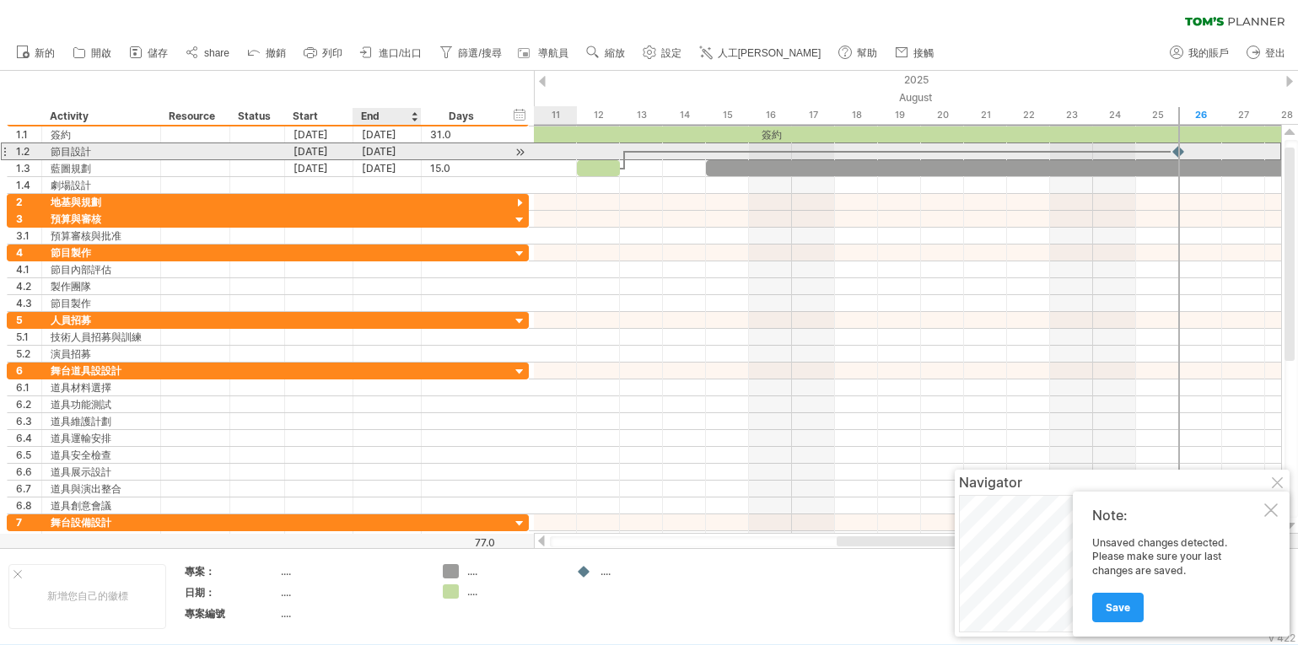
click at [373, 148] on div "[DATE]" at bounding box center [387, 151] width 68 height 16
click at [305, 146] on div "[DATE]" at bounding box center [319, 151] width 68 height 16
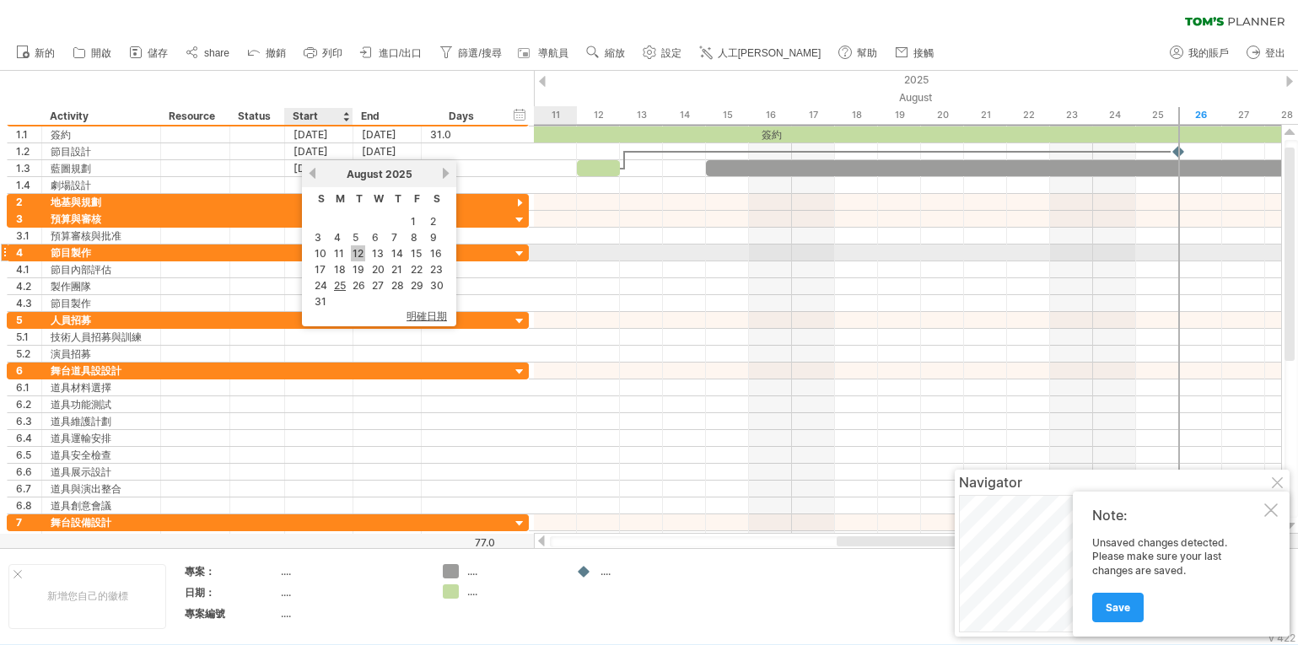
click at [360, 252] on link "12" at bounding box center [358, 253] width 14 height 16
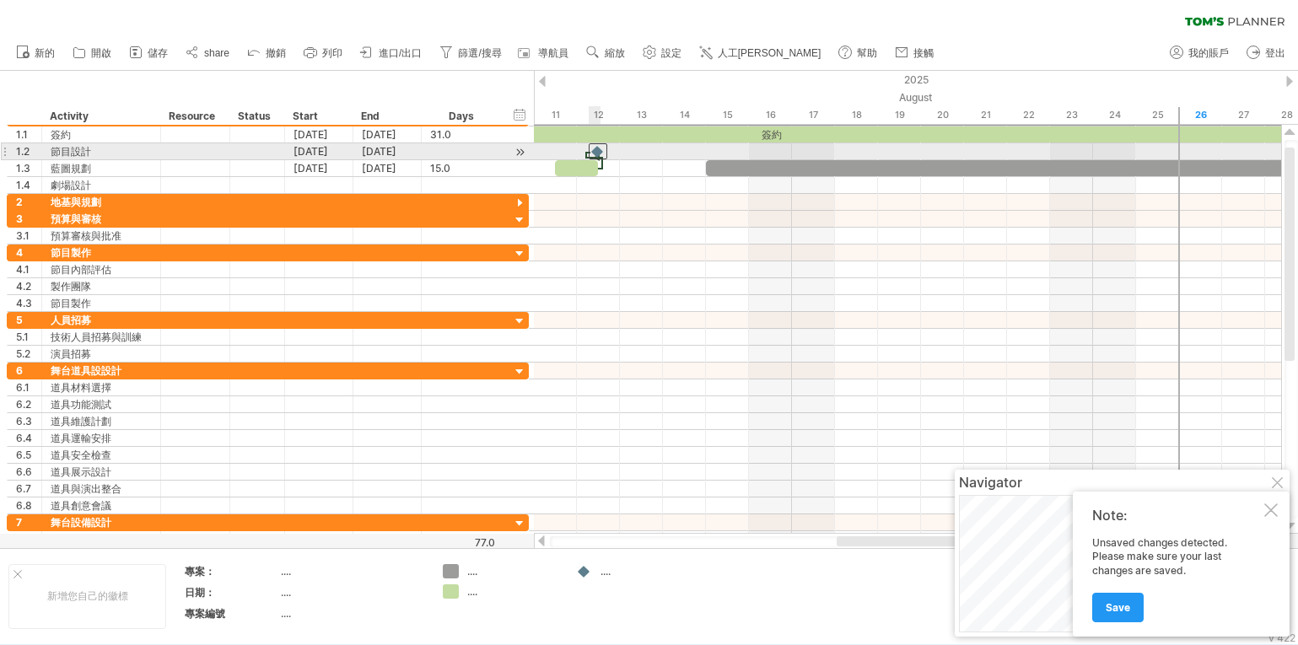
click at [599, 148] on div at bounding box center [598, 151] width 19 height 16
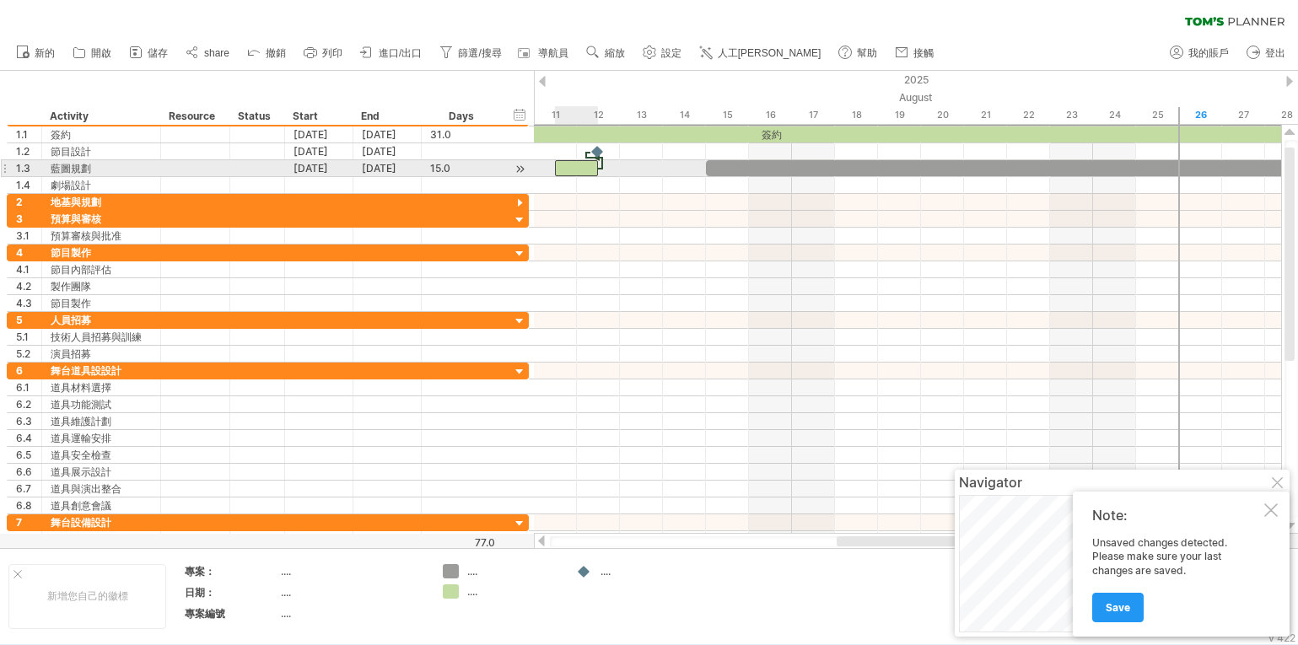
click at [586, 168] on div at bounding box center [576, 168] width 43 height 16
click at [603, 165] on div at bounding box center [602, 164] width 5 height 11
click at [584, 168] on div at bounding box center [576, 168] width 43 height 16
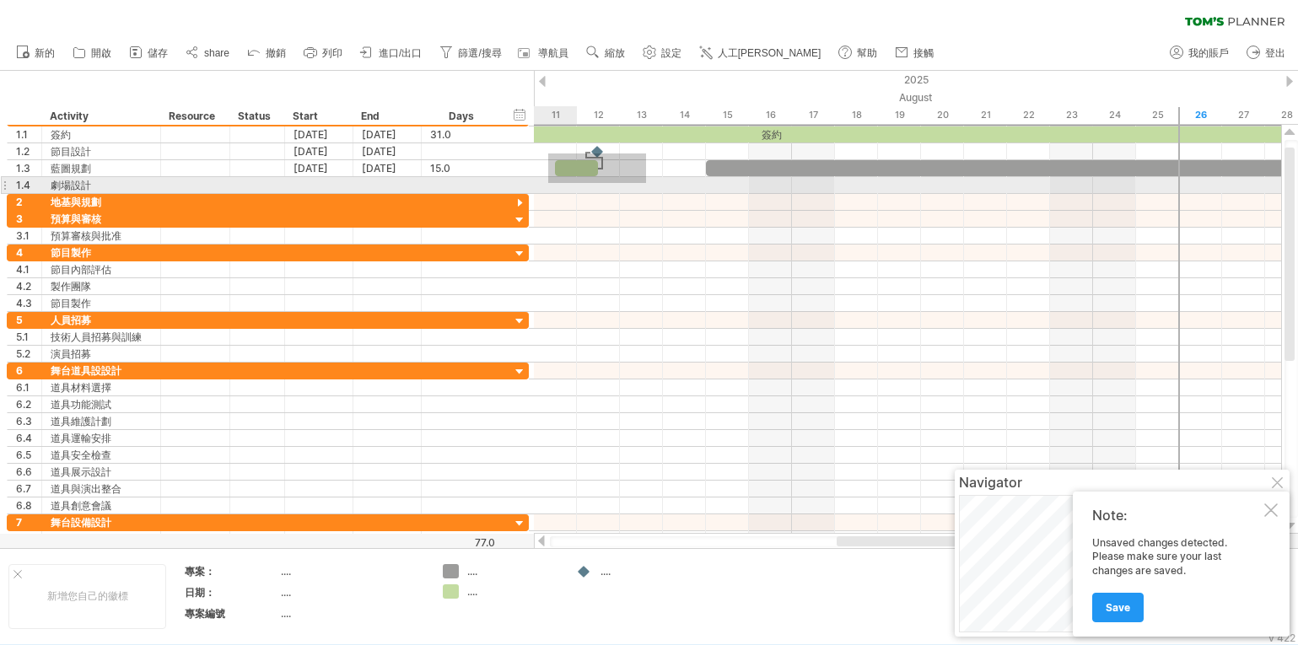
drag, startPoint x: 646, startPoint y: 154, endPoint x: 548, endPoint y: 183, distance: 102.2
click at [548, 183] on div at bounding box center [907, 152] width 747 height 84
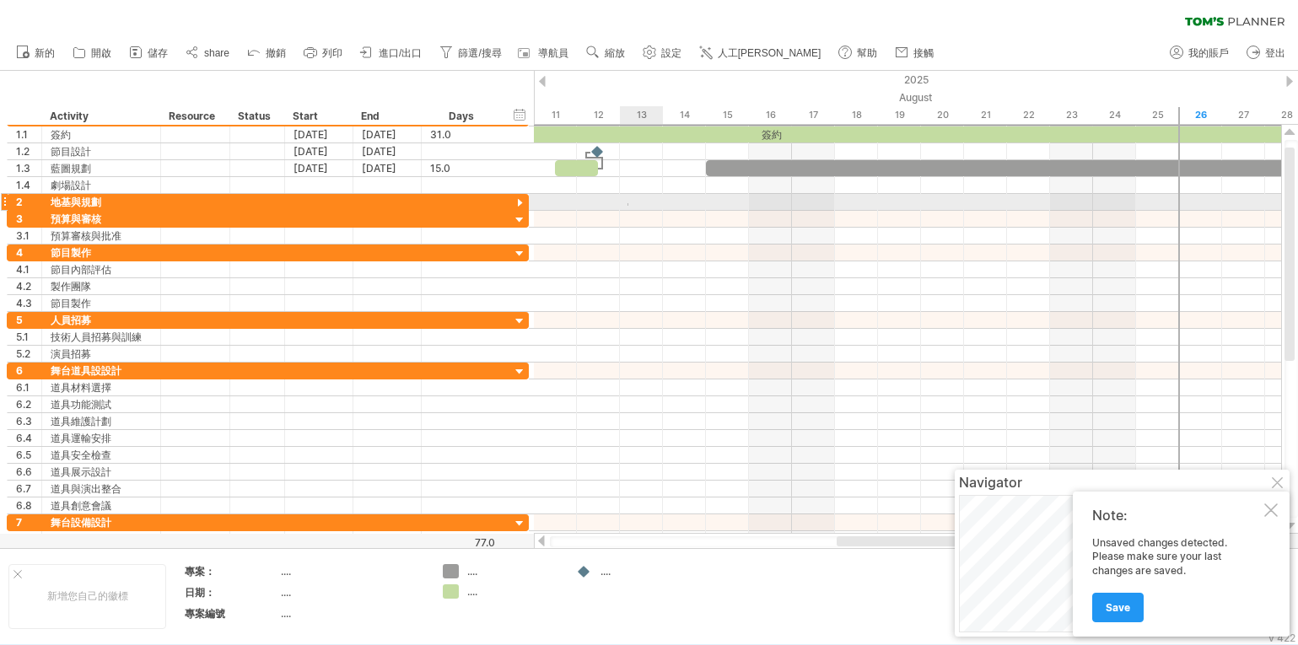
click at [628, 203] on div at bounding box center [907, 202] width 747 height 17
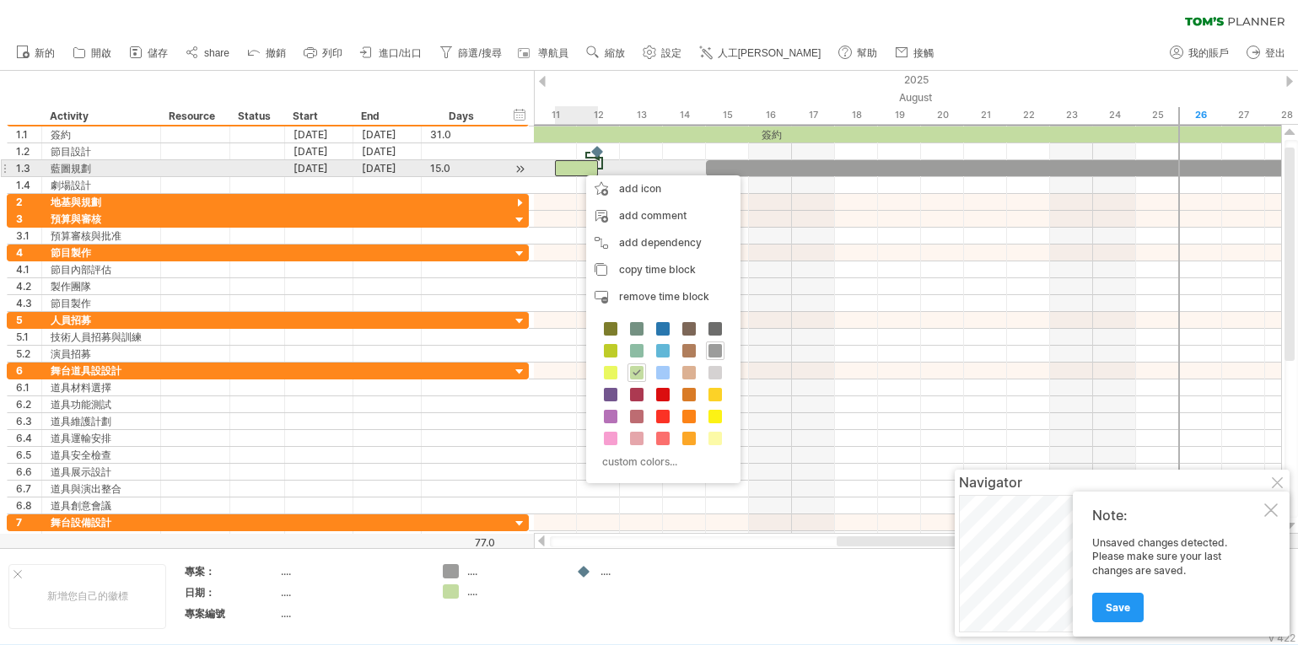
click at [578, 167] on div at bounding box center [576, 168] width 43 height 16
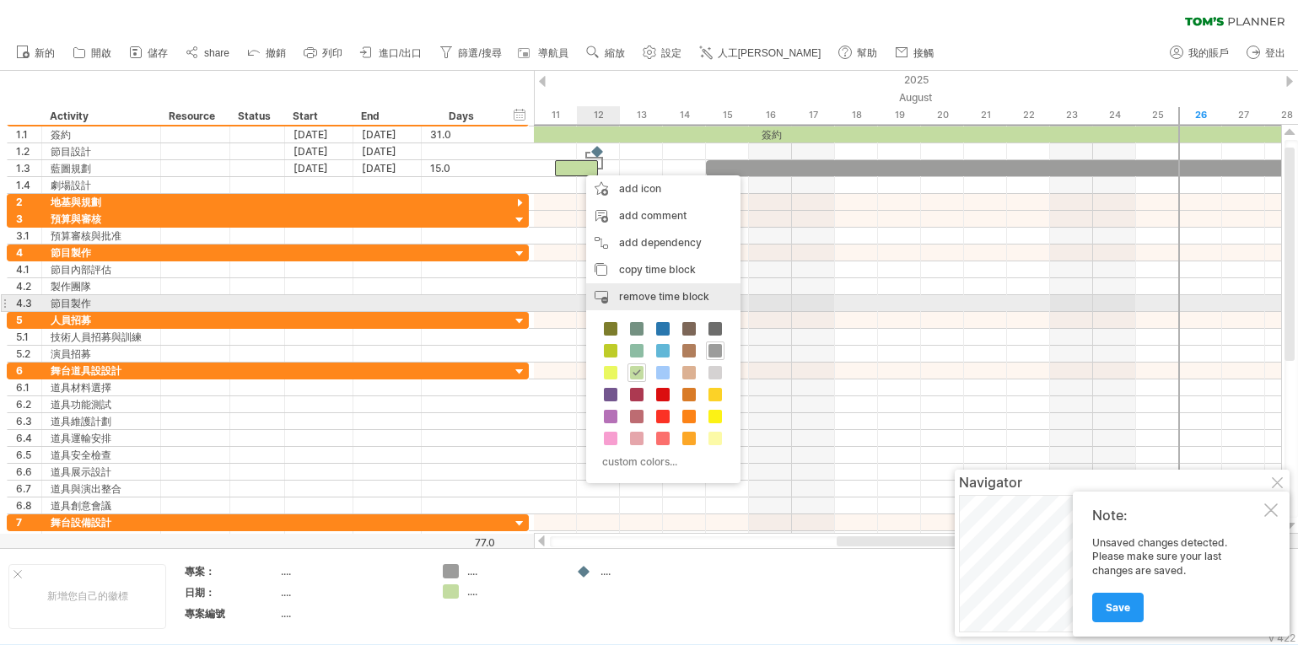
click at [634, 295] on span "remove time block" at bounding box center [664, 296] width 90 height 13
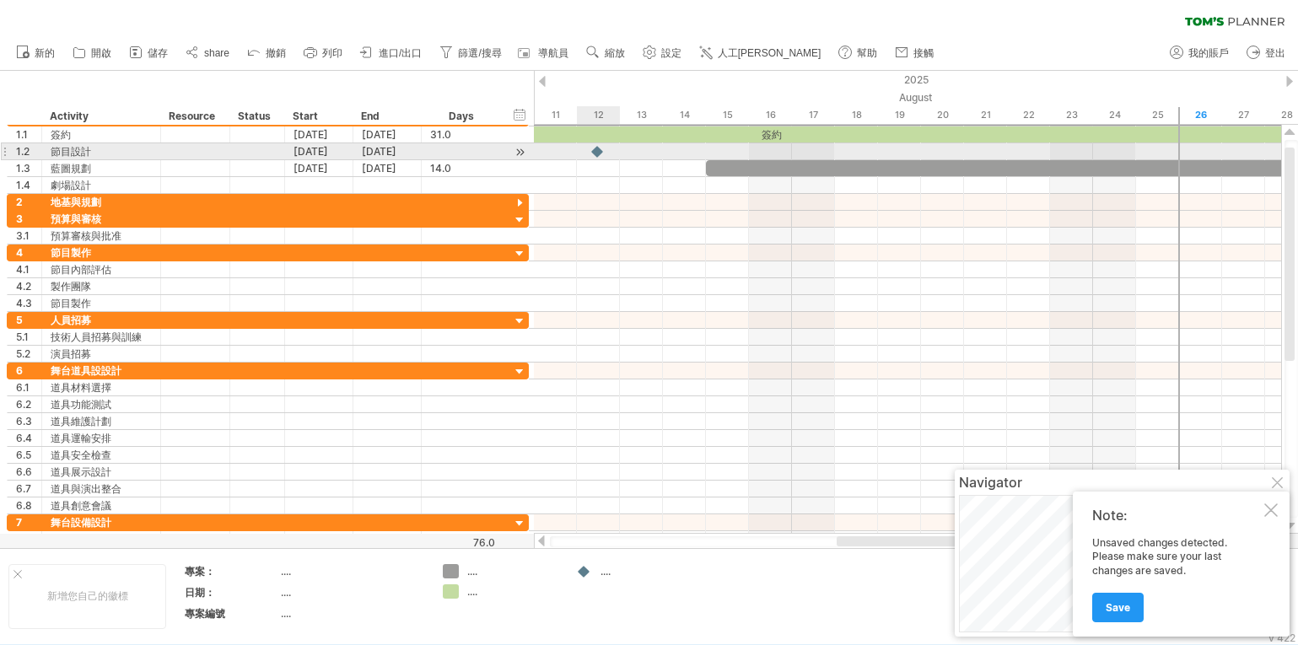
click at [598, 151] on div at bounding box center [598, 151] width 17 height 16
click at [596, 150] on div at bounding box center [598, 151] width 19 height 16
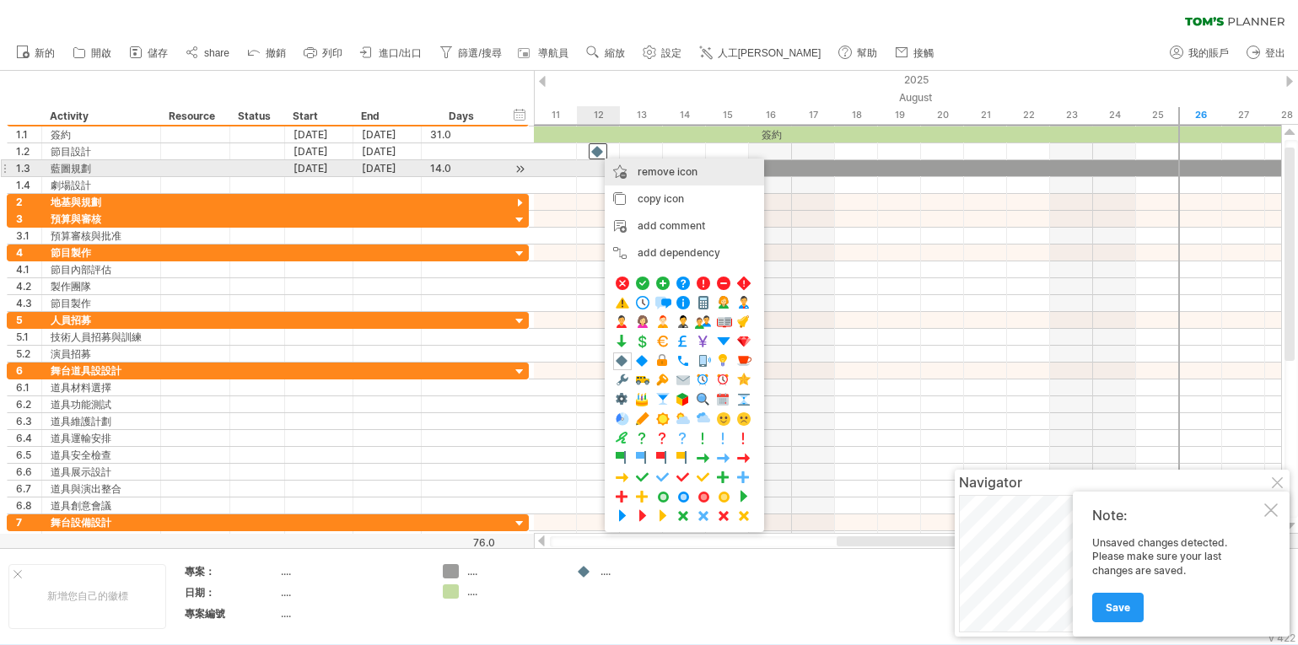
click at [676, 171] on span "remove icon" at bounding box center [668, 171] width 60 height 13
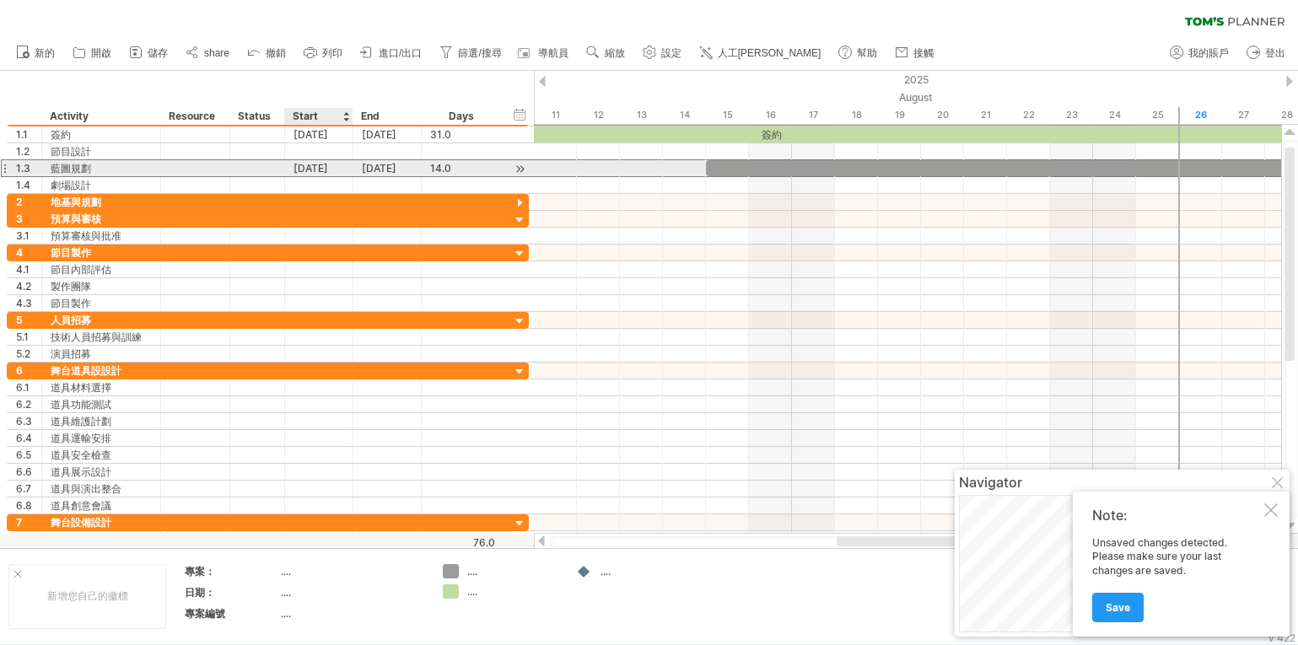
drag, startPoint x: 318, startPoint y: 163, endPoint x: 346, endPoint y: 164, distance: 27.9
click at [346, 164] on div "[DATE]" at bounding box center [319, 168] width 68 height 16
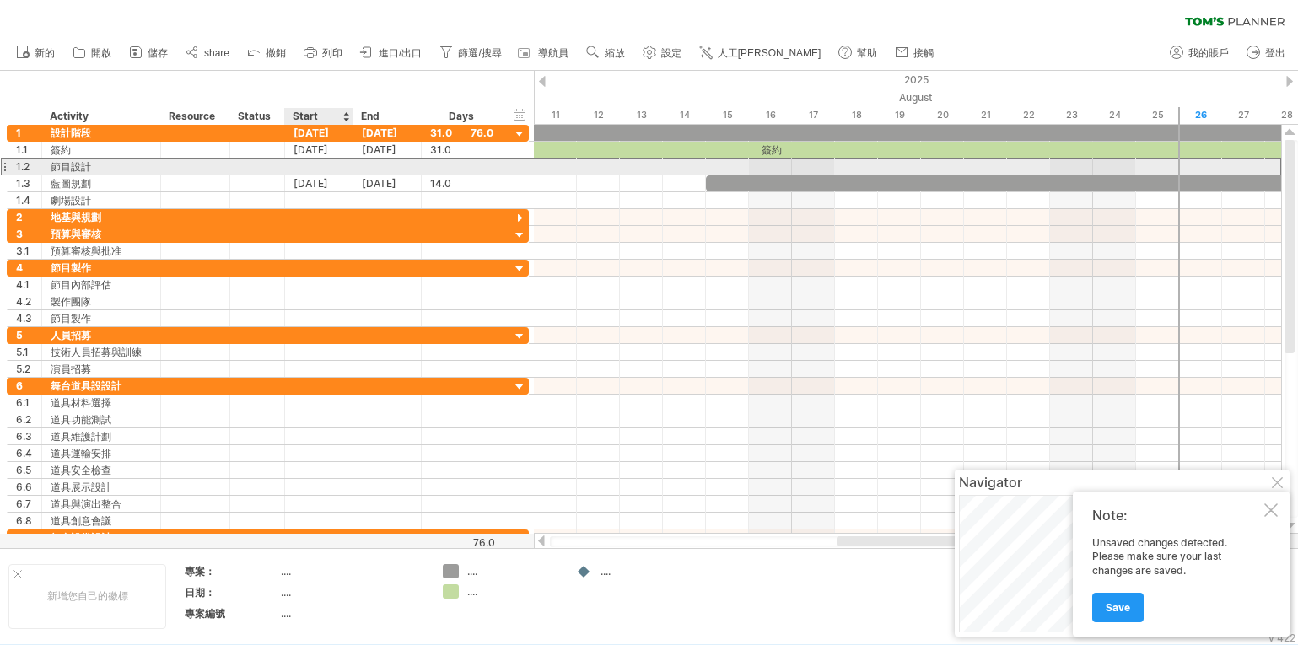
click at [317, 161] on div at bounding box center [319, 167] width 68 height 16
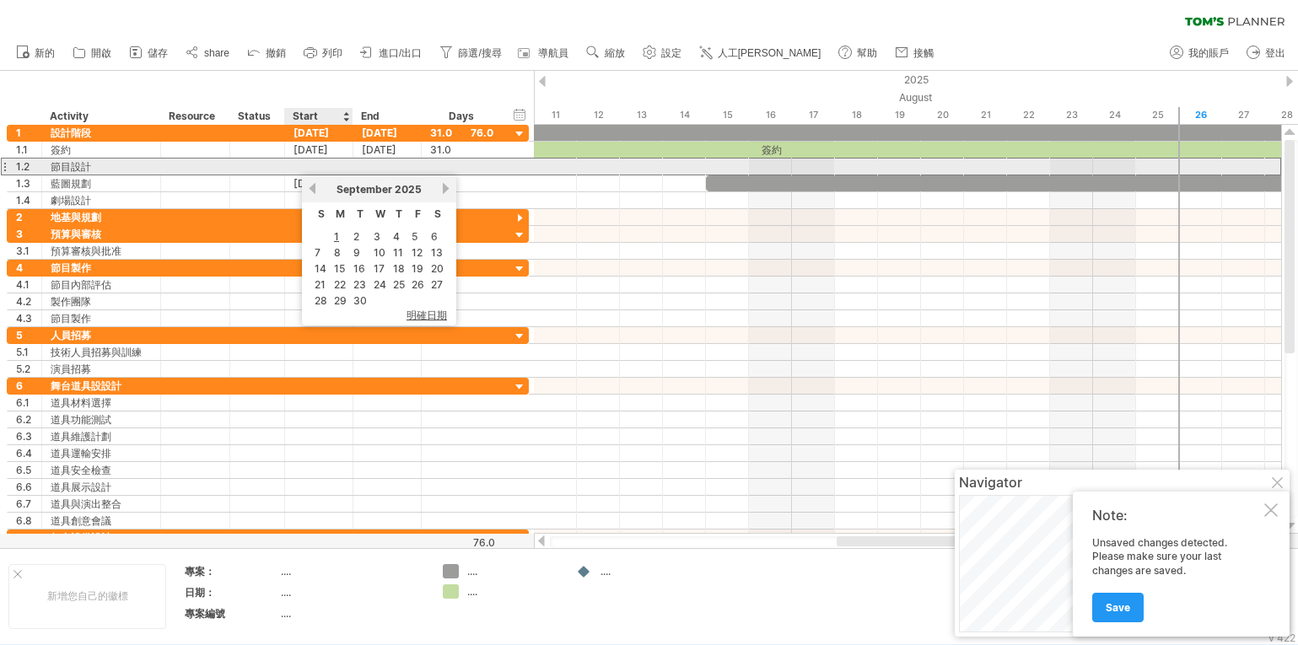
click at [315, 162] on div at bounding box center [319, 167] width 68 height 16
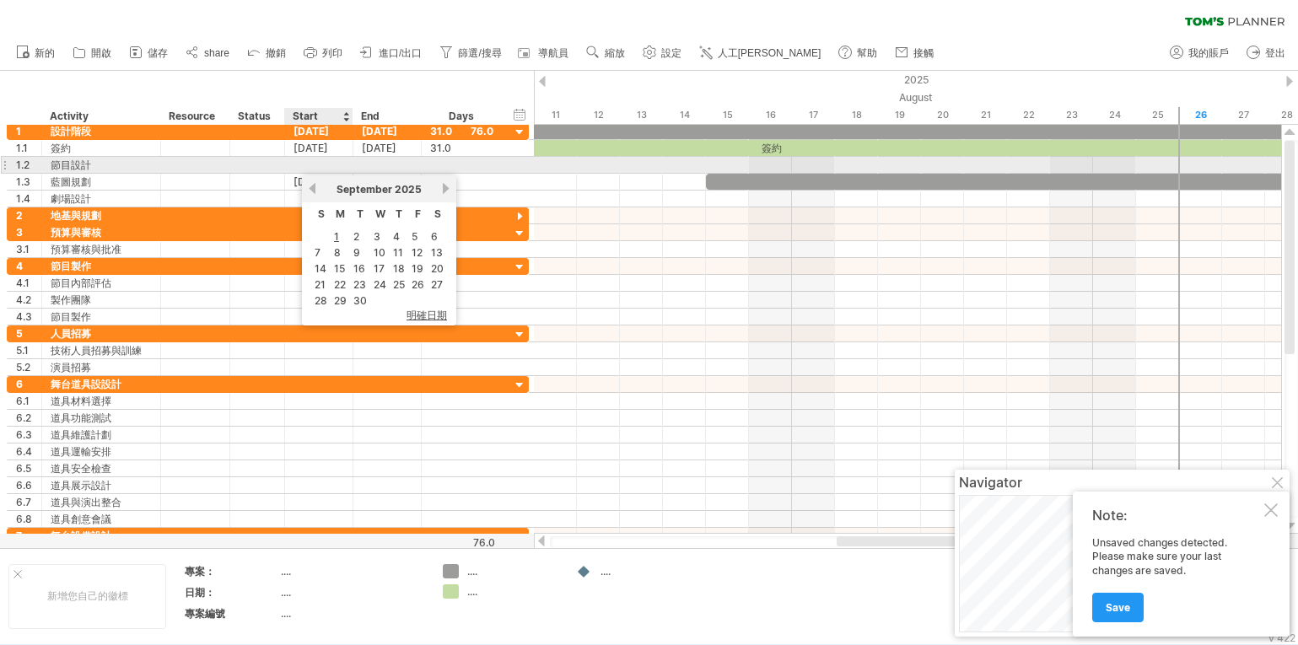
click at [316, 162] on div at bounding box center [319, 165] width 68 height 16
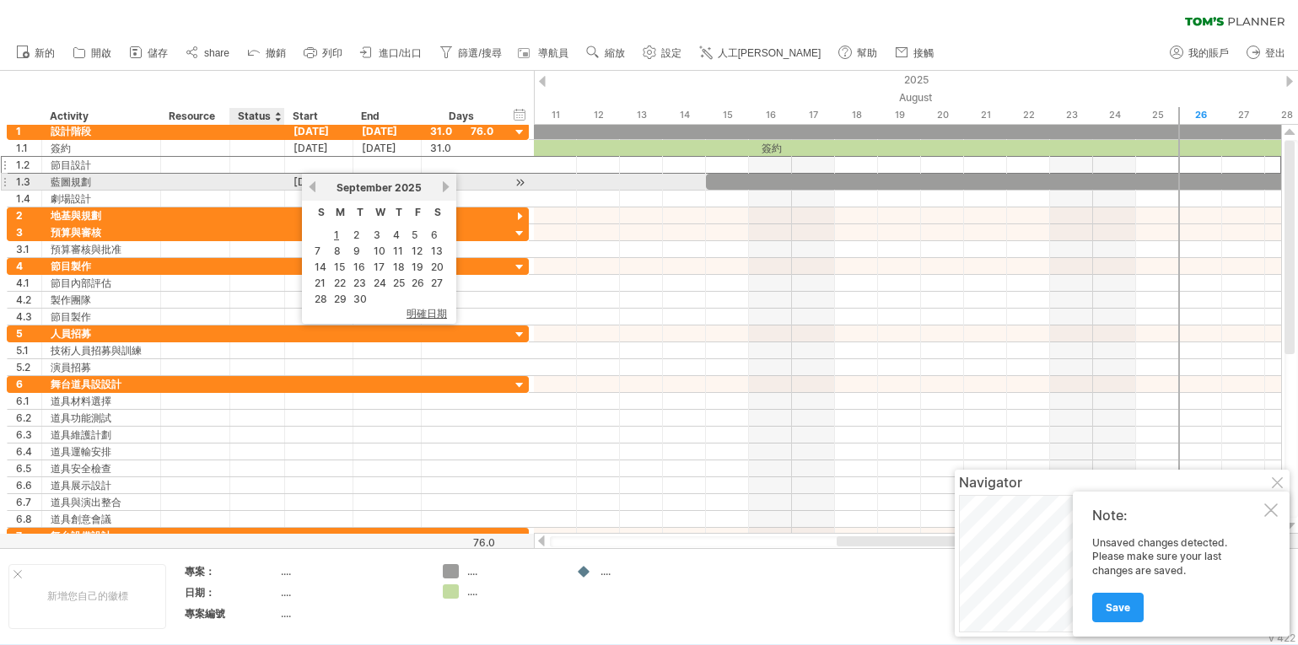
click at [267, 177] on div at bounding box center [257, 182] width 37 height 16
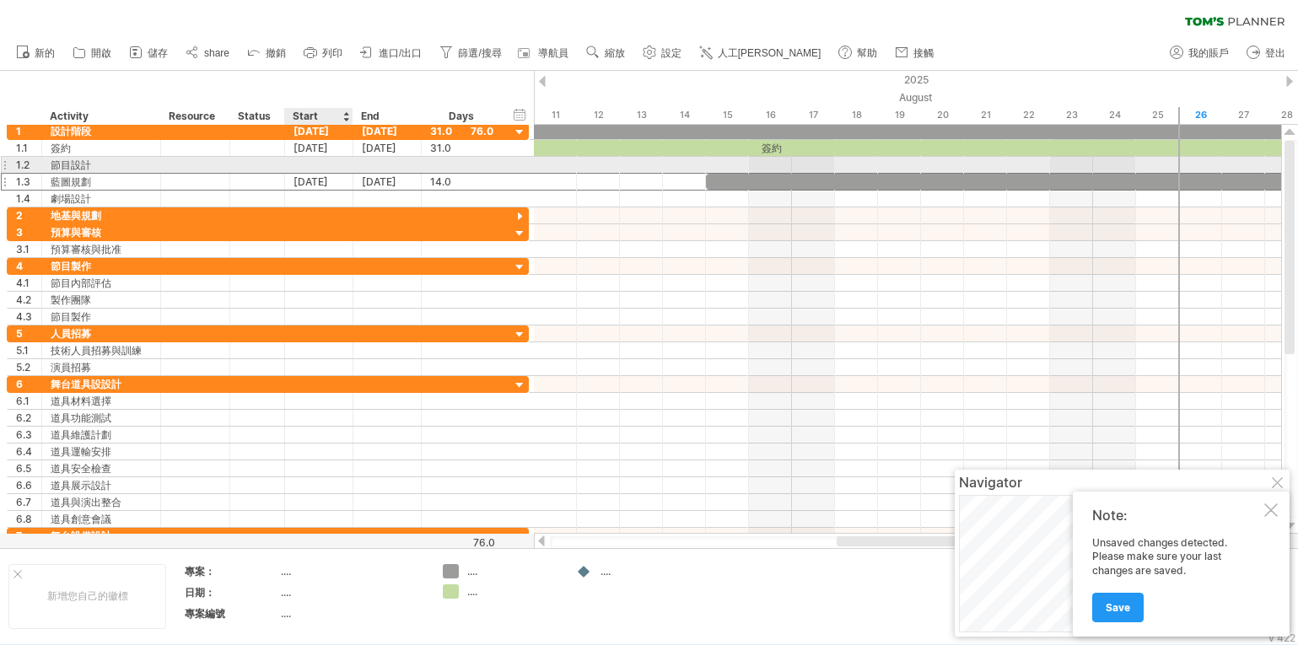
click at [306, 159] on div at bounding box center [319, 165] width 68 height 16
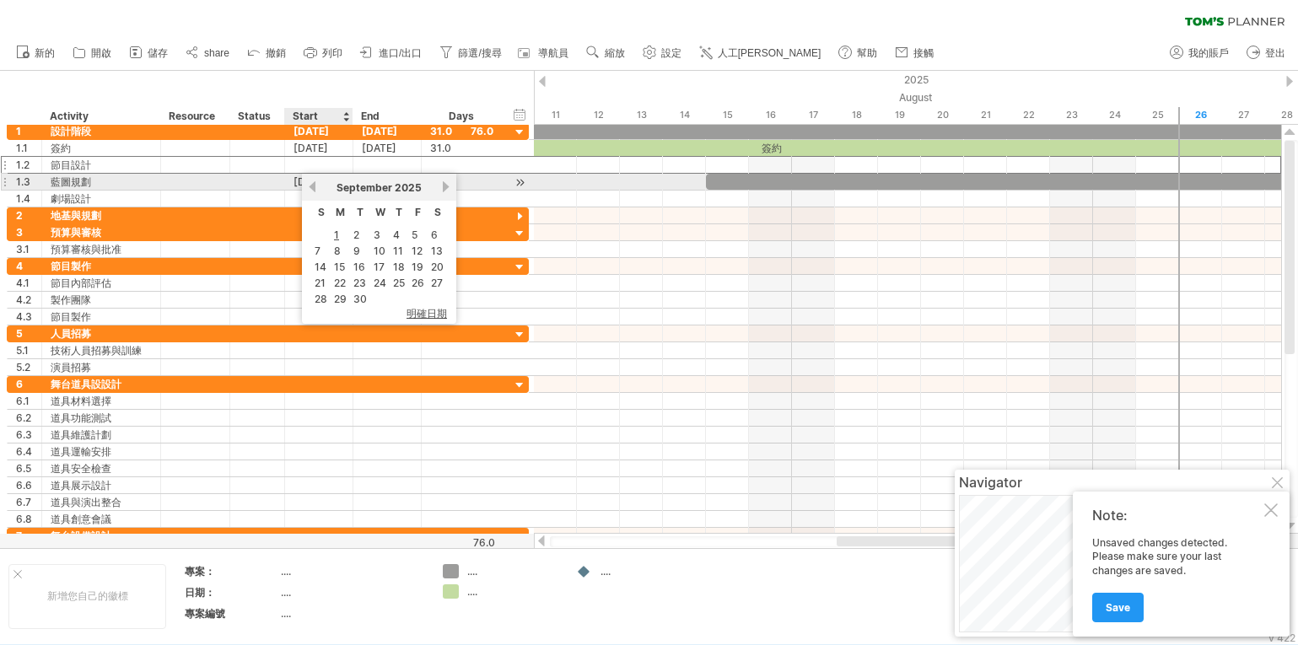
click at [314, 186] on link "previous" at bounding box center [312, 187] width 13 height 13
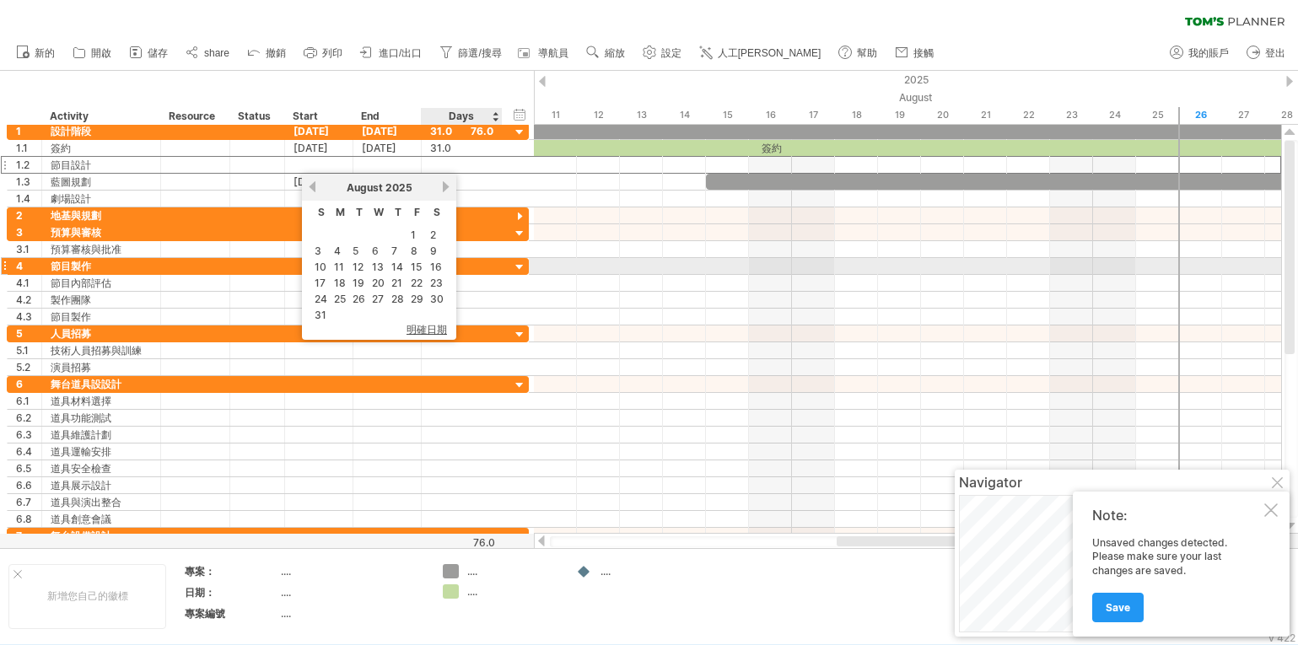
click at [438, 267] on link "16" at bounding box center [436, 267] width 15 height 16
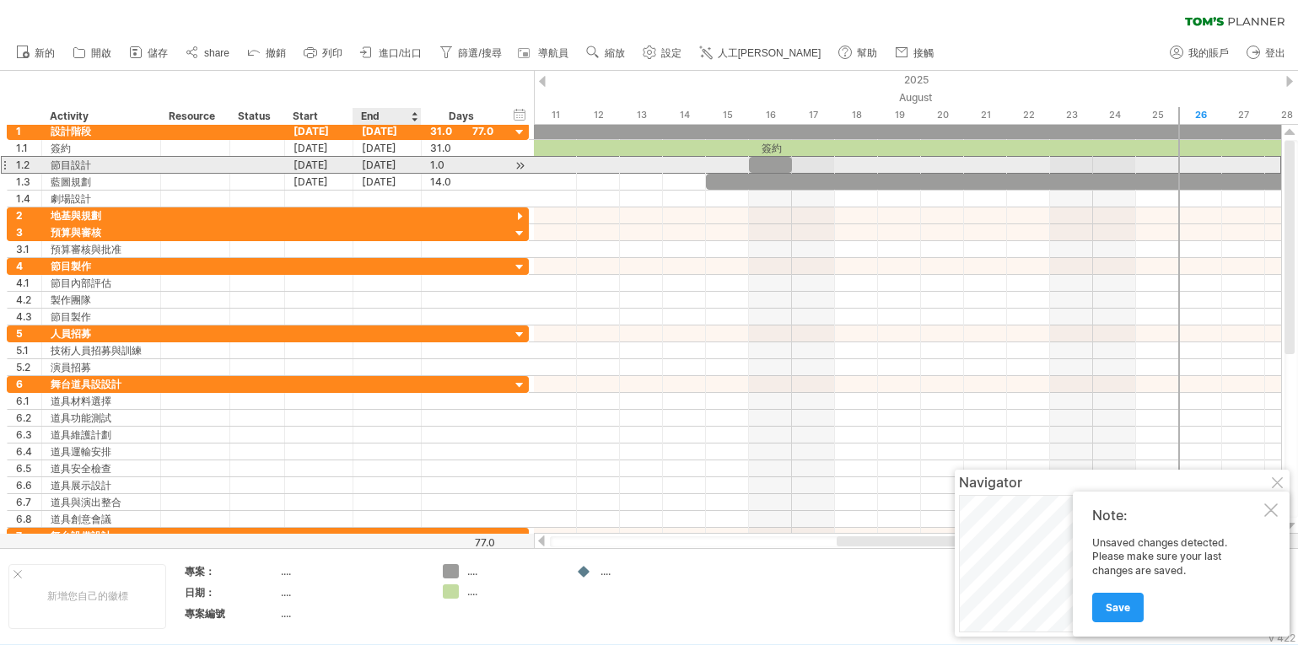
click at [391, 164] on div "[DATE]" at bounding box center [387, 165] width 68 height 16
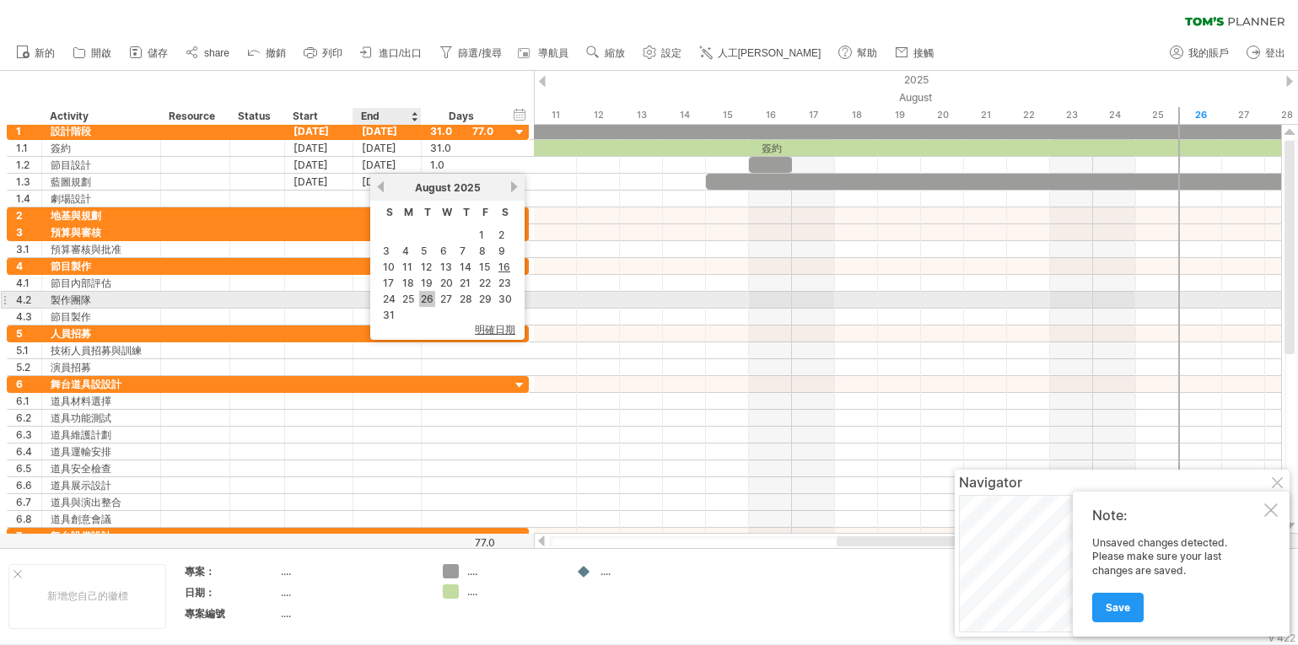
click at [428, 299] on link "26" at bounding box center [427, 299] width 16 height 16
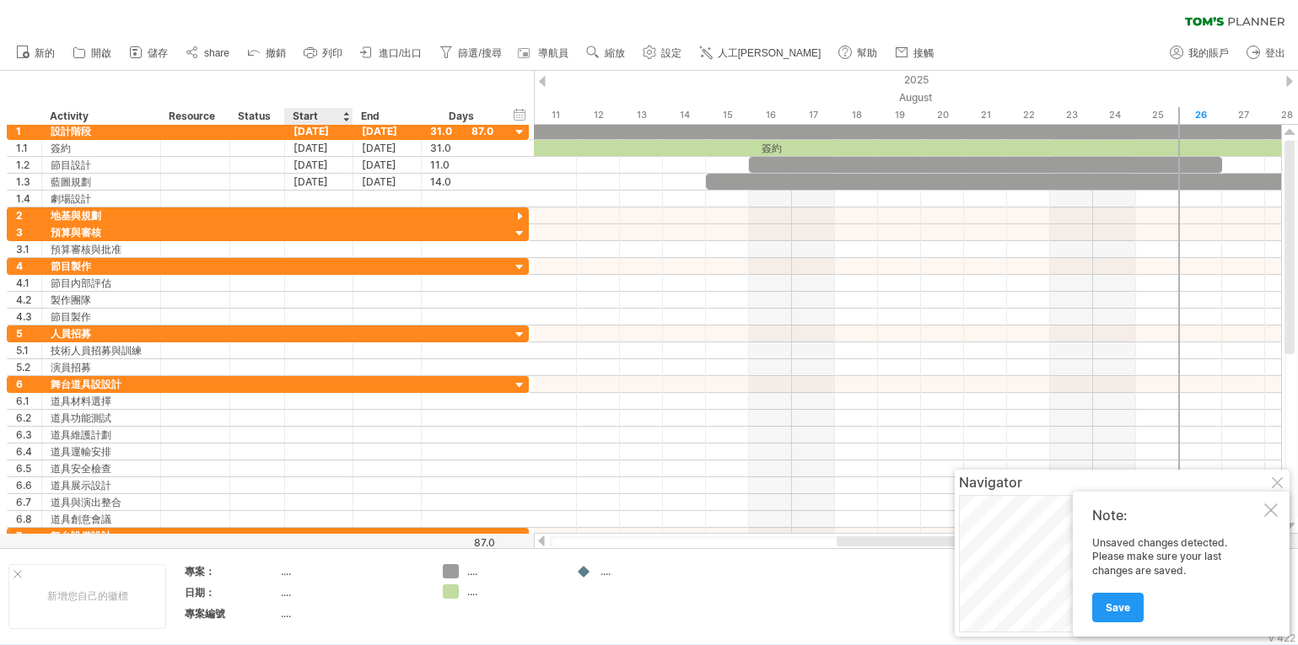
click at [305, 116] on div "Start" at bounding box center [318, 116] width 51 height 17
click at [331, 129] on div "[DATE]" at bounding box center [319, 131] width 68 height 16
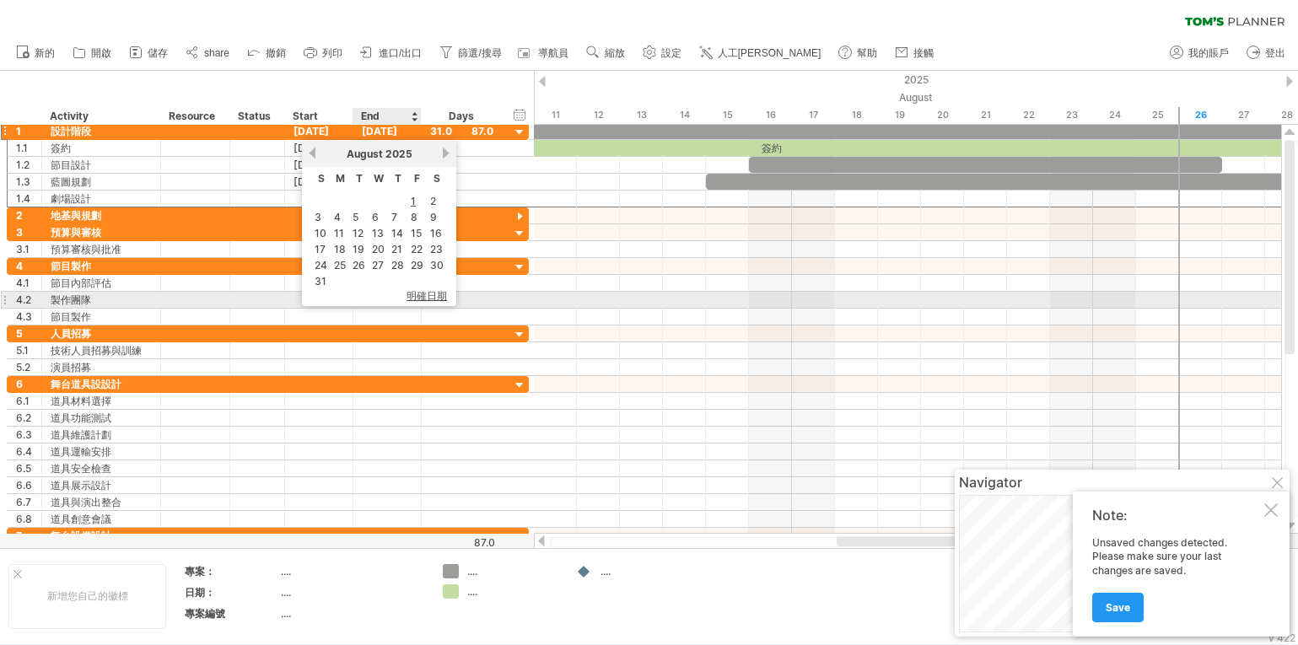
click at [423, 296] on span "明確日期" at bounding box center [427, 296] width 40 height 14
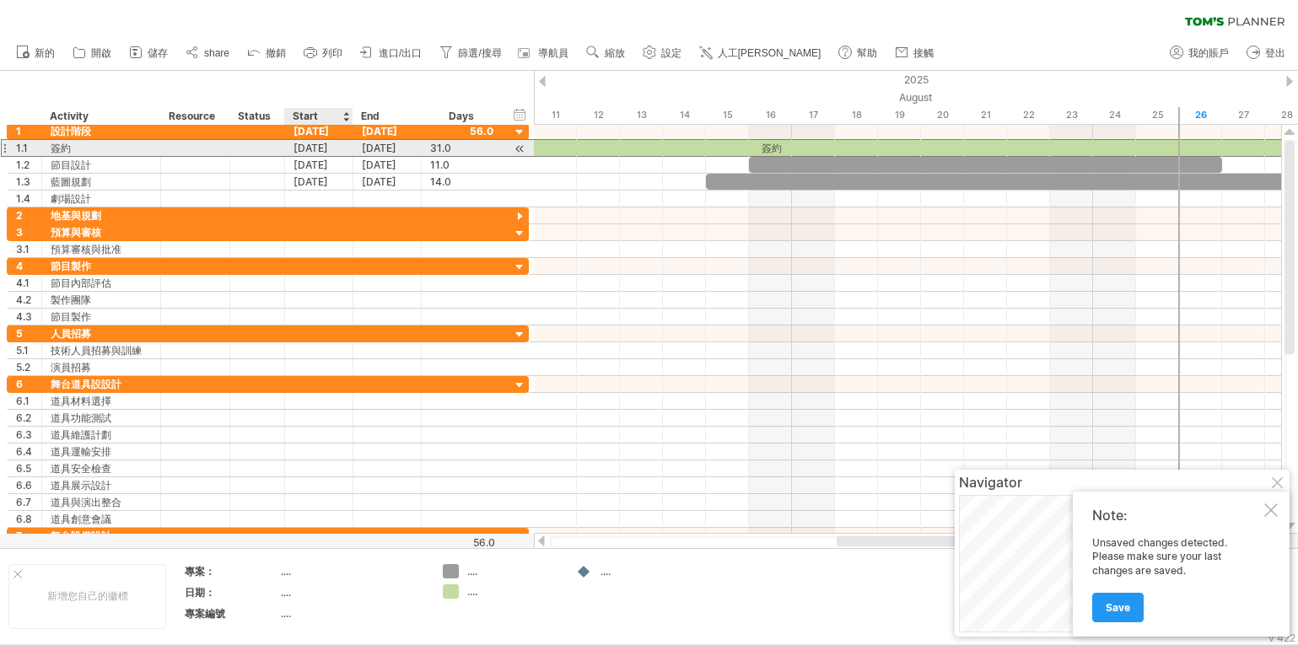
click at [315, 145] on div "[DATE]" at bounding box center [319, 148] width 68 height 16
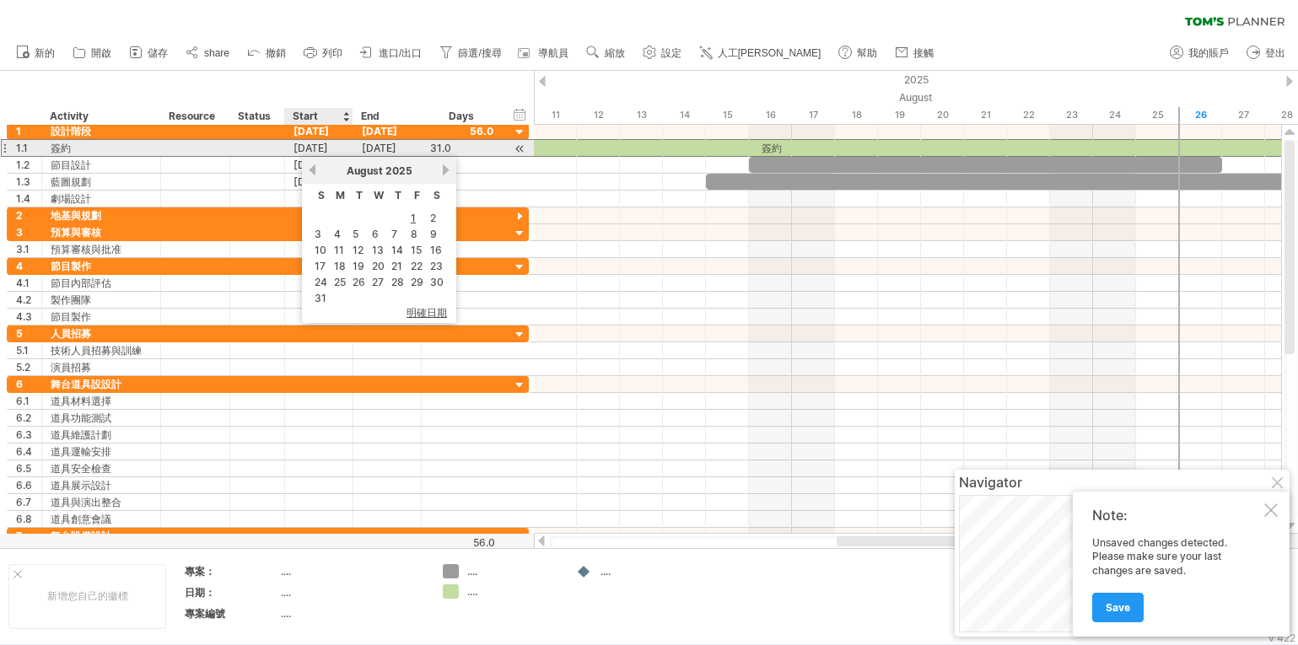
click at [314, 145] on div "[DATE]" at bounding box center [319, 148] width 68 height 16
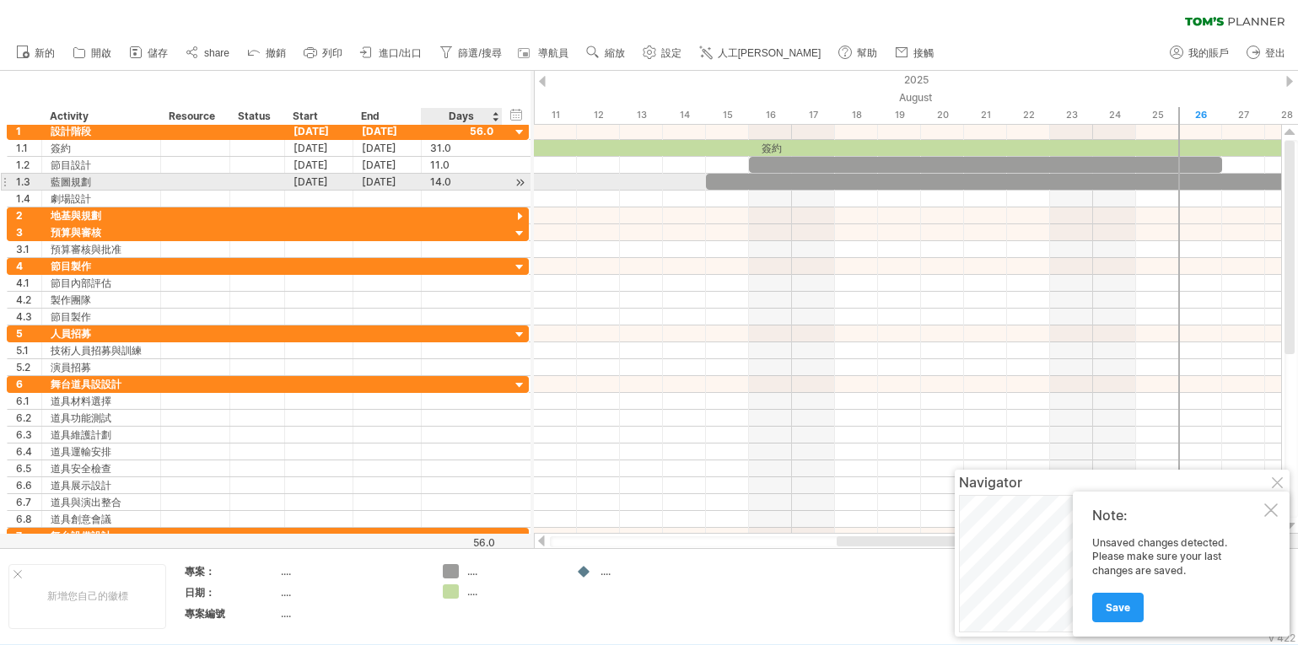
click at [499, 184] on div at bounding box center [500, 182] width 8 height 17
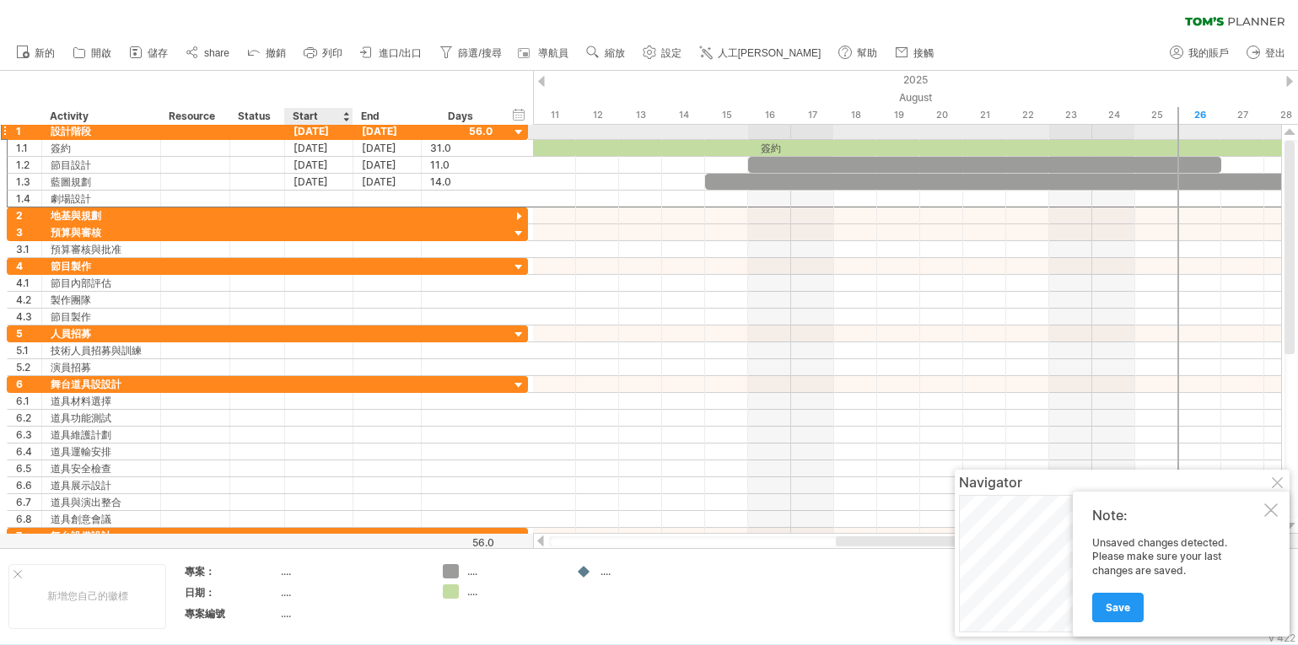
click at [337, 130] on div "[DATE]" at bounding box center [319, 131] width 68 height 16
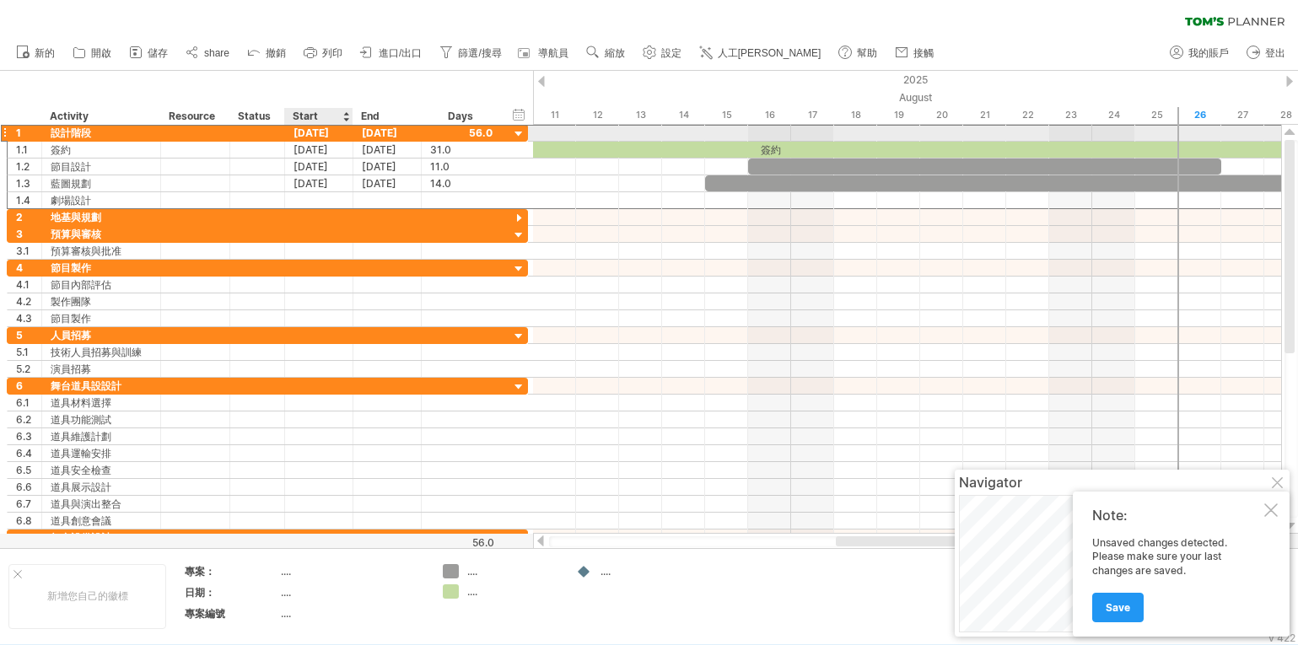
click at [322, 128] on div "[DATE]" at bounding box center [319, 133] width 68 height 16
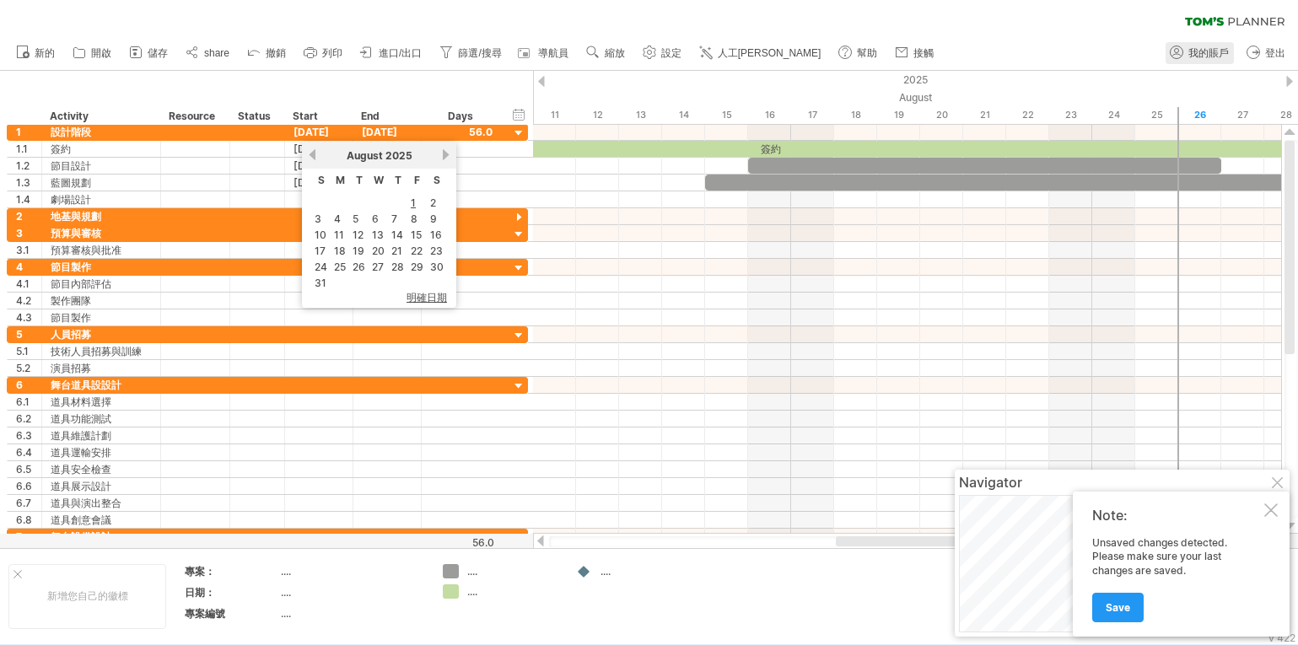
click at [1196, 56] on span "我的賬戶" at bounding box center [1209, 53] width 40 height 12
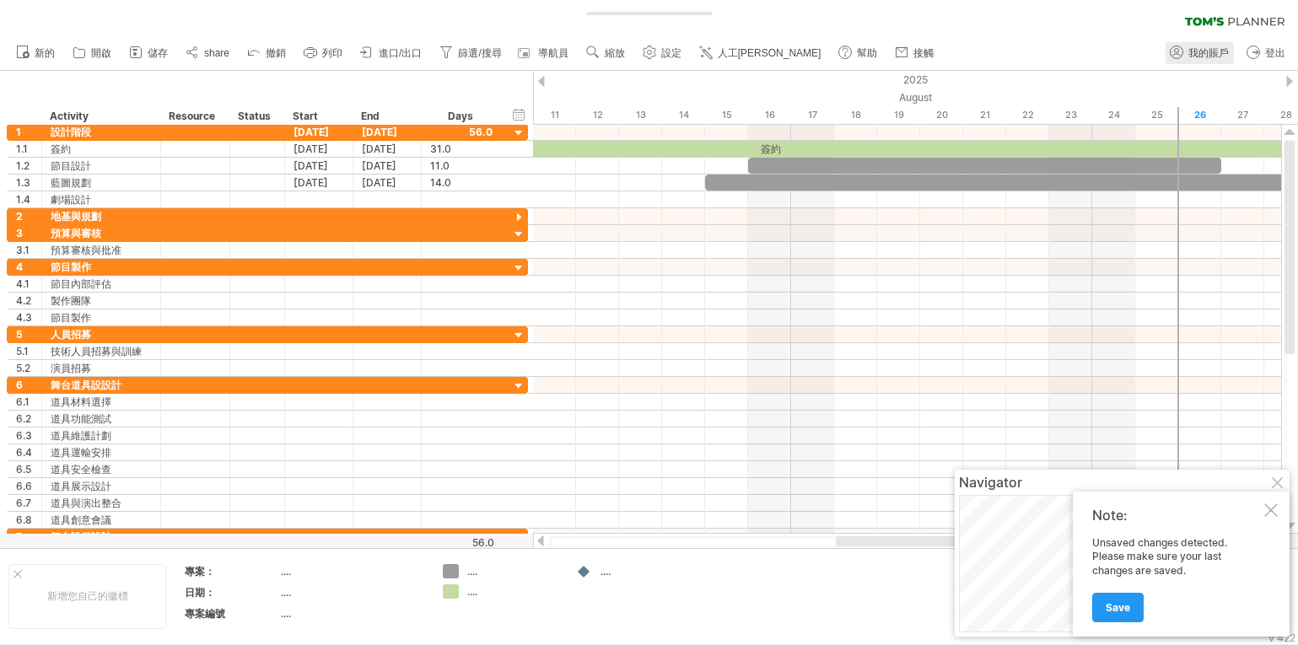
click at [1198, 55] on span "我的賬戶" at bounding box center [1209, 53] width 40 height 12
type input "**********"
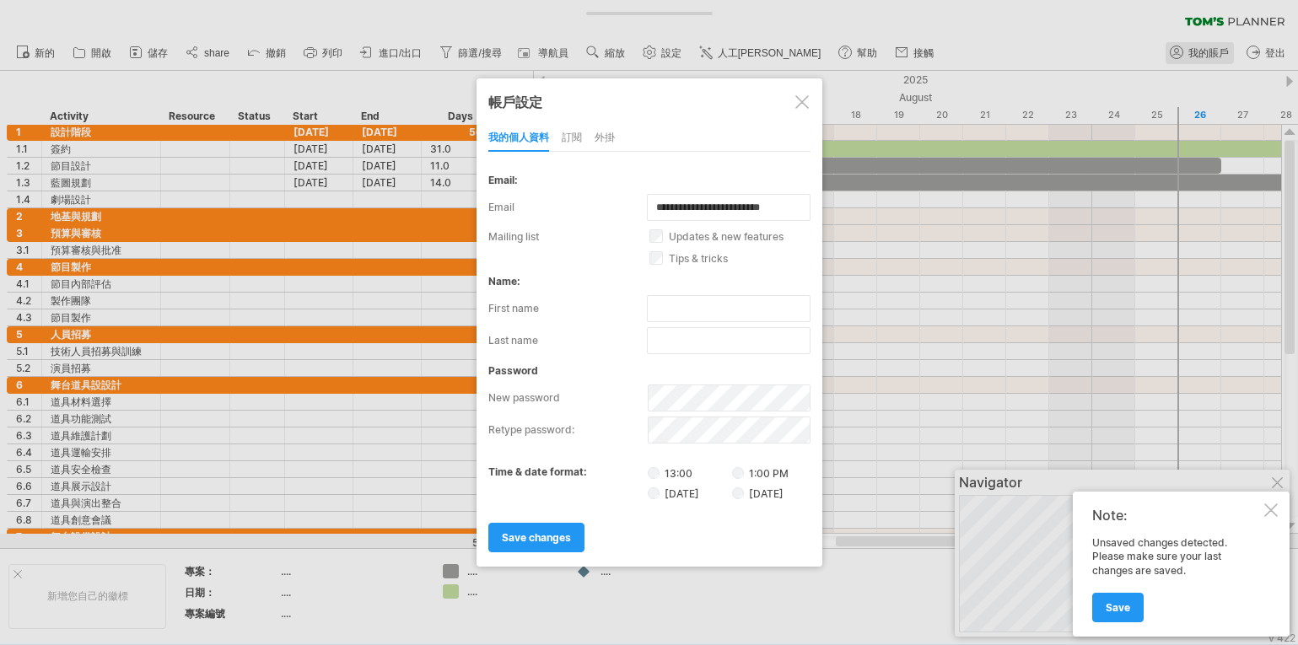
click at [1175, 54] on div at bounding box center [649, 322] width 1298 height 645
click at [688, 488] on label "[DATE]" at bounding box center [689, 493] width 82 height 14
click at [773, 492] on label "[DATE]" at bounding box center [757, 494] width 51 height 13
click at [777, 491] on label "[DATE]" at bounding box center [757, 494] width 51 height 13
click at [603, 136] on div "外掛" at bounding box center [605, 138] width 20 height 27
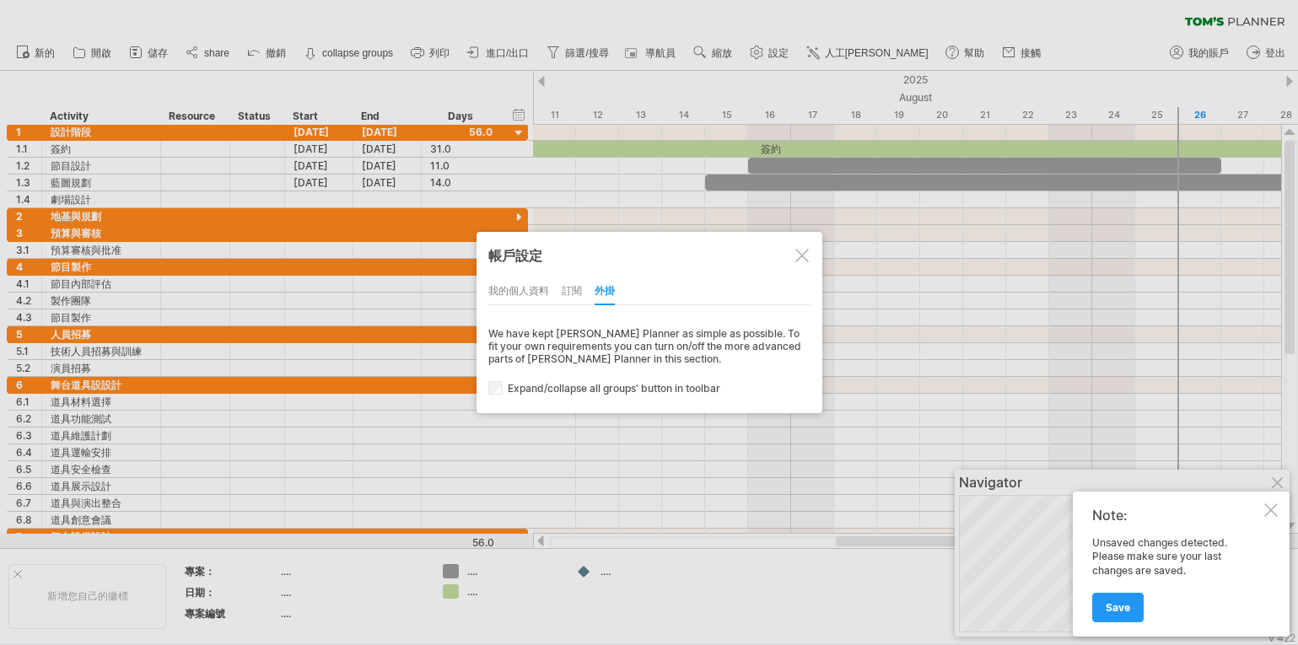
drag, startPoint x: 720, startPoint y: 267, endPoint x: 658, endPoint y: 272, distance: 61.7
click at [719, 267] on div "帳戶設定" at bounding box center [649, 256] width 322 height 32
click at [511, 293] on div "我的個人資料" at bounding box center [517, 291] width 61 height 27
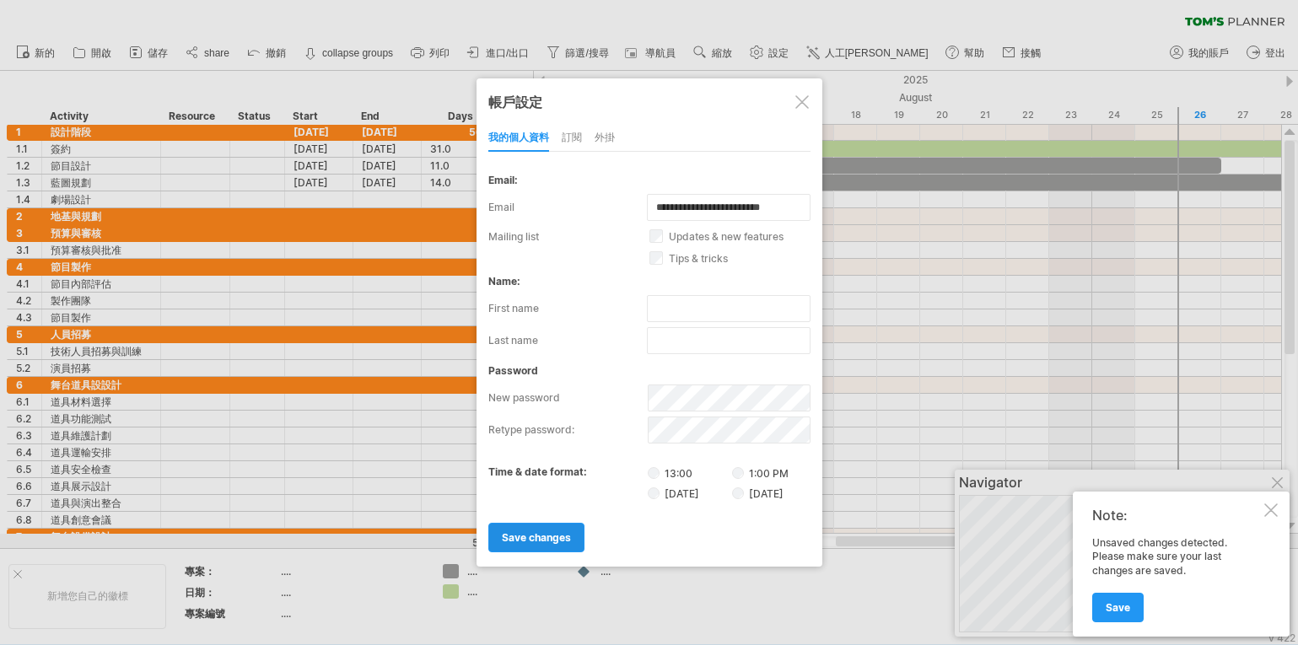
click at [534, 541] on span "save changes" at bounding box center [536, 537] width 69 height 13
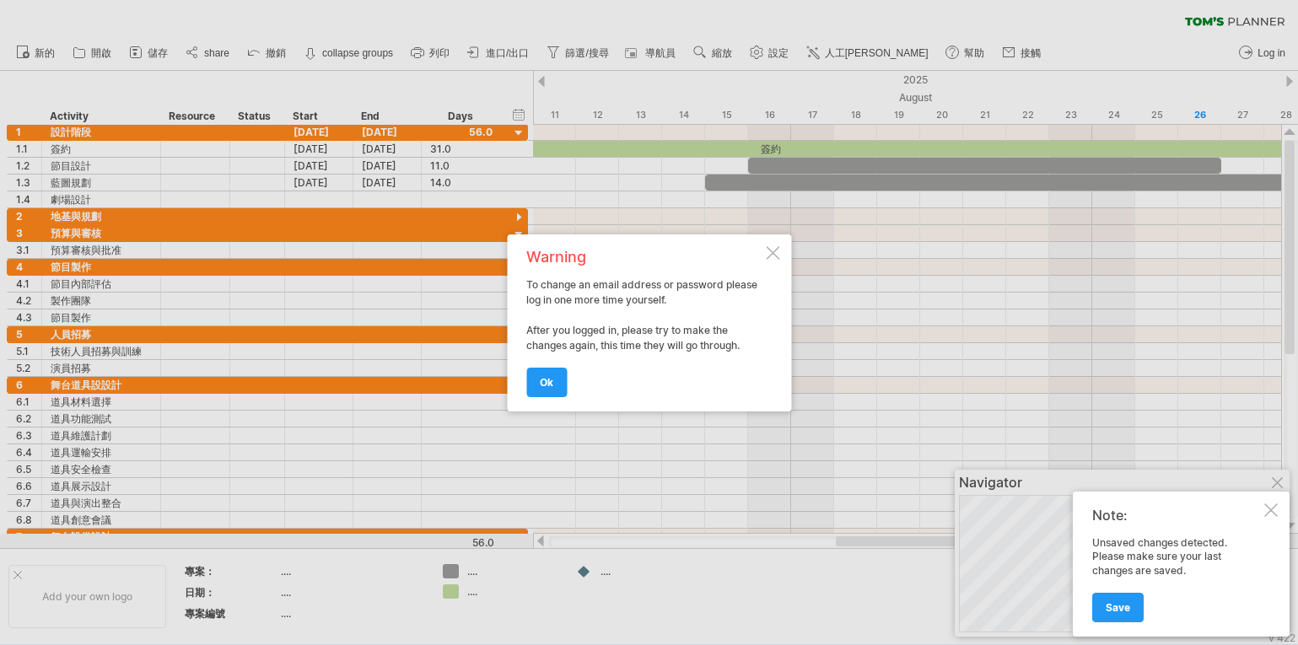
click at [547, 382] on span "ok" at bounding box center [546, 382] width 13 height 13
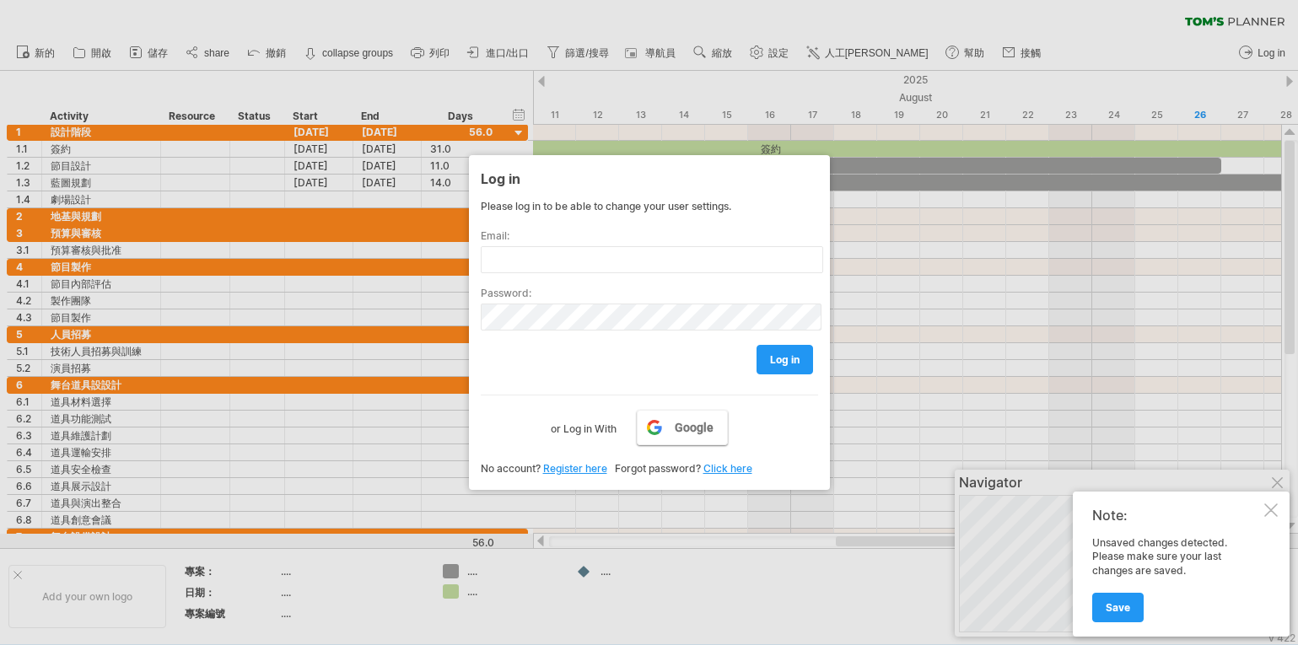
click at [691, 427] on span "Google" at bounding box center [694, 427] width 39 height 13
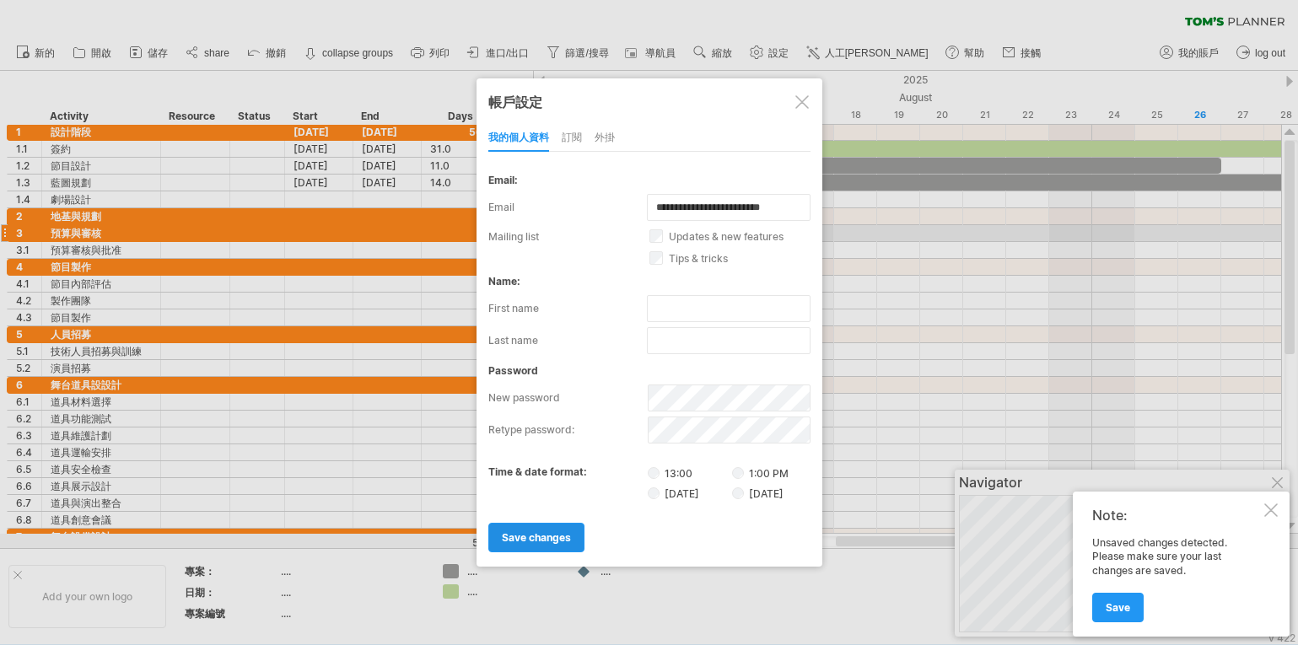
click at [542, 531] on link "save changes" at bounding box center [536, 538] width 96 height 30
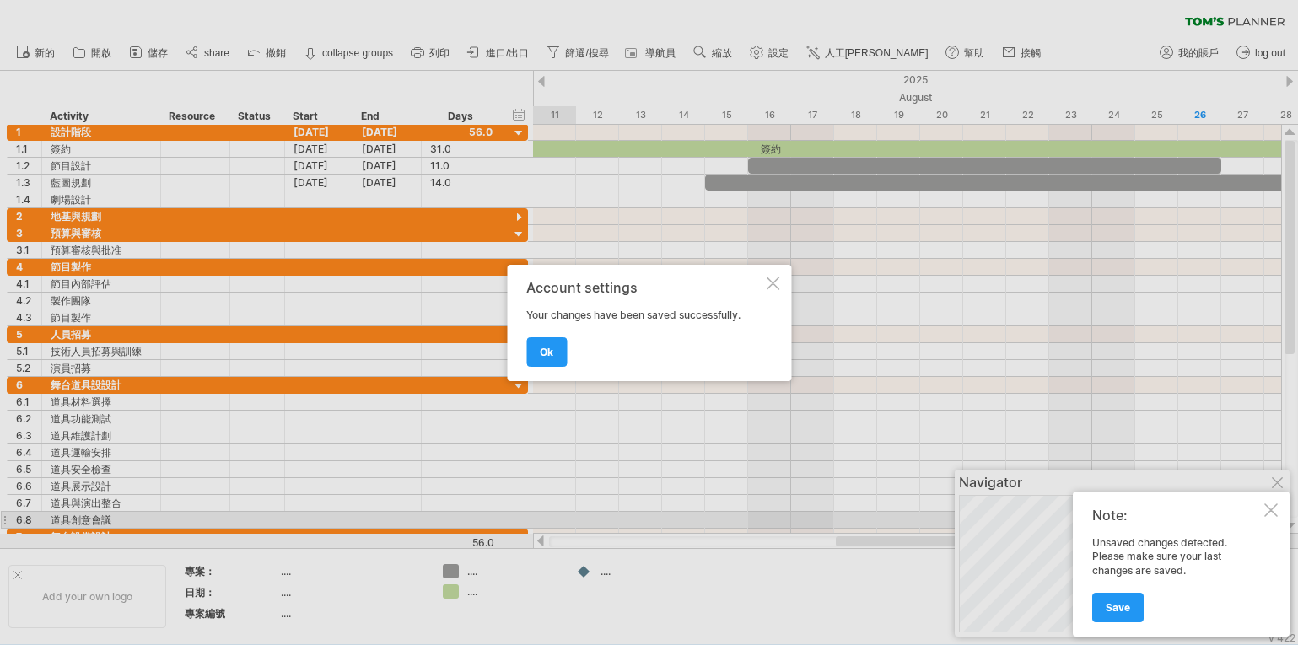
click at [773, 281] on div at bounding box center [772, 283] width 13 height 13
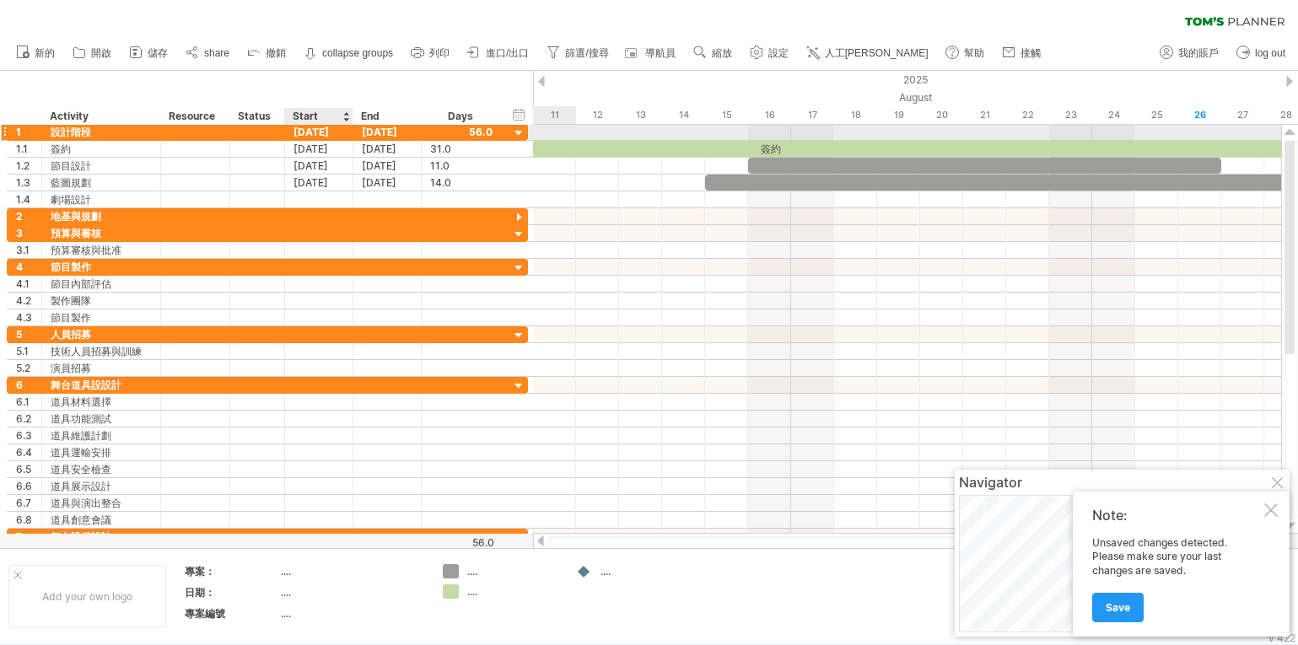
click at [332, 131] on div "[DATE]" at bounding box center [319, 132] width 68 height 16
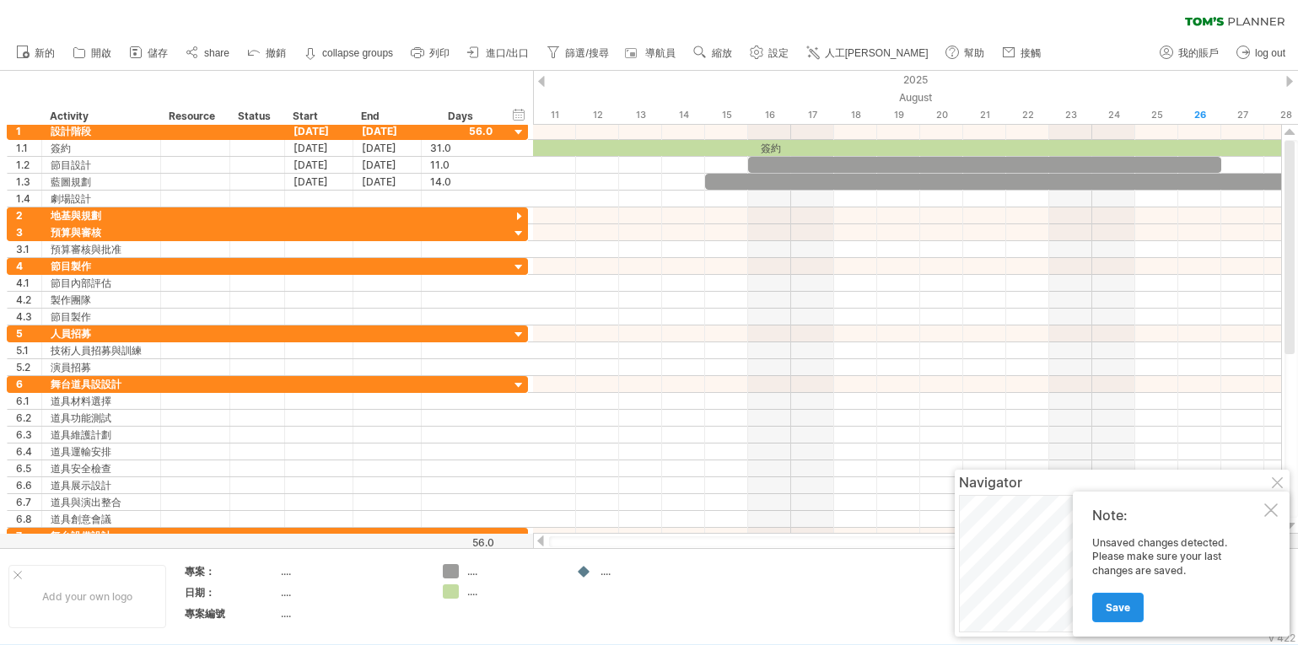
click at [1119, 610] on span "Save" at bounding box center [1118, 607] width 24 height 13
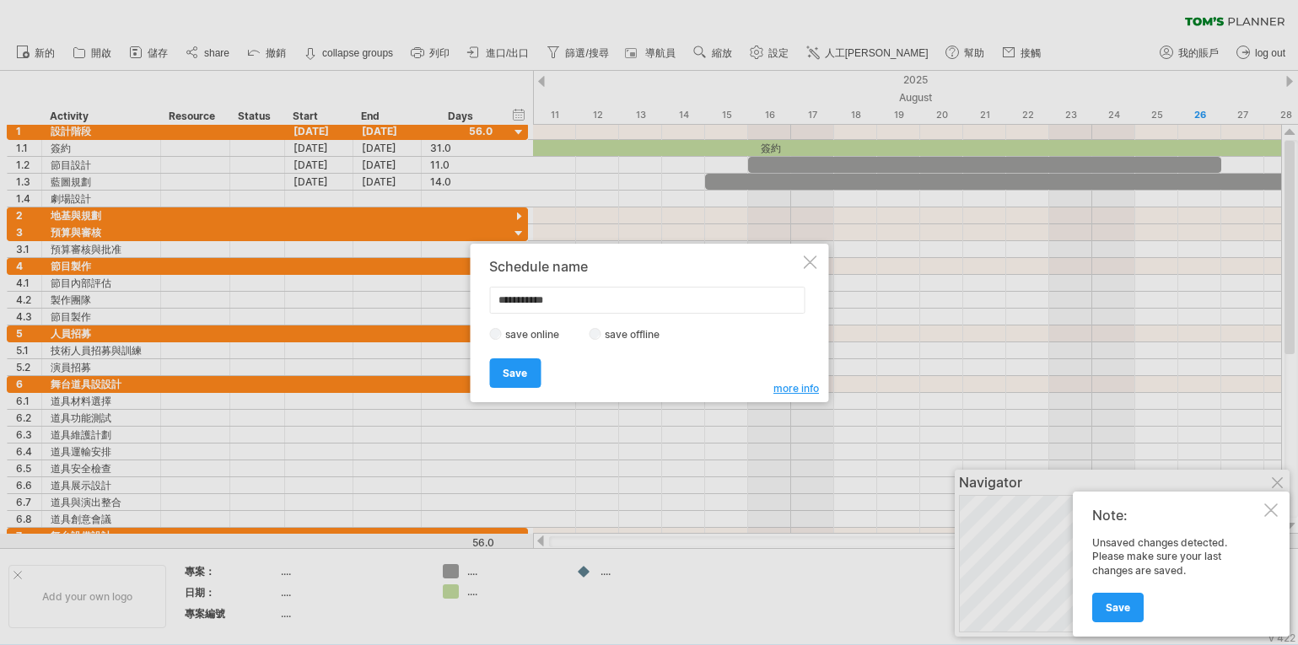
click at [806, 258] on div at bounding box center [809, 262] width 13 height 13
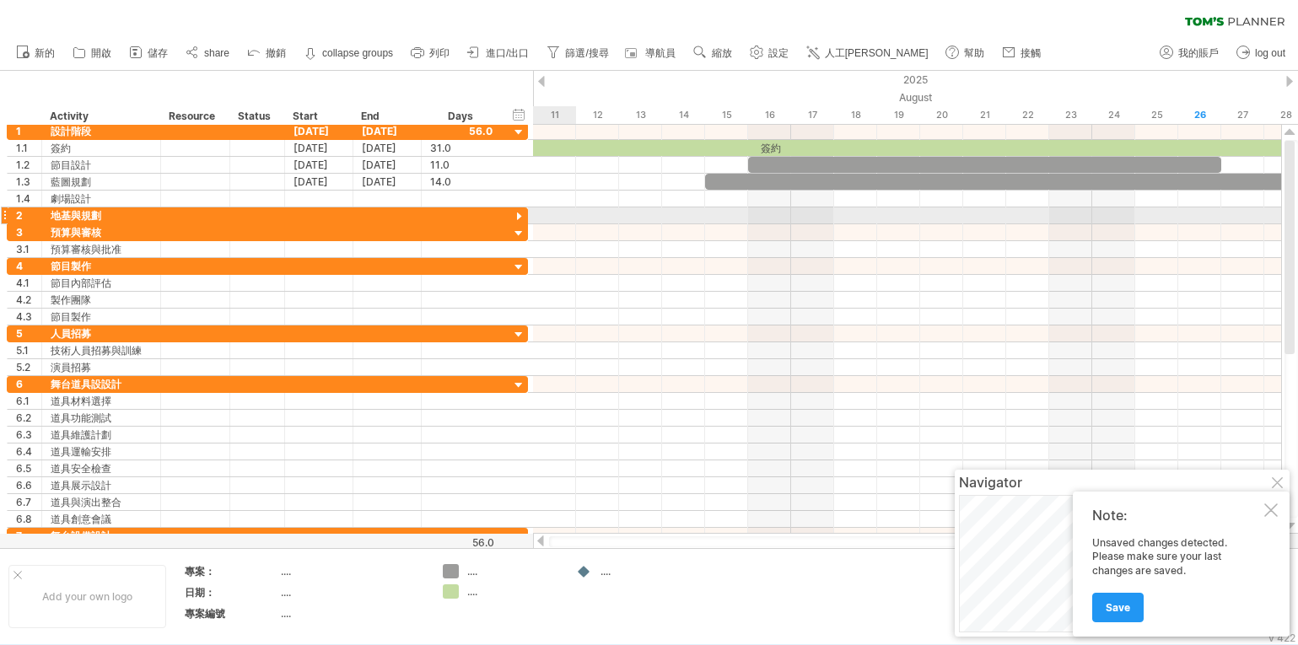
drag, startPoint x: 521, startPoint y: 218, endPoint x: 528, endPoint y: 229, distance: 12.2
click at [526, 224] on div at bounding box center [519, 217] width 16 height 16
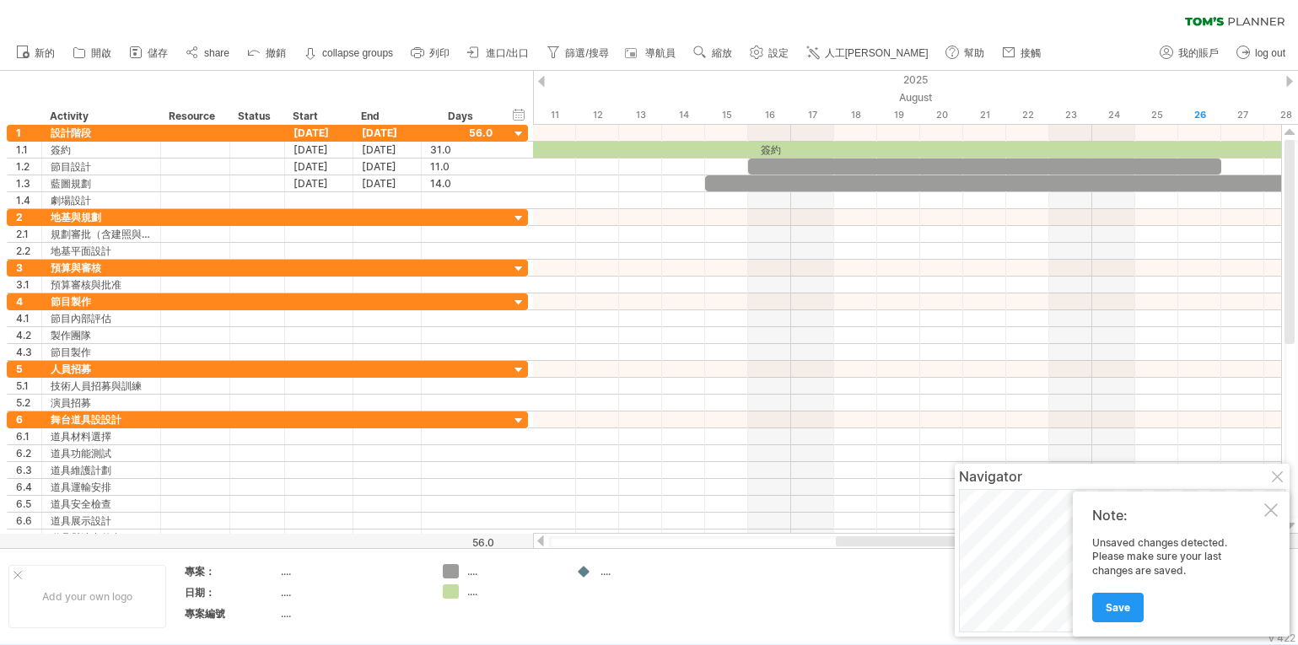
click at [161, 50] on span "儲存" at bounding box center [158, 53] width 20 height 12
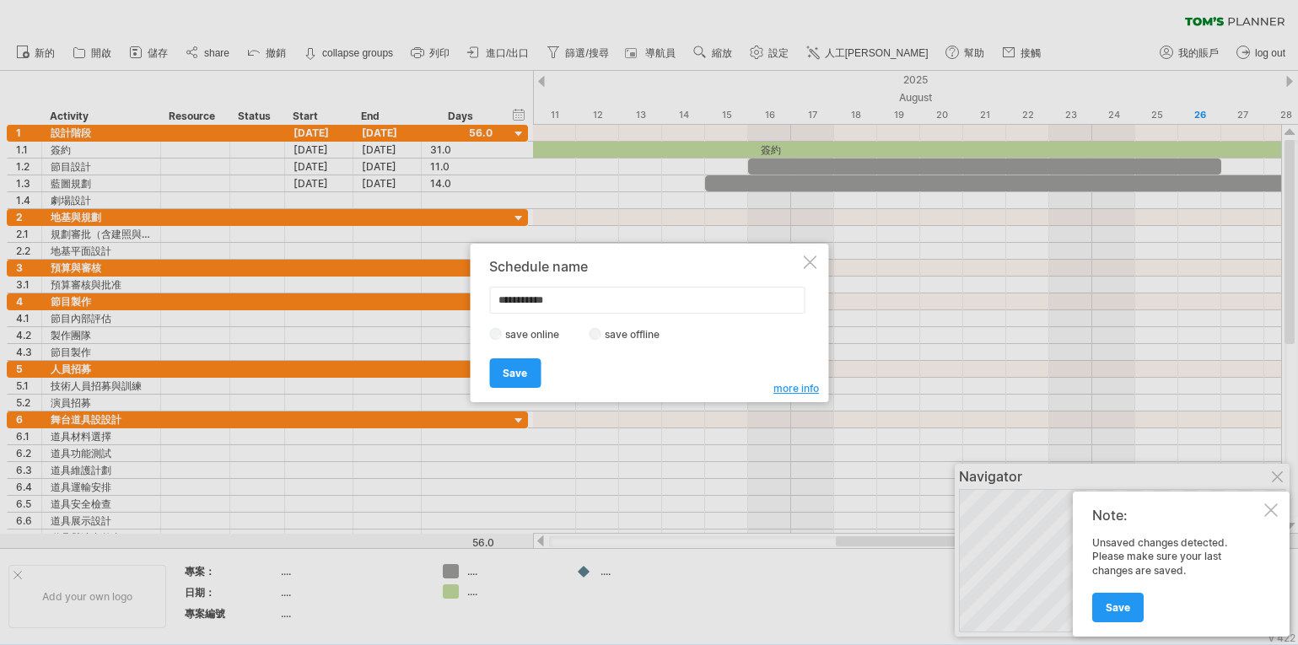
click at [808, 258] on div at bounding box center [809, 262] width 13 height 13
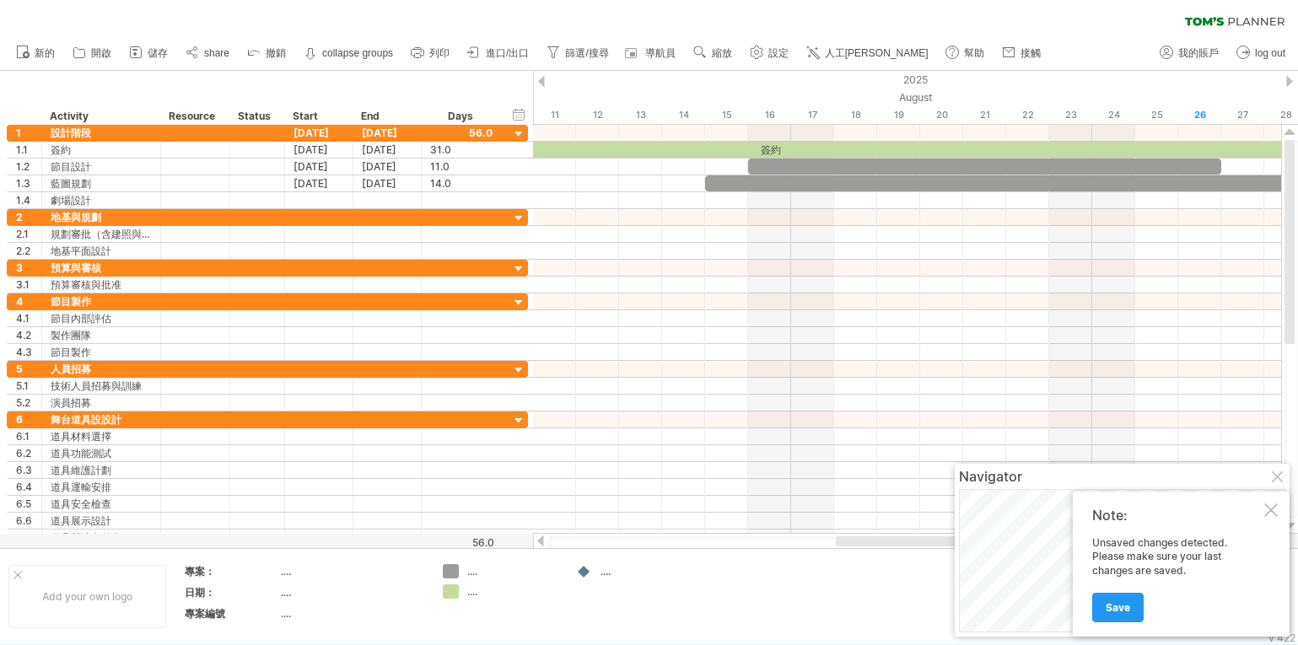
drag, startPoint x: 442, startPoint y: 52, endPoint x: 432, endPoint y: 49, distance: 10.7
click at [442, 53] on span "列印" at bounding box center [439, 53] width 20 height 12
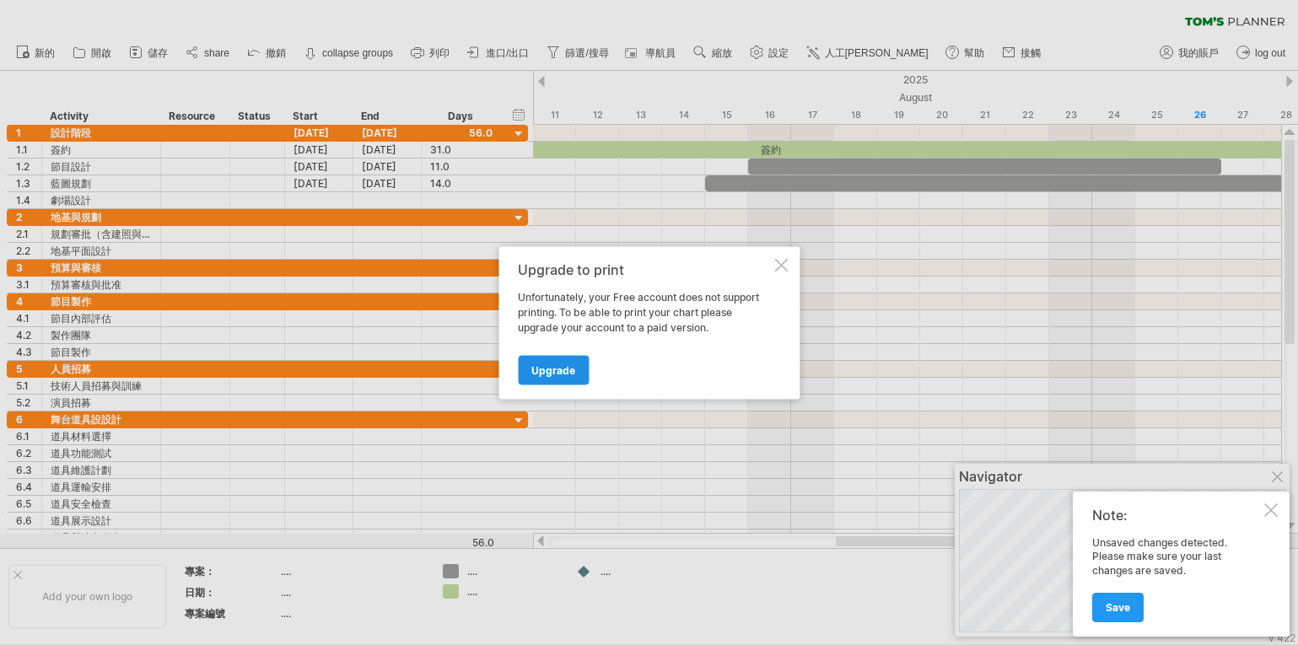
click at [556, 369] on span "Upgrade" at bounding box center [553, 370] width 44 height 13
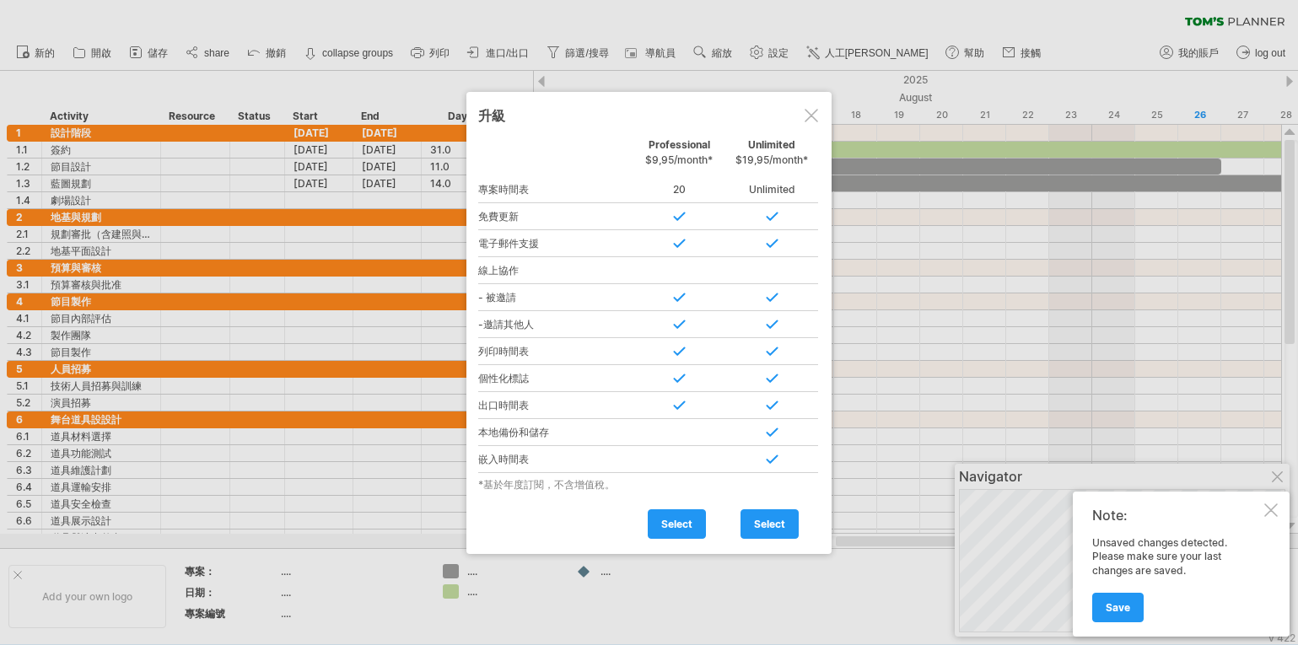
click at [810, 112] on div at bounding box center [811, 115] width 13 height 13
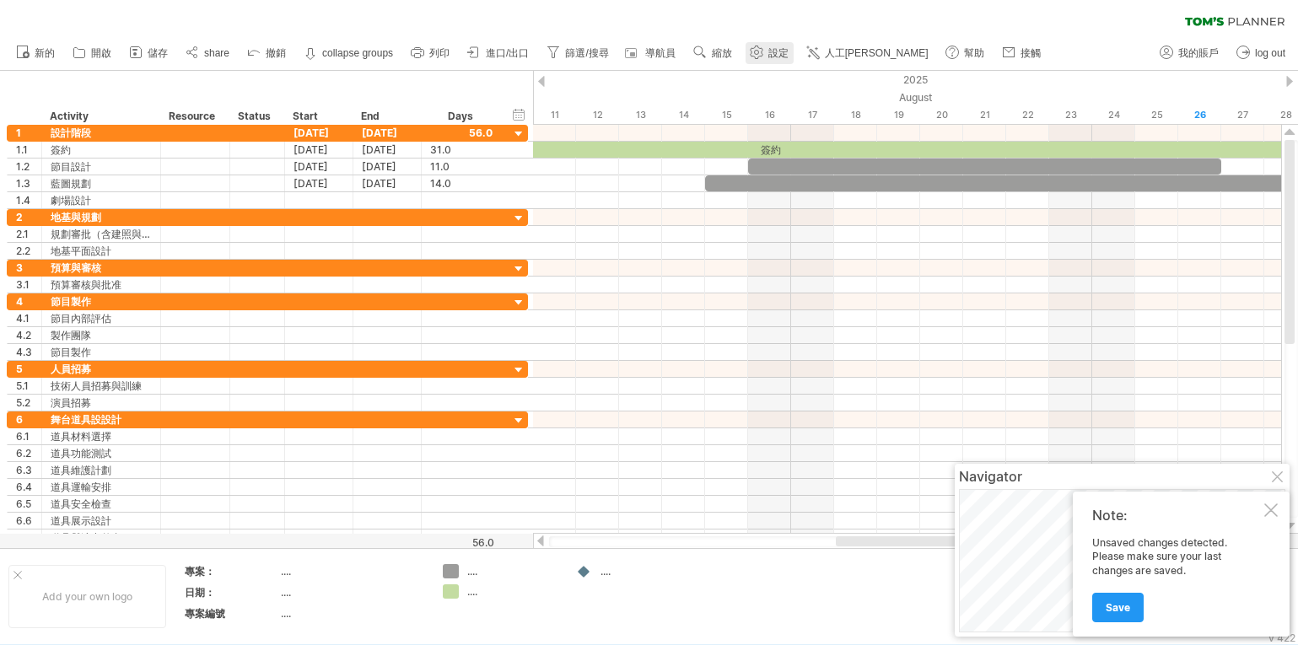
click at [768, 51] on link "設定" at bounding box center [770, 53] width 48 height 22
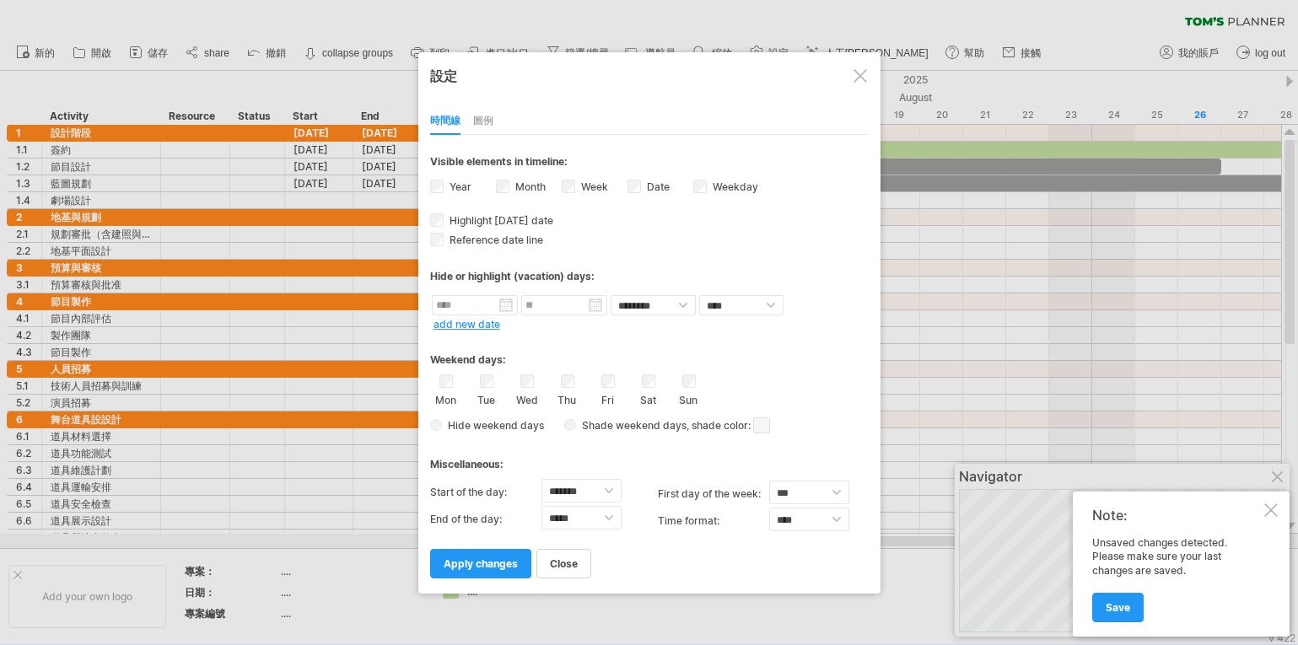
click at [766, 13] on div at bounding box center [649, 322] width 1298 height 645
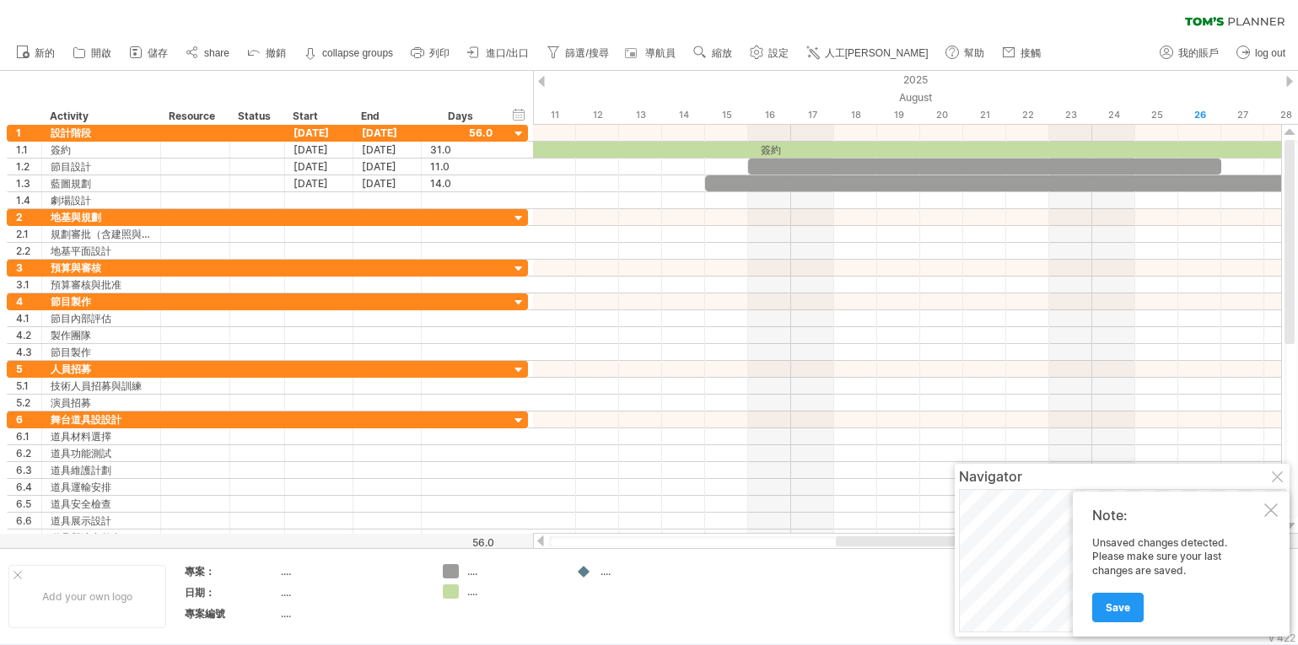
click at [857, 55] on span "人工[PERSON_NAME]" at bounding box center [877, 53] width 104 height 12
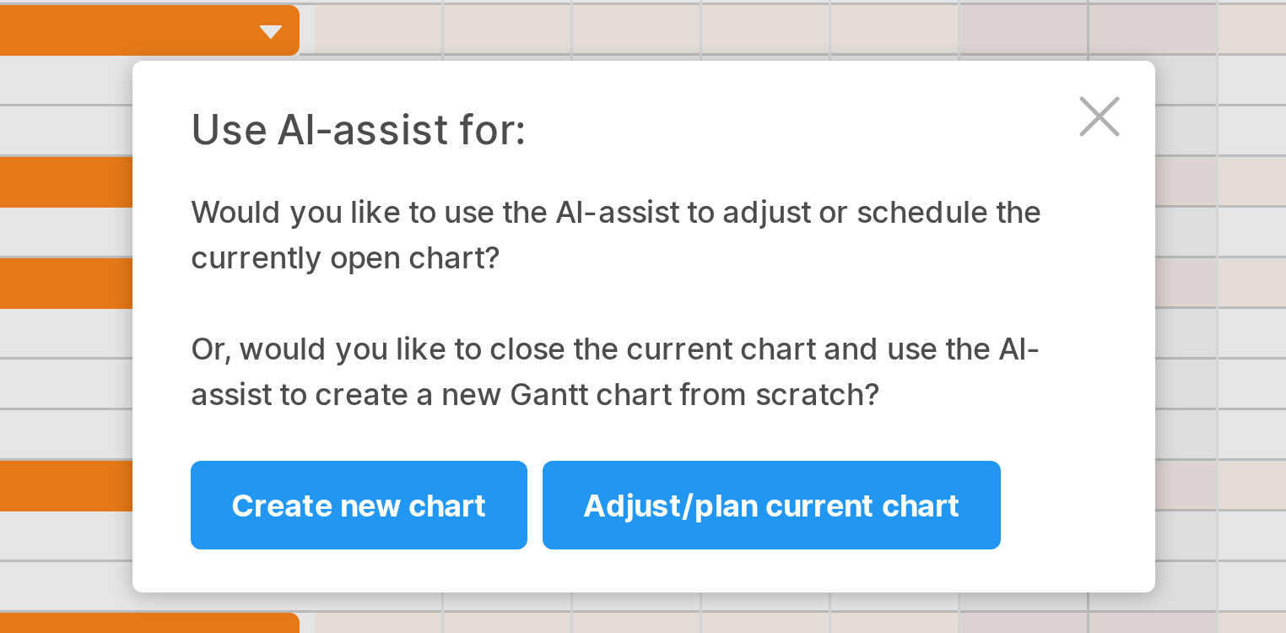
click at [623, 369] on span "Adjust/plan current chart" at bounding box center [686, 375] width 126 height 13
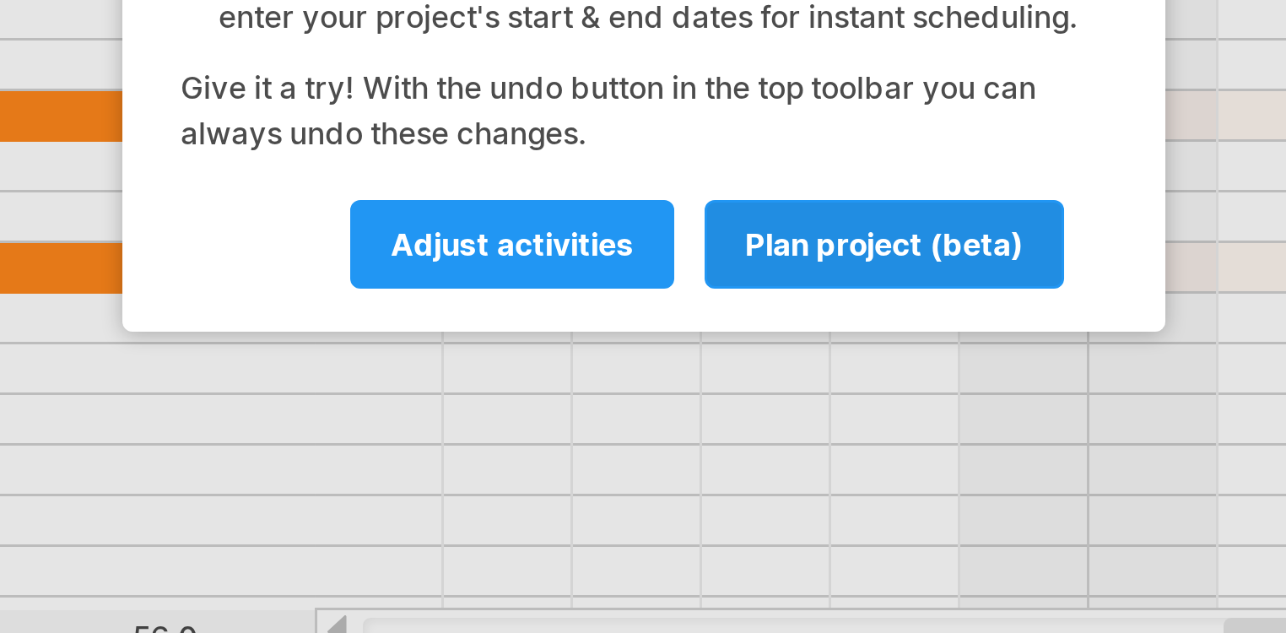
click at [677, 406] on span "plan project (beta)" at bounding box center [723, 412] width 93 height 13
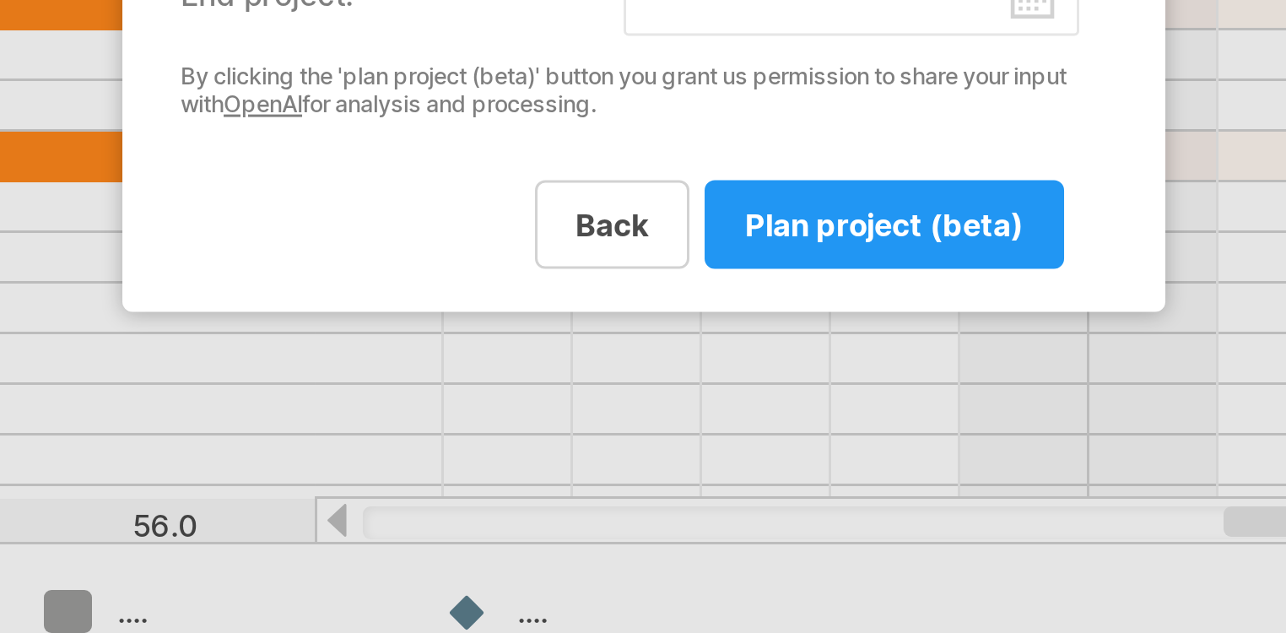
click at [620, 436] on span "back" at bounding box center [632, 442] width 24 height 13
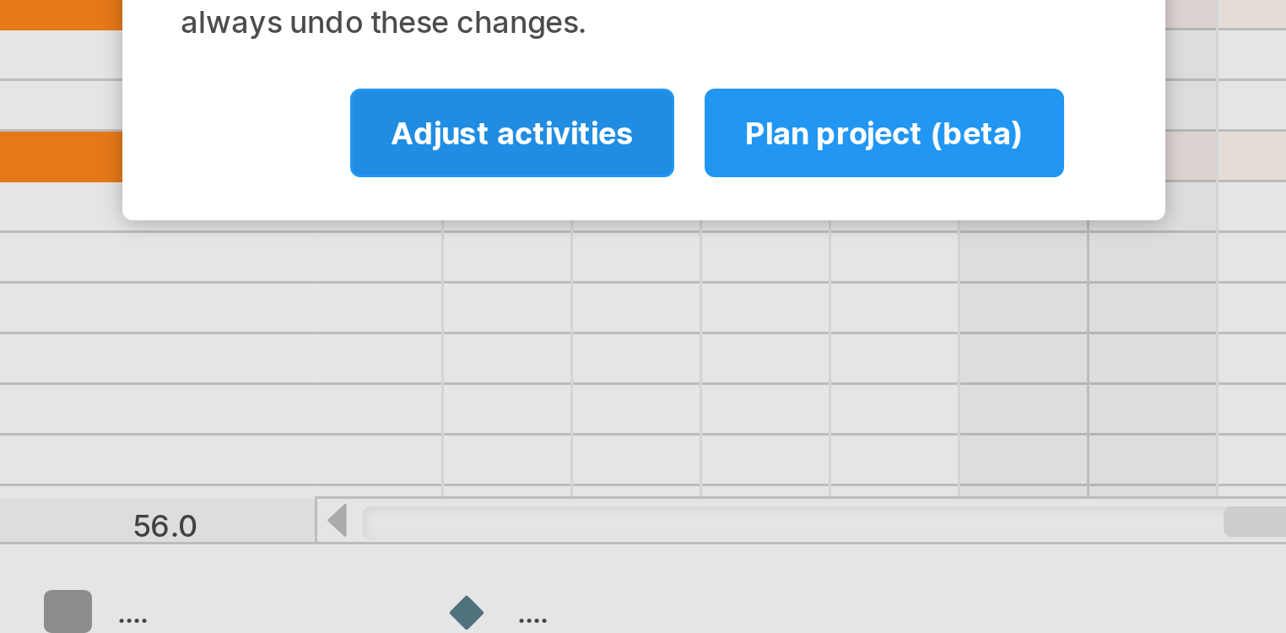
click at [558, 406] on span "Adjust activities" at bounding box center [598, 412] width 81 height 13
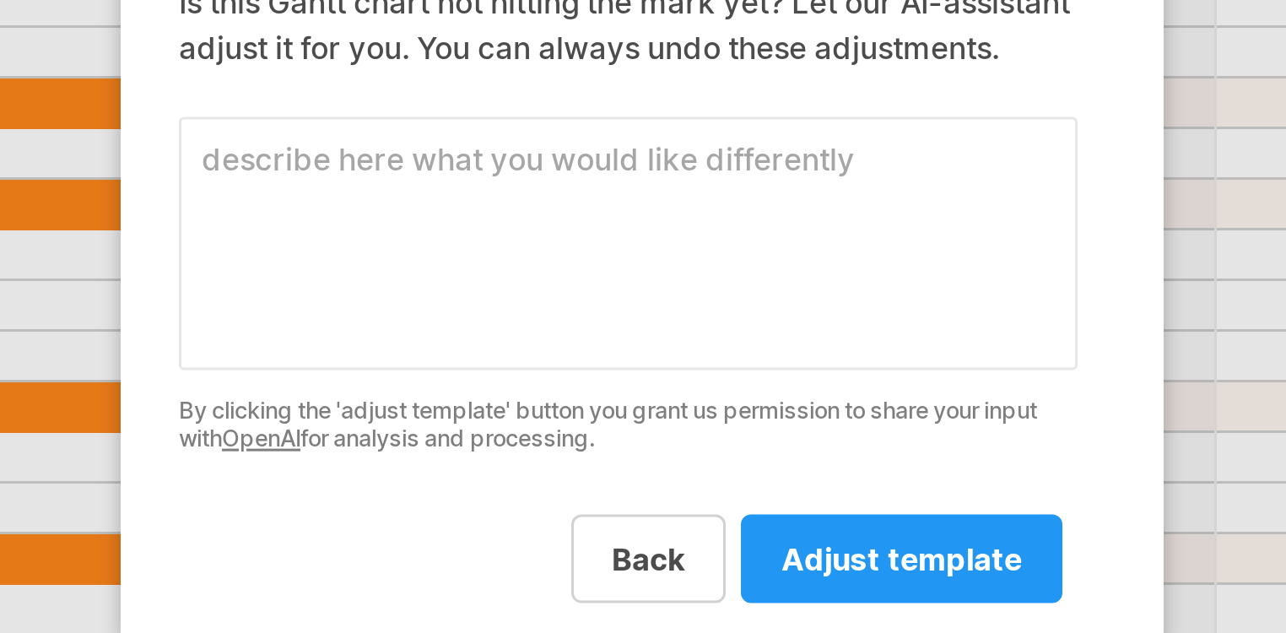
click at [488, 272] on textarea at bounding box center [637, 314] width 299 height 84
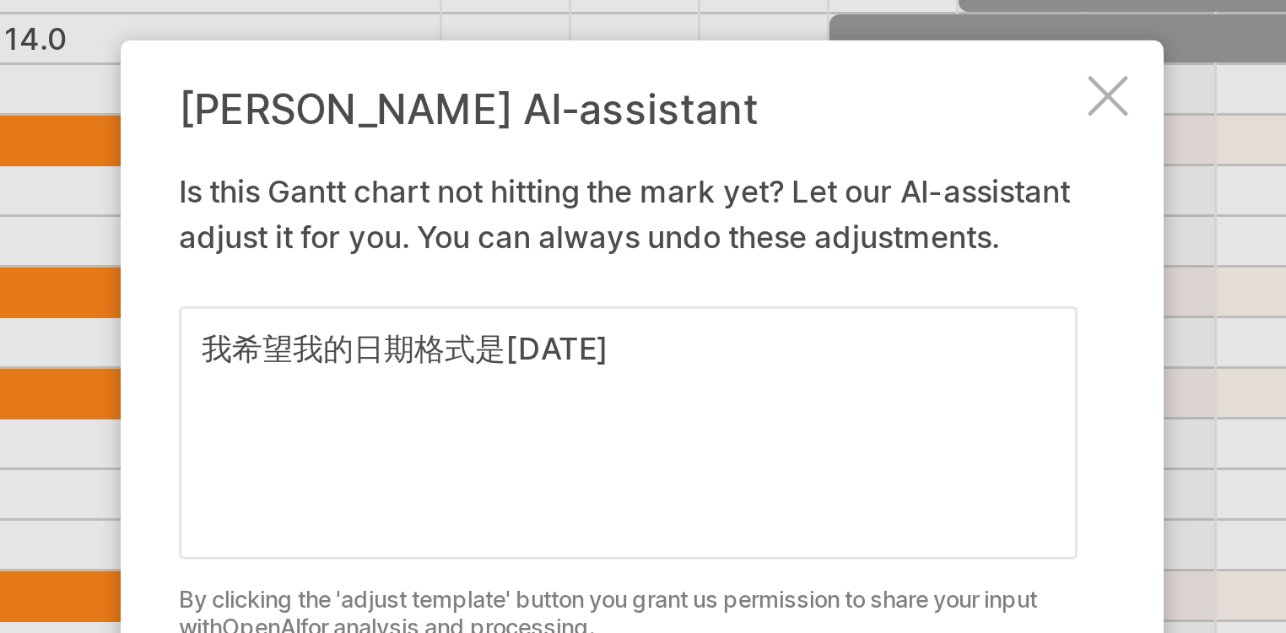
click at [488, 272] on textarea "我希望我的日期格式是[DATE]" at bounding box center [637, 314] width 299 height 84
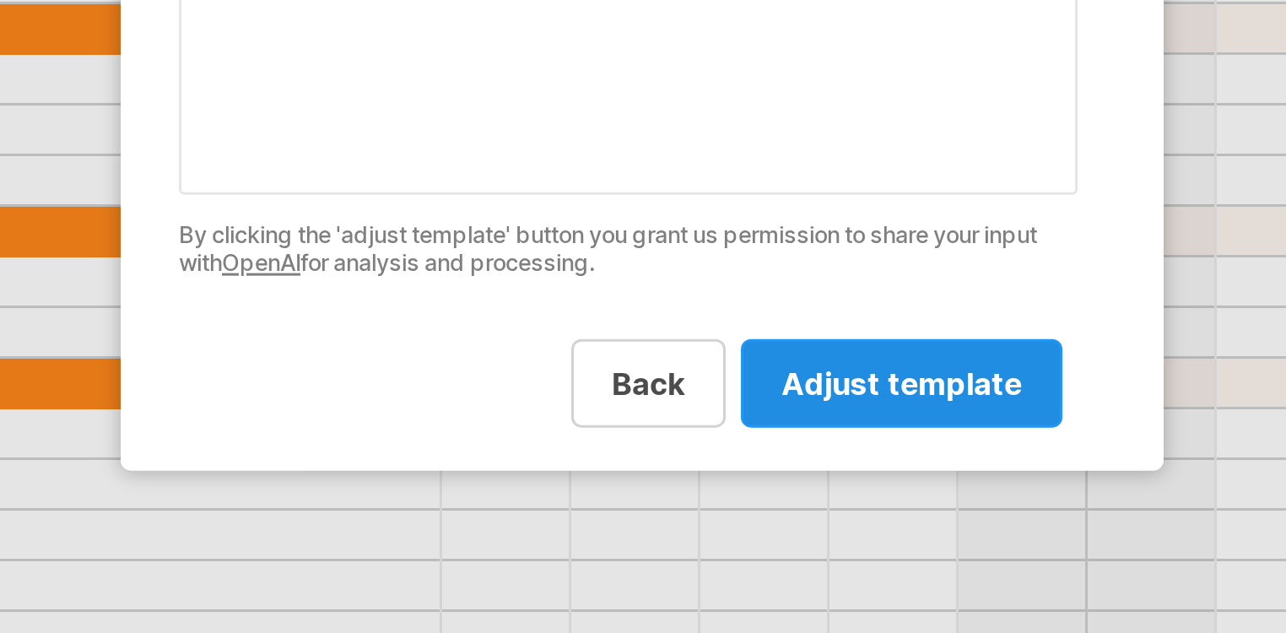
type textarea "我希望我的日期格式是[DATE]"
click at [689, 413] on span "adjust template" at bounding box center [729, 419] width 80 height 13
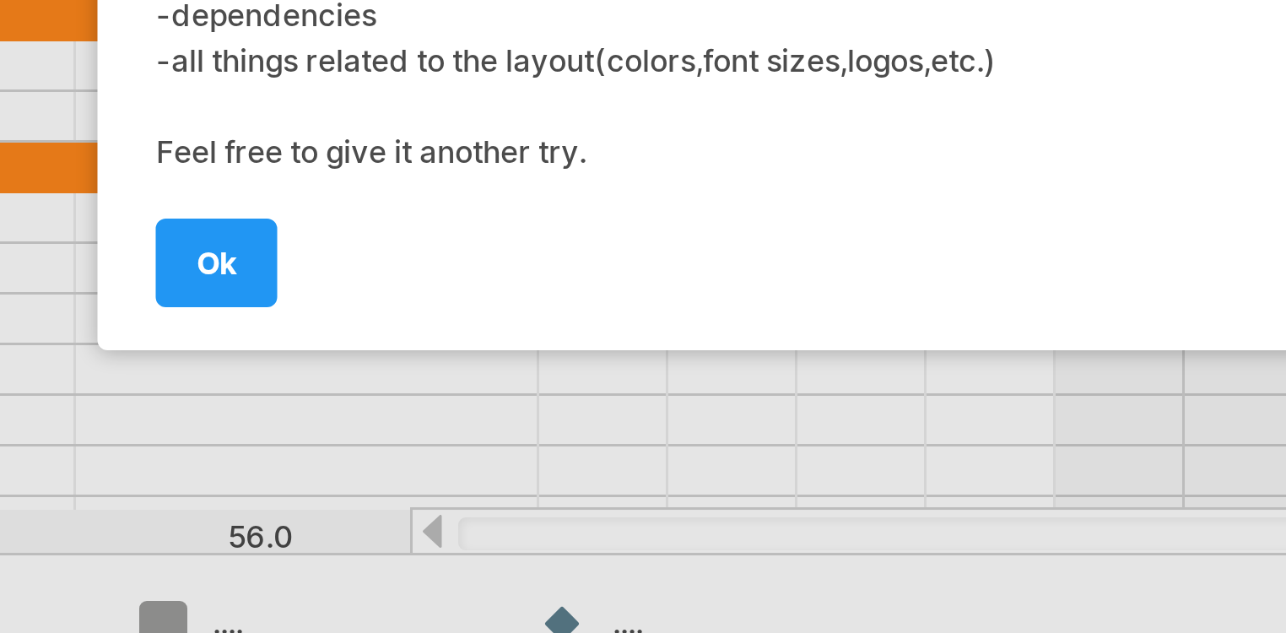
click at [462, 445] on span "ok" at bounding box center [468, 451] width 13 height 13
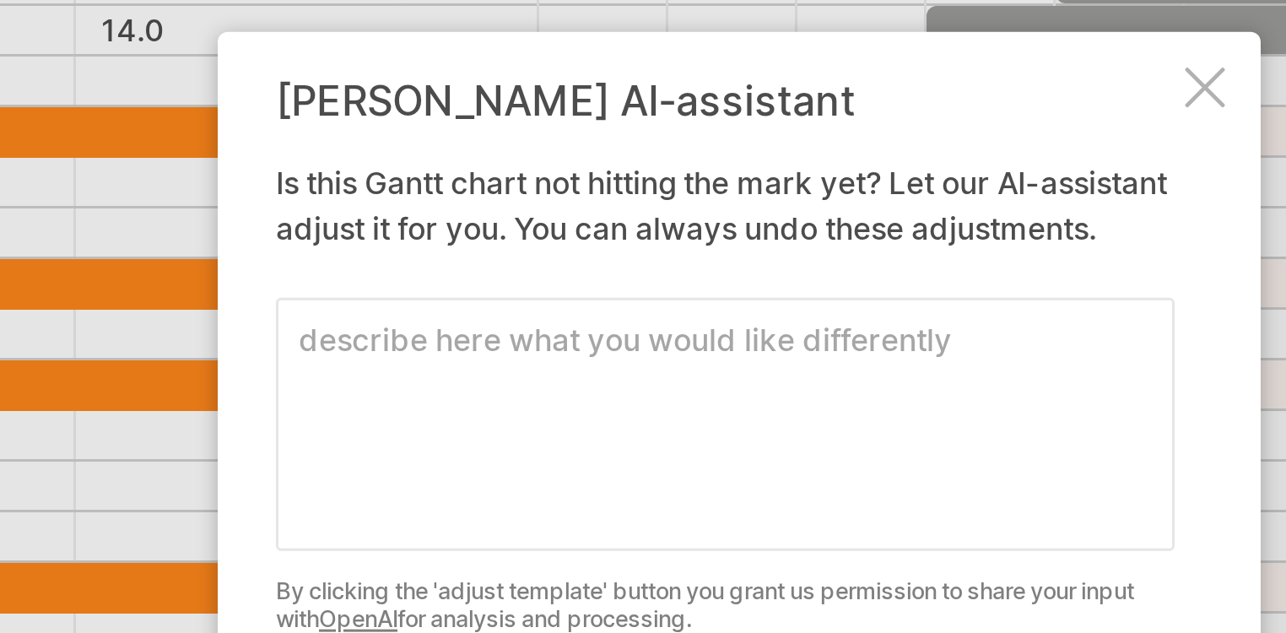
click at [791, 196] on div at bounding box center [797, 202] width 13 height 13
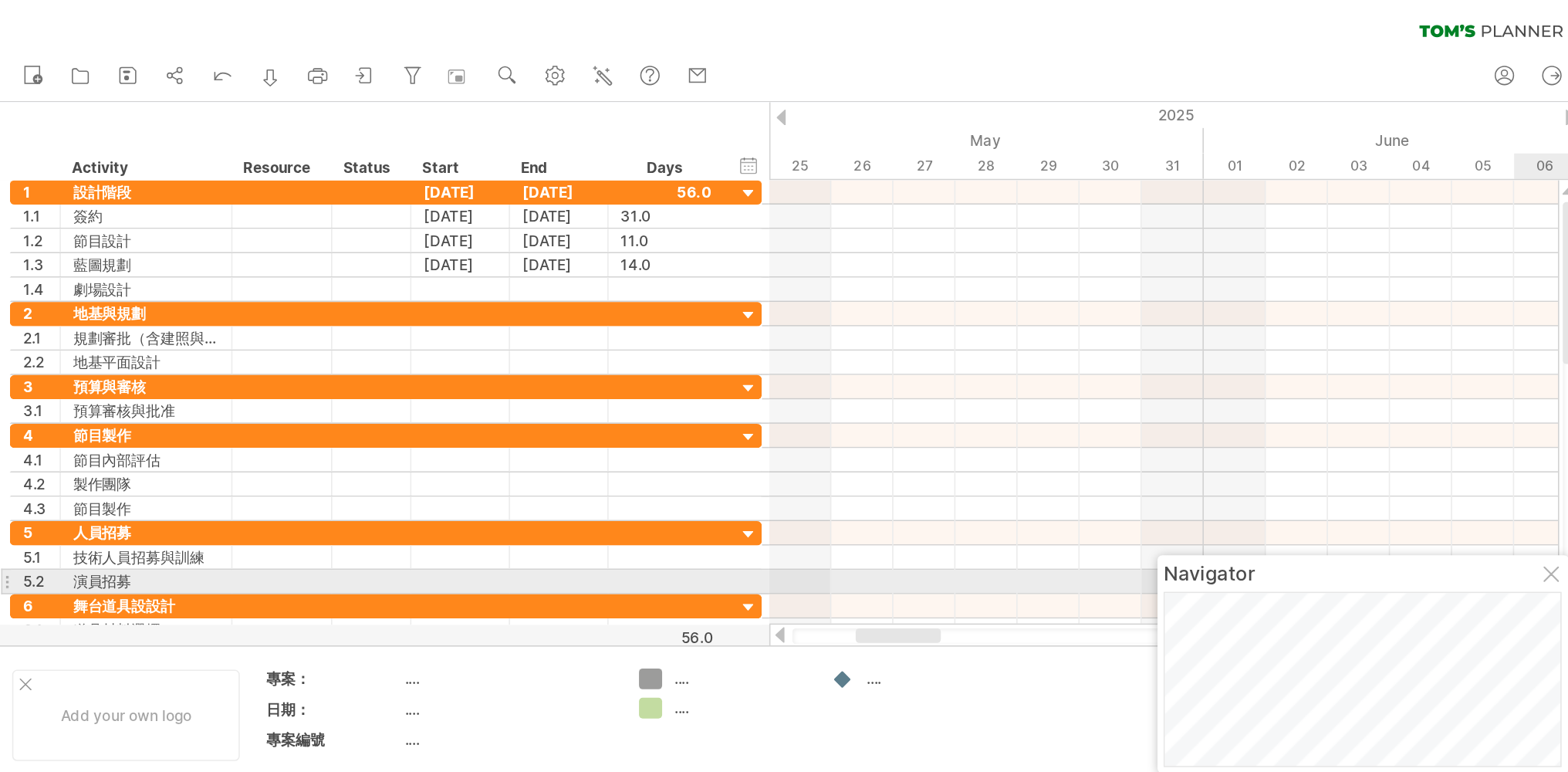
click at [984, 364] on div at bounding box center [984, 364] width 12 height 12
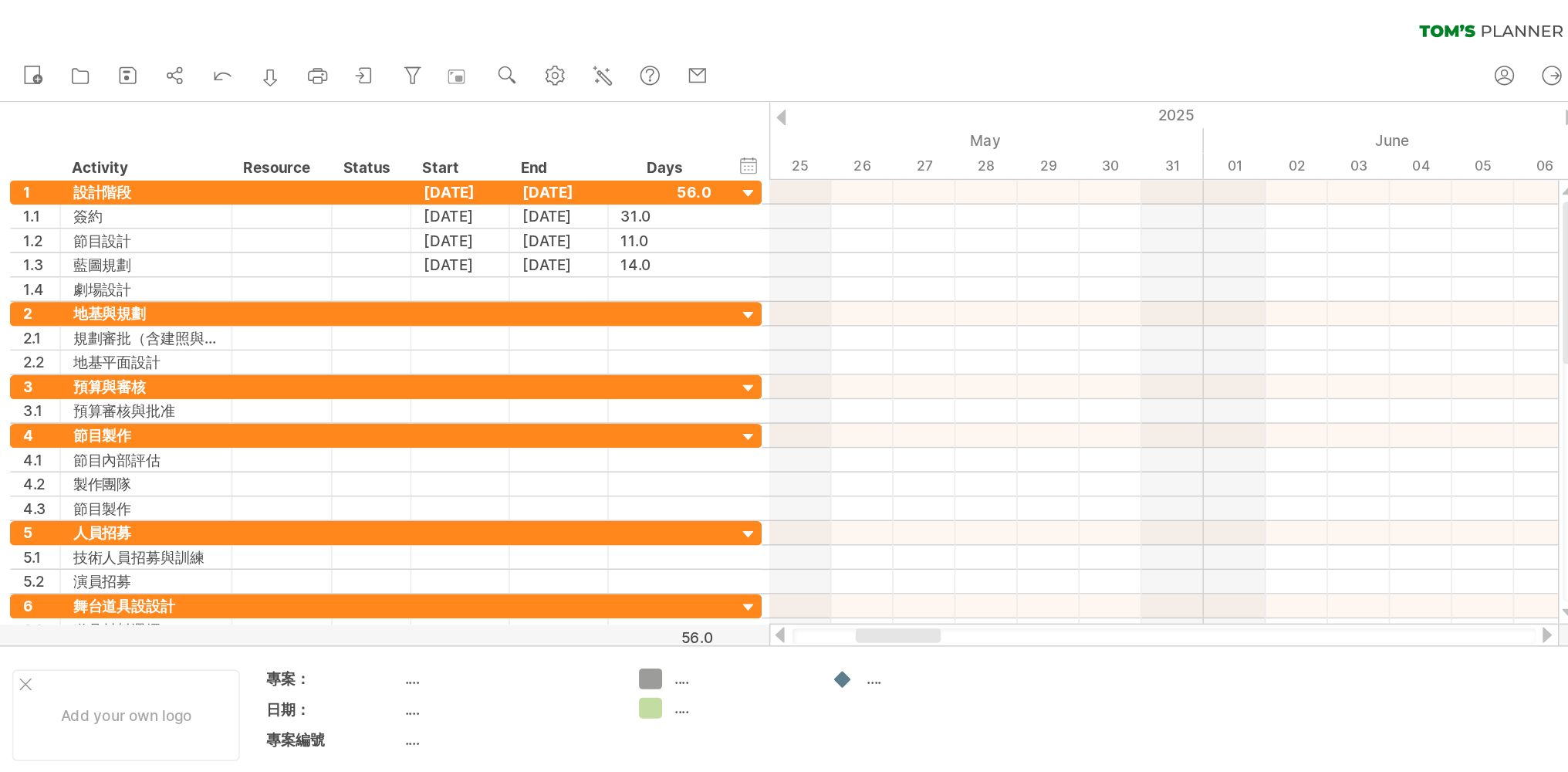
click at [763, 10] on div "clear filter reapply filter" at bounding box center [501, 16] width 1004 height 32
drag, startPoint x: 699, startPoint y: 25, endPoint x: 708, endPoint y: 21, distance: 9.8
click at [700, 24] on div "clear filter reapply filter" at bounding box center [501, 16] width 1004 height 32
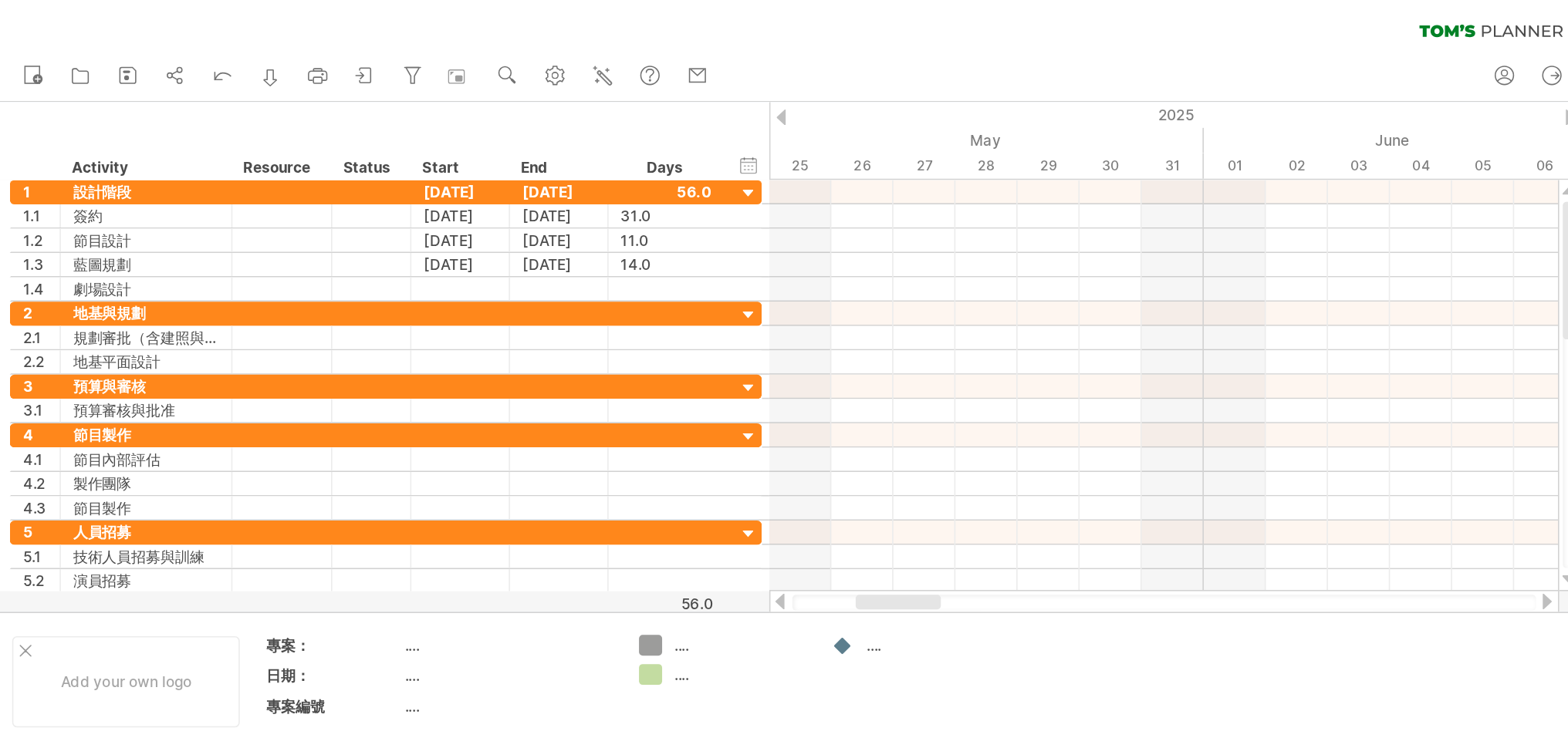
drag, startPoint x: 636, startPoint y: 27, endPoint x: 591, endPoint y: 27, distance: 45.0
click at [591, 27] on div "clear filter reapply filter" at bounding box center [501, 16] width 1004 height 32
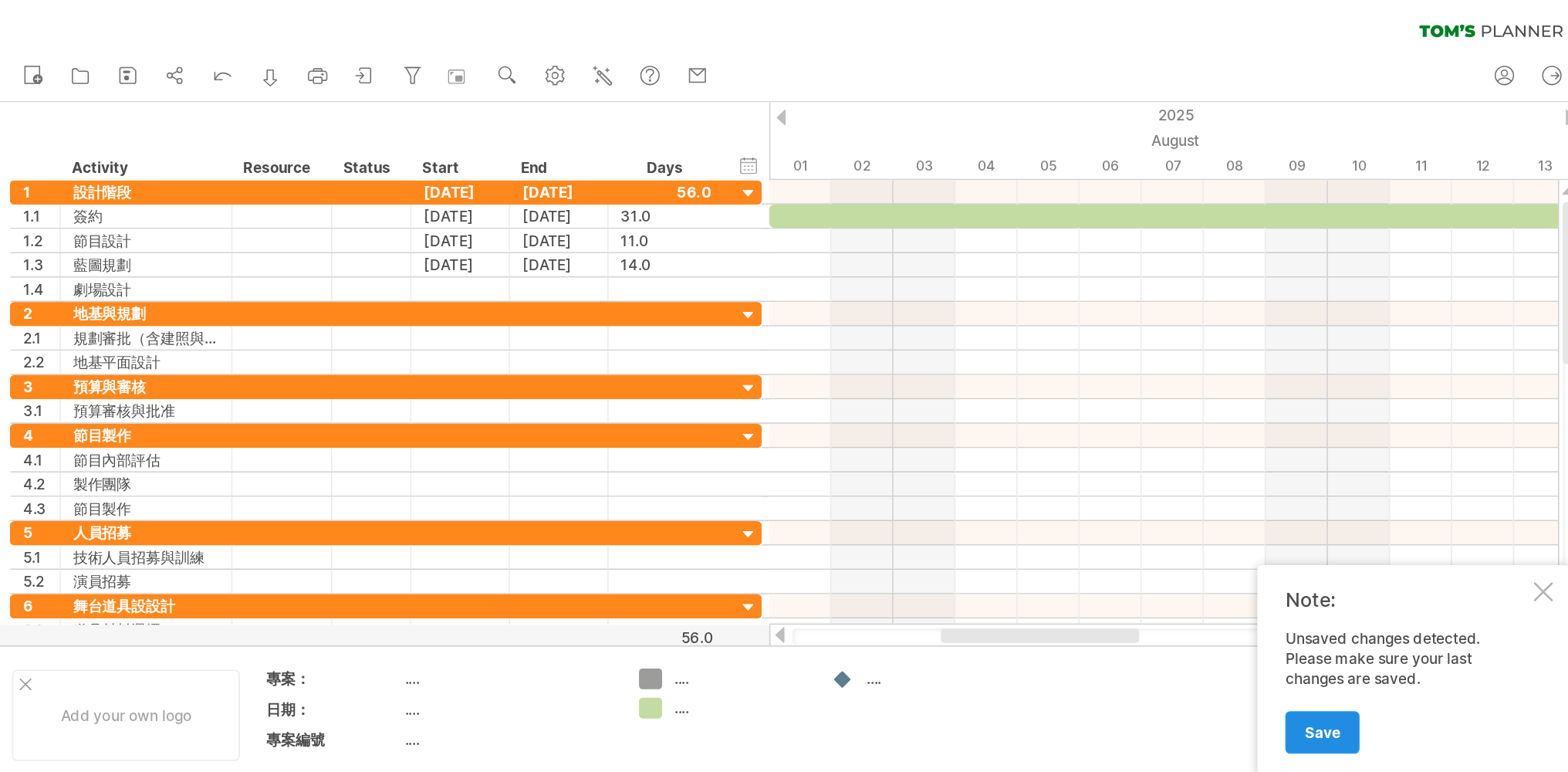
click at [836, 466] on span "Save" at bounding box center [838, 464] width 22 height 12
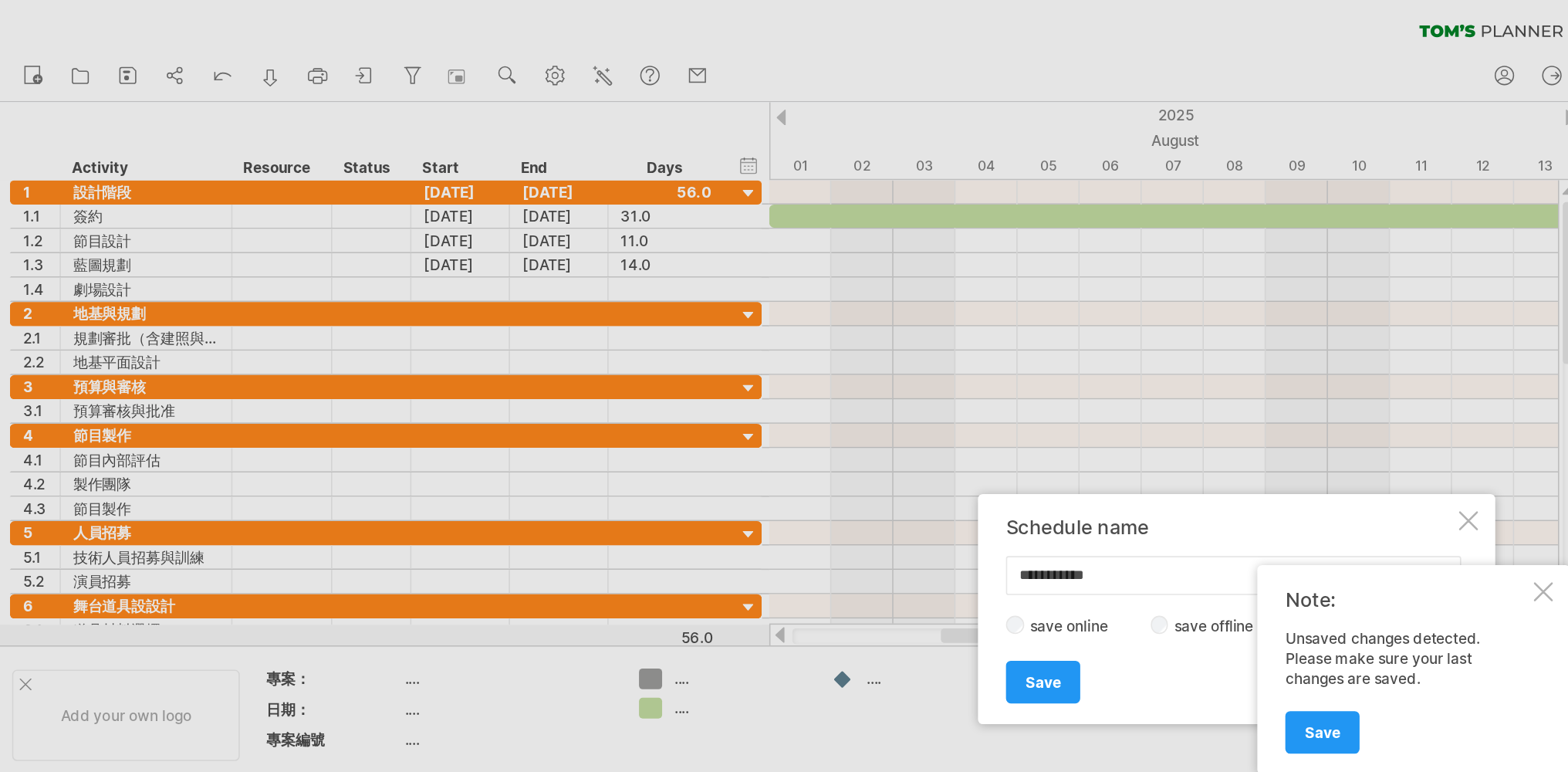
click at [928, 328] on div at bounding box center [930, 329] width 12 height 12
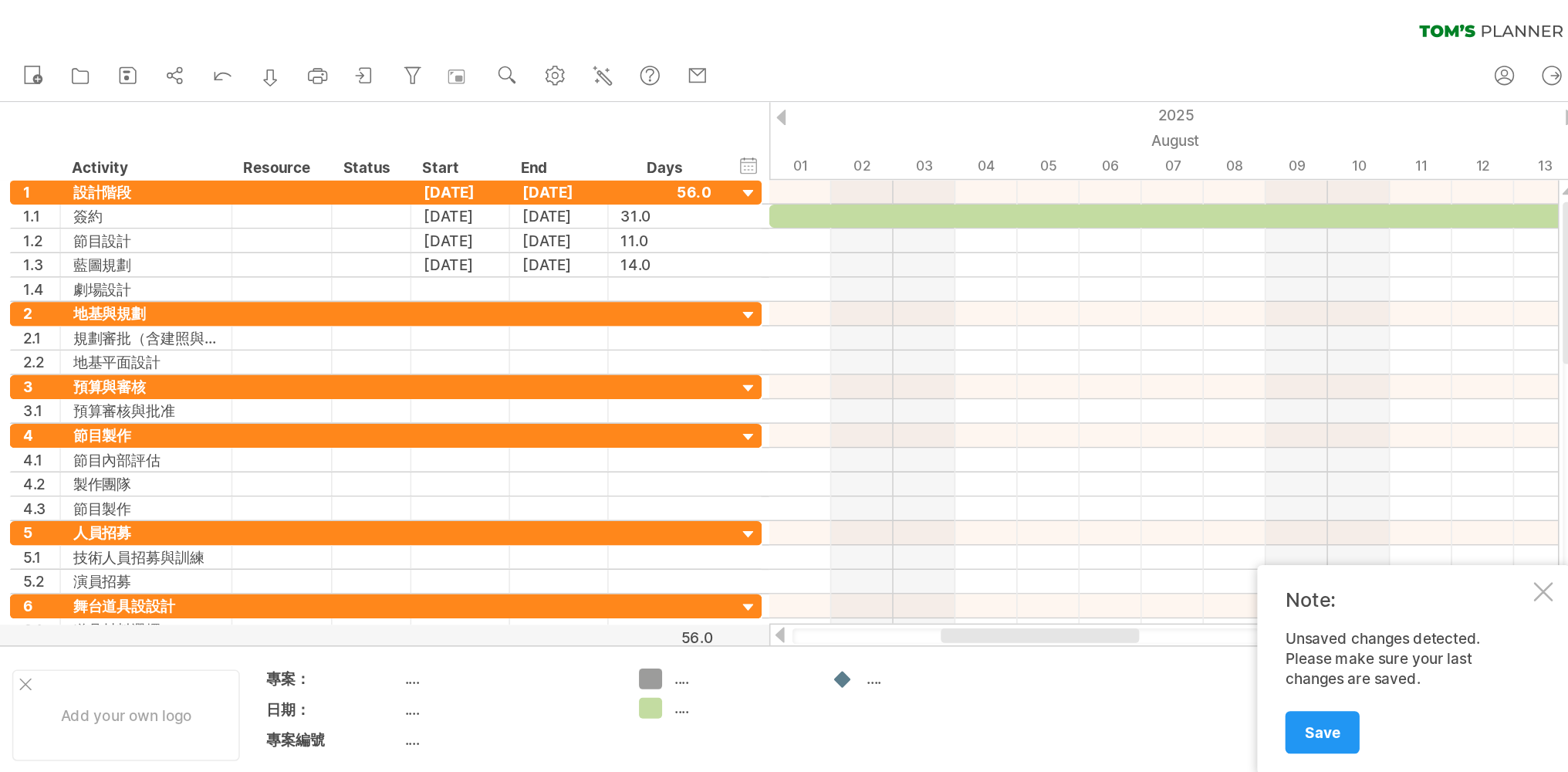
click at [836, 28] on div "clear filter reapply filter" at bounding box center [501, 16] width 1004 height 32
